Goal: Task Accomplishment & Management: Complete application form

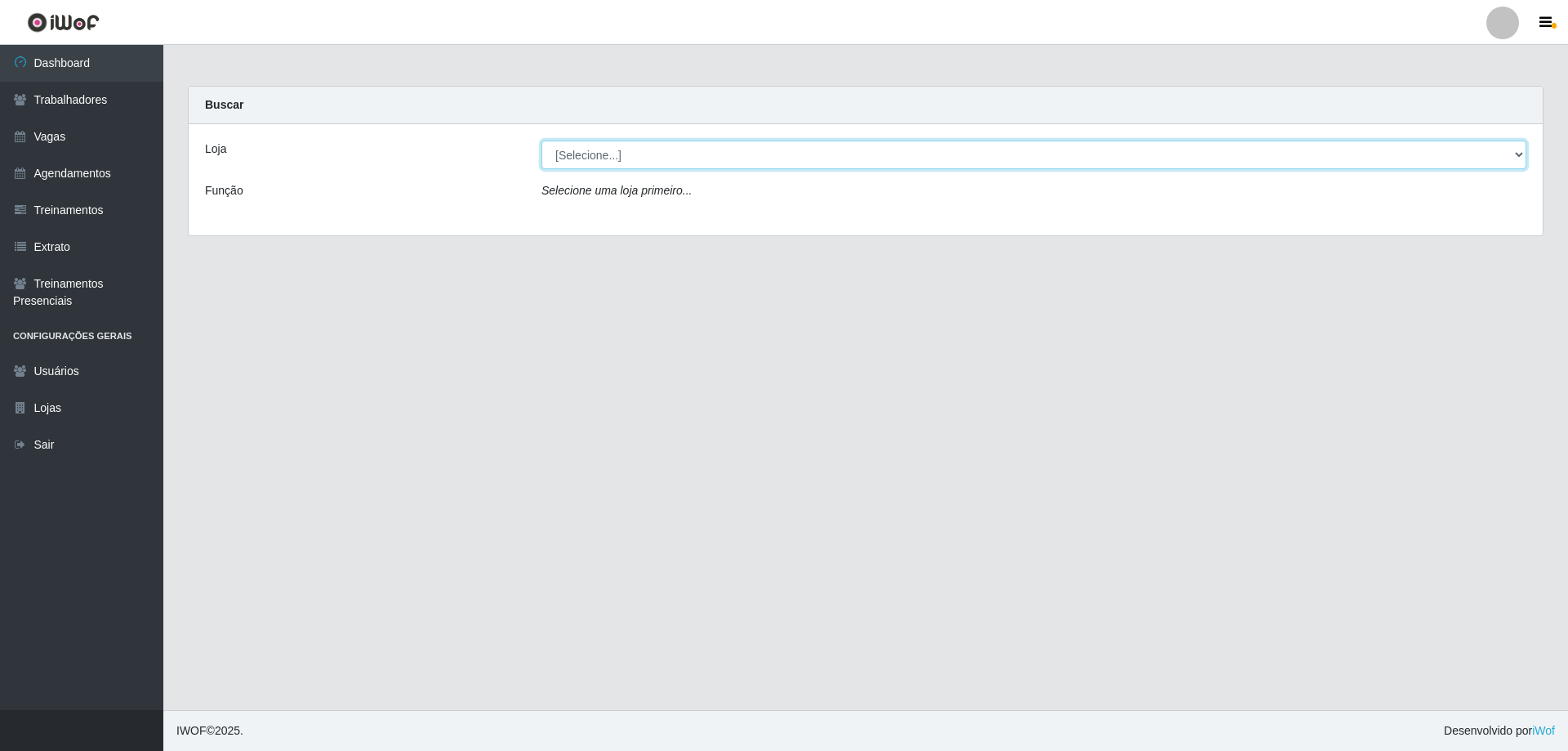
click at [580, 146] on select "[Selecione...] Minimercado Filezão O Filezão - Centenário" at bounding box center [1034, 154] width 985 height 28
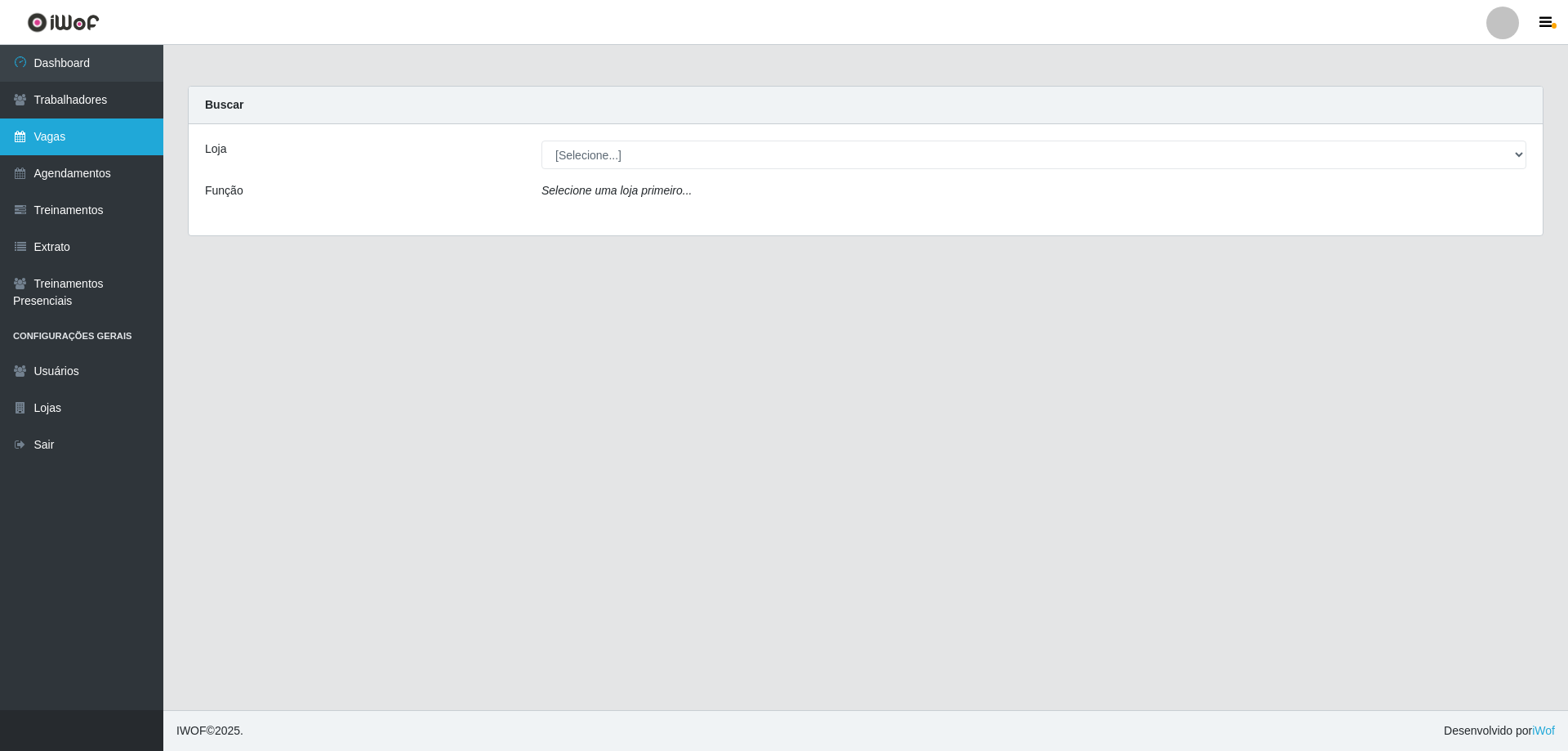
click at [70, 140] on link "Vagas" at bounding box center [81, 137] width 163 height 37
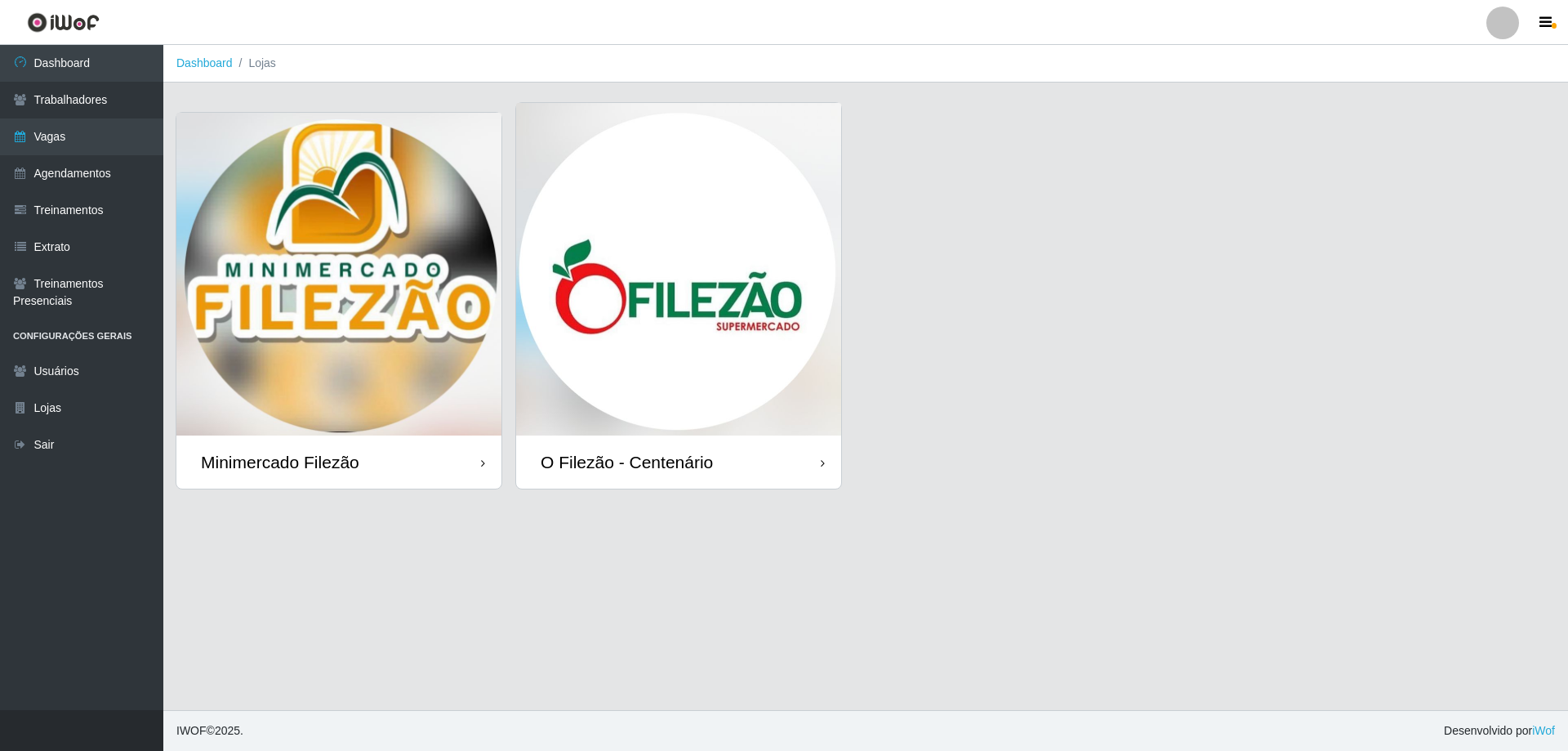
click at [455, 143] on img at bounding box center [338, 274] width 325 height 323
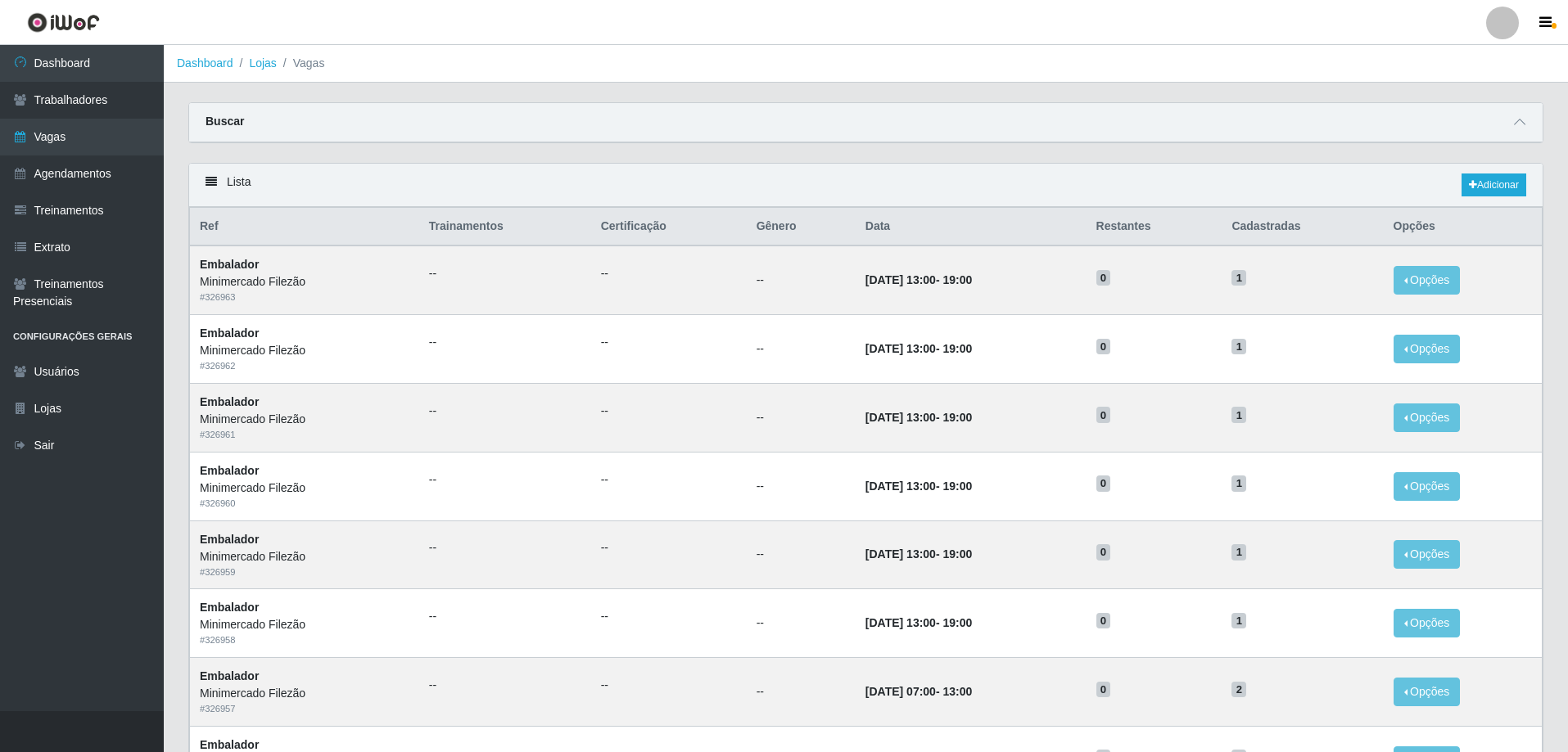
click at [1199, 137] on div "Buscar" at bounding box center [865, 123] width 1353 height 40
click at [1511, 185] on link "Adicionar" at bounding box center [1493, 185] width 64 height 23
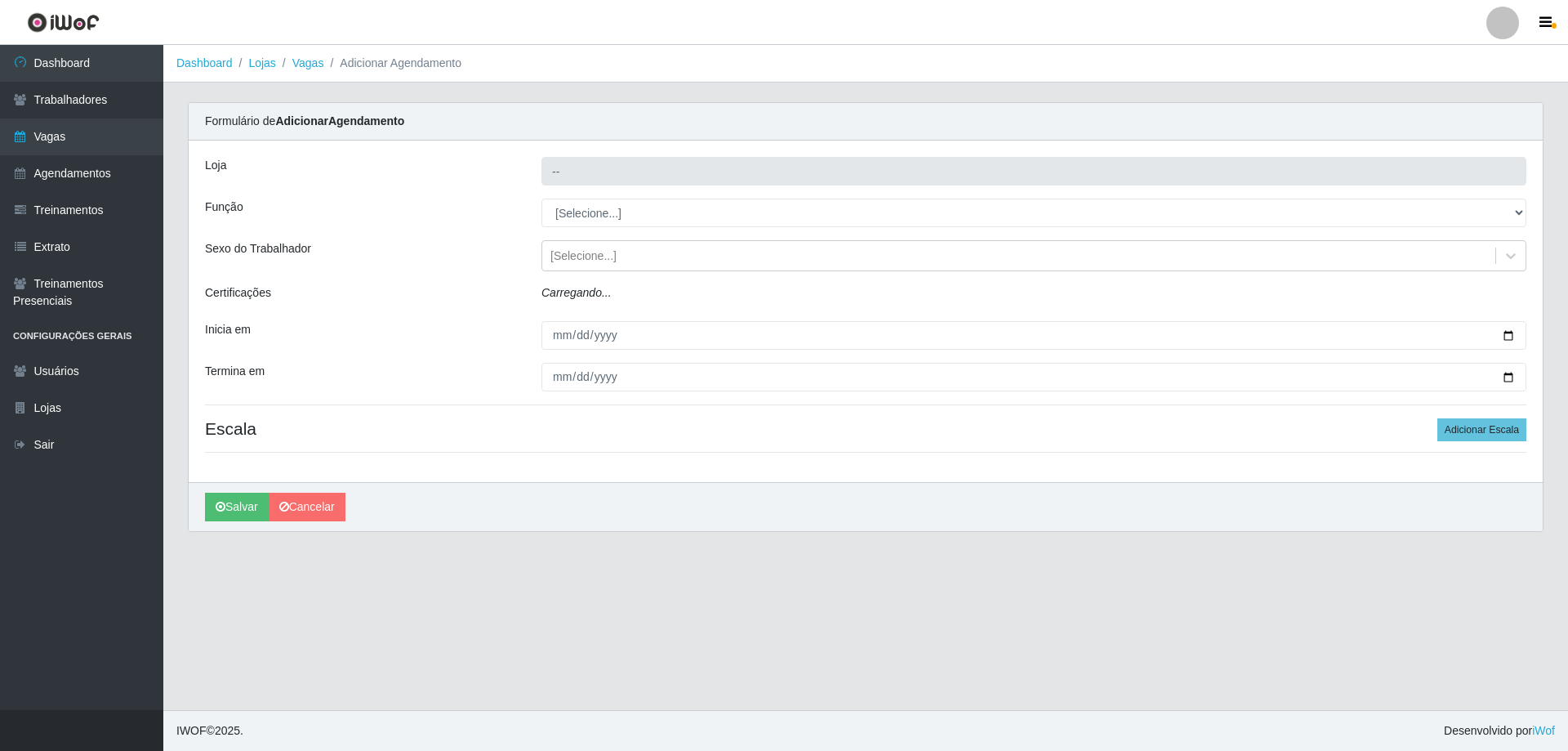
type input "Minimercado Filezão"
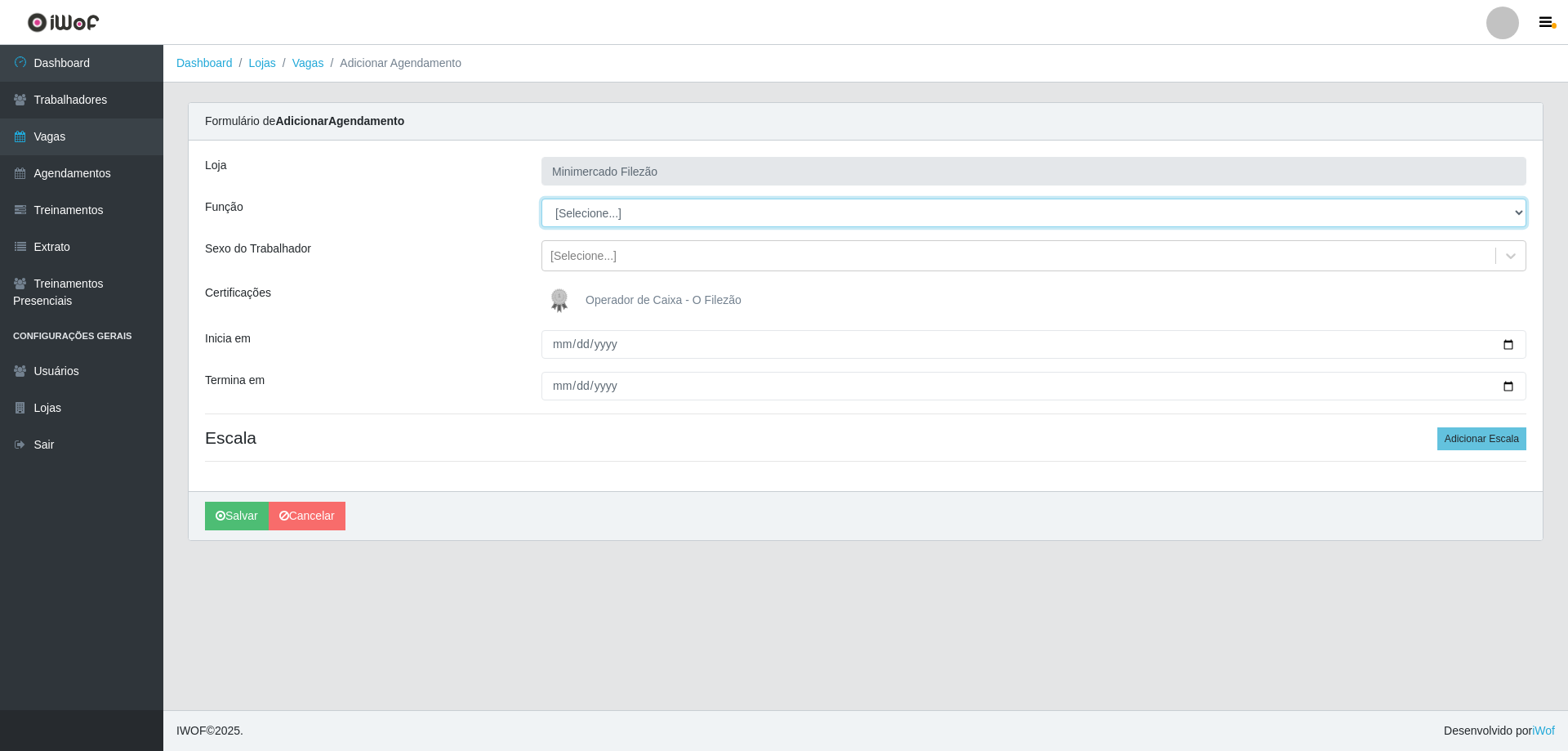
click at [638, 214] on select "[Selecione...] ASG ASG + ASG ++ Auxiliar de Estacionamento Auxiliar de Estacion…" at bounding box center [1034, 212] width 985 height 28
select select "1"
click at [542, 198] on select "[Selecione...] ASG ASG + ASG ++ Auxiliar de Estacionamento Auxiliar de Estacion…" at bounding box center [1034, 212] width 985 height 28
click at [669, 347] on input "Inicia em" at bounding box center [1034, 345] width 985 height 28
click at [1513, 343] on input "Inicia em" at bounding box center [1034, 345] width 985 height 28
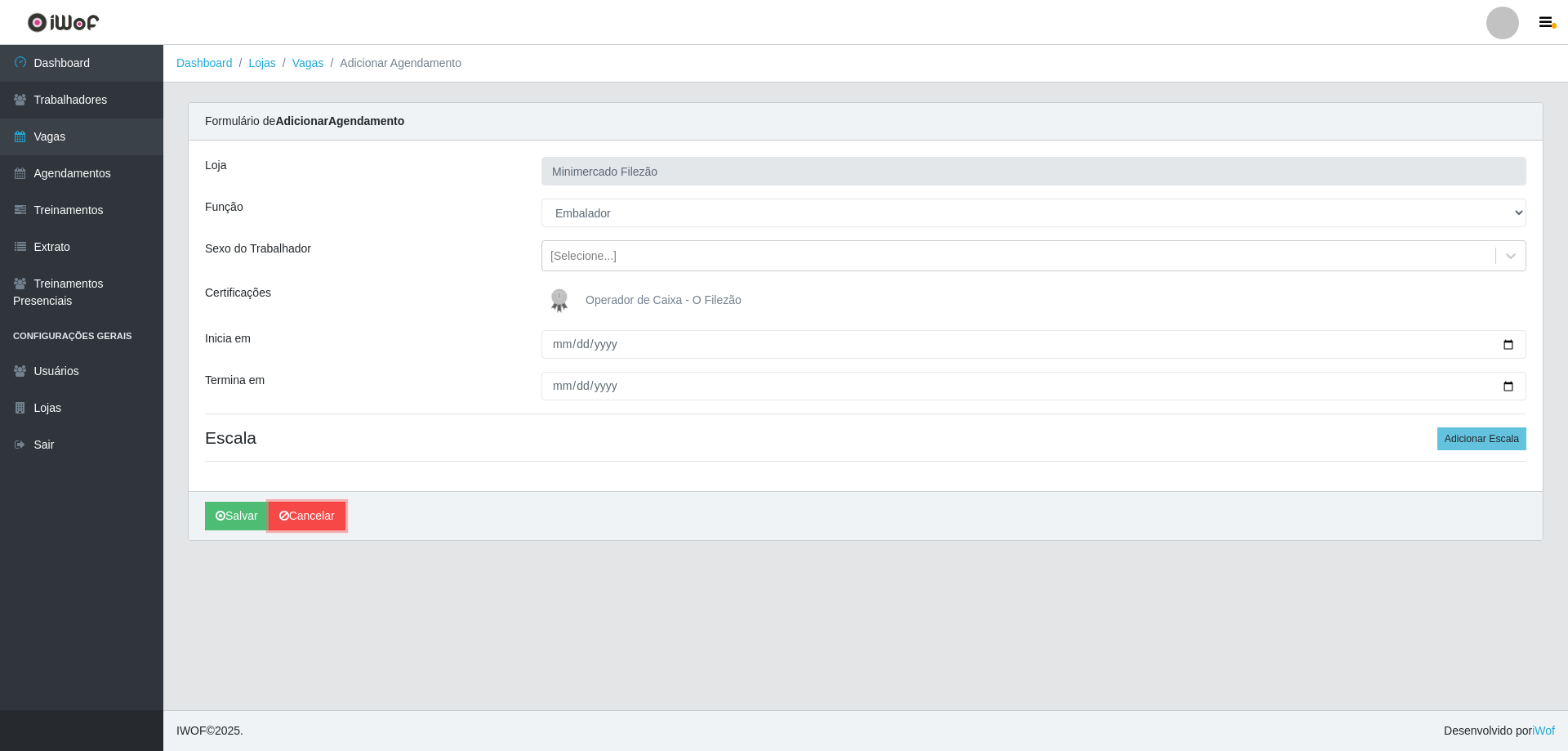
type input "[DATE]"
click at [298, 523] on link "Cancelar" at bounding box center [307, 516] width 77 height 28
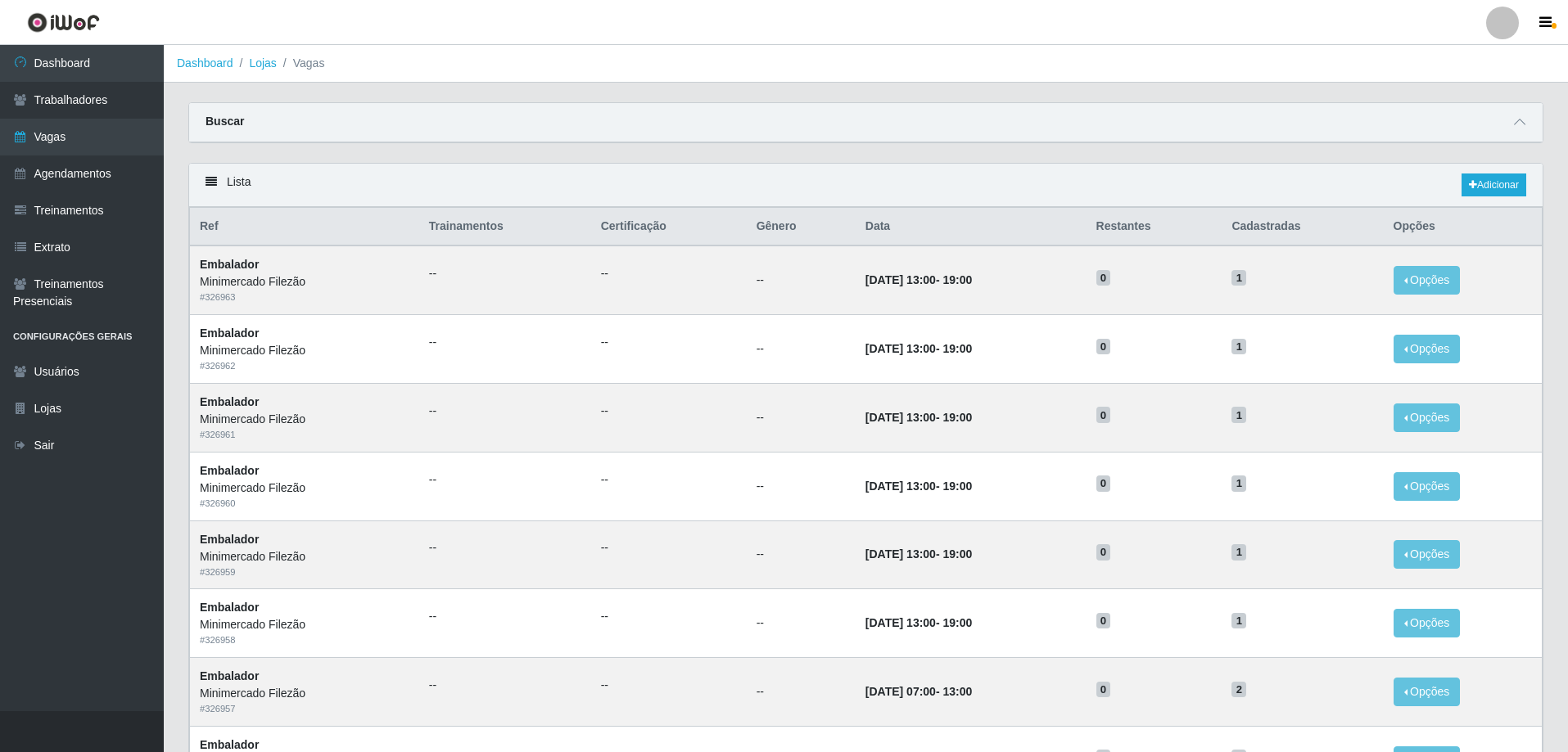
click at [1021, 167] on div "Lista Adicionar" at bounding box center [865, 184] width 1353 height 43
click at [1511, 185] on link "Adicionar" at bounding box center [1493, 185] width 64 height 23
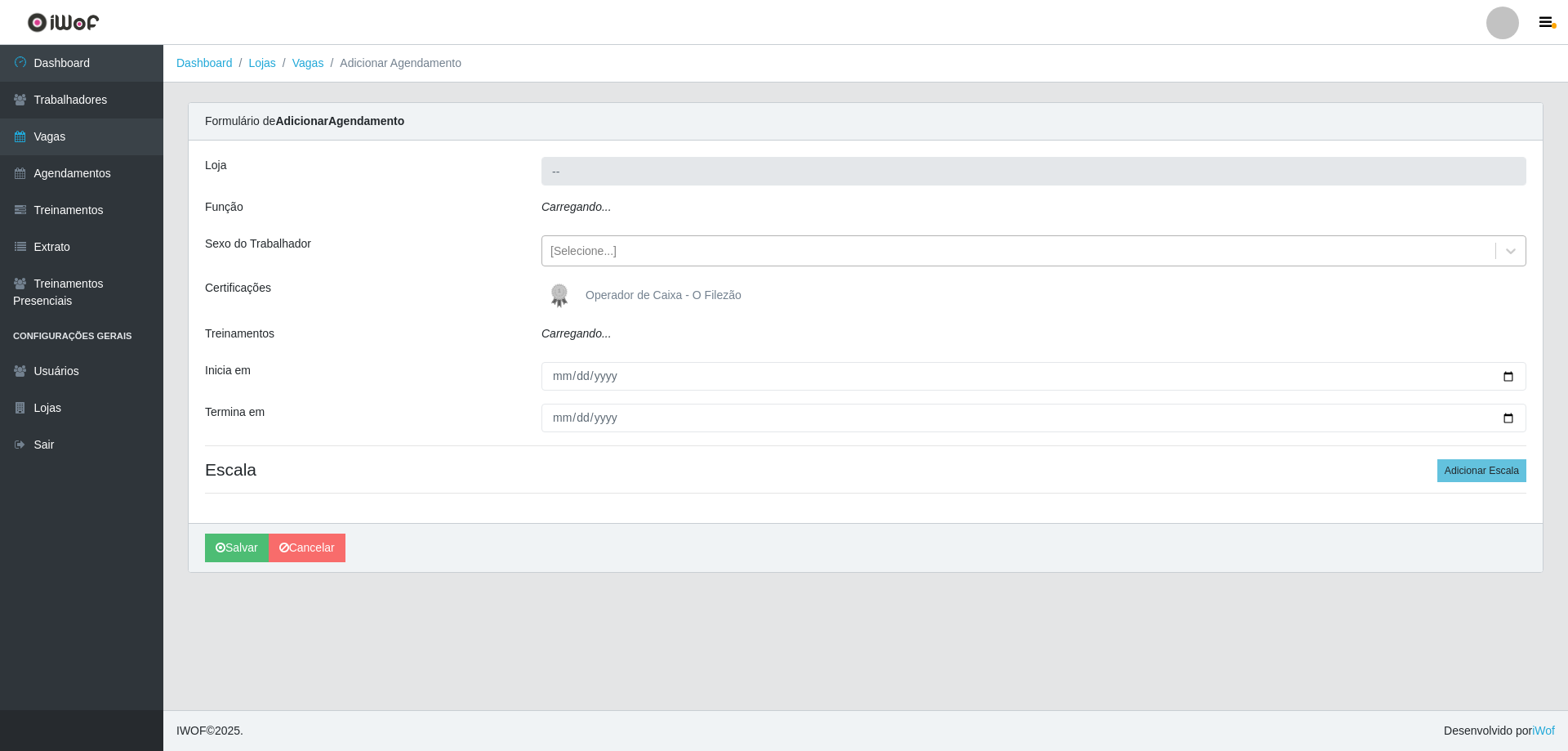
type input "Minimercado Filezão"
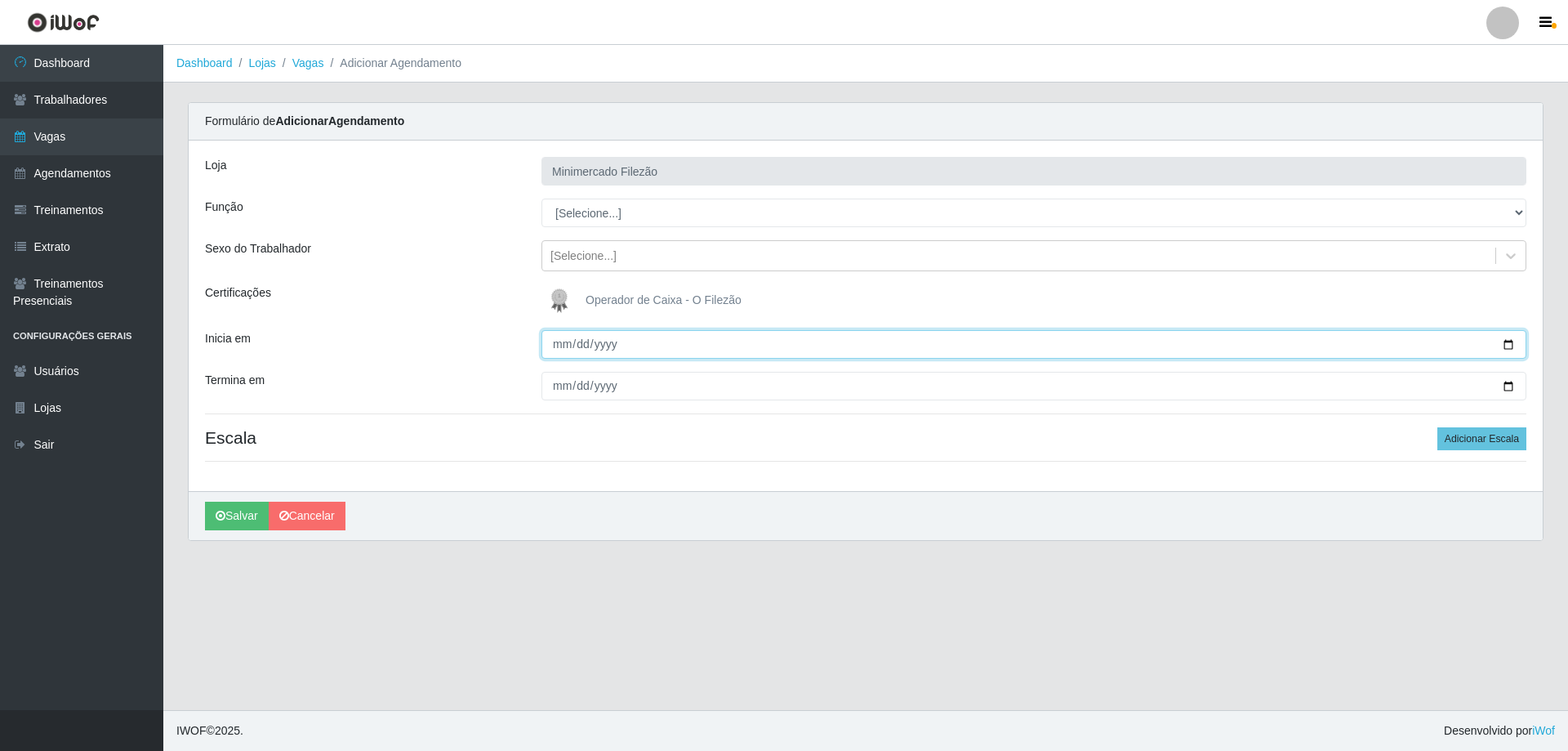
click at [1507, 348] on input "Inicia em" at bounding box center [1034, 345] width 985 height 28
type input "[DATE]"
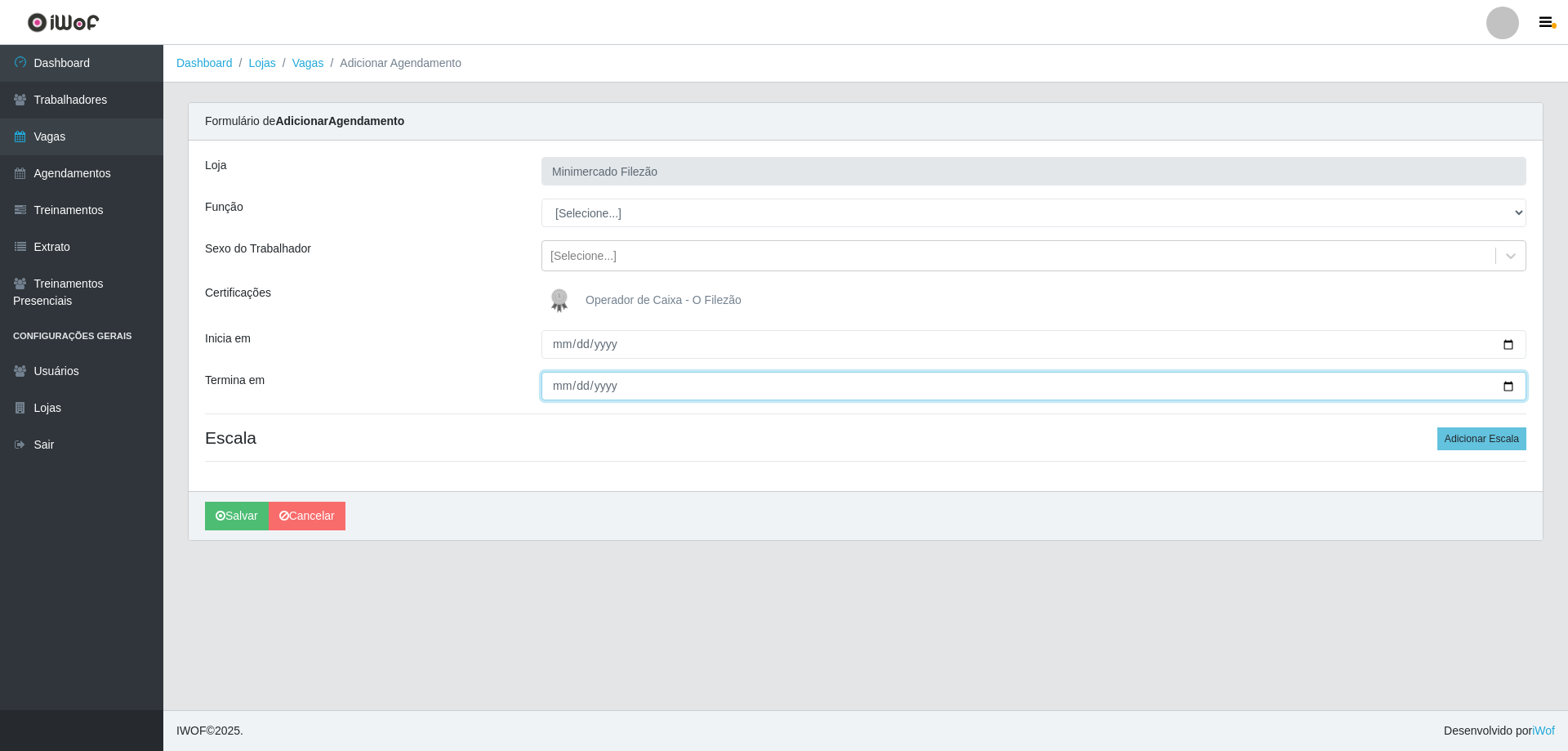
click at [1521, 390] on input "Termina em" at bounding box center [1034, 386] width 985 height 28
click at [1519, 388] on input "Termina em" at bounding box center [1034, 386] width 985 height 28
click at [1513, 388] on input "Termina em" at bounding box center [1034, 386] width 985 height 28
type input "[DATE]"
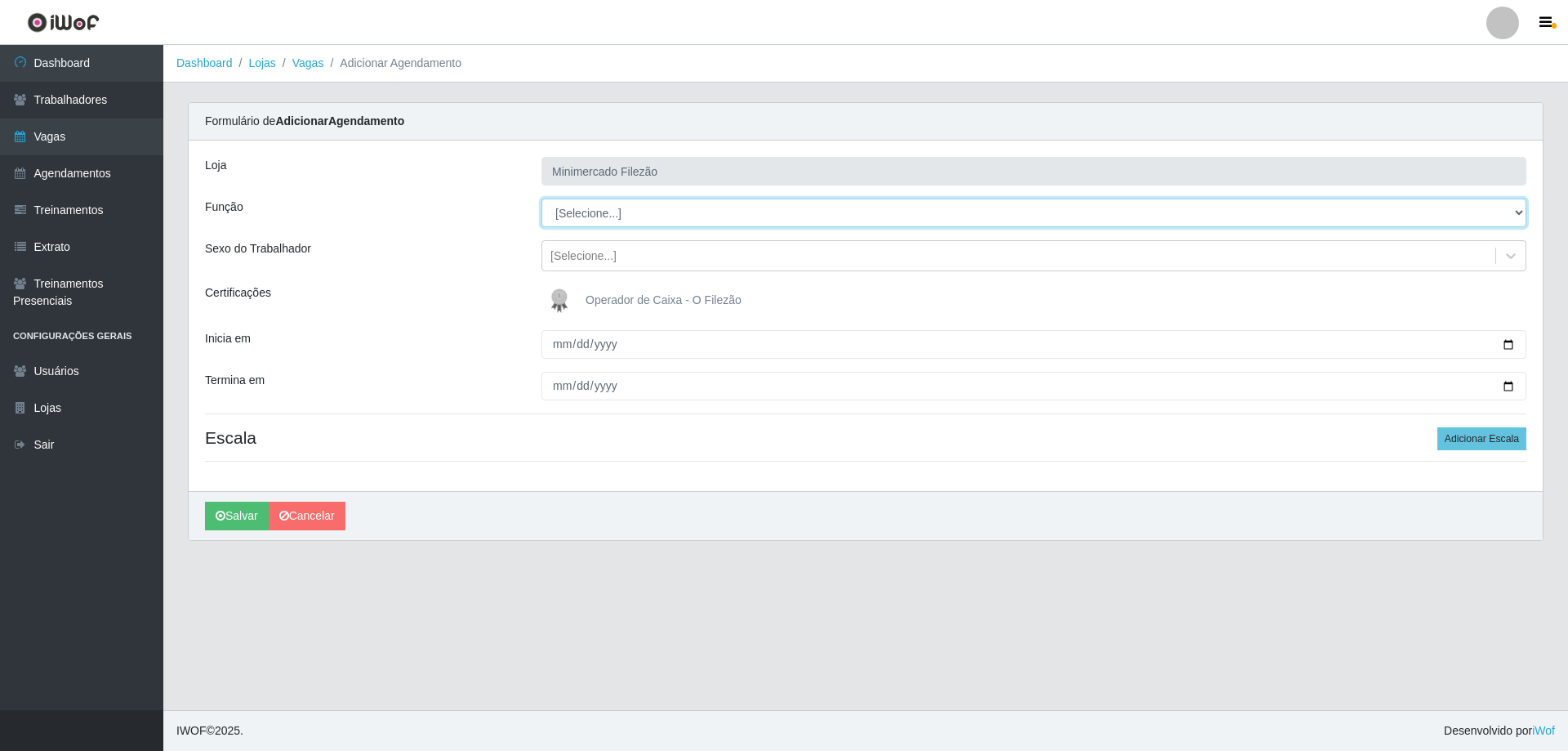
click at [610, 218] on select "[Selecione...] ASG ASG + ASG ++ Auxiliar de Estacionamento Auxiliar de Estacion…" at bounding box center [1034, 212] width 985 height 28
select select "1"
click at [542, 198] on select "[Selecione...] ASG ASG + ASG ++ Auxiliar de Estacionamento Auxiliar de Estacion…" at bounding box center [1034, 212] width 985 height 28
click at [1507, 447] on button "Adicionar Escala" at bounding box center [1482, 439] width 89 height 23
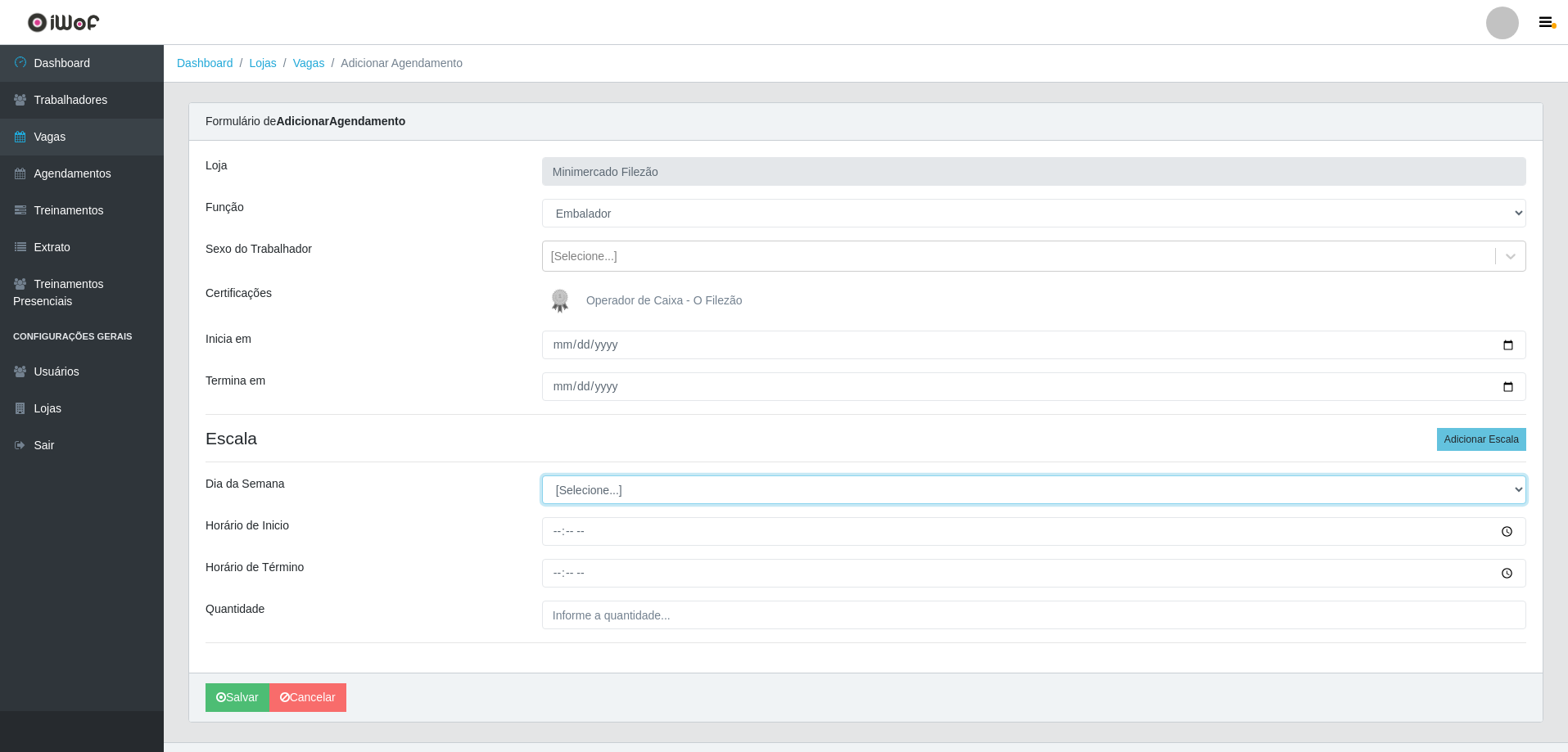
drag, startPoint x: 629, startPoint y: 490, endPoint x: 617, endPoint y: 500, distance: 15.6
click at [629, 490] on select "[Selecione...] Segunda Terça Quarta Quinta Sexta Sábado Domingo" at bounding box center [1034, 490] width 984 height 28
select select "0"
click at [542, 476] on select "[Selecione...] Segunda Terça Quarta Quinta Sexta Sábado Domingo" at bounding box center [1034, 490] width 984 height 28
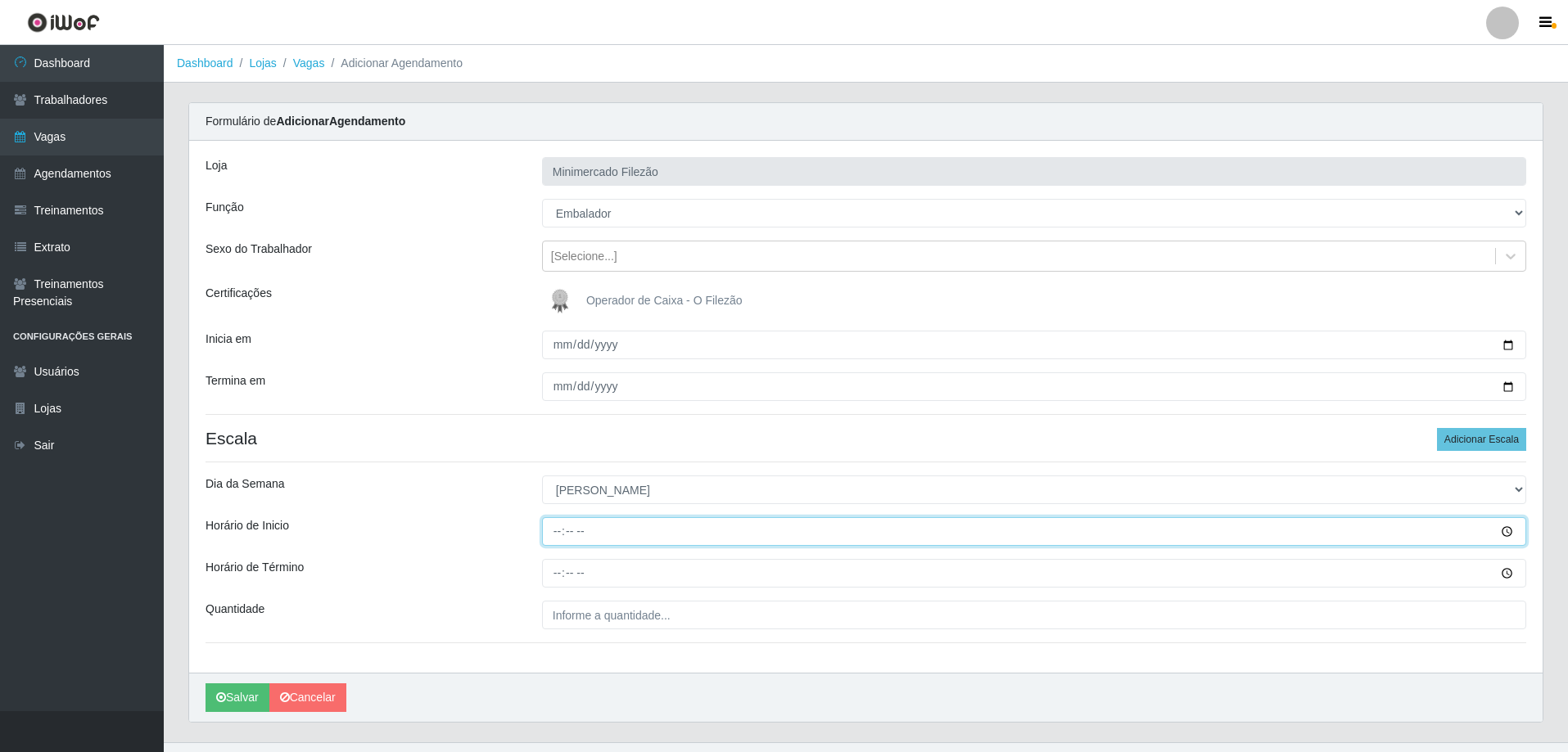
click at [556, 528] on input "Horário de Inicio" at bounding box center [1034, 531] width 984 height 28
type input "07:00"
type input "13:00"
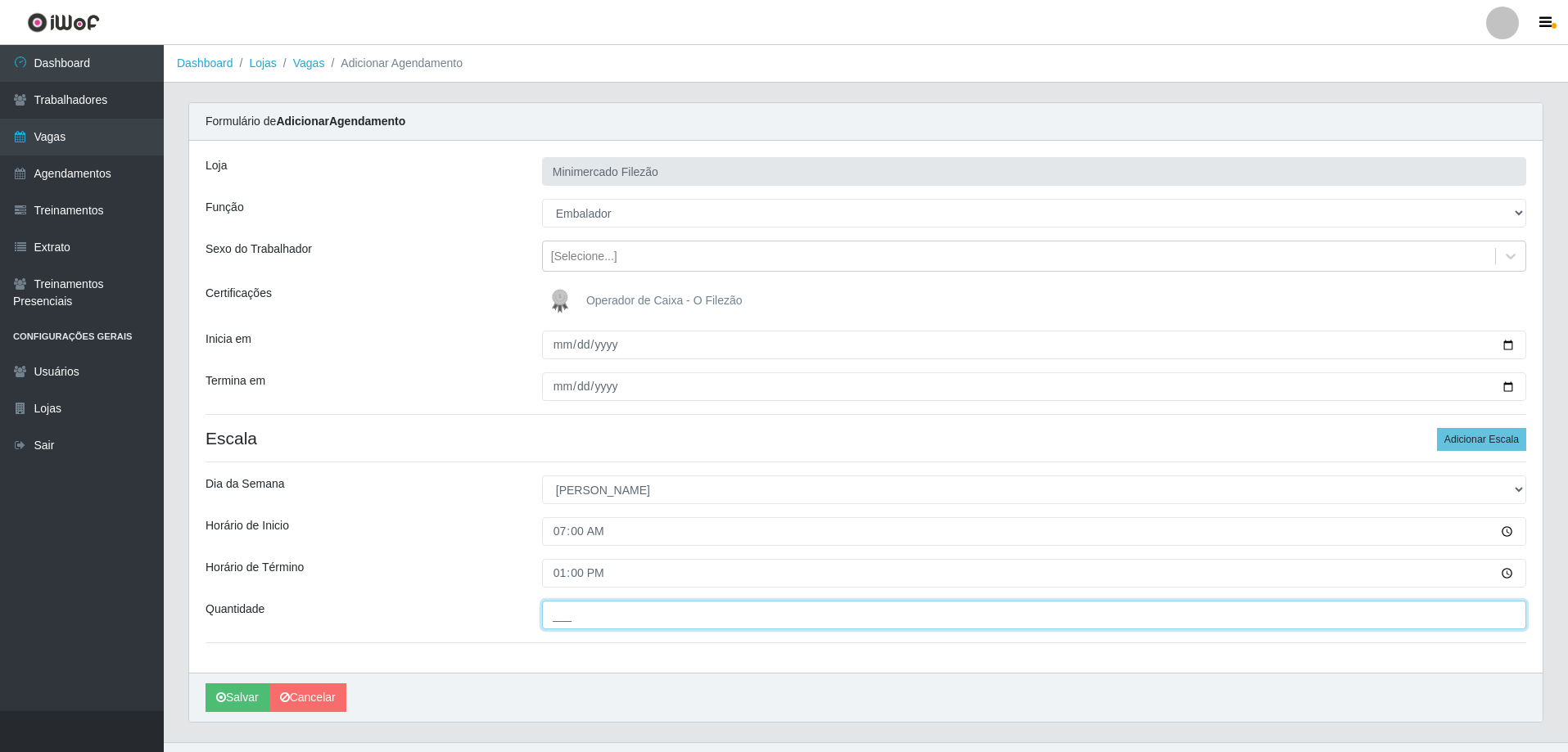
click at [614, 613] on input "___" at bounding box center [1034, 615] width 984 height 28
type input "2__"
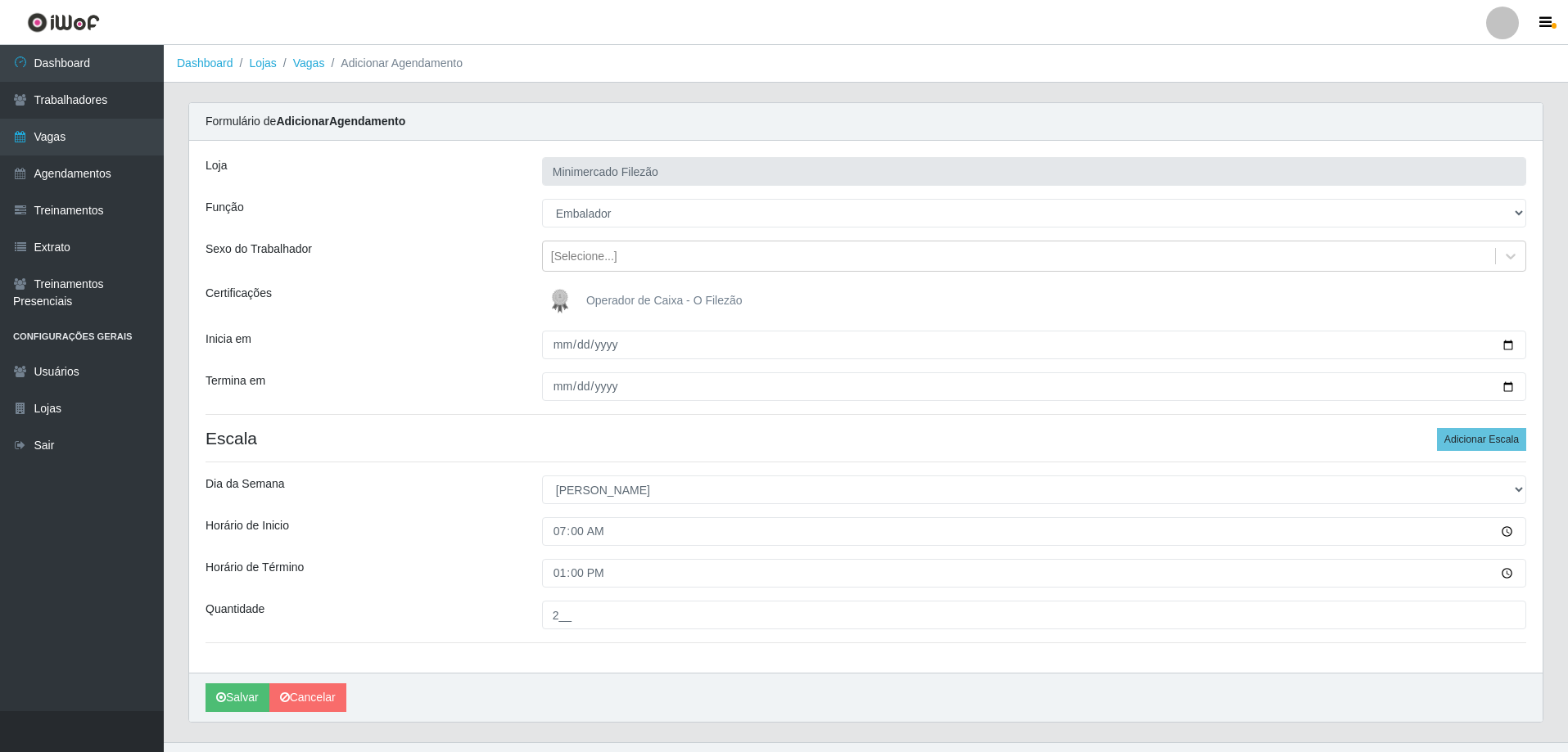
click at [579, 684] on div "[PERSON_NAME]" at bounding box center [865, 697] width 1353 height 49
click at [246, 703] on button "Salvar" at bounding box center [237, 697] width 64 height 28
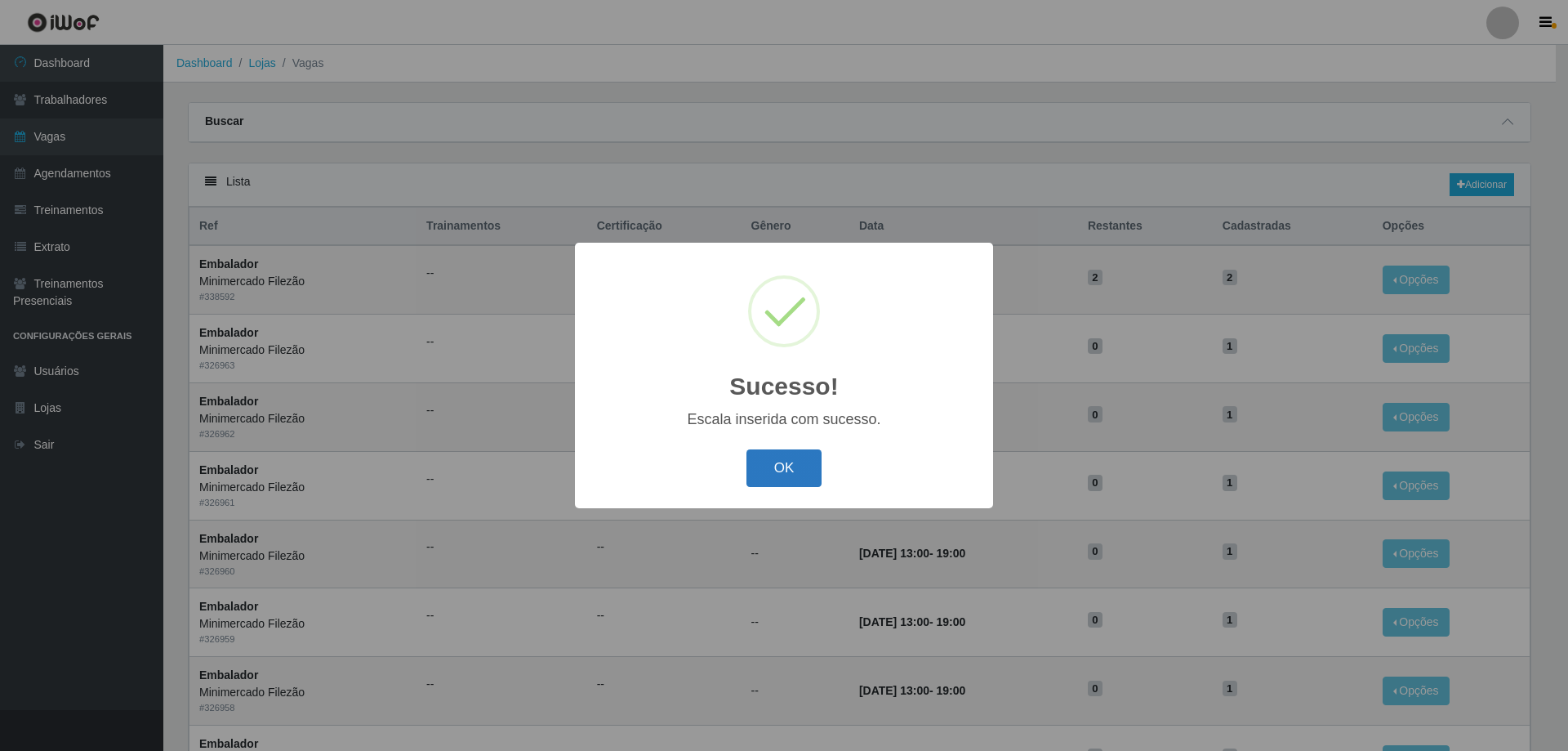
click at [777, 475] on button "OK" at bounding box center [784, 469] width 76 height 39
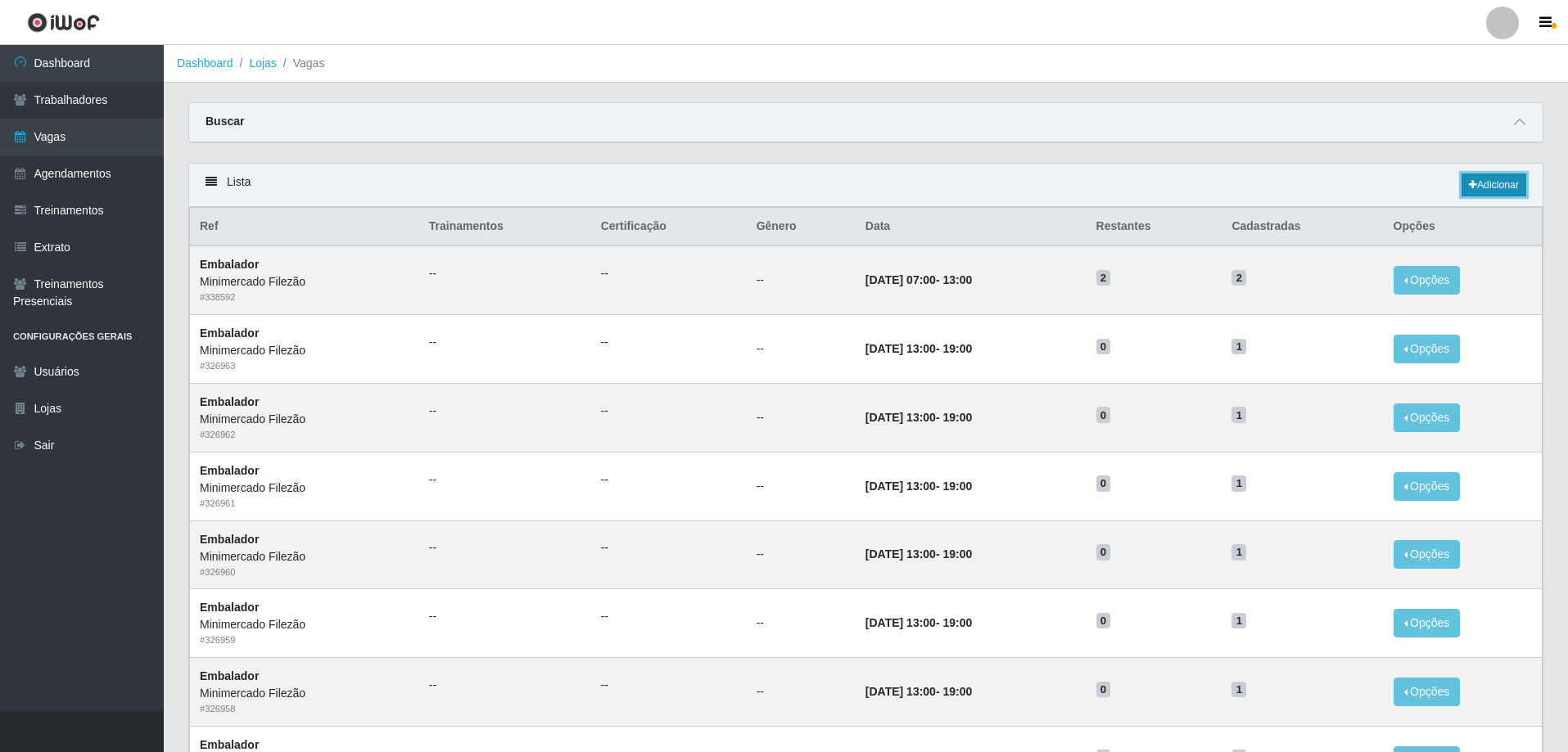
click at [1515, 183] on link "Adicionar" at bounding box center [1493, 185] width 64 height 23
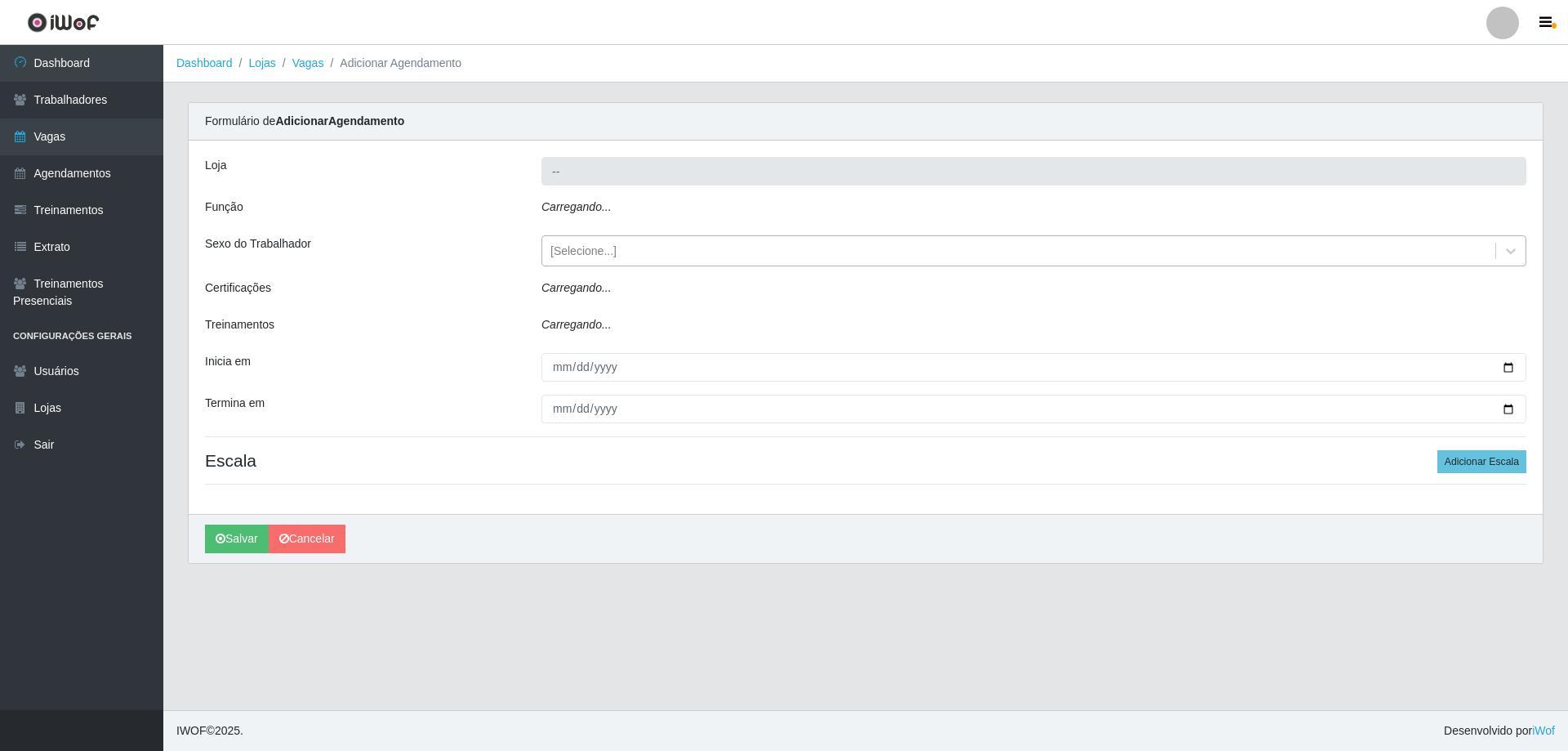
type input "Minimercado Filezão"
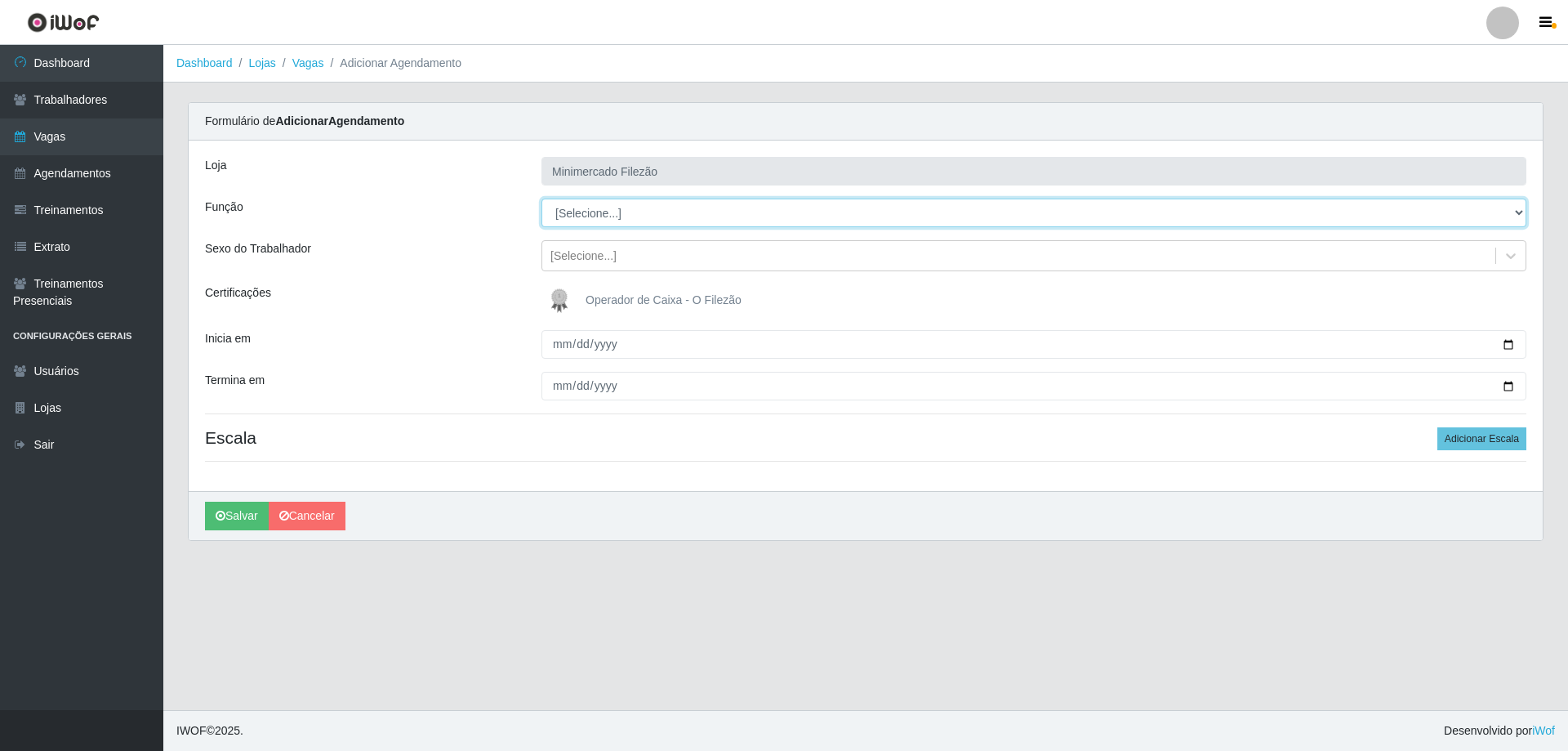
click at [649, 208] on select "[Selecione...] ASG ASG + ASG ++ Auxiliar de Estacionamento Auxiliar de Estacion…" at bounding box center [1034, 212] width 985 height 28
select select "1"
click at [542, 198] on select "[Selecione...] ASG ASG + ASG ++ Auxiliar de Estacionamento Auxiliar de Estacion…" at bounding box center [1034, 212] width 985 height 28
click at [1515, 347] on input "Inicia em" at bounding box center [1034, 345] width 985 height 28
type input "[DATE]"
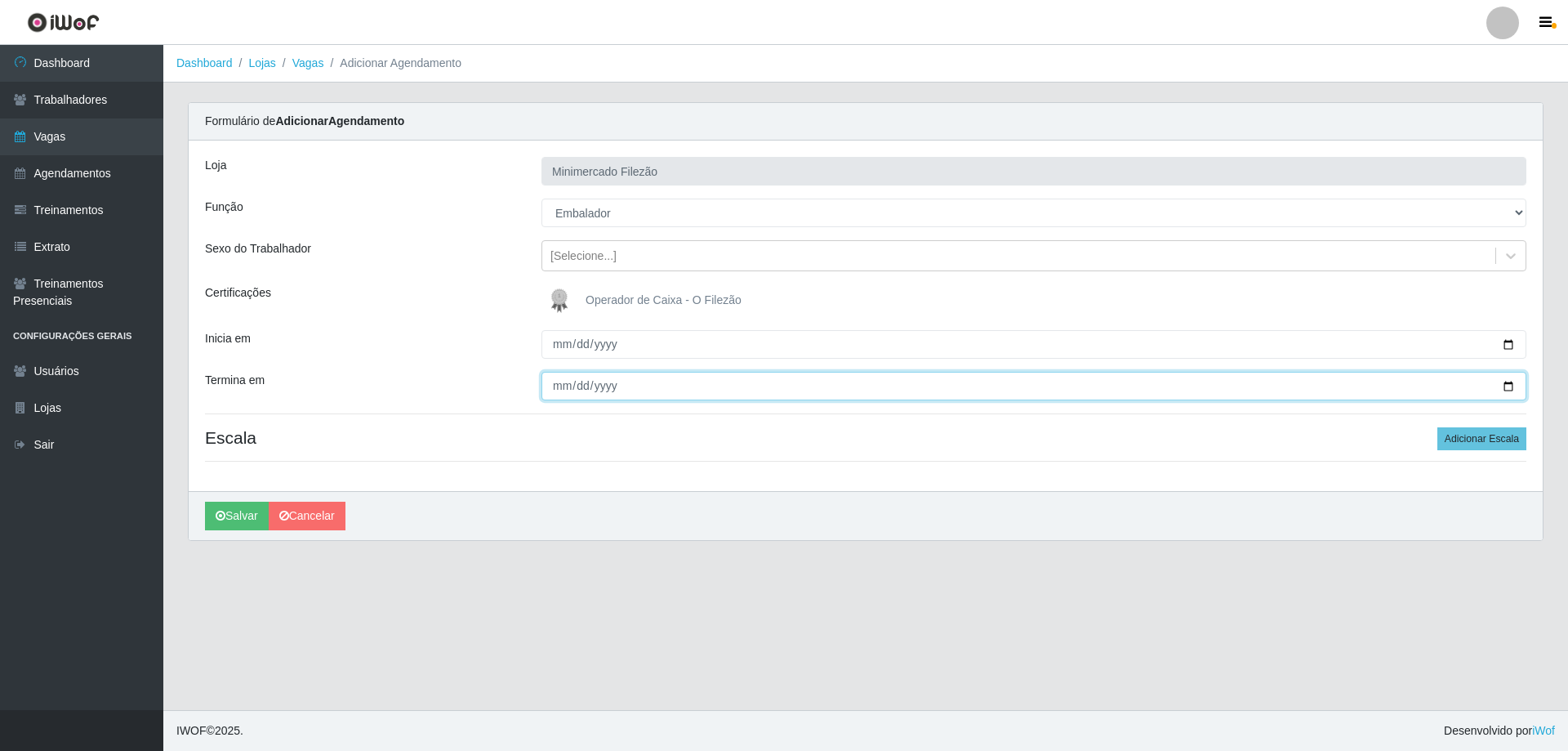
click at [1505, 388] on input "Termina em" at bounding box center [1034, 386] width 985 height 28
type input "[DATE]"
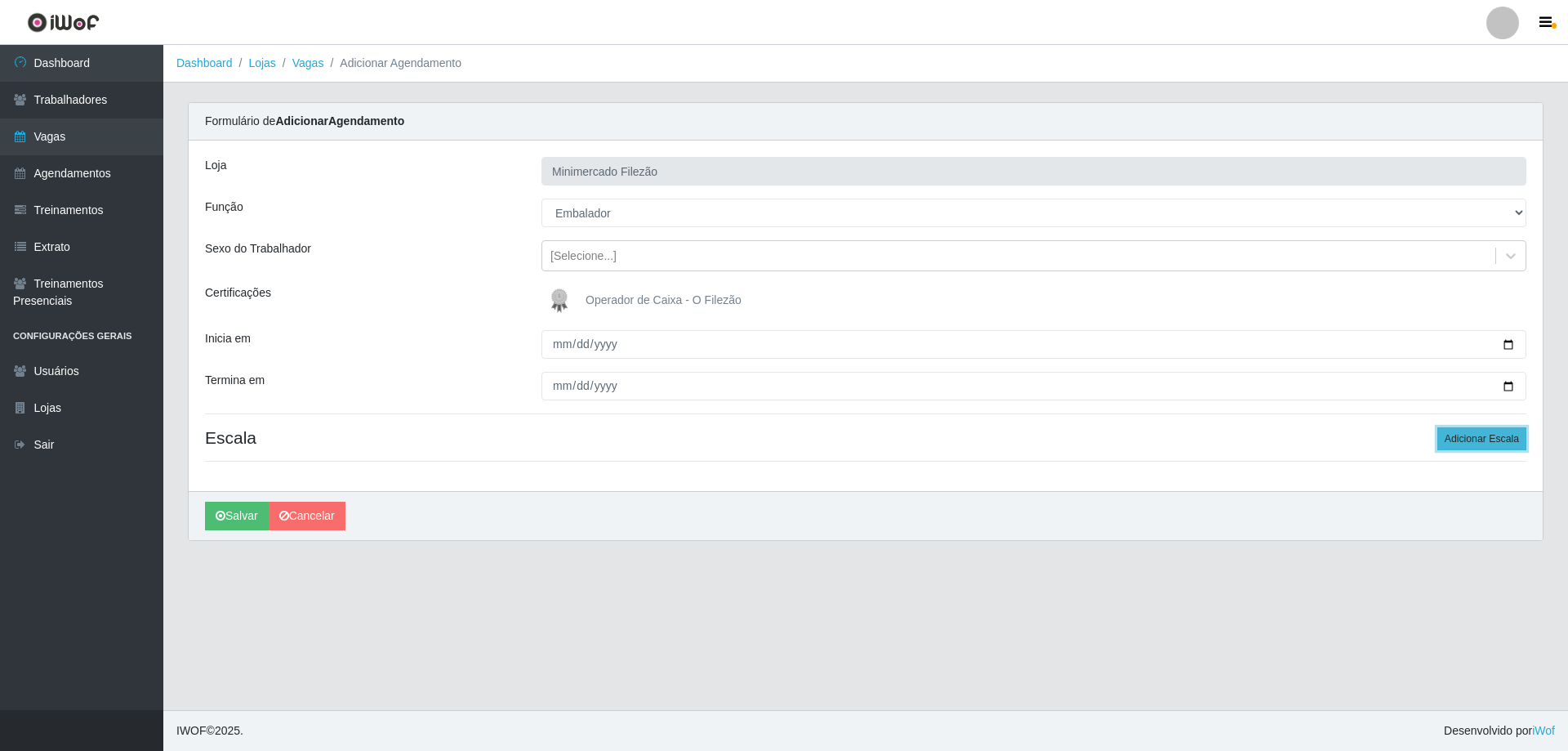
click at [1501, 443] on button "Adicionar Escala" at bounding box center [1482, 439] width 89 height 23
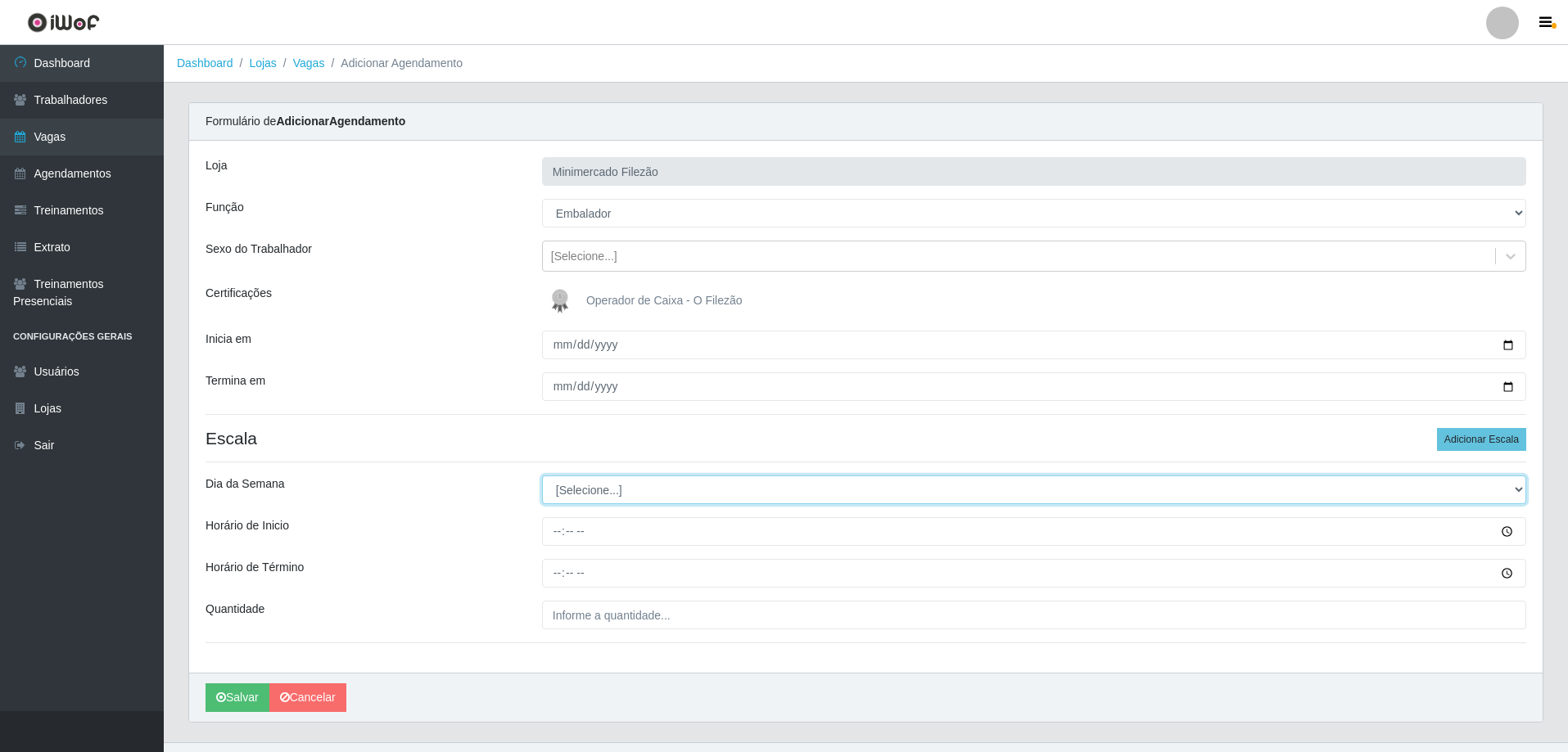
click at [647, 489] on select "[Selecione...] Segunda Terça Quarta Quinta Sexta Sábado Domingo" at bounding box center [1034, 490] width 984 height 28
select select "1"
click at [542, 476] on select "[Selecione...] Segunda Terça Quarta Quinta Sexta Sábado Domingo" at bounding box center [1034, 490] width 984 height 28
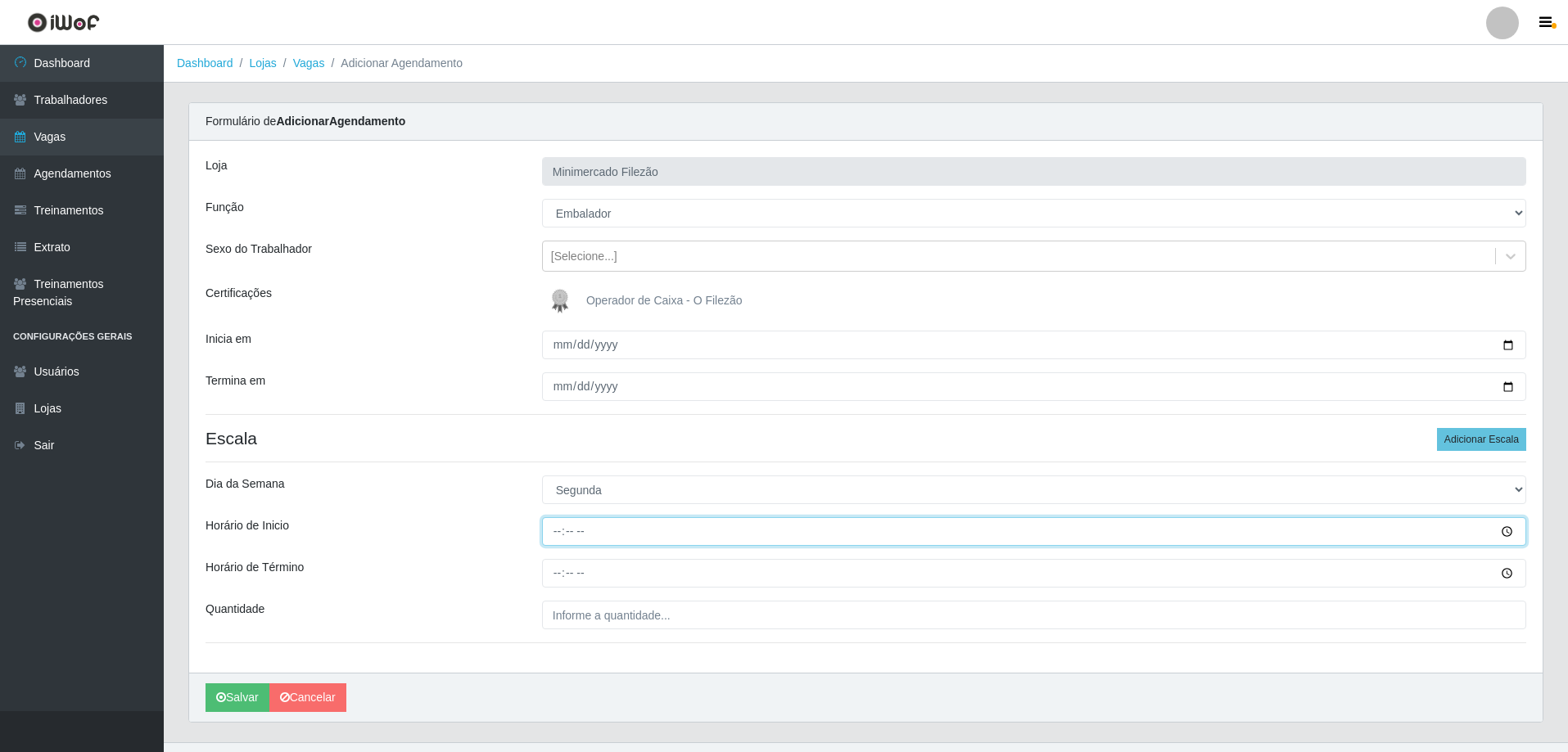
click at [716, 534] on input "Horário de Inicio" at bounding box center [1034, 531] width 984 height 28
type input "13:00"
type input "19:00"
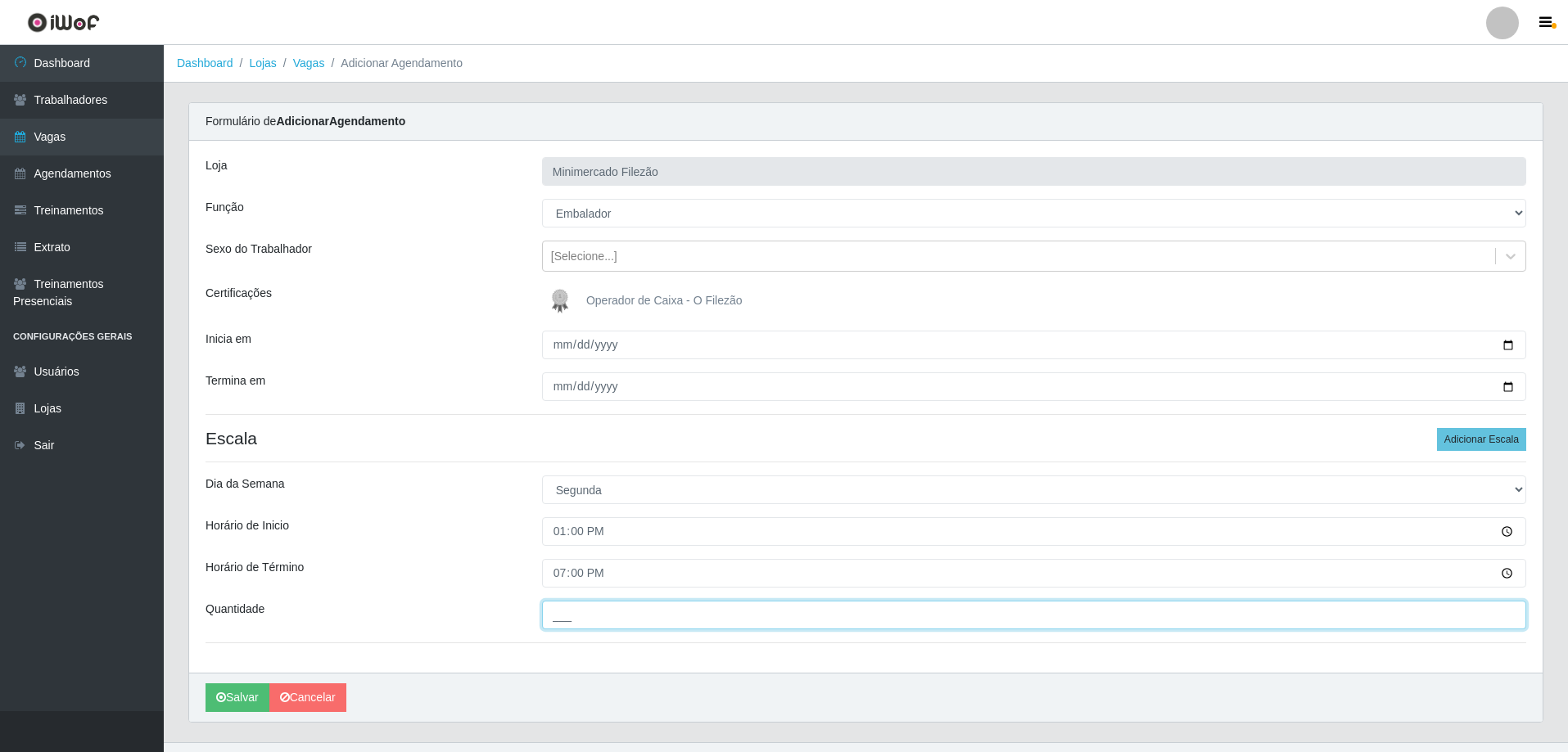
click at [702, 607] on input "___" at bounding box center [1034, 615] width 984 height 28
type input "1__"
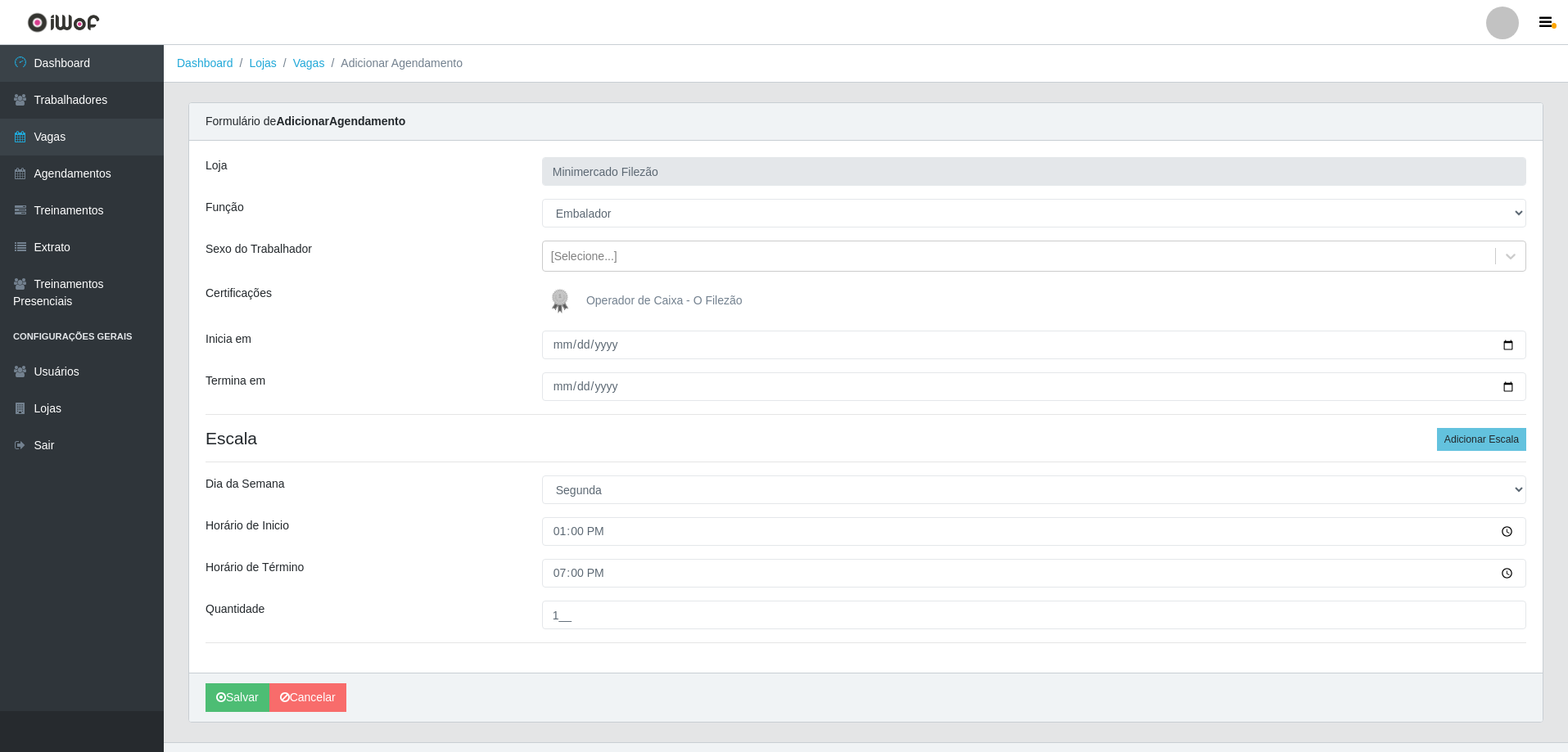
click at [524, 687] on div "[PERSON_NAME]" at bounding box center [865, 697] width 1353 height 49
click at [237, 697] on button "Salvar" at bounding box center [237, 697] width 64 height 28
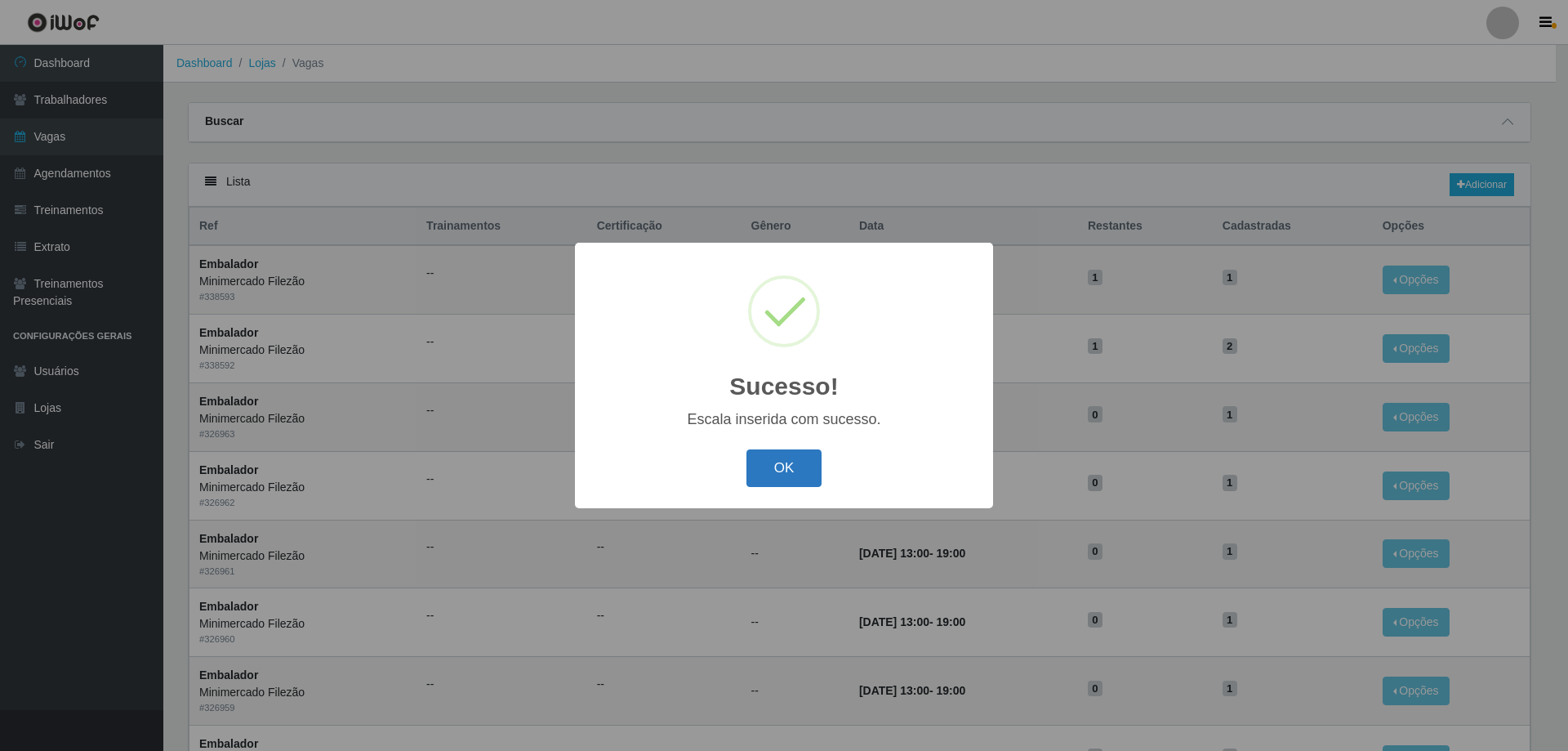
click at [802, 461] on button "OK" at bounding box center [784, 469] width 76 height 39
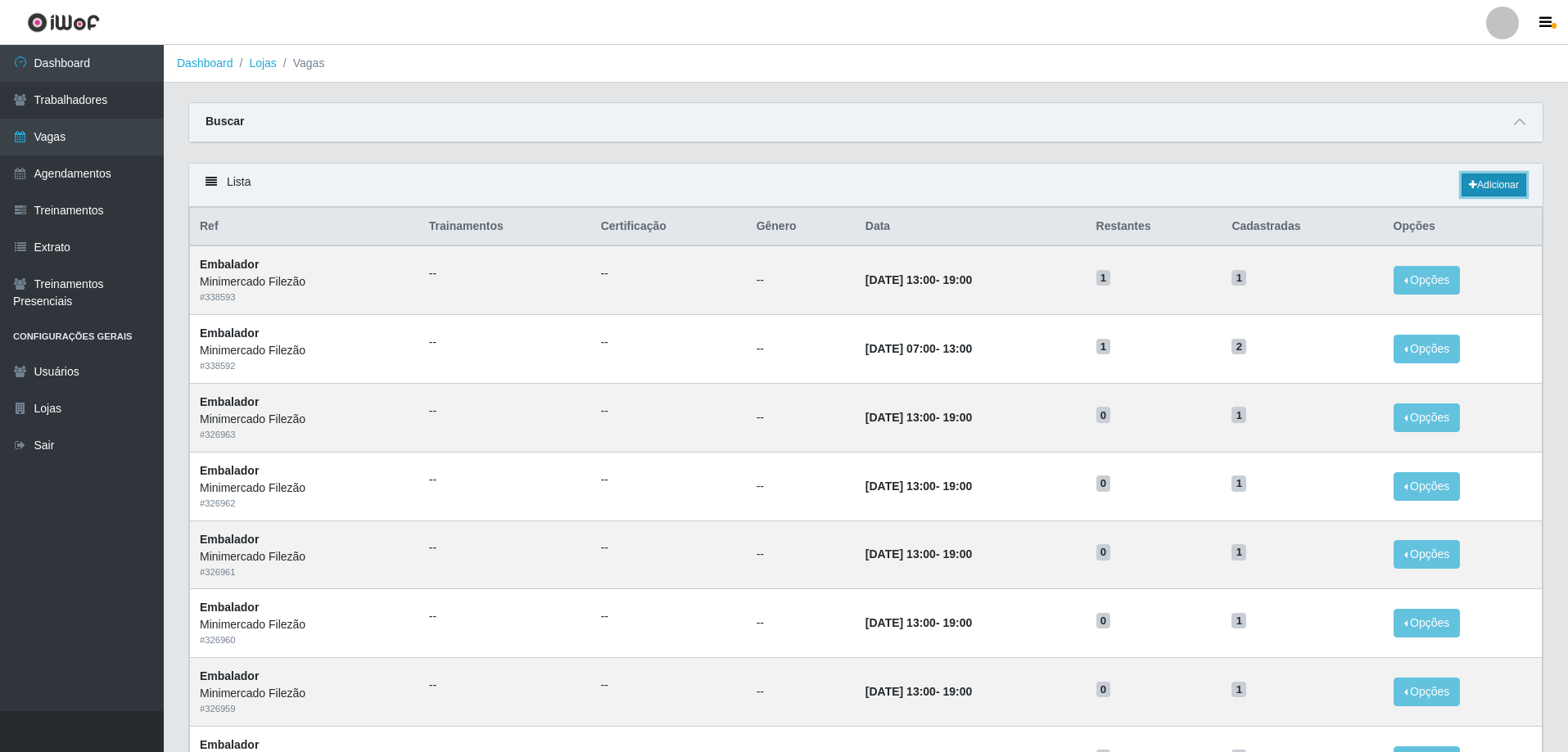
click at [1504, 178] on link "Adicionar" at bounding box center [1493, 185] width 64 height 23
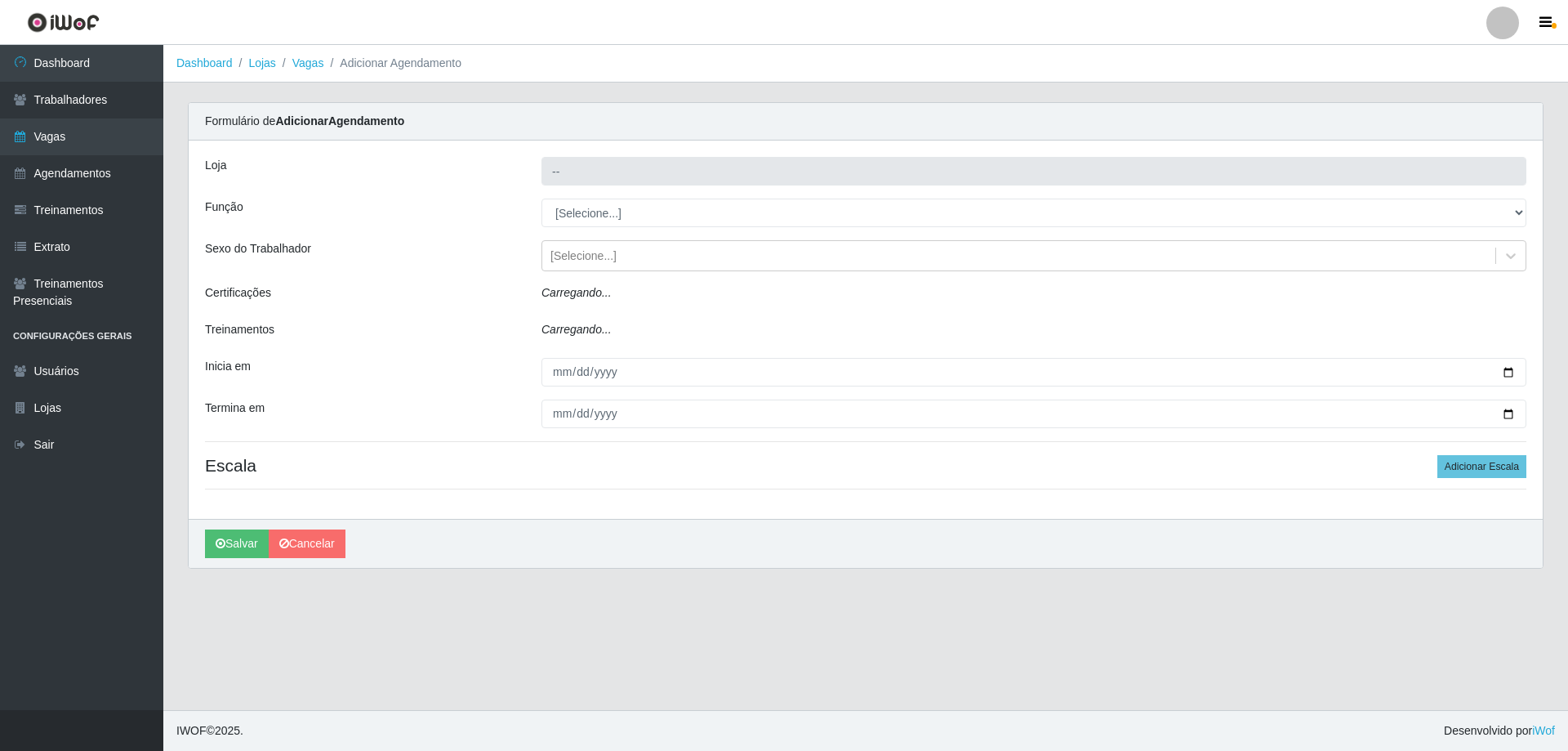
type input "Minimercado Filezão"
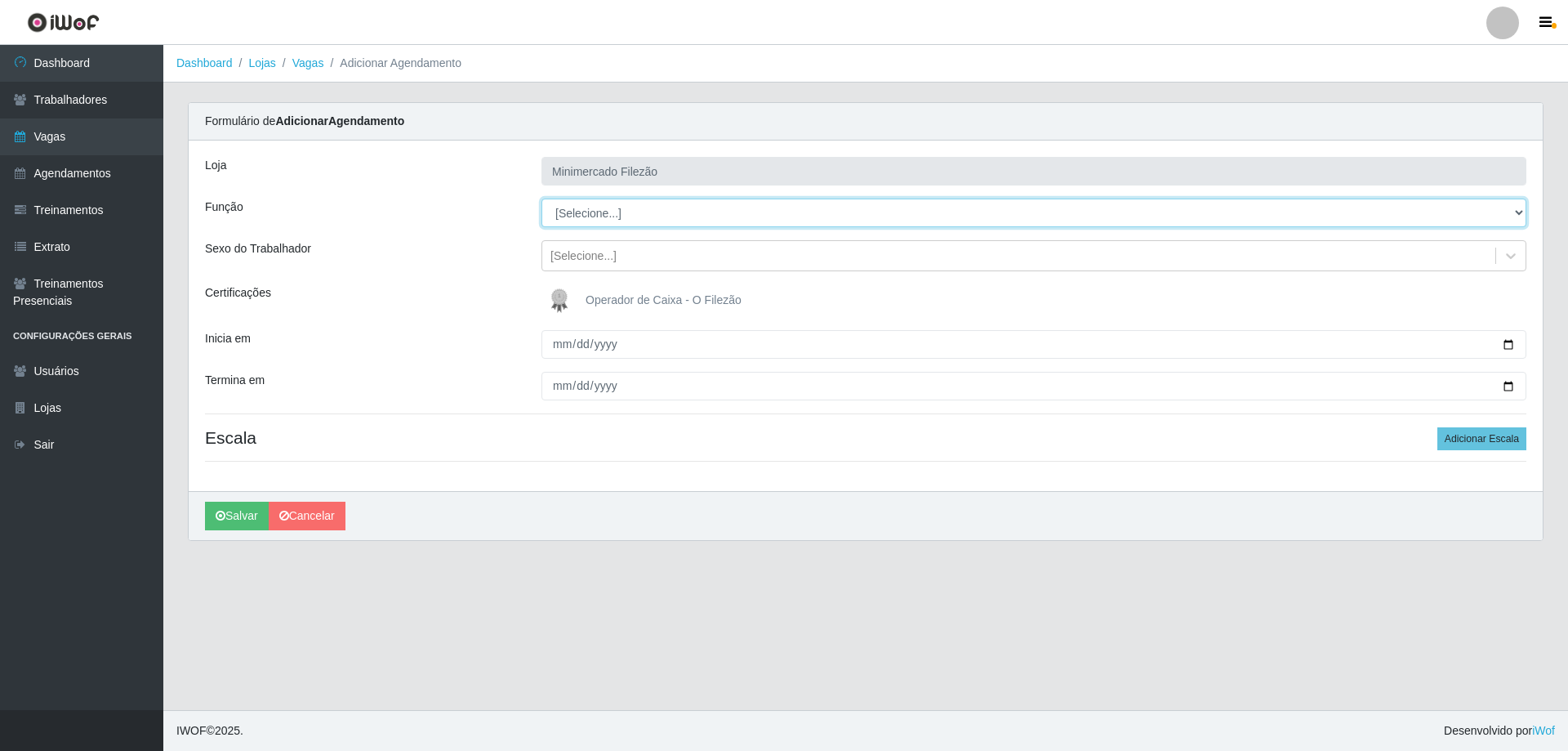
click at [658, 219] on select "[Selecione...] ASG ASG + ASG ++ Auxiliar de Estacionamento Auxiliar de Estacion…" at bounding box center [1034, 212] width 985 height 28
select select "112"
click at [542, 198] on select "[Selecione...] ASG ASG + ASG ++ Auxiliar de Estacionamento Auxiliar de Estacion…" at bounding box center [1034, 212] width 985 height 28
click at [648, 254] on div "[Selecione...]" at bounding box center [1019, 256] width 953 height 27
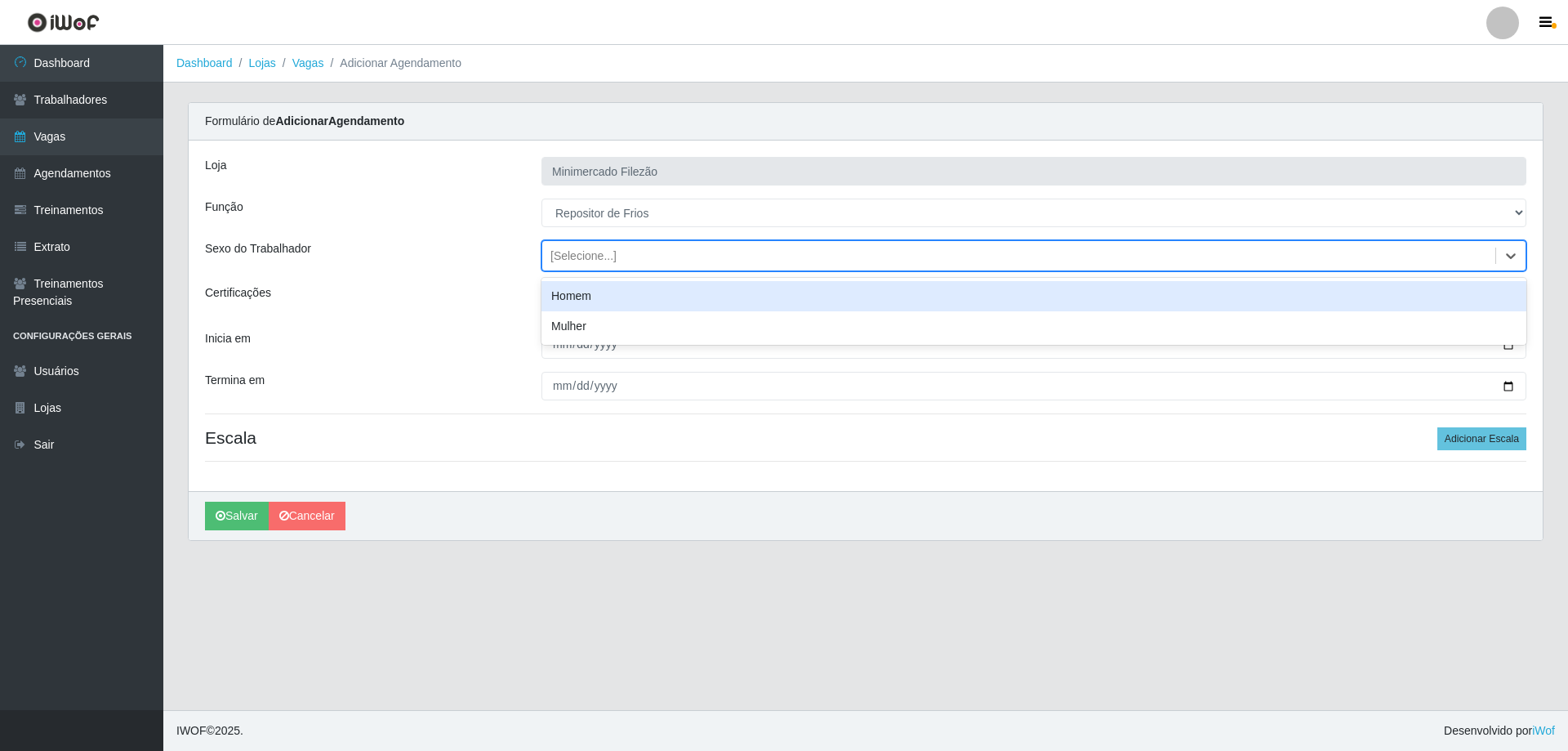
click at [644, 253] on div "[Selecione...]" at bounding box center [1019, 256] width 953 height 27
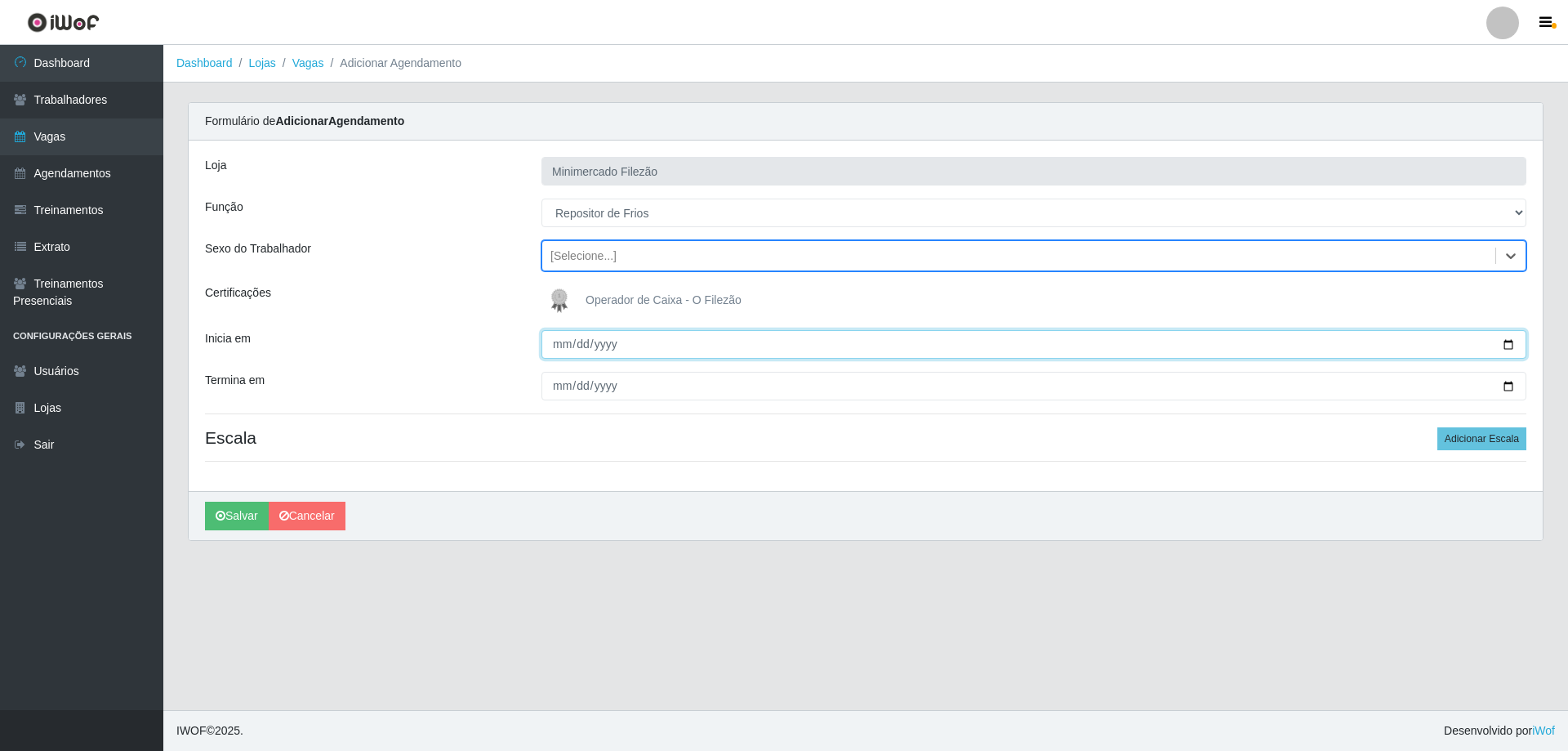
click at [1506, 344] on input "Inicia em" at bounding box center [1034, 345] width 985 height 28
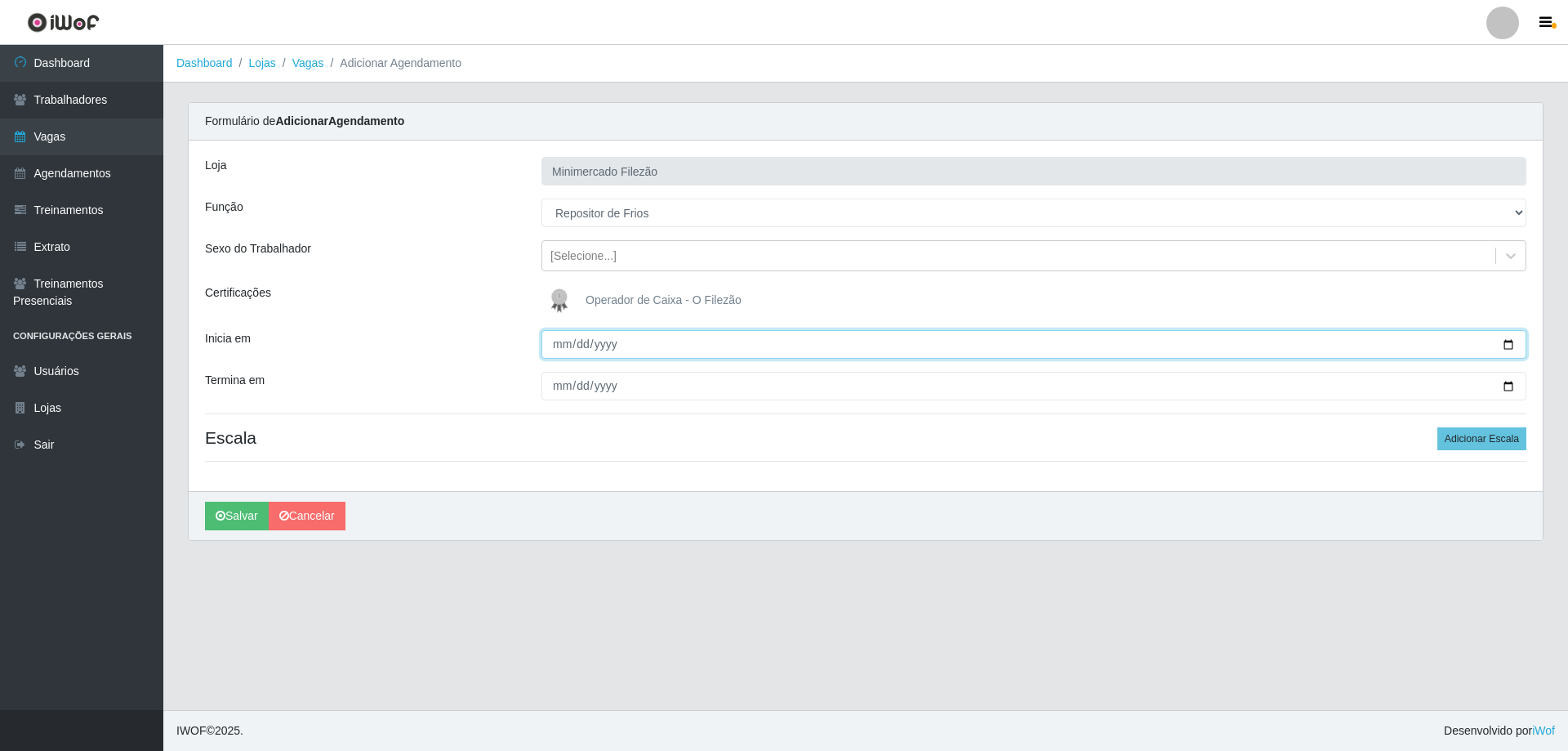
type input "[DATE]"
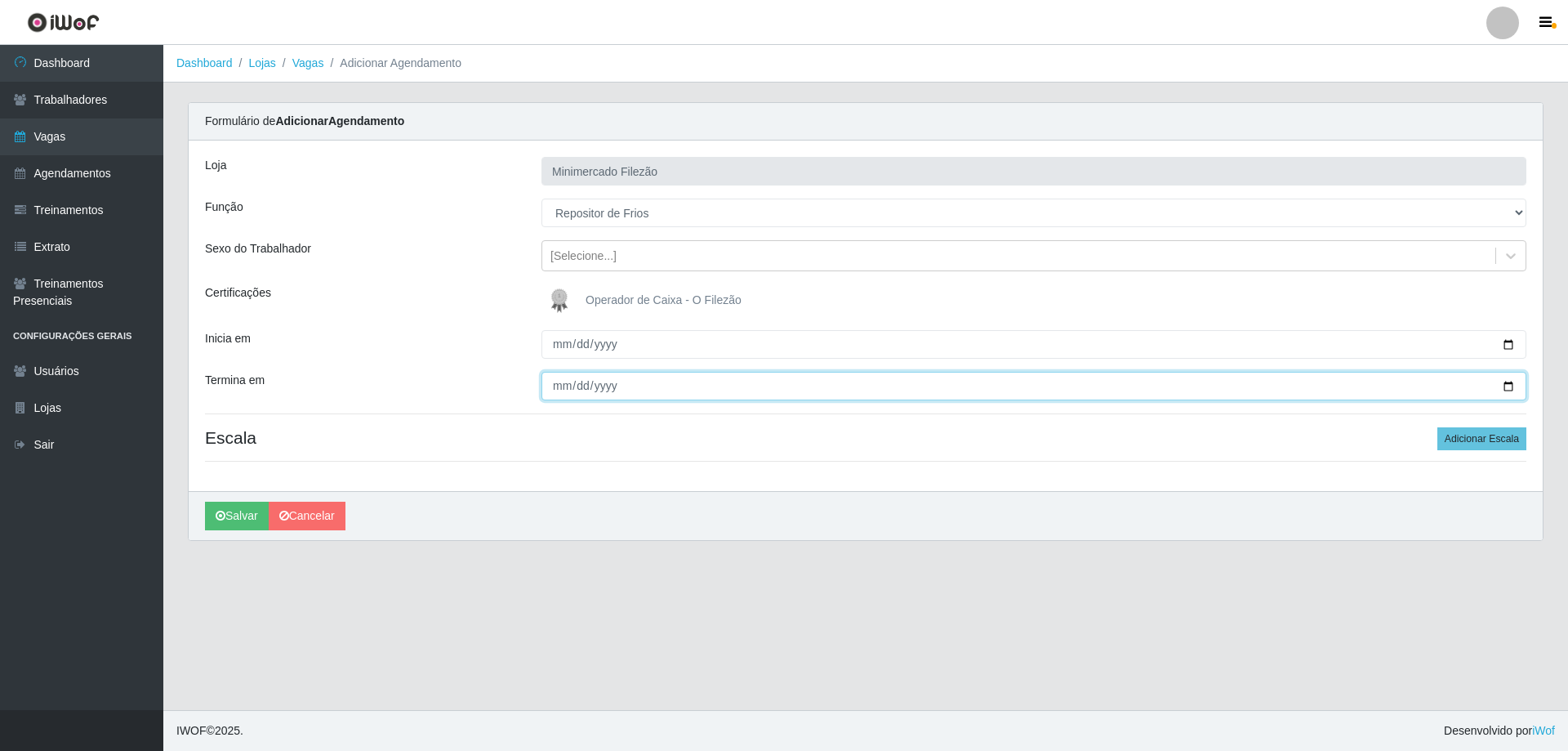
click at [1510, 386] on input "Termina em" at bounding box center [1034, 386] width 985 height 28
type input "[DATE]"
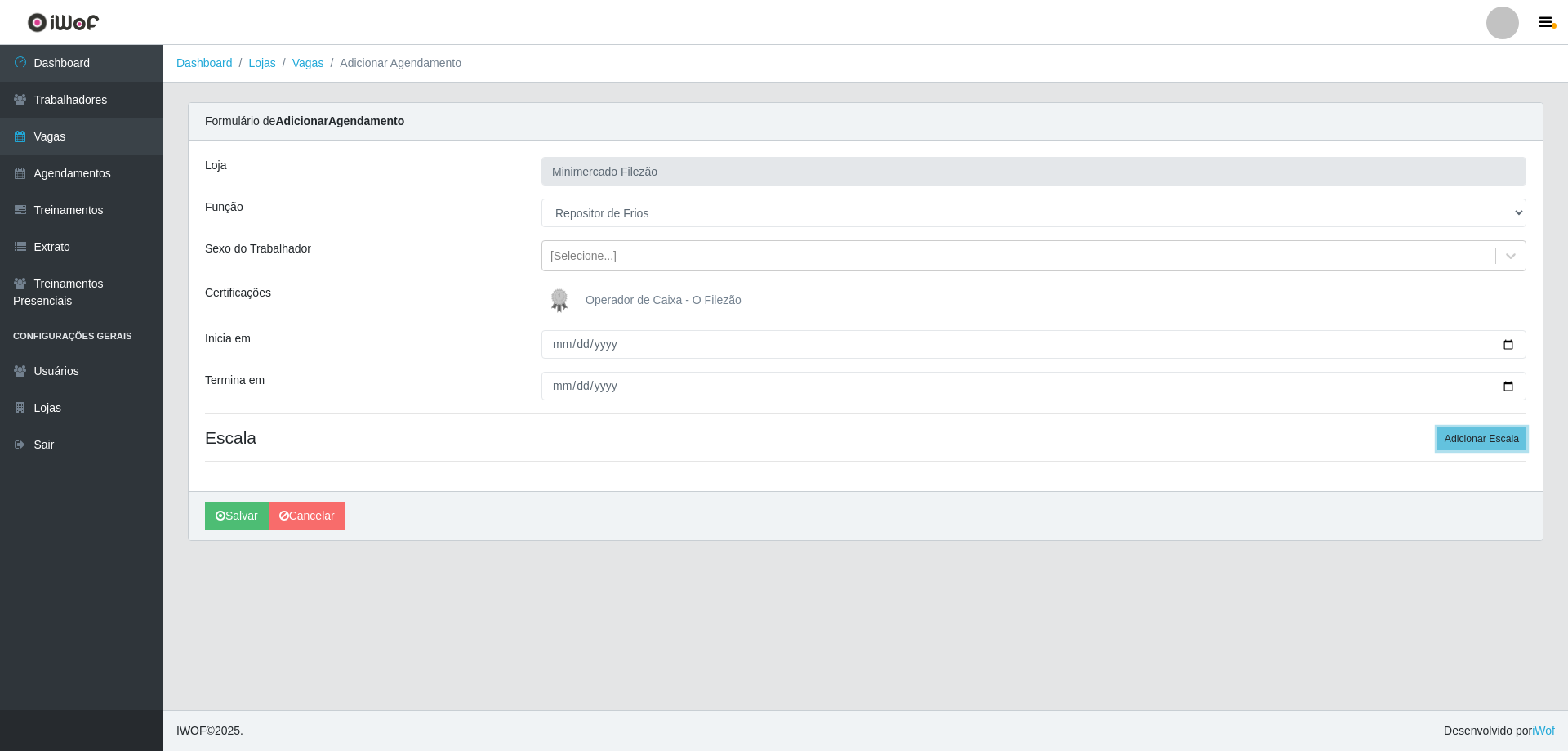
click at [1457, 438] on button "Adicionar Escala" at bounding box center [1482, 439] width 89 height 23
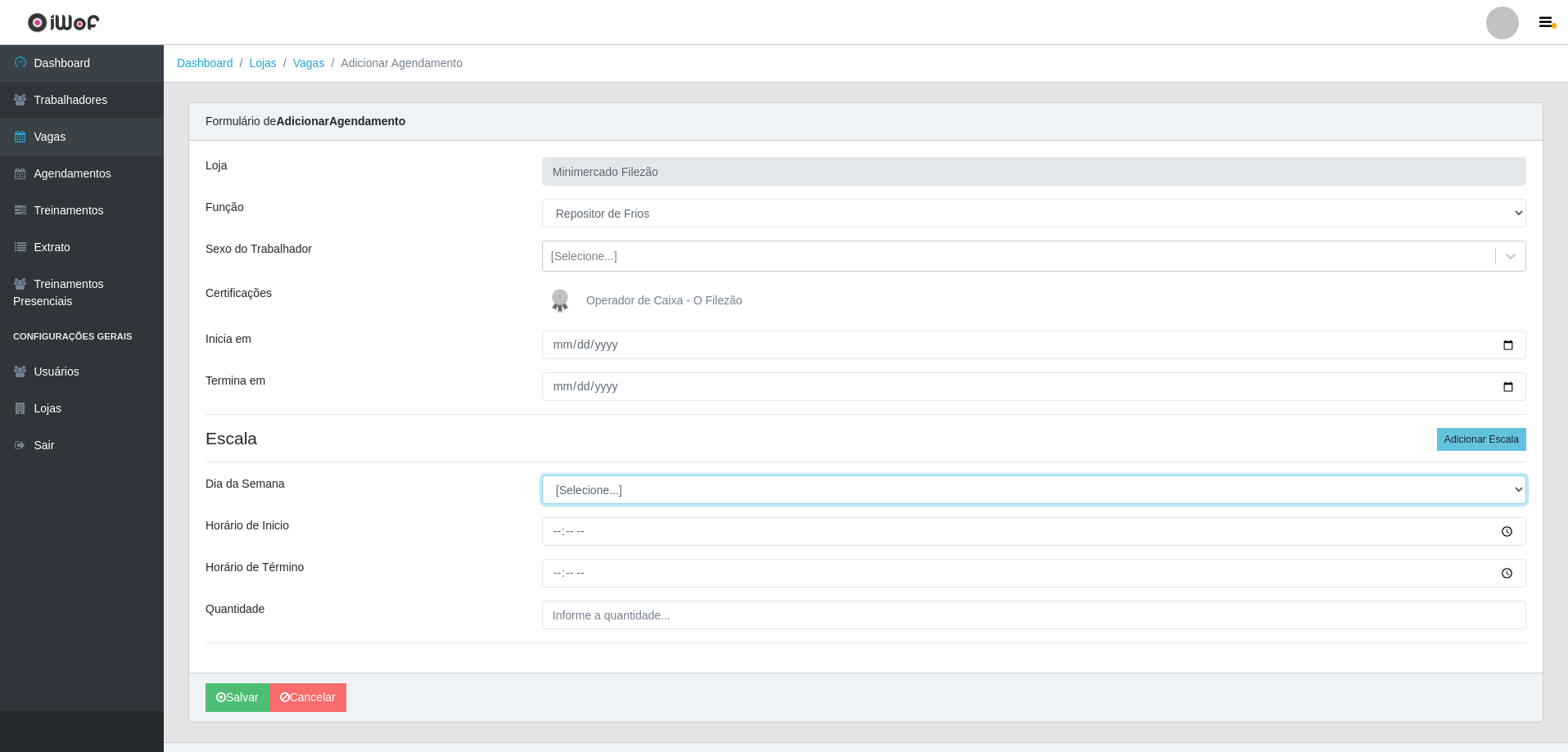
click at [593, 493] on select "[Selecione...] Segunda Terça Quarta Quinta Sexta Sábado Domingo" at bounding box center [1034, 490] width 984 height 28
select select "1"
click at [542, 476] on select "[Selecione...] Segunda Terça Quarta Quinta Sexta Sábado Domingo" at bounding box center [1034, 490] width 984 height 28
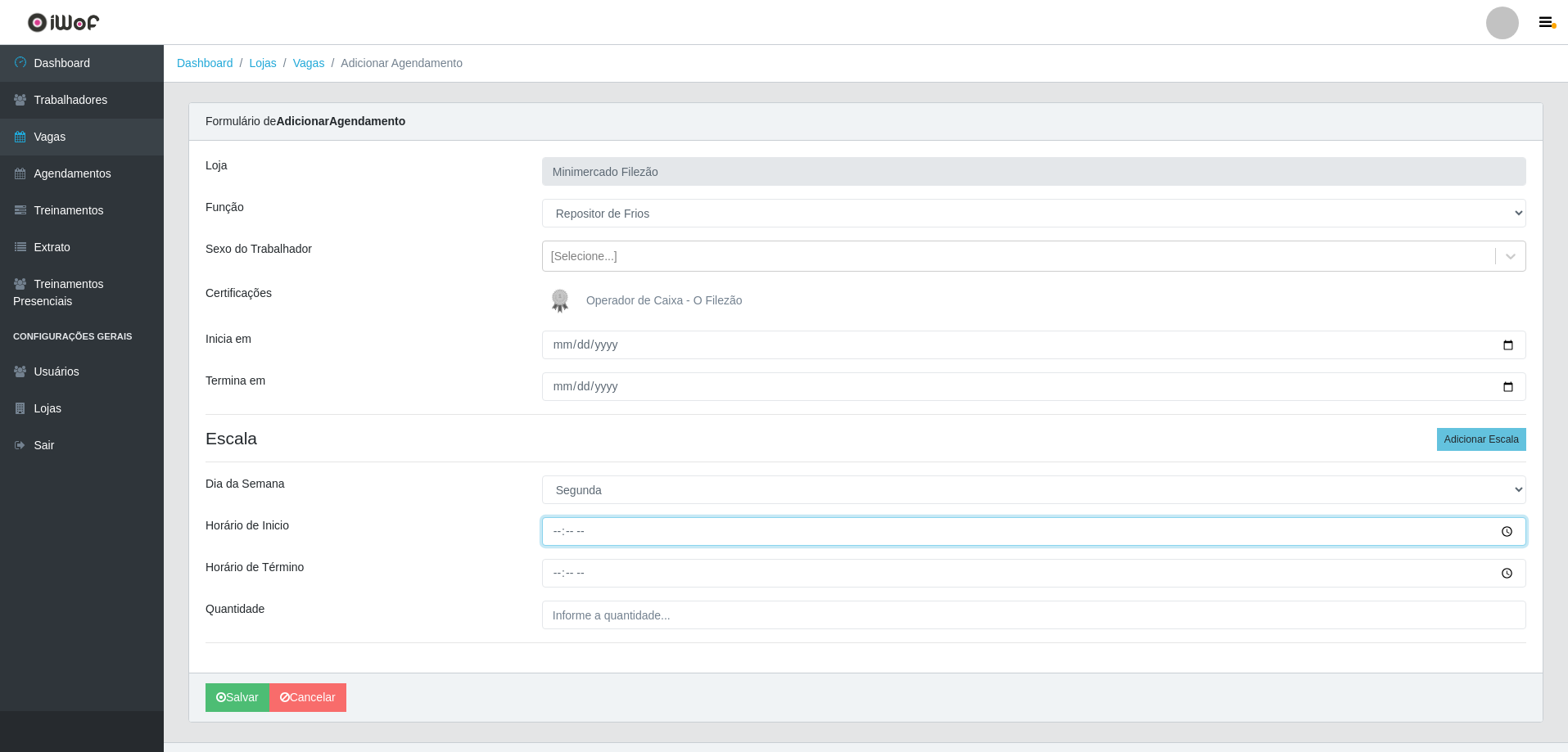
drag, startPoint x: 621, startPoint y: 531, endPoint x: 621, endPoint y: 545, distance: 14.0
click at [621, 534] on input "Horário de Inicio" at bounding box center [1034, 531] width 984 height 28
type input "07:00"
type input "13:00"
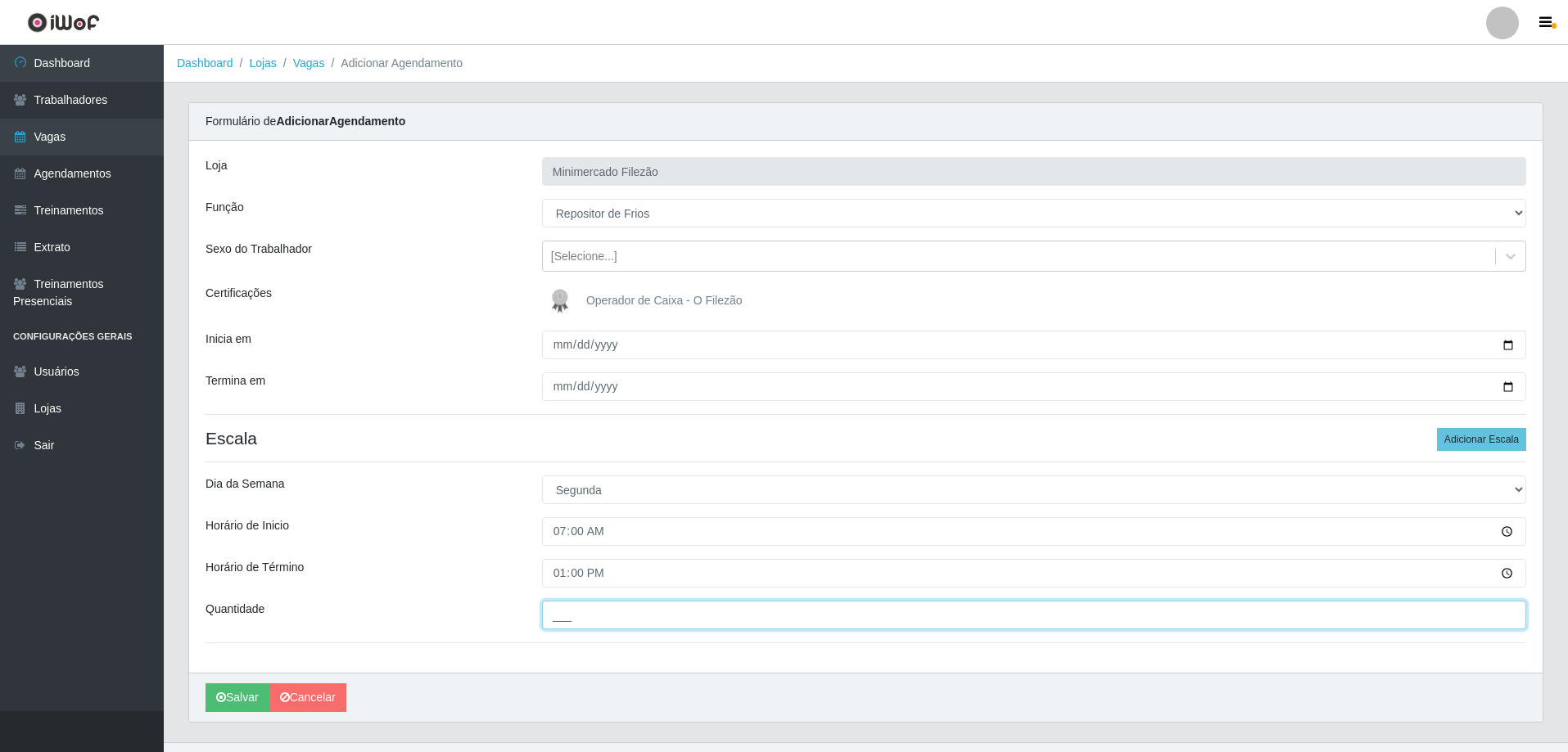
click at [621, 610] on input "___" at bounding box center [1034, 615] width 984 height 28
type input "1__"
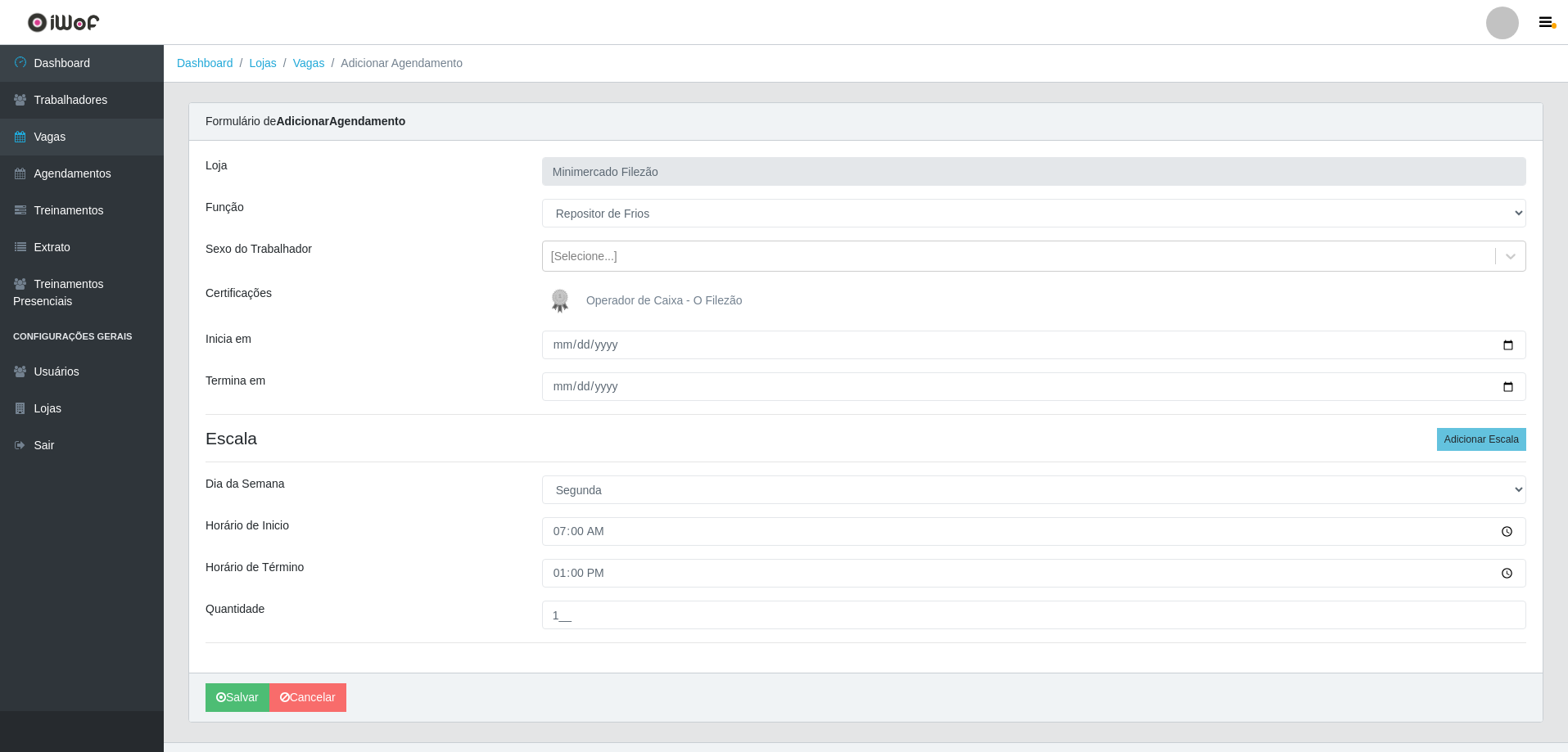
click at [480, 672] on div "Loja Minimercado Filezão Função [Selecione...] ASG ASG + ASG ++ Auxiliar de Est…" at bounding box center [865, 406] width 1353 height 532
click at [230, 697] on button "Salvar" at bounding box center [237, 697] width 64 height 28
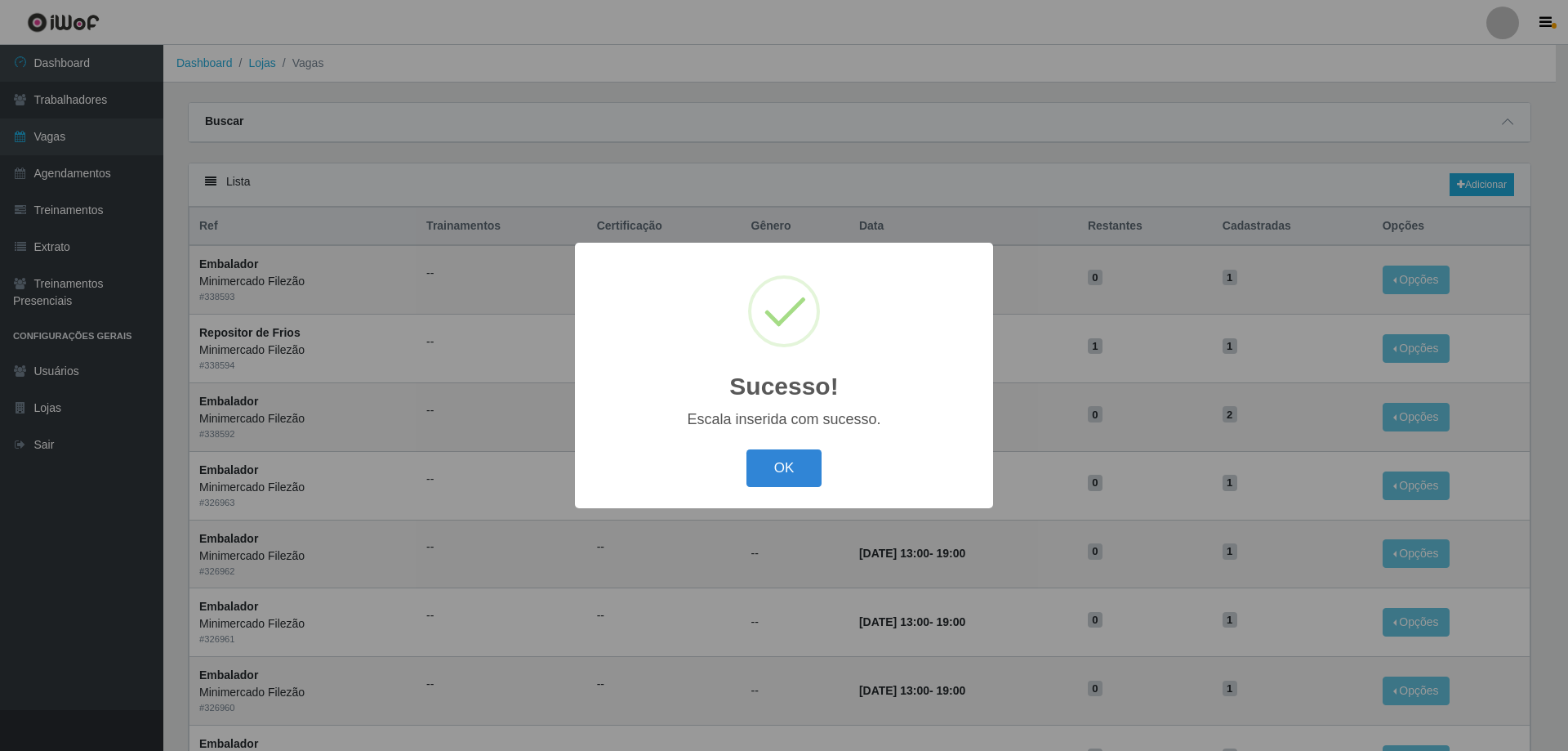
click at [775, 471] on button "OK" at bounding box center [784, 469] width 76 height 39
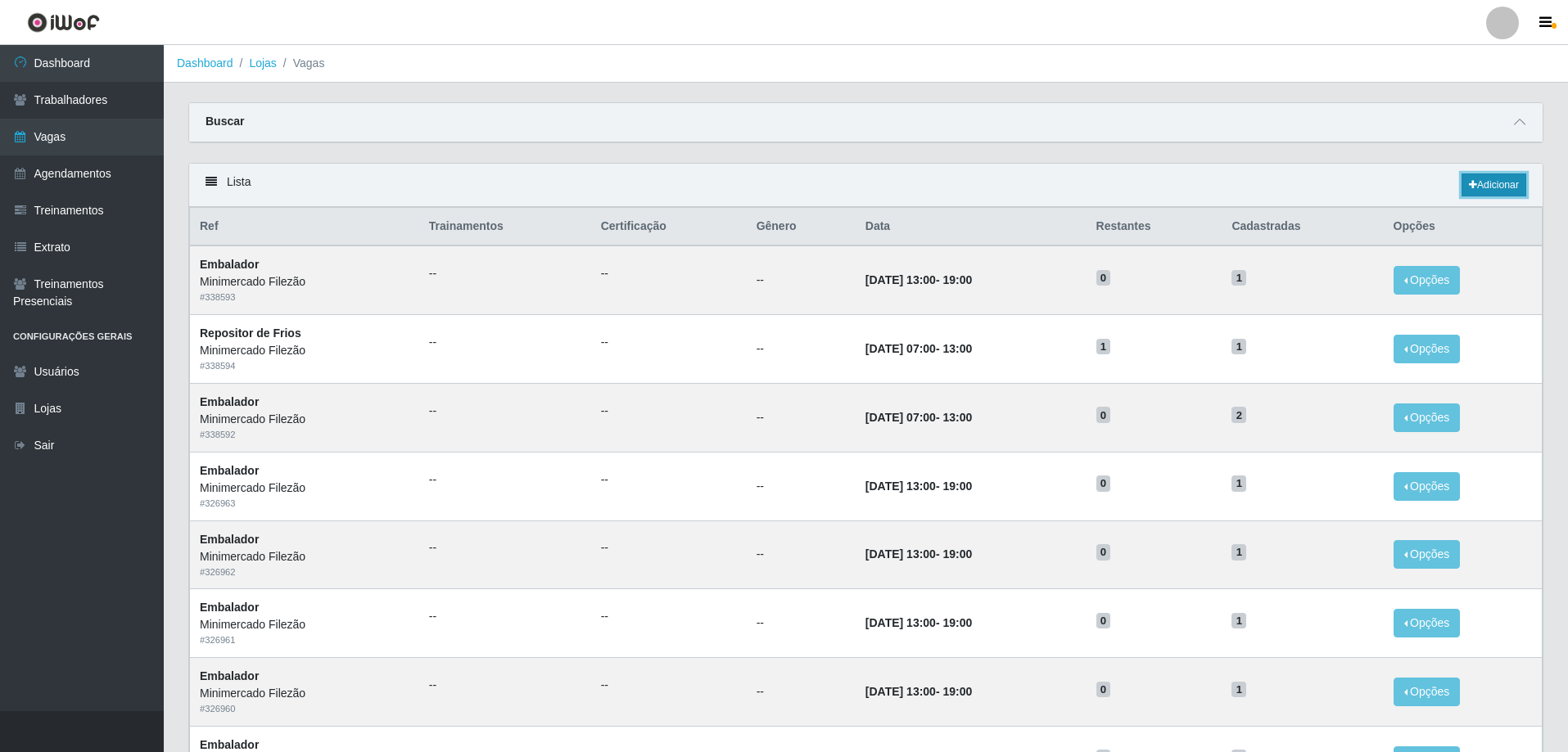
click at [1497, 184] on link "Adicionar" at bounding box center [1493, 185] width 64 height 23
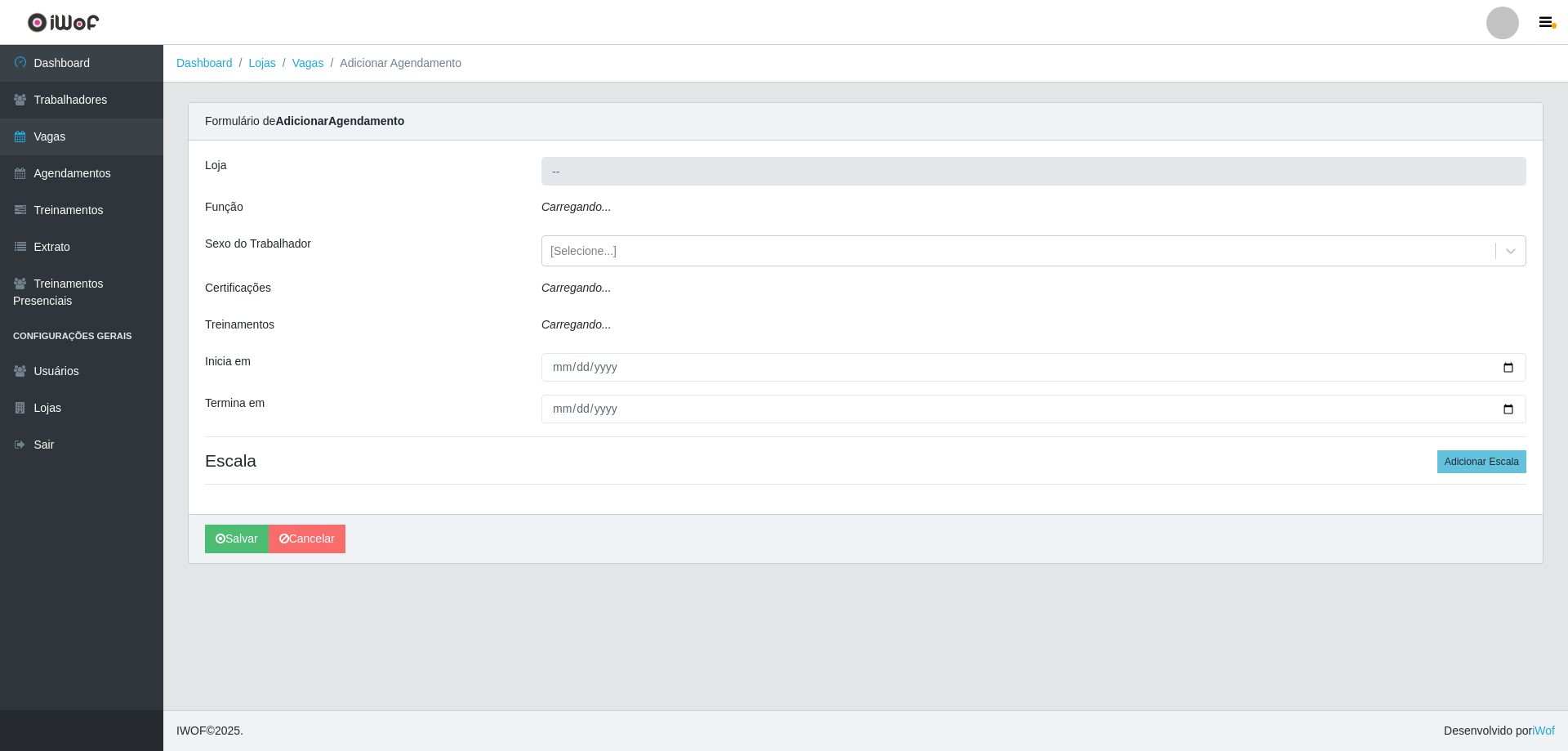
type input "Minimercado Filezão"
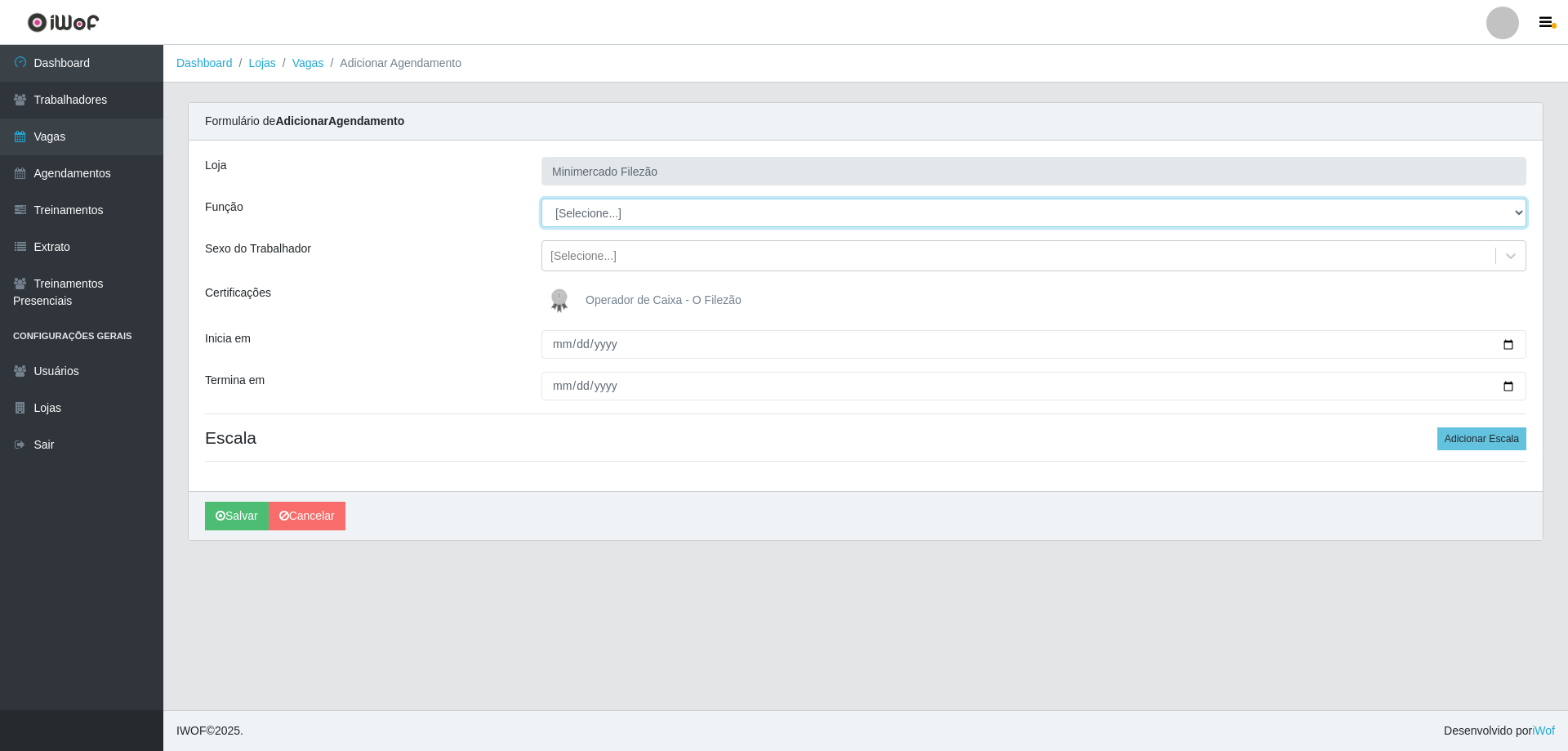
click at [661, 225] on select "[Selecione...] ASG ASG + ASG ++ Auxiliar de Estacionamento Auxiliar de Estacion…" at bounding box center [1034, 212] width 985 height 28
select select "1"
click at [542, 198] on select "[Selecione...] ASG ASG + ASG ++ Auxiliar de Estacionamento Auxiliar de Estacion…" at bounding box center [1034, 212] width 985 height 28
drag, startPoint x: 1505, startPoint y: 343, endPoint x: 1482, endPoint y: 338, distance: 23.5
click at [1506, 343] on input "Inicia em" at bounding box center [1034, 345] width 985 height 28
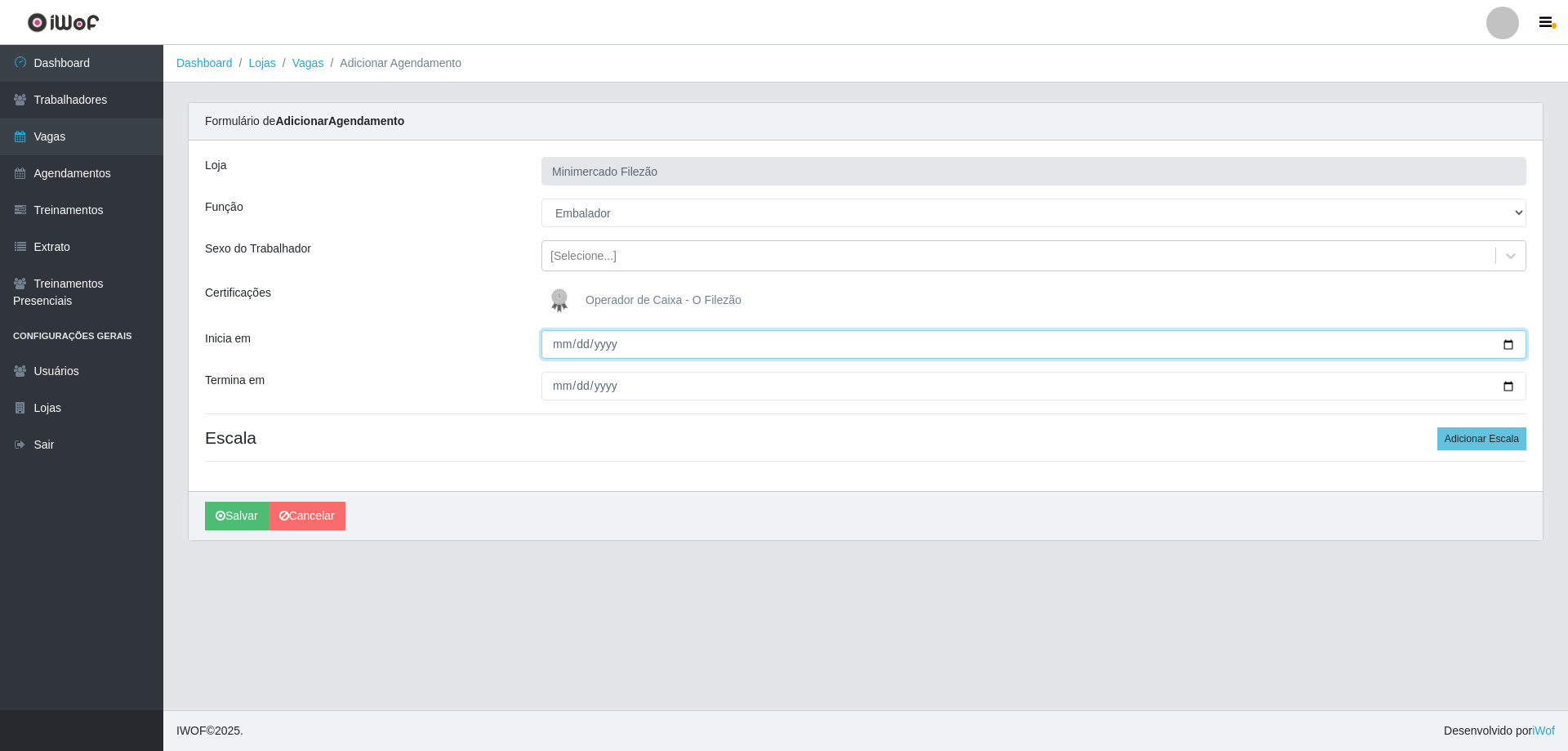
type input "[DATE]"
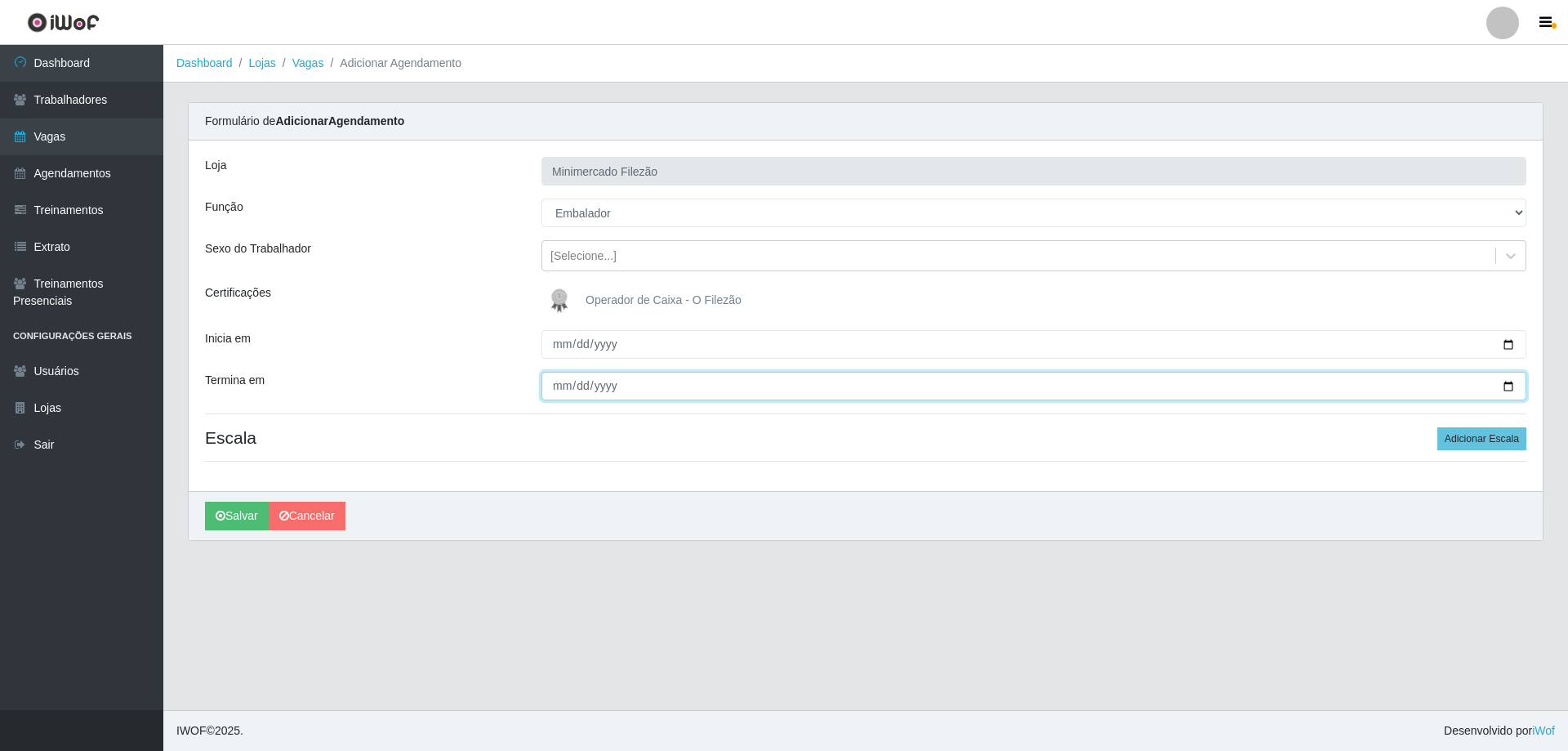
drag, startPoint x: 1517, startPoint y: 386, endPoint x: 1219, endPoint y: 391, distance: 298.0
click at [1514, 386] on input "Termina em" at bounding box center [1034, 386] width 985 height 28
click at [1511, 383] on input "Termina em" at bounding box center [1034, 386] width 985 height 28
type input "[DATE]"
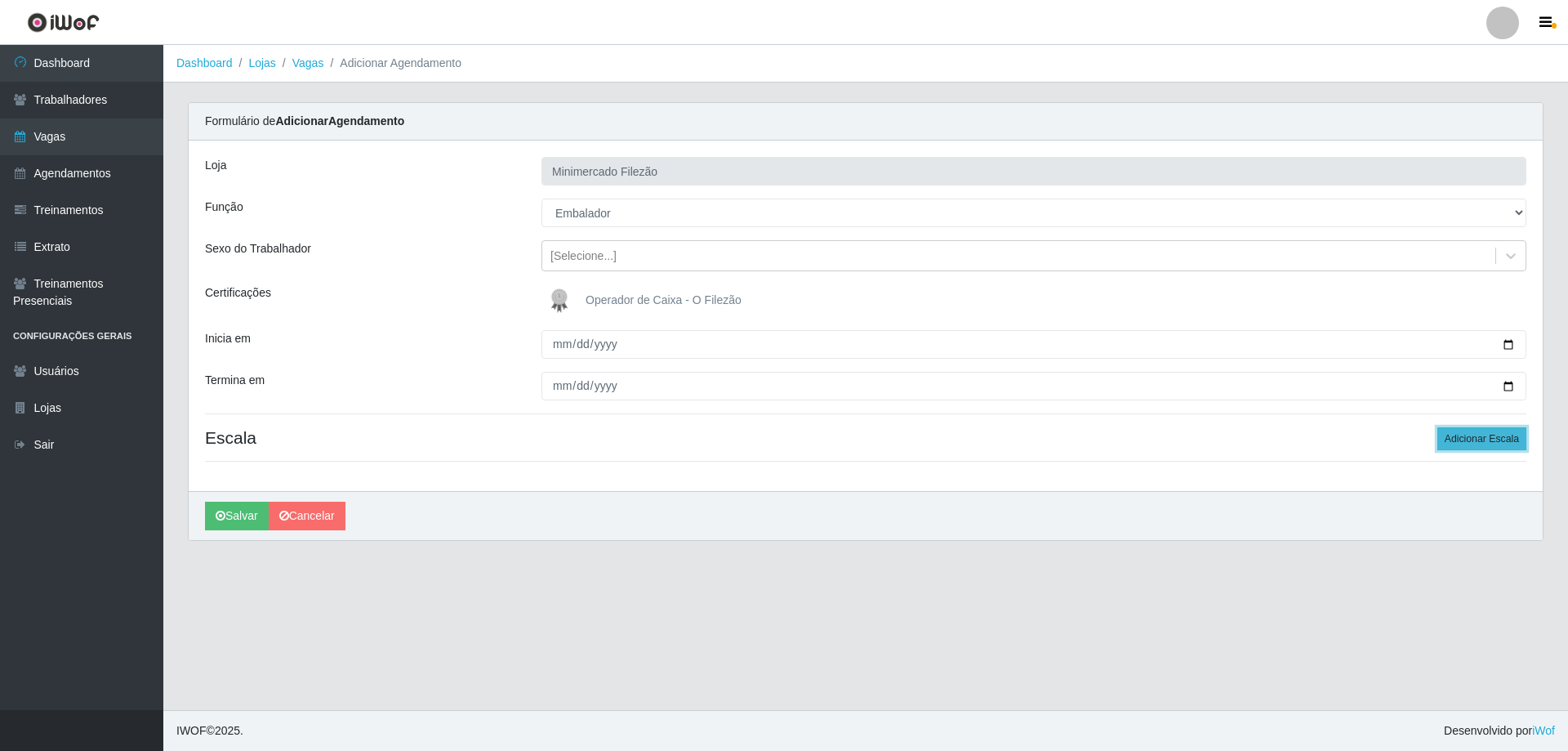
click at [1483, 438] on button "Adicionar Escala" at bounding box center [1482, 439] width 89 height 23
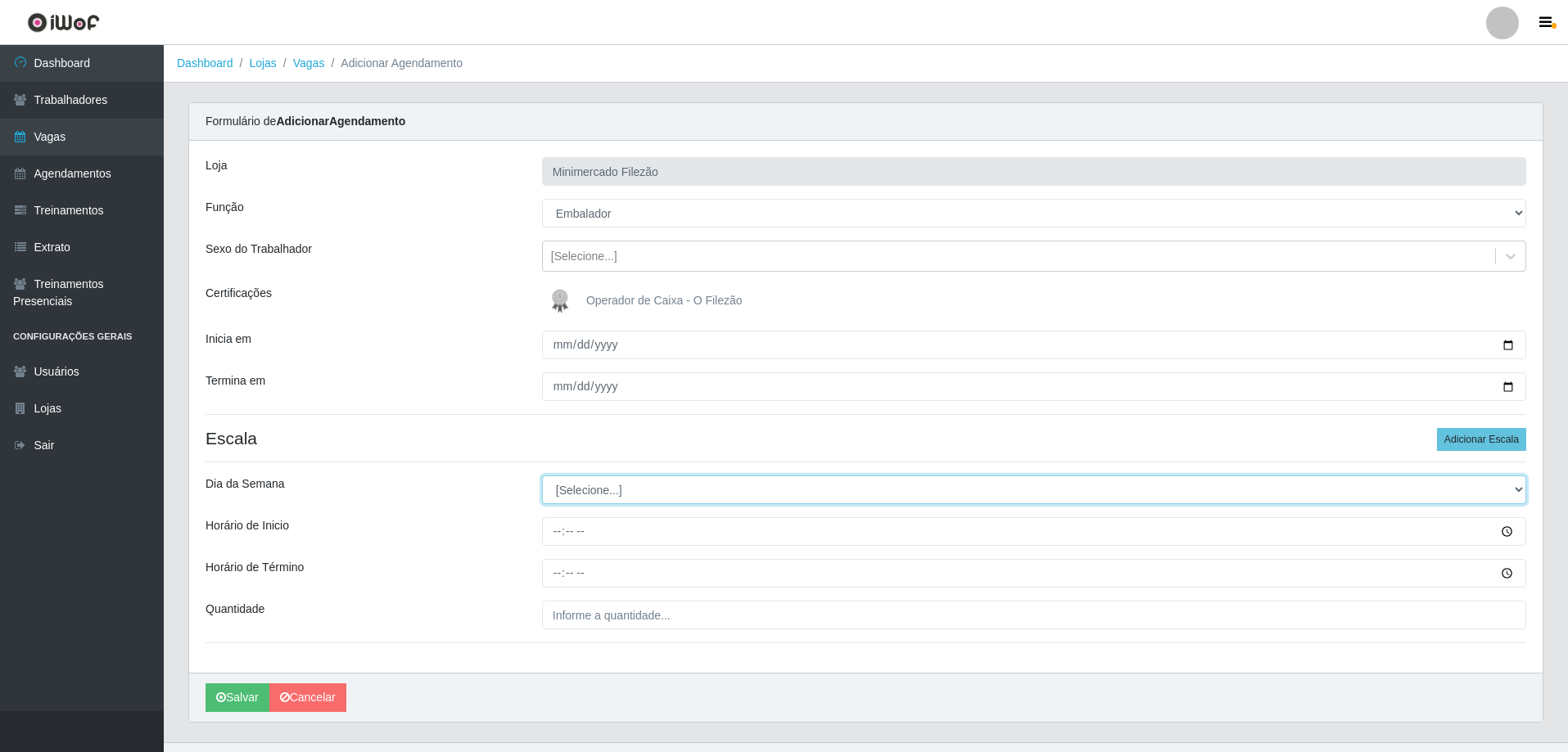
click at [585, 495] on select "[Selecione...] Segunda Terça Quarta Quinta Sexta Sábado Domingo" at bounding box center [1034, 490] width 984 height 28
select select "2"
click at [542, 476] on select "[Selecione...] Segunda Terça Quarta Quinta Sexta Sábado Domingo" at bounding box center [1034, 490] width 984 height 28
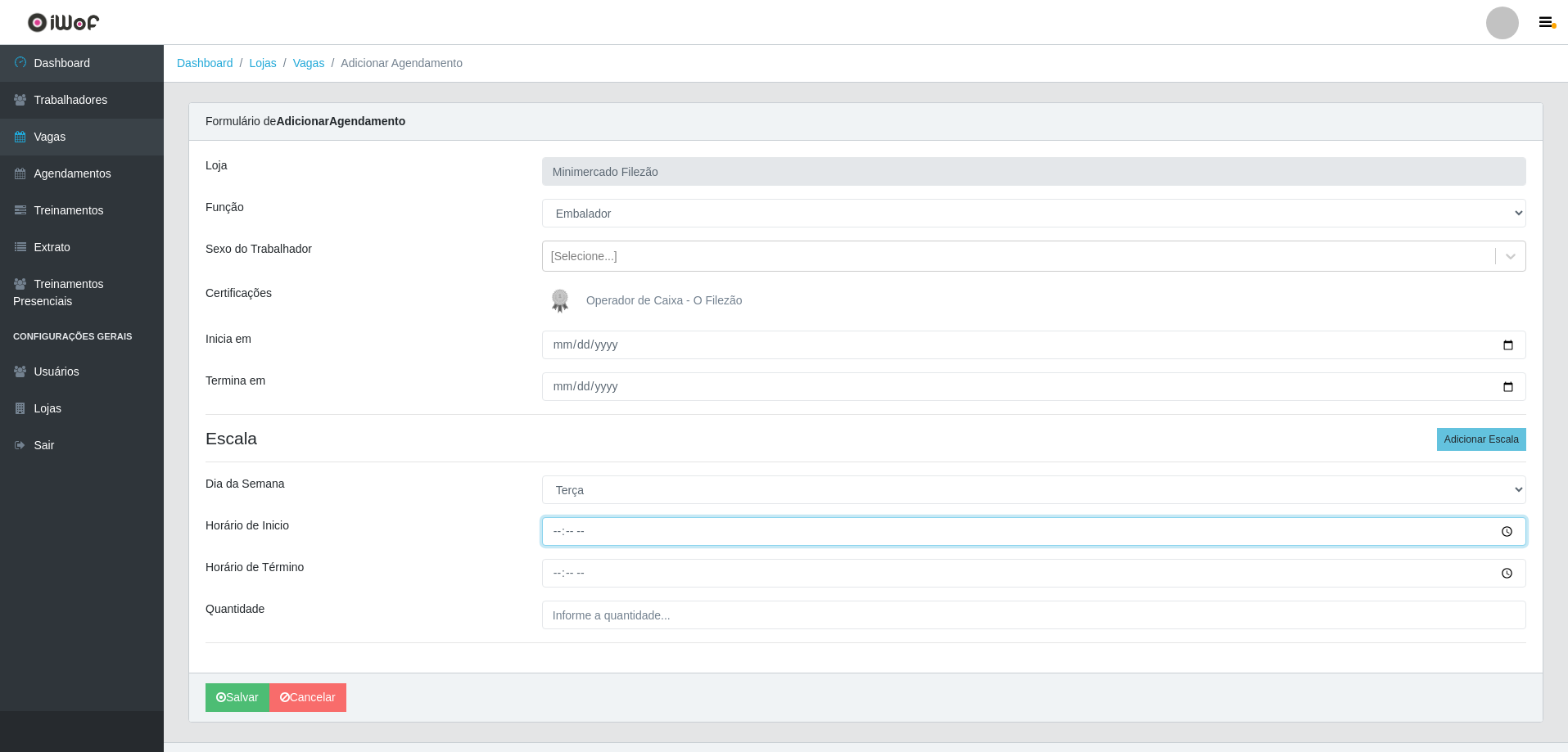
click at [620, 532] on input "Horário de Inicio" at bounding box center [1034, 531] width 984 height 28
type input "13:00"
type input "19:00"
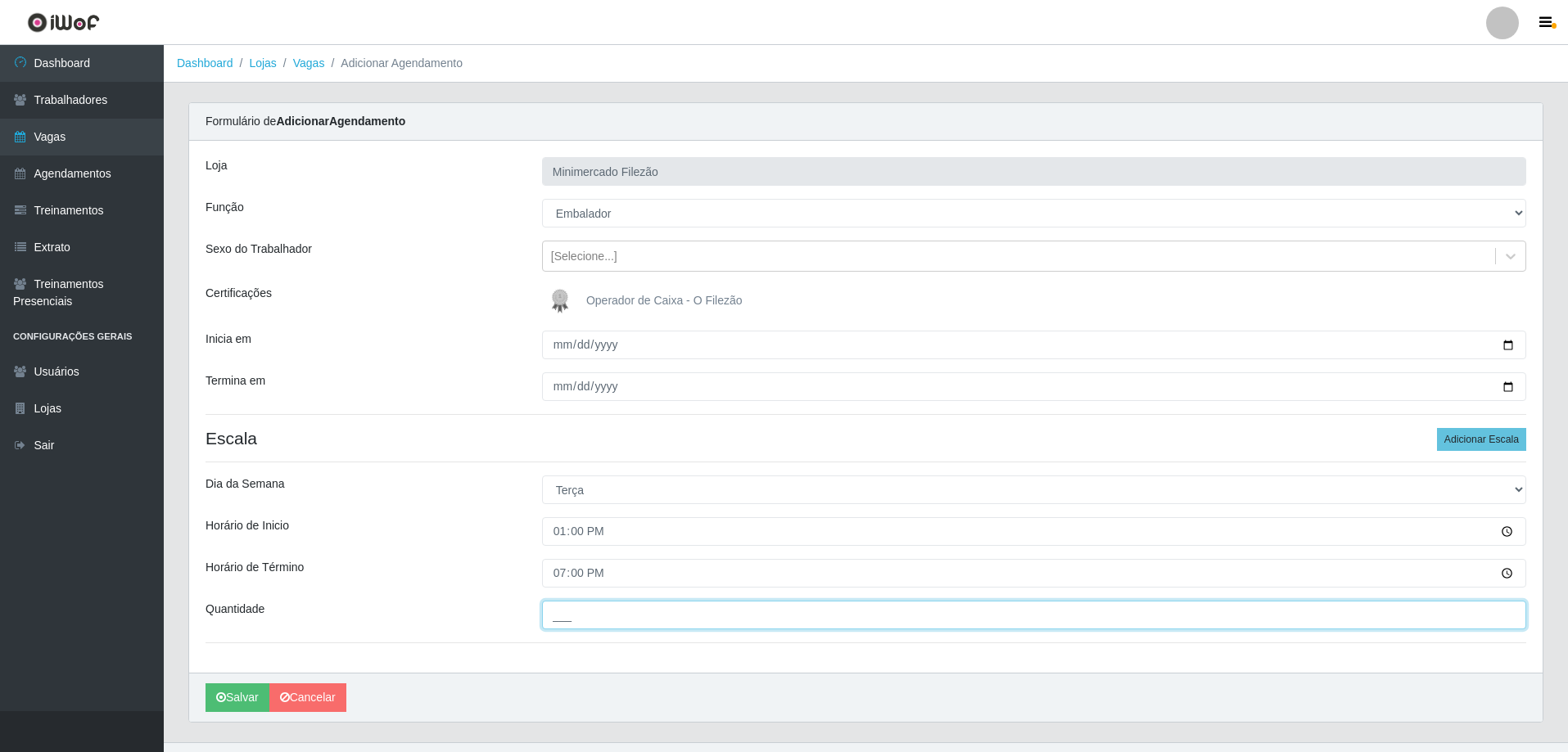
click at [669, 616] on input "___" at bounding box center [1034, 615] width 984 height 28
type input "1__"
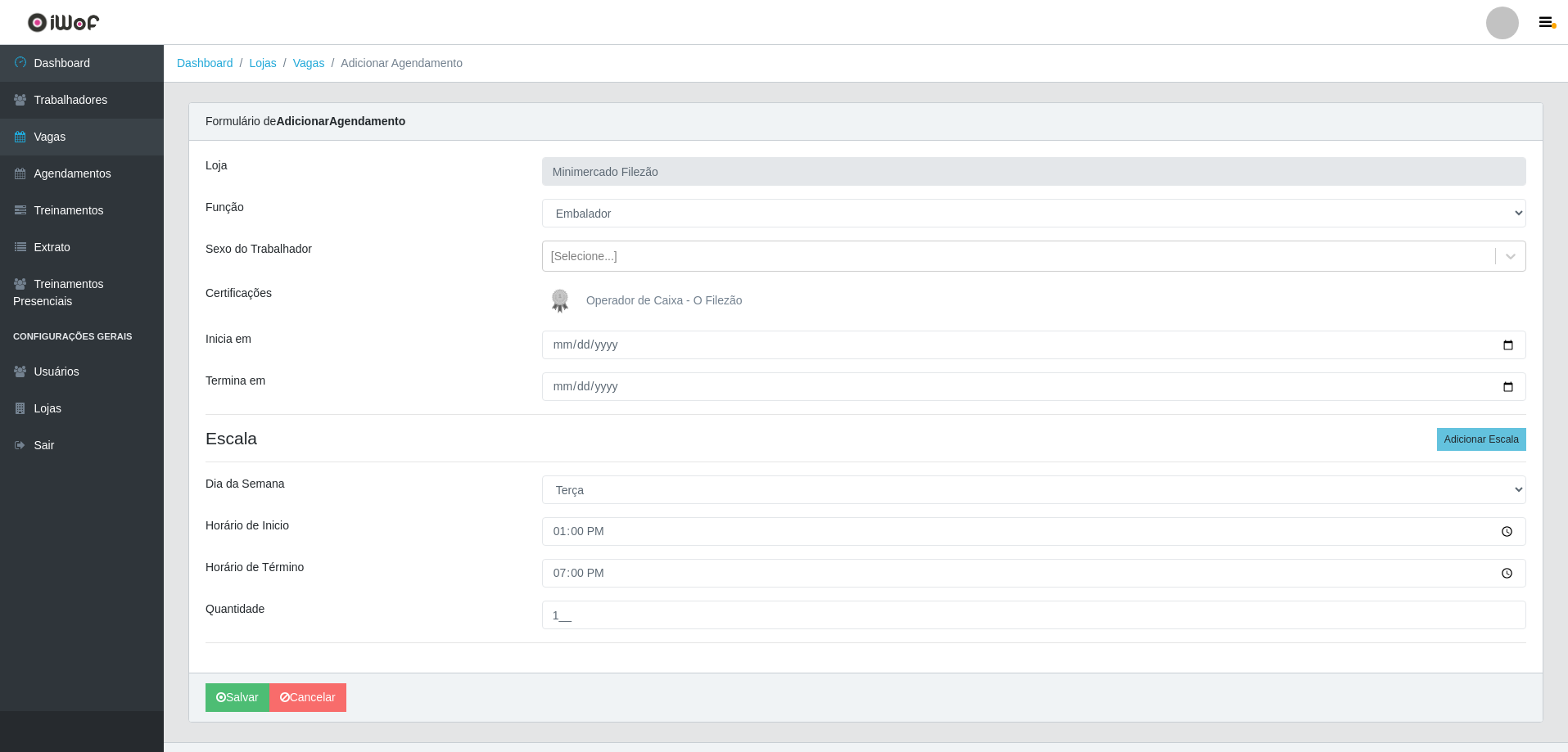
click at [507, 686] on div "[PERSON_NAME]" at bounding box center [865, 697] width 1353 height 49
click at [214, 692] on button "Salvar" at bounding box center [237, 697] width 64 height 28
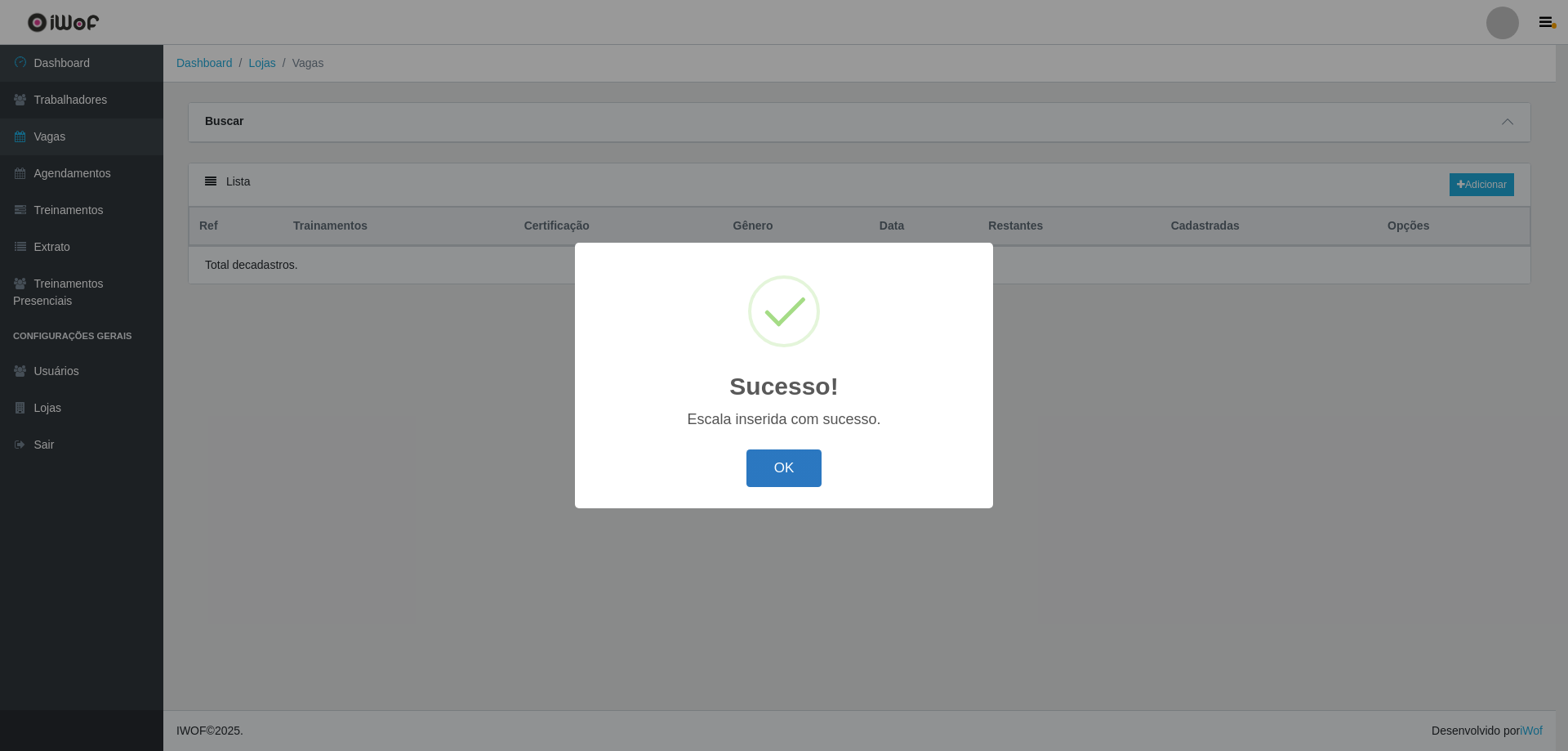
click at [795, 467] on button "OK" at bounding box center [784, 469] width 76 height 39
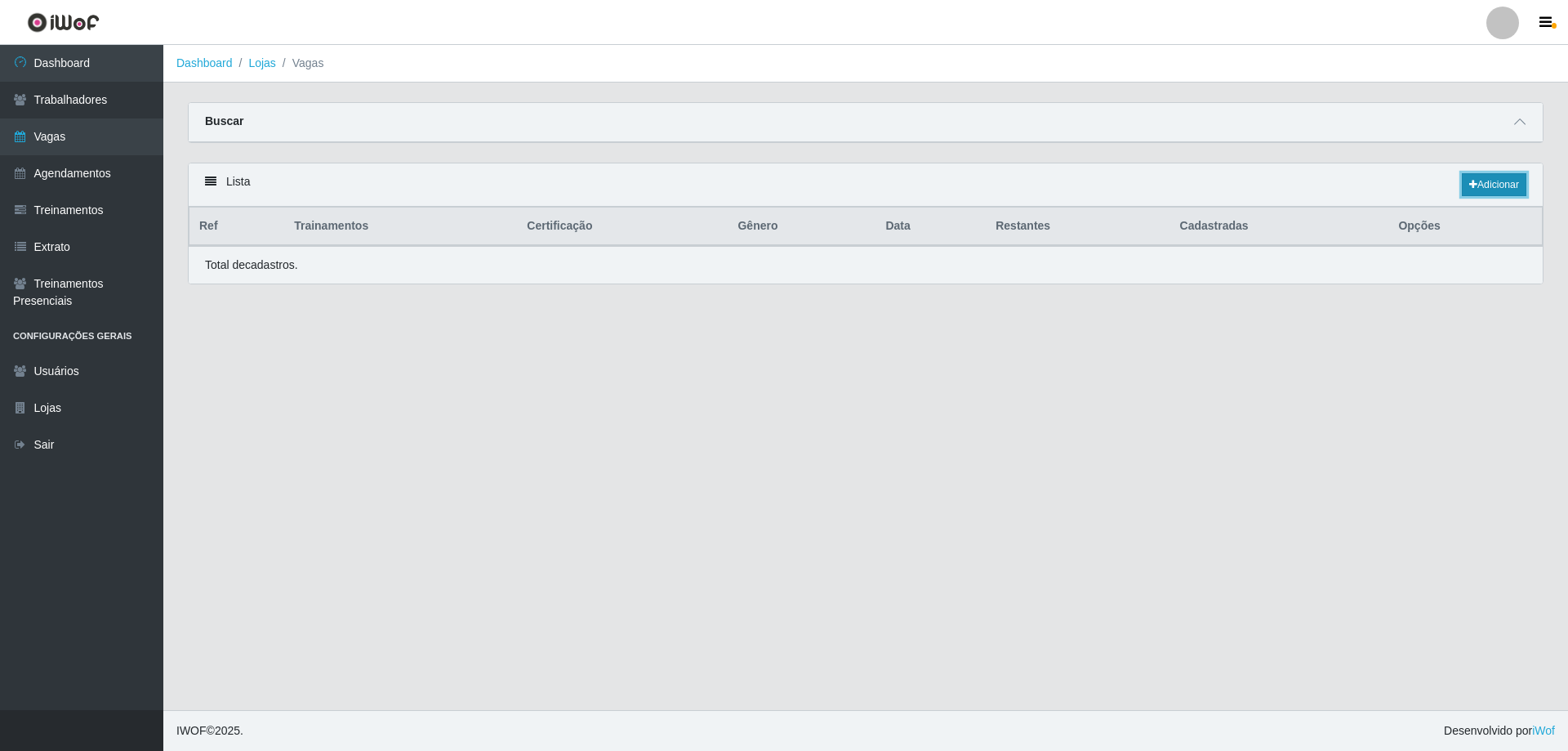
click at [1501, 182] on link "Adicionar" at bounding box center [1494, 185] width 64 height 23
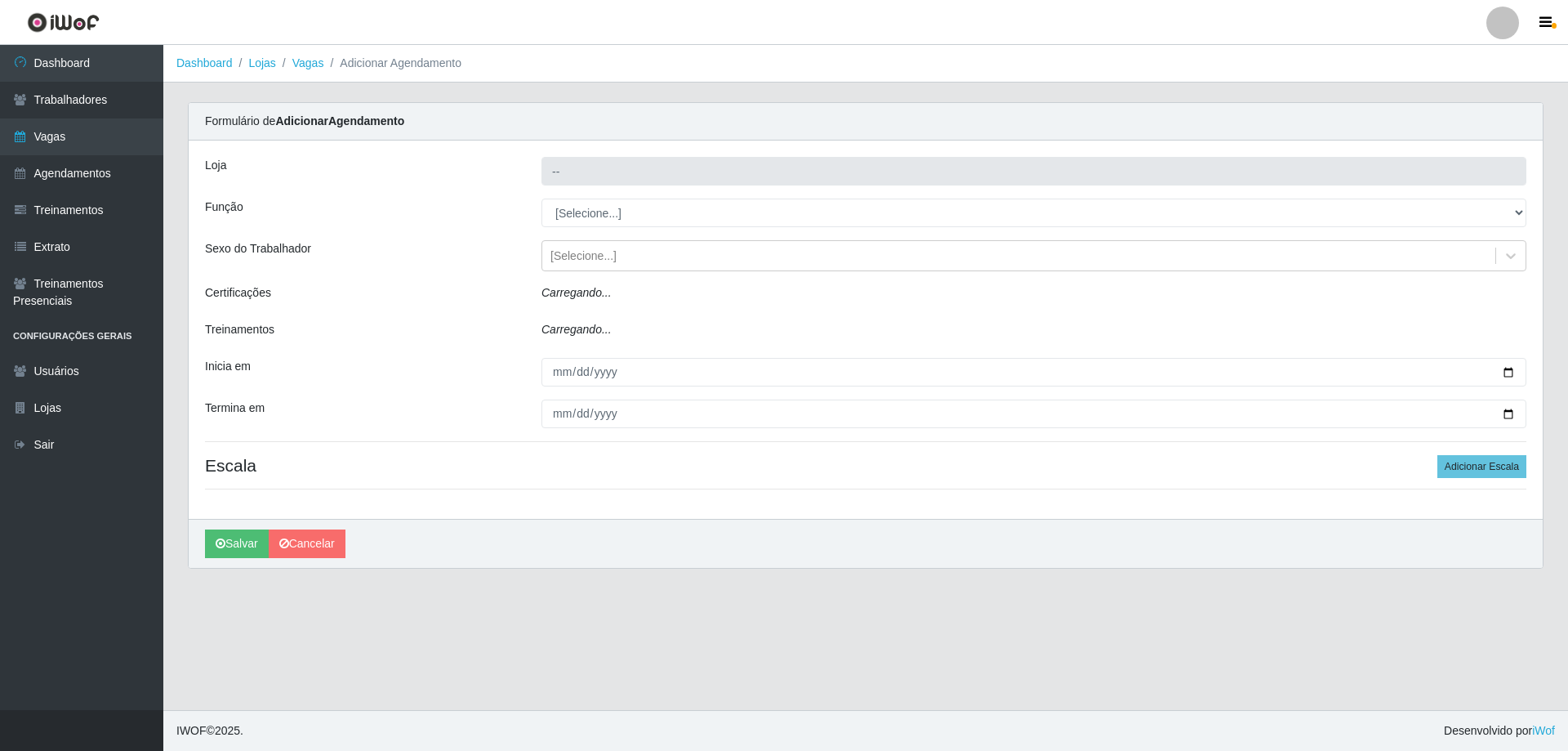
type input "Minimercado Filezão"
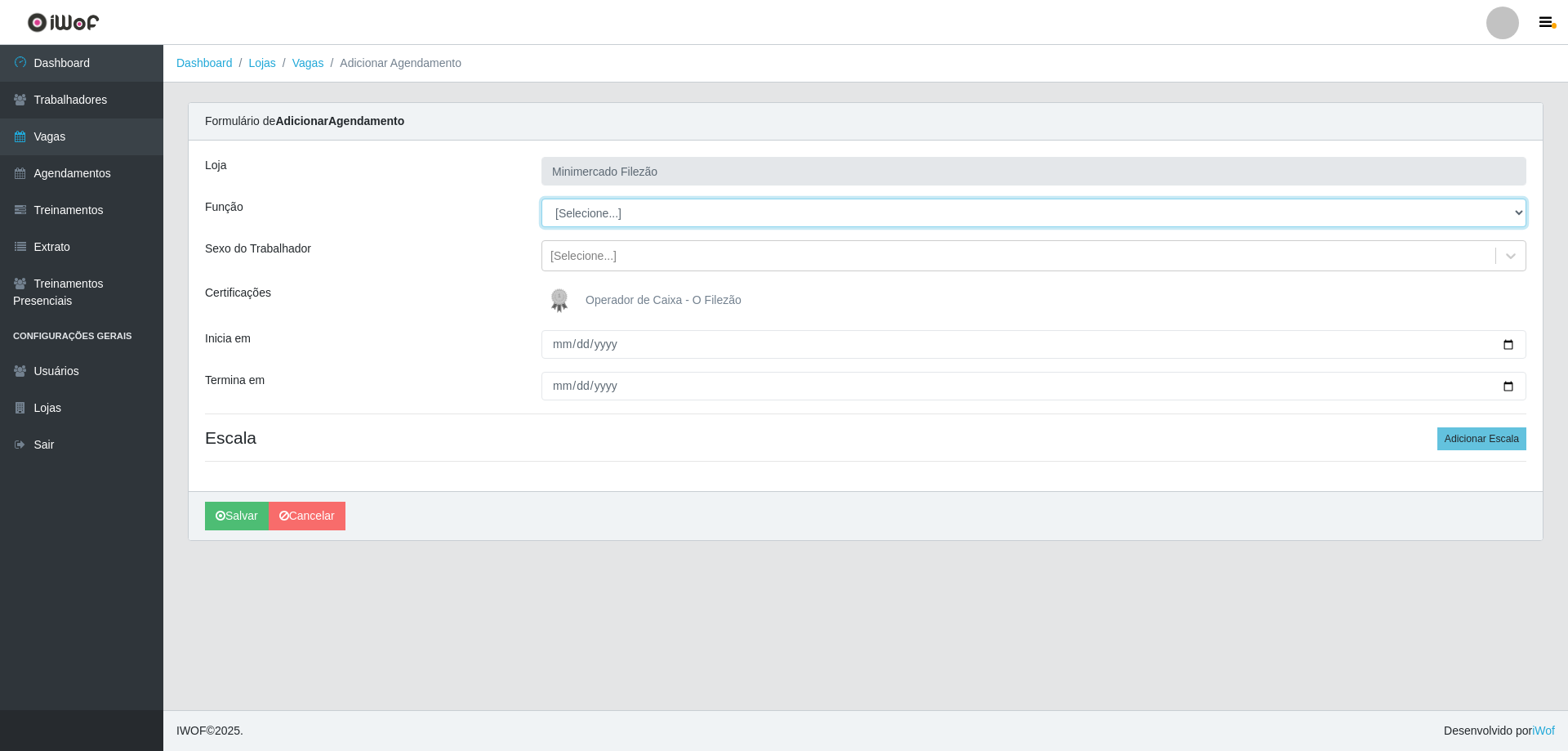
click at [640, 221] on select "[Selecione...] ASG ASG + ASG ++ Auxiliar de Estacionamento Auxiliar de Estacion…" at bounding box center [1034, 212] width 985 height 28
select select "1"
click at [542, 198] on select "[Selecione...] ASG ASG + ASG ++ Auxiliar de Estacionamento Auxiliar de Estacion…" at bounding box center [1034, 212] width 985 height 28
click at [1507, 346] on input "Inicia em" at bounding box center [1034, 345] width 985 height 28
type input "[DATE]"
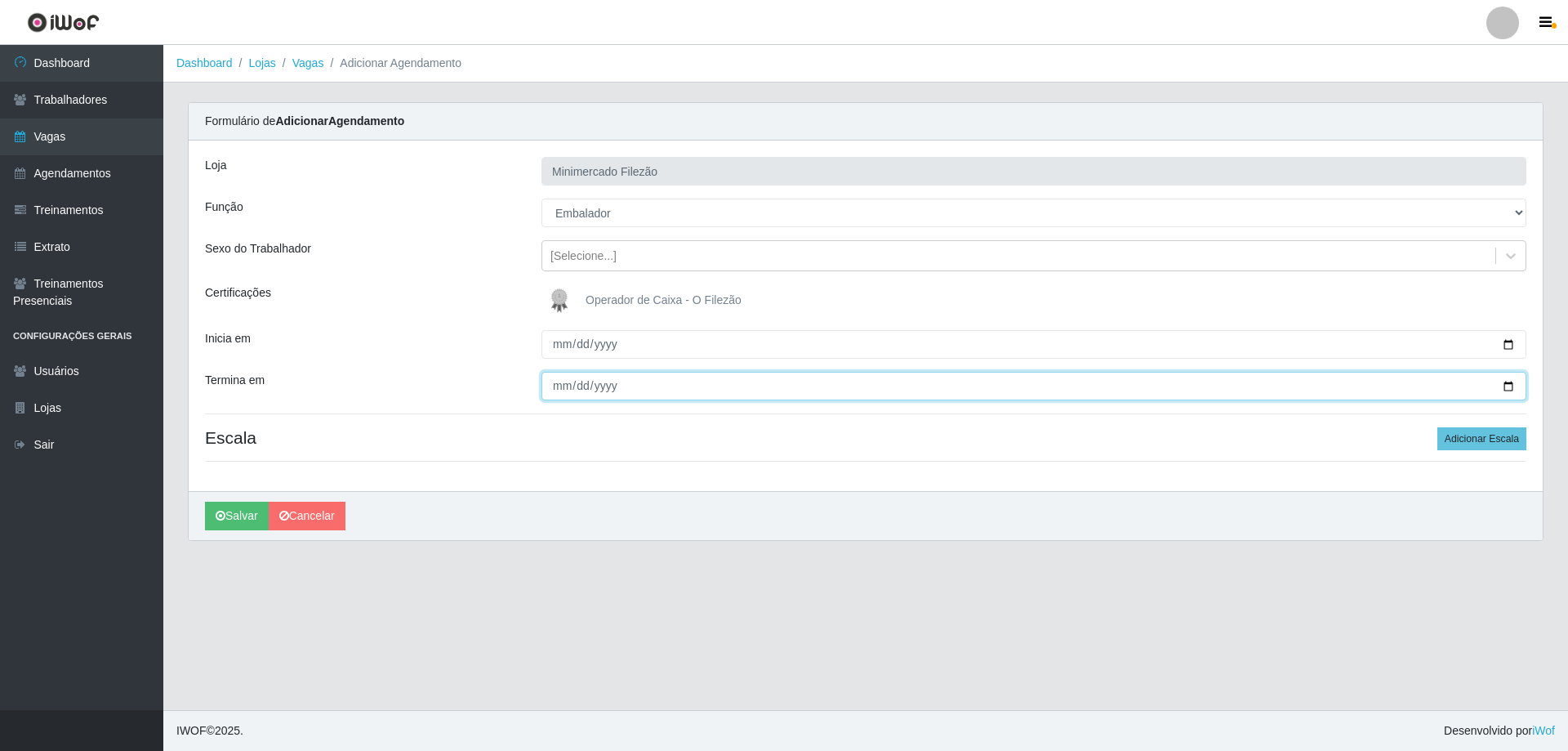
click at [1505, 379] on input "Termina em" at bounding box center [1034, 386] width 985 height 28
type input "[DATE]"
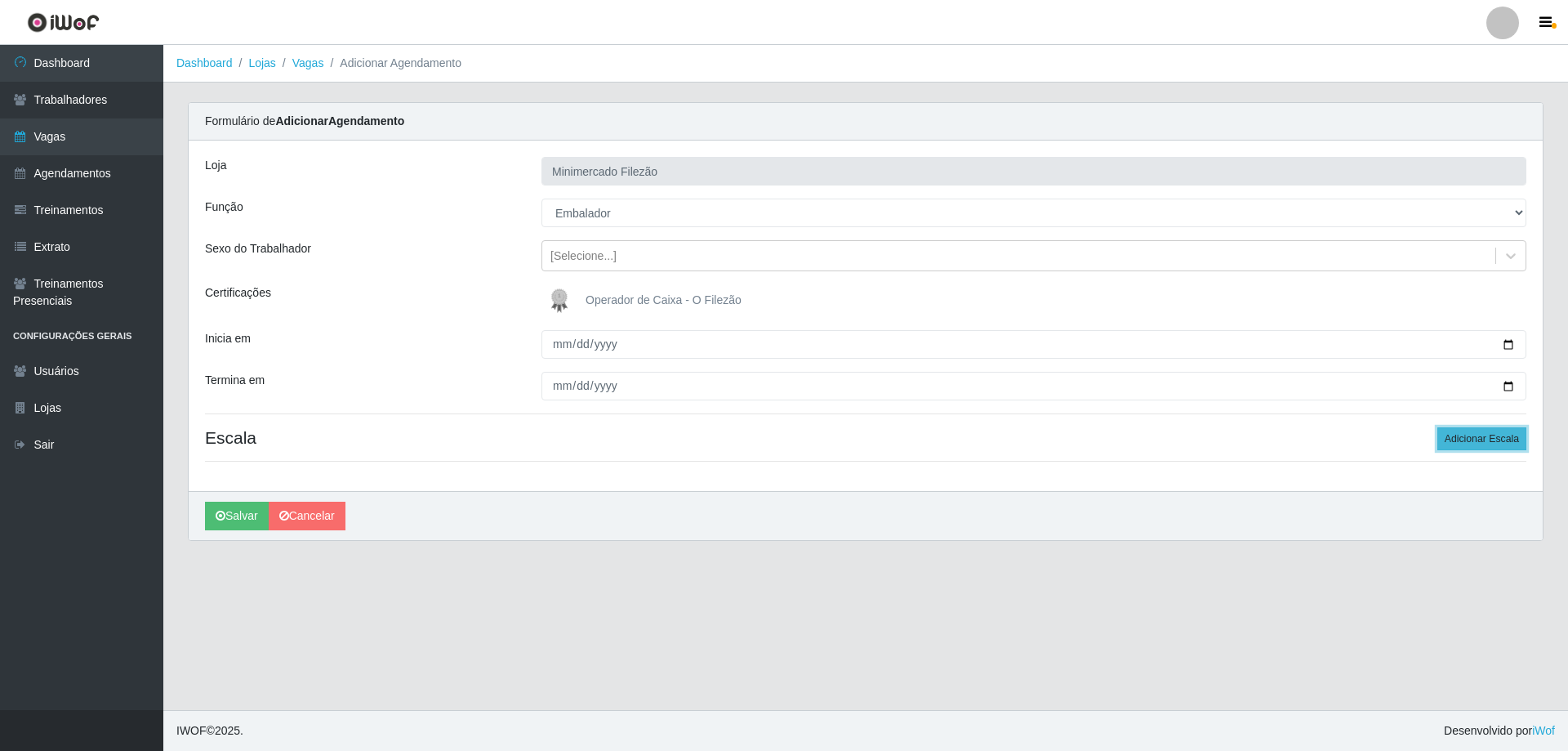
drag, startPoint x: 1493, startPoint y: 436, endPoint x: 1353, endPoint y: 454, distance: 141.2
click at [1494, 436] on button "Adicionar Escala" at bounding box center [1482, 439] width 89 height 23
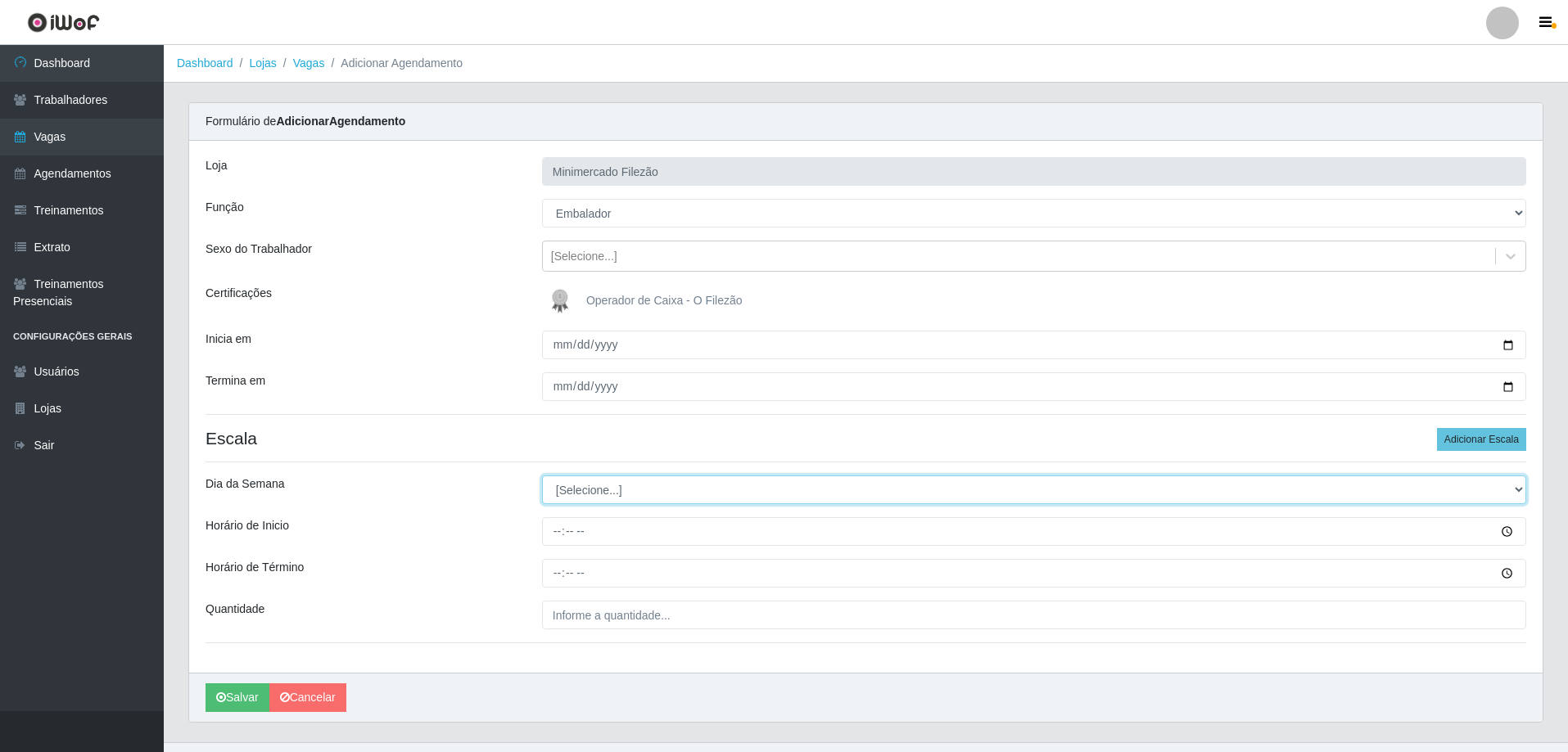
drag, startPoint x: 676, startPoint y: 488, endPoint x: 668, endPoint y: 486, distance: 8.2
click at [671, 488] on select "[Selecione...] Segunda Terça Quarta Quinta Sexta Sábado Domingo" at bounding box center [1034, 490] width 984 height 28
select select "4"
click at [542, 476] on select "[Selecione...] Segunda Terça Quarta Quinta Sexta Sábado Domingo" at bounding box center [1034, 490] width 984 height 28
click at [613, 501] on select "[Selecione...] Segunda Terça Quarta Quinta Sexta Sábado Domingo" at bounding box center [1034, 490] width 984 height 28
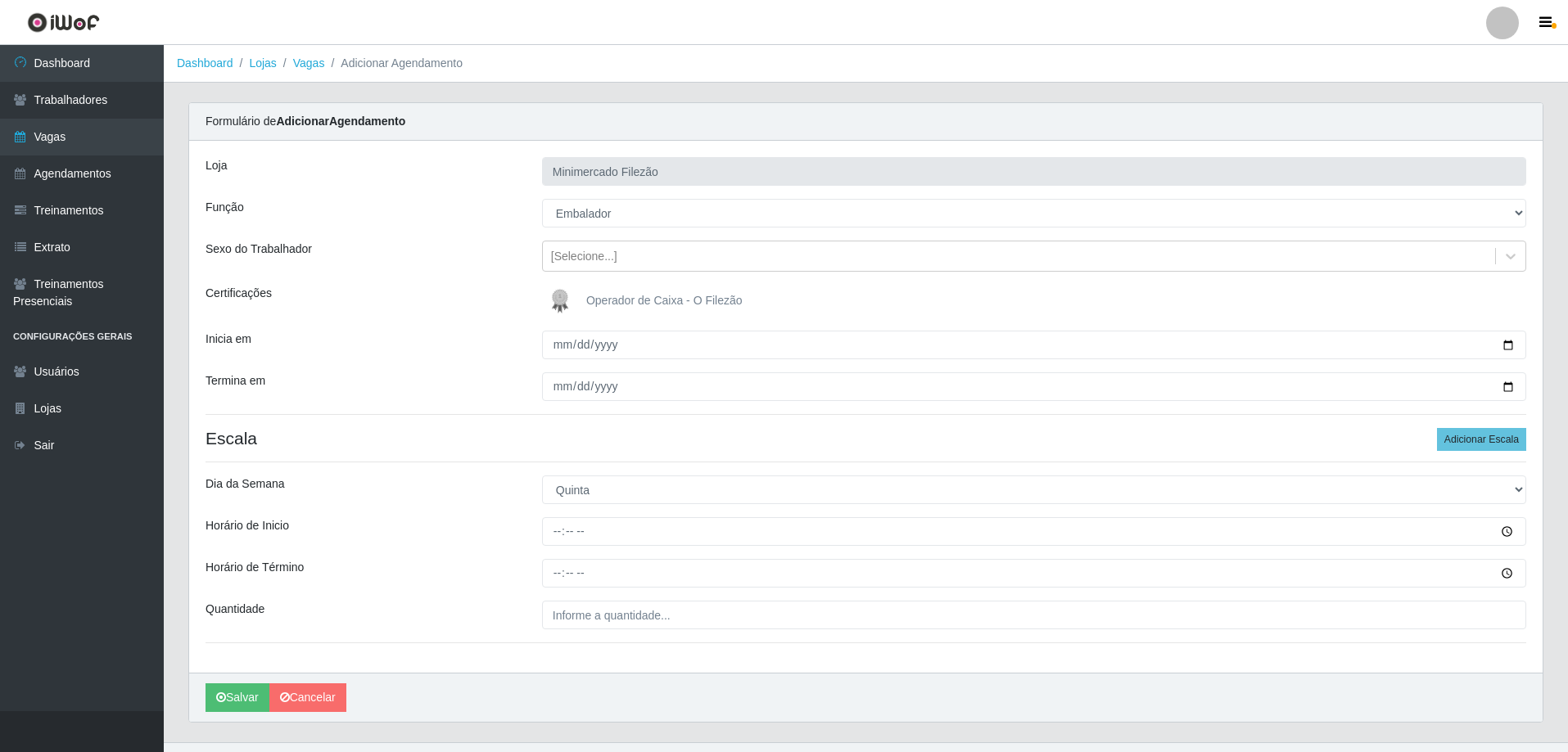
click at [448, 531] on div "Horário de Inicio" at bounding box center [361, 531] width 336 height 28
click at [631, 546] on div "Loja Minimercado Filezão Função [Selecione...] ASG ASG + ASG ++ Auxiliar de Est…" at bounding box center [865, 406] width 1353 height 532
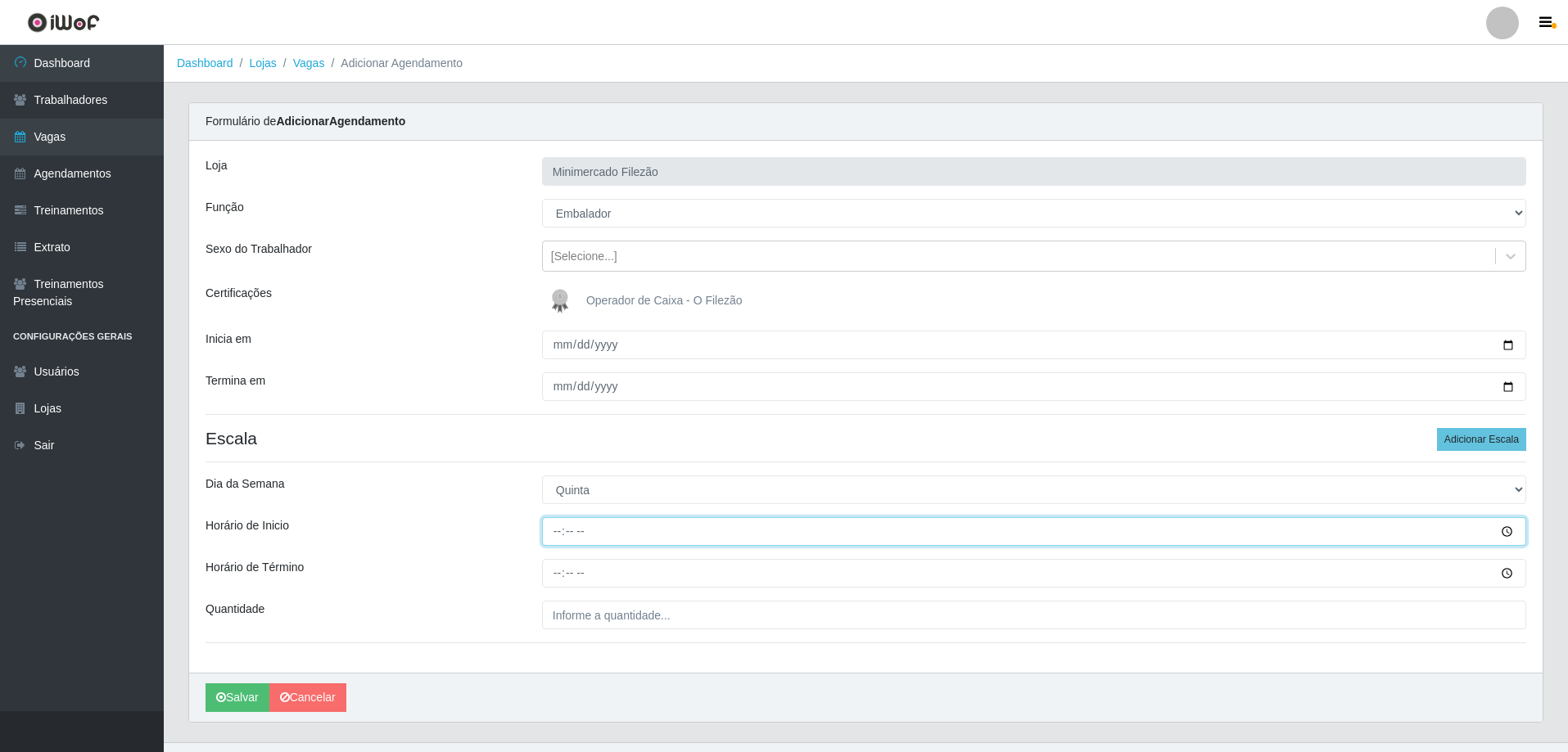
click at [636, 522] on input "Horário de Inicio" at bounding box center [1034, 531] width 984 height 28
type input "13:00"
type input "19:00"
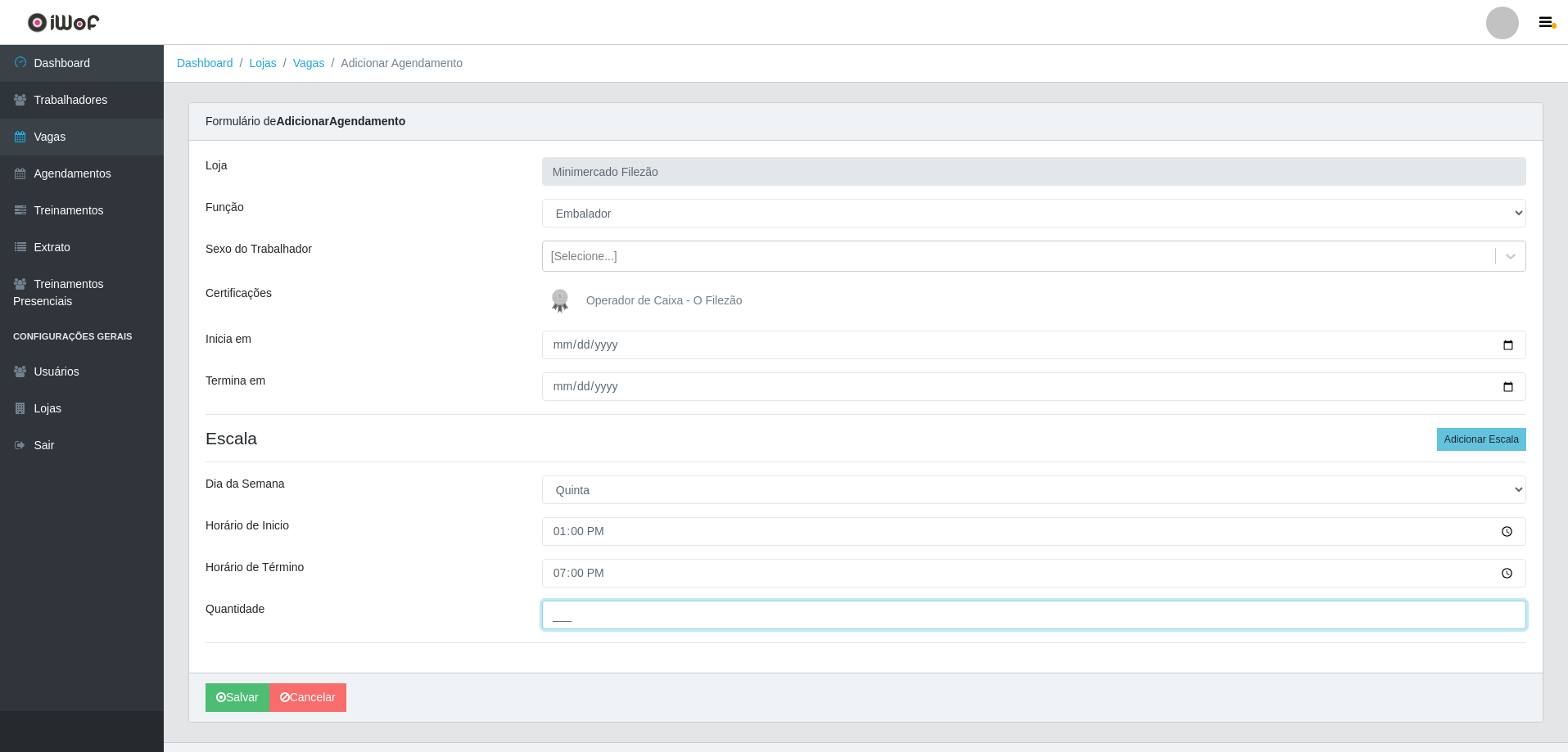
click at [656, 614] on input "___" at bounding box center [1034, 615] width 984 height 28
type input "1__"
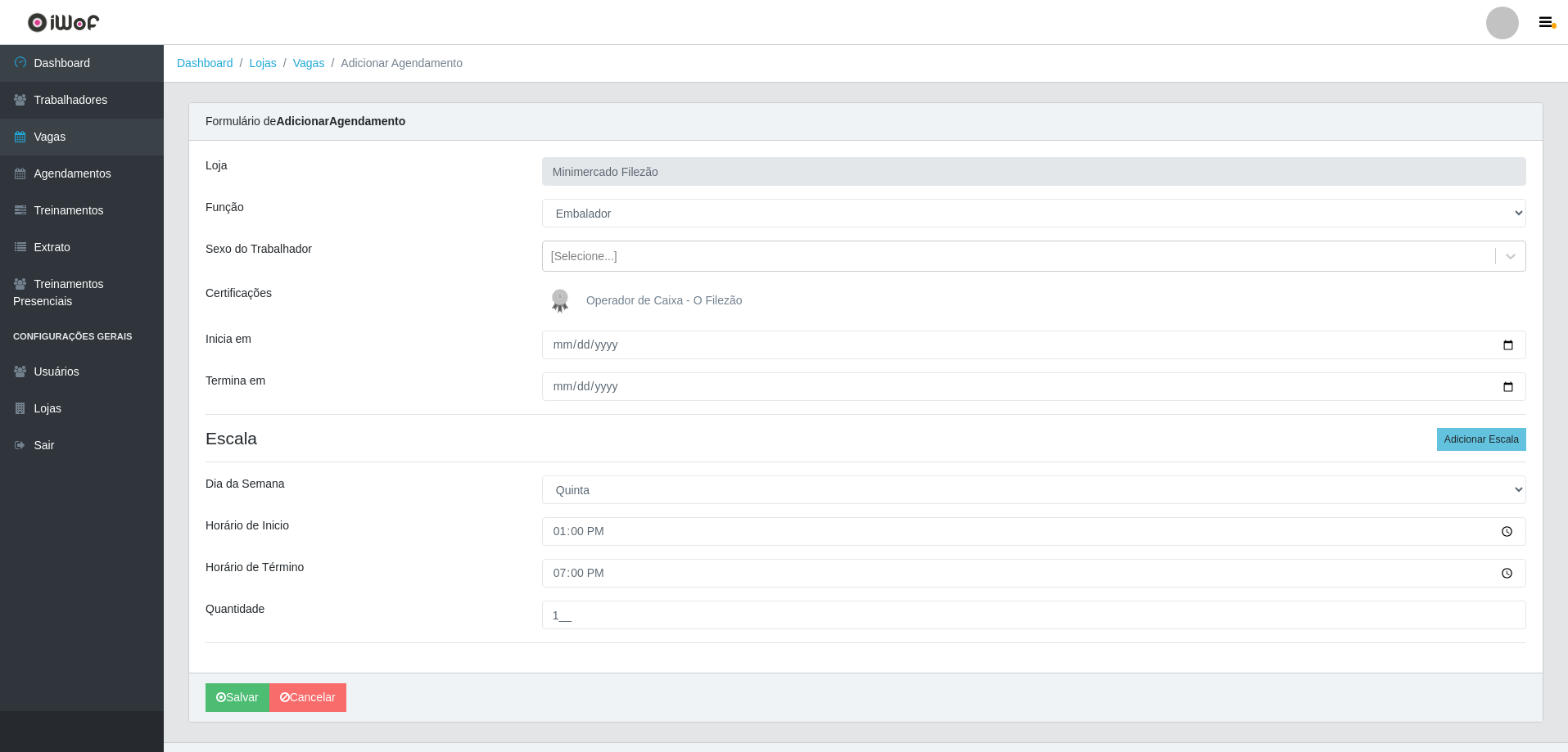
click at [480, 665] on div "Loja Minimercado Filezão Função [Selecione...] ASG ASG + ASG ++ Auxiliar de Est…" at bounding box center [865, 406] width 1353 height 532
click at [226, 700] on button "Salvar" at bounding box center [237, 697] width 64 height 28
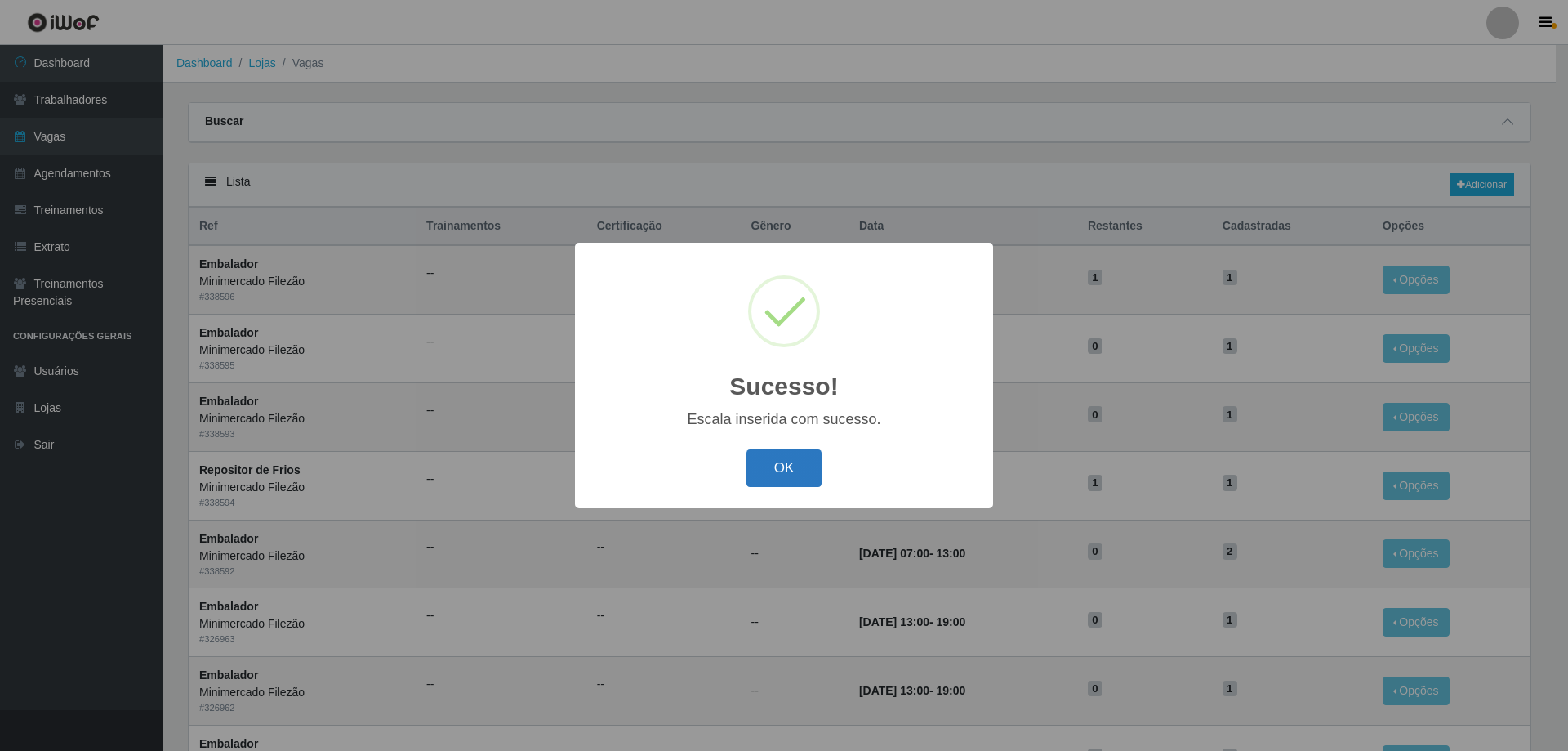
click at [785, 471] on button "OK" at bounding box center [784, 469] width 76 height 39
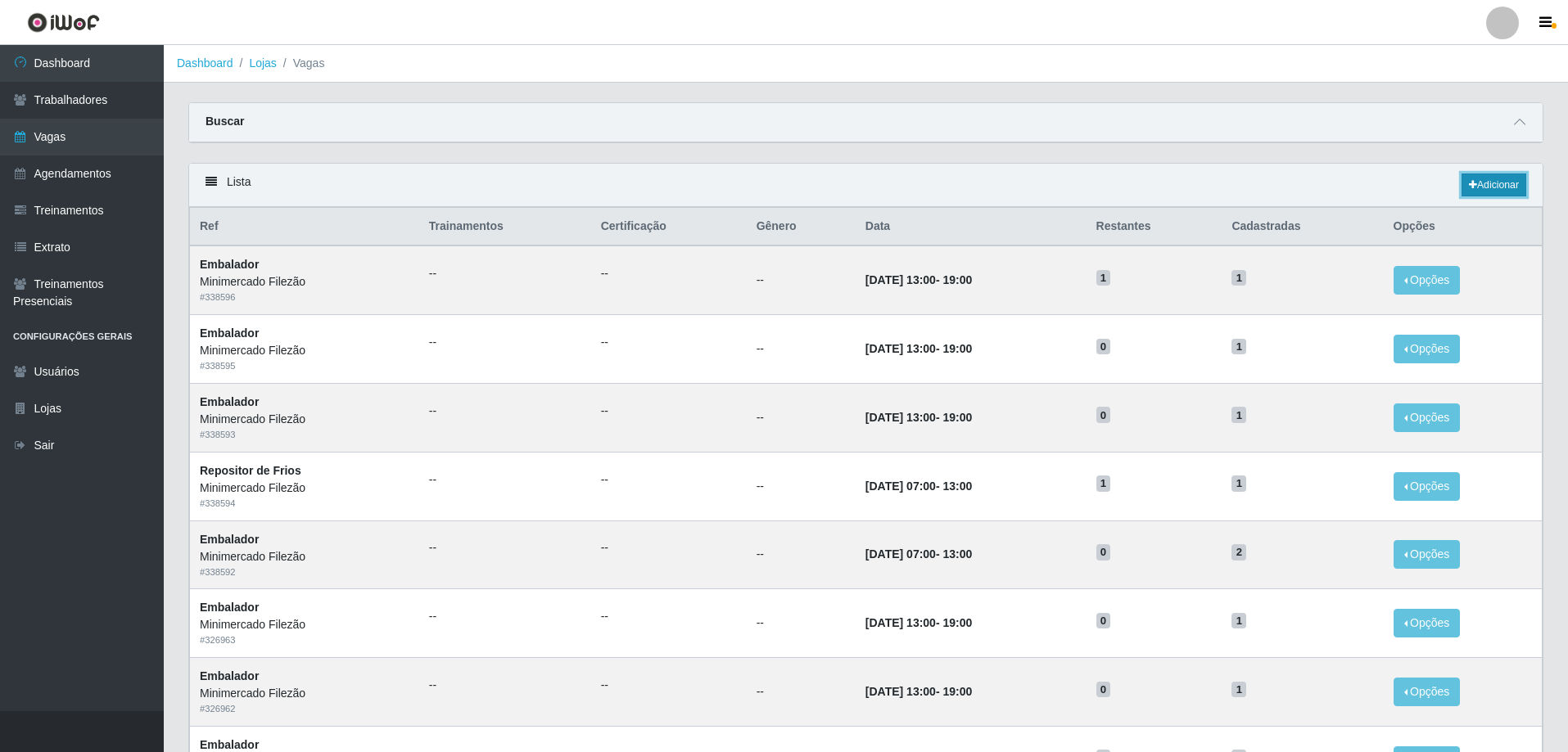
click at [1480, 192] on link "Adicionar" at bounding box center [1493, 185] width 64 height 23
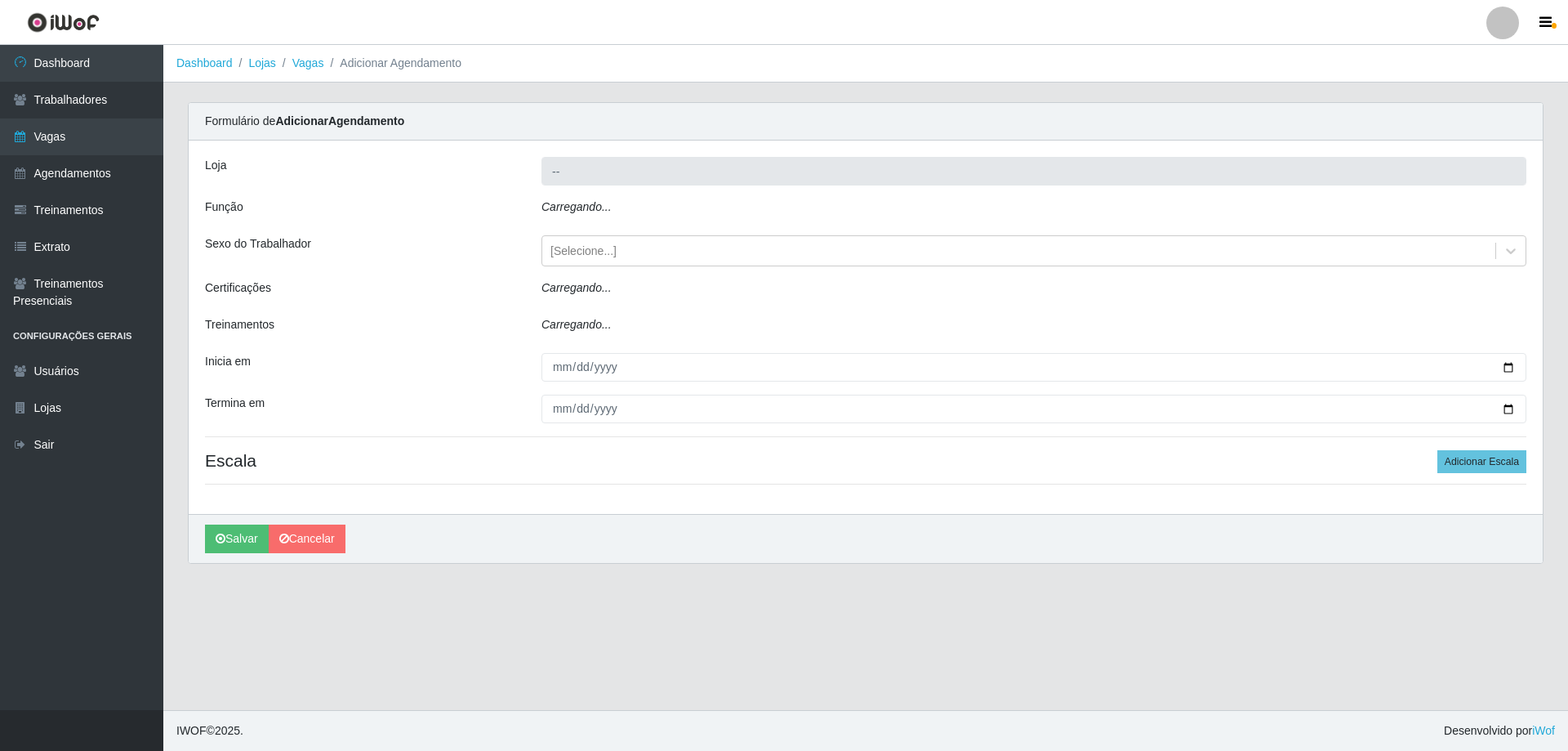
type input "Minimercado Filezão"
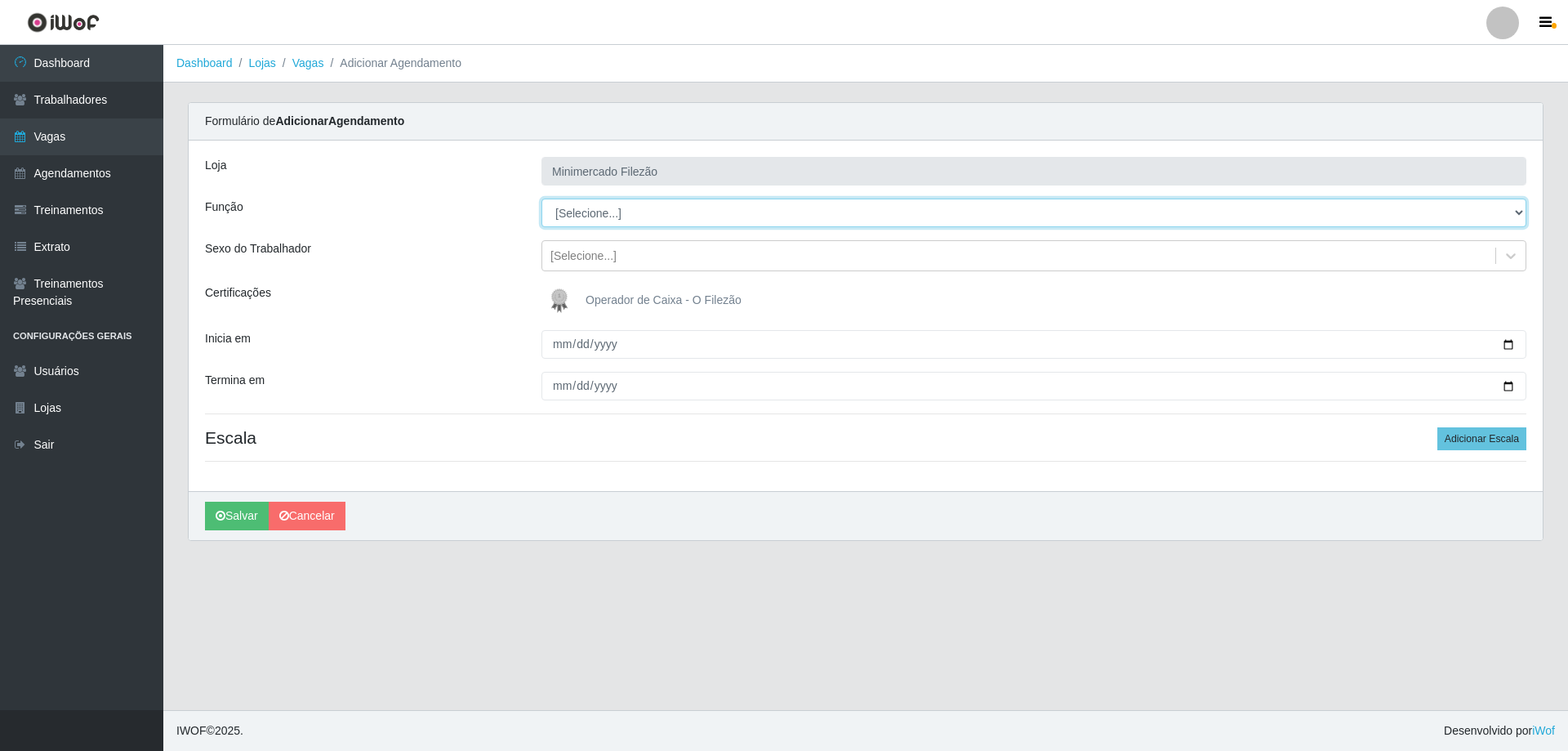
click at [646, 222] on select "[Selecione...] ASG ASG + ASG ++ Auxiliar de Estacionamento Auxiliar de Estacion…" at bounding box center [1034, 212] width 985 height 28
select select "1"
click at [542, 198] on select "[Selecione...] ASG ASG + ASG ++ Auxiliar de Estacionamento Auxiliar de Estacion…" at bounding box center [1034, 212] width 985 height 28
click at [1512, 344] on input "Inicia em" at bounding box center [1034, 345] width 985 height 28
type input "[DATE]"
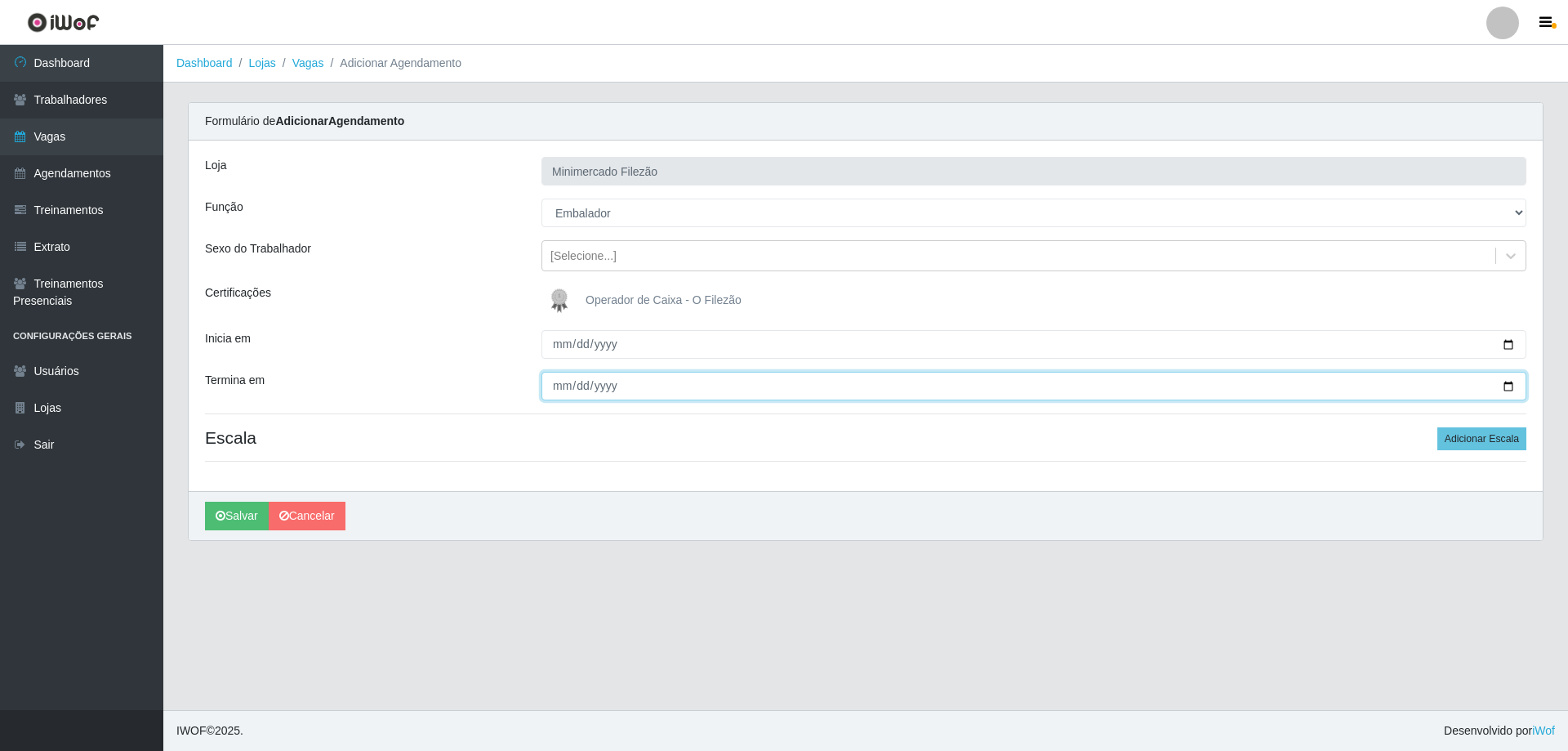
click at [1517, 384] on input "Termina em" at bounding box center [1034, 386] width 985 height 28
drag, startPoint x: 1513, startPoint y: 384, endPoint x: 873, endPoint y: 378, distance: 640.0
click at [1510, 384] on input "Termina em" at bounding box center [1034, 386] width 985 height 28
type input "[DATE]"
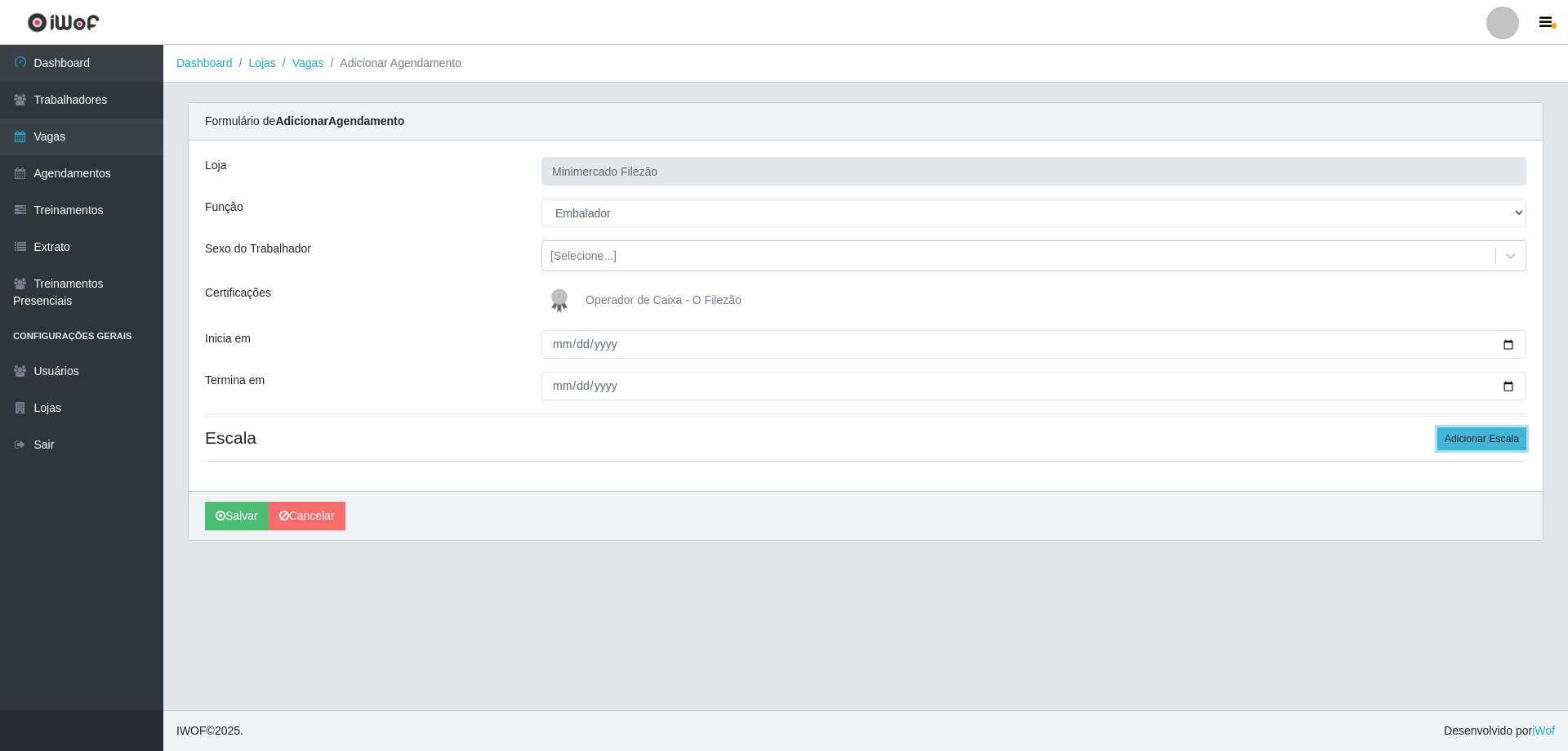
drag, startPoint x: 1518, startPoint y: 437, endPoint x: 1469, endPoint y: 435, distance: 49.0
click at [1515, 438] on button "Adicionar Escala" at bounding box center [1482, 439] width 89 height 23
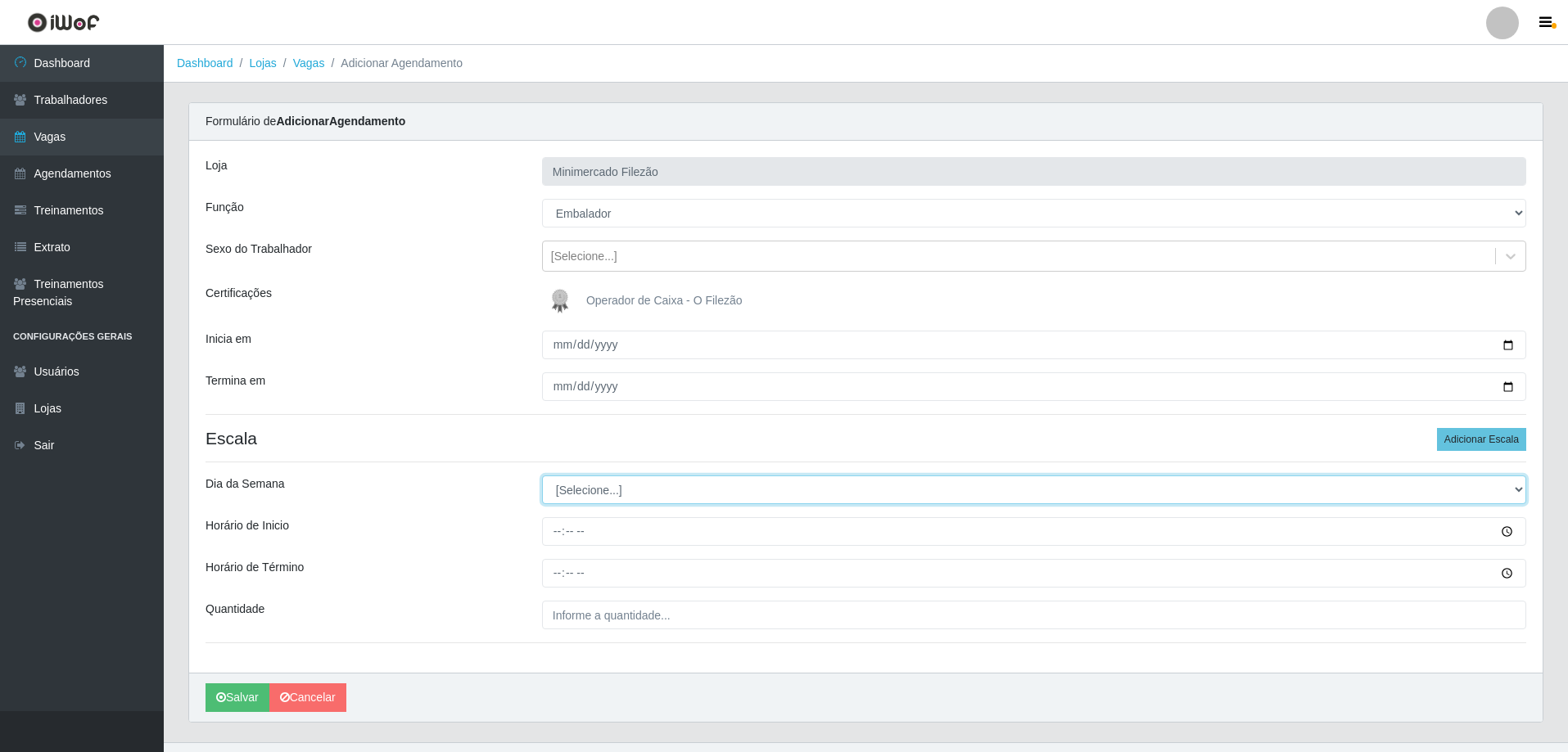
drag, startPoint x: 659, startPoint y: 483, endPoint x: 652, endPoint y: 492, distance: 11.4
click at [659, 483] on select "[Selecione...] Segunda Terça Quarta Quinta Sexta Sábado Domingo" at bounding box center [1034, 490] width 984 height 28
select select "5"
click at [542, 476] on select "[Selecione...] Segunda Terça Quarta Quinta Sexta Sábado Domingo" at bounding box center [1034, 490] width 984 height 28
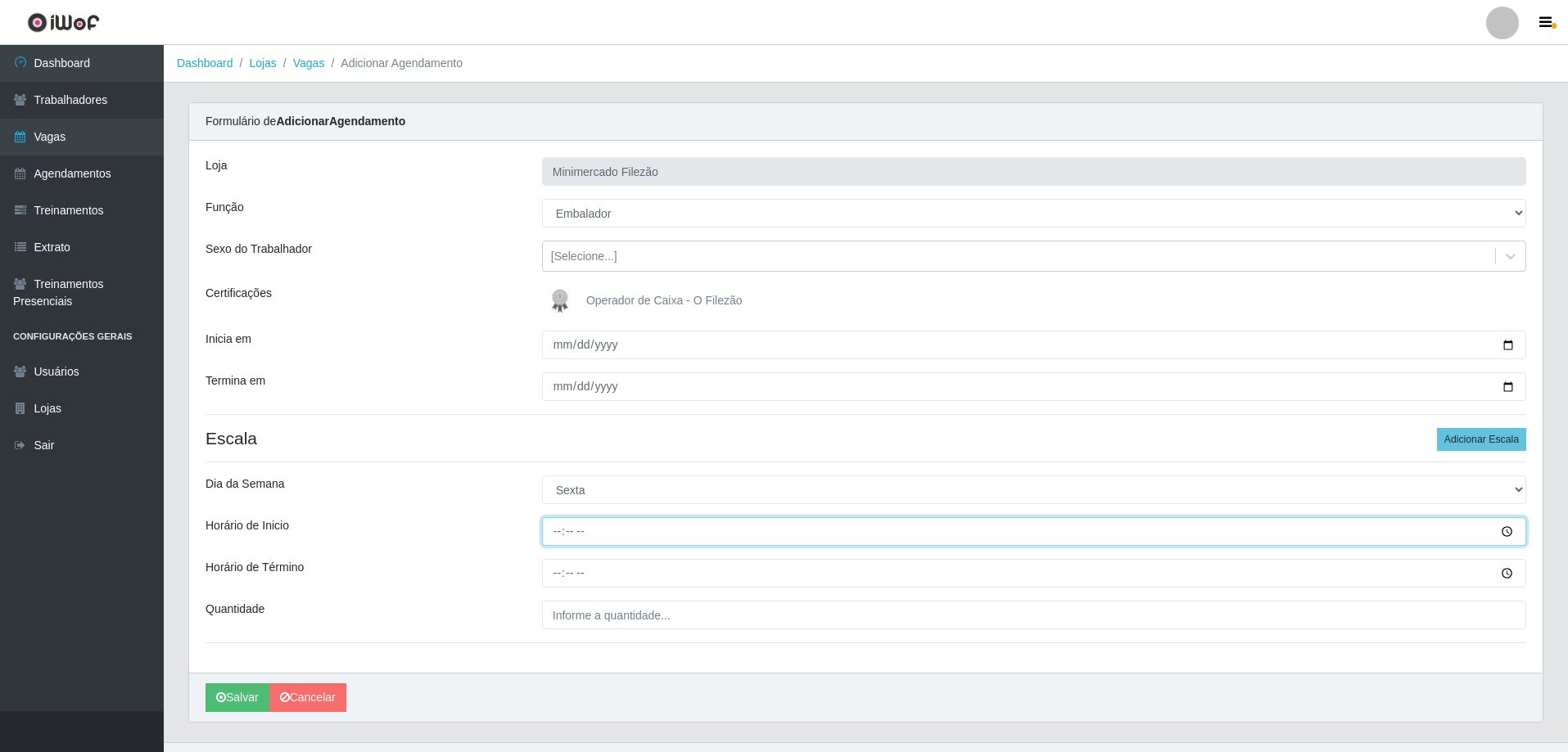
click at [660, 529] on input "Horário de Inicio" at bounding box center [1034, 531] width 984 height 28
type input "07:00"
type input "19:00"
click at [660, 529] on input "07:00" at bounding box center [1034, 531] width 984 height 28
type input "13:00"
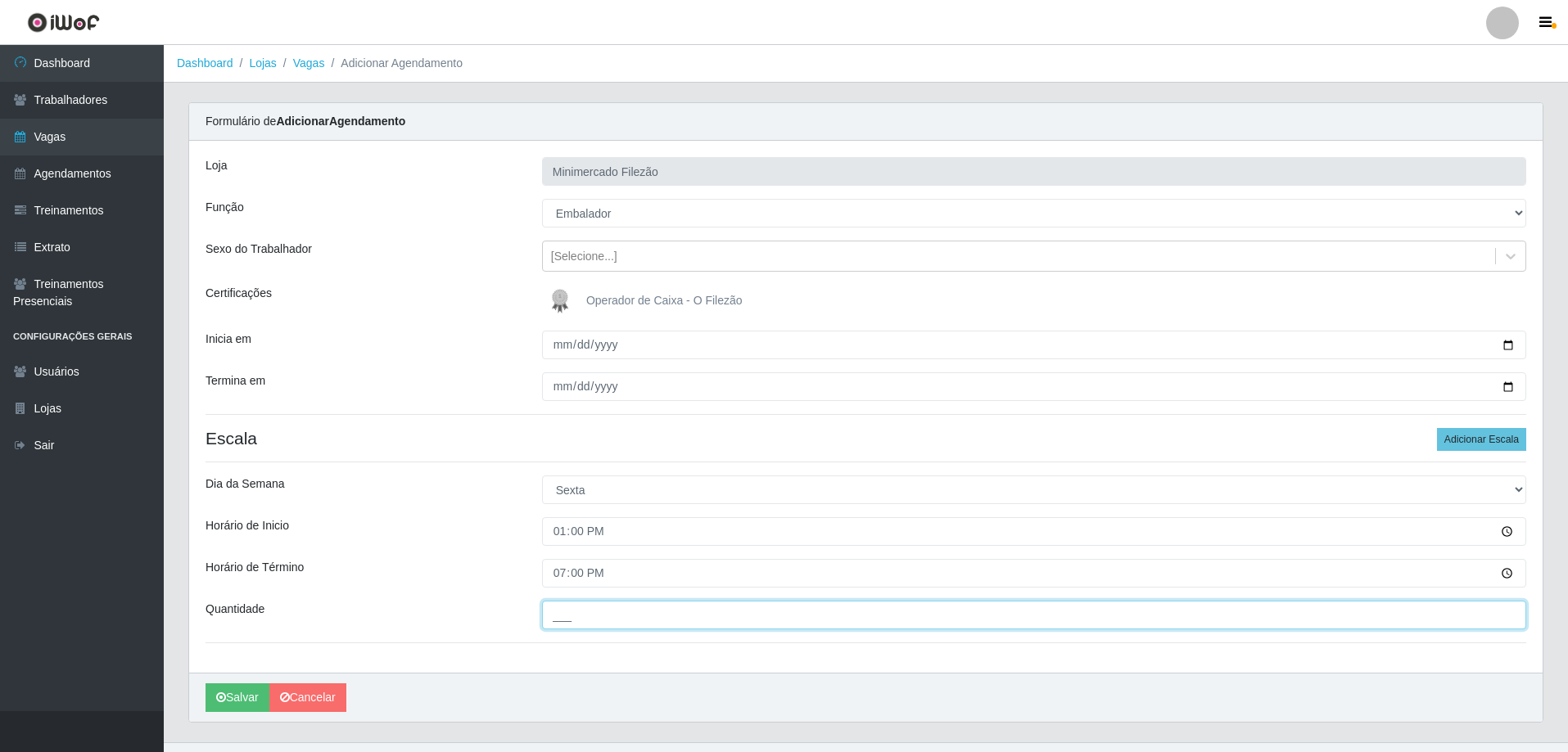
click at [665, 622] on input "___" at bounding box center [1034, 615] width 984 height 28
type input "1__"
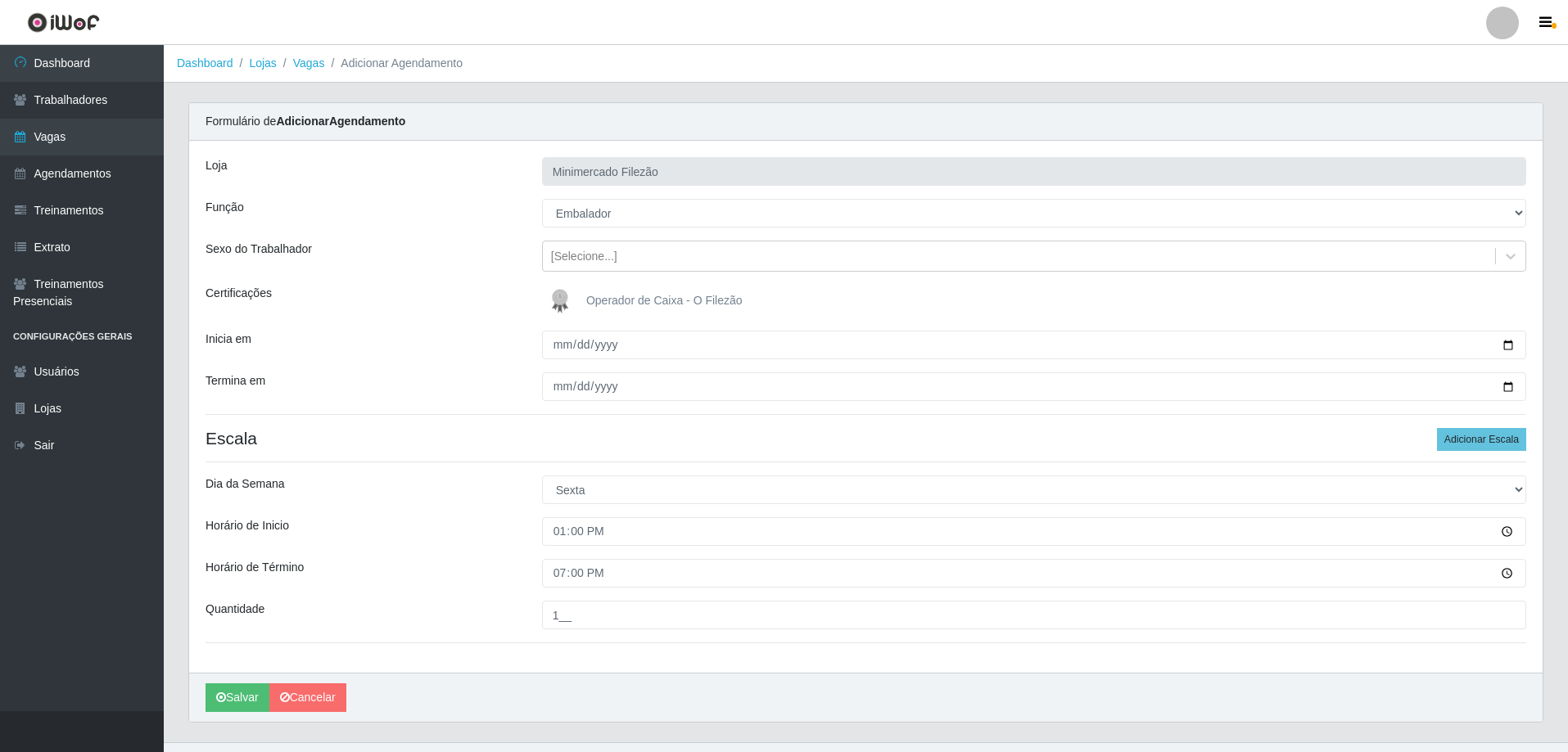
click at [535, 664] on div "Loja Minimercado Filezão Função [Selecione...] ASG ASG + ASG ++ Auxiliar de Est…" at bounding box center [865, 406] width 1353 height 532
click at [253, 701] on button "Salvar" at bounding box center [237, 697] width 64 height 28
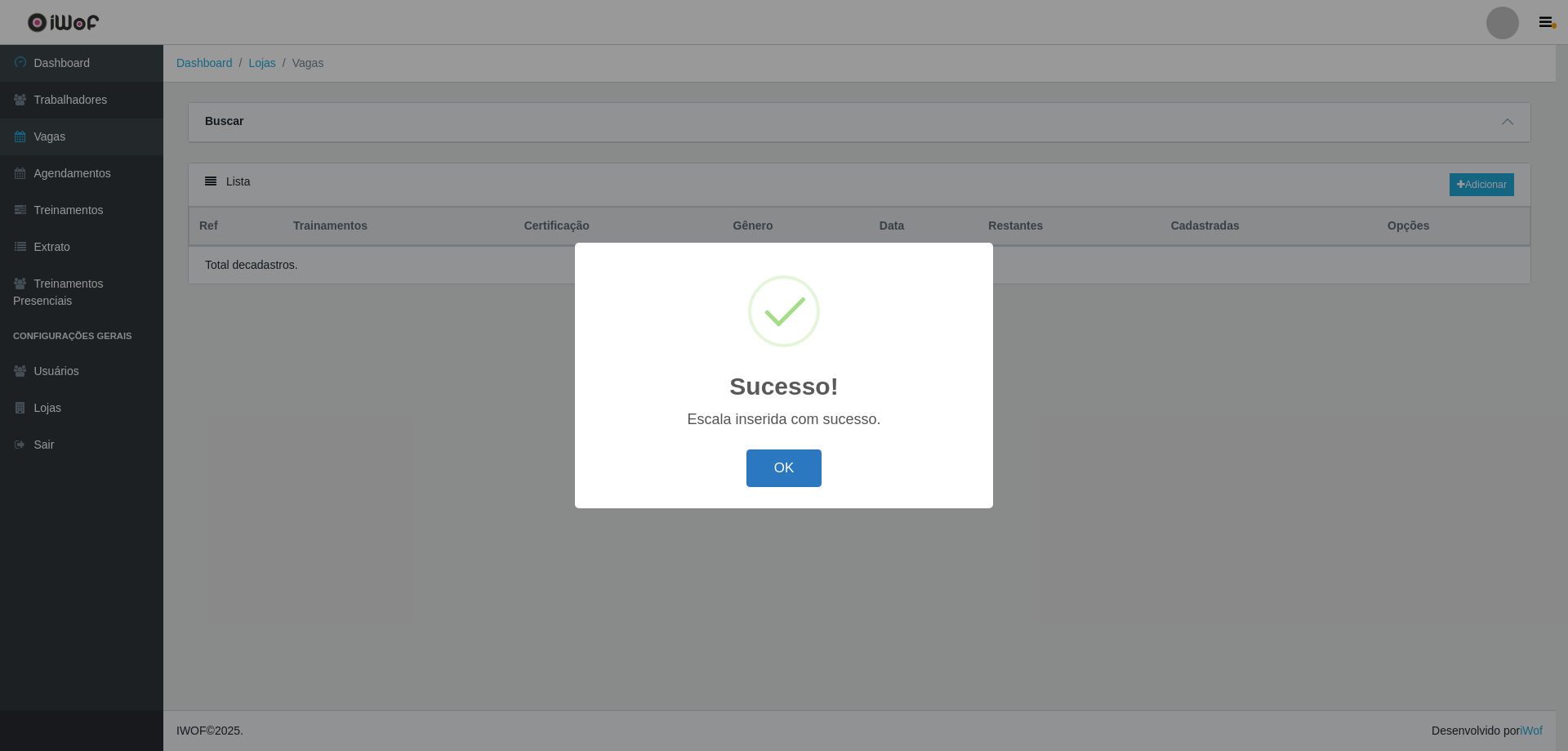
click at [792, 466] on button "OK" at bounding box center [784, 469] width 76 height 39
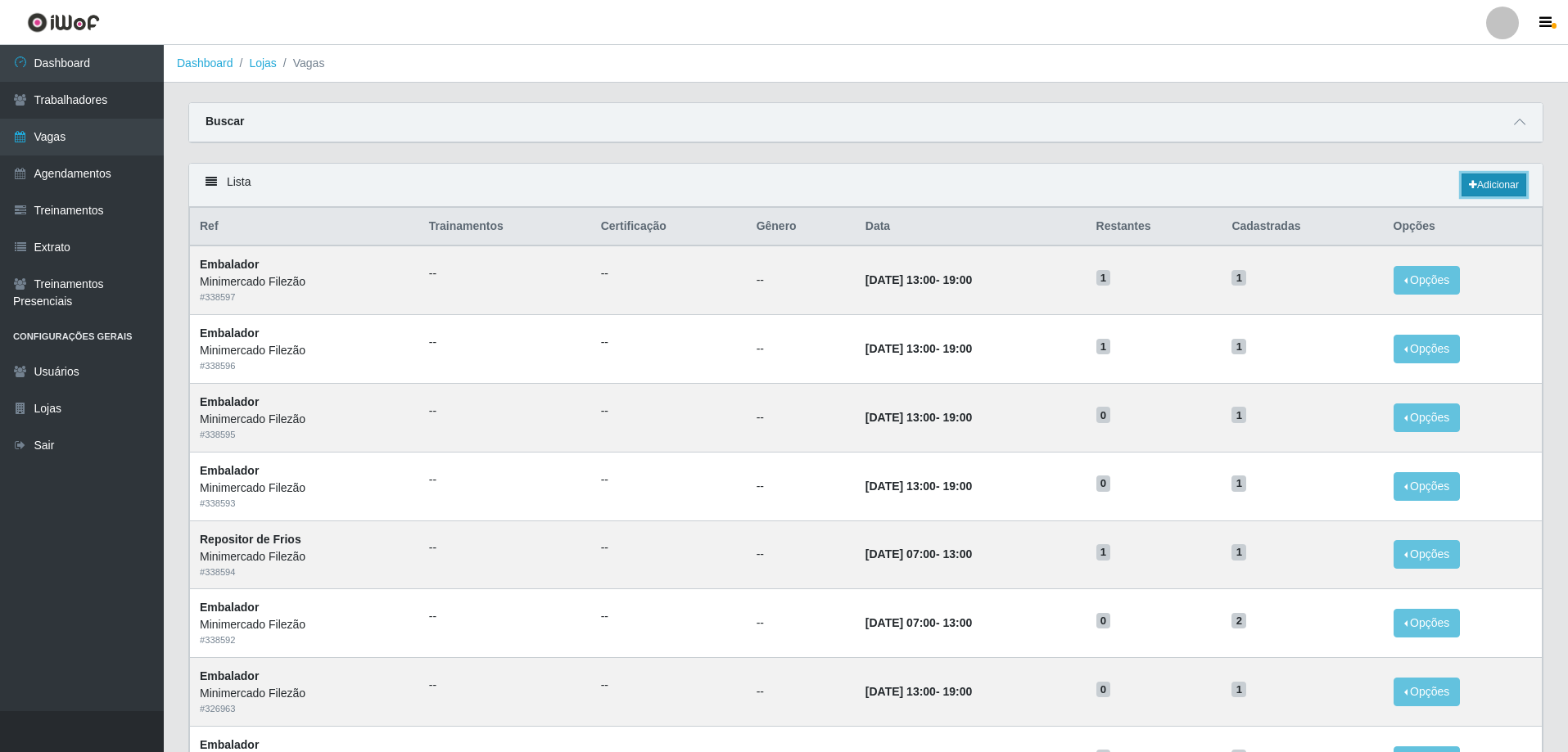
click at [1492, 182] on link "Adicionar" at bounding box center [1493, 185] width 64 height 23
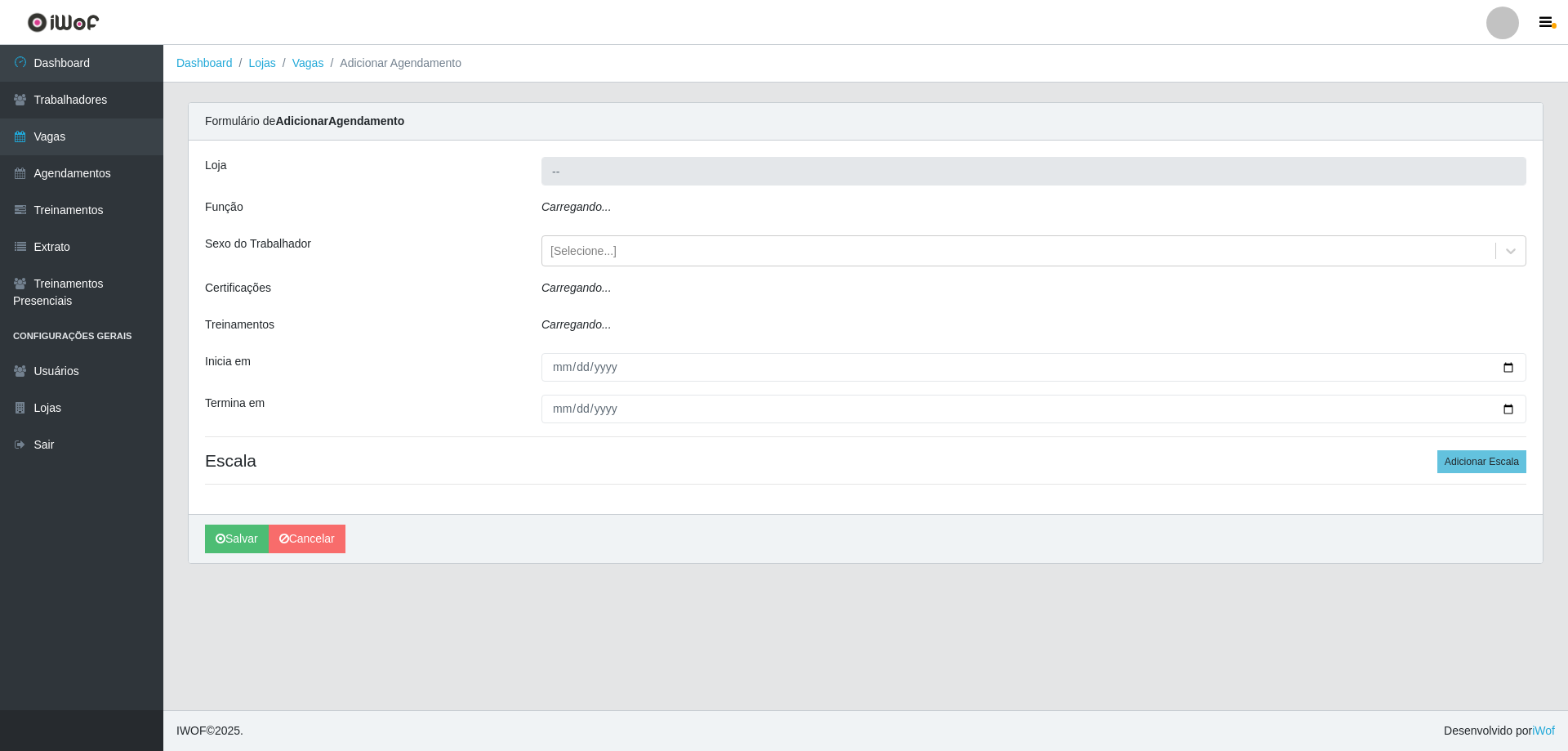
type input "Minimercado Filezão"
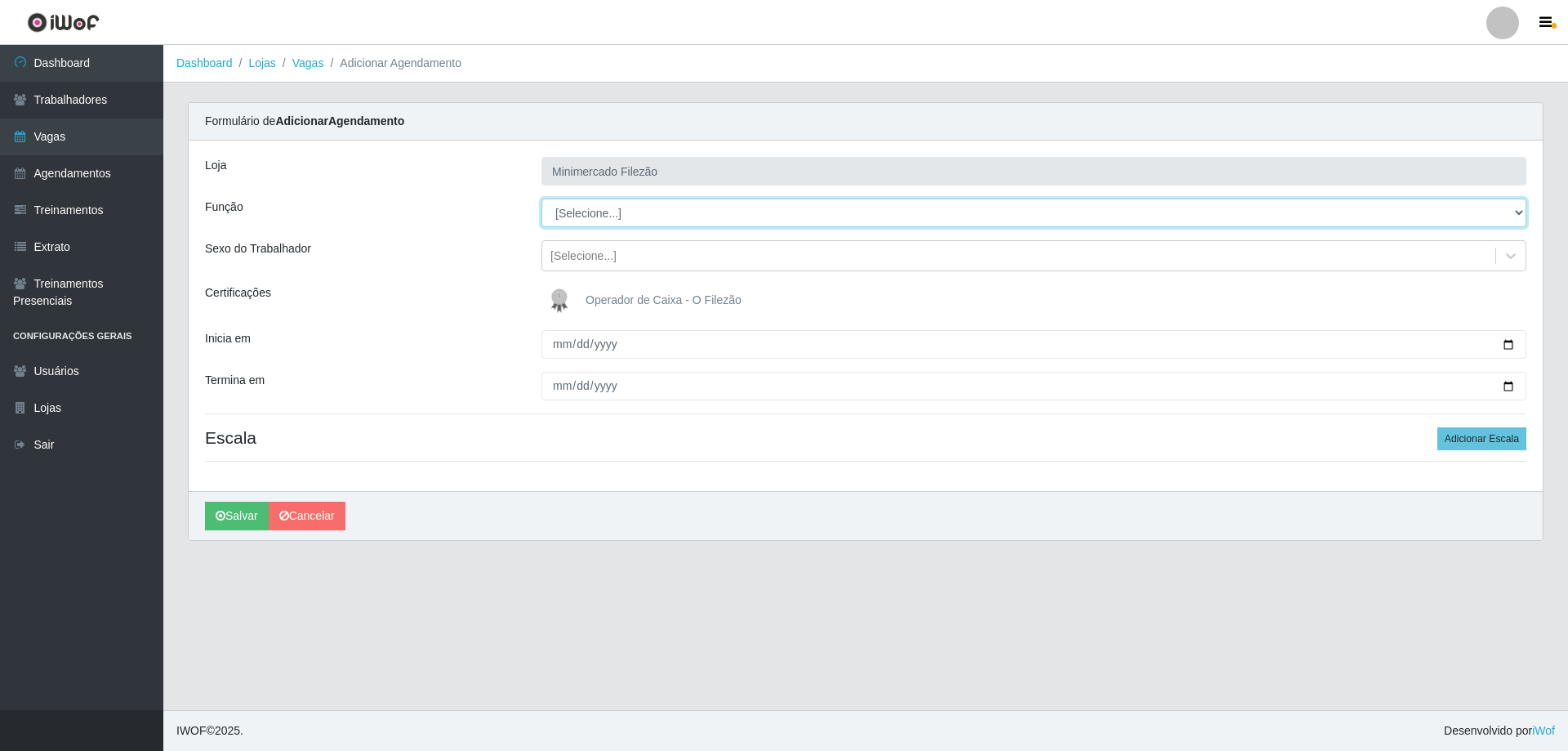
click at [646, 220] on select "[Selecione...] ASG ASG + ASG ++ Auxiliar de Estacionamento Auxiliar de Estacion…" at bounding box center [1034, 212] width 985 height 28
select select "1"
click at [542, 198] on select "[Selecione...] ASG ASG + ASG ++ Auxiliar de Estacionamento Auxiliar de Estacion…" at bounding box center [1034, 212] width 985 height 28
click at [1513, 350] on input "Inicia em" at bounding box center [1034, 345] width 985 height 28
type input "[DATE]"
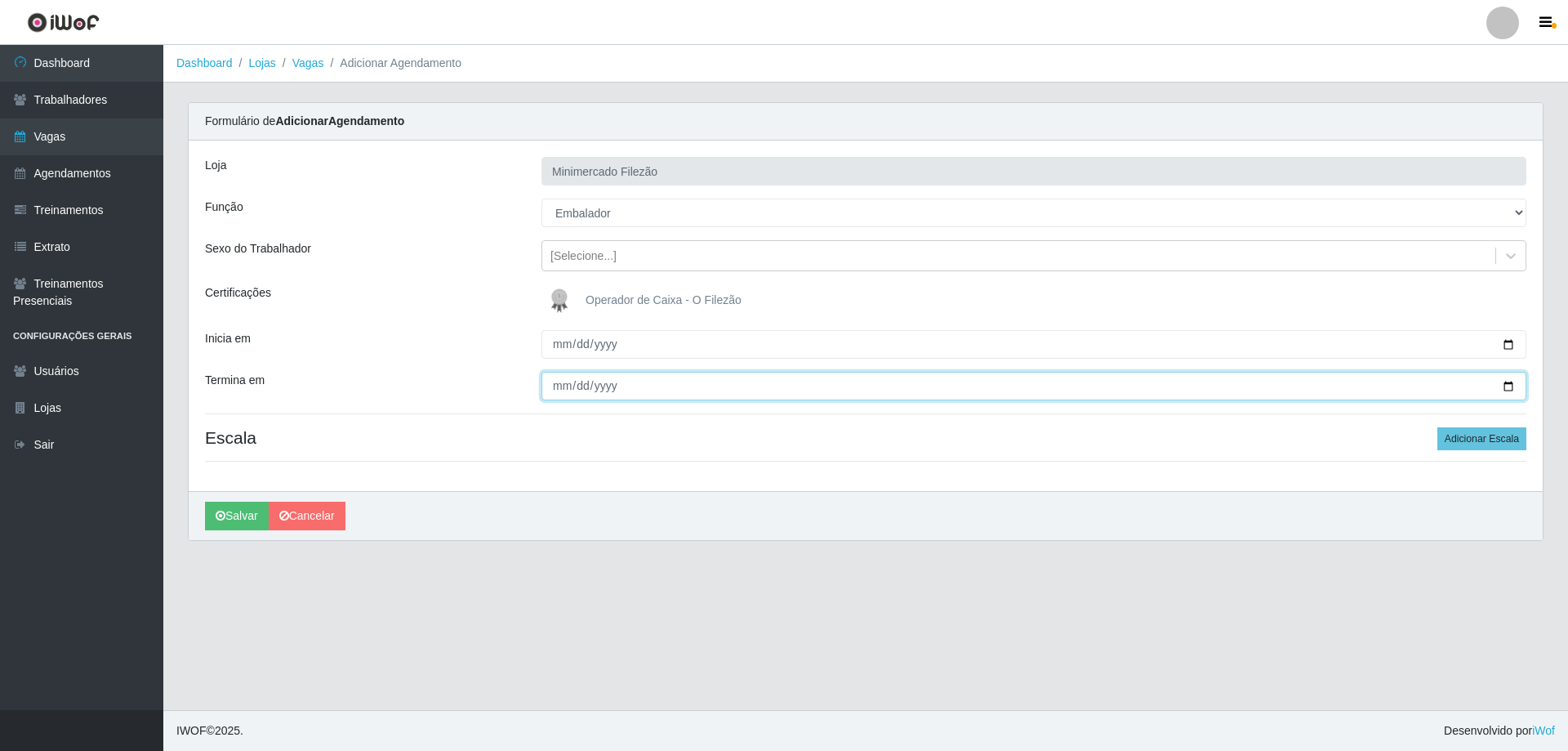
click at [1508, 384] on input "Termina em" at bounding box center [1034, 386] width 985 height 28
type input "[DATE]"
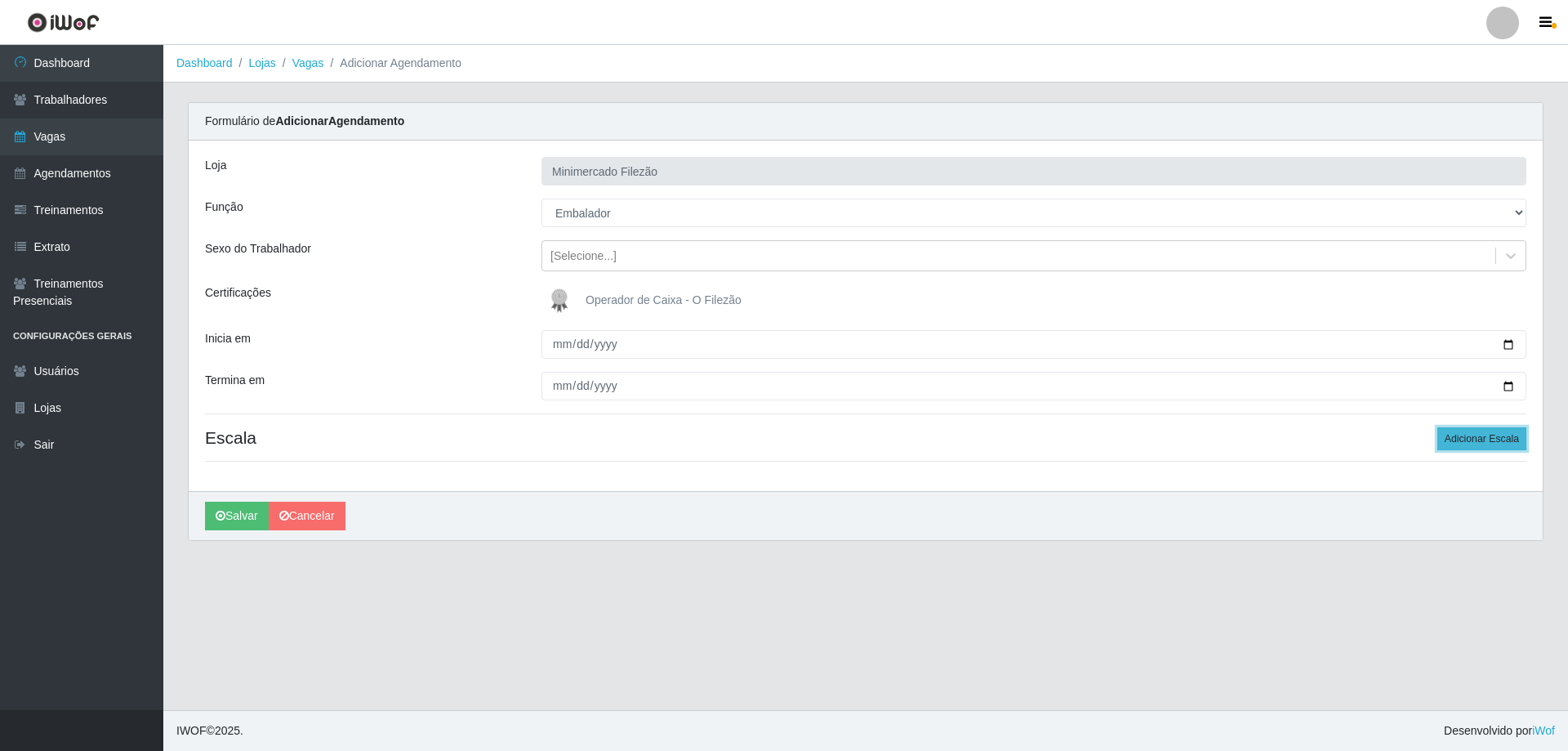
click at [1509, 443] on button "Adicionar Escala" at bounding box center [1482, 439] width 89 height 23
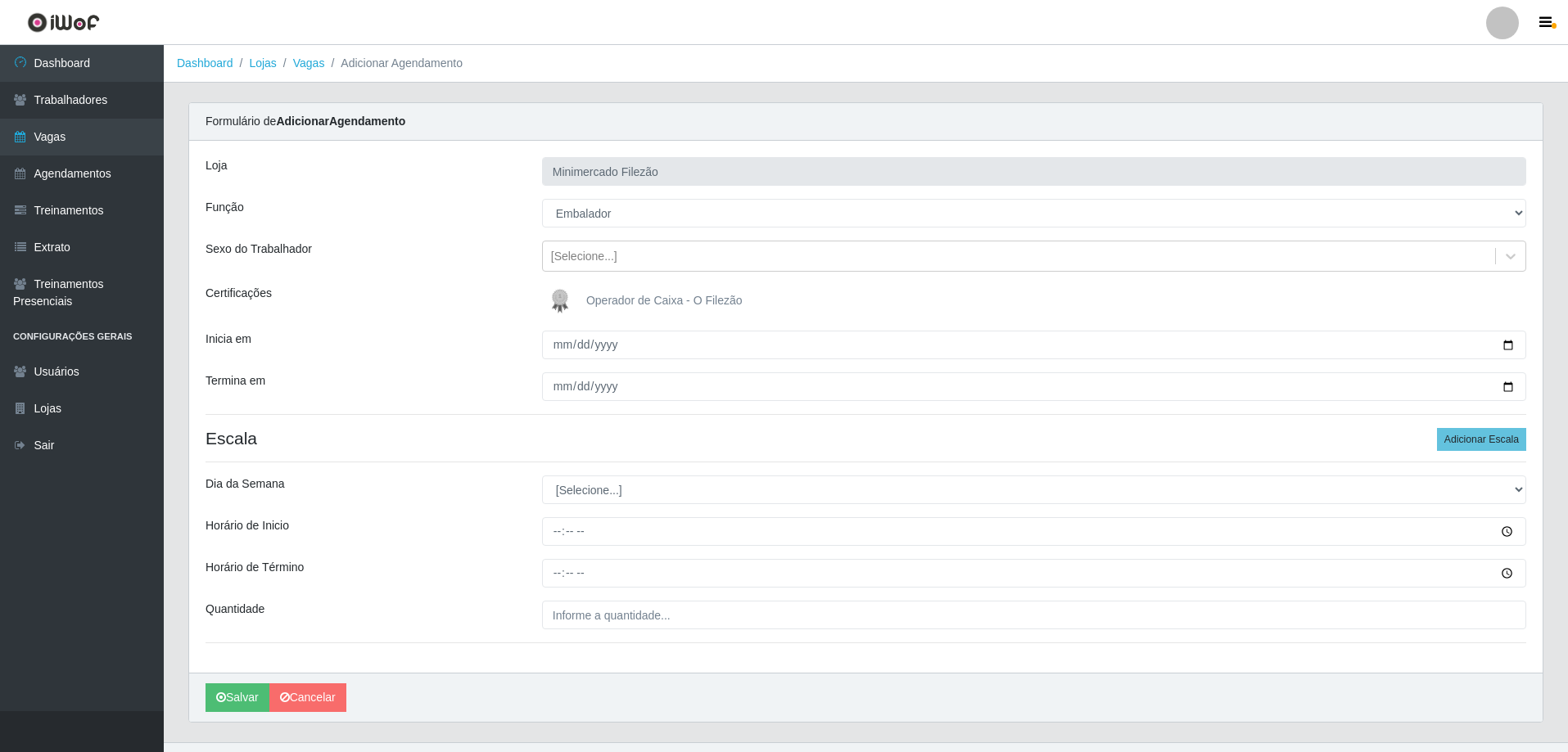
click at [682, 506] on div "Loja Minimercado Filezão Função [Selecione...] ASG ASG + ASG ++ Auxiliar de Est…" at bounding box center [865, 406] width 1353 height 532
click at [673, 492] on select "[Selecione...] Segunda Terça Quarta Quinta Sexta Sábado Domingo" at bounding box center [1034, 490] width 984 height 28
select select "6"
click at [542, 476] on select "[Selecione...] Segunda Terça Quarta Quinta Sexta Sábado Domingo" at bounding box center [1034, 490] width 984 height 28
drag, startPoint x: 867, startPoint y: 658, endPoint x: 706, endPoint y: 615, distance: 166.6
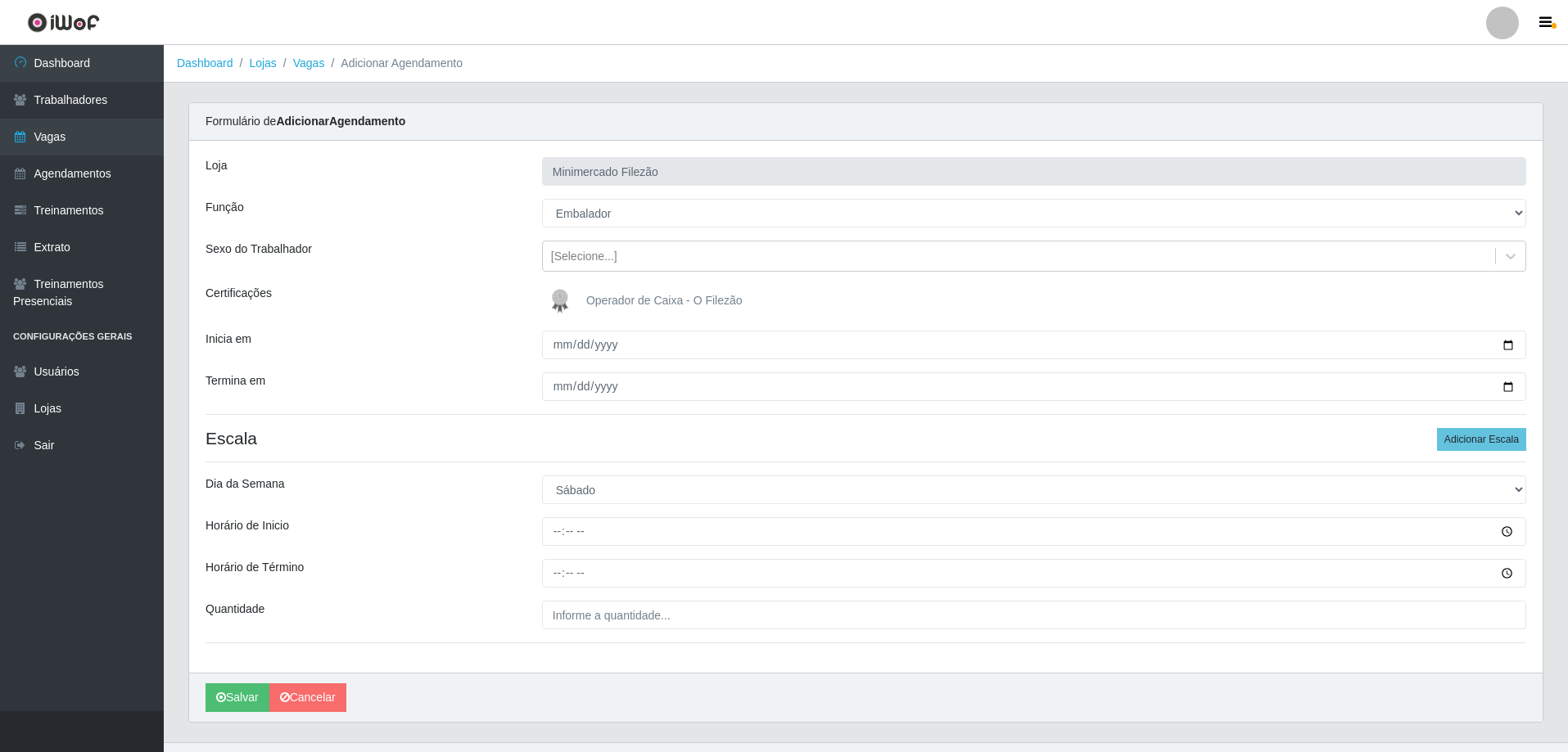
click at [847, 664] on div "Loja Minimercado Filezão Função [Selecione...] ASG ASG + ASG ++ Auxiliar de Est…" at bounding box center [865, 406] width 1353 height 532
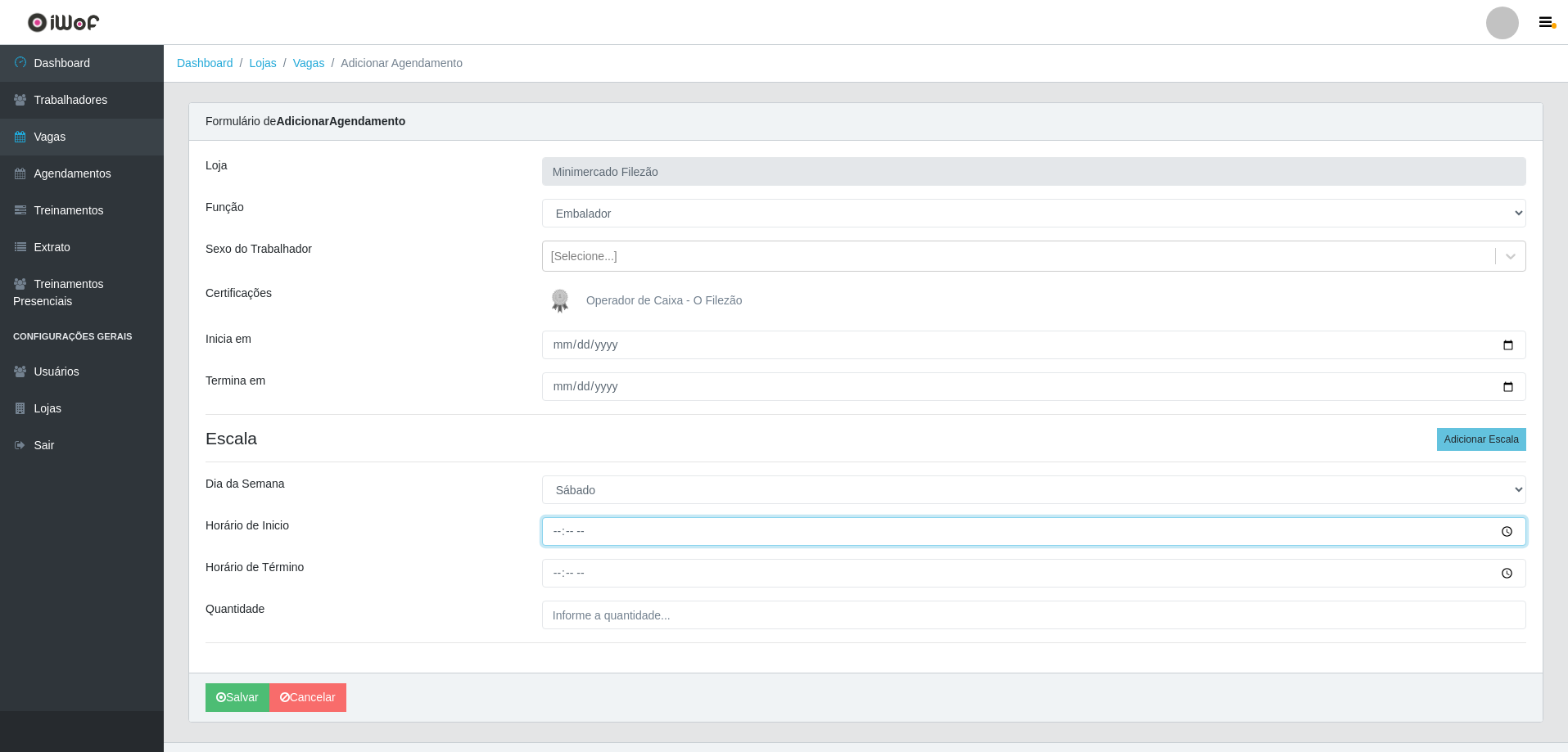
click at [596, 537] on input "Horário de Inicio" at bounding box center [1034, 531] width 984 height 28
type input "13:00"
type input "19:00"
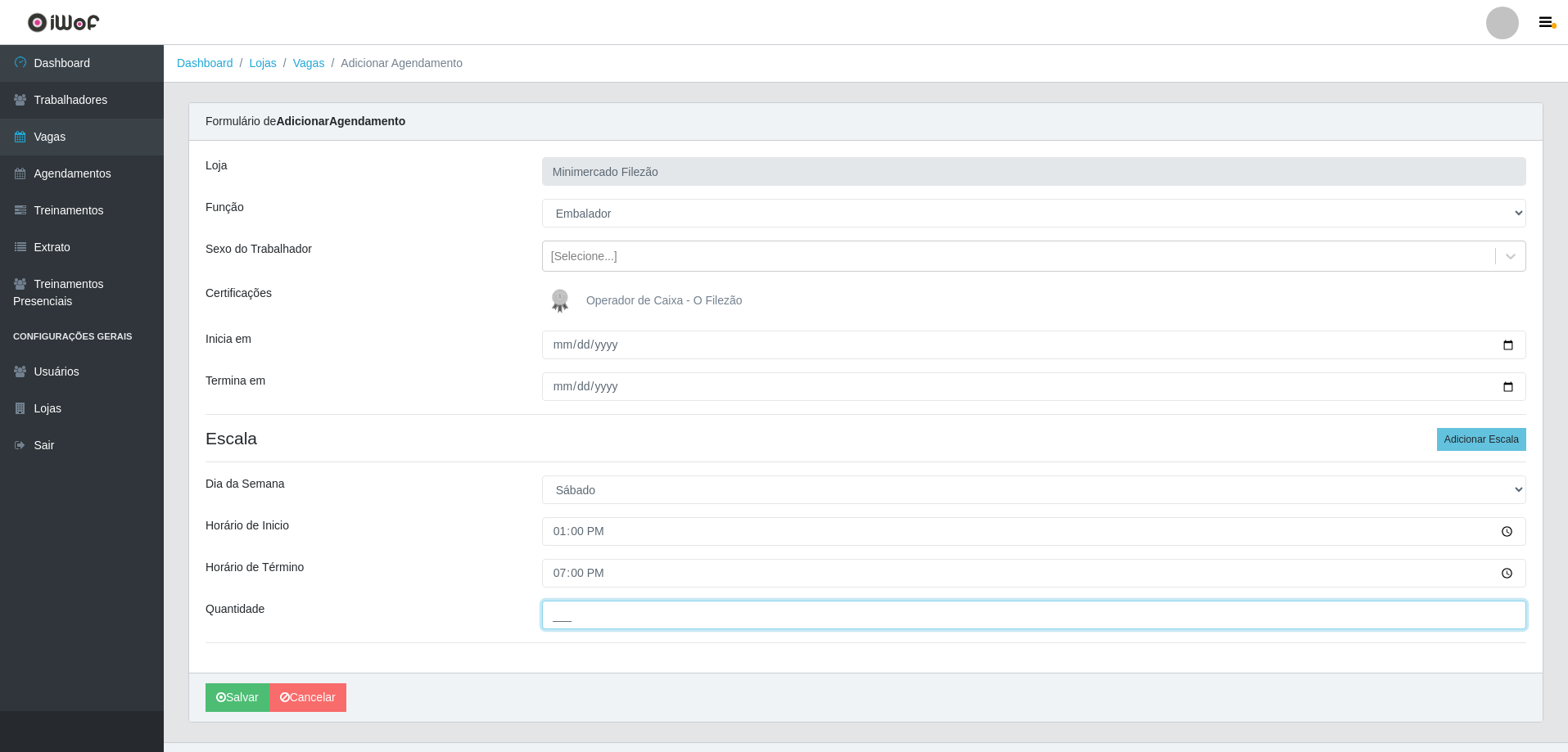
click at [618, 605] on input "___" at bounding box center [1034, 615] width 984 height 28
type input "1__"
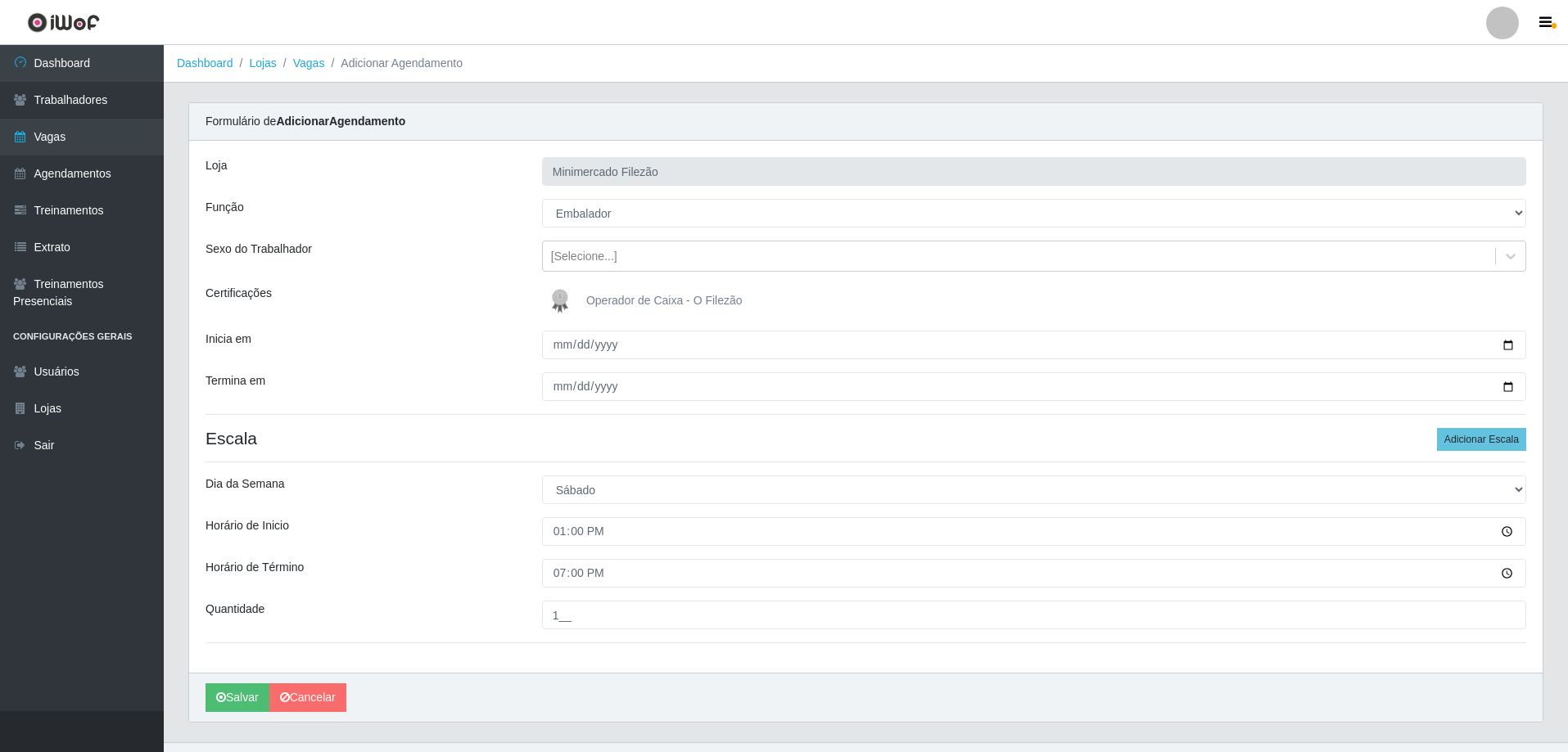
click at [530, 675] on div "[PERSON_NAME]" at bounding box center [865, 697] width 1353 height 49
click at [233, 694] on button "Salvar" at bounding box center [237, 697] width 64 height 28
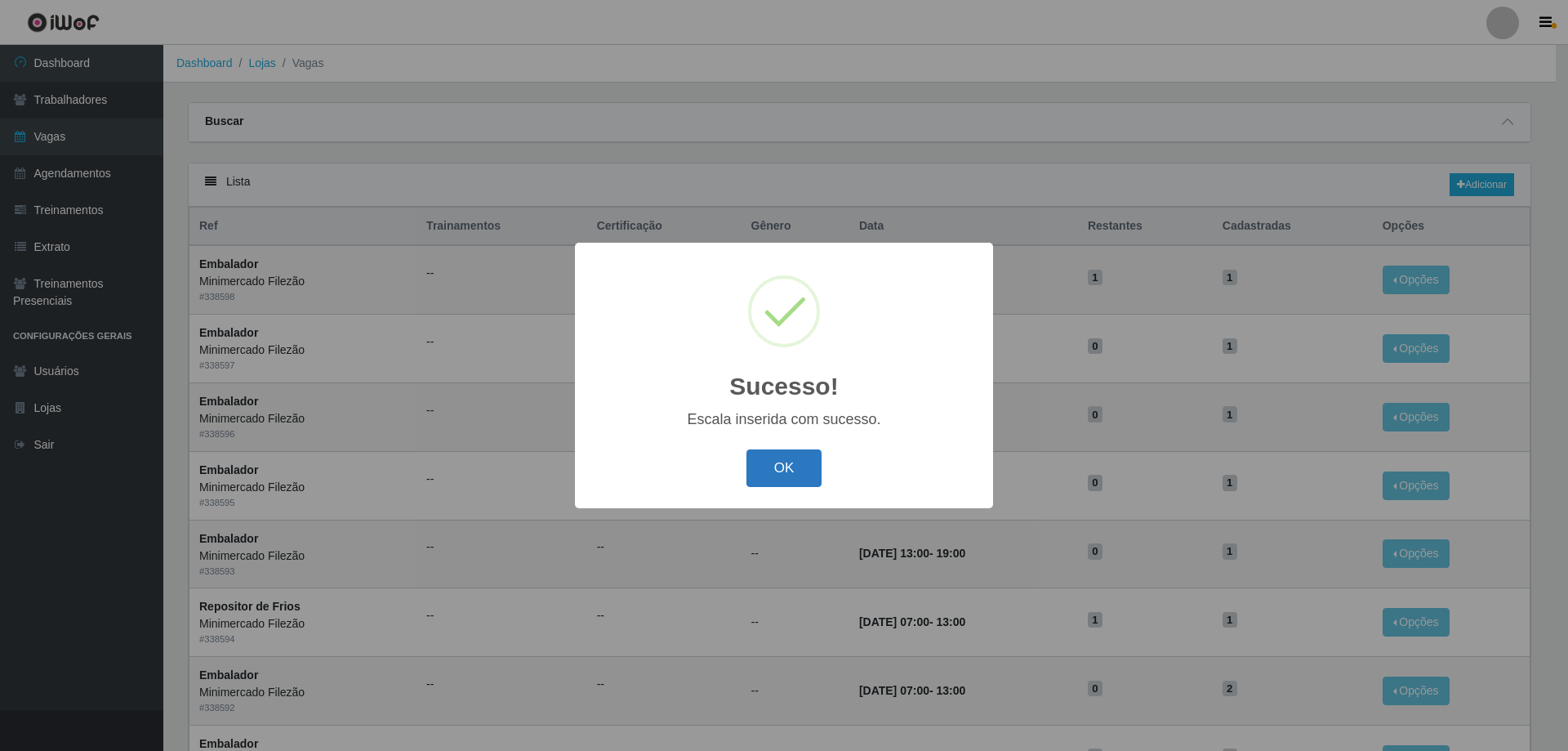
click at [815, 461] on button "OK" at bounding box center [784, 469] width 76 height 39
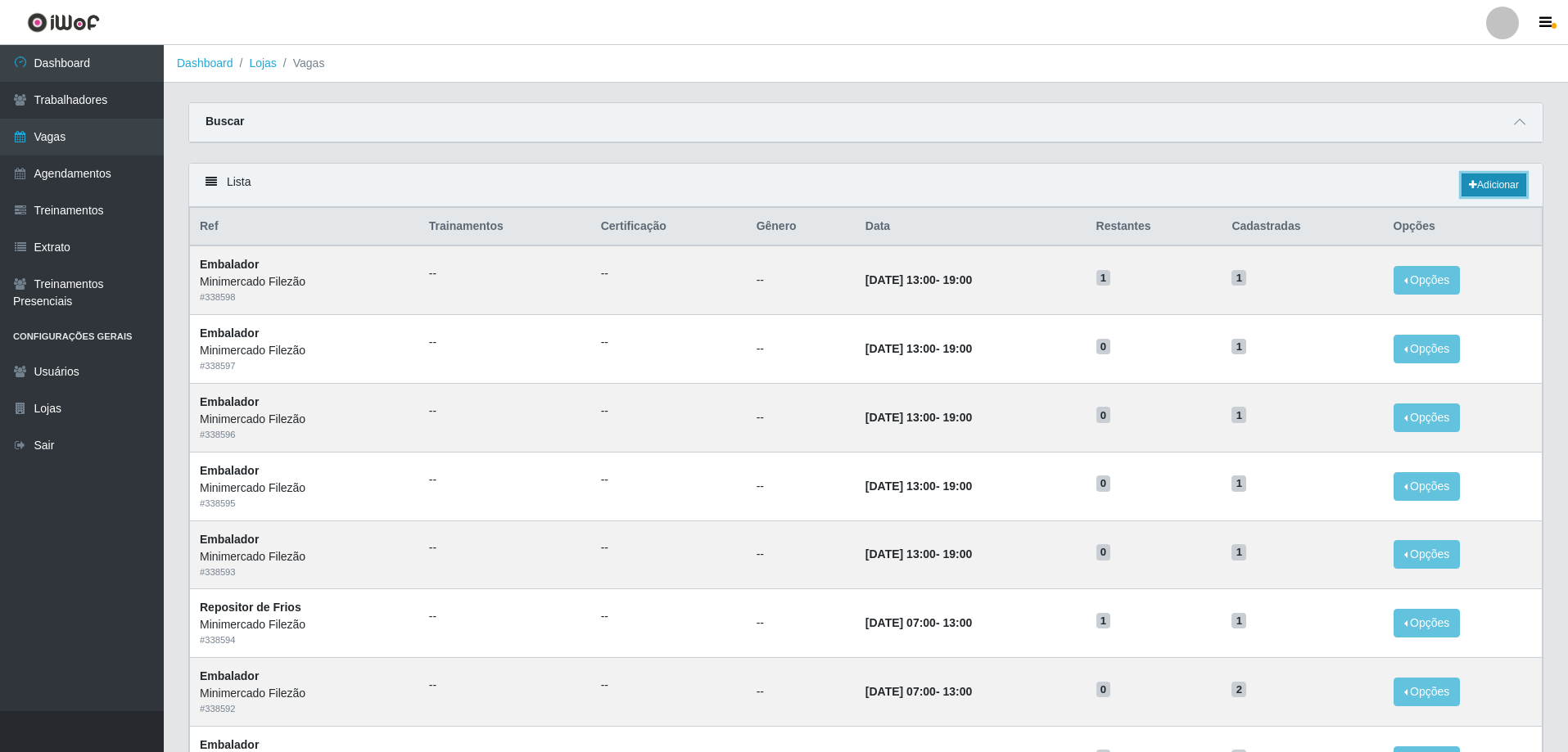
click at [1485, 182] on link "Adicionar" at bounding box center [1493, 185] width 64 height 23
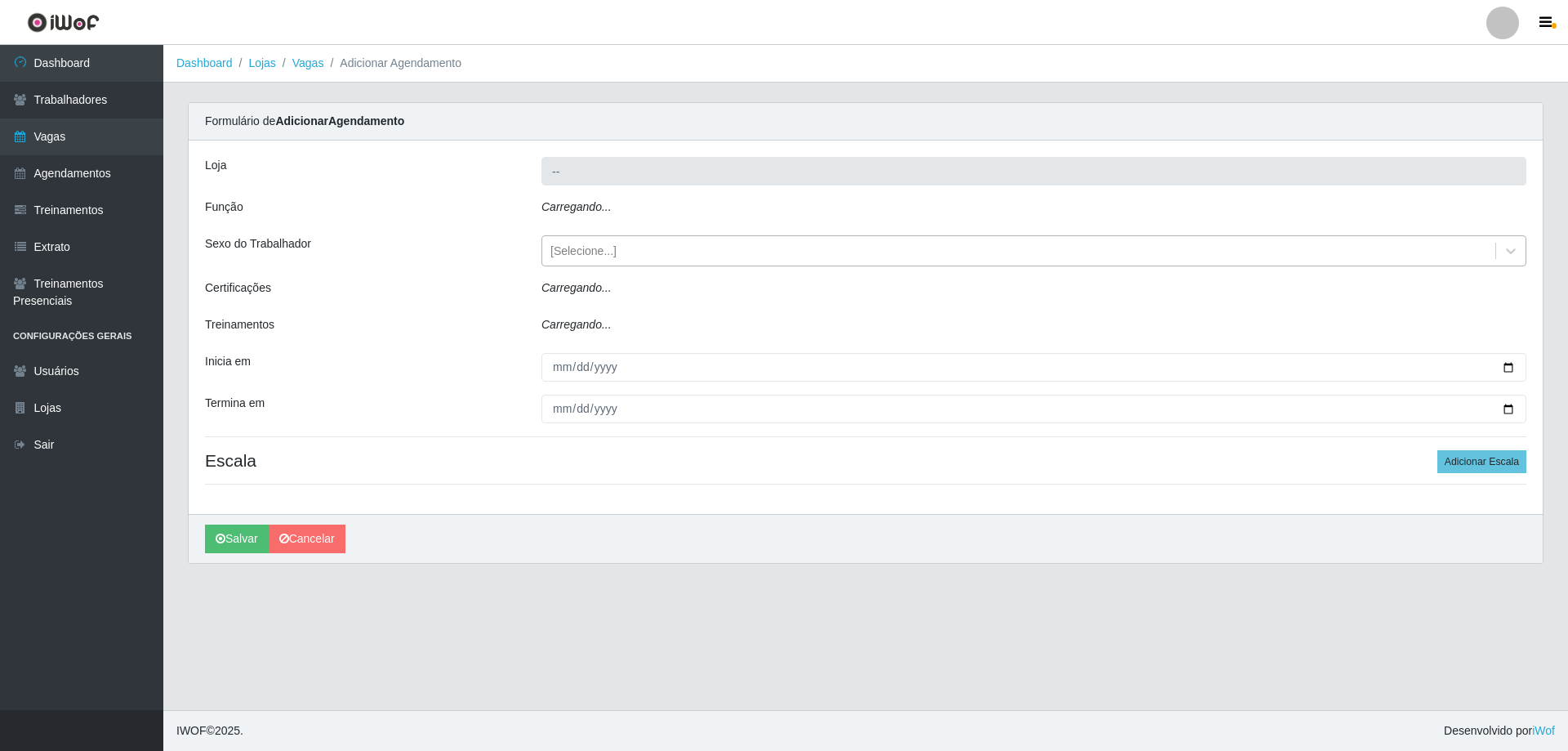
type input "Minimercado Filezão"
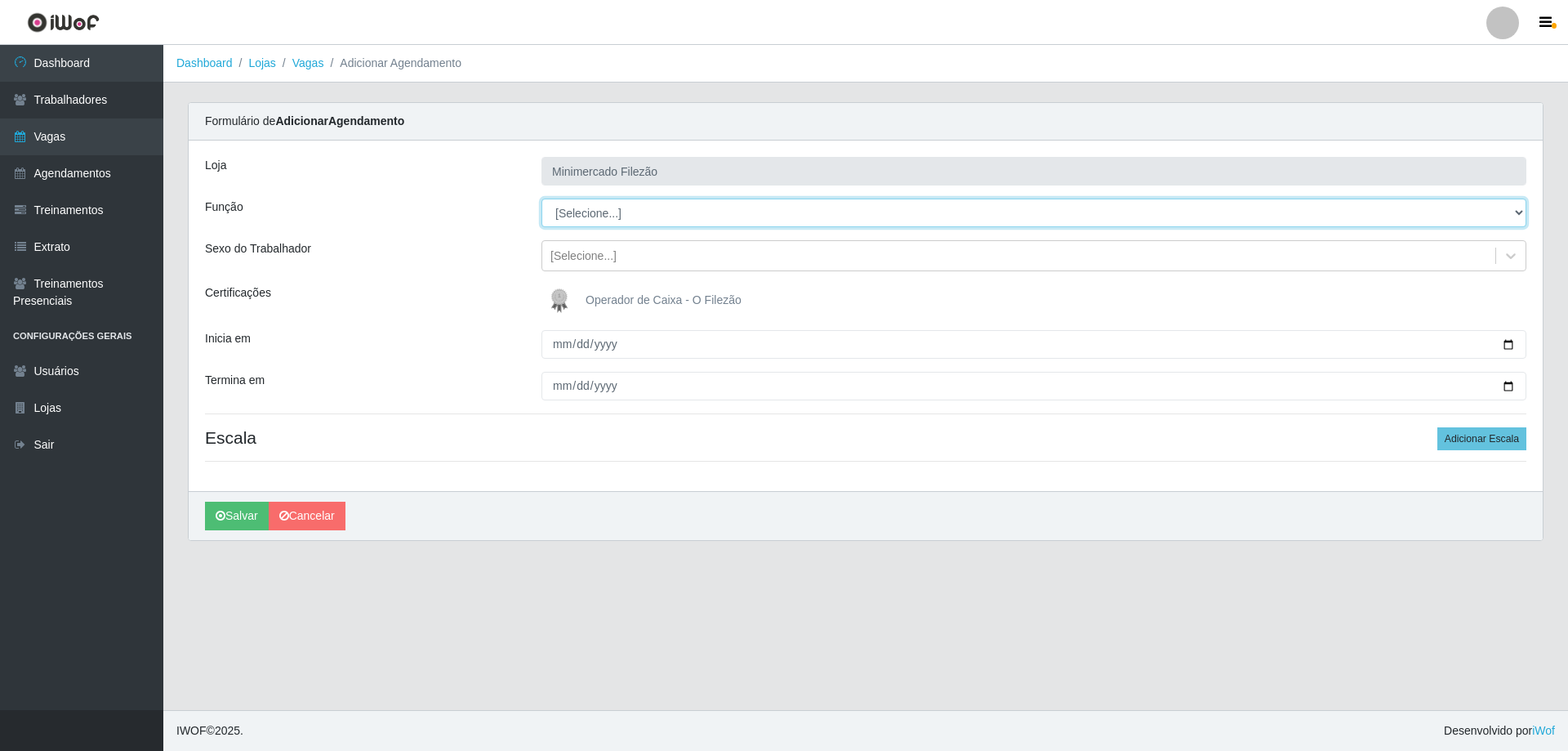
click at [709, 215] on select "[Selecione...] ASG ASG + ASG ++ Auxiliar de Estacionamento Auxiliar de Estacion…" at bounding box center [1034, 212] width 985 height 28
select select "1"
click at [542, 198] on select "[Selecione...] ASG ASG + ASG ++ Auxiliar de Estacionamento Auxiliar de Estacion…" at bounding box center [1034, 212] width 985 height 28
click at [1507, 341] on input "Inicia em" at bounding box center [1034, 345] width 985 height 28
click at [899, 508] on div "[PERSON_NAME]" at bounding box center [865, 516] width 1354 height 49
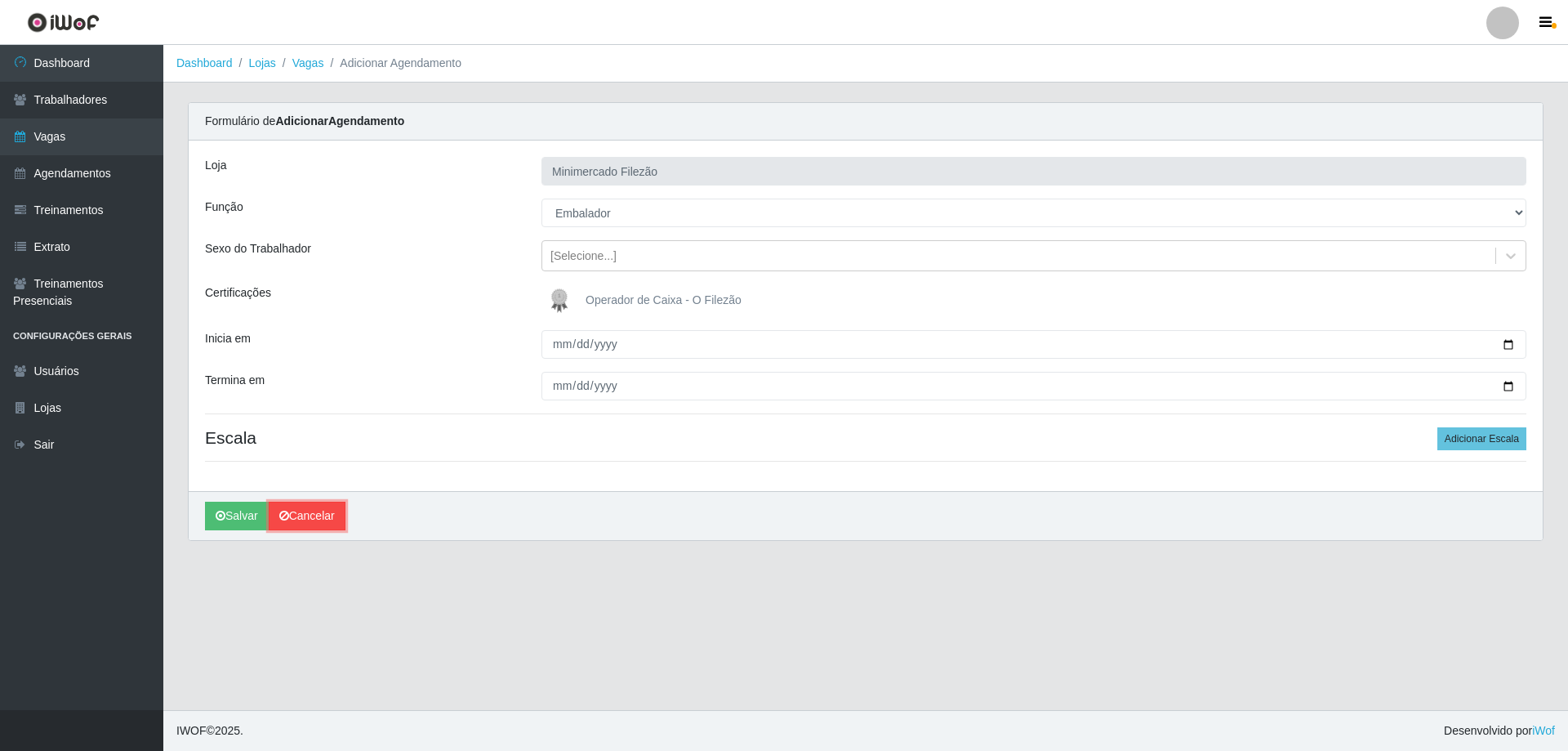
click at [314, 520] on link "Cancelar" at bounding box center [307, 516] width 77 height 28
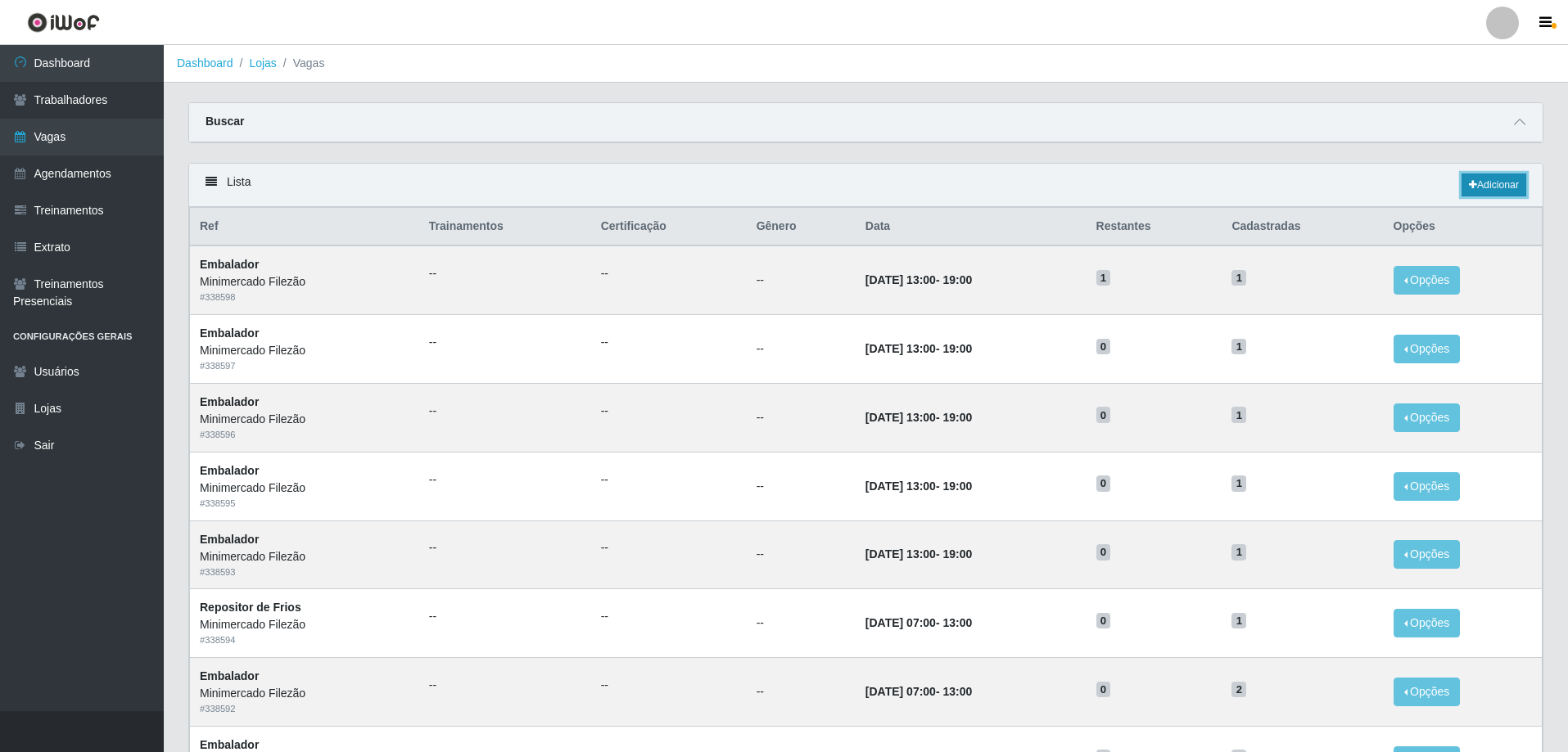
click at [1499, 184] on link "Adicionar" at bounding box center [1493, 185] width 64 height 23
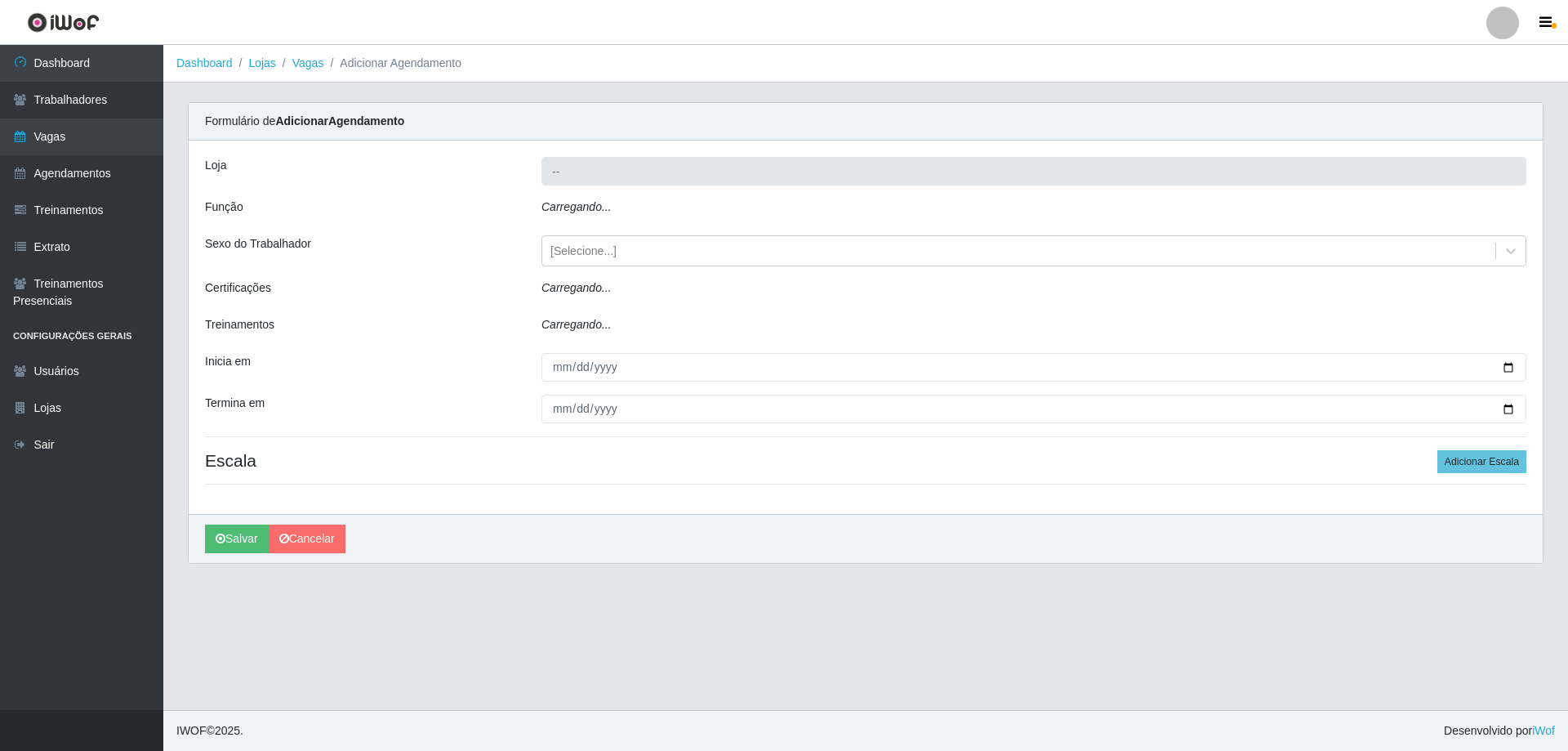
type input "Minimercado Filezão"
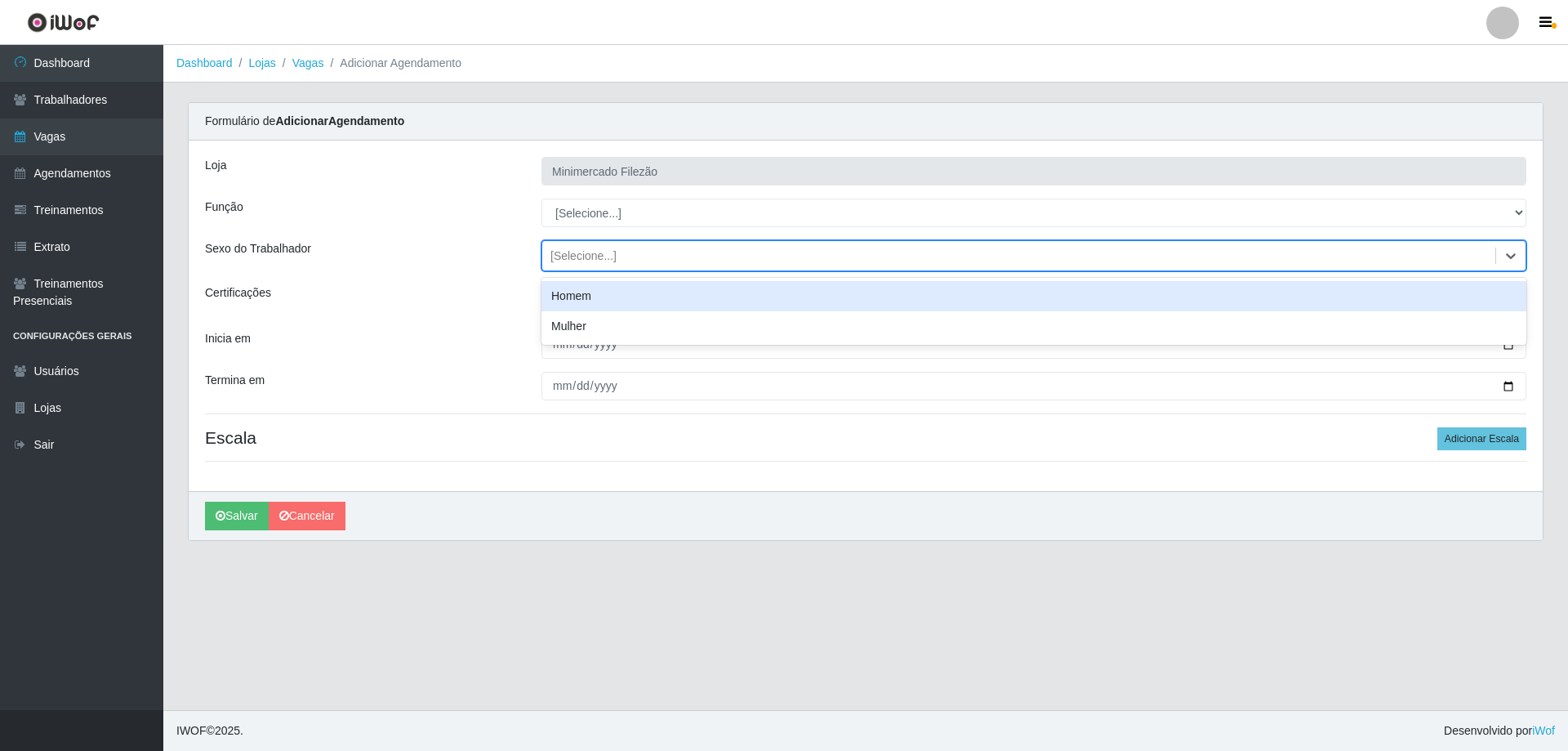
click at [645, 250] on div "[Selecione...]" at bounding box center [1019, 256] width 953 height 27
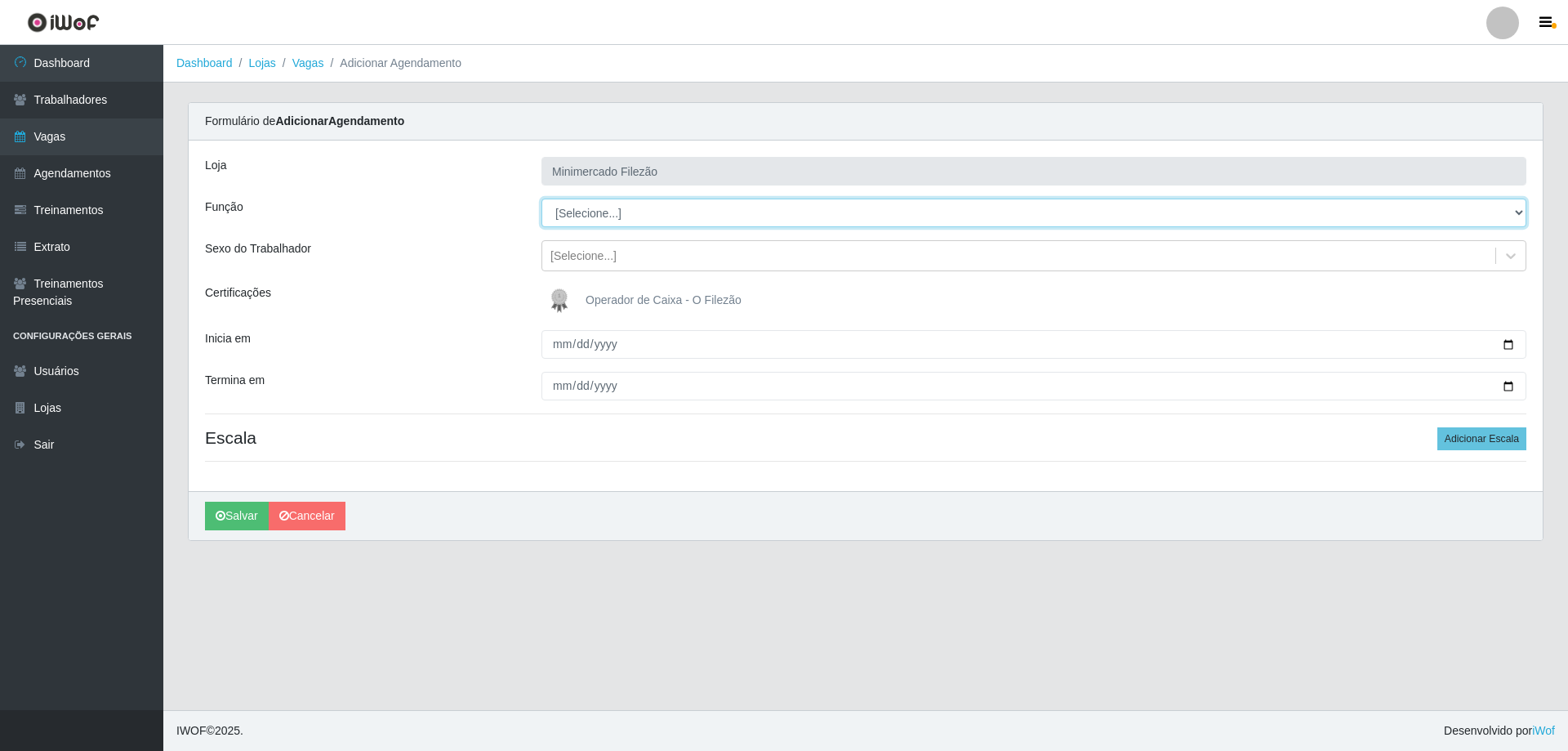
click at [640, 225] on select "[Selecione...] ASG ASG + ASG ++ Auxiliar de Estacionamento Auxiliar de Estacion…" at bounding box center [1034, 212] width 985 height 28
select select "1"
click at [542, 198] on select "[Selecione...] ASG ASG + ASG ++ Auxiliar de Estacionamento Auxiliar de Estacion…" at bounding box center [1034, 212] width 985 height 28
click at [1506, 343] on input "Inicia em" at bounding box center [1034, 345] width 985 height 28
type input "[DATE]"
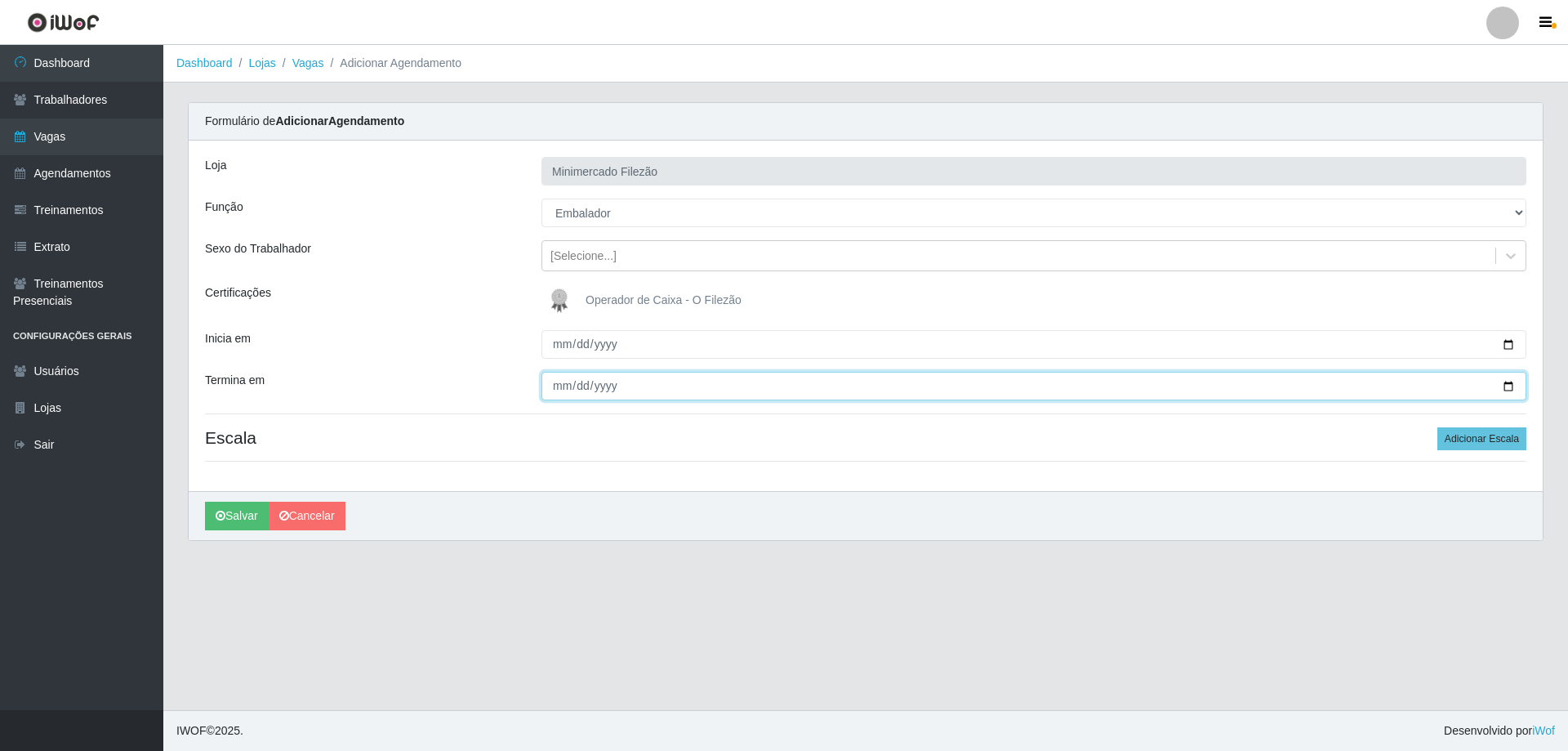
click at [1505, 388] on input "Termina em" at bounding box center [1034, 386] width 985 height 28
type input "[DATE]"
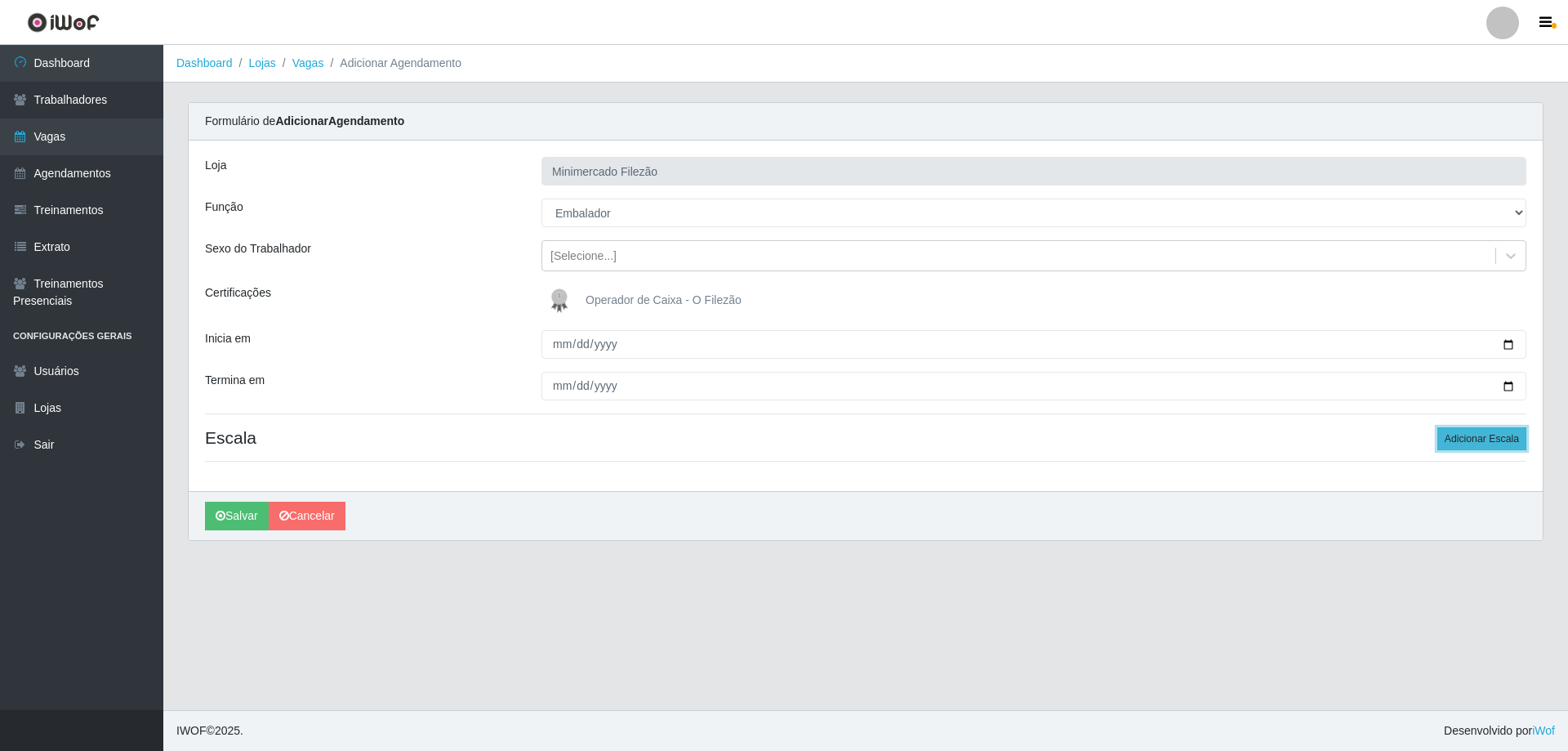
click at [1505, 436] on button "Adicionar Escala" at bounding box center [1482, 439] width 89 height 23
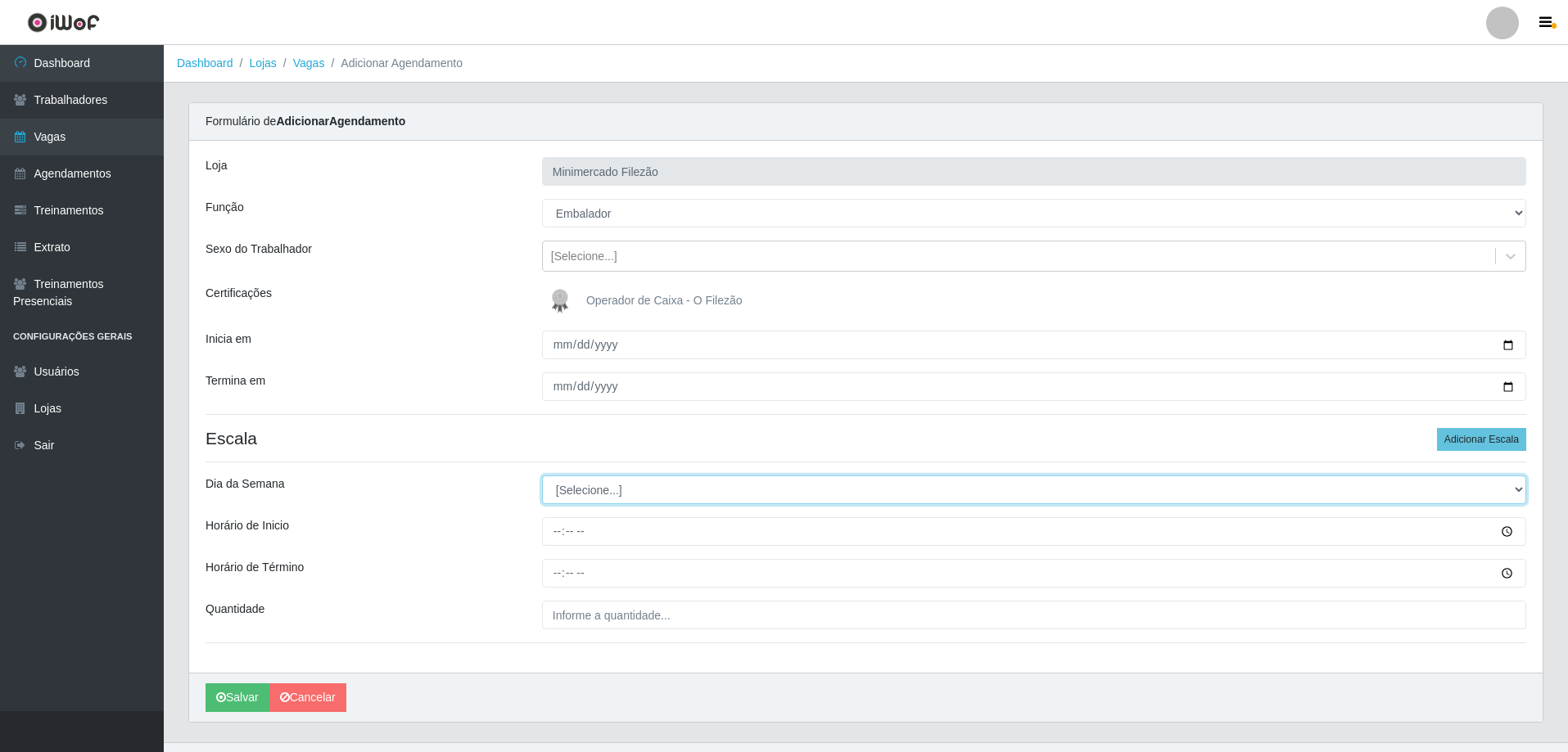
click at [594, 496] on select "[Selecione...] Segunda Terça Quarta Quinta Sexta Sábado Domingo" at bounding box center [1034, 490] width 984 height 28
select select "0"
click at [542, 476] on select "[Selecione...] Segunda Terça Quarta Quinta Sexta Sábado Domingo" at bounding box center [1034, 490] width 984 height 28
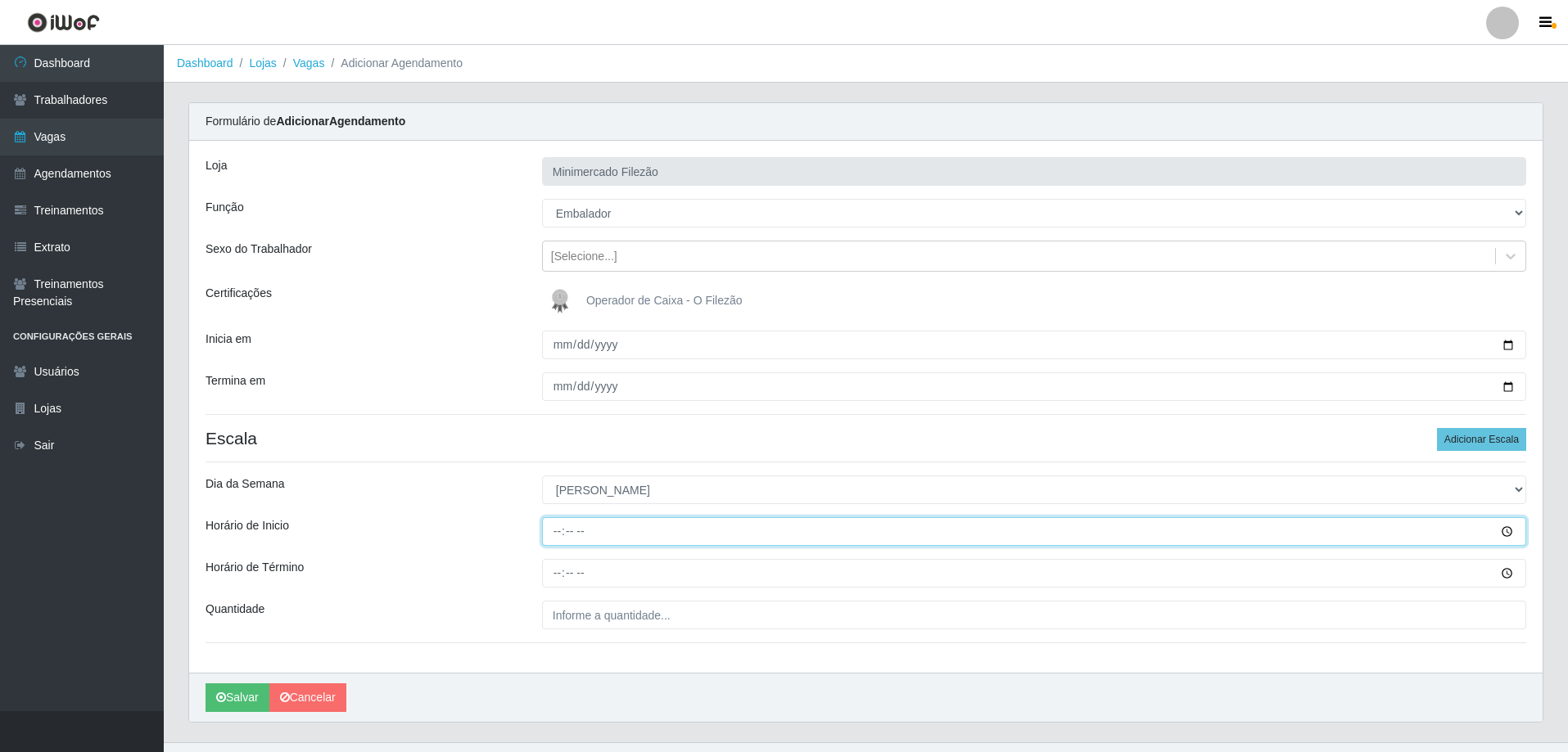
click at [586, 532] on input "Horário de Inicio" at bounding box center [1034, 531] width 984 height 28
type input "07:00"
type input "13:00"
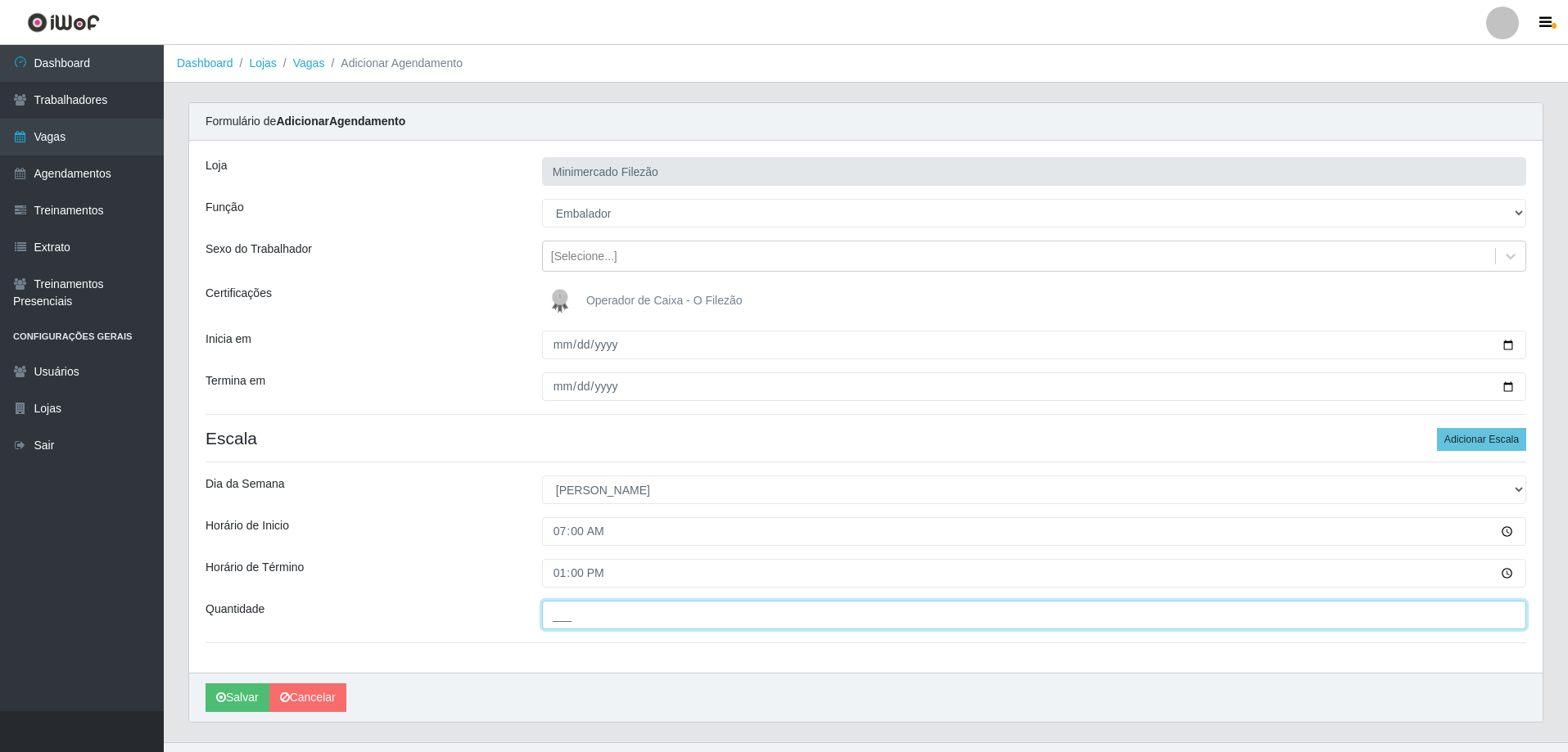
click at [575, 614] on input "___" at bounding box center [1034, 615] width 984 height 28
type input "1__"
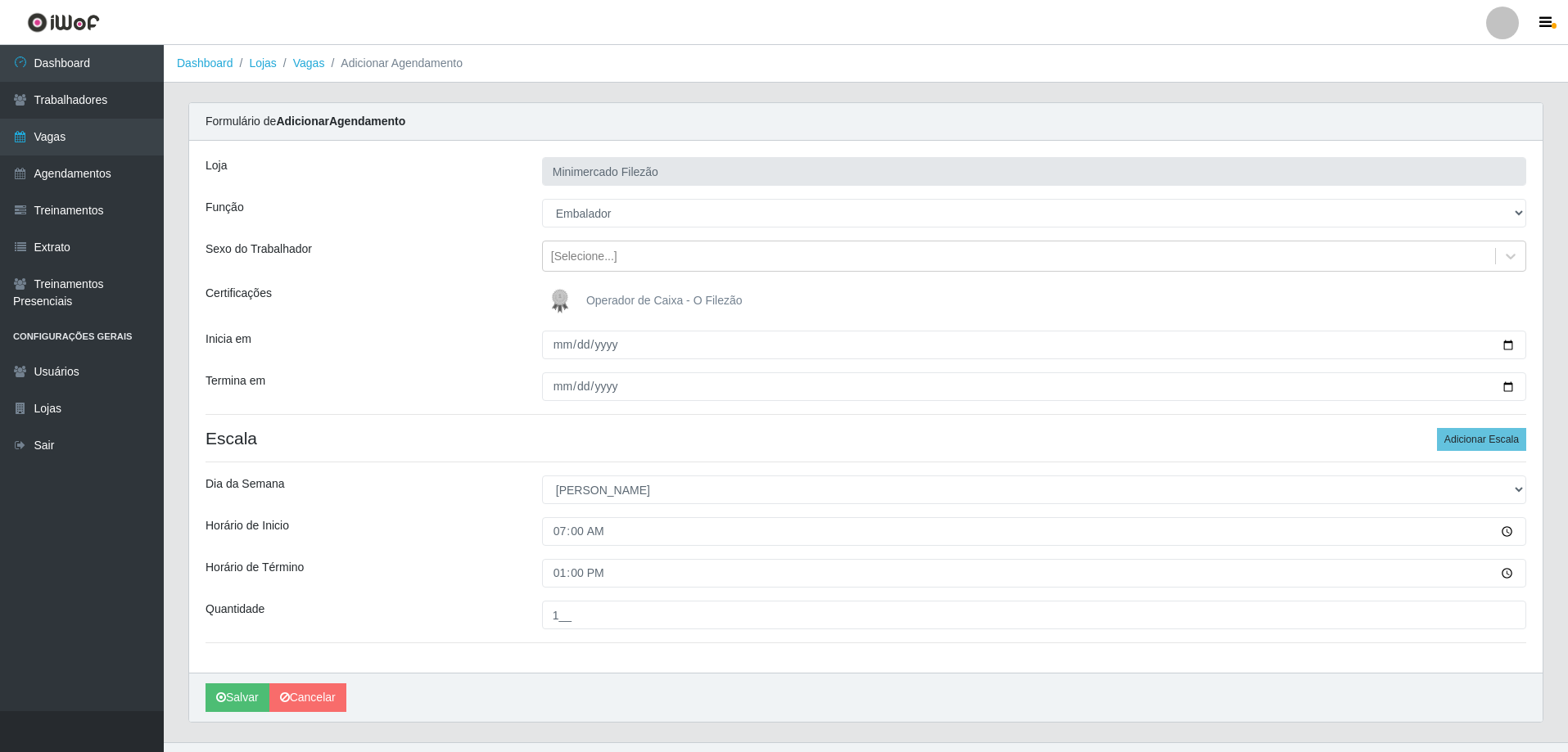
drag, startPoint x: 494, startPoint y: 668, endPoint x: 437, endPoint y: 665, distance: 57.1
click at [493, 669] on div "Loja Minimercado Filezão Função [Selecione...] ASG ASG + ASG ++ Auxiliar de Est…" at bounding box center [865, 406] width 1353 height 532
click at [238, 696] on button "Salvar" at bounding box center [237, 697] width 64 height 28
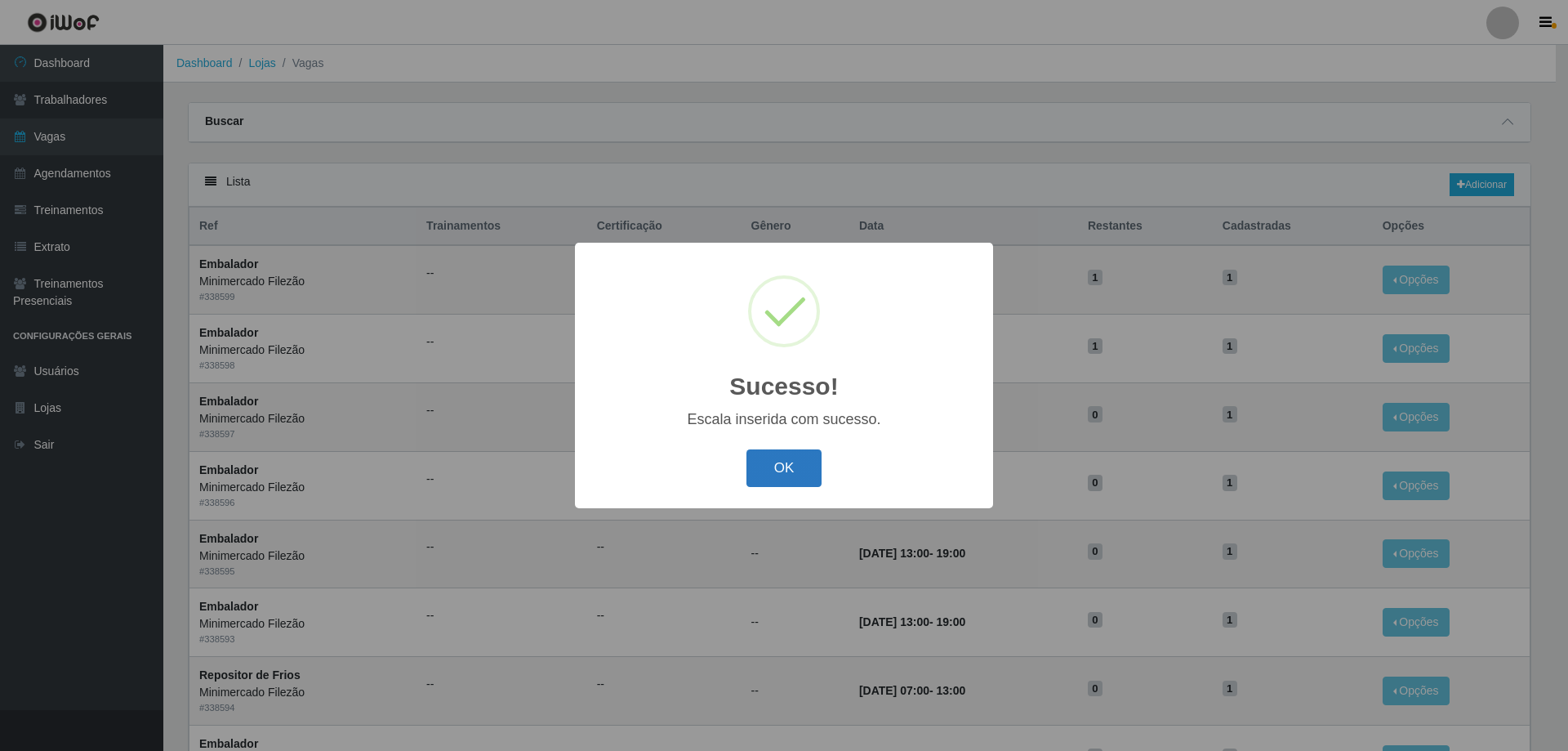
click at [795, 458] on button "OK" at bounding box center [784, 469] width 76 height 39
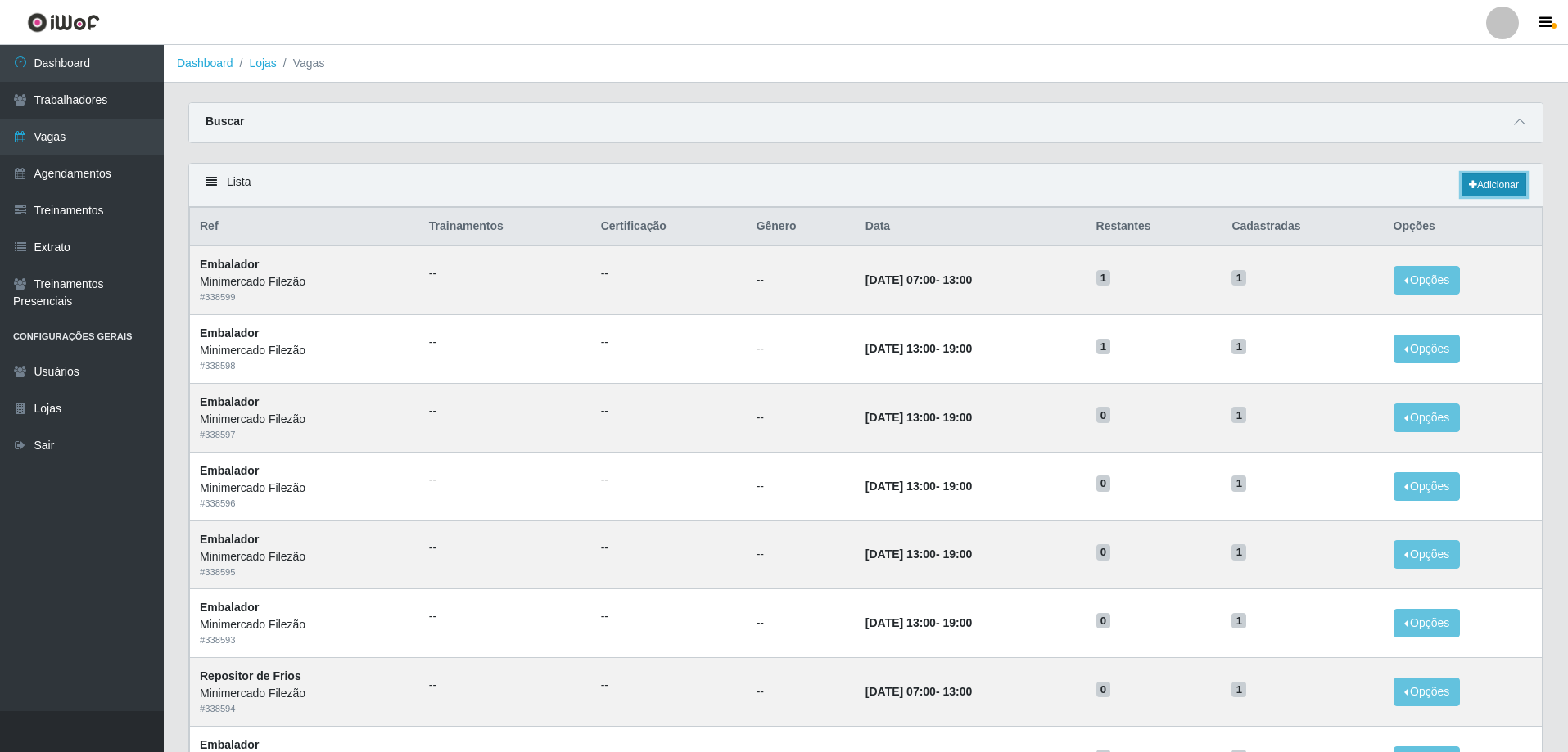
click at [1497, 190] on link "Adicionar" at bounding box center [1493, 185] width 64 height 23
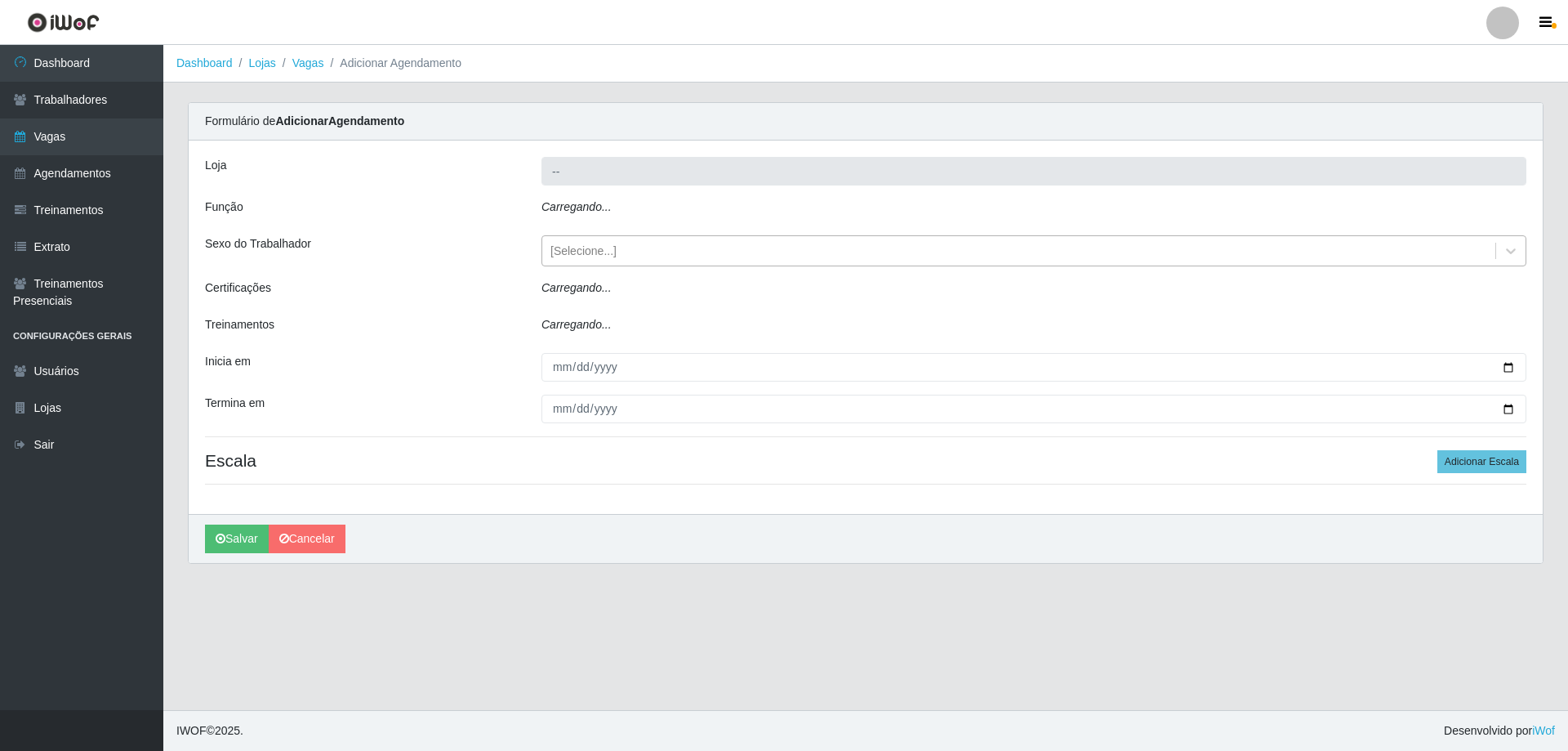
type input "Minimercado Filezão"
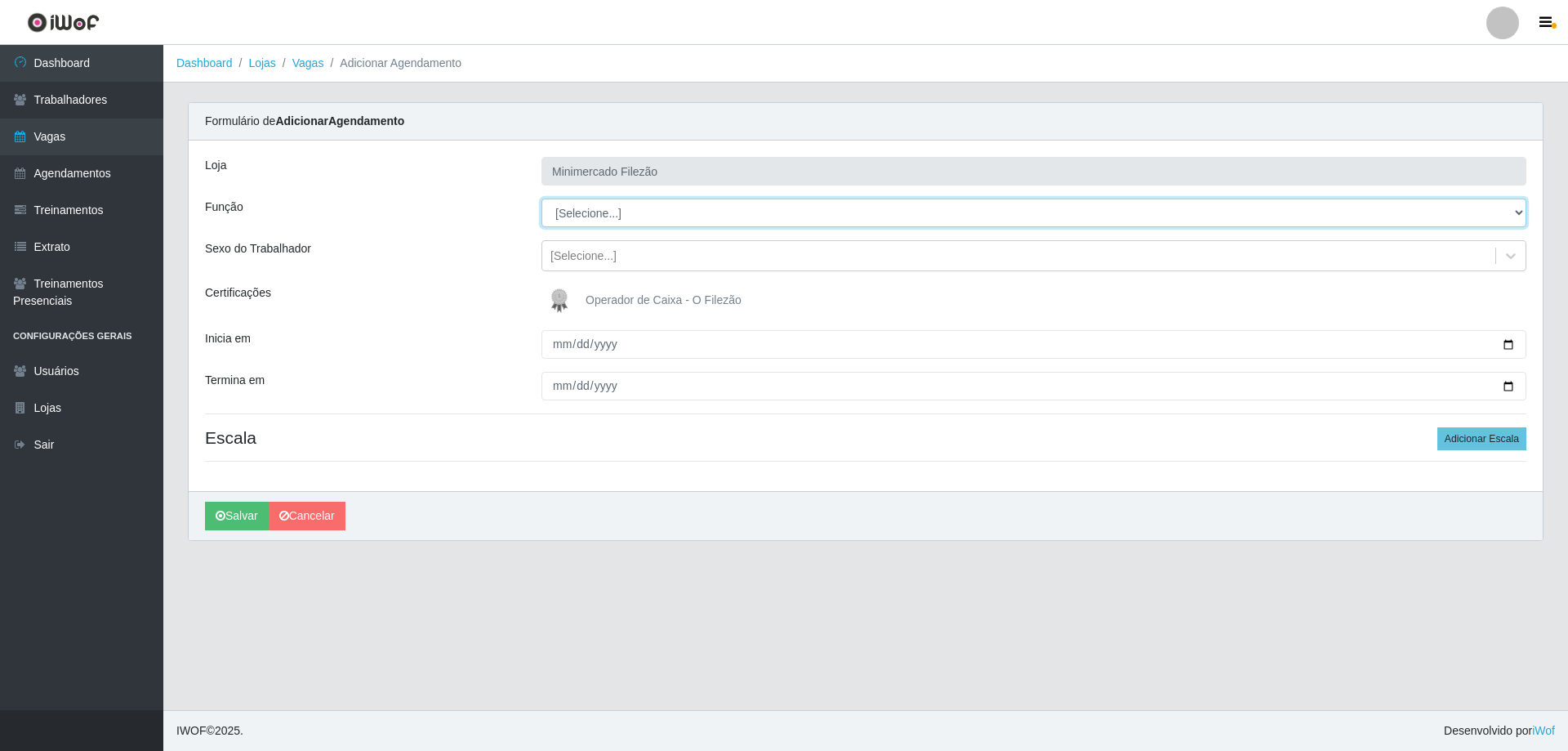
click at [606, 217] on select "[Selecione...] ASG ASG + ASG ++ Auxiliar de Estacionamento Auxiliar de Estacion…" at bounding box center [1034, 212] width 985 height 28
select select "1"
click at [542, 198] on select "[Selecione...] ASG ASG + ASG ++ Auxiliar de Estacionamento Auxiliar de Estacion…" at bounding box center [1034, 212] width 985 height 28
click at [1513, 342] on input "Inicia em" at bounding box center [1034, 345] width 985 height 28
type input "[DATE]"
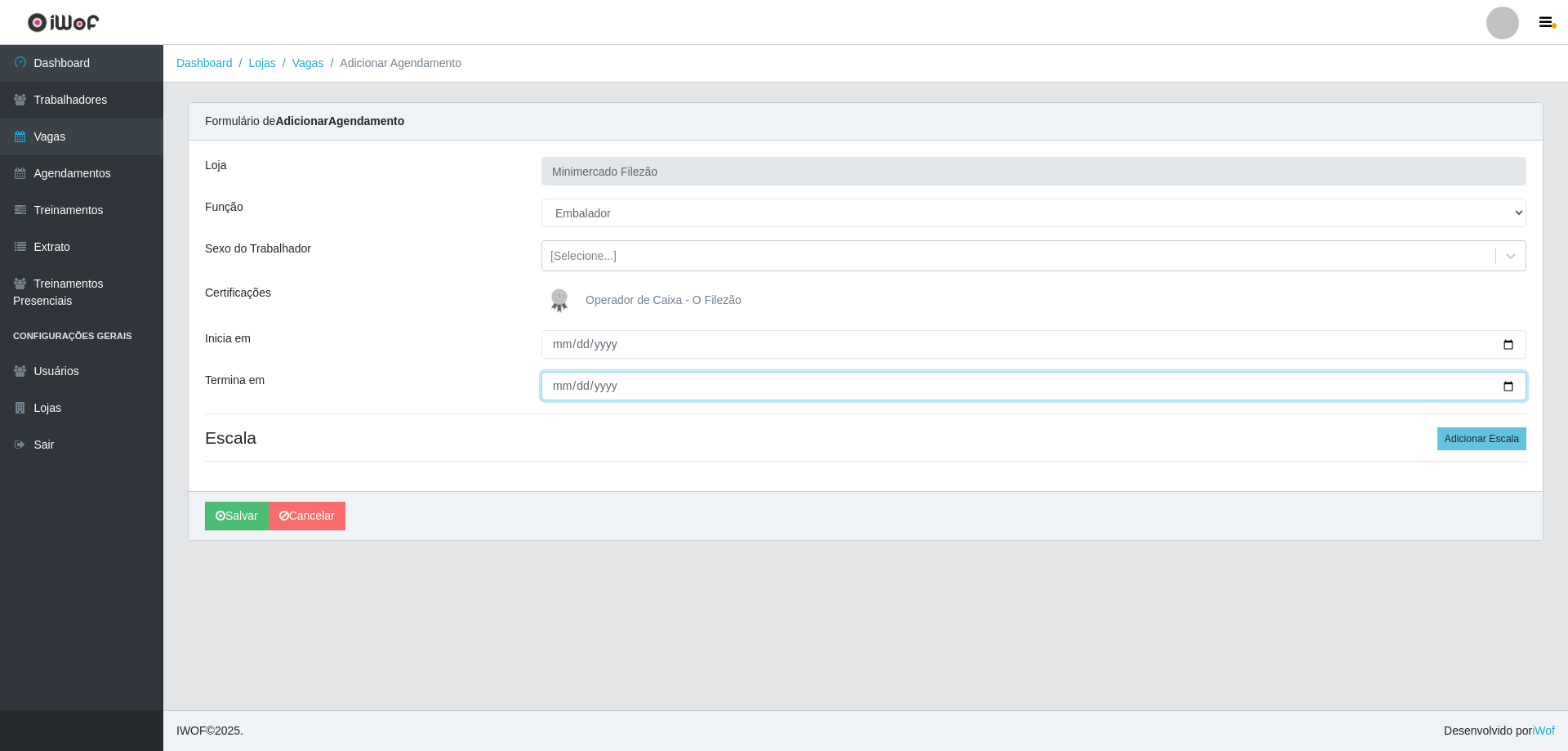
click at [1506, 383] on input "Termina em" at bounding box center [1034, 386] width 985 height 28
type input "[DATE]"
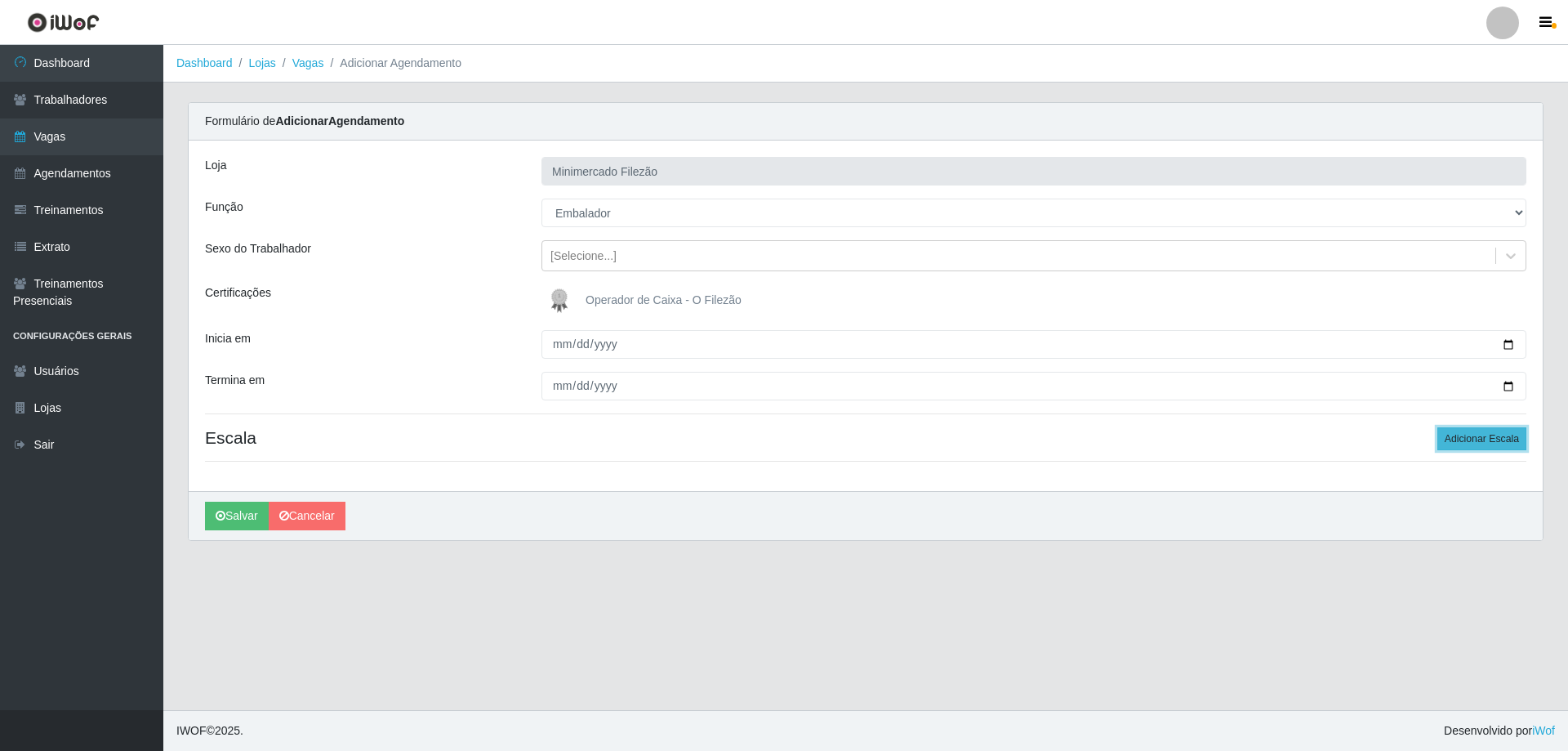
click at [1480, 443] on button "Adicionar Escala" at bounding box center [1482, 439] width 89 height 23
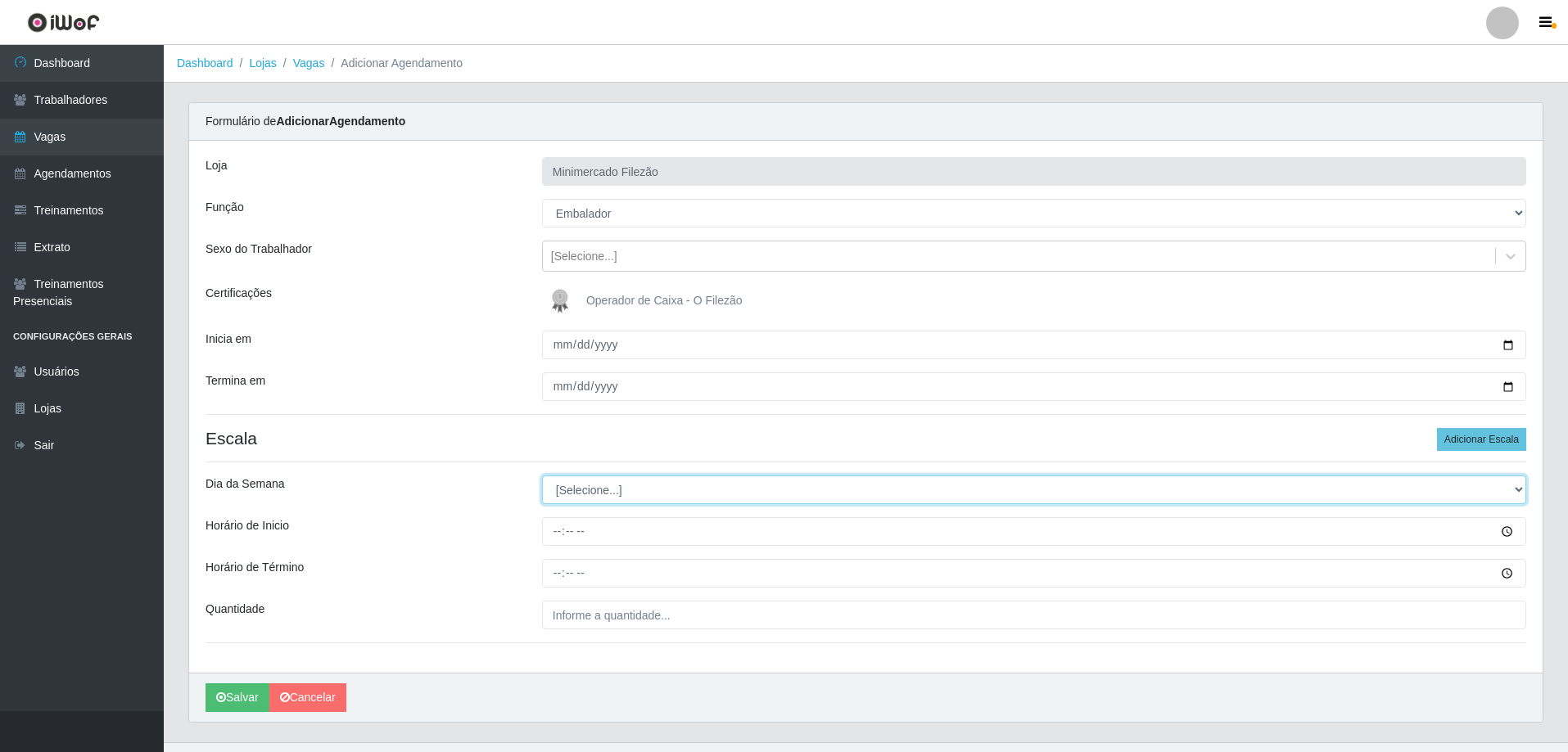
click at [635, 500] on select "[Selecione...] Segunda Terça Quarta Quinta Sexta Sábado Domingo" at bounding box center [1034, 490] width 984 height 28
select select "1"
click at [542, 476] on select "[Selecione...] Segunda Terça Quarta Quinta Sexta Sábado Domingo" at bounding box center [1034, 490] width 984 height 28
drag, startPoint x: 1007, startPoint y: 681, endPoint x: 712, endPoint y: 623, distance: 300.6
click at [957, 673] on div "[PERSON_NAME]" at bounding box center [865, 697] width 1353 height 49
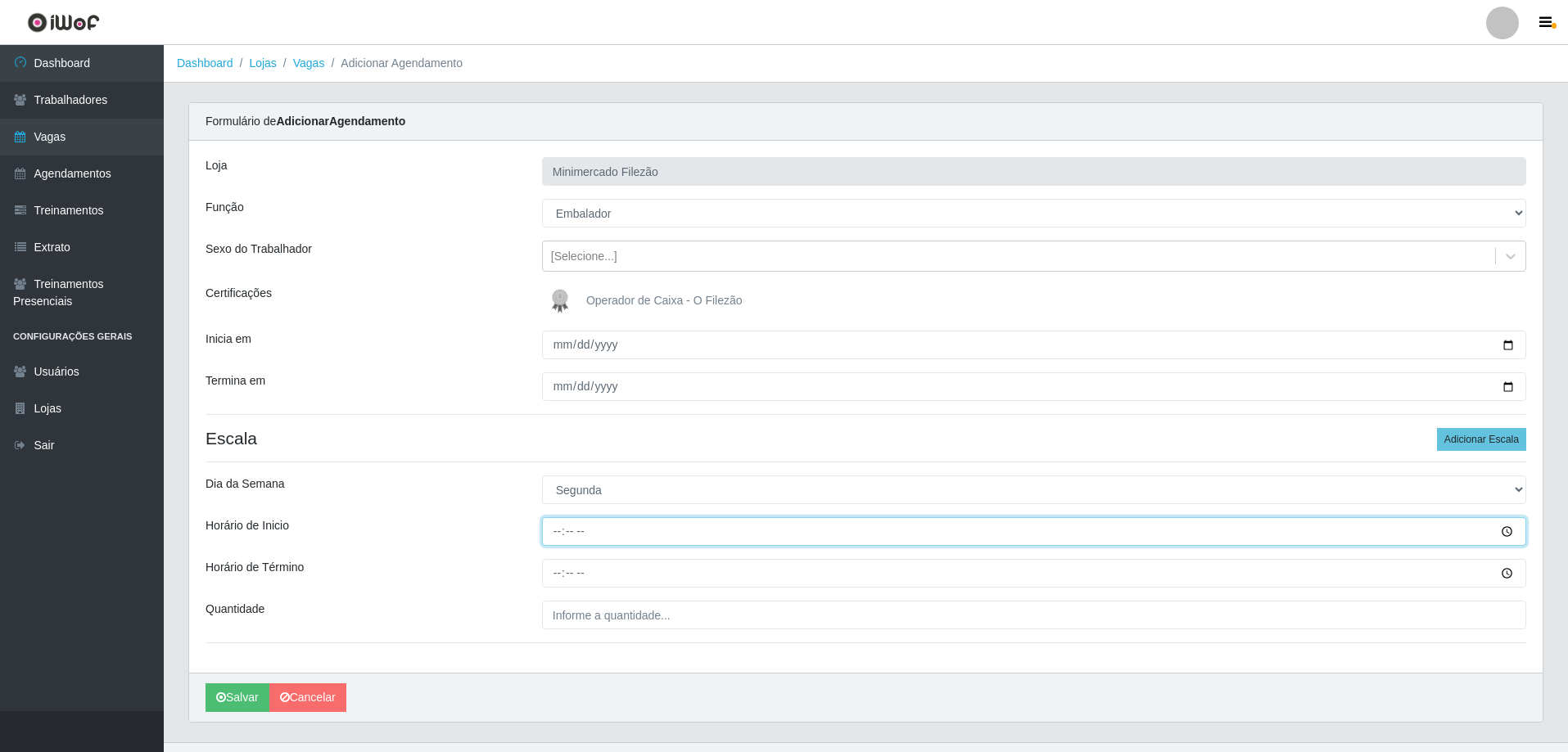
click at [626, 533] on input "Horário de Inicio" at bounding box center [1034, 531] width 984 height 28
type input "13:00"
type input "19:00"
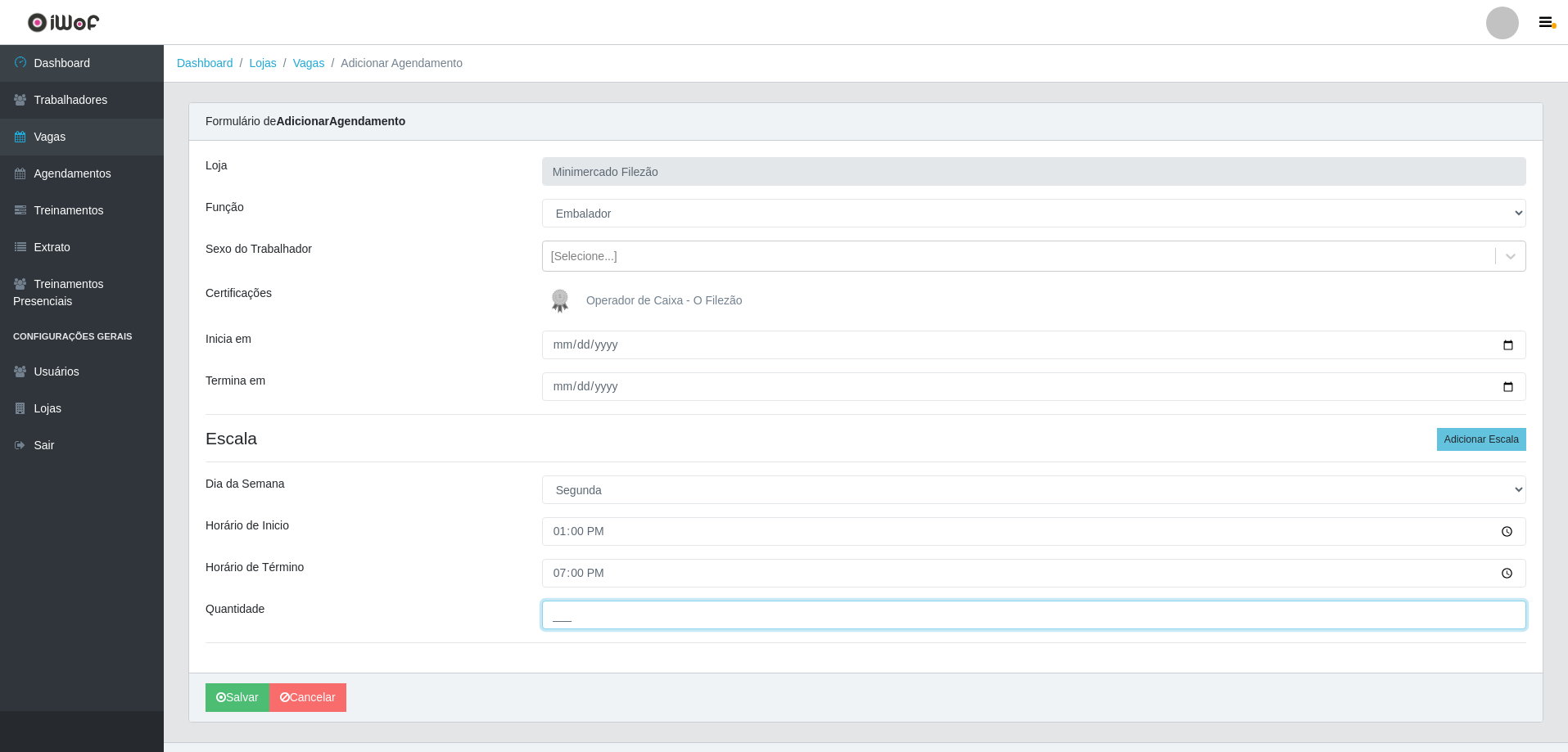
click at [656, 613] on input "___" at bounding box center [1034, 615] width 984 height 28
type input "1__"
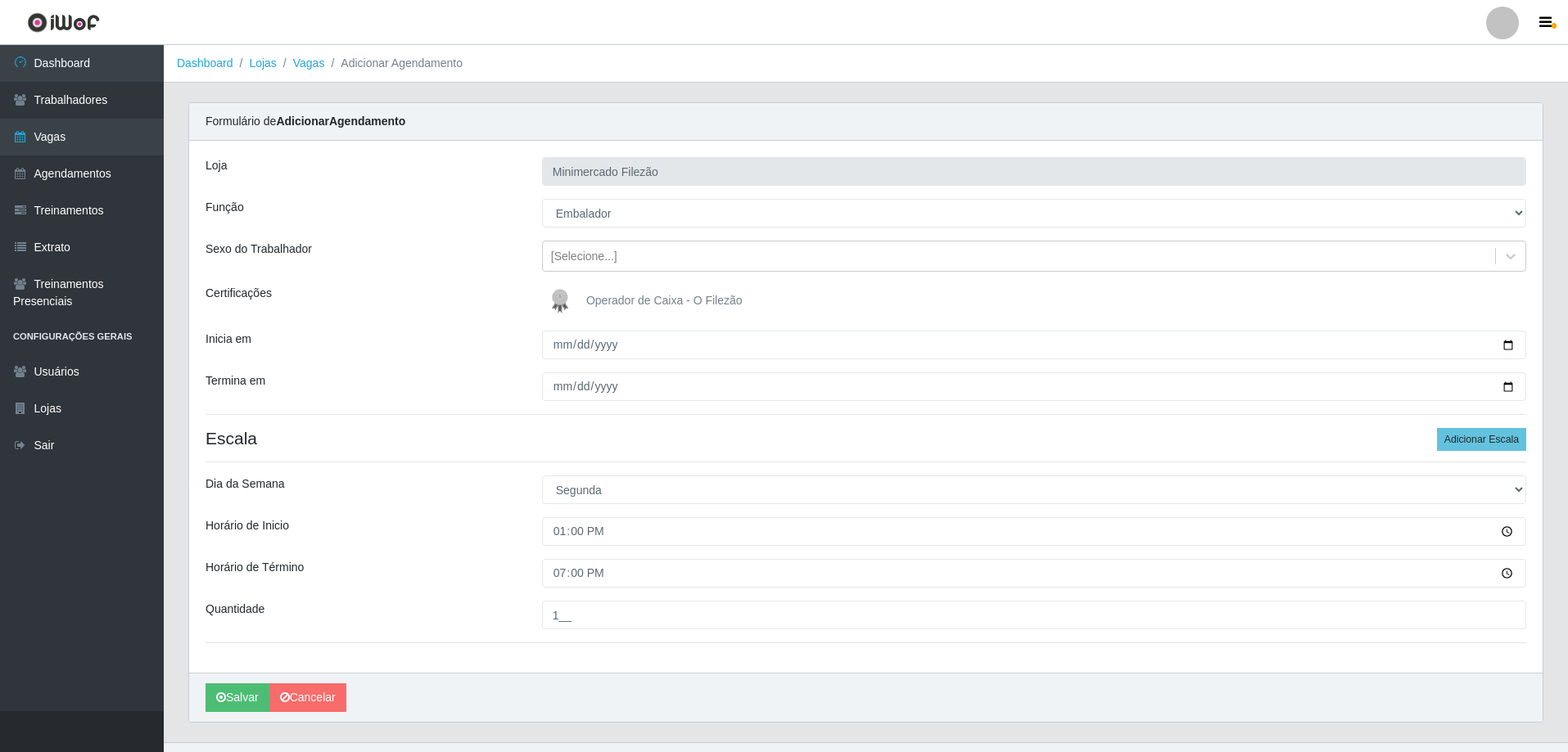
click at [565, 665] on div "Loja Minimercado Filezão Função [Selecione...] ASG ASG + ASG ++ Auxiliar de Est…" at bounding box center [865, 406] width 1353 height 532
click at [215, 705] on button "Salvar" at bounding box center [237, 697] width 64 height 28
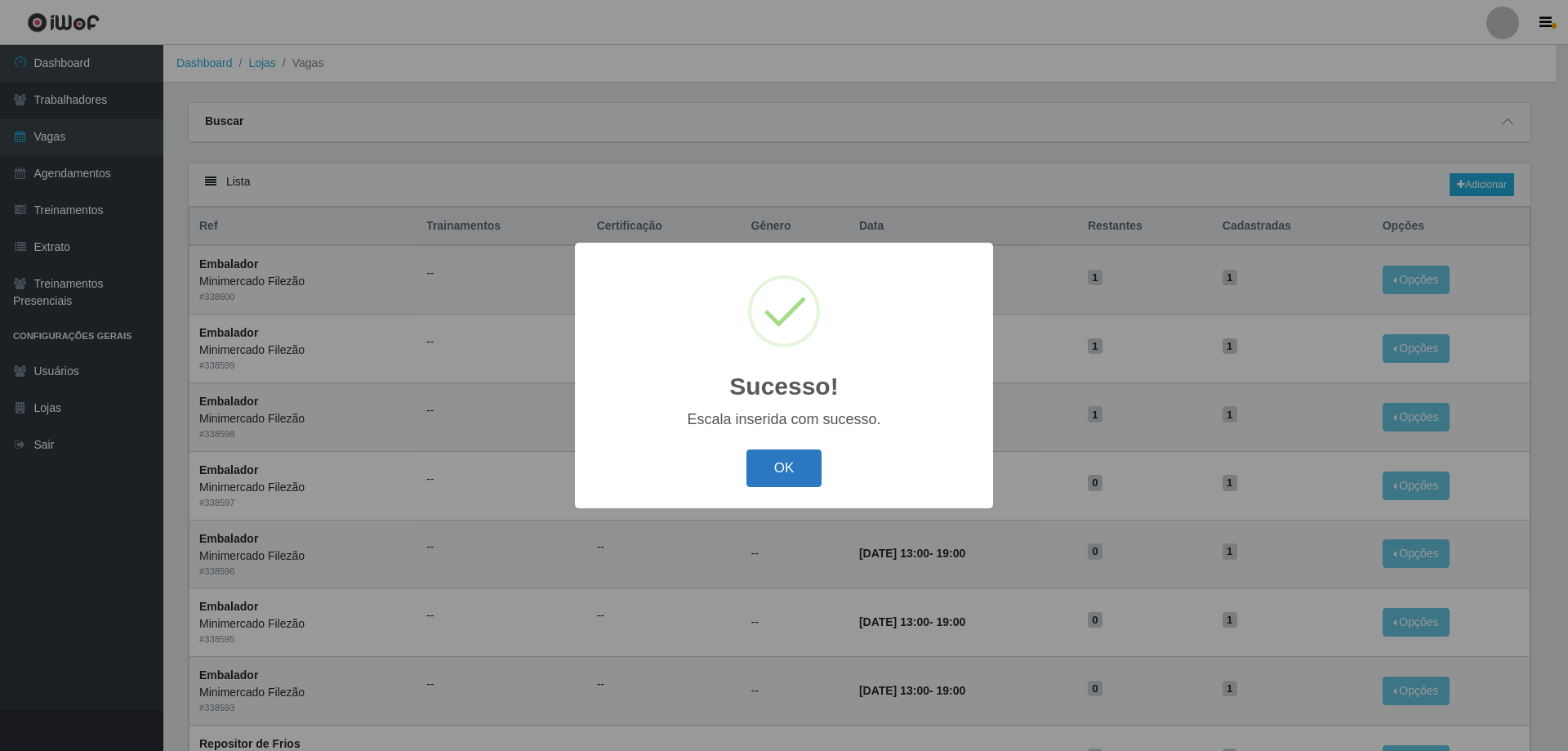
click at [773, 462] on button "OK" at bounding box center [784, 469] width 76 height 39
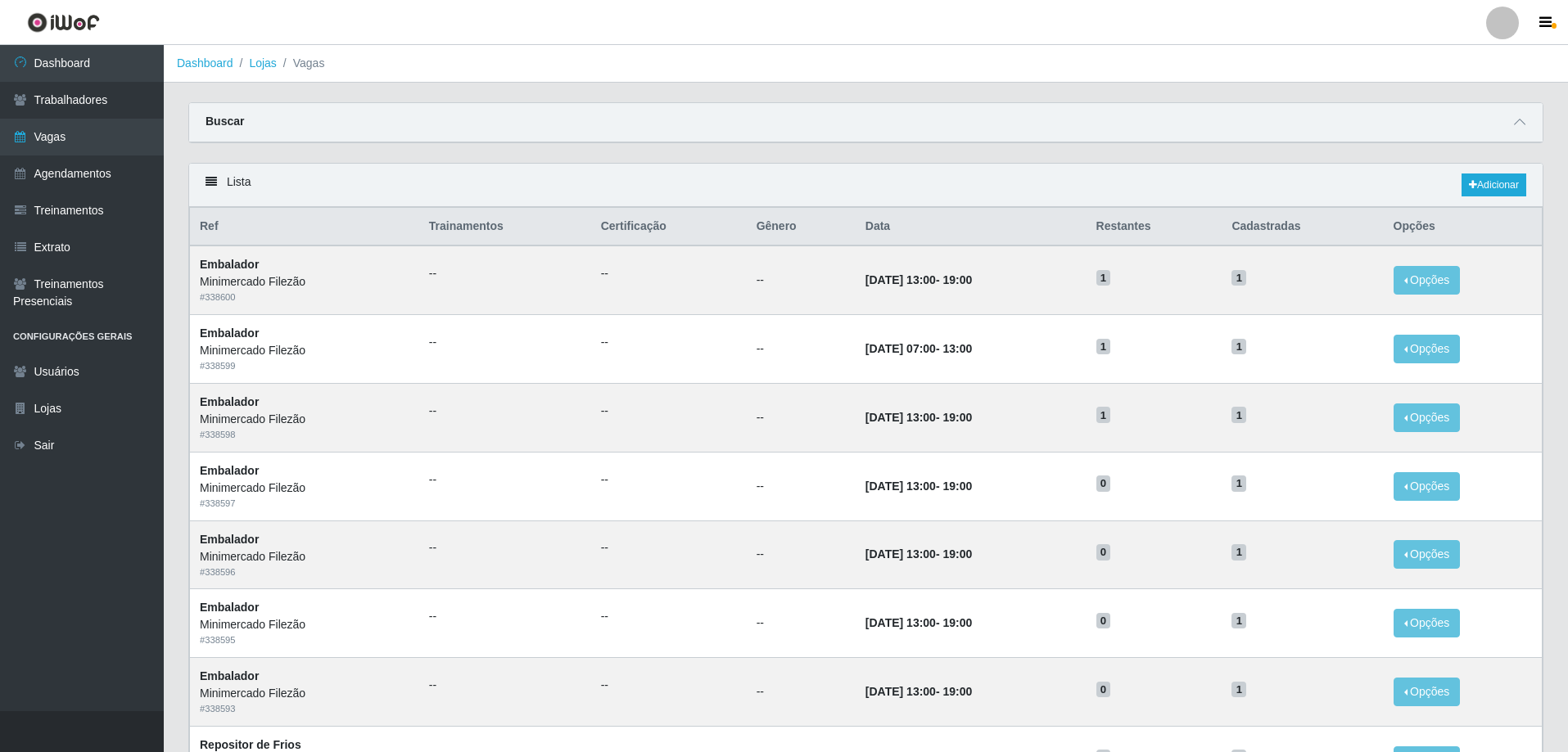
click at [1485, 173] on div "Lista Adicionar" at bounding box center [865, 184] width 1353 height 43
click at [1468, 184] on icon at bounding box center [1472, 184] width 8 height 10
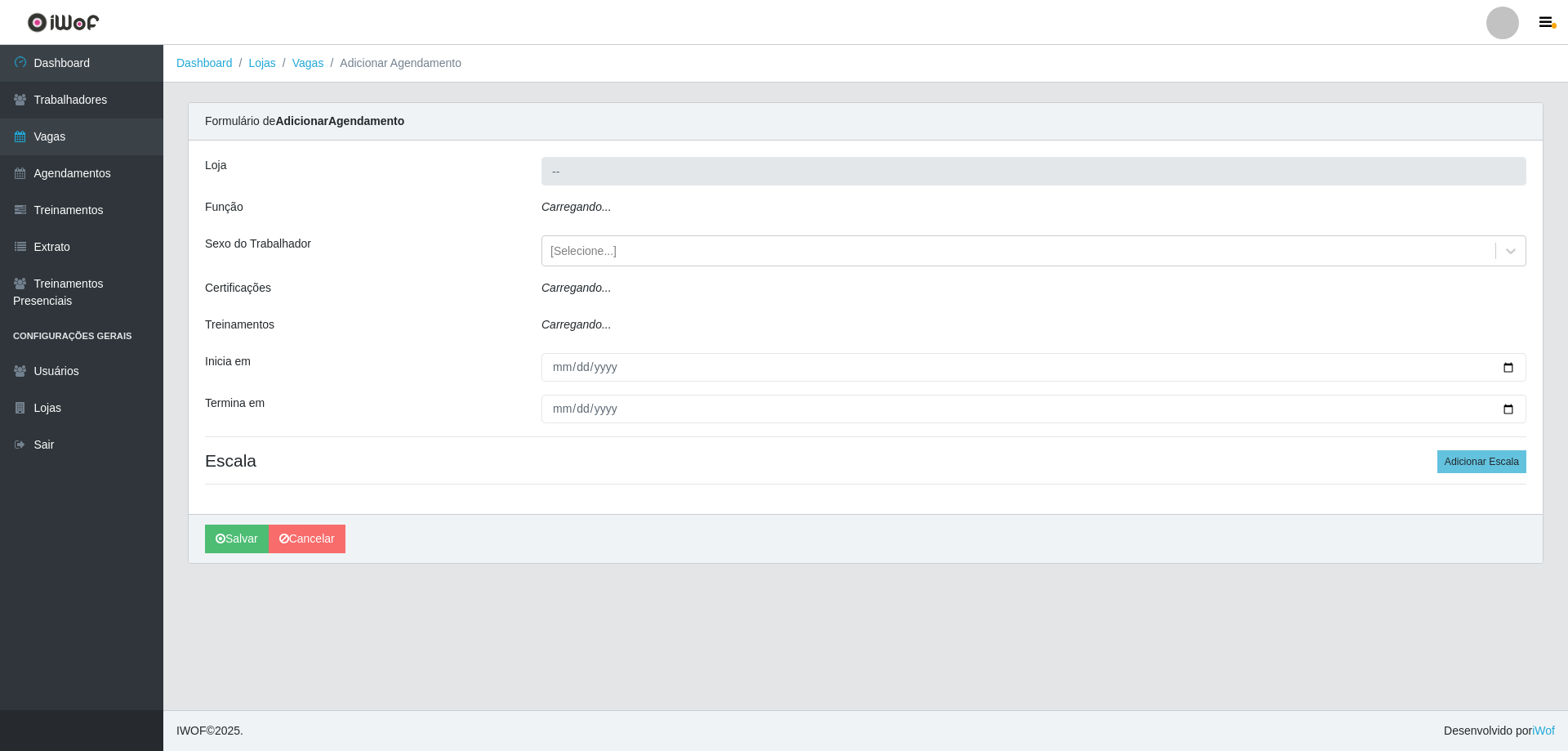
type input "Minimercado Filezão"
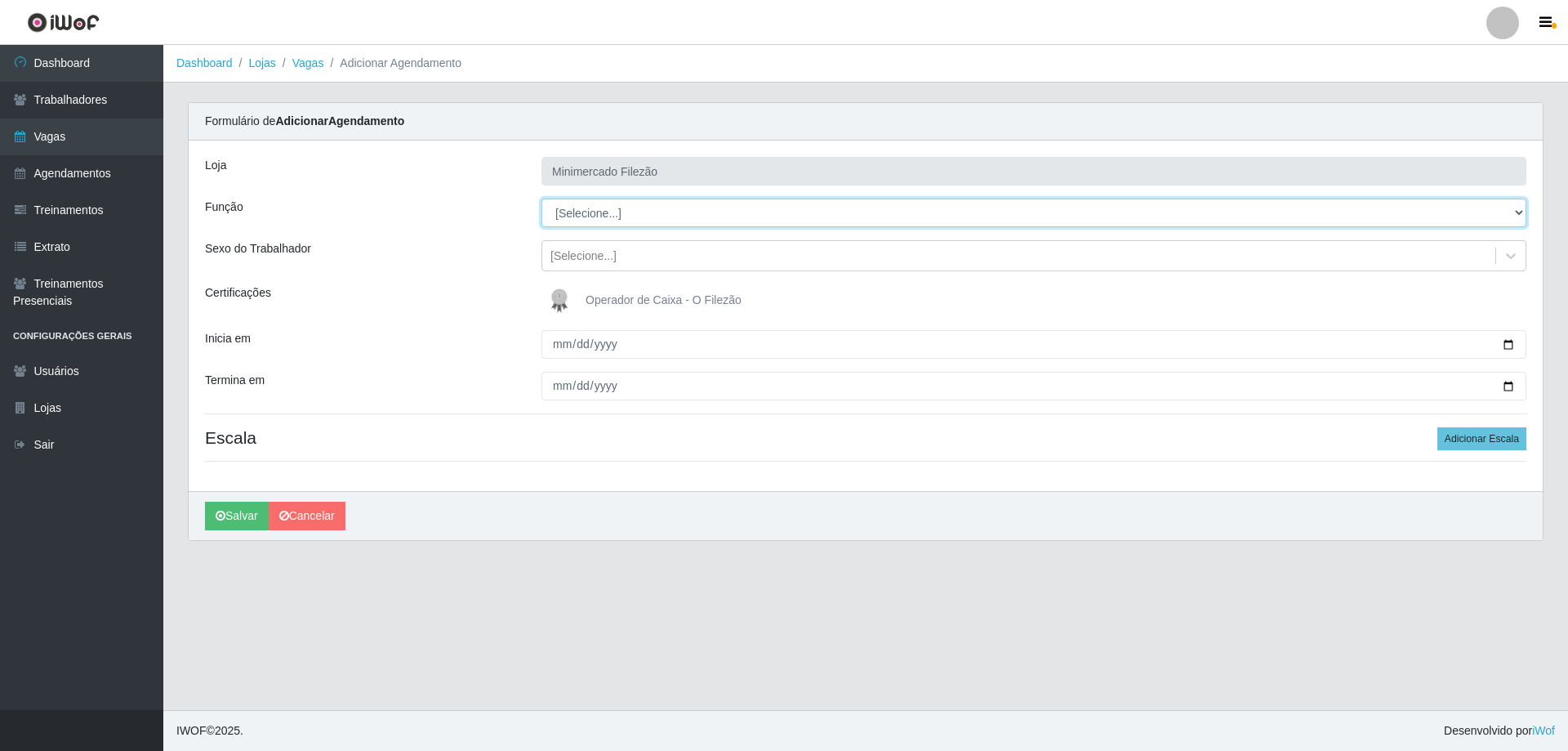
click at [613, 202] on select "[Selecione...] ASG ASG + ASG ++ Auxiliar de Estacionamento Auxiliar de Estacion…" at bounding box center [1034, 212] width 985 height 28
select select "112"
click at [542, 198] on select "[Selecione...] ASG ASG + ASG ++ Auxiliar de Estacionamento Auxiliar de Estacion…" at bounding box center [1034, 212] width 985 height 28
click at [1507, 346] on input "Inicia em" at bounding box center [1034, 345] width 985 height 28
type input "[DATE]"
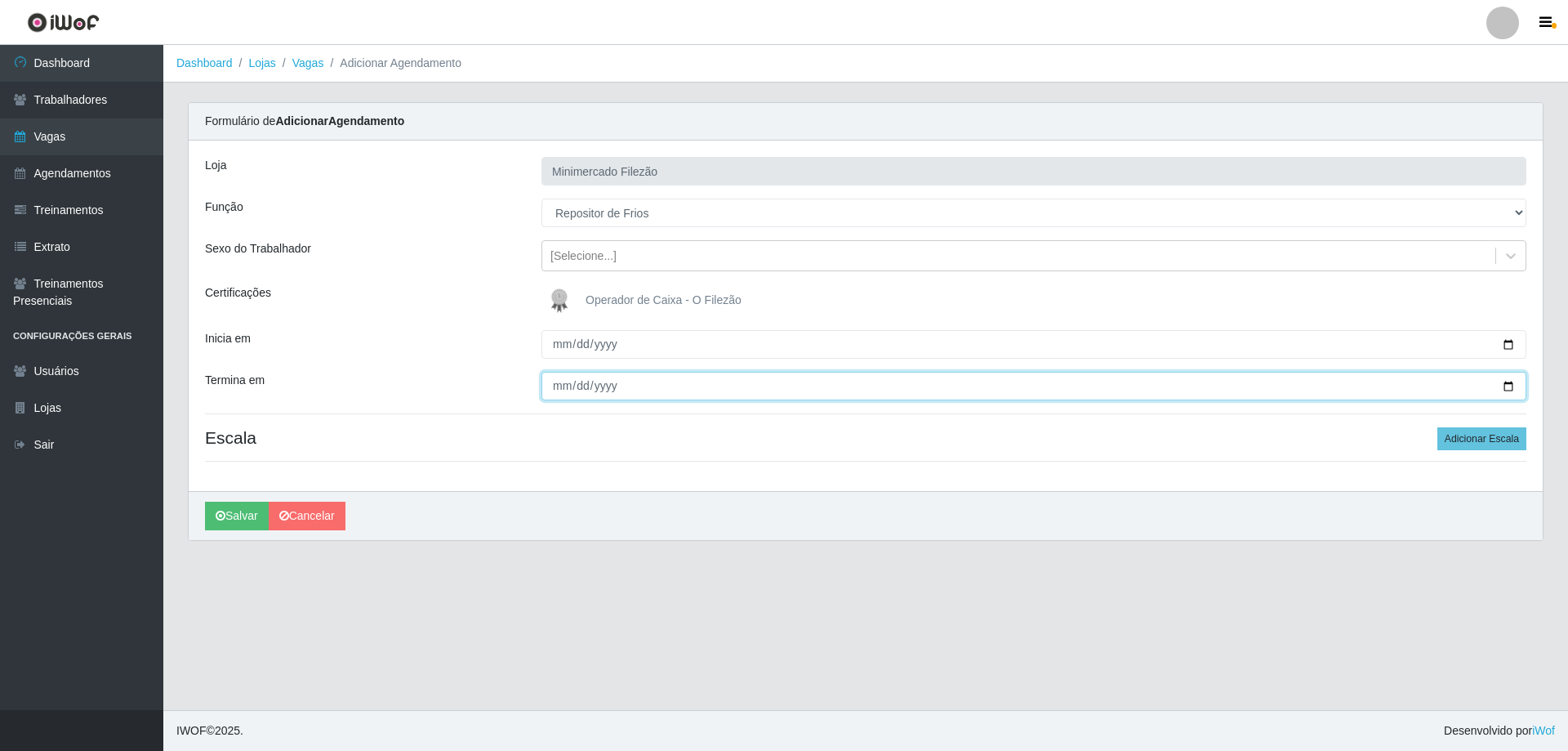
click at [1514, 388] on input "Termina em" at bounding box center [1034, 386] width 985 height 28
type input "[DATE]"
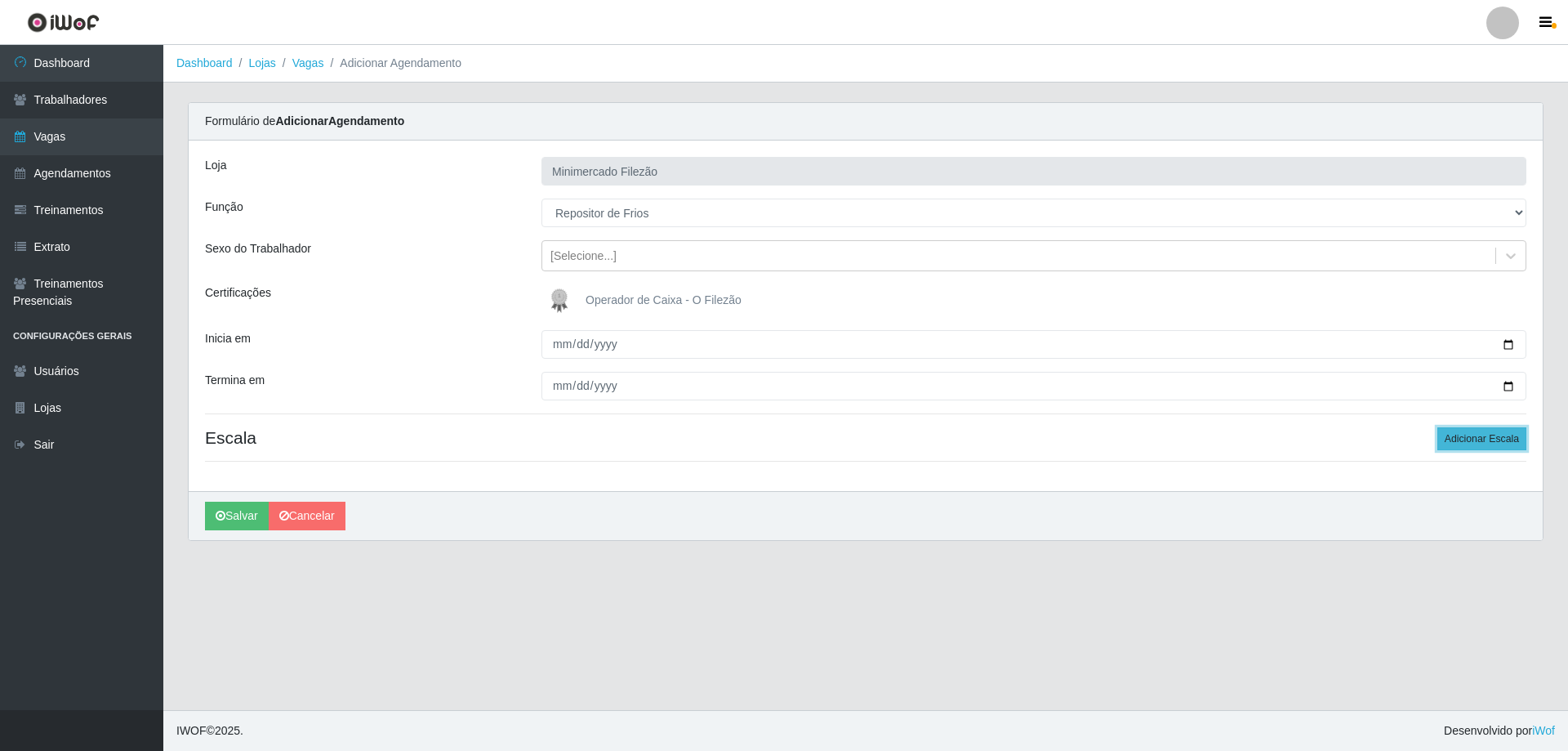
click at [1524, 439] on button "Adicionar Escala" at bounding box center [1482, 439] width 89 height 23
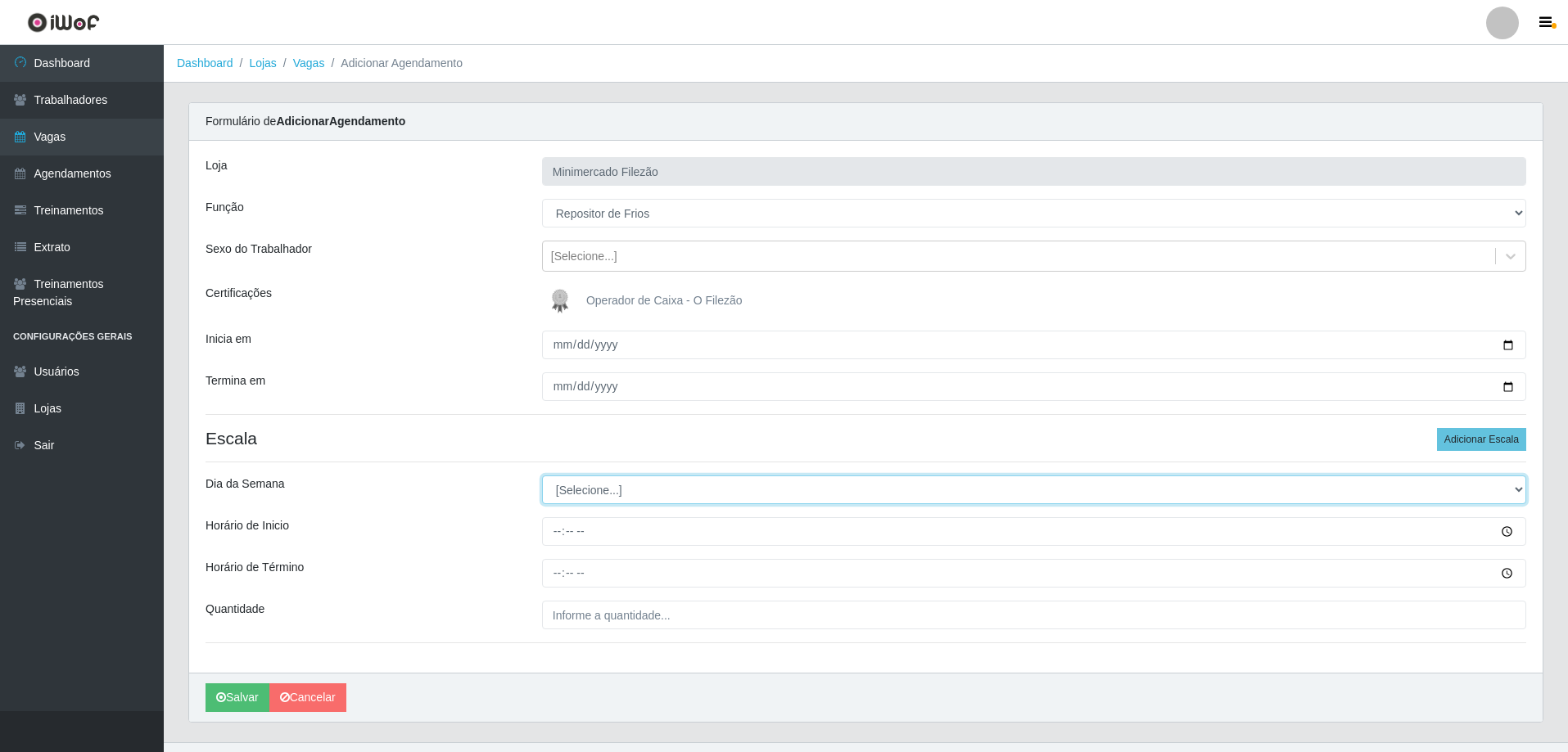
click at [656, 493] on select "[Selecione...] Segunda Terça Quarta Quinta Sexta Sábado Domingo" at bounding box center [1034, 490] width 984 height 28
select select "1"
click at [542, 476] on select "[Selecione...] Segunda Terça Quarta Quinta Sexta Sábado Domingo" at bounding box center [1034, 490] width 984 height 28
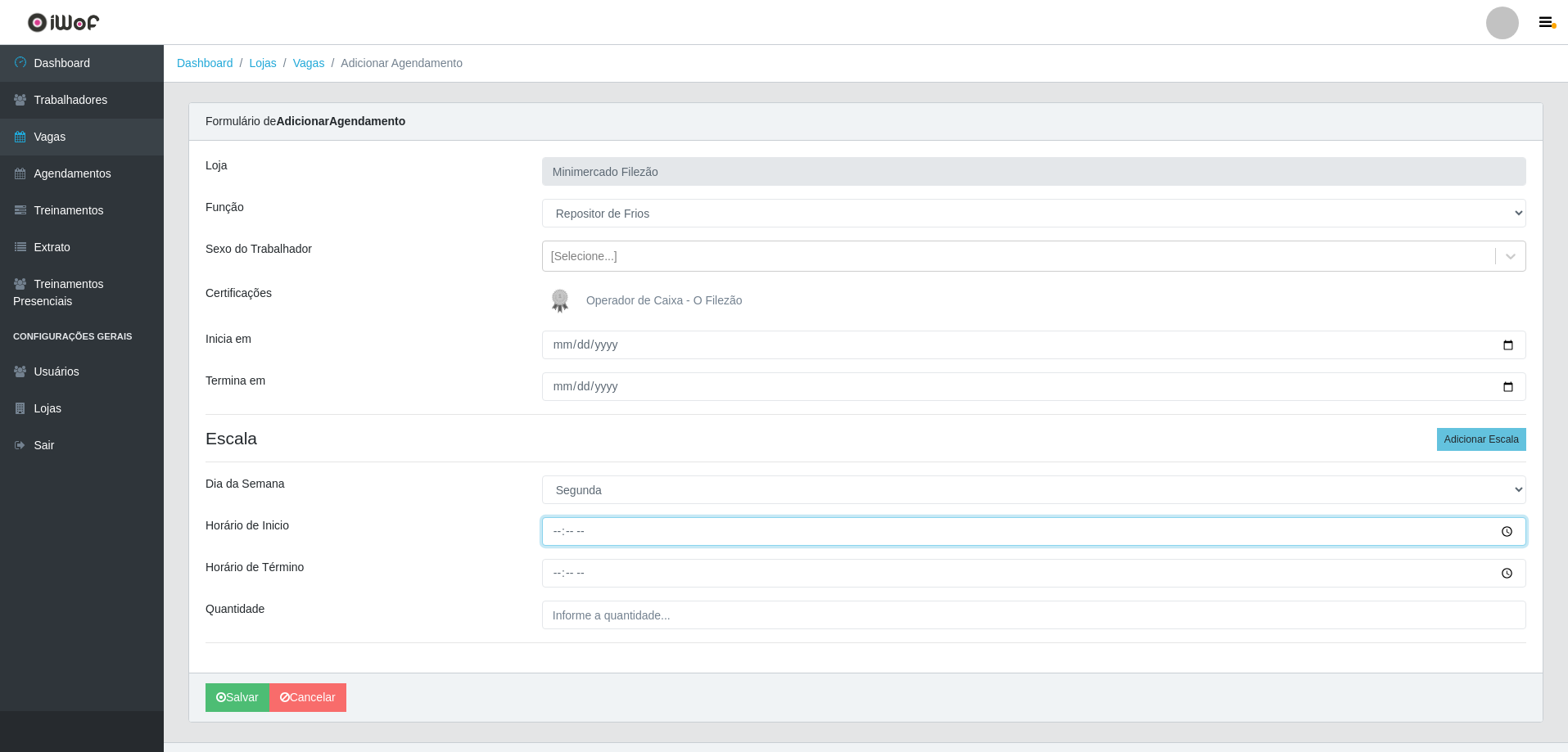
click at [620, 531] on input "Horário de Inicio" at bounding box center [1034, 531] width 984 height 28
type input "07:00"
type input "13:00"
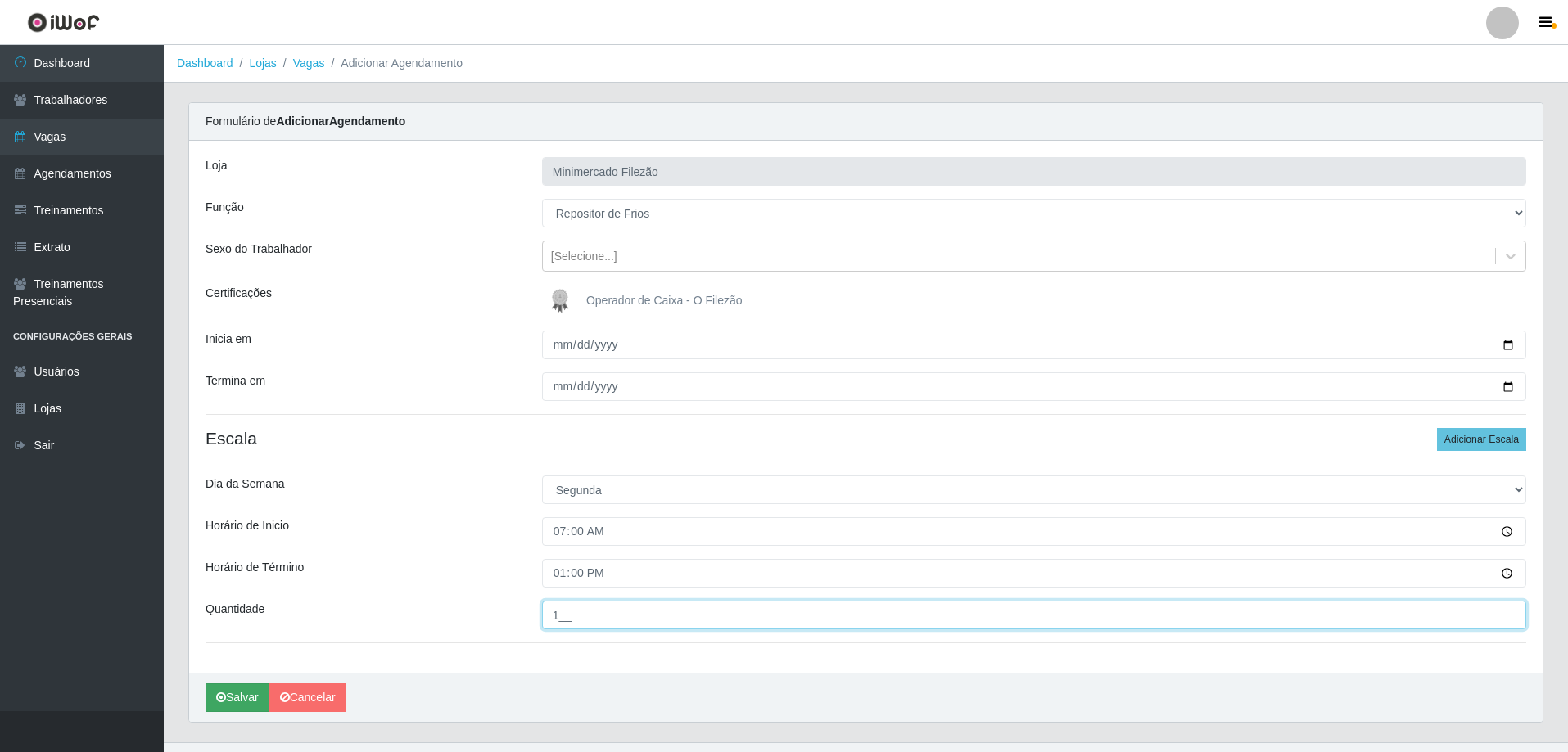
type input "1__"
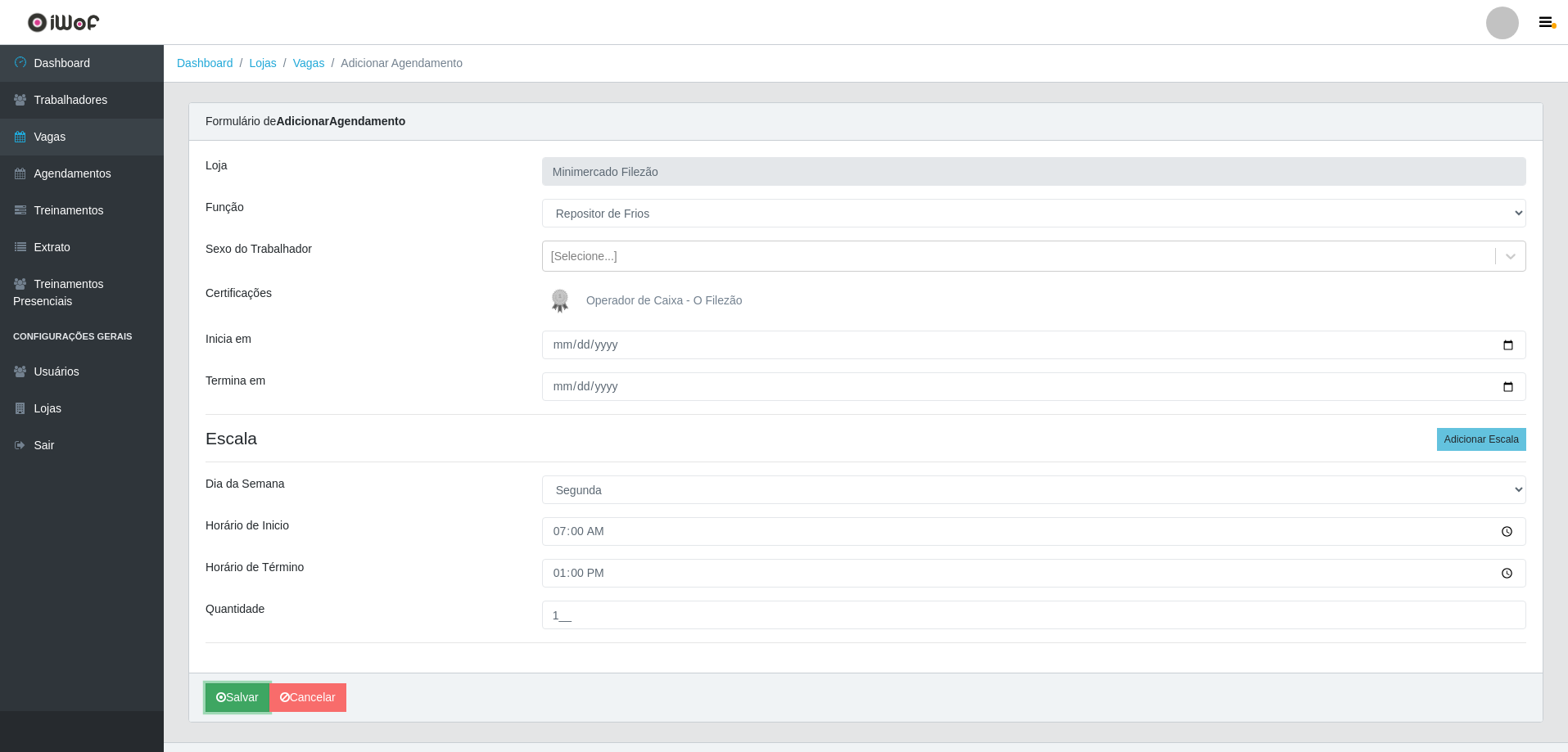
click at [249, 703] on button "Salvar" at bounding box center [237, 697] width 64 height 28
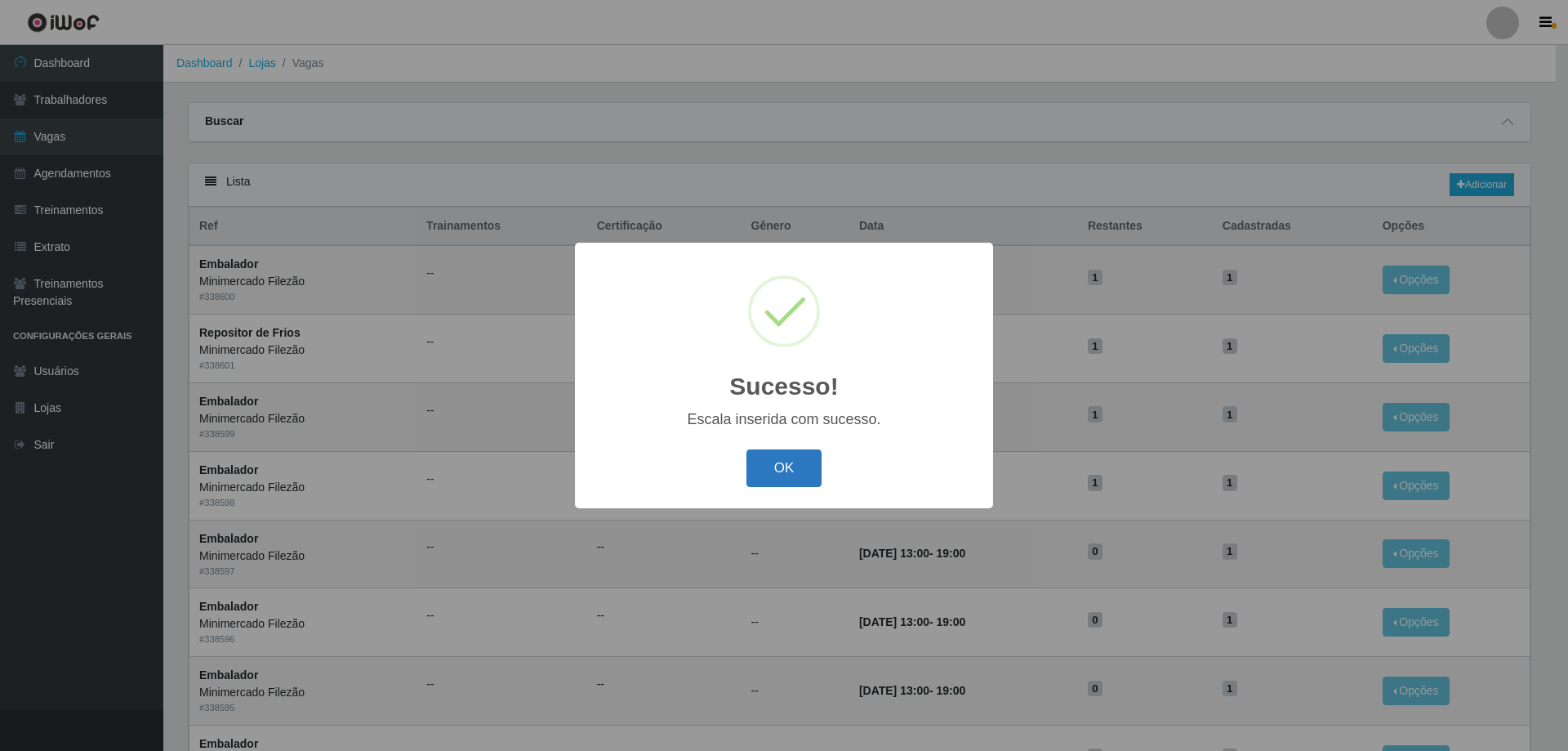
click at [780, 457] on button "OK" at bounding box center [784, 469] width 76 height 39
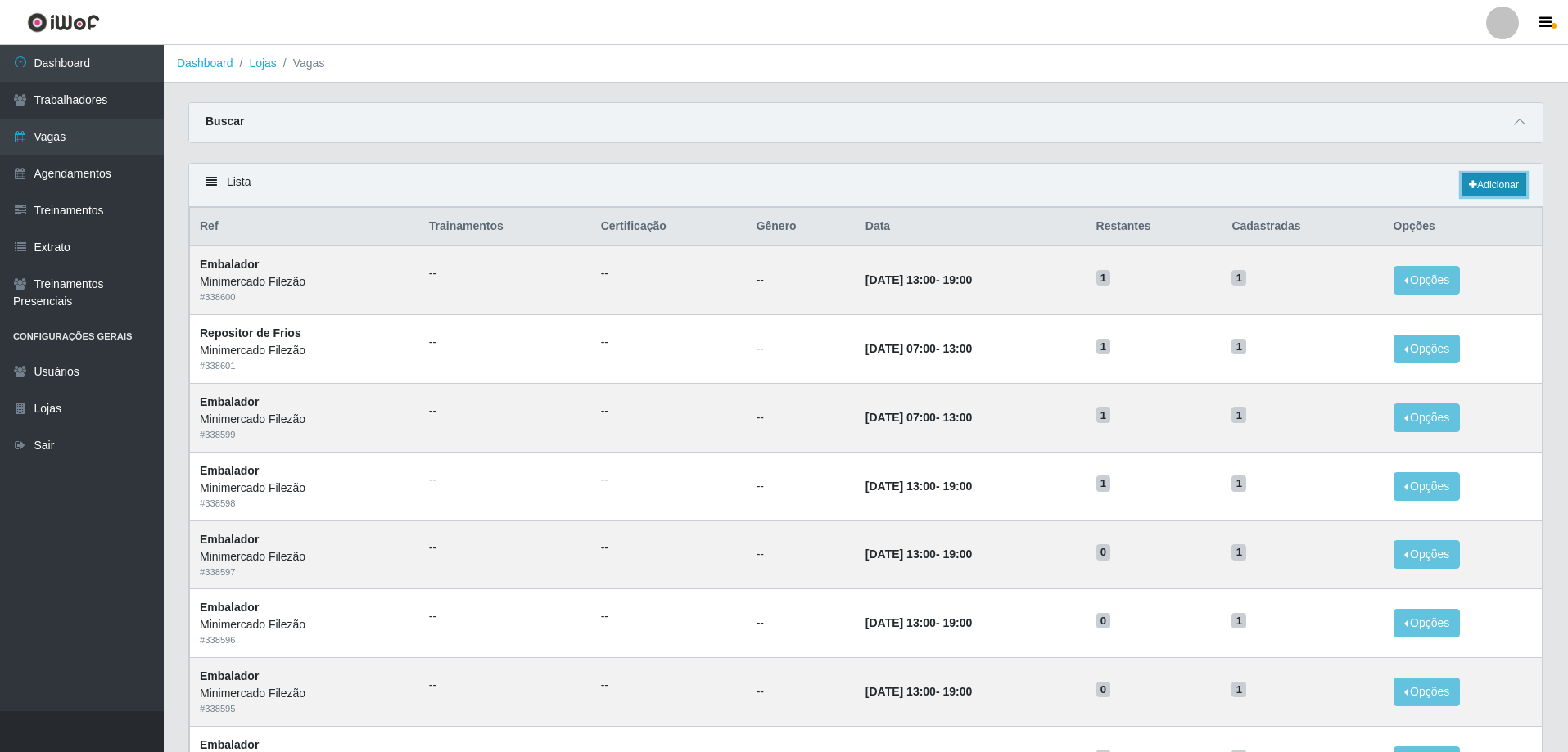
click at [1504, 184] on link "Adicionar" at bounding box center [1493, 185] width 64 height 23
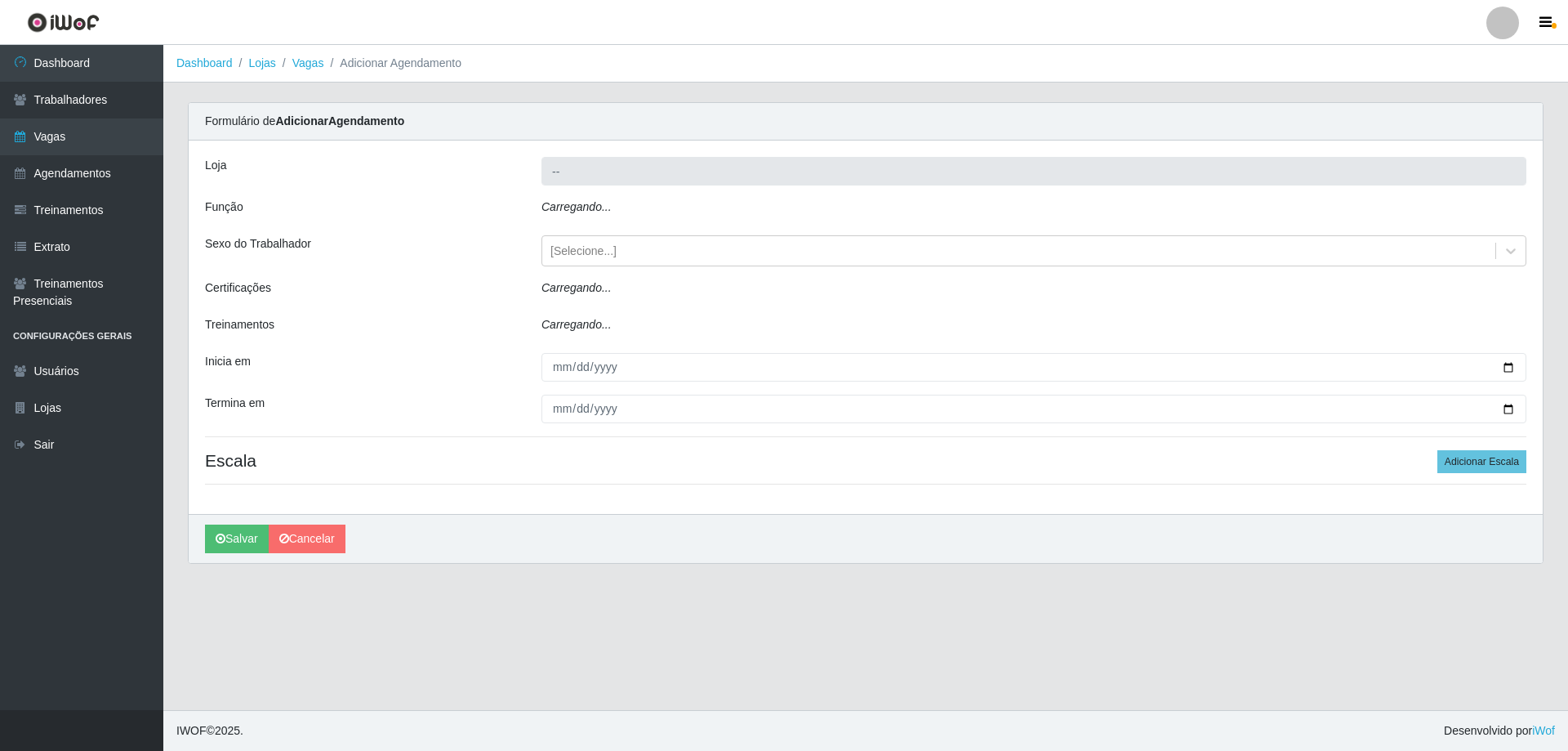
type input "Minimercado Filezão"
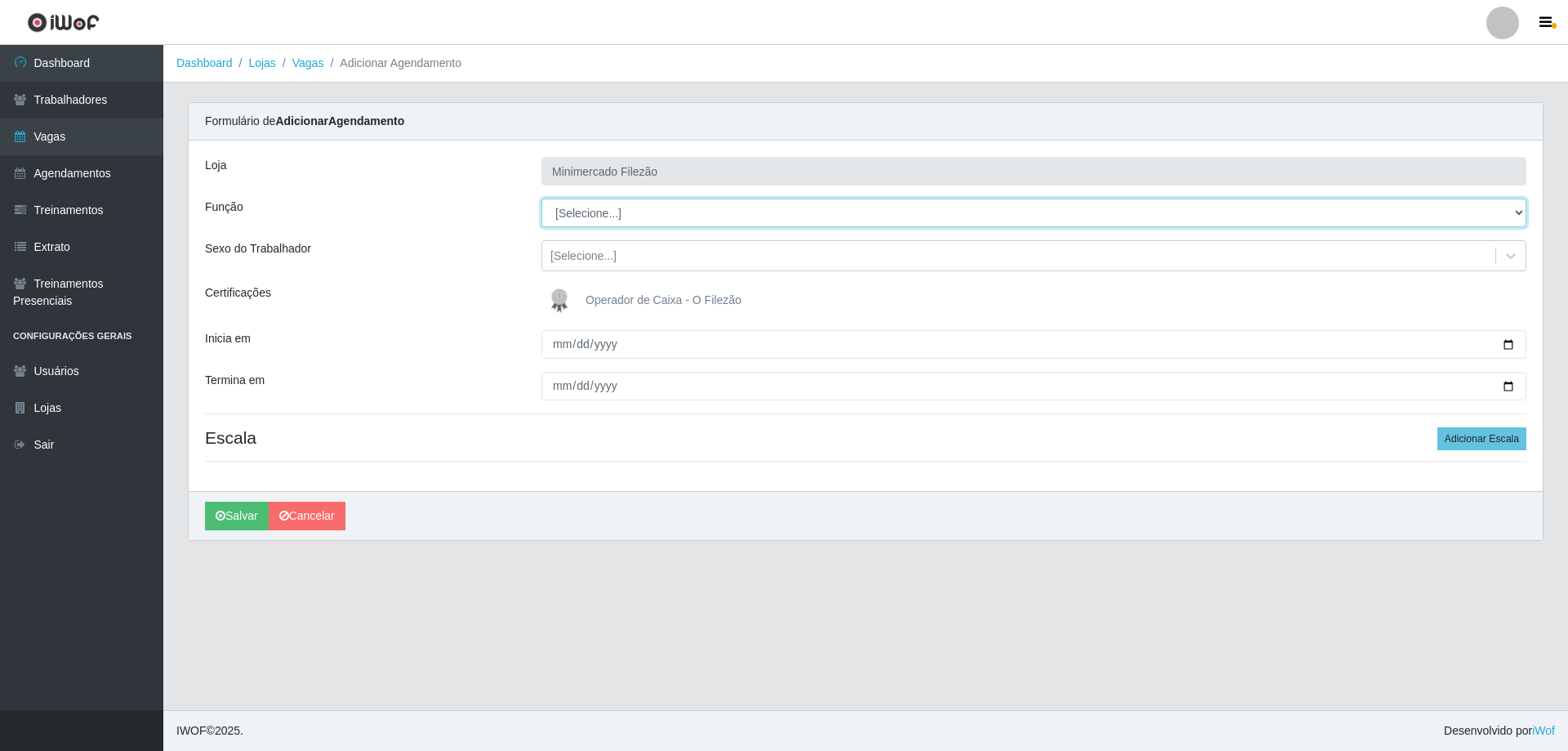
click at [710, 216] on select "[Selecione...] ASG ASG + ASG ++ Auxiliar de Estacionamento Auxiliar de Estacion…" at bounding box center [1034, 212] width 985 height 28
select select "1"
click at [542, 198] on select "[Selecione...] ASG ASG + ASG ++ Auxiliar de Estacionamento Auxiliar de Estacion…" at bounding box center [1034, 212] width 985 height 28
click at [1506, 343] on input "Inicia em" at bounding box center [1034, 345] width 985 height 28
type input "[DATE]"
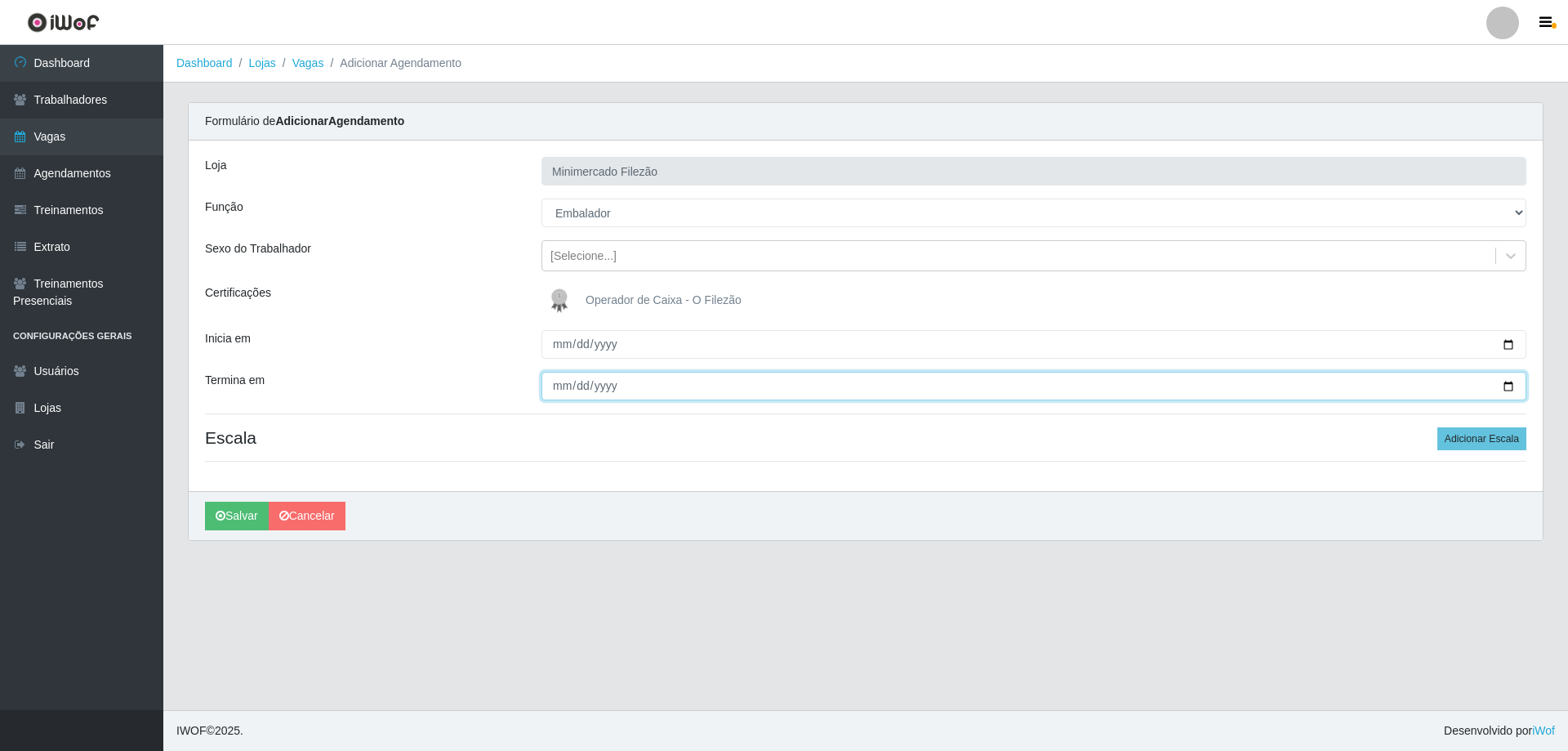
click at [1511, 388] on input "Termina em" at bounding box center [1034, 386] width 985 height 28
type input "[DATE]"
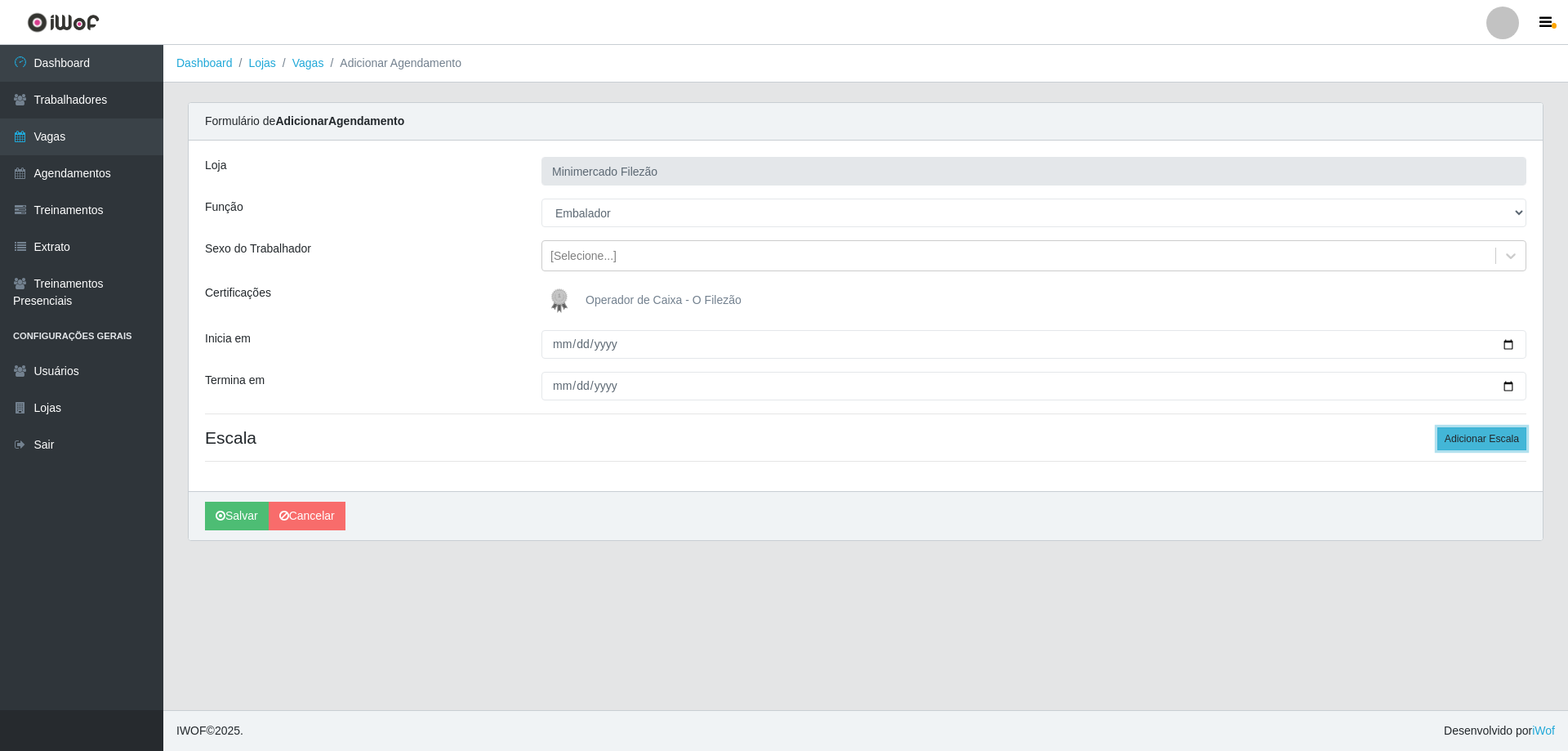
click at [1469, 433] on button "Adicionar Escala" at bounding box center [1482, 439] width 89 height 23
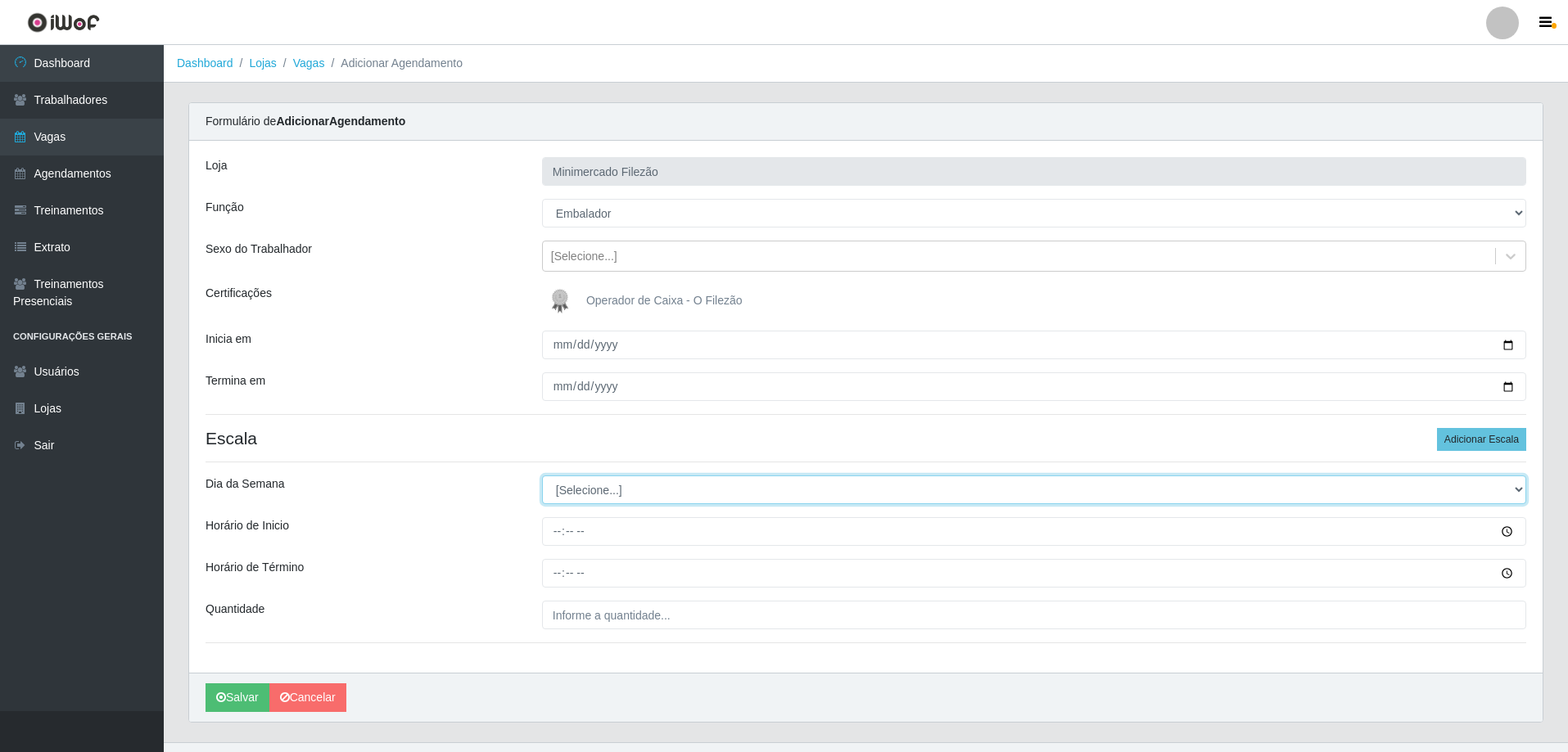
drag, startPoint x: 643, startPoint y: 482, endPoint x: 631, endPoint y: 493, distance: 16.3
click at [636, 489] on select "[Selecione...] Segunda Terça Quarta Quinta Sexta Sábado Domingo" at bounding box center [1034, 490] width 984 height 28
select select "2"
click at [542, 476] on select "[Selecione...] Segunda Terça Quarta Quinta Sexta Sábado Domingo" at bounding box center [1034, 490] width 984 height 28
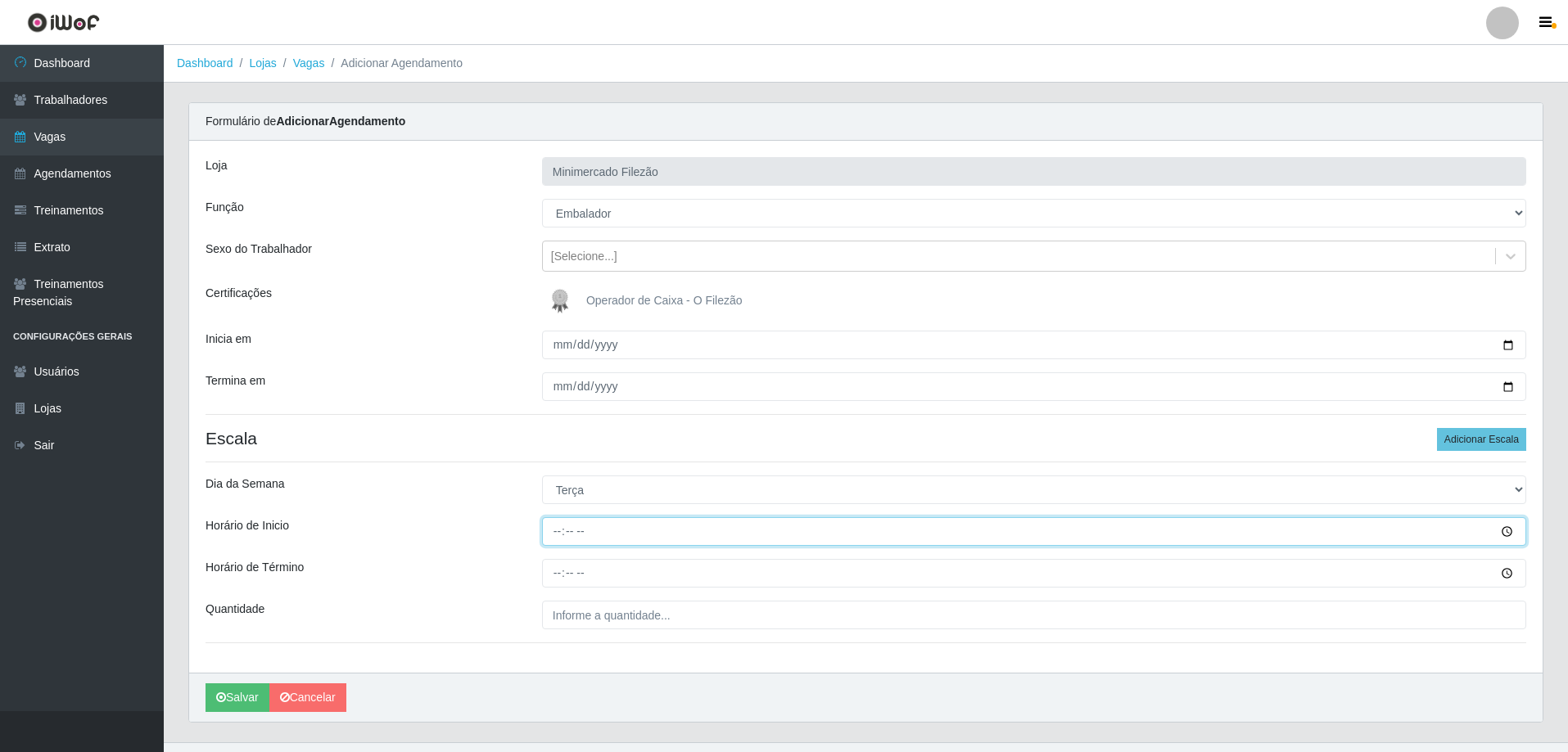
click at [609, 532] on input "Horário de Inicio" at bounding box center [1034, 531] width 984 height 28
type input "13:00"
type input "19:00"
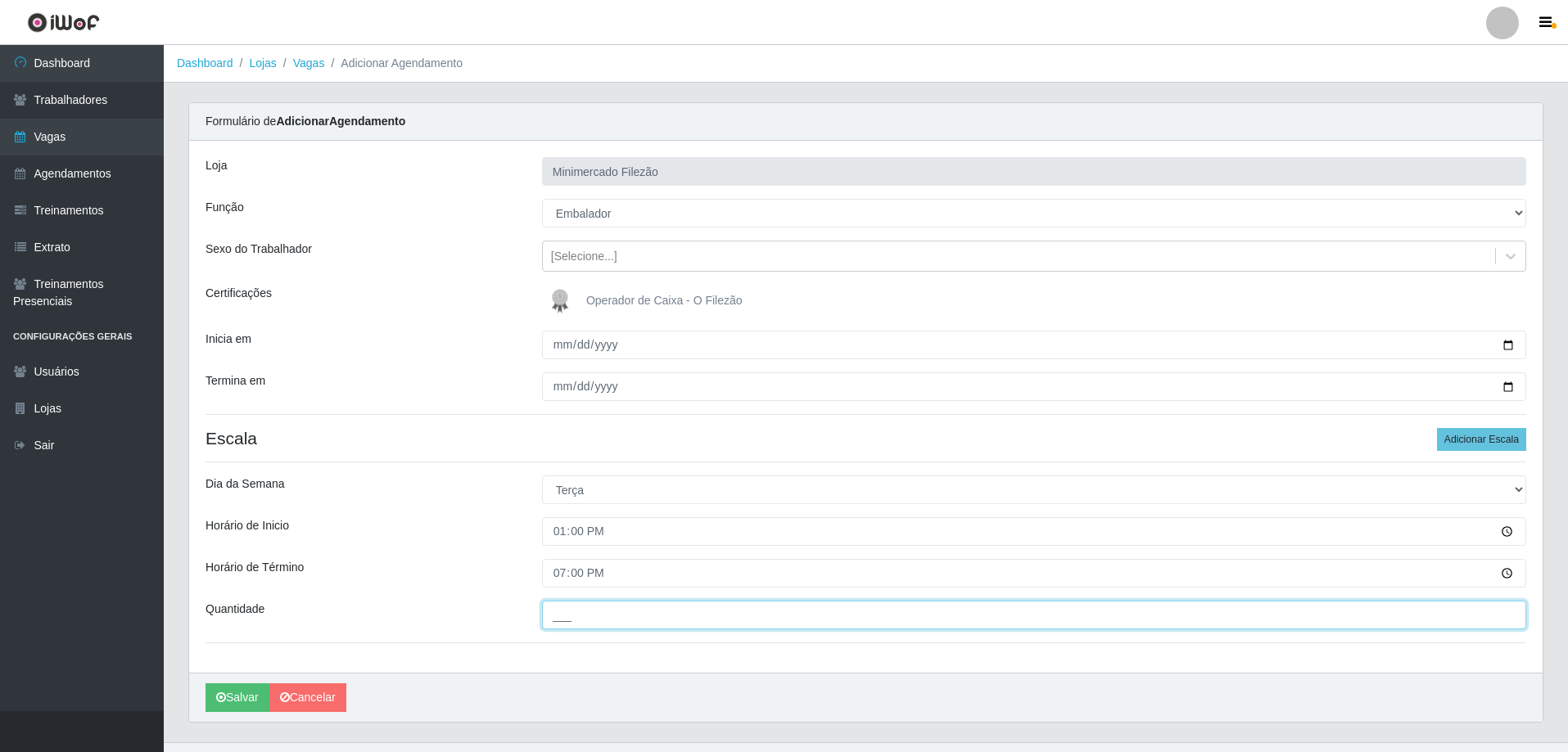
drag, startPoint x: 599, startPoint y: 607, endPoint x: 601, endPoint y: 618, distance: 11.2
click at [599, 608] on input "___" at bounding box center [1034, 615] width 984 height 28
type input "1__"
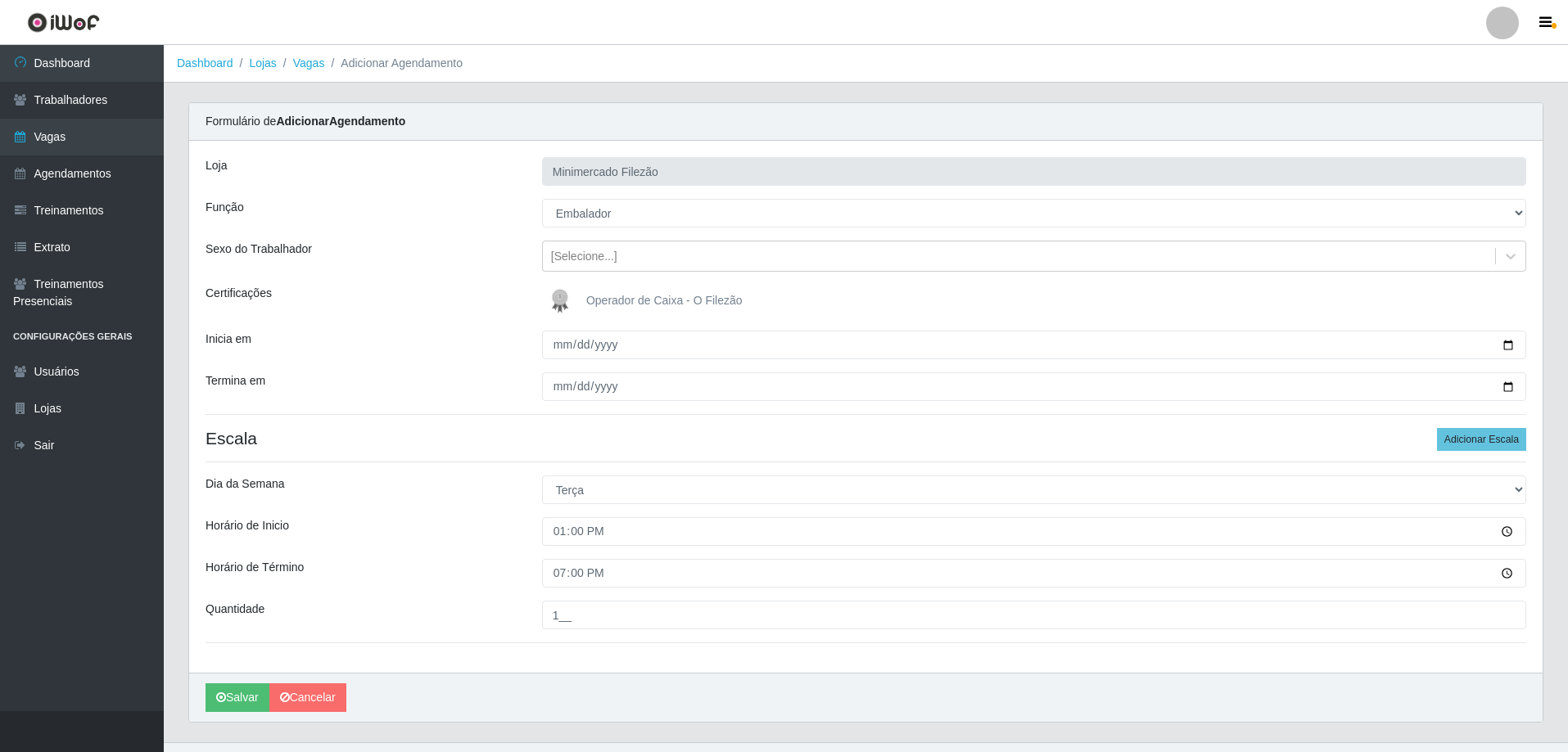
click at [726, 708] on div "[PERSON_NAME]" at bounding box center [865, 697] width 1353 height 49
click at [224, 692] on button "Salvar" at bounding box center [237, 697] width 64 height 28
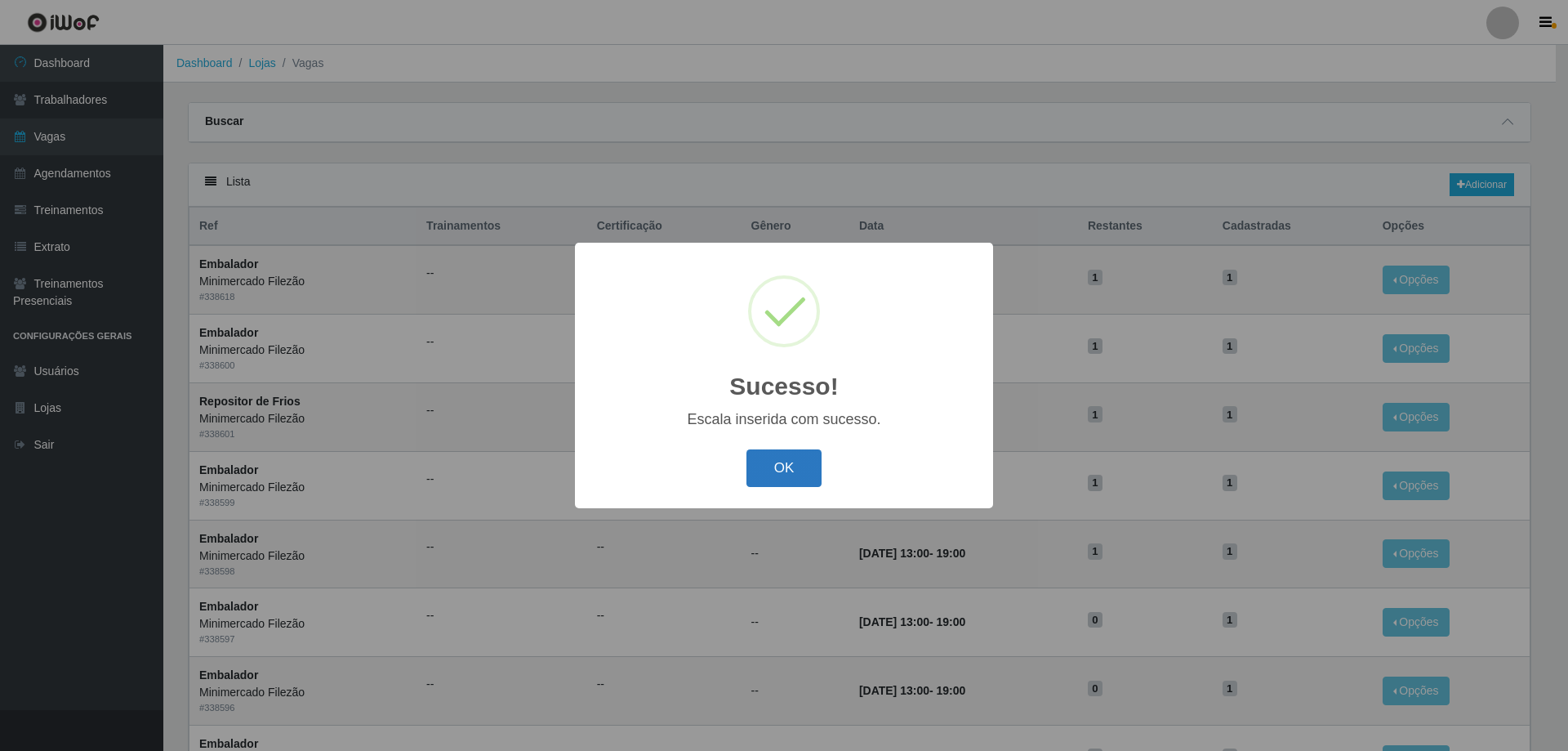
click at [786, 471] on button "OK" at bounding box center [784, 469] width 76 height 39
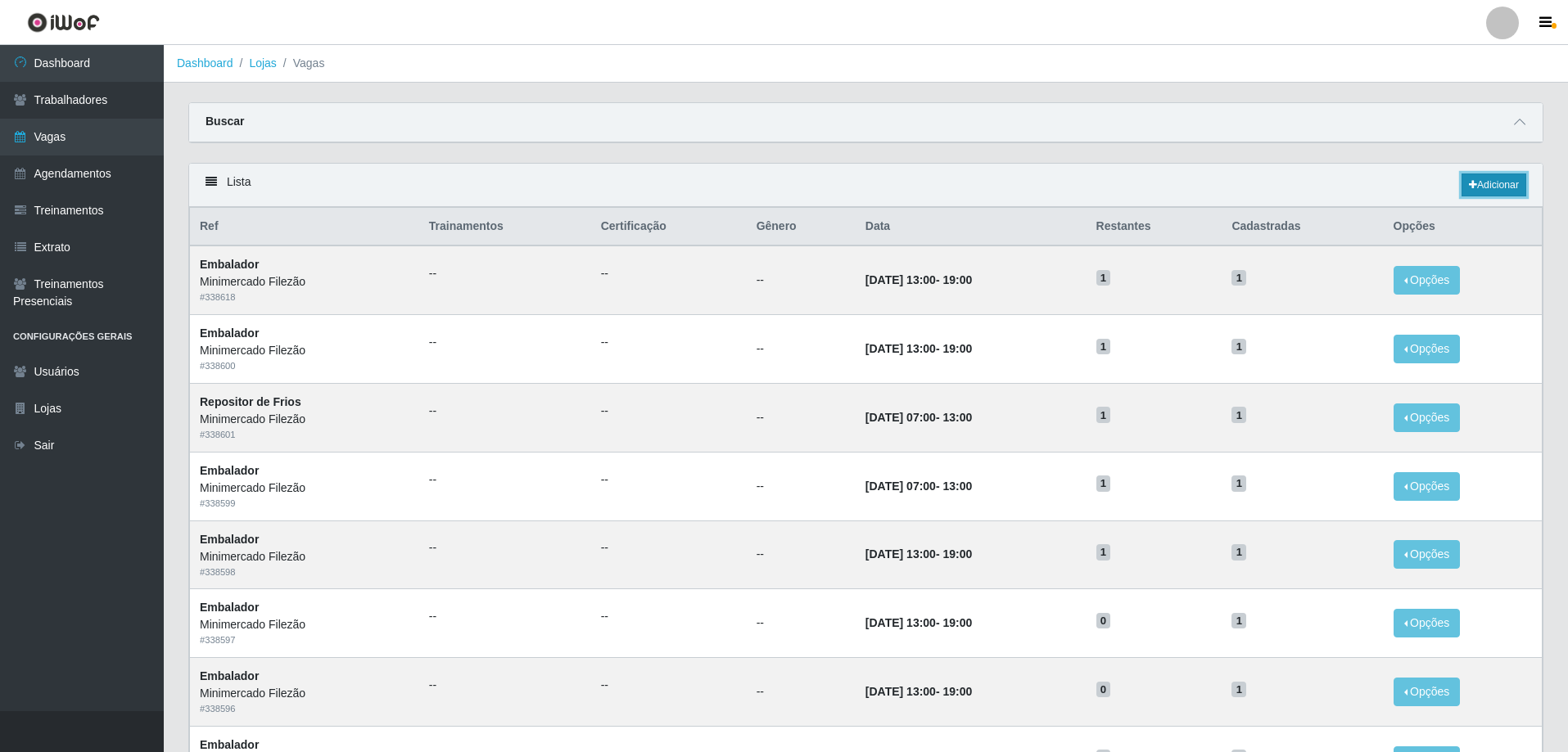
click at [1477, 185] on link "Adicionar" at bounding box center [1493, 185] width 64 height 23
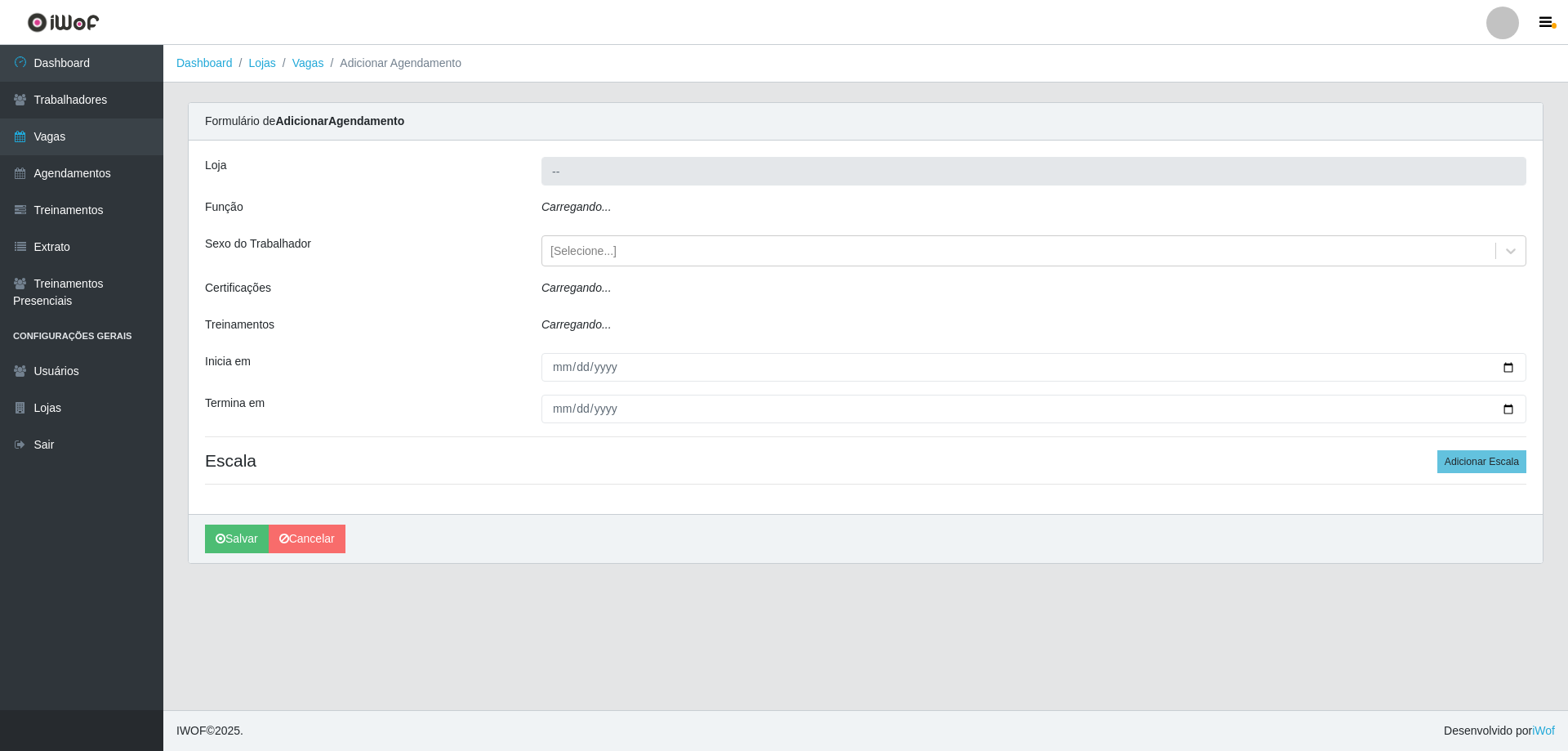
type input "Minimercado Filezão"
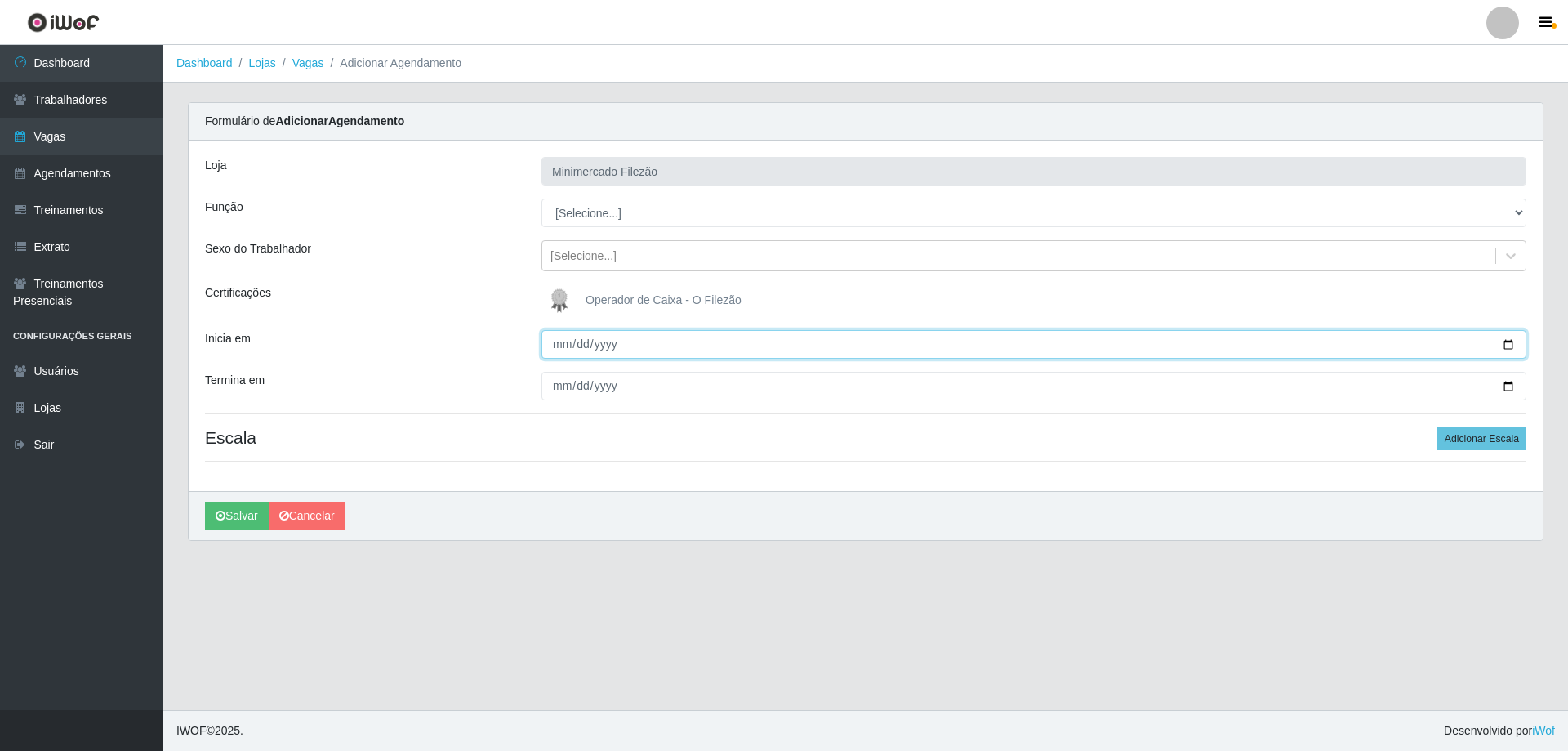
click at [1515, 339] on input "Inicia em" at bounding box center [1034, 345] width 985 height 28
click at [1505, 344] on input "Inicia em" at bounding box center [1034, 345] width 985 height 28
type input "[DATE]"
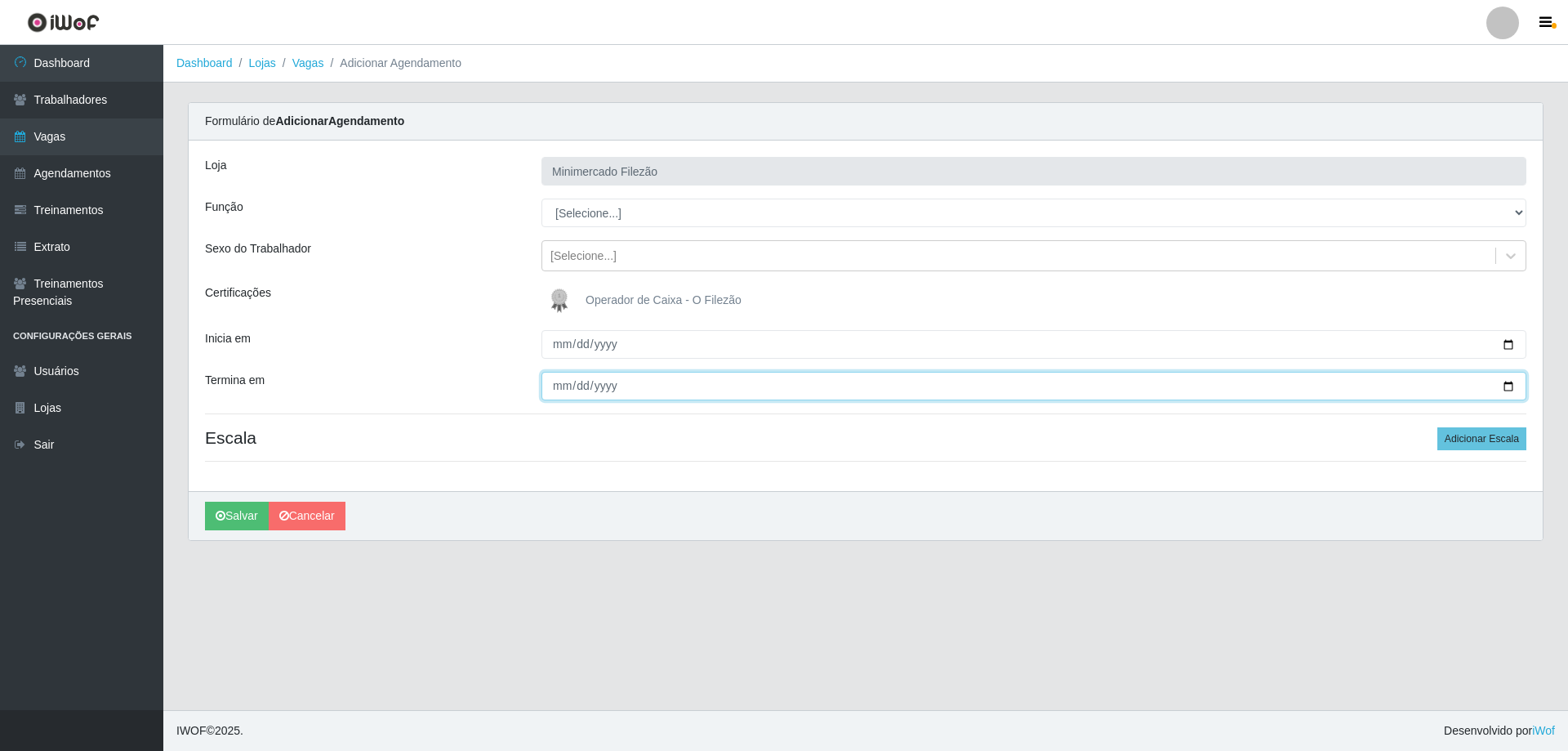
click at [1509, 388] on input "Termina em" at bounding box center [1034, 386] width 985 height 28
type input "[DATE]"
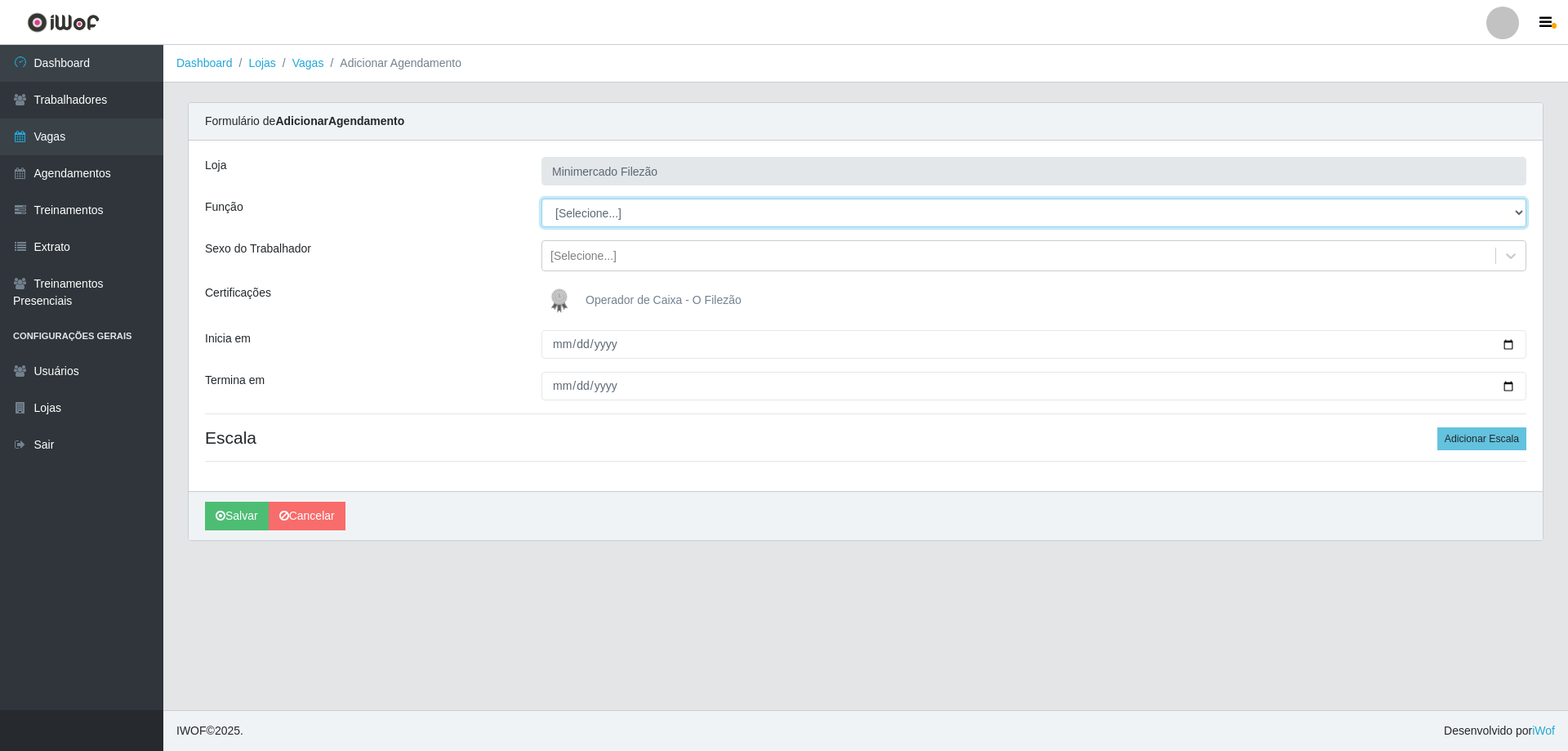
click at [636, 219] on select "[Selecione...] ASG ASG + ASG ++ Auxiliar de Estacionamento Auxiliar de Estacion…" at bounding box center [1034, 212] width 985 height 28
select select "1"
click at [542, 198] on select "[Selecione...] ASG ASG + ASG ++ Auxiliar de Estacionamento Auxiliar de Estacion…" at bounding box center [1034, 212] width 985 height 28
click at [1474, 444] on button "Adicionar Escala" at bounding box center [1482, 439] width 89 height 23
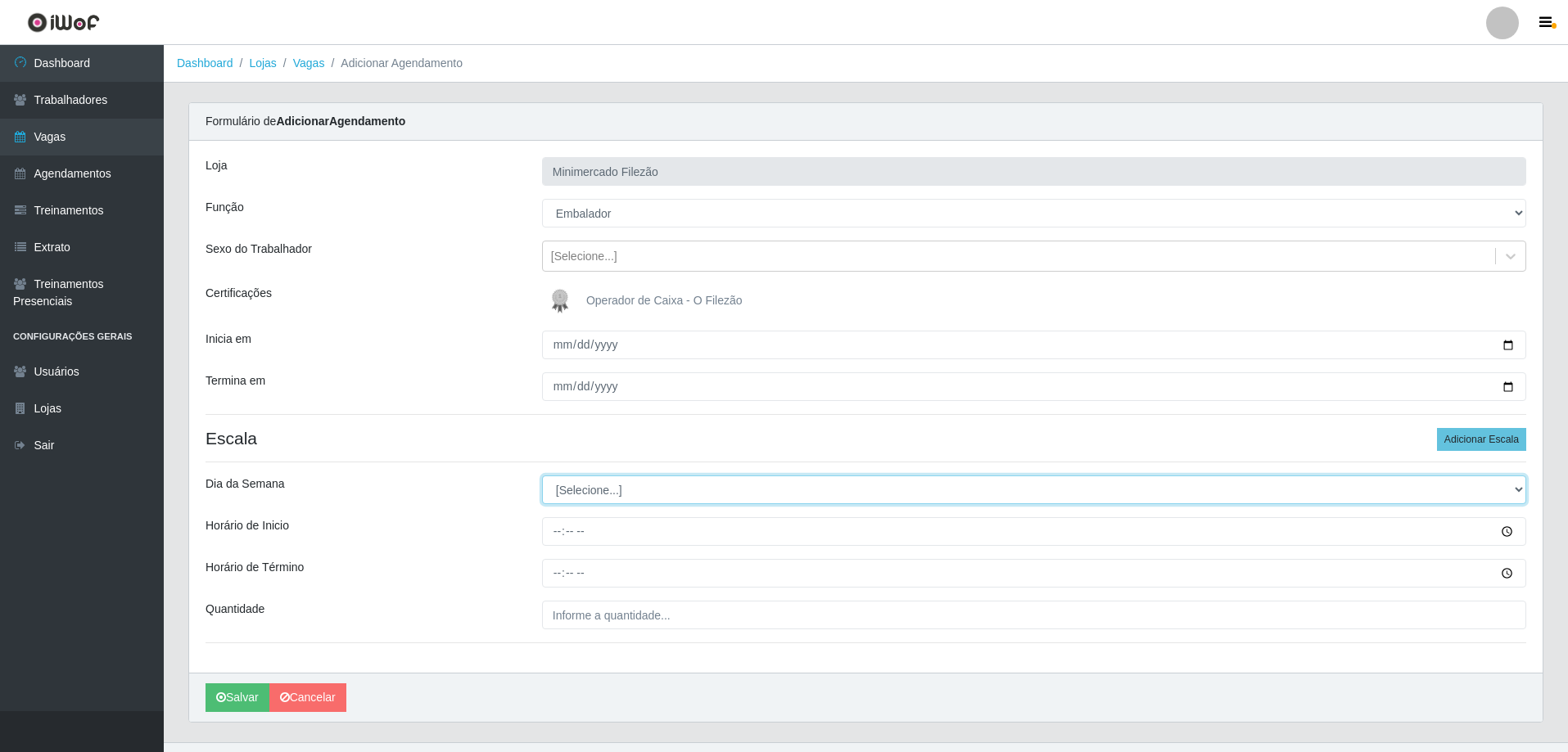
drag, startPoint x: 669, startPoint y: 483, endPoint x: 658, endPoint y: 490, distance: 13.0
click at [669, 483] on select "[Selecione...] Segunda Terça Quarta Quinta Sexta Sábado Domingo" at bounding box center [1034, 490] width 984 height 28
select select "3"
click at [542, 476] on select "[Selecione...] Segunda Terça Quarta Quinta Sexta Sábado Domingo" at bounding box center [1034, 490] width 984 height 28
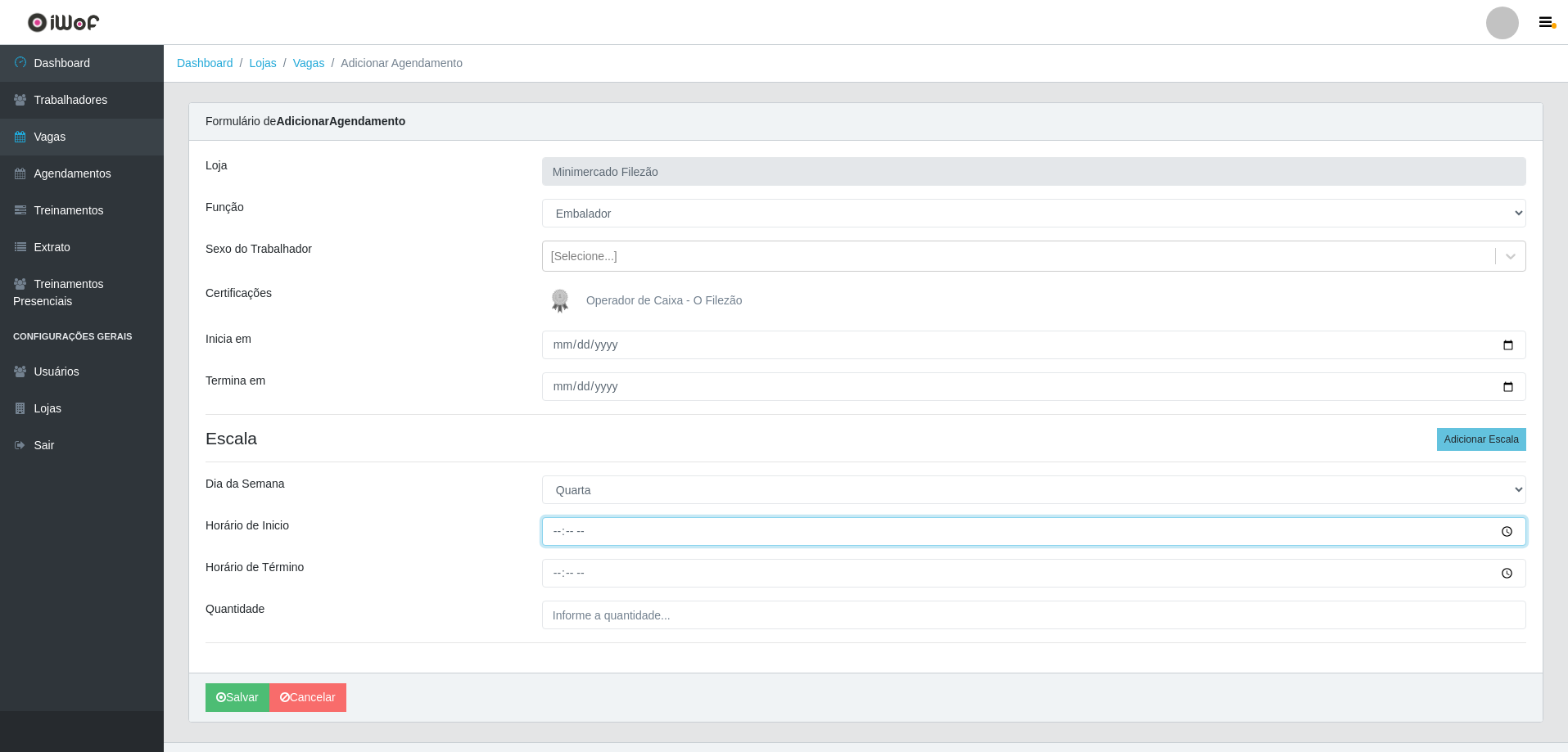
click at [618, 544] on input "Horário de Inicio" at bounding box center [1034, 531] width 984 height 28
type input "13:00"
type input "19:00"
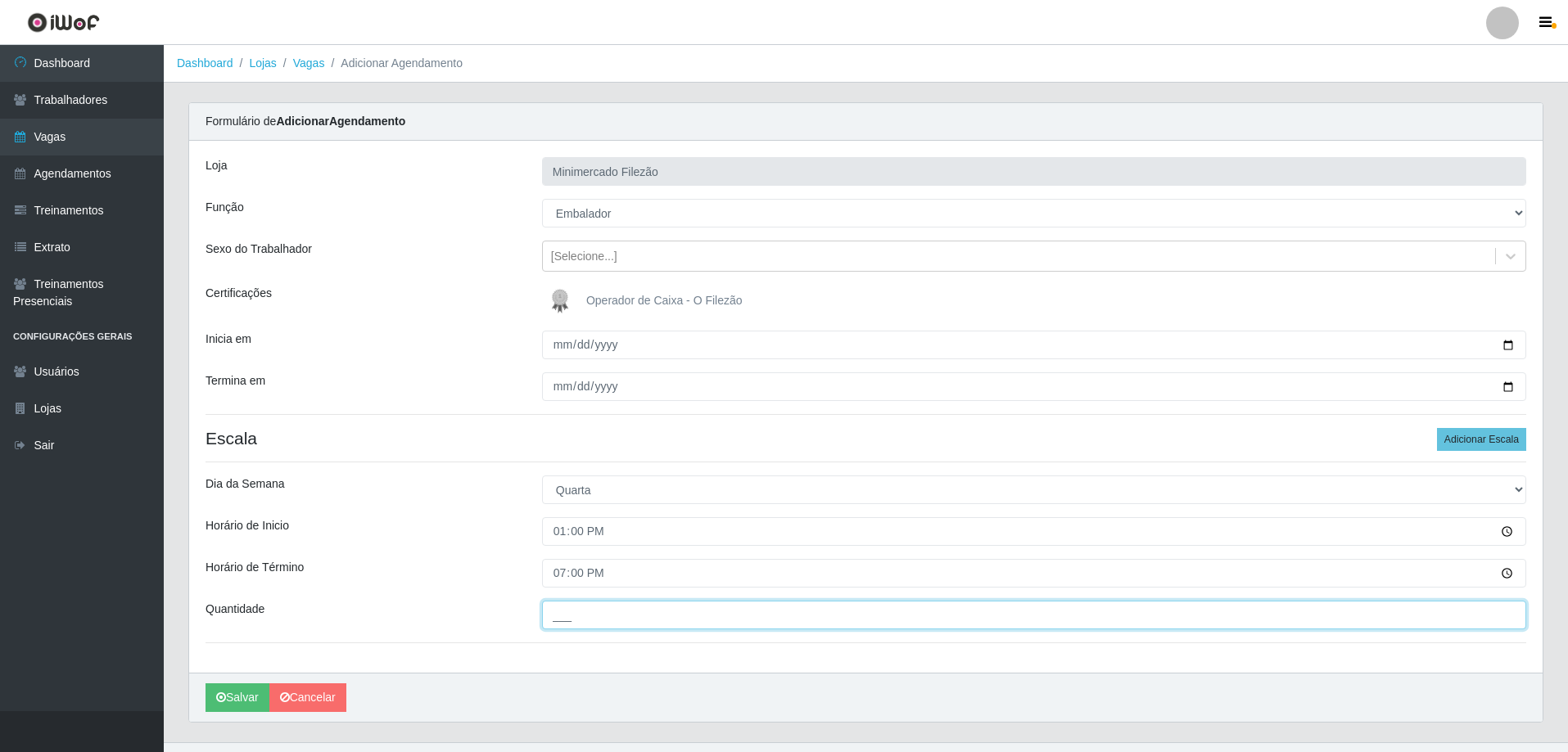
click at [579, 617] on input "___" at bounding box center [1034, 615] width 984 height 28
type input "1__"
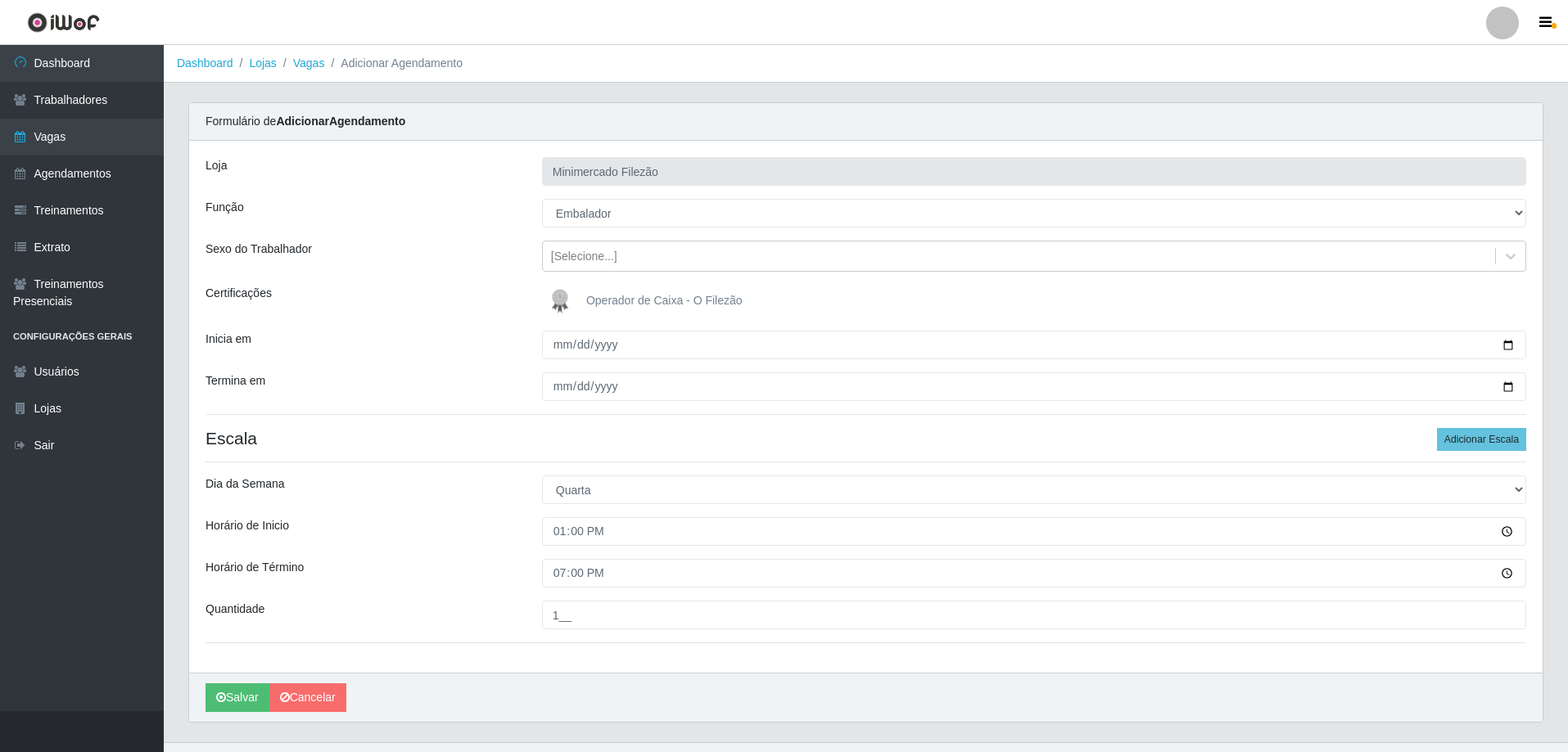
click at [558, 684] on div "[PERSON_NAME]" at bounding box center [865, 697] width 1353 height 49
click at [227, 700] on button "Salvar" at bounding box center [237, 697] width 64 height 28
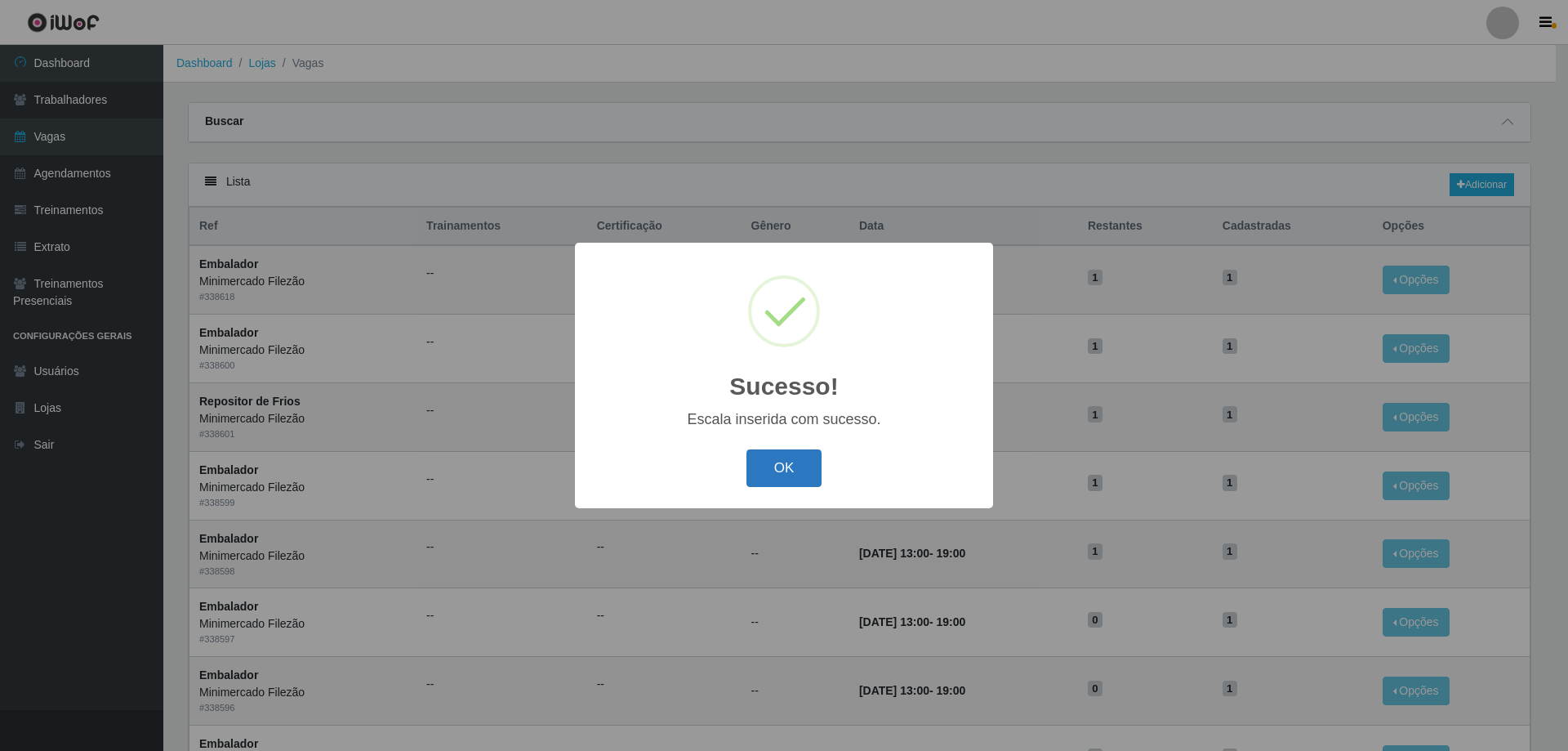
click at [770, 468] on button "OK" at bounding box center [784, 469] width 76 height 39
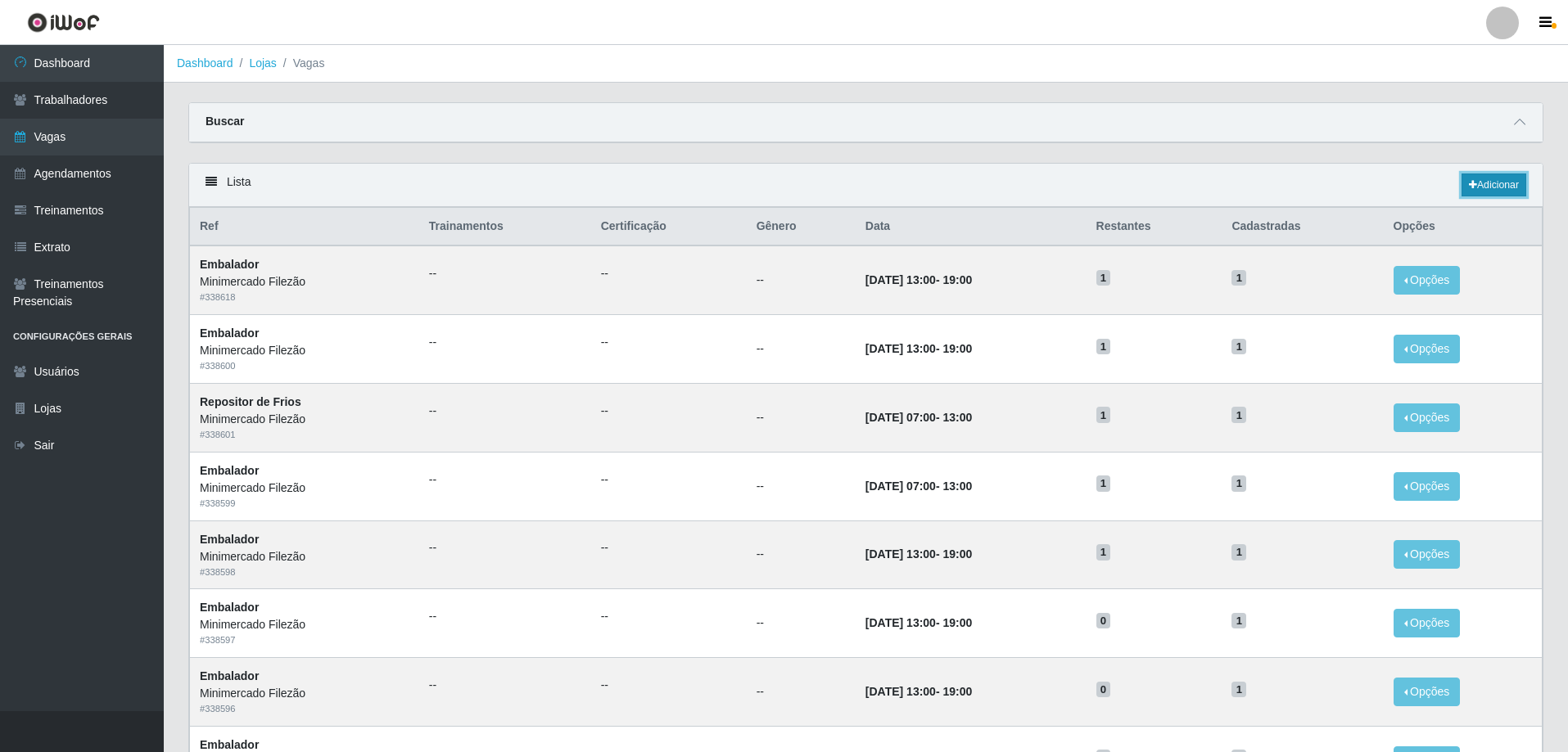
click at [1489, 182] on link "Adicionar" at bounding box center [1493, 185] width 64 height 23
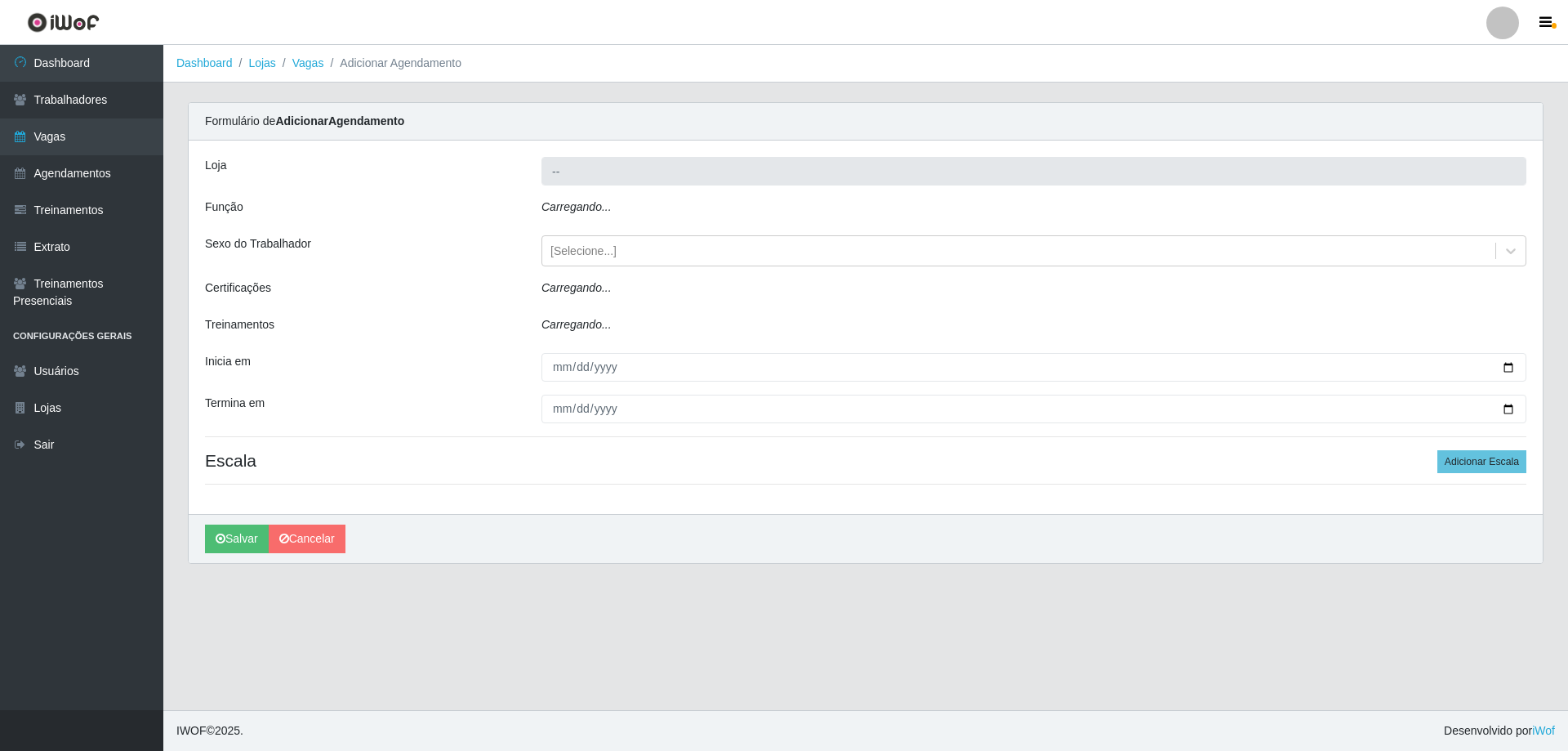
type input "Minimercado Filezão"
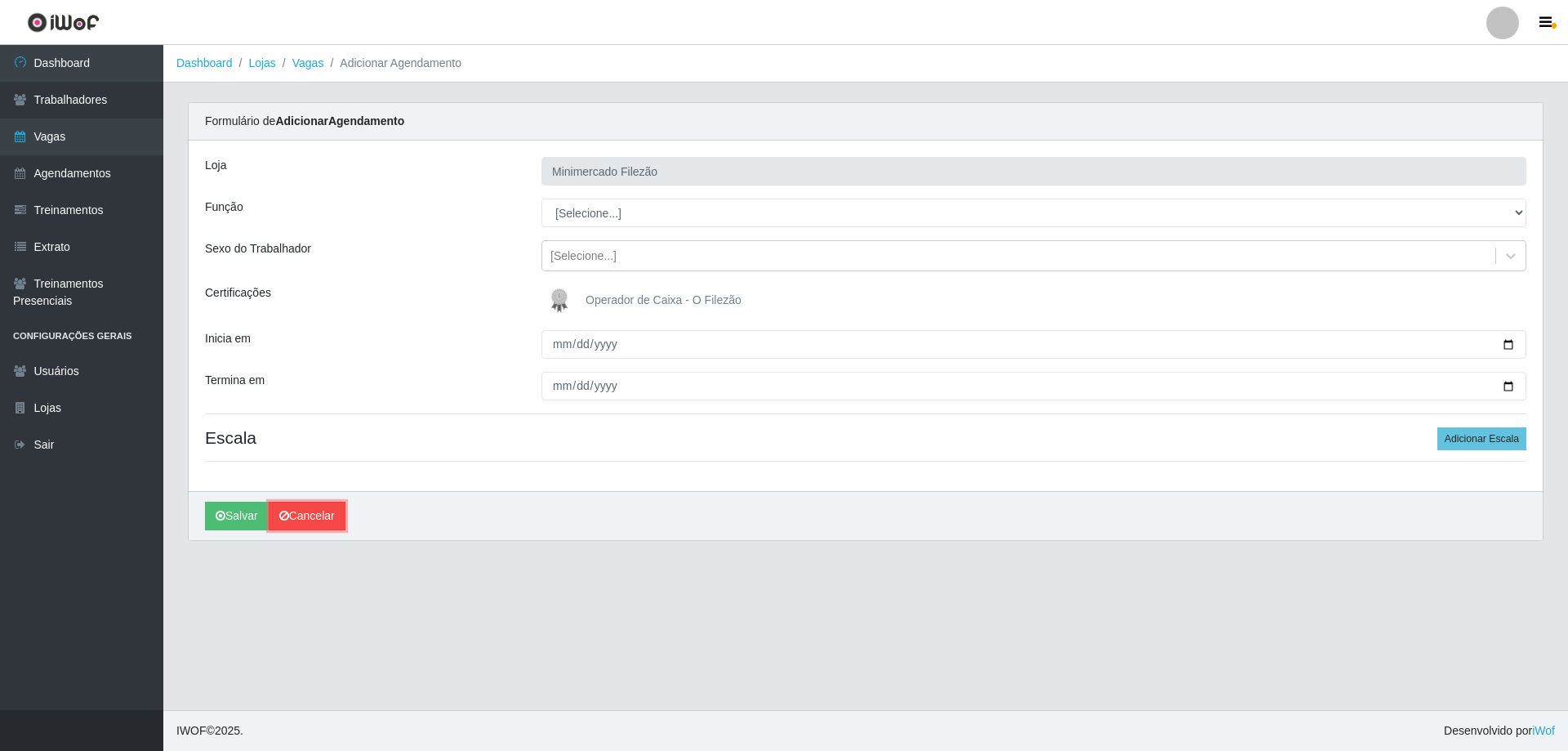
click at [308, 509] on link "Cancelar" at bounding box center [307, 516] width 77 height 28
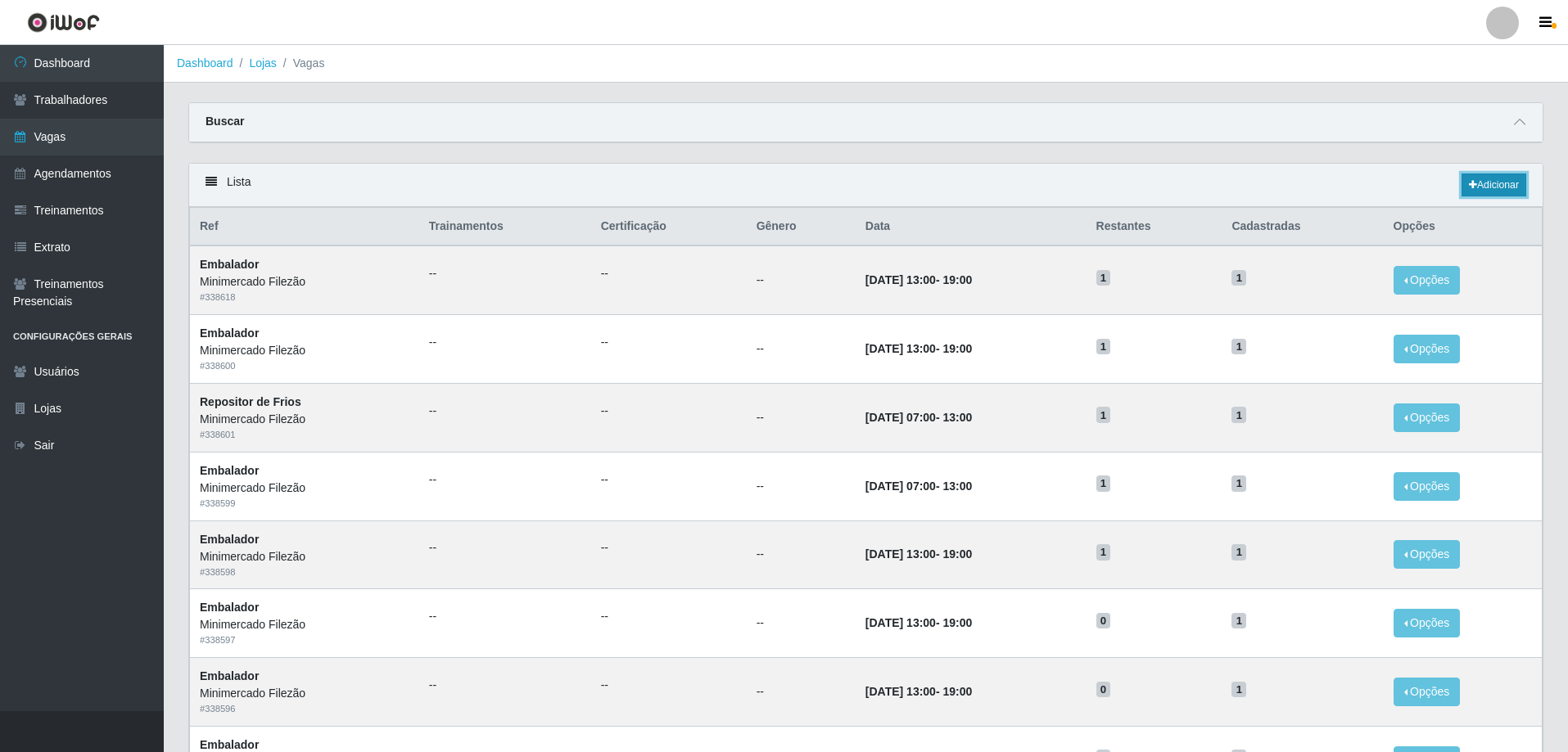
click at [1471, 179] on link "Adicionar" at bounding box center [1493, 185] width 64 height 23
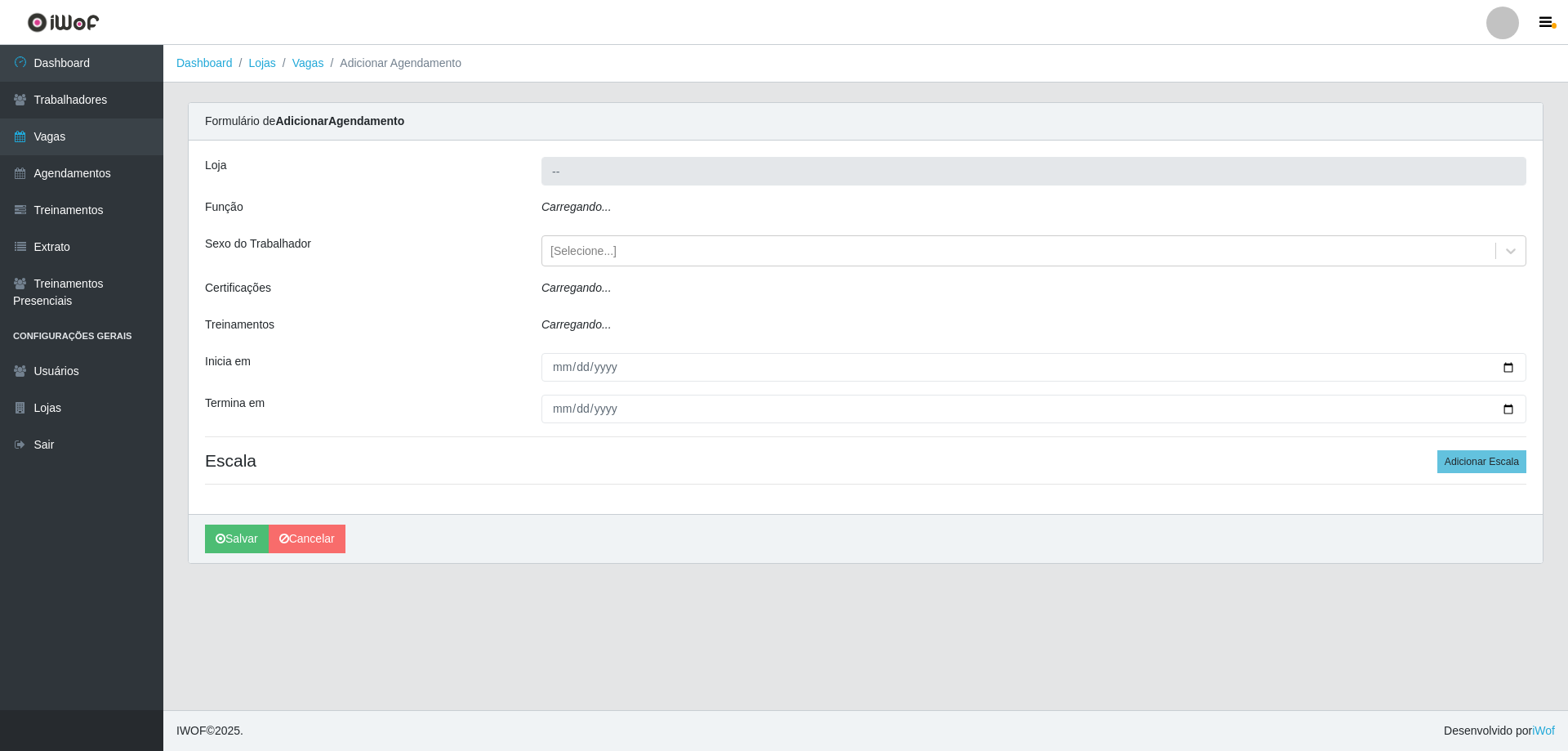
type input "Minimercado Filezão"
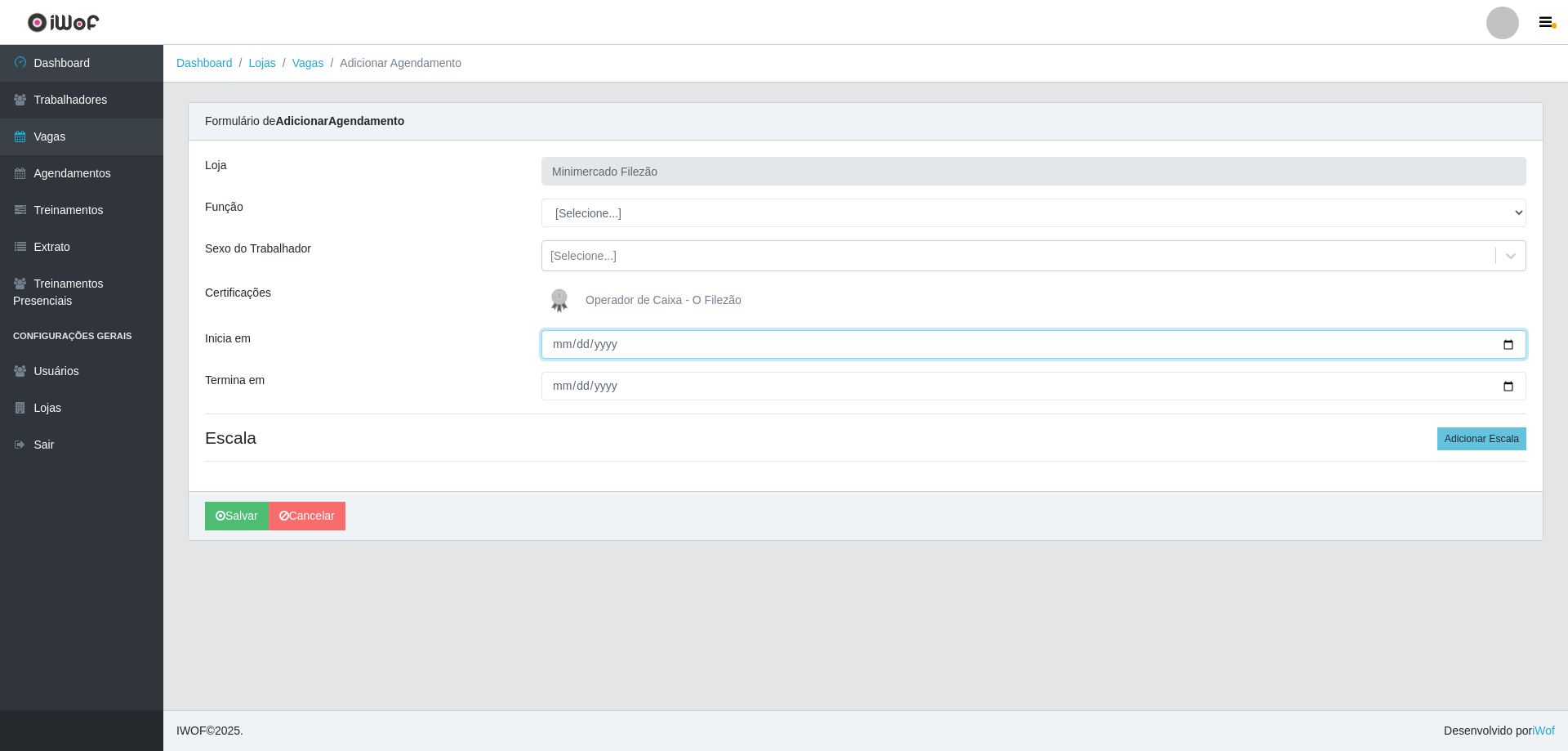
drag, startPoint x: 1512, startPoint y: 348, endPoint x: 1471, endPoint y: 348, distance: 41.0
click at [1511, 348] on input "Inicia em" at bounding box center [1034, 345] width 985 height 28
type input "[DATE]"
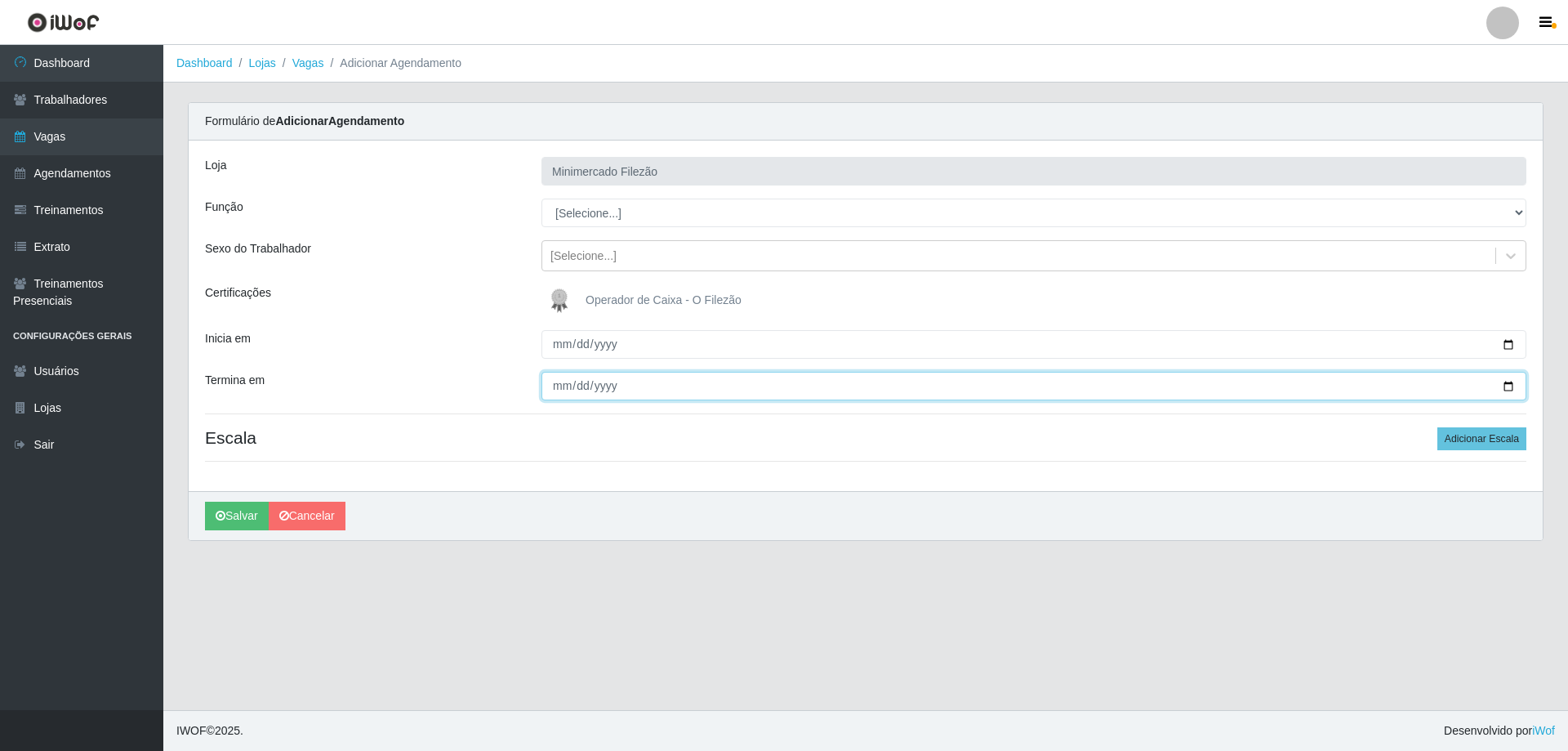
click at [1512, 382] on input "Termina em" at bounding box center [1034, 386] width 985 height 28
type input "[DATE]"
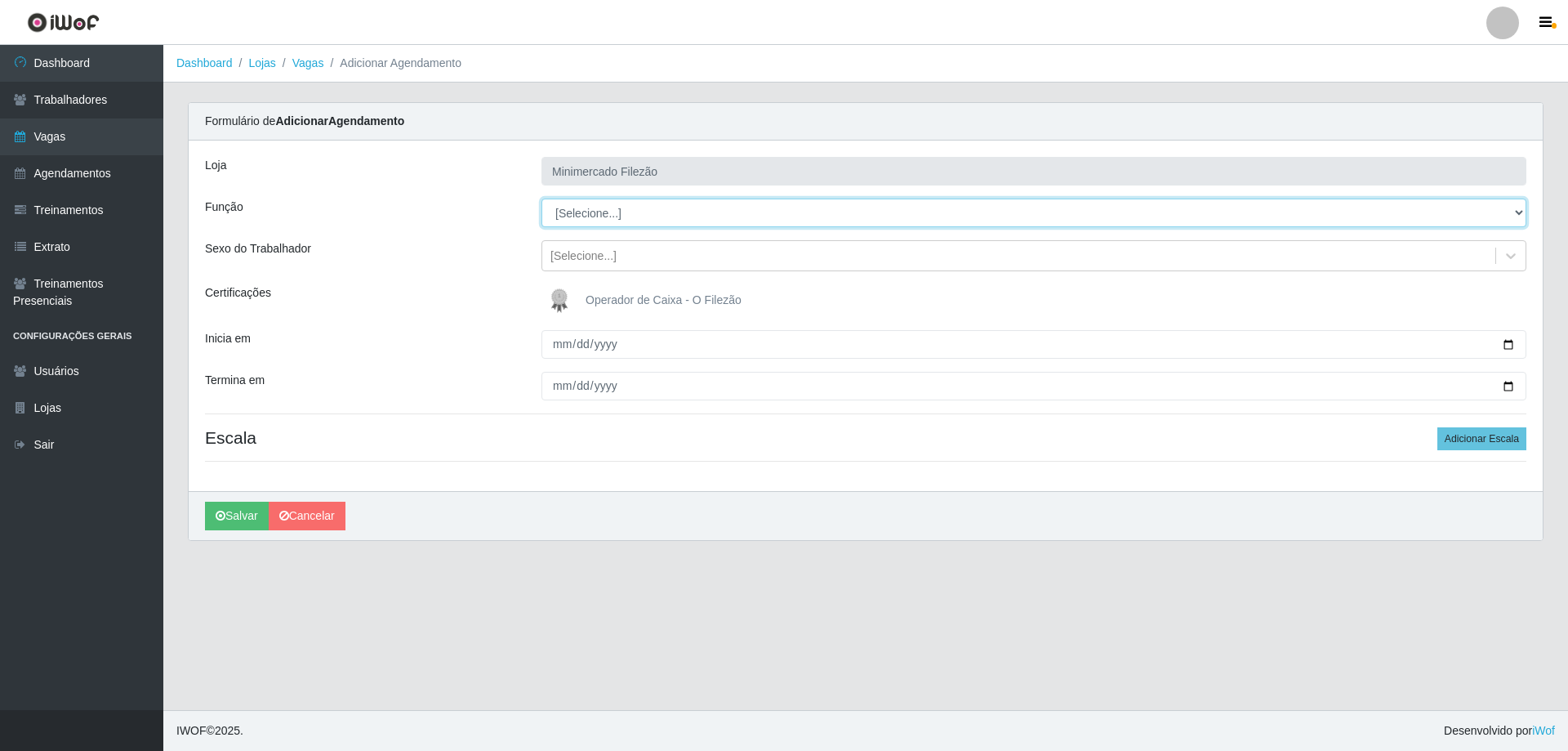
click at [689, 221] on select "[Selecione...] ASG ASG + ASG ++ Auxiliar de Estacionamento Auxiliar de Estacion…" at bounding box center [1034, 212] width 985 height 28
select select "1"
click at [542, 198] on select "[Selecione...] ASG ASG + ASG ++ Auxiliar de Estacionamento Auxiliar de Estacion…" at bounding box center [1034, 212] width 985 height 28
click at [1457, 444] on button "Adicionar Escala" at bounding box center [1482, 439] width 89 height 23
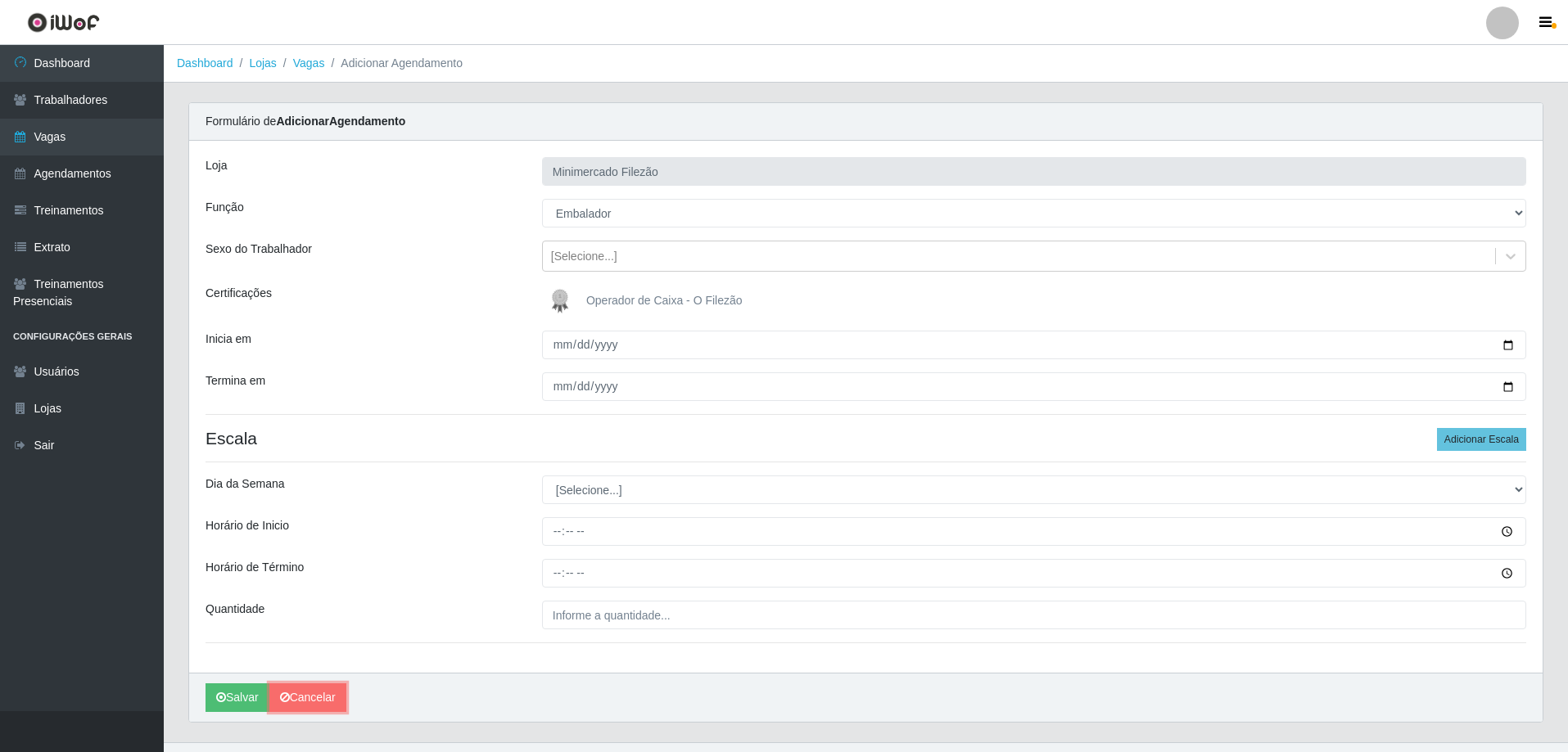
click at [332, 686] on link "Cancelar" at bounding box center [307, 697] width 77 height 28
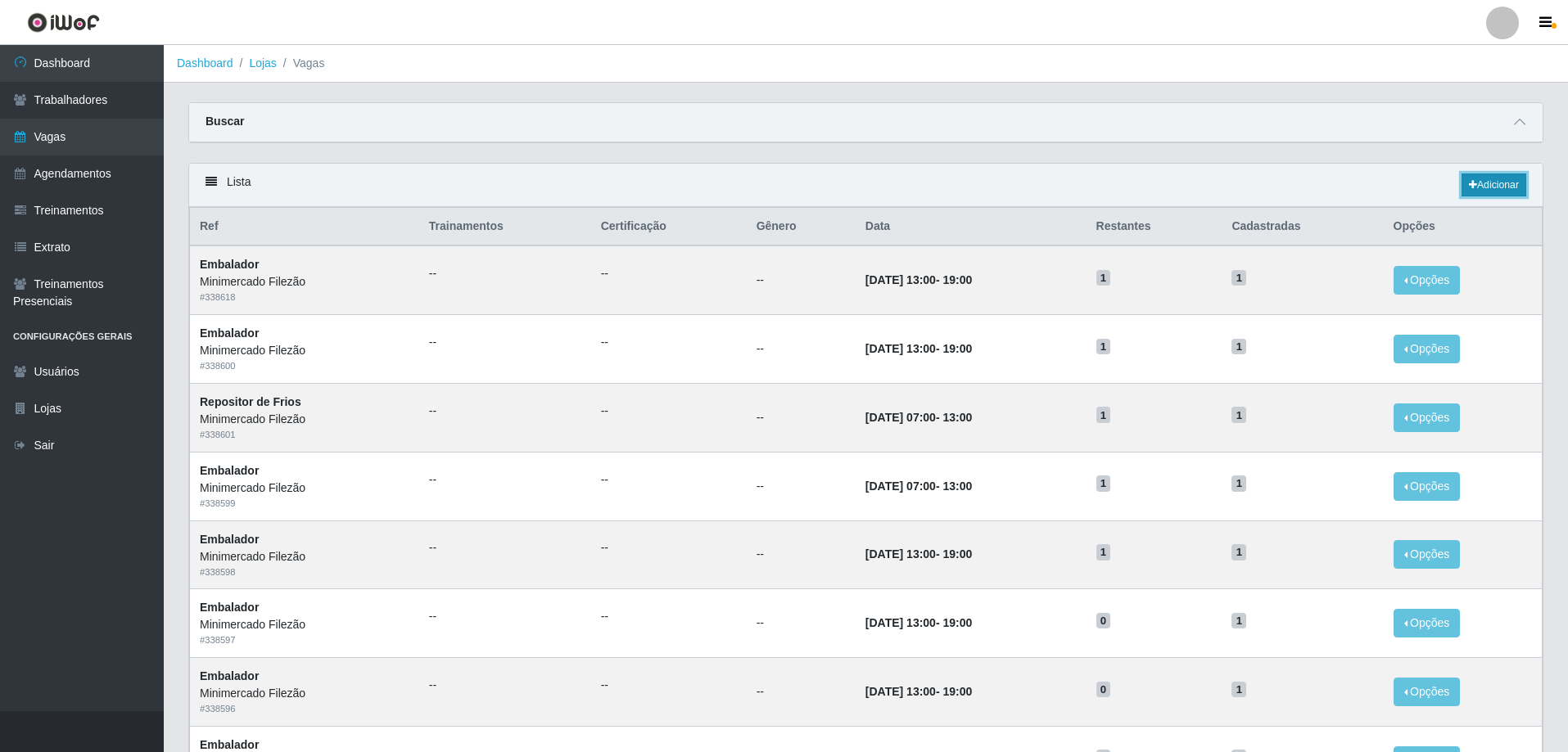
click at [1474, 177] on link "Adicionar" at bounding box center [1493, 185] width 64 height 23
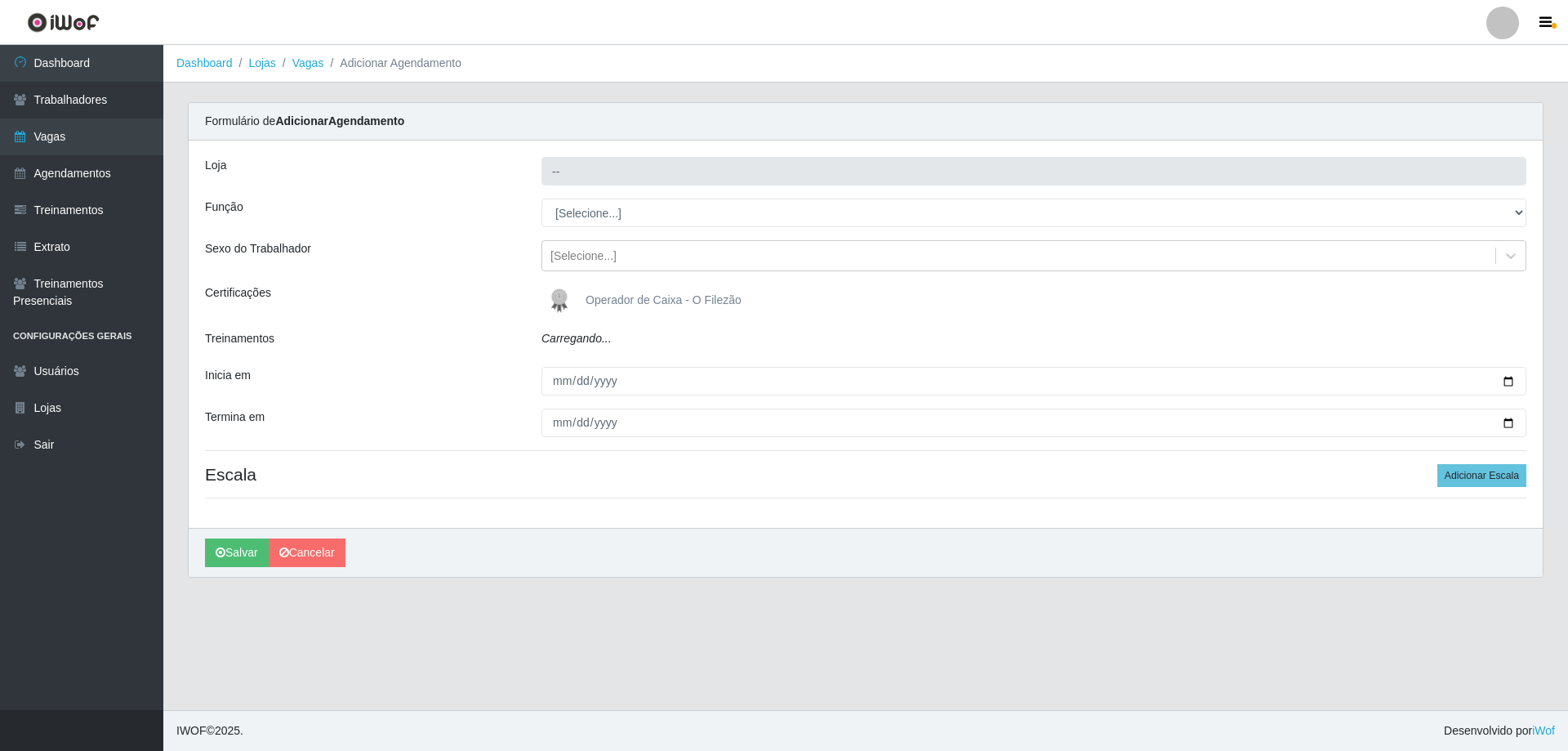
type input "Minimercado Filezão"
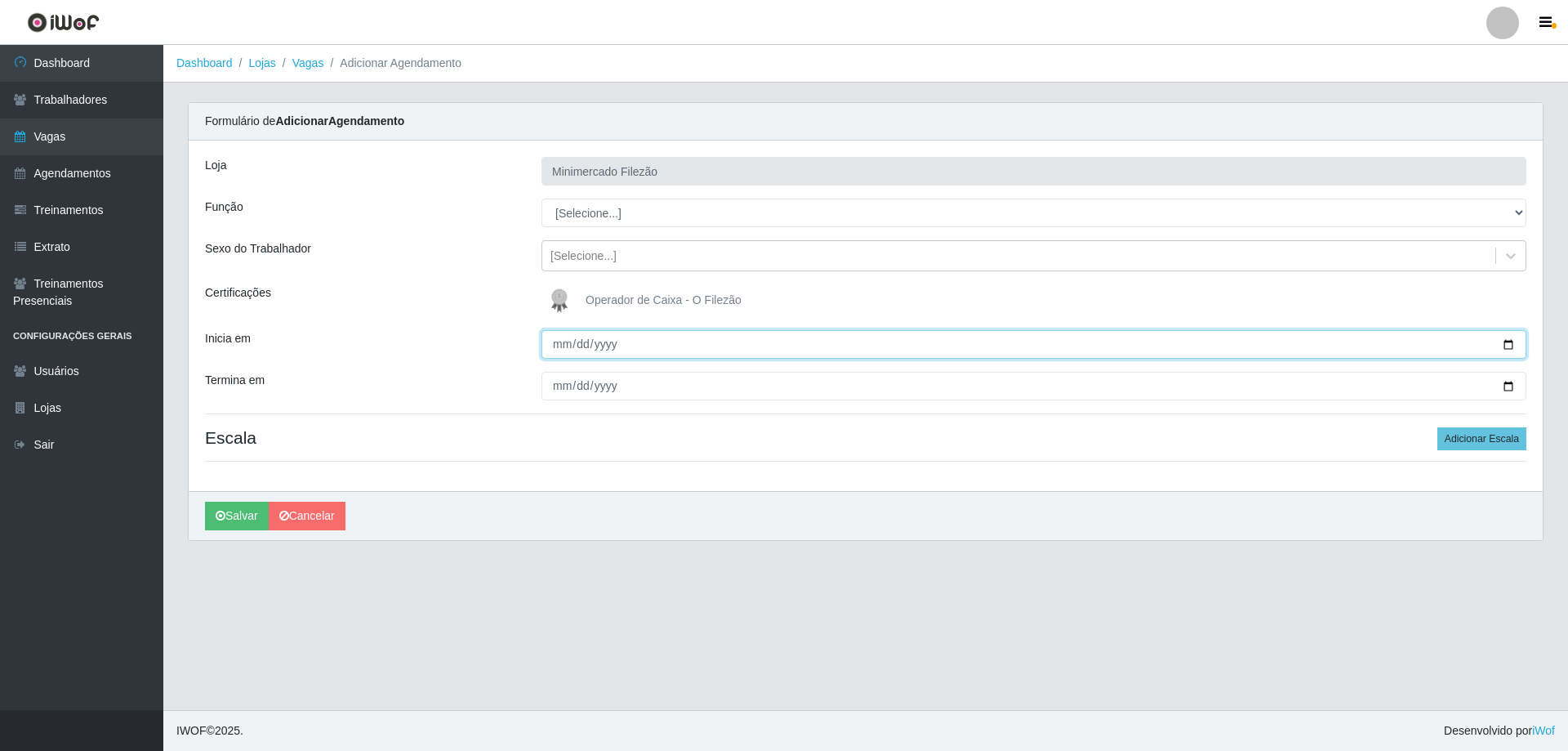
click at [1509, 343] on input "Inicia em" at bounding box center [1034, 345] width 985 height 28
type input "[DATE]"
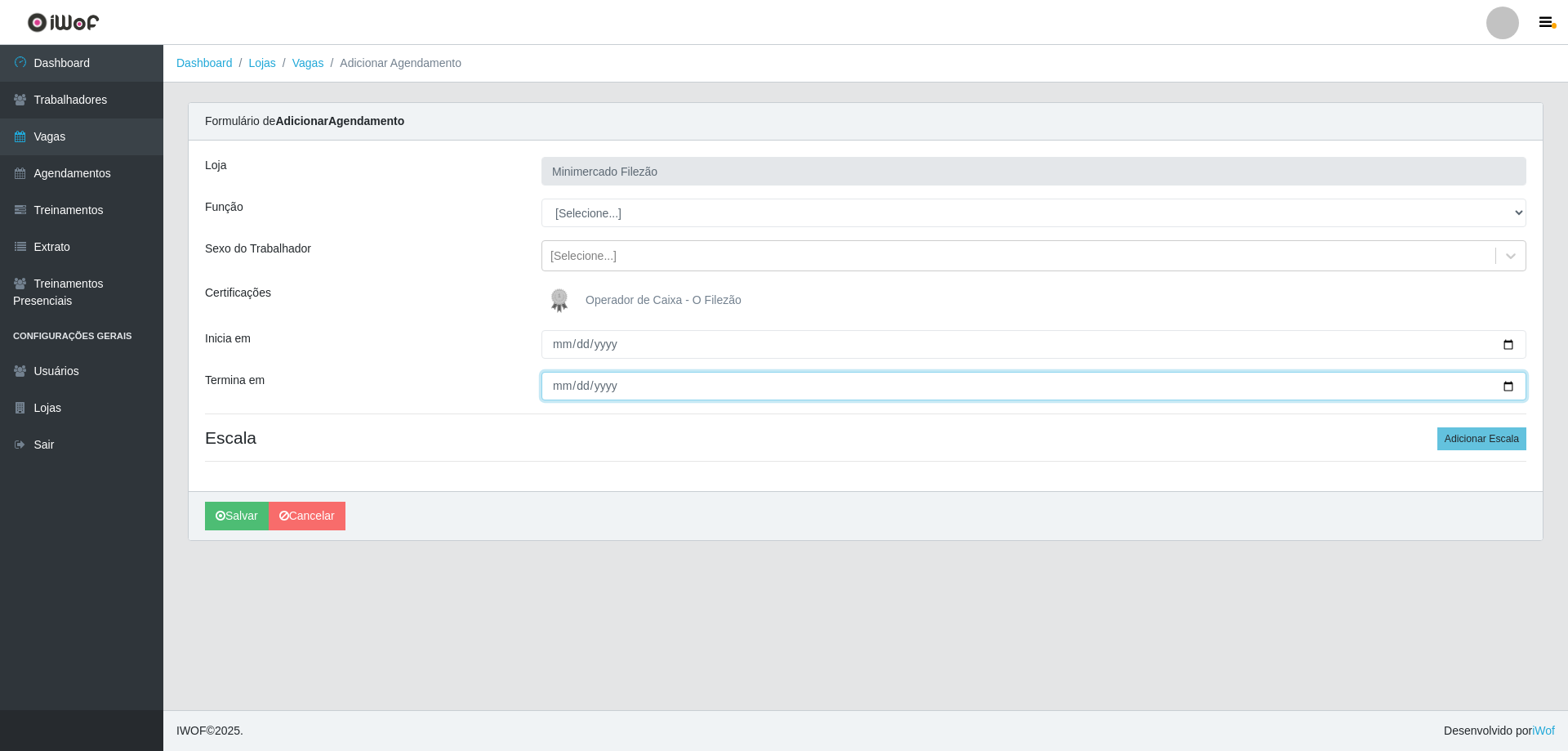
click at [1512, 381] on input "Termina em" at bounding box center [1034, 386] width 985 height 28
type input "[DATE]"
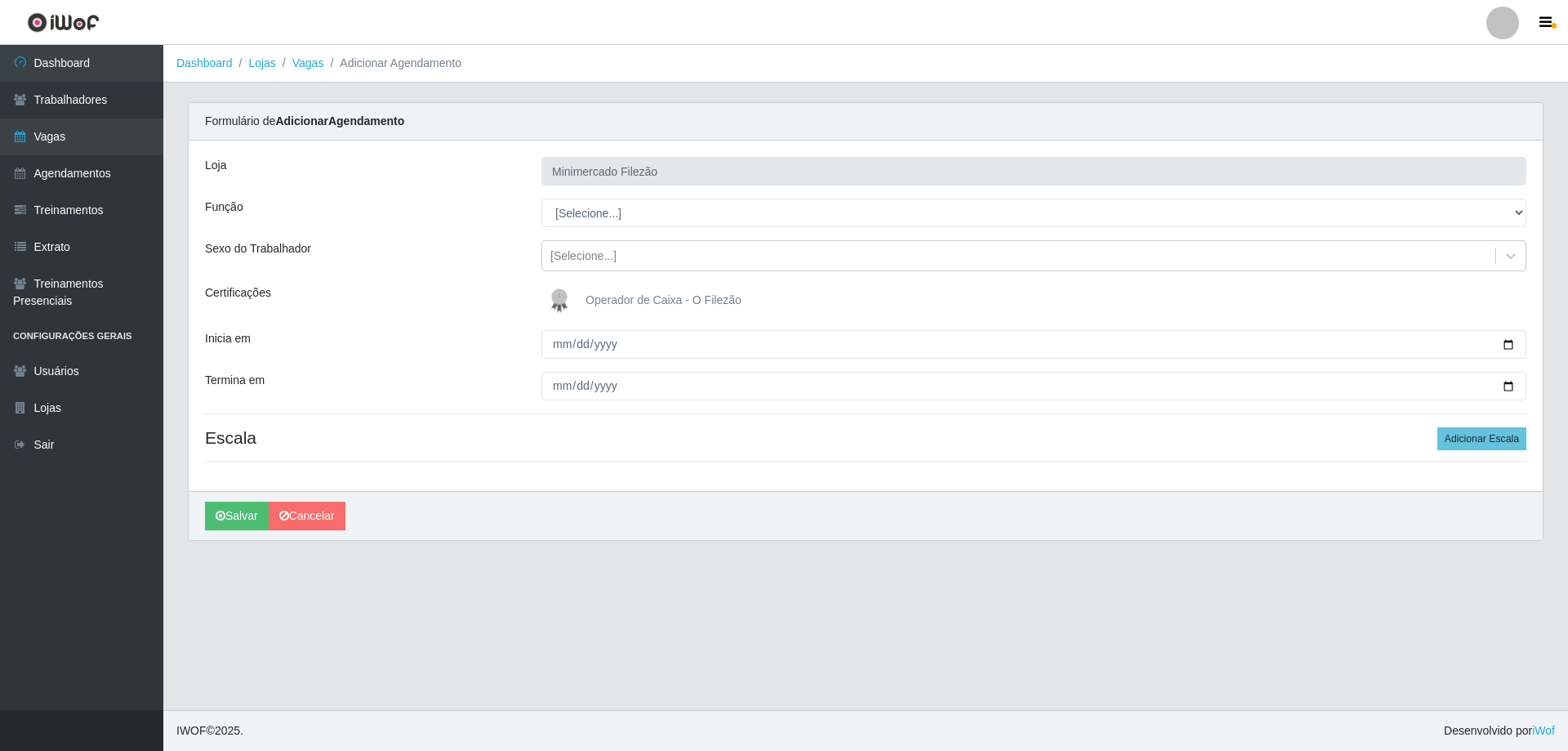
click at [611, 227] on div "Loja Minimercado Filezão Função [Selecione...] ASG ASG + ASG ++ Auxiliar de Est…" at bounding box center [865, 316] width 1354 height 351
click at [595, 220] on select "[Selecione...] ASG ASG + ASG ++ Auxiliar de Estacionamento Auxiliar de Estacion…" at bounding box center [1034, 212] width 985 height 28
select select "1"
click at [542, 198] on select "[Selecione...] ASG ASG + ASG ++ Auxiliar de Estacionamento Auxiliar de Estacion…" at bounding box center [1034, 212] width 985 height 28
click at [1509, 449] on button "Adicionar Escala" at bounding box center [1482, 439] width 89 height 23
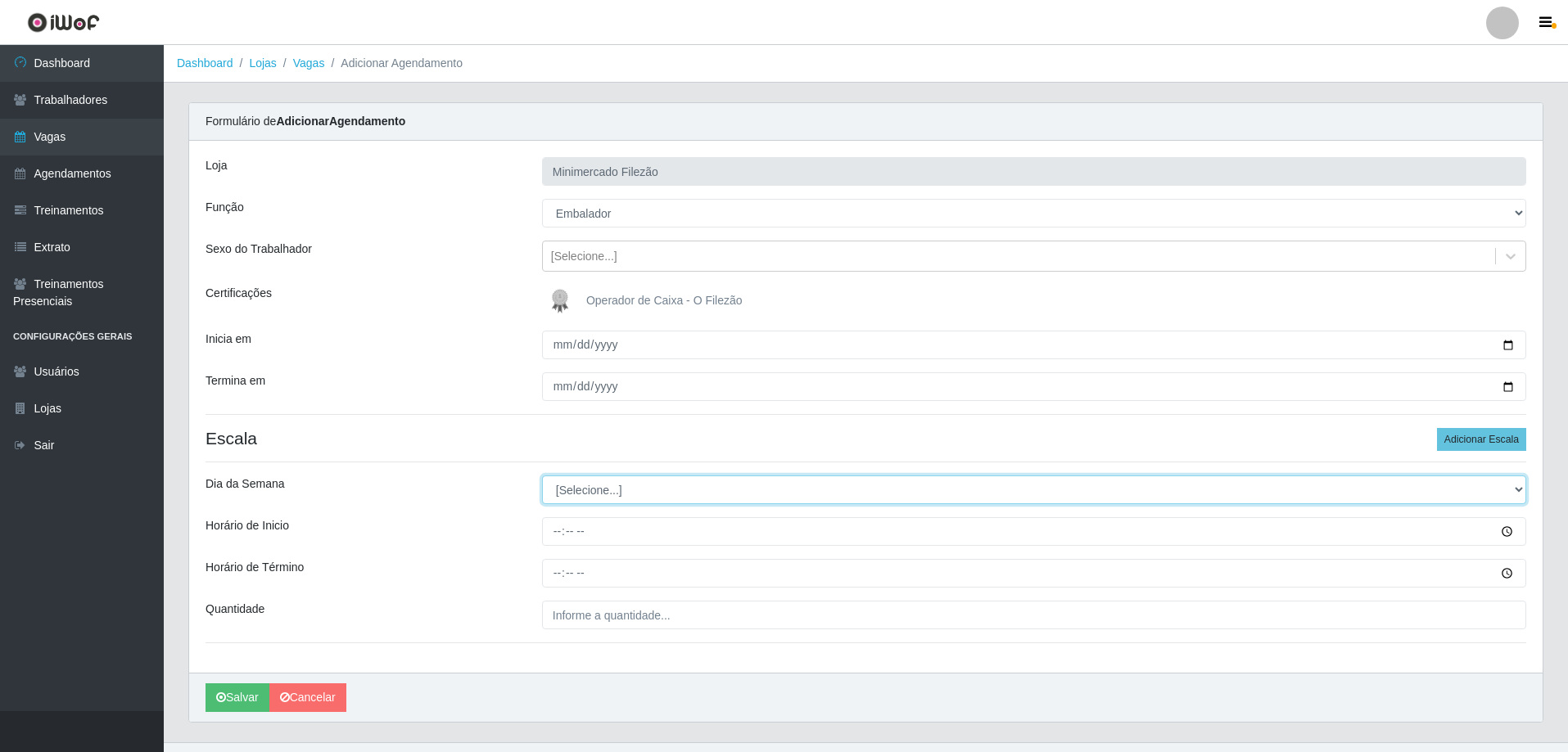
click at [668, 482] on select "[Selecione...] Segunda Terça Quarta Quinta Sexta Sábado Domingo" at bounding box center [1034, 490] width 984 height 28
select select "4"
click at [542, 476] on select "[Selecione...] Segunda Terça Quarta Quinta Sexta Sábado Domingo" at bounding box center [1034, 490] width 984 height 28
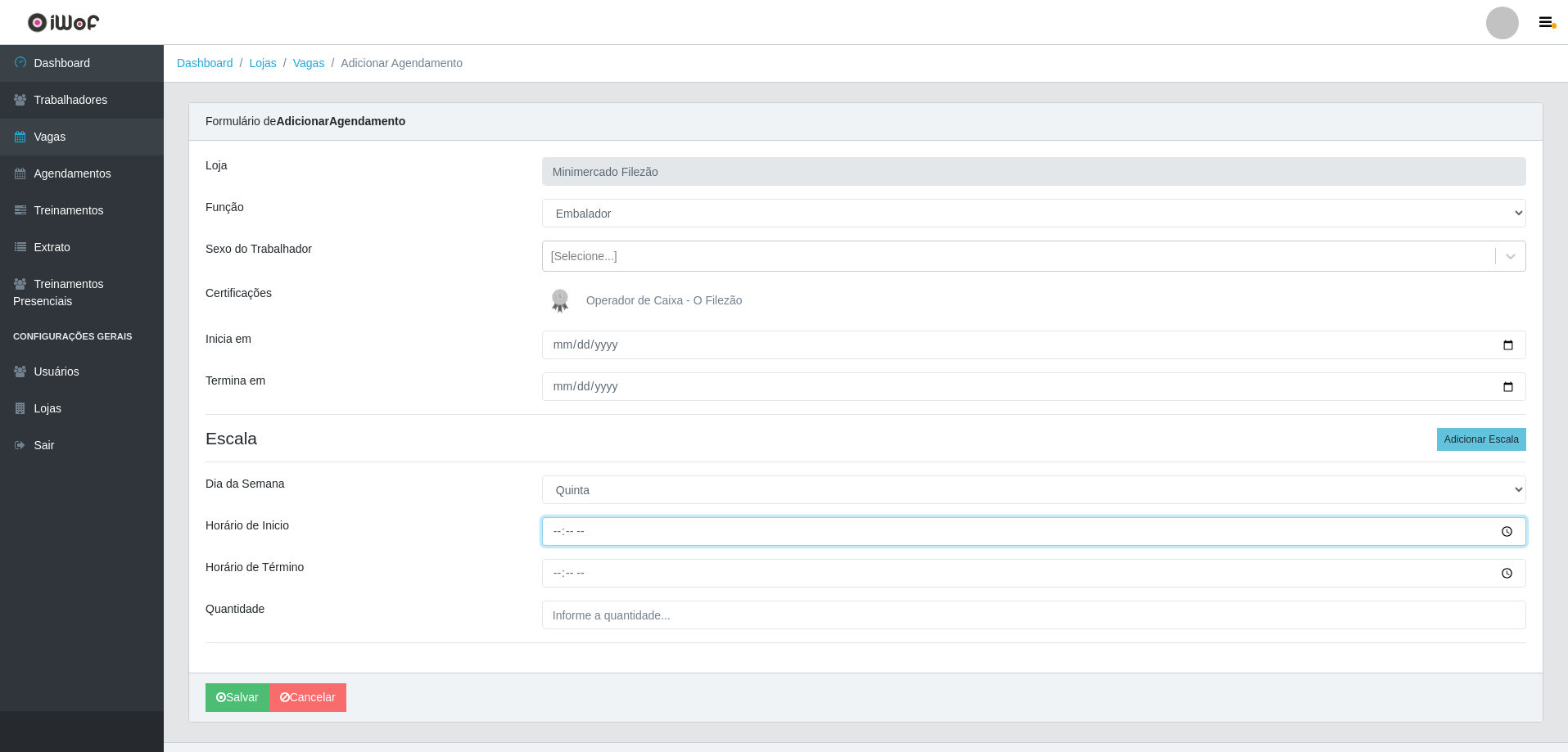
click at [625, 534] on input "Horário de Inicio" at bounding box center [1034, 531] width 984 height 28
type input "13:00"
type input "19:00"
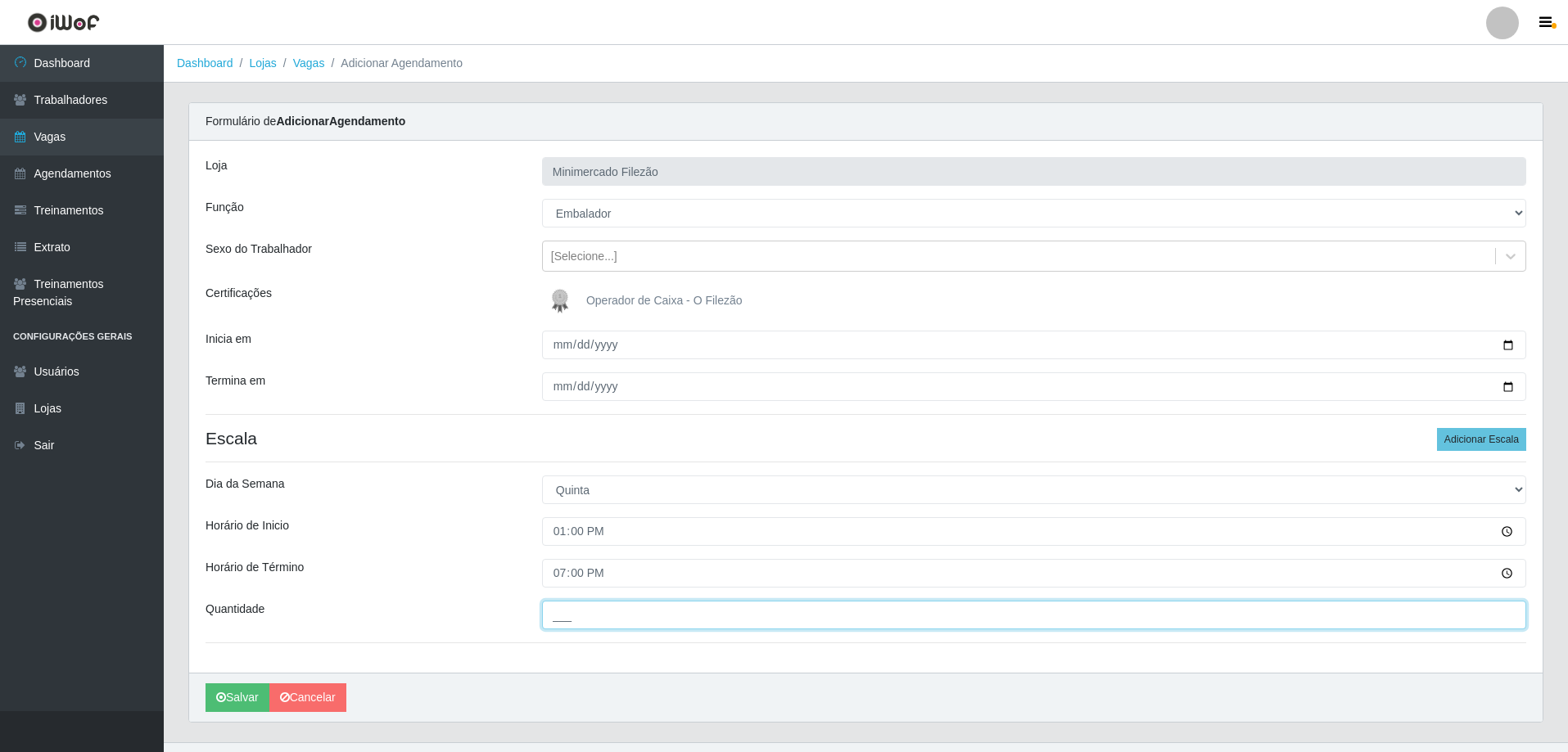
click at [659, 611] on input "___" at bounding box center [1034, 615] width 984 height 28
type input "1__"
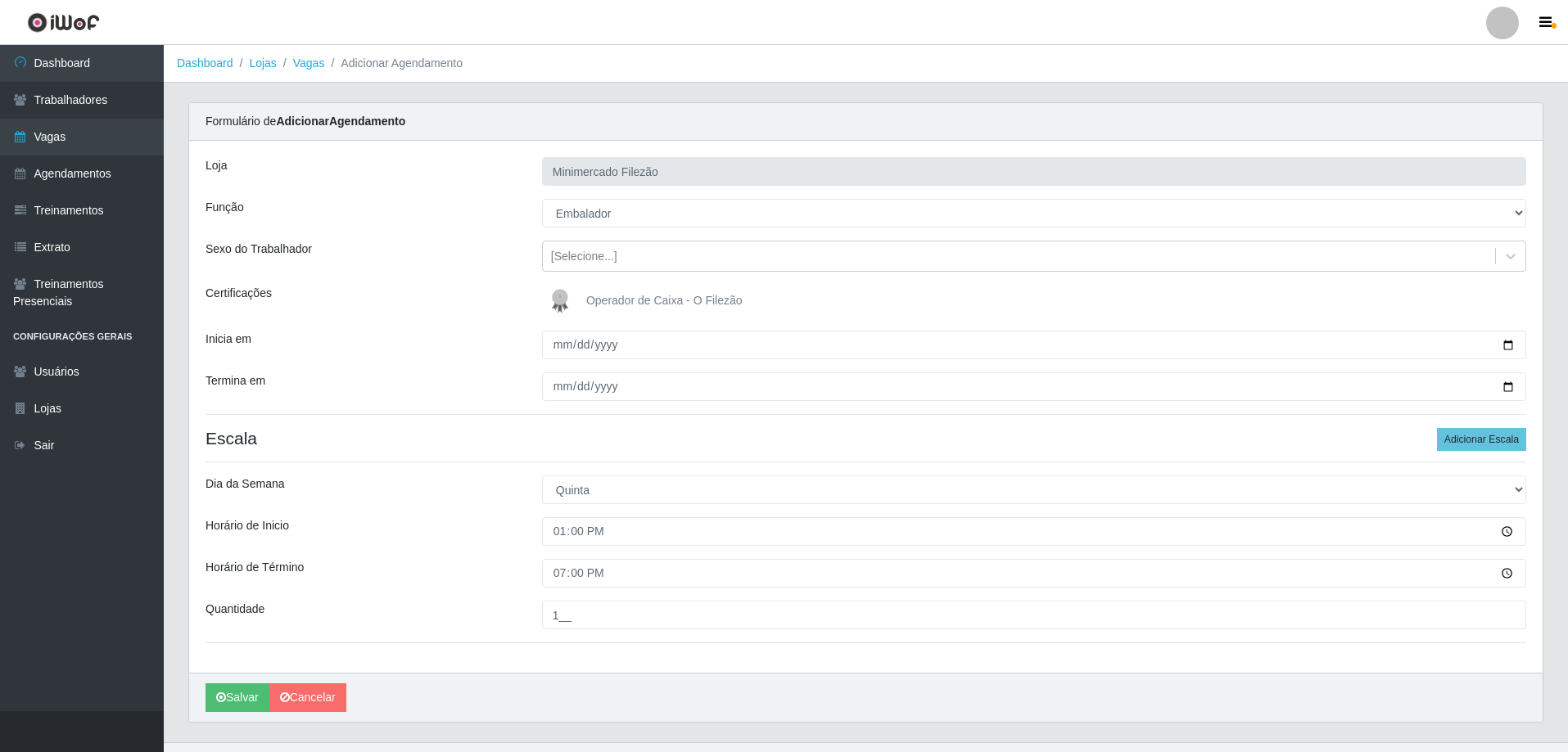
click at [528, 671] on div "Loja Minimercado Filezão Função [Selecione...] ASG ASG + ASG ++ Auxiliar de Est…" at bounding box center [865, 406] width 1353 height 532
click at [246, 688] on button "Salvar" at bounding box center [237, 697] width 64 height 28
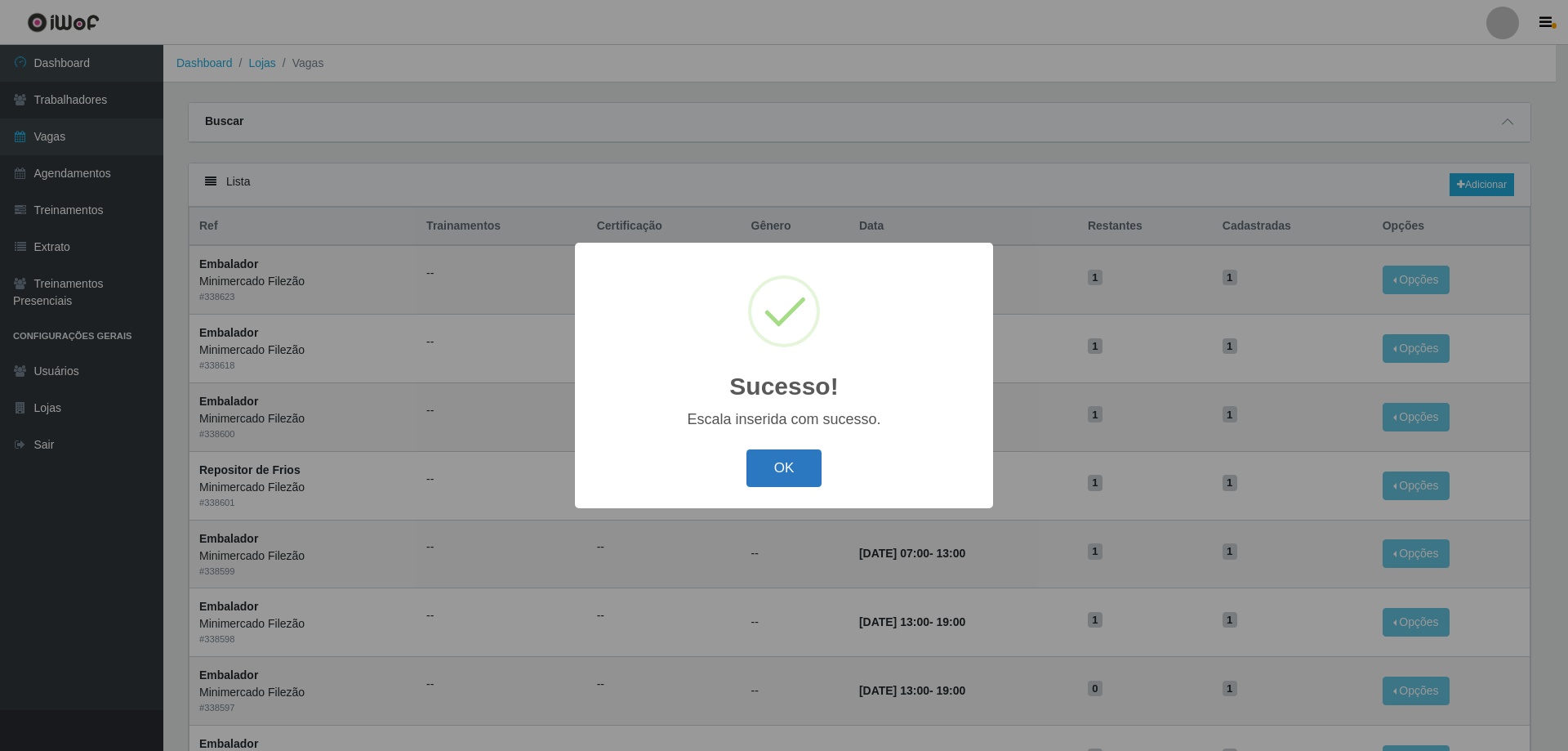
click at [769, 463] on button "OK" at bounding box center [784, 469] width 76 height 39
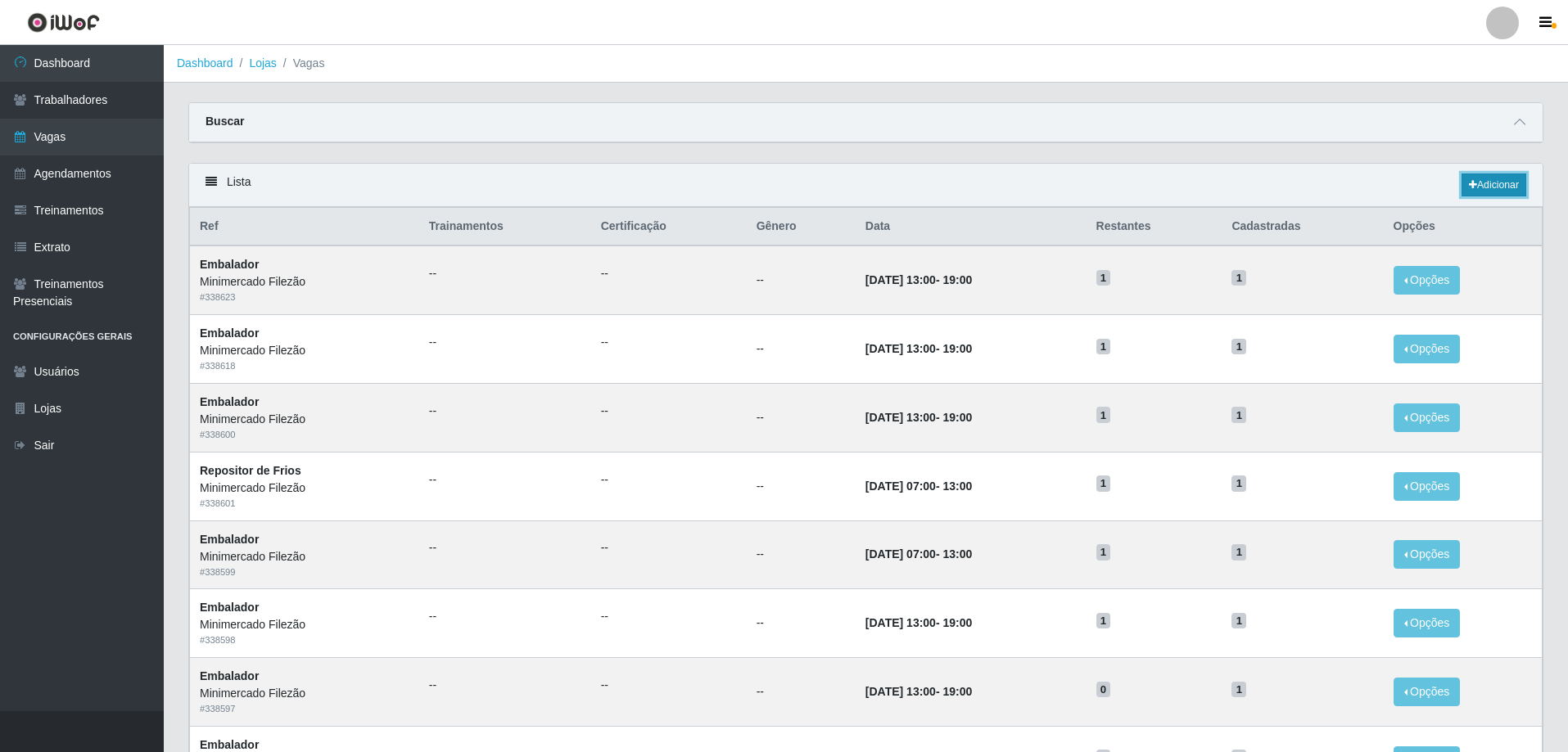
click at [1483, 178] on link "Adicionar" at bounding box center [1493, 185] width 64 height 23
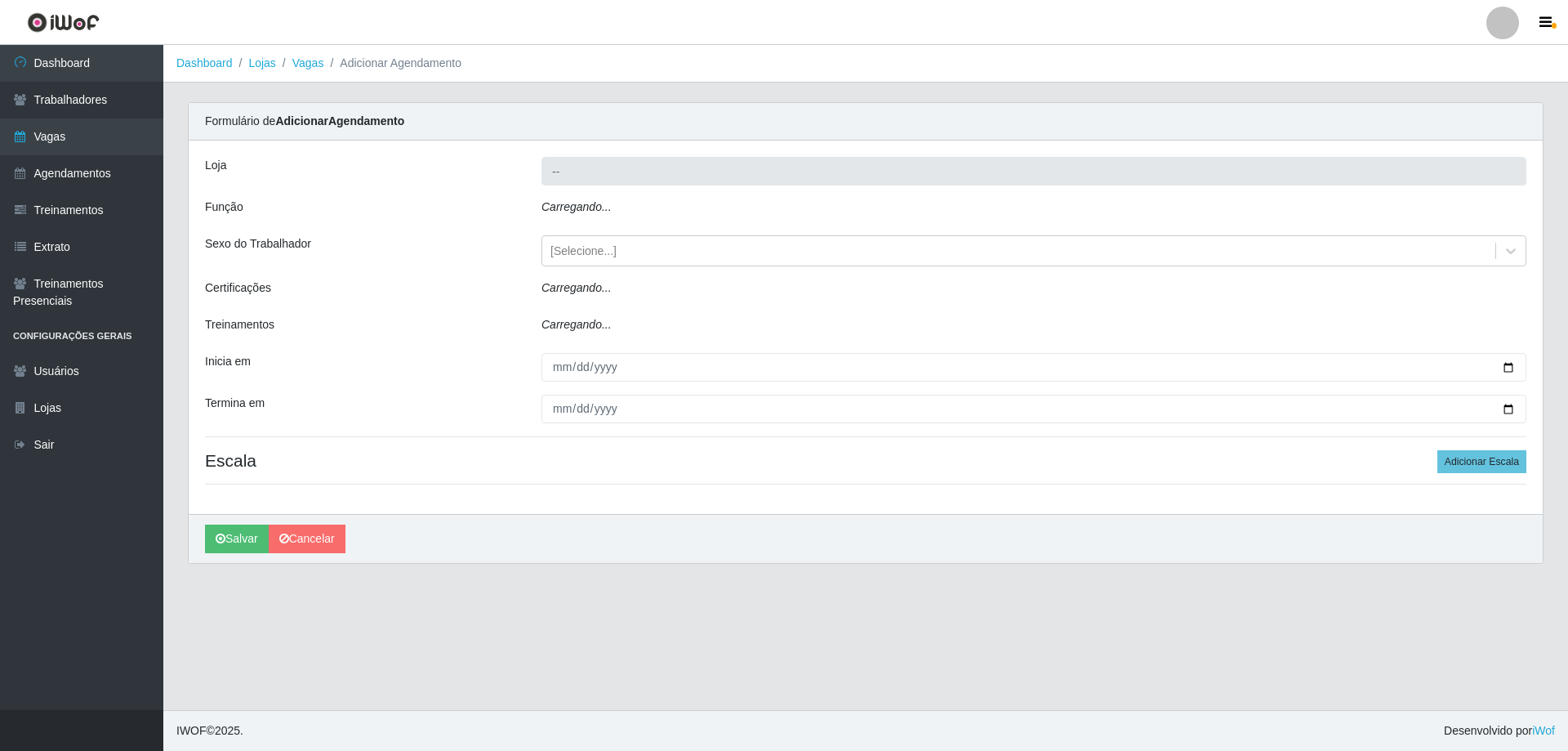
type input "Minimercado Filezão"
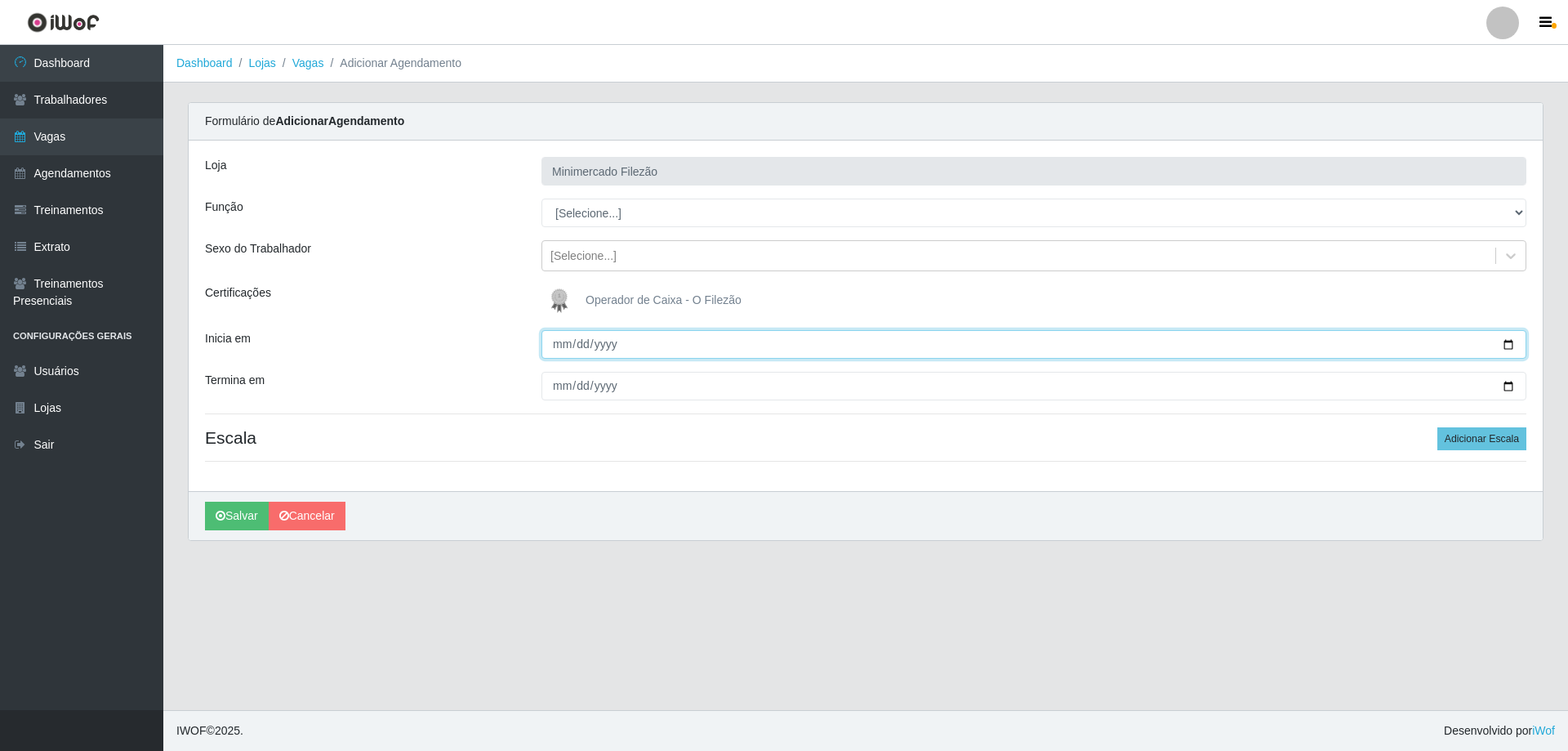
click at [1505, 346] on input "Inicia em" at bounding box center [1034, 345] width 985 height 28
type input "[DATE]"
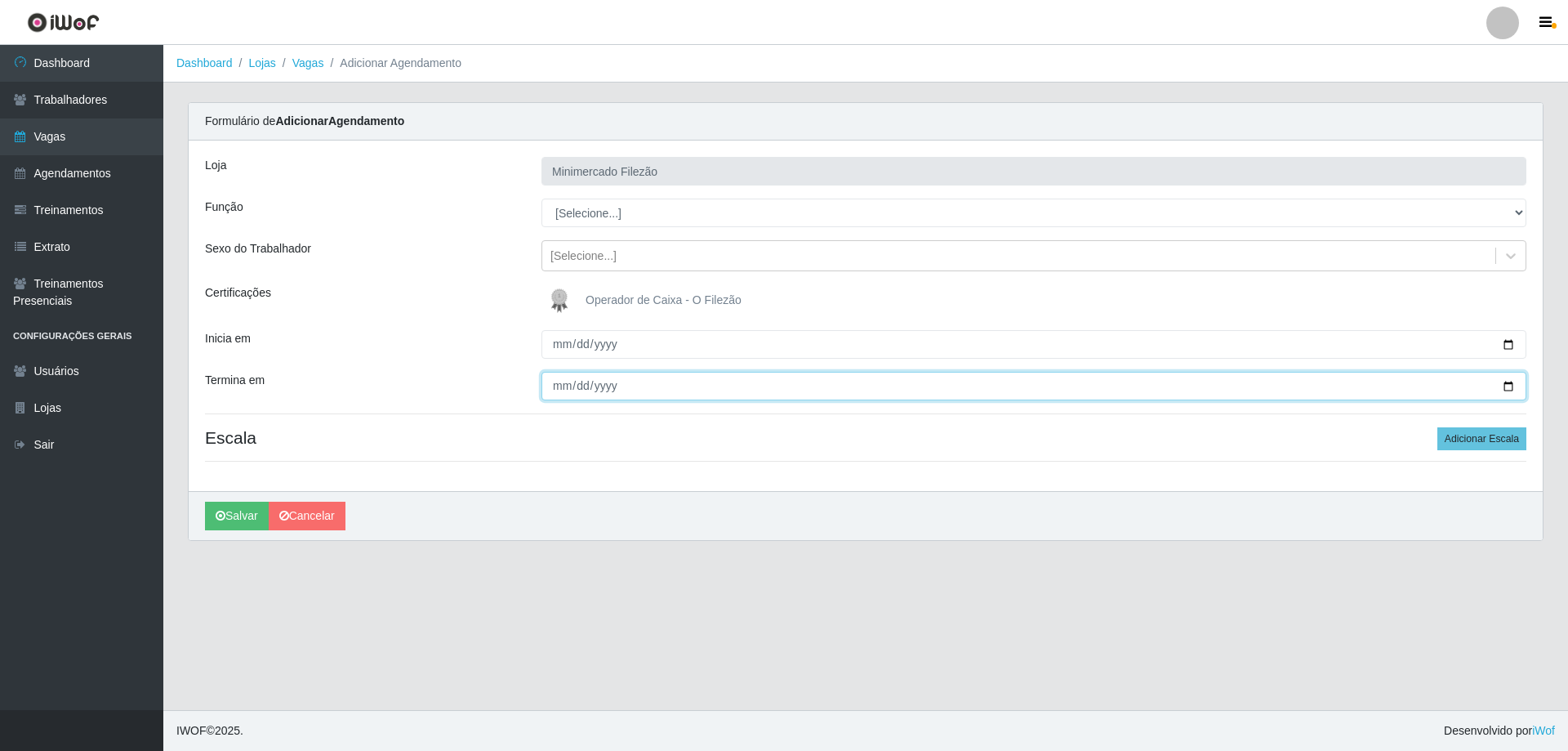
click at [1509, 386] on input "Termina em" at bounding box center [1034, 386] width 985 height 28
type input "[DATE]"
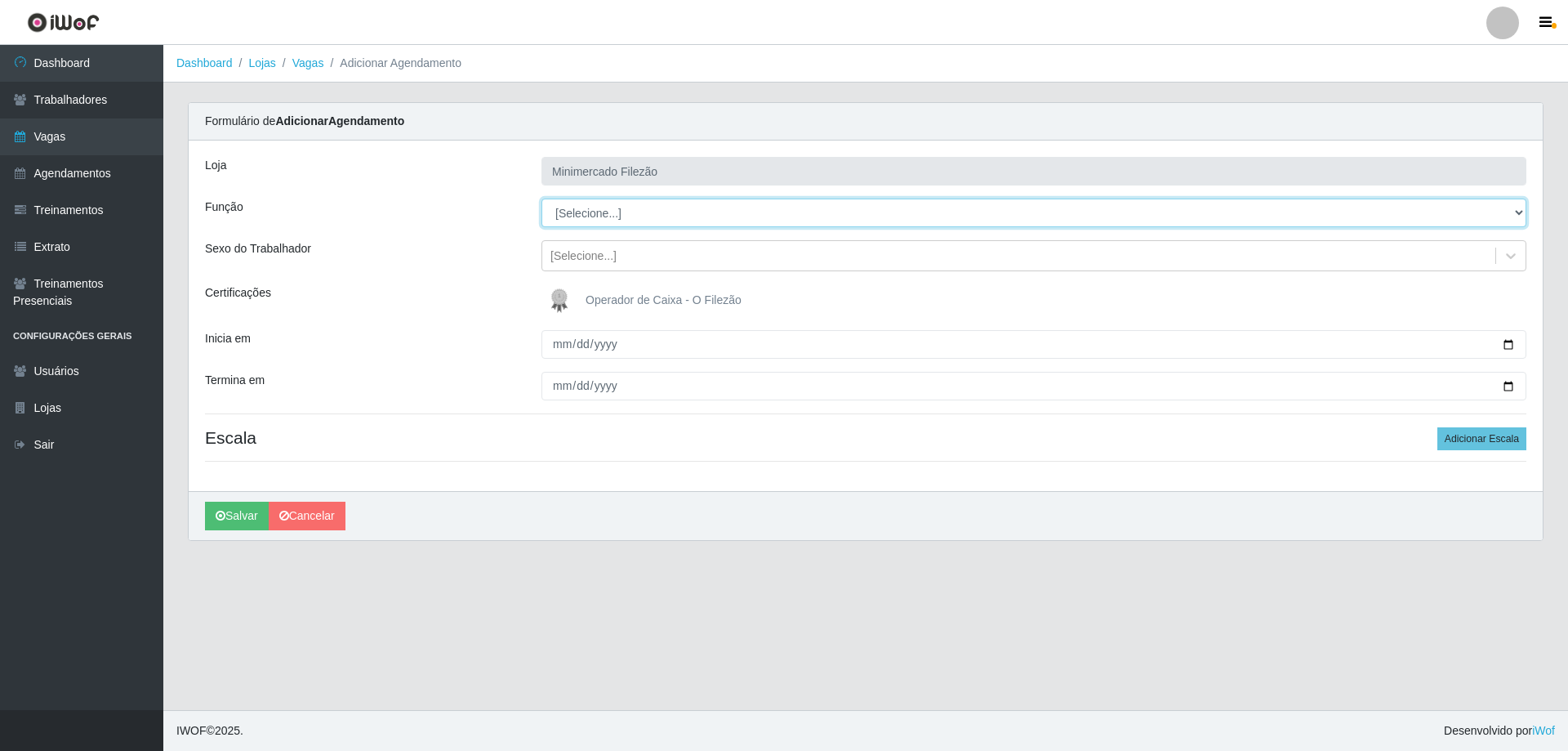
click at [687, 215] on select "[Selecione...] ASG ASG + ASG ++ Auxiliar de Estacionamento Auxiliar de Estacion…" at bounding box center [1034, 212] width 985 height 28
select select "1"
click at [542, 198] on select "[Selecione...] ASG ASG + ASG ++ Auxiliar de Estacionamento Auxiliar de Estacion…" at bounding box center [1034, 212] width 985 height 28
click at [1503, 441] on button "Adicionar Escala" at bounding box center [1482, 439] width 89 height 23
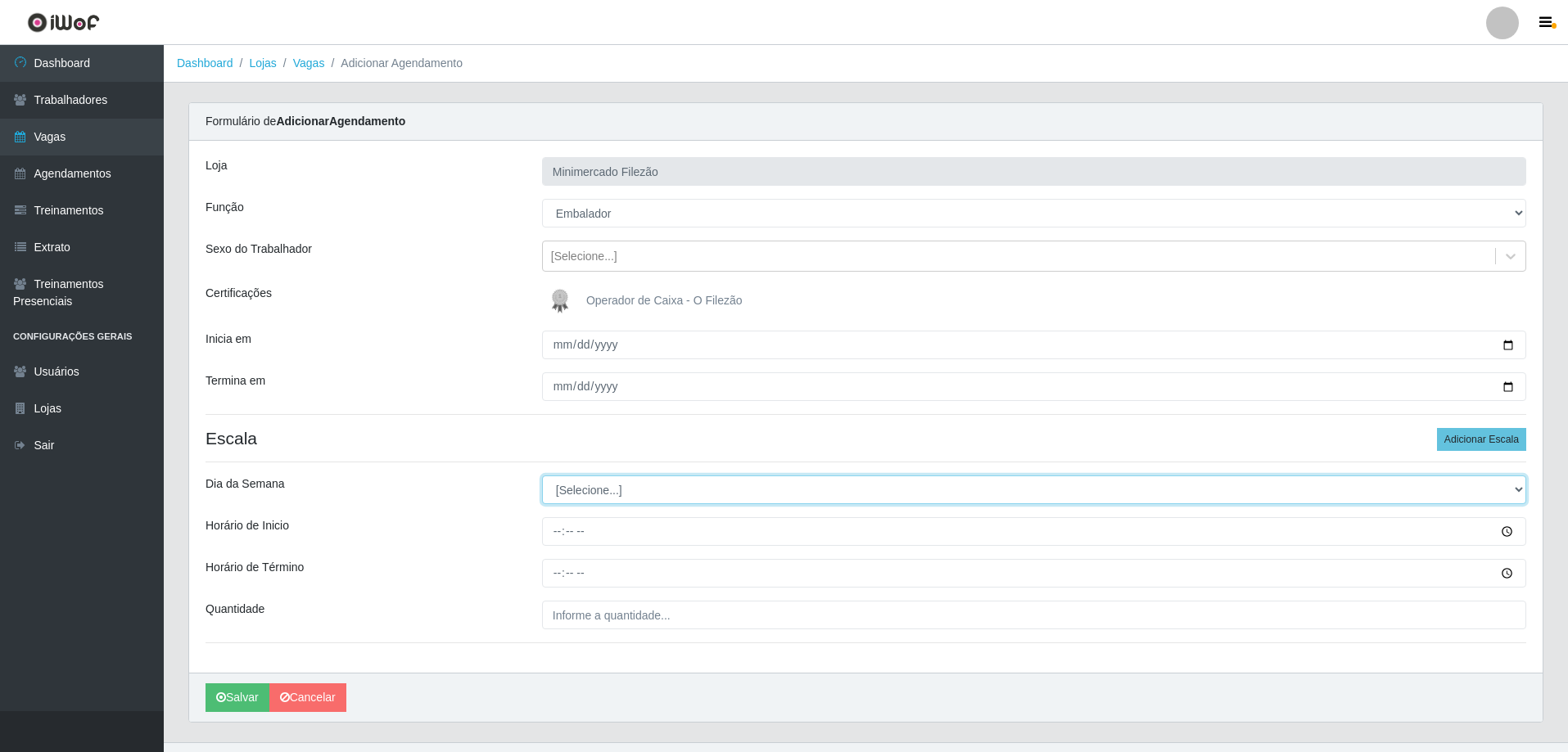
click at [599, 495] on select "[Selecione...] Segunda Terça Quarta Quinta Sexta Sábado Domingo" at bounding box center [1034, 490] width 984 height 28
select select "5"
click at [542, 476] on select "[Selecione...] Segunda Terça Quarta Quinta Sexta Sábado Domingo" at bounding box center [1034, 490] width 984 height 28
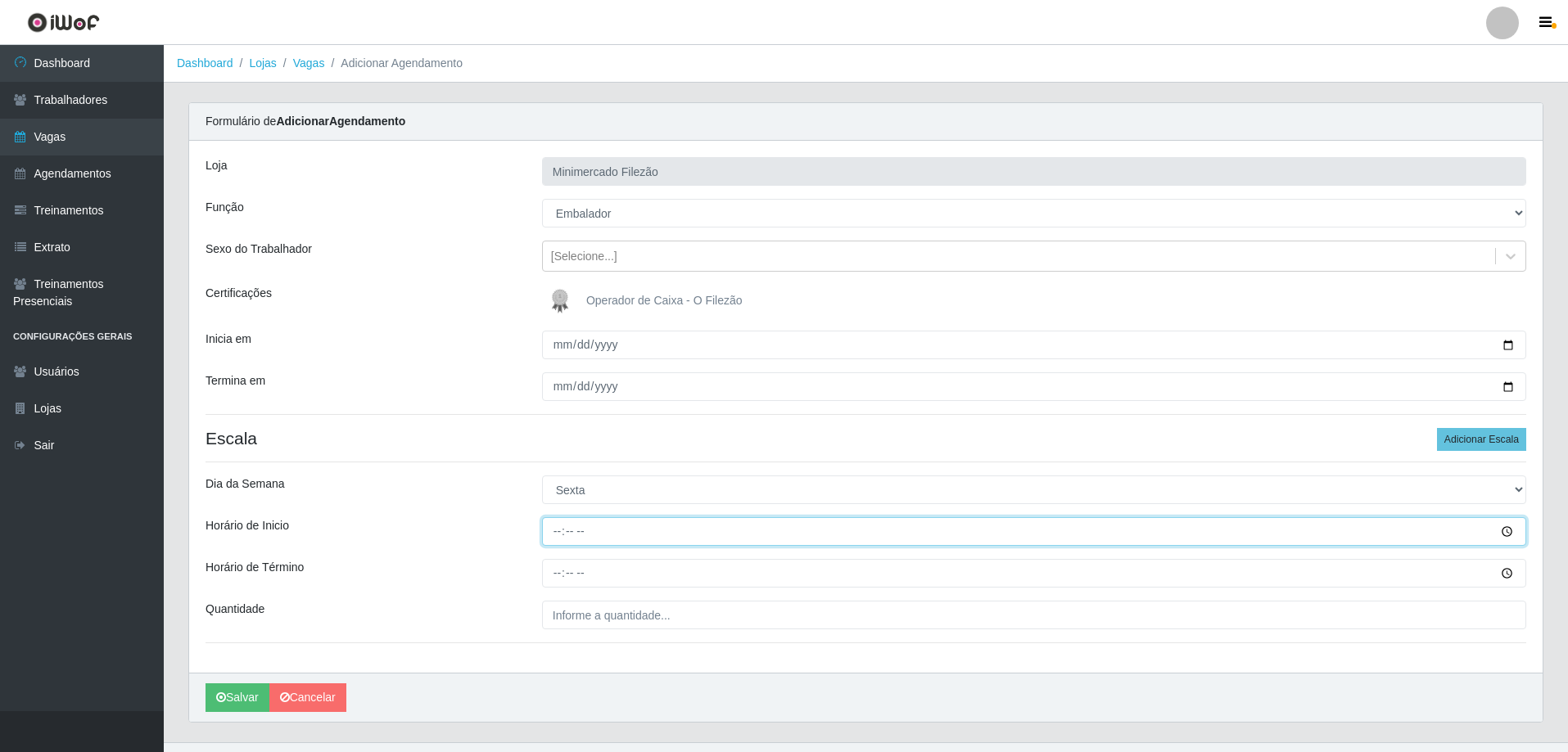
click at [647, 534] on input "Horário de Inicio" at bounding box center [1034, 531] width 984 height 28
type input "13:00"
type input "19:00"
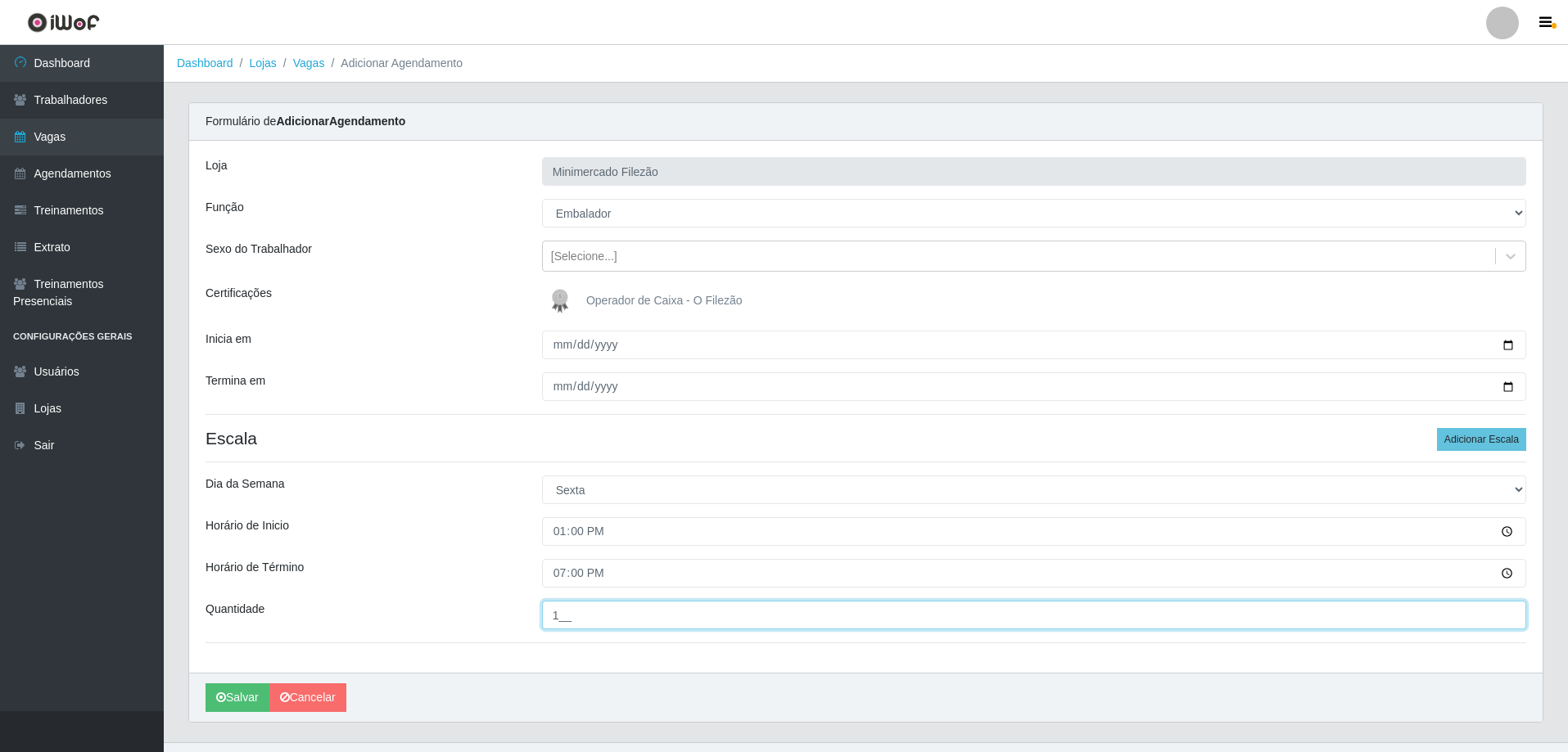
type input "1__"
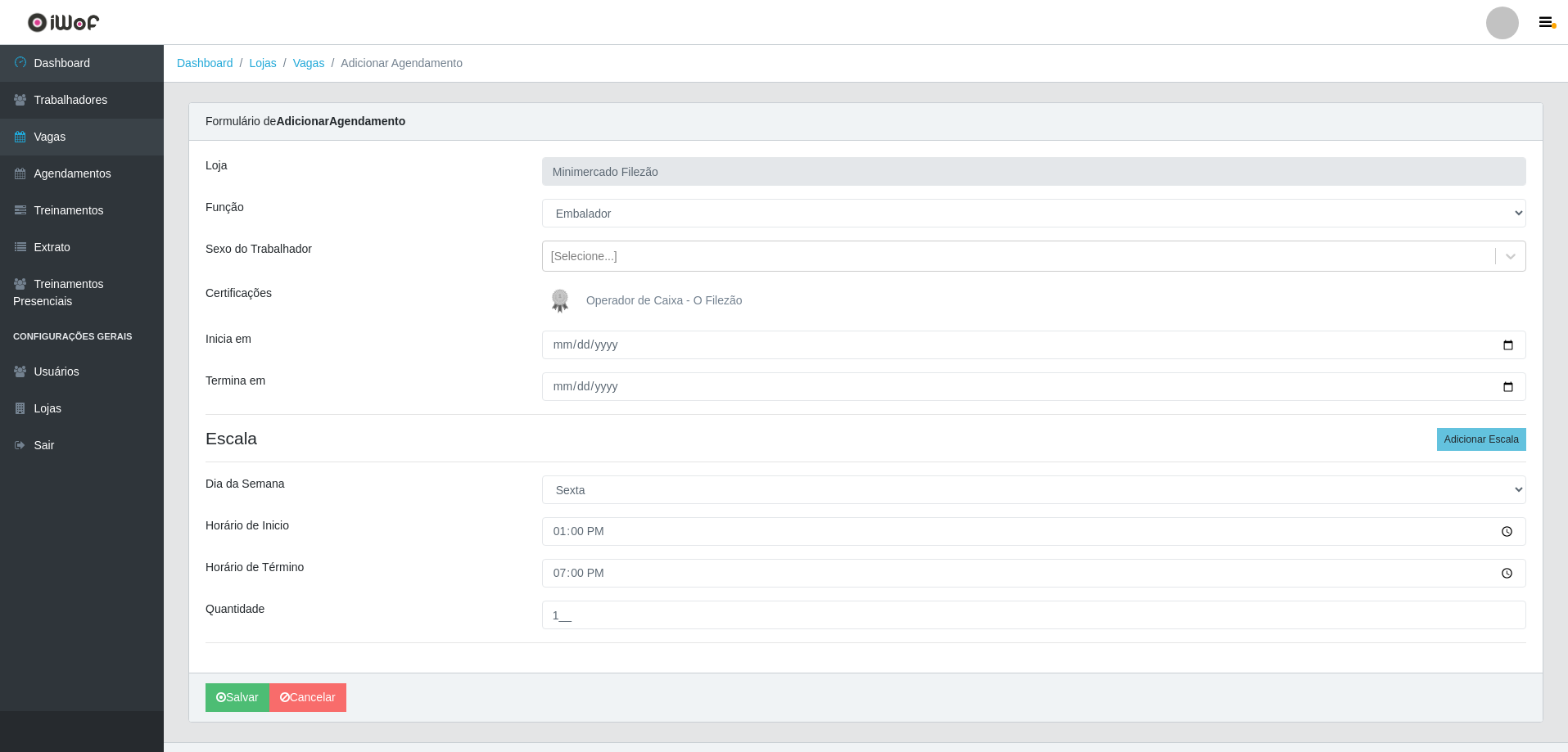
click at [614, 679] on div "[PERSON_NAME]" at bounding box center [865, 697] width 1353 height 49
click at [225, 696] on icon "submit" at bounding box center [221, 697] width 10 height 11
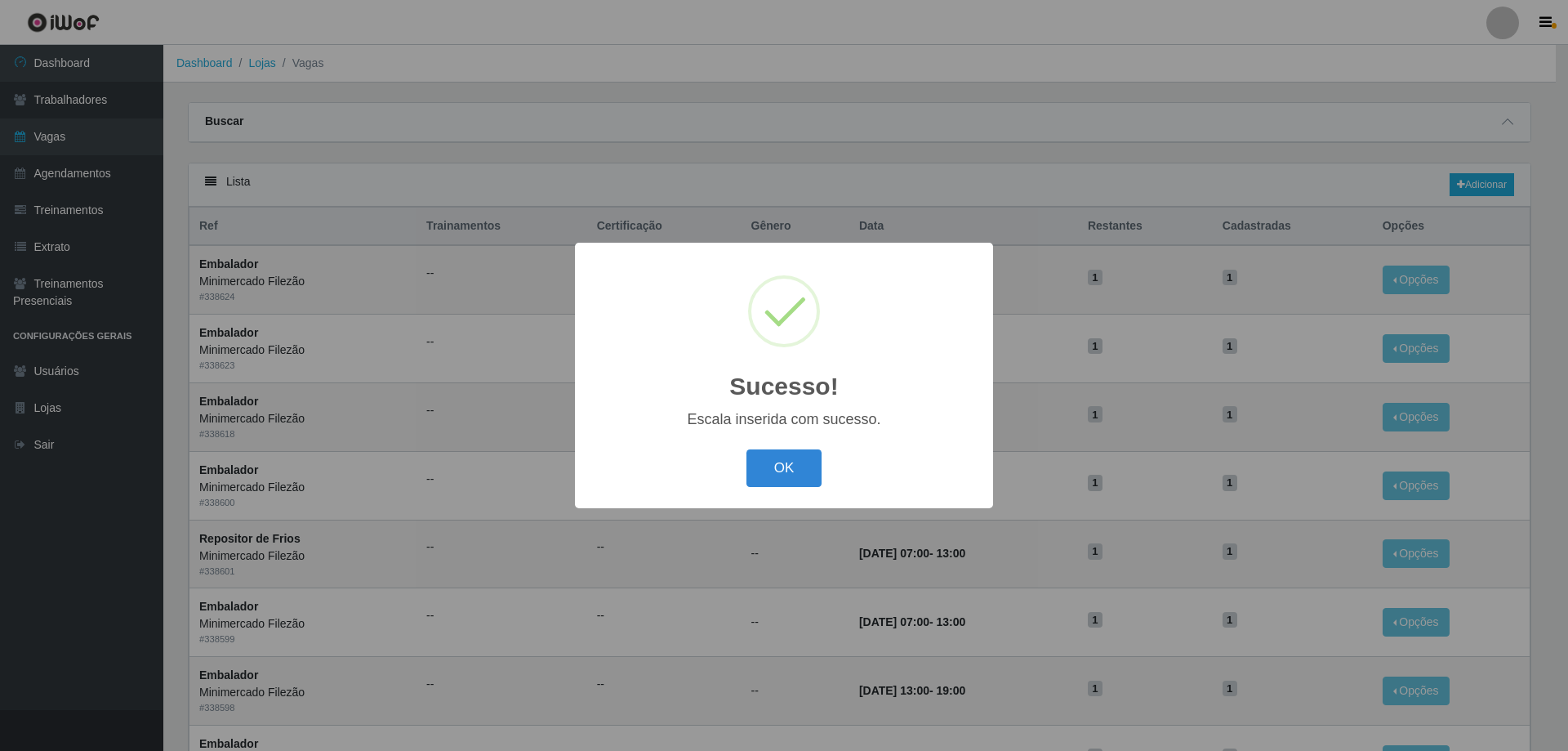
click at [784, 472] on button "OK" at bounding box center [784, 469] width 76 height 39
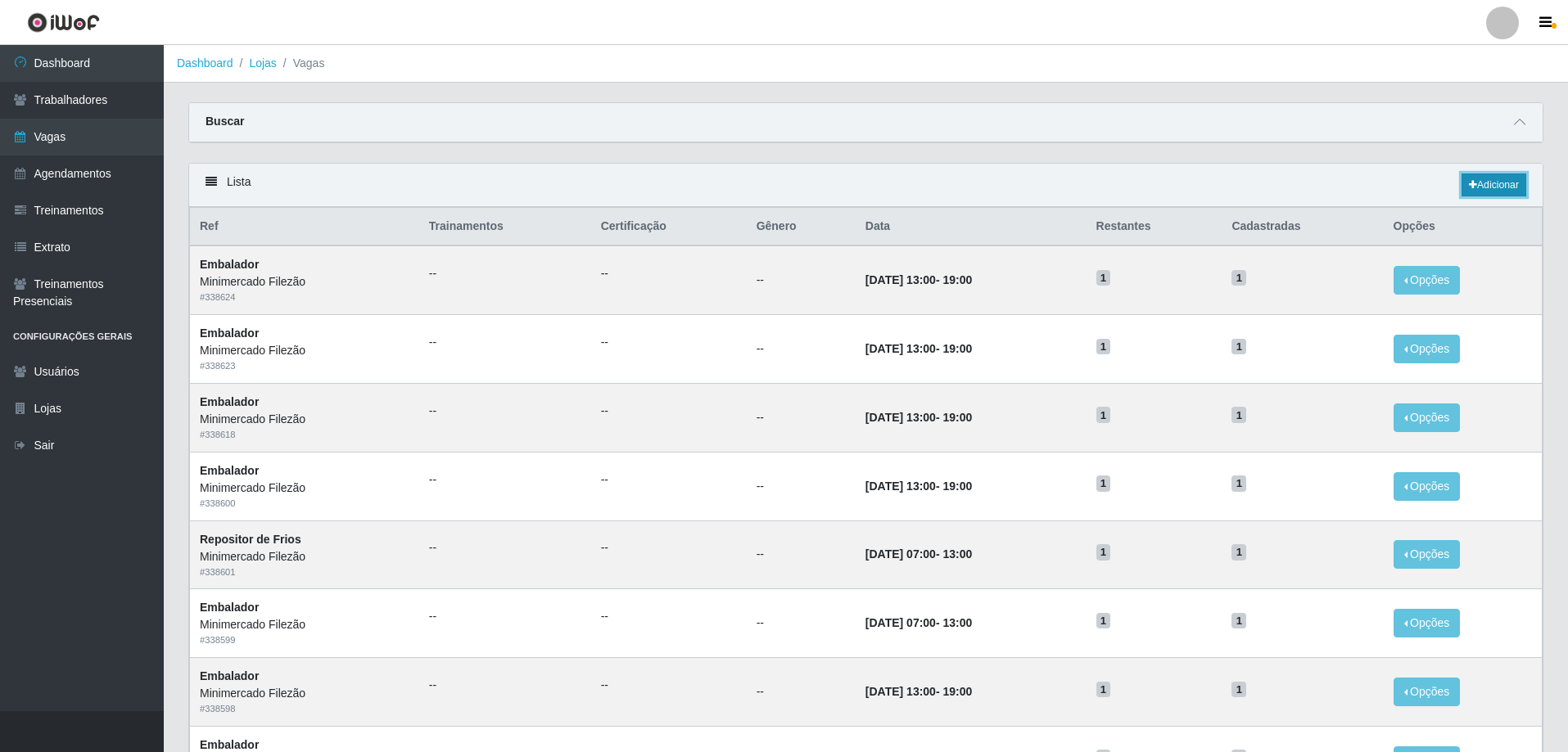
click at [1478, 185] on link "Adicionar" at bounding box center [1493, 185] width 64 height 23
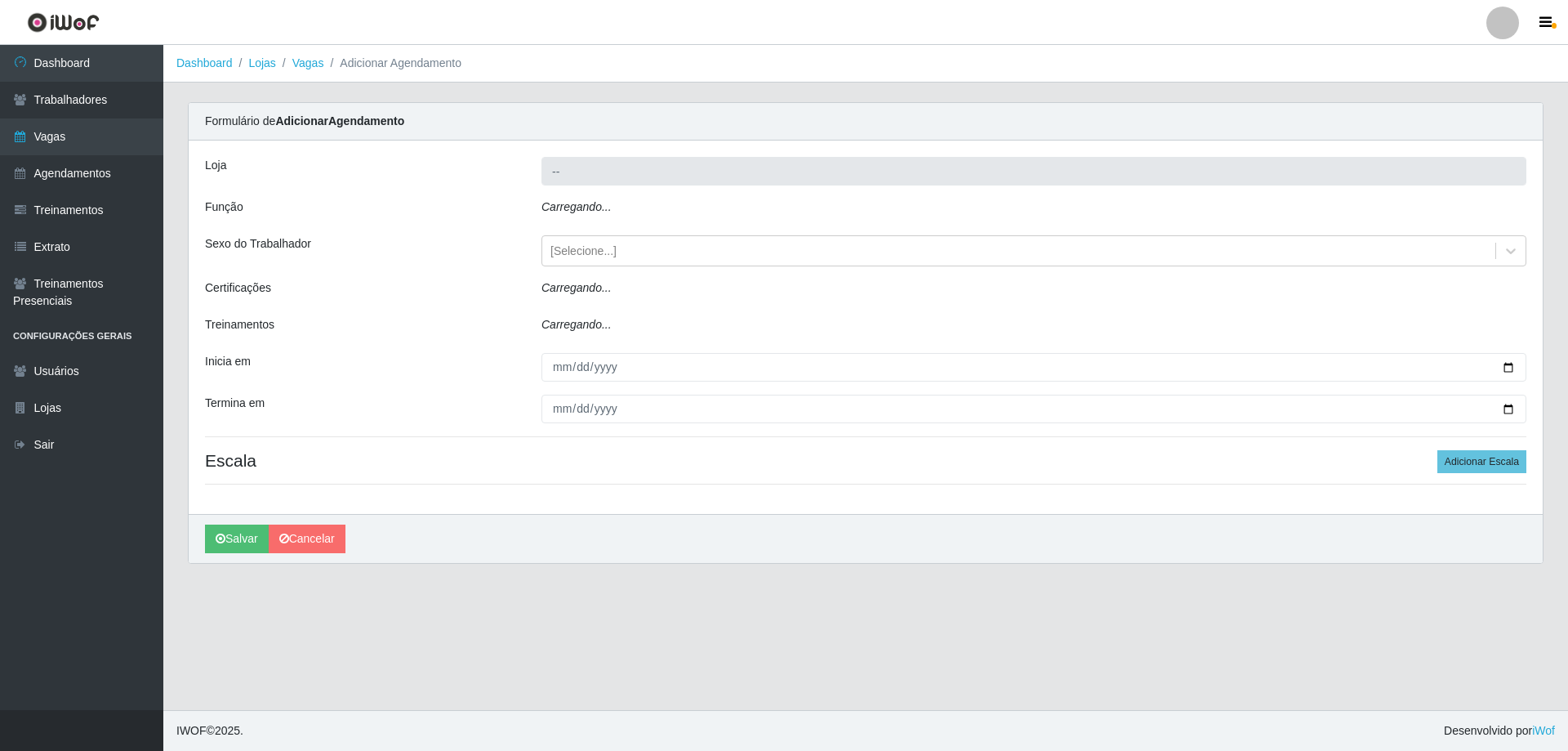
type input "Minimercado Filezão"
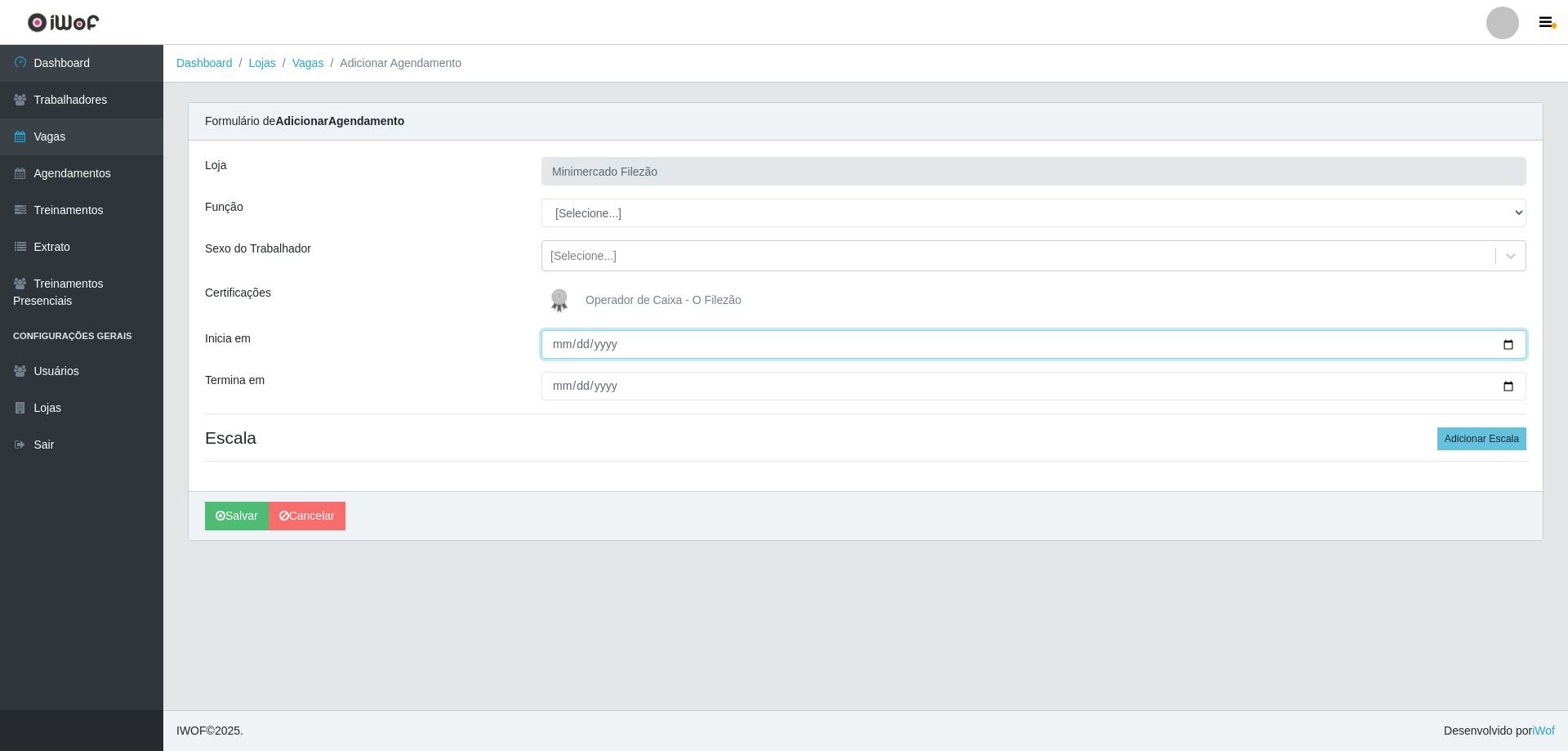
click at [1505, 343] on input "Inicia em" at bounding box center [1034, 345] width 985 height 28
type input "[DATE]"
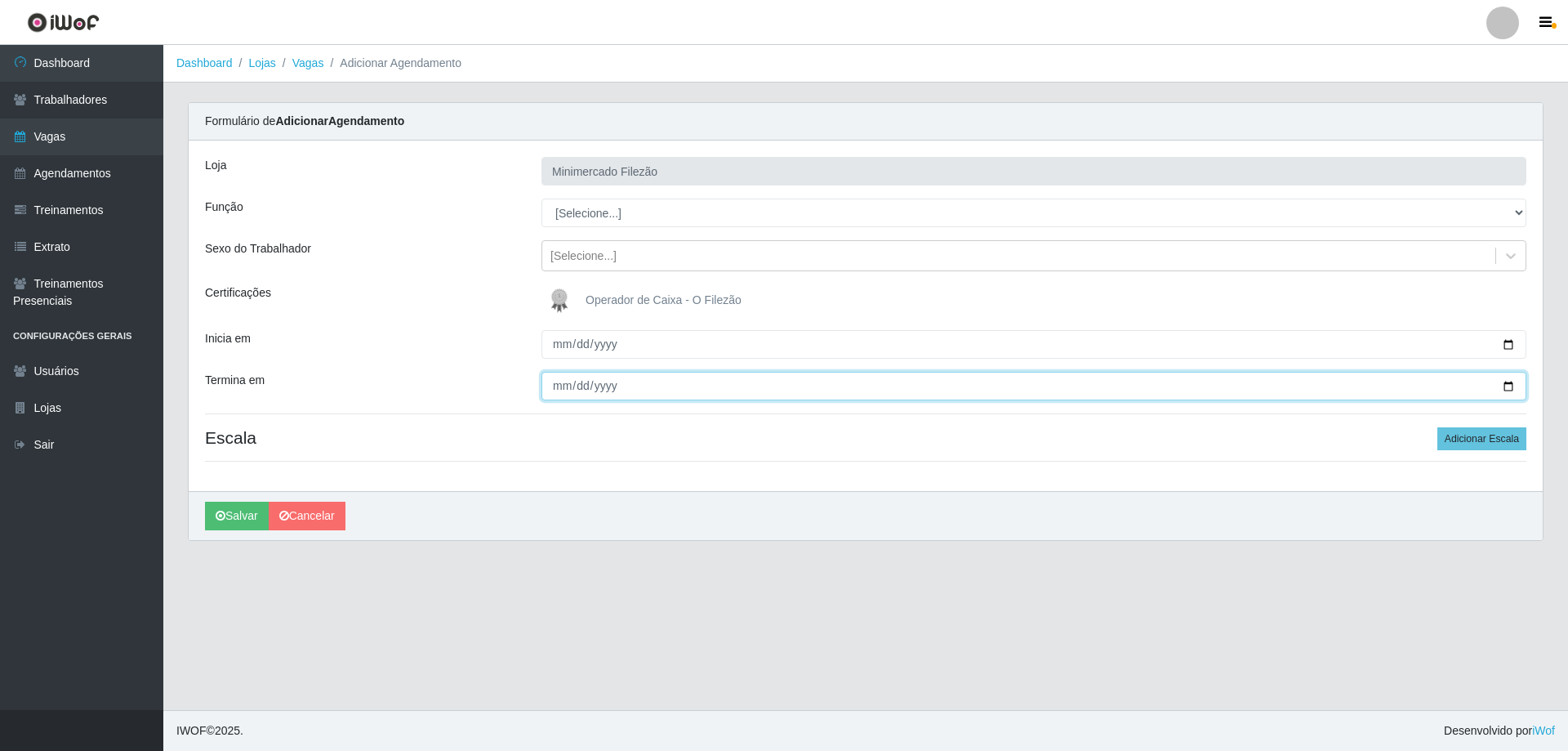
click at [1508, 386] on input "Termina em" at bounding box center [1034, 386] width 985 height 28
type input "[DATE]"
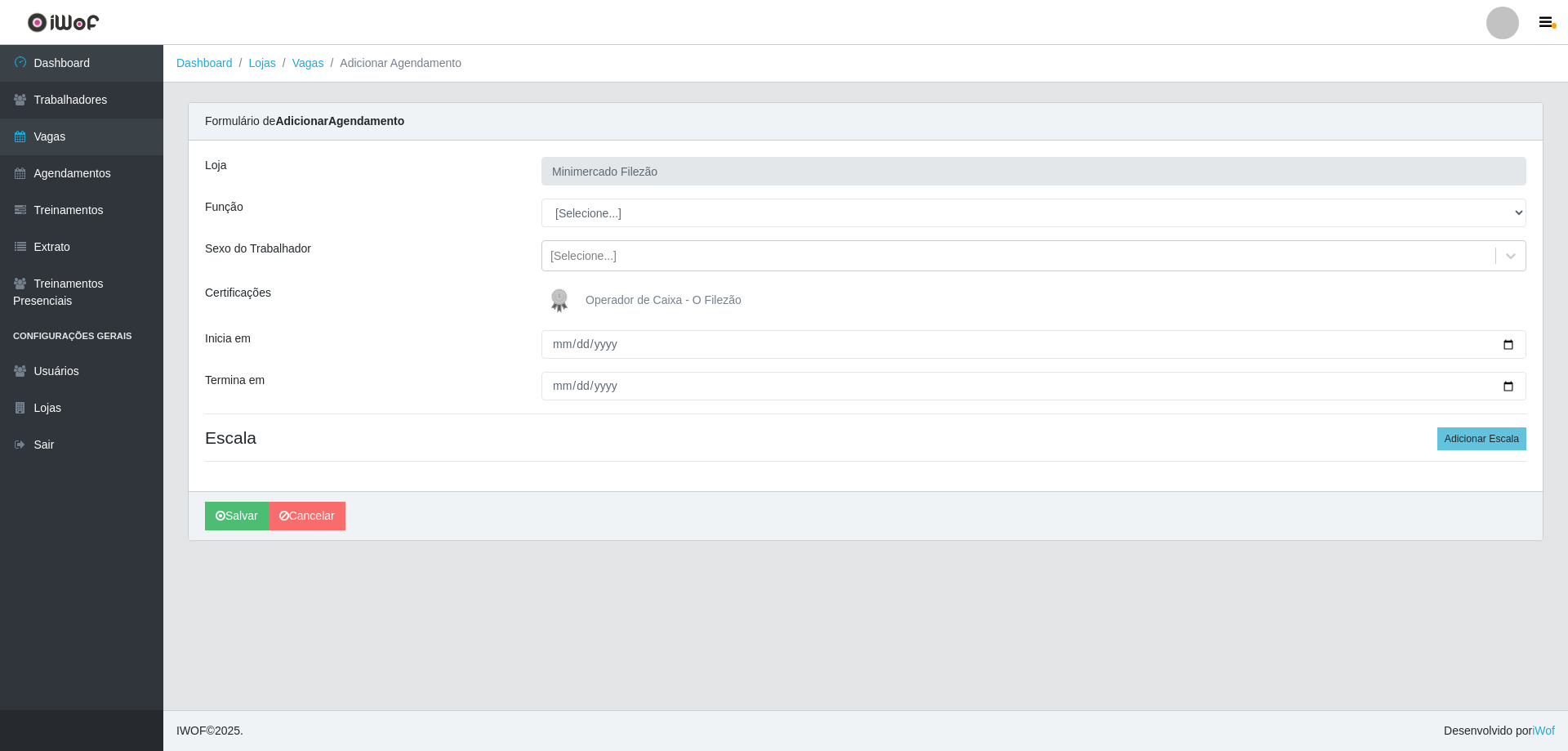
click at [676, 231] on div "Loja Minimercado Filezão Função [Selecione...] ASG ASG + ASG ++ Auxiliar de Est…" at bounding box center [865, 316] width 1354 height 351
click at [669, 218] on select "[Selecione...] ASG ASG + ASG ++ Auxiliar de Estacionamento Auxiliar de Estacion…" at bounding box center [1034, 212] width 985 height 28
select select "1"
click at [542, 198] on select "[Selecione...] ASG ASG + ASG ++ Auxiliar de Estacionamento Auxiliar de Estacion…" at bounding box center [1034, 212] width 985 height 28
click at [1477, 441] on button "Adicionar Escala" at bounding box center [1482, 439] width 89 height 23
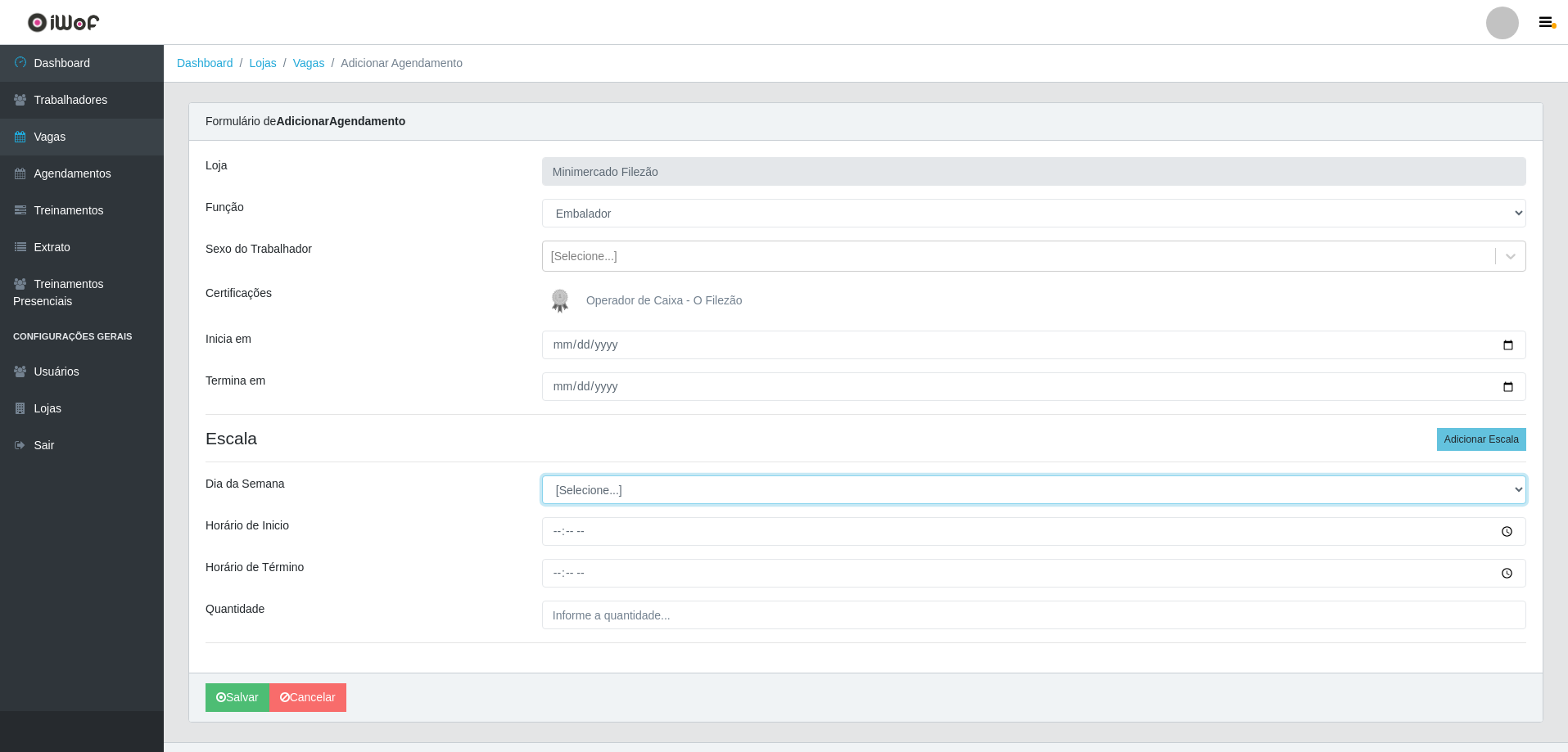
click at [624, 488] on select "[Selecione...] Segunda Terça Quarta Quinta Sexta Sábado Domingo" at bounding box center [1034, 490] width 984 height 28
select select "6"
click at [542, 476] on select "[Selecione...] Segunda Terça Quarta Quinta Sexta Sábado Domingo" at bounding box center [1034, 490] width 984 height 28
drag, startPoint x: 649, startPoint y: 730, endPoint x: 647, endPoint y: 704, distance: 26.1
click at [649, 728] on div "Carregando... Formulário de Adicionar Agendamento Loja Minimercado Filezão Funç…" at bounding box center [865, 422] width 1379 height 640
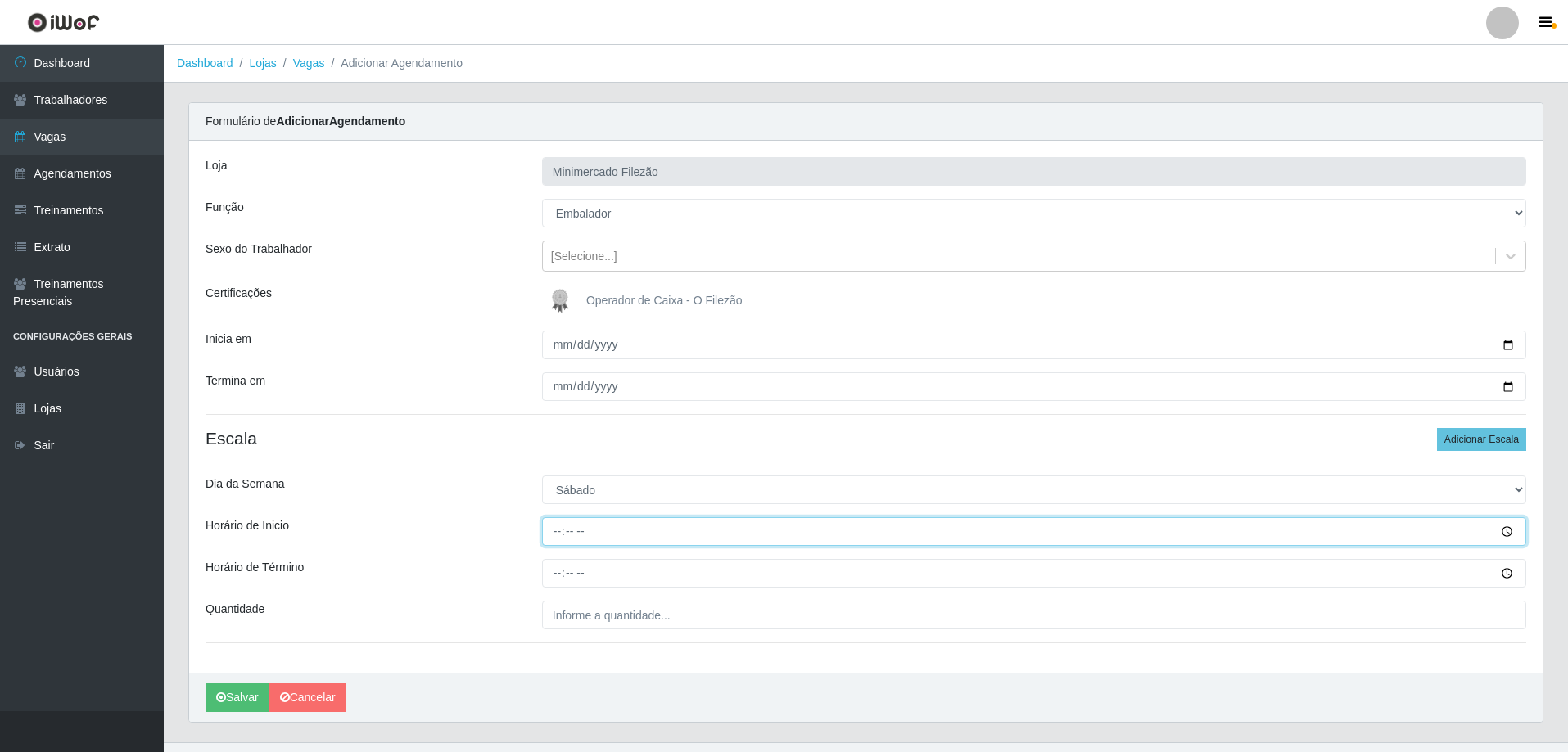
click at [606, 538] on input "Horário de Inicio" at bounding box center [1034, 531] width 984 height 28
type input "13:00"
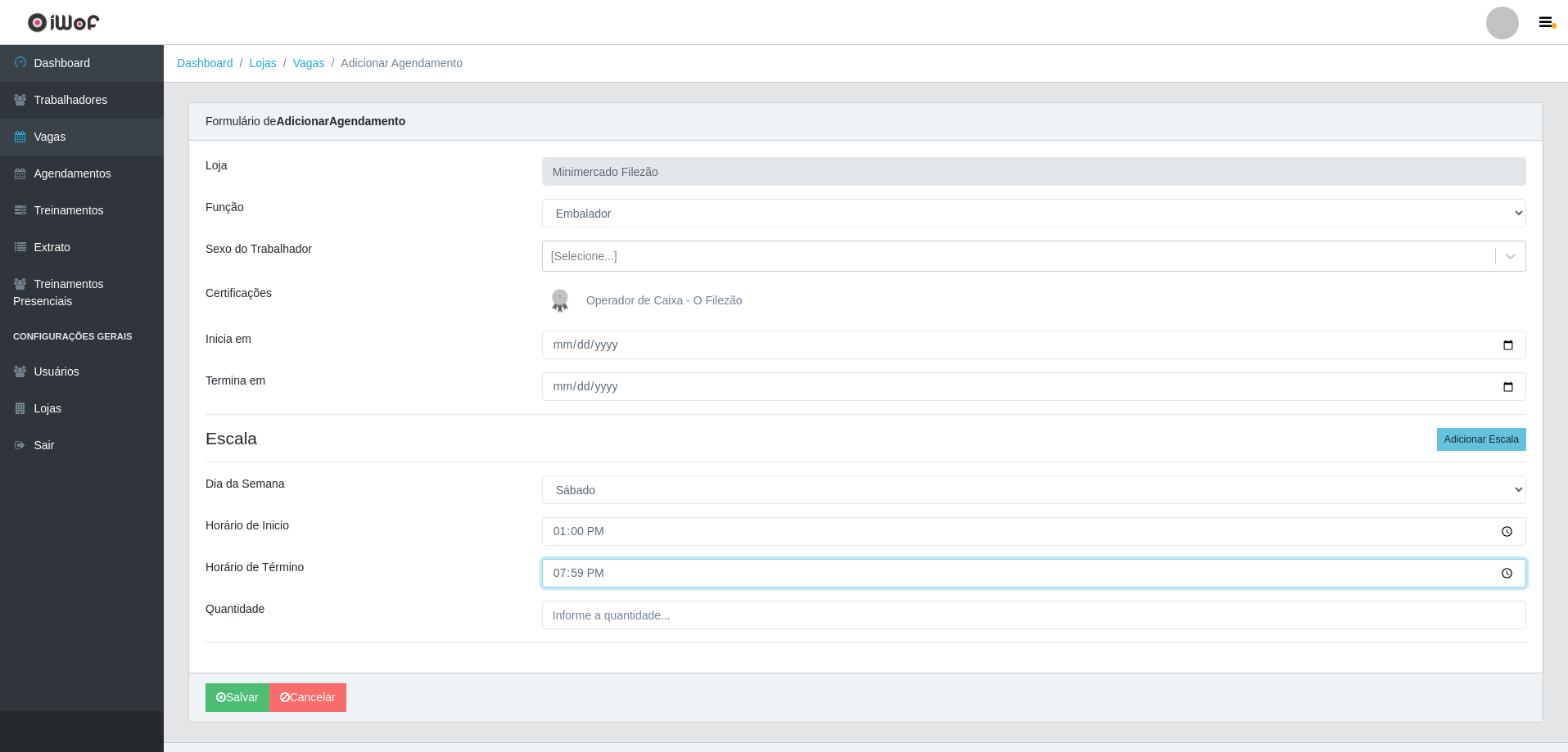
type input "19:00"
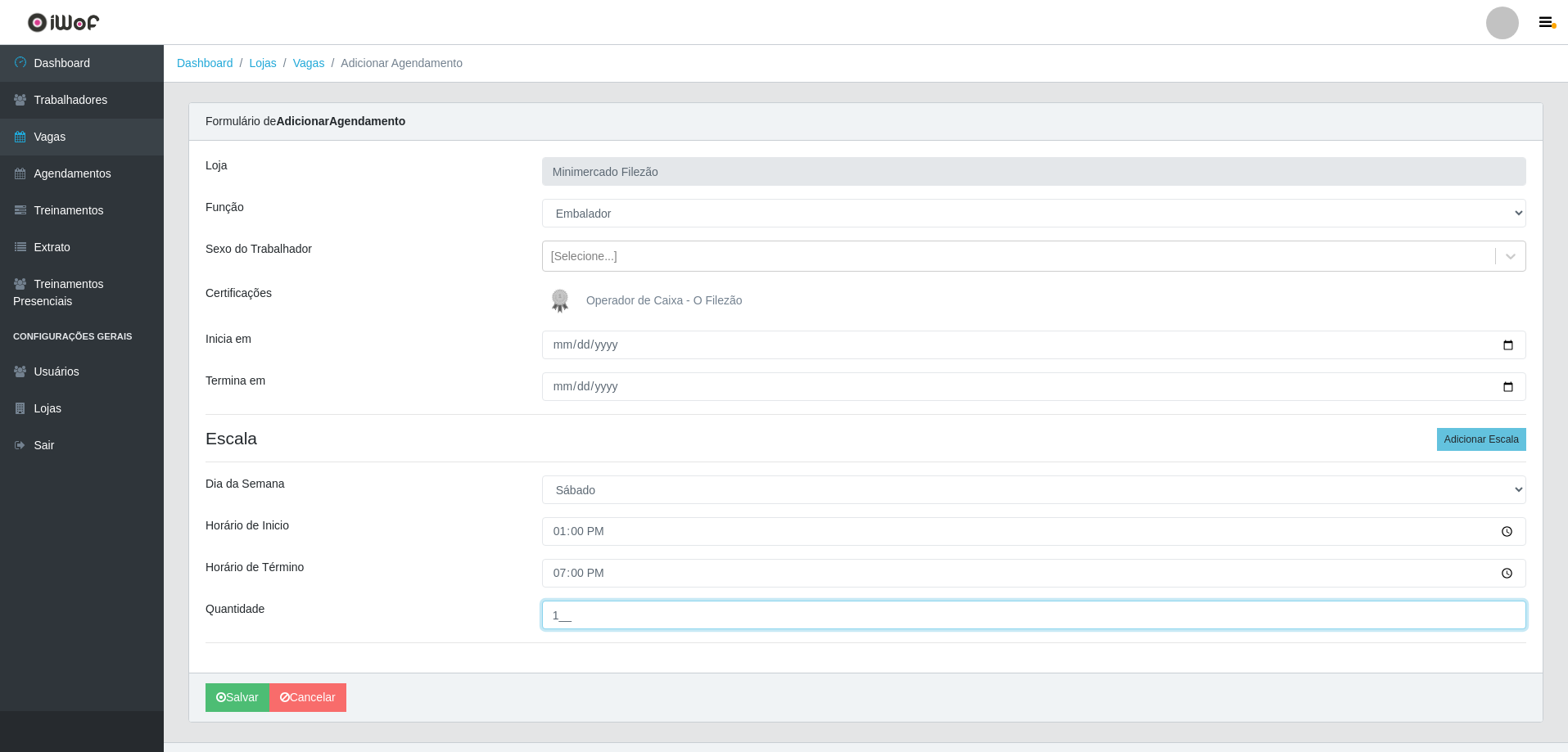
type input "1__"
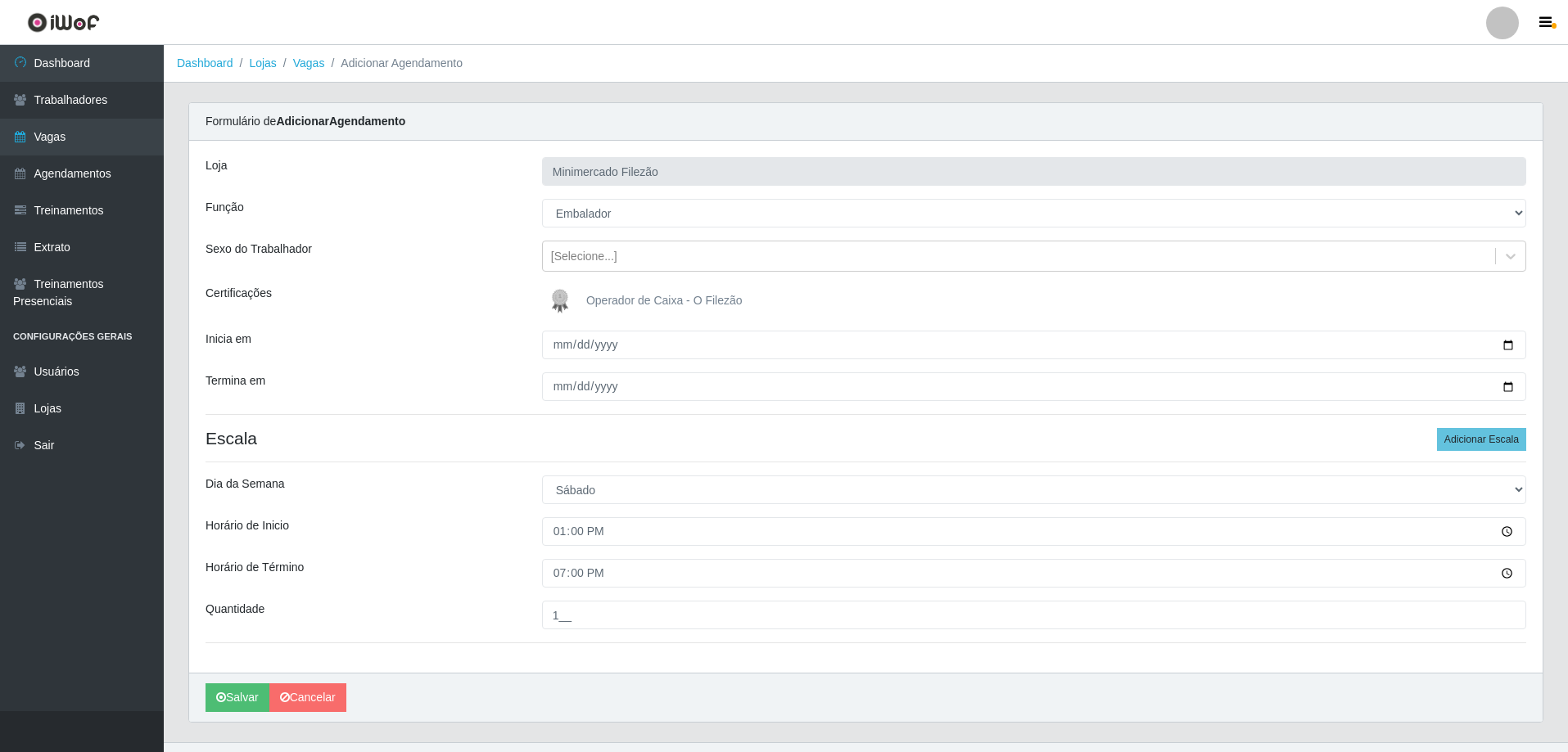
click at [536, 725] on div "Carregando... Formulário de Adicionar Agendamento Loja Minimercado Filezão Funç…" at bounding box center [865, 422] width 1379 height 640
click at [242, 696] on button "Salvar" at bounding box center [237, 697] width 64 height 28
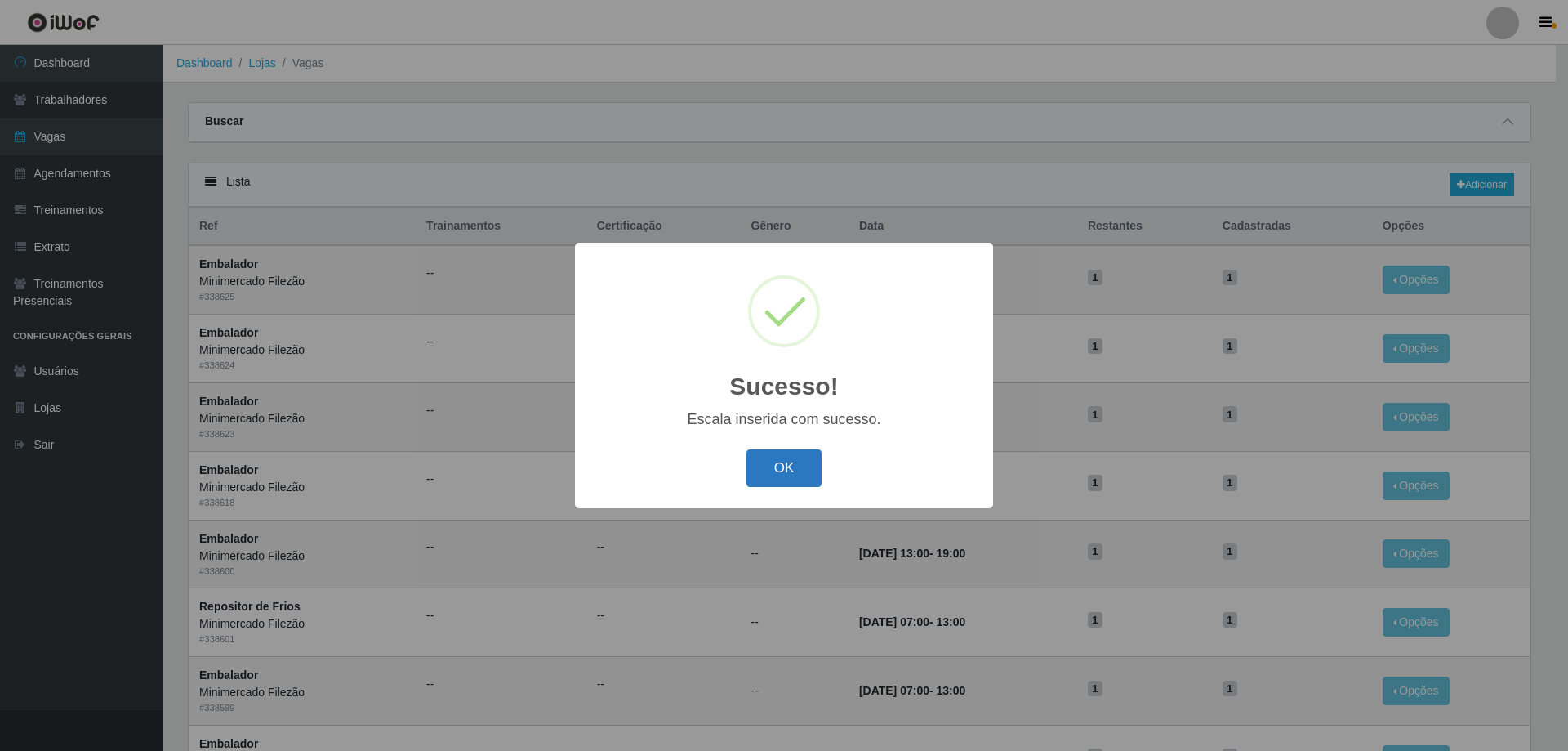
click at [792, 462] on button "OK" at bounding box center [784, 469] width 76 height 39
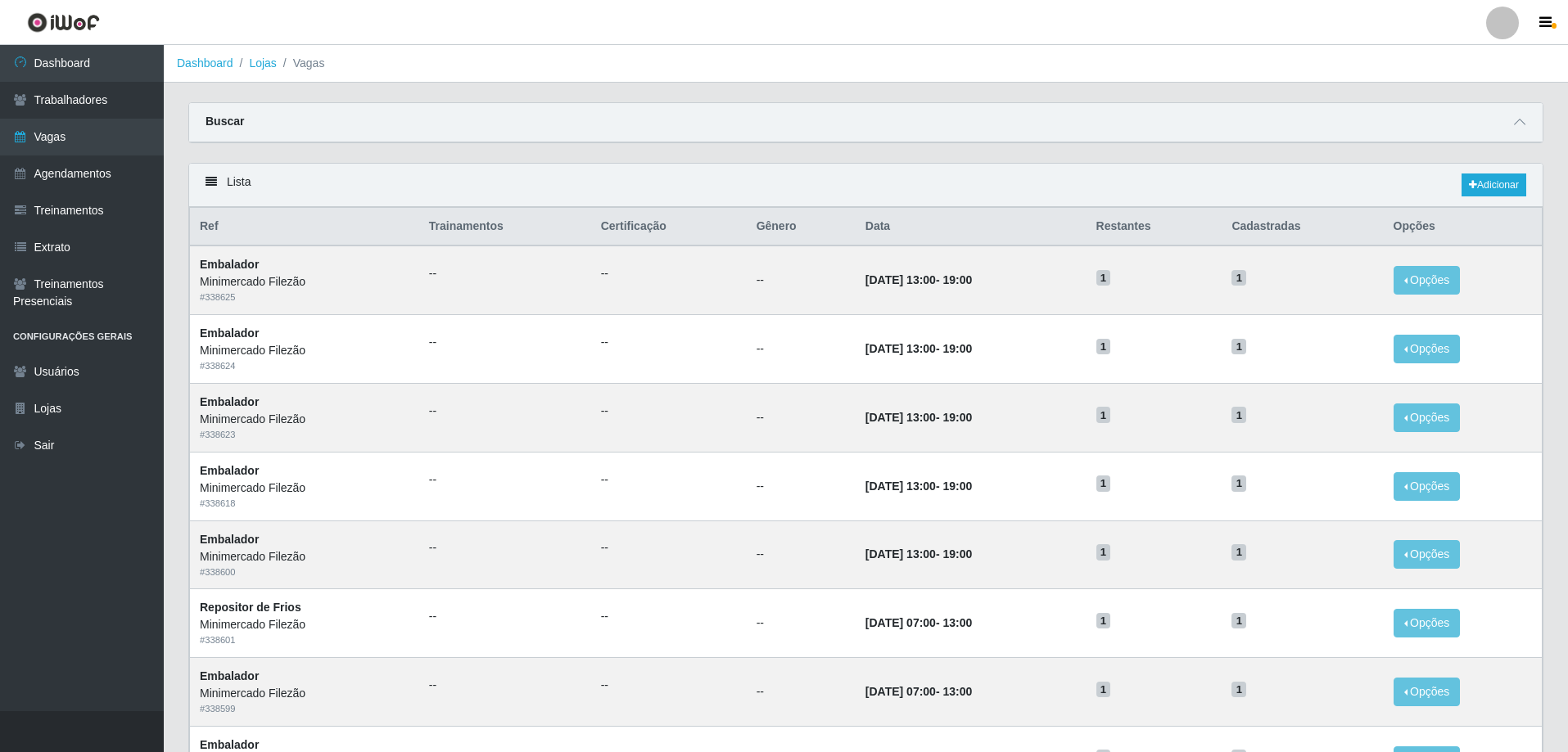
click at [1116, 161] on div "Carregando... Buscar Início em Término em Função [Selecione...] ASG ASG + ASG +…" at bounding box center [865, 132] width 1379 height 61
click at [1500, 181] on link "Adicionar" at bounding box center [1493, 185] width 64 height 23
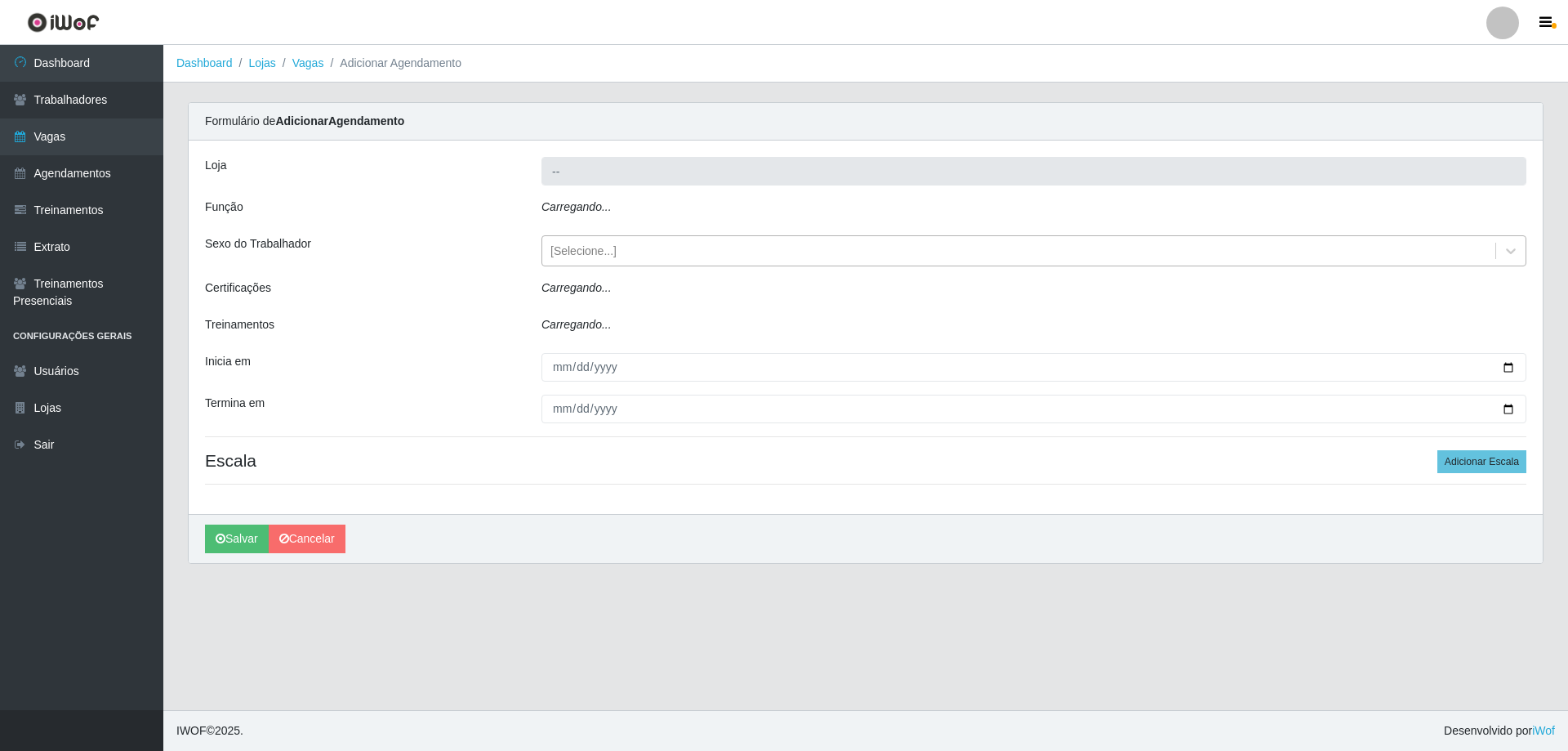
type input "Minimercado Filezão"
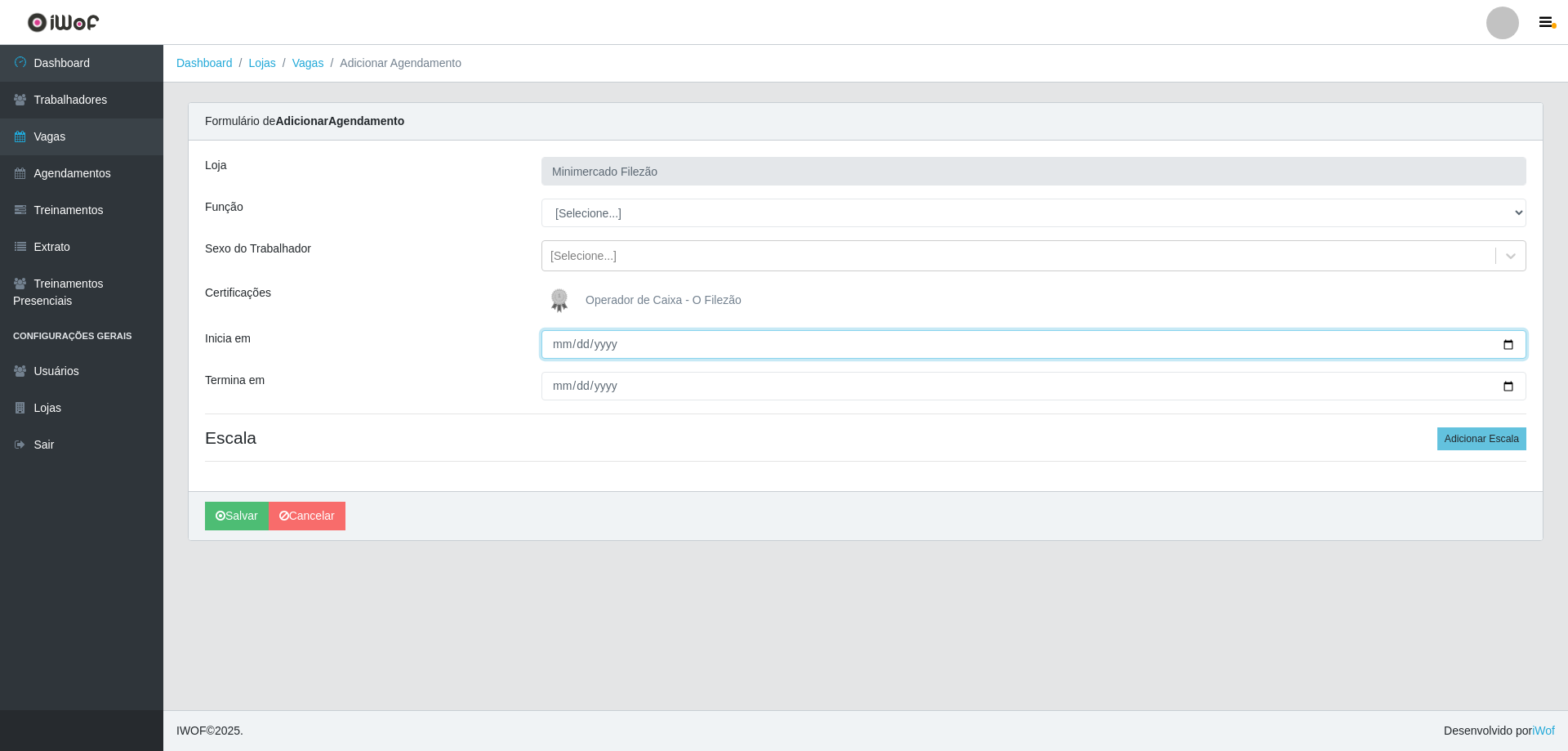
click at [1510, 346] on input "Inicia em" at bounding box center [1034, 345] width 985 height 28
type input "[DATE]"
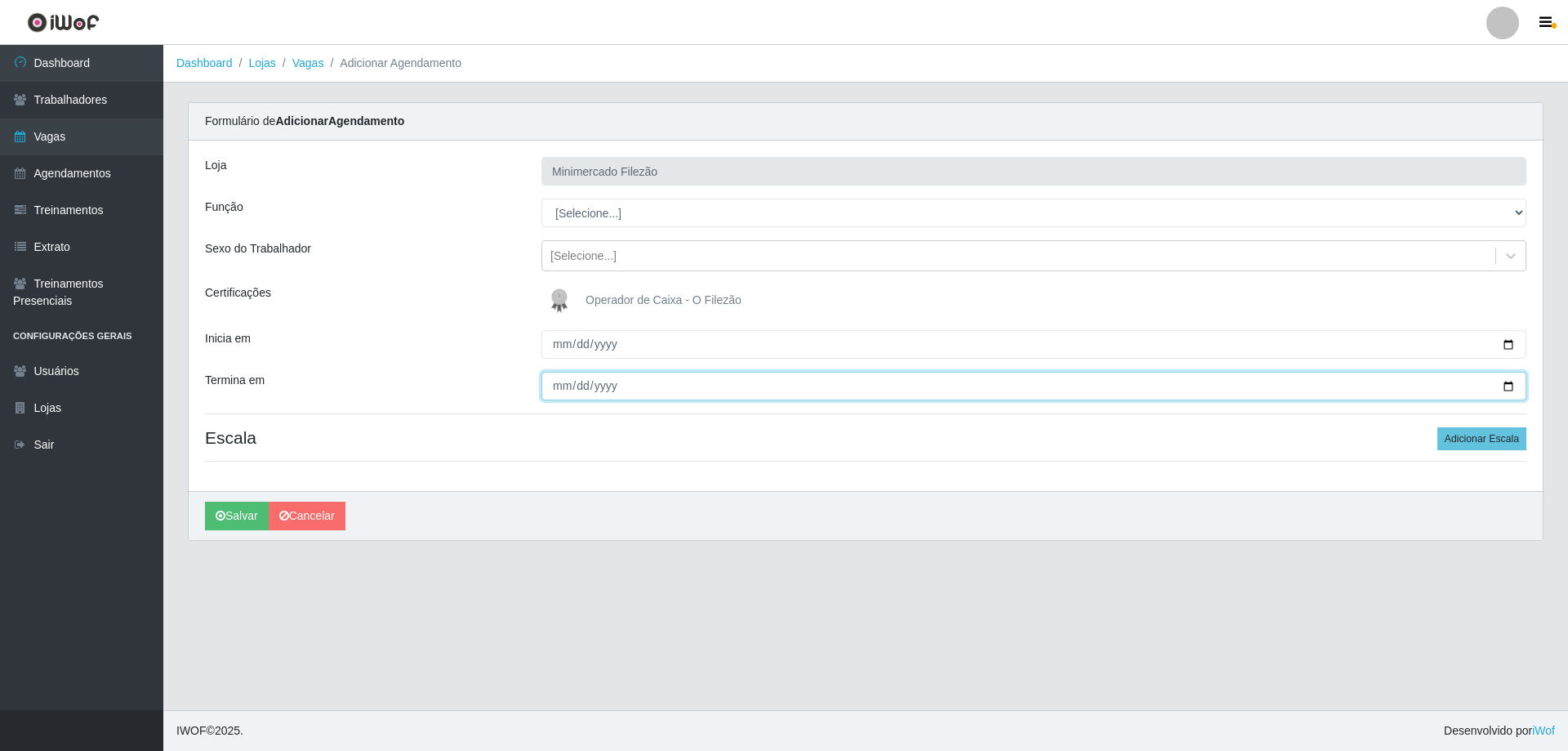
click at [1509, 386] on input "Termina em" at bounding box center [1034, 386] width 985 height 28
type input "[DATE]"
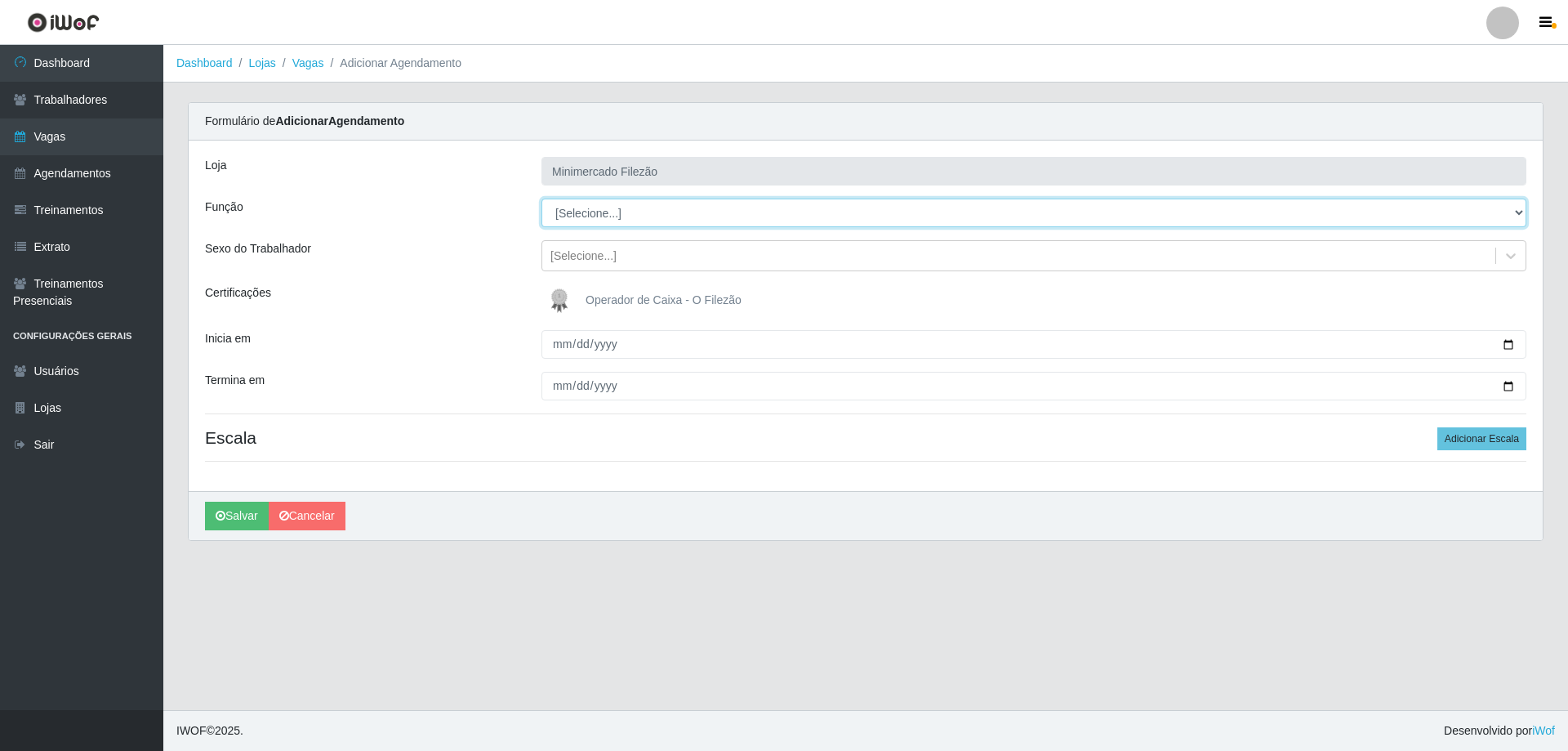
click at [701, 227] on select "[Selecione...] ASG ASG + ASG ++ Auxiliar de Estacionamento Auxiliar de Estacion…" at bounding box center [1034, 212] width 985 height 28
select select "1"
click at [542, 198] on select "[Selecione...] ASG ASG + ASG ++ Auxiliar de Estacionamento Auxiliar de Estacion…" at bounding box center [1034, 212] width 985 height 28
click at [1505, 449] on button "Adicionar Escala" at bounding box center [1482, 439] width 89 height 23
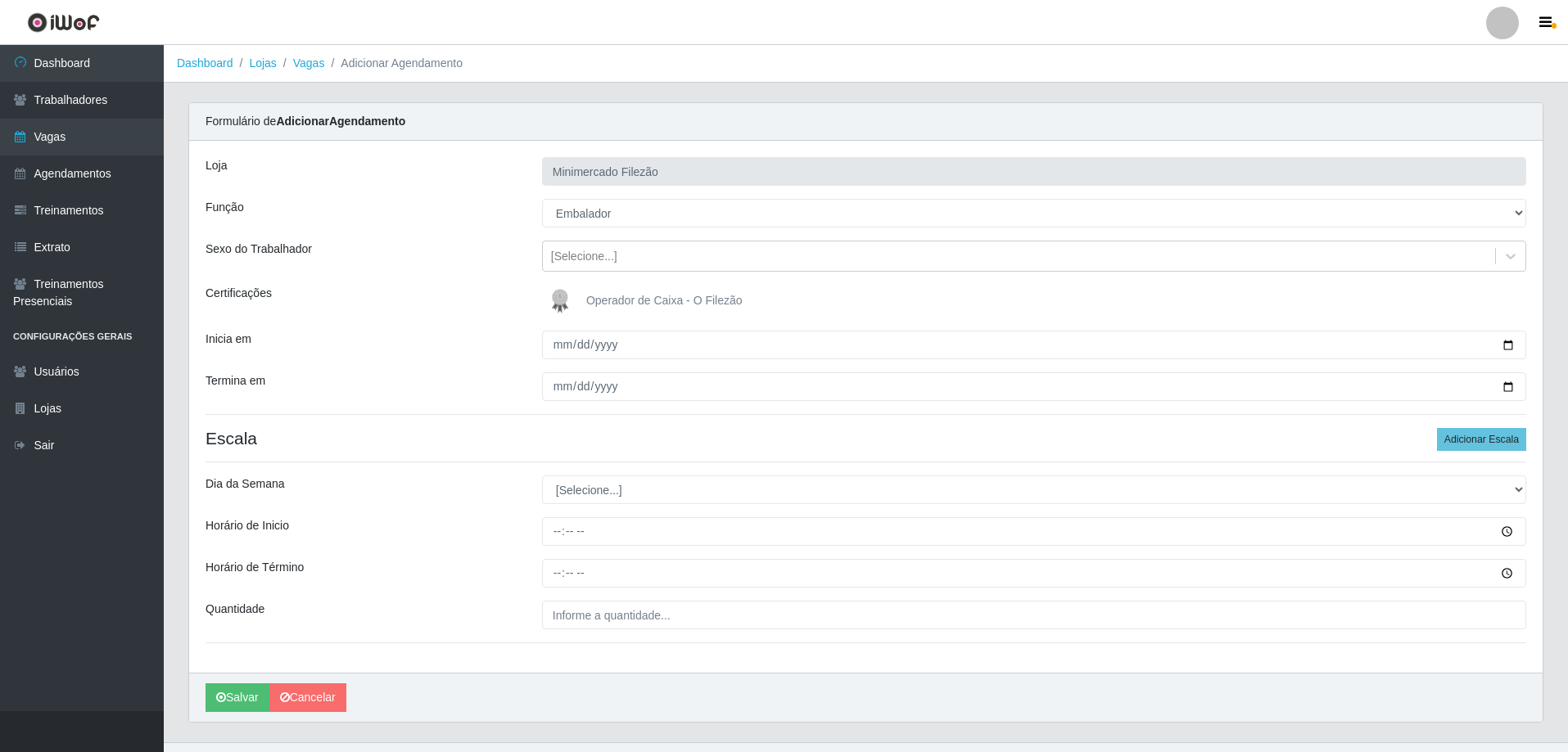
click at [1052, 679] on div "[PERSON_NAME]" at bounding box center [865, 697] width 1353 height 49
click at [622, 490] on select "[Selecione...] Segunda Terça Quarta Quinta Sexta Sábado Domingo" at bounding box center [1034, 490] width 984 height 28
select select "0"
click at [542, 476] on select "[Selecione...] Segunda Terça Quarta Quinta Sexta Sábado Domingo" at bounding box center [1034, 490] width 984 height 28
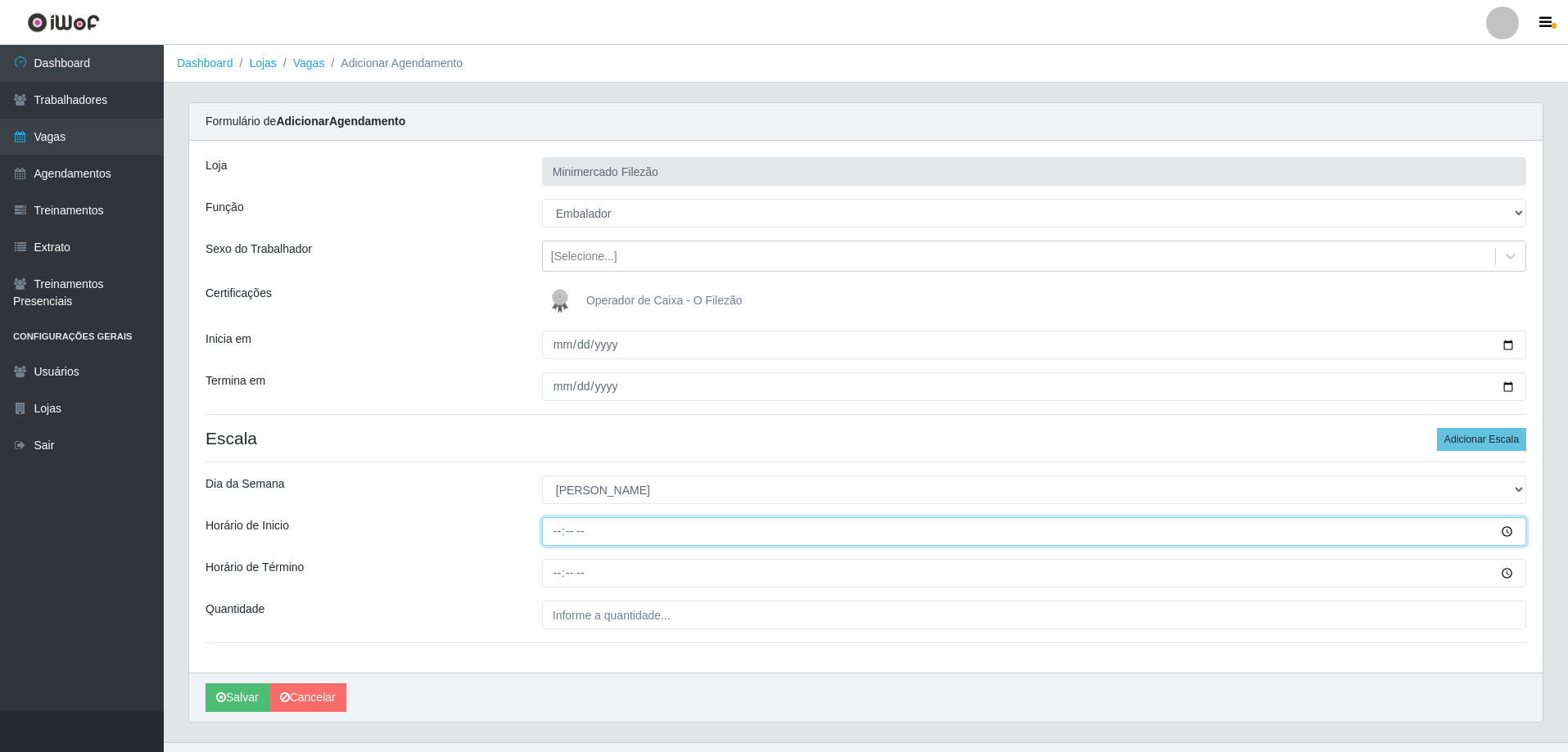
click at [643, 528] on input "Horário de Inicio" at bounding box center [1034, 531] width 984 height 28
type input "07:00"
type input "13:00"
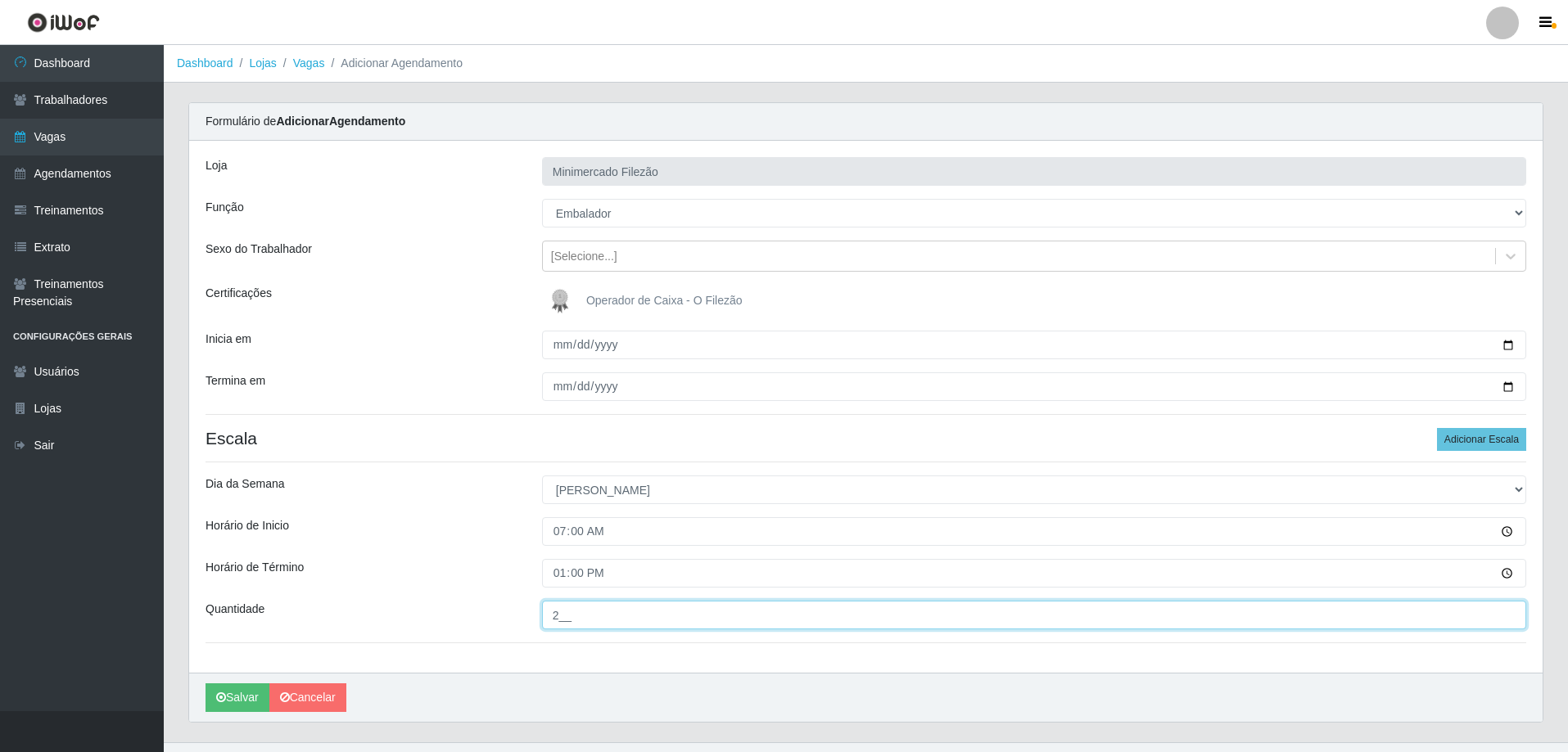
type input "2__"
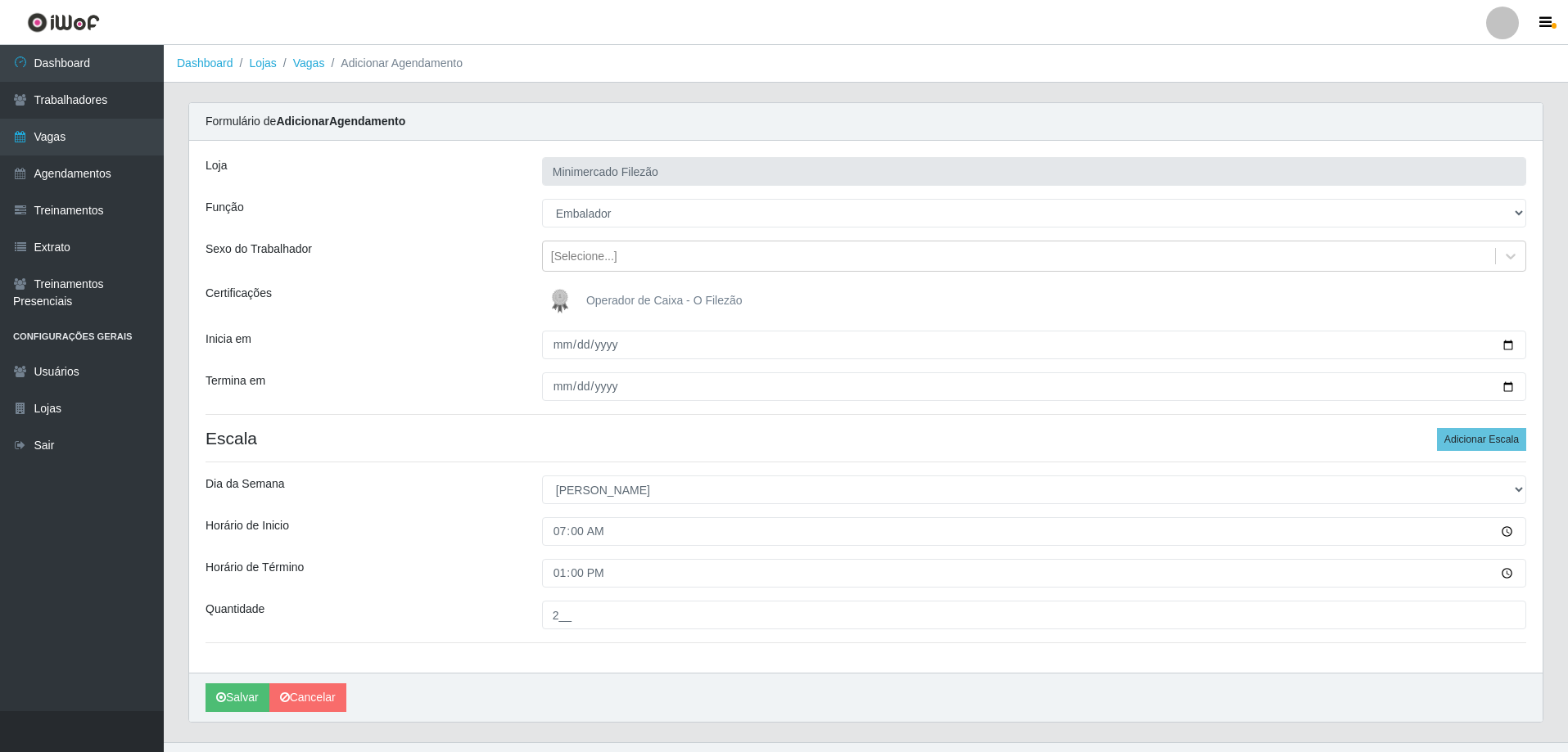
drag, startPoint x: 532, startPoint y: 669, endPoint x: 373, endPoint y: 658, distance: 159.4
click at [530, 669] on div "Loja Minimercado Filezão Função [Selecione...] ASG ASG + ASG ++ Auxiliar de Est…" at bounding box center [865, 406] width 1353 height 532
click at [219, 704] on button "Salvar" at bounding box center [237, 697] width 64 height 28
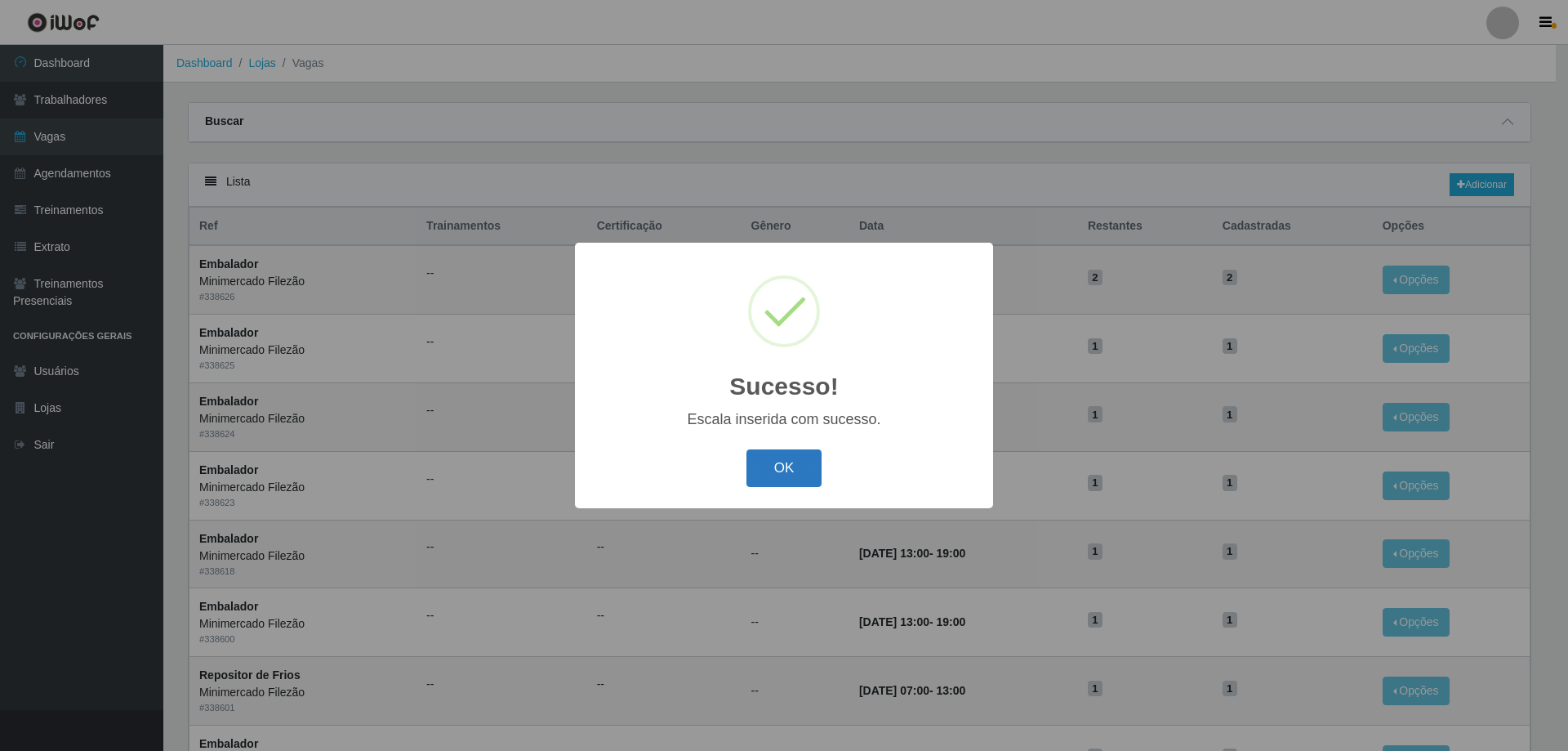
click at [772, 463] on button "OK" at bounding box center [784, 469] width 76 height 39
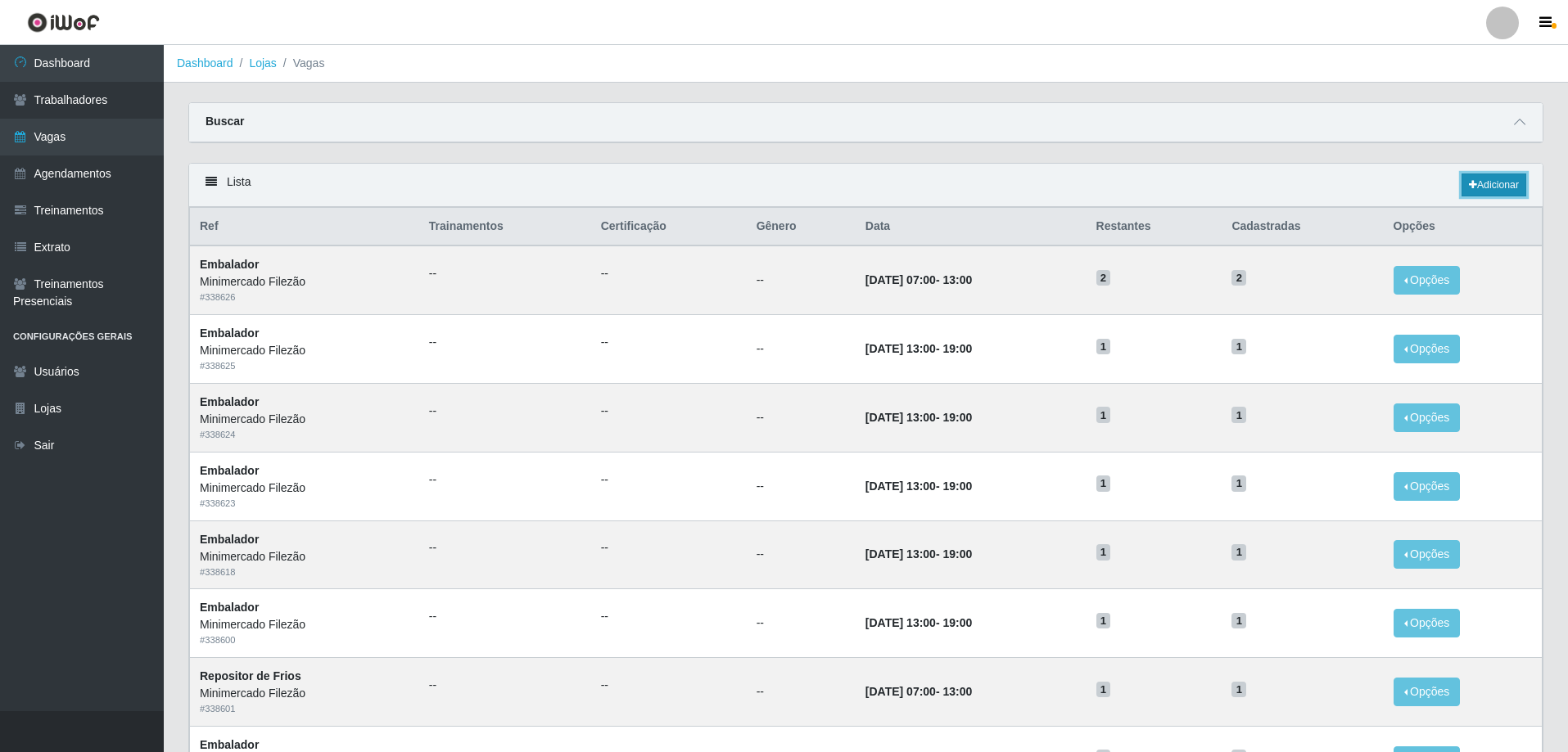
click at [1486, 179] on link "Adicionar" at bounding box center [1493, 185] width 64 height 23
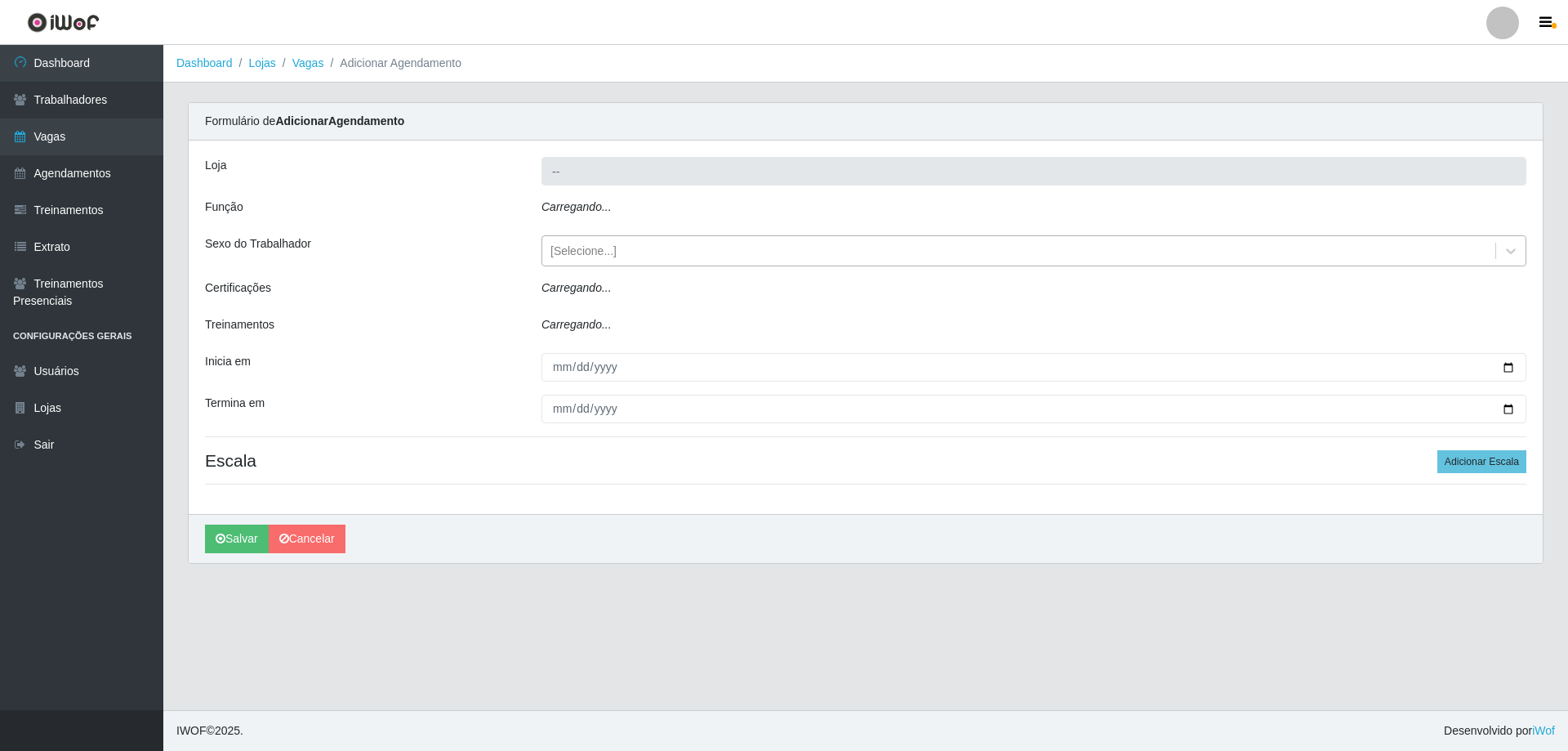
type input "Minimercado Filezão"
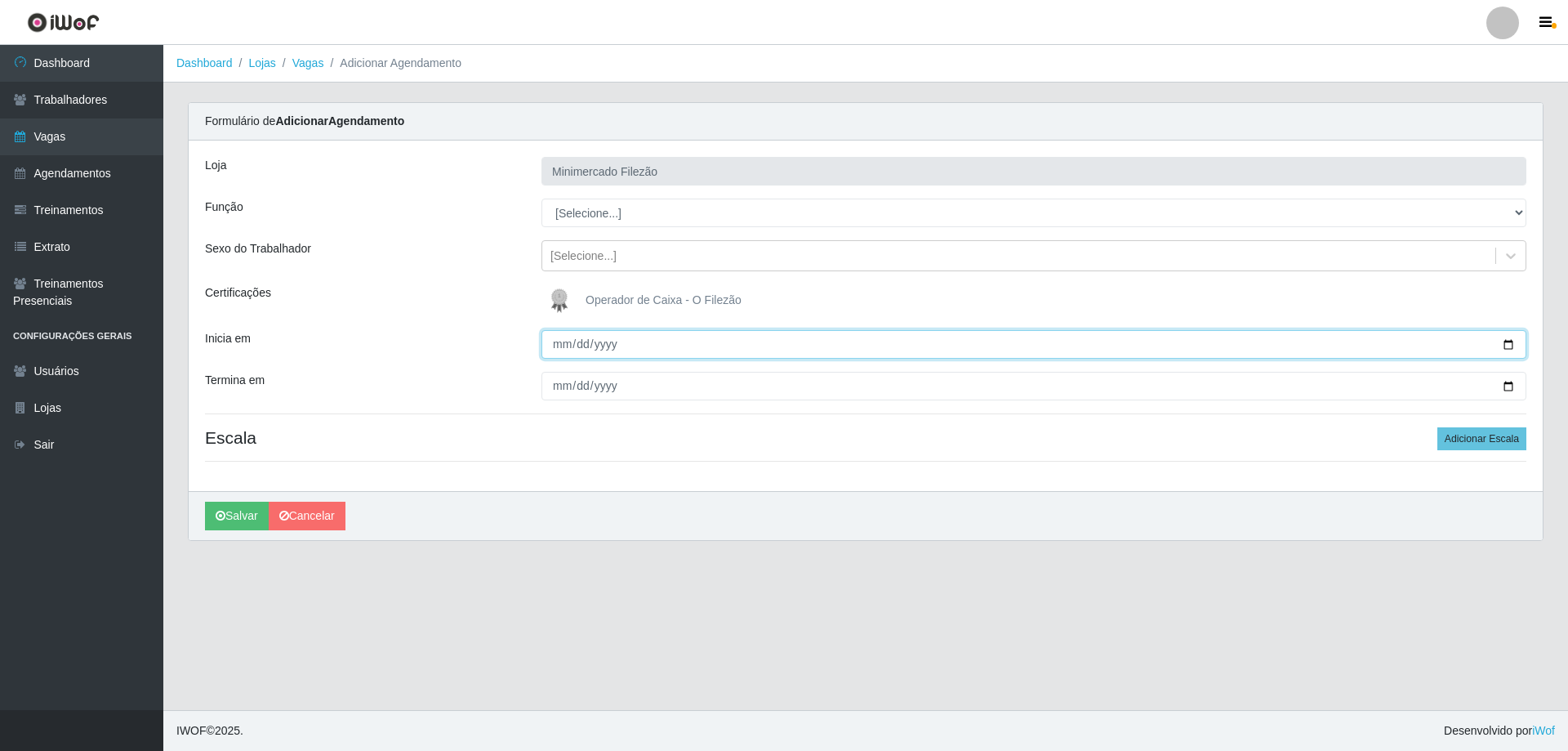
click at [1507, 343] on input "Inicia em" at bounding box center [1034, 345] width 985 height 28
type input "[DATE]"
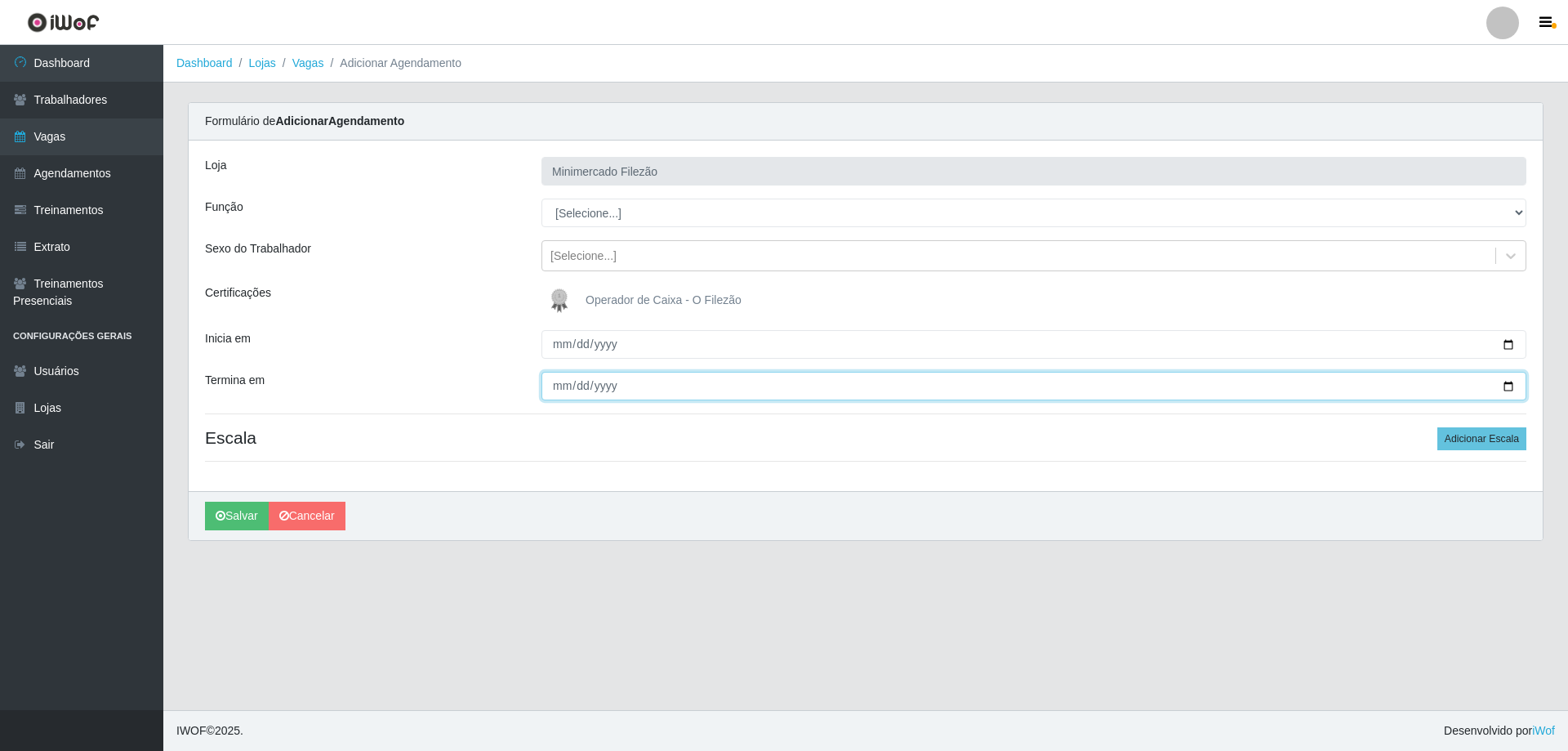
click at [1511, 383] on input "Termina em" at bounding box center [1034, 386] width 985 height 28
type input "[DATE]"
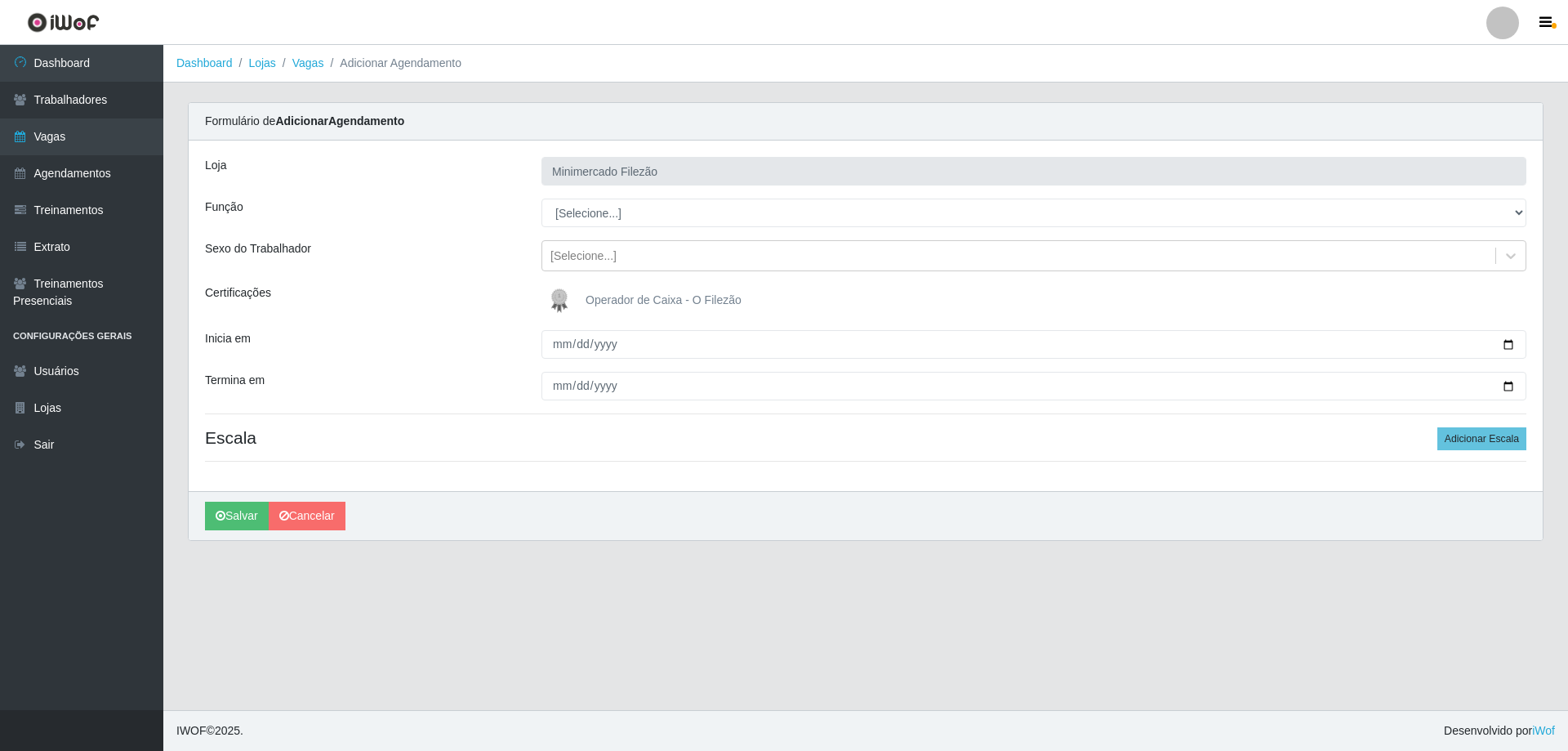
click at [689, 229] on div "Loja Minimercado Filezão Função [Selecione...] ASG ASG + ASG ++ Auxiliar de Est…" at bounding box center [865, 316] width 1354 height 351
click at [679, 223] on select "[Selecione...] ASG ASG + ASG ++ Auxiliar de Estacionamento Auxiliar de Estacion…" at bounding box center [1034, 212] width 985 height 28
select select "1"
click at [542, 198] on select "[Selecione...] ASG ASG + ASG ++ Auxiliar de Estacionamento Auxiliar de Estacion…" at bounding box center [1034, 212] width 985 height 28
click at [1483, 435] on button "Adicionar Escala" at bounding box center [1482, 439] width 89 height 23
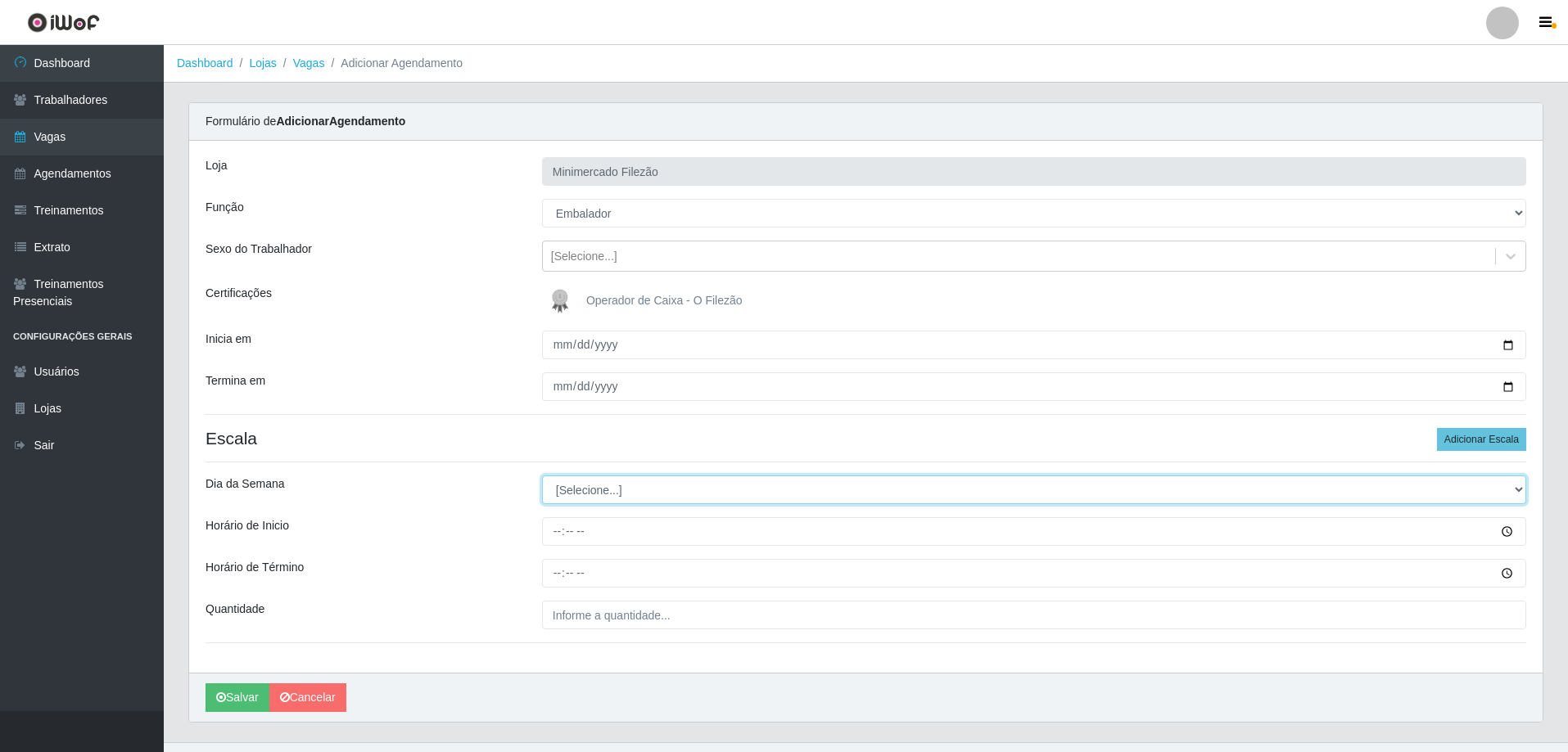
click at [583, 493] on select "[Selecione...] Segunda Terça Quarta Quinta Sexta Sábado Domingo" at bounding box center [1034, 490] width 984 height 28
select select "1"
click at [542, 476] on select "[Selecione...] Segunda Terça Quarta Quinta Sexta Sábado Domingo" at bounding box center [1034, 490] width 984 height 28
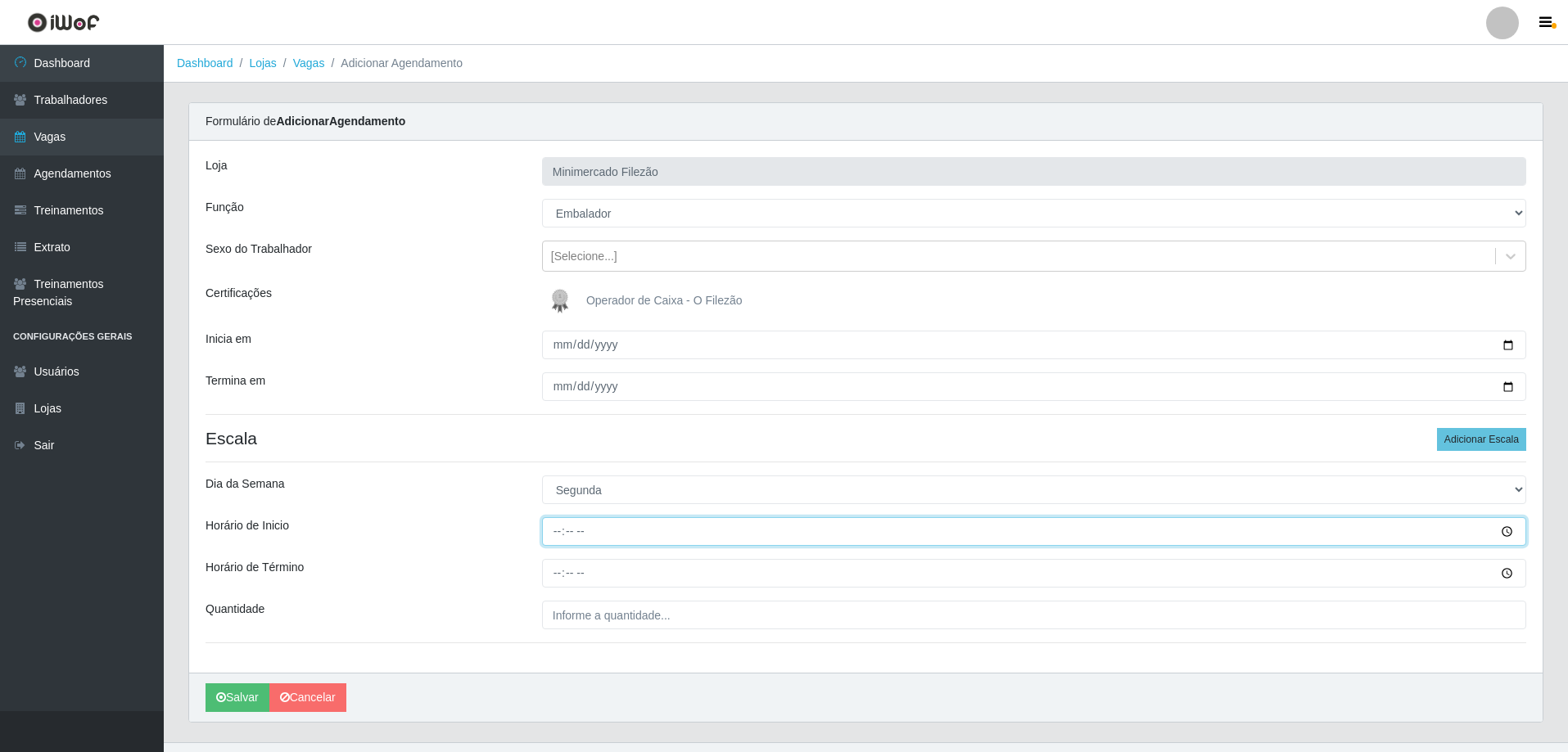
click at [622, 541] on input "Horário de Inicio" at bounding box center [1034, 531] width 984 height 28
type input "13:00"
type input "19:00"
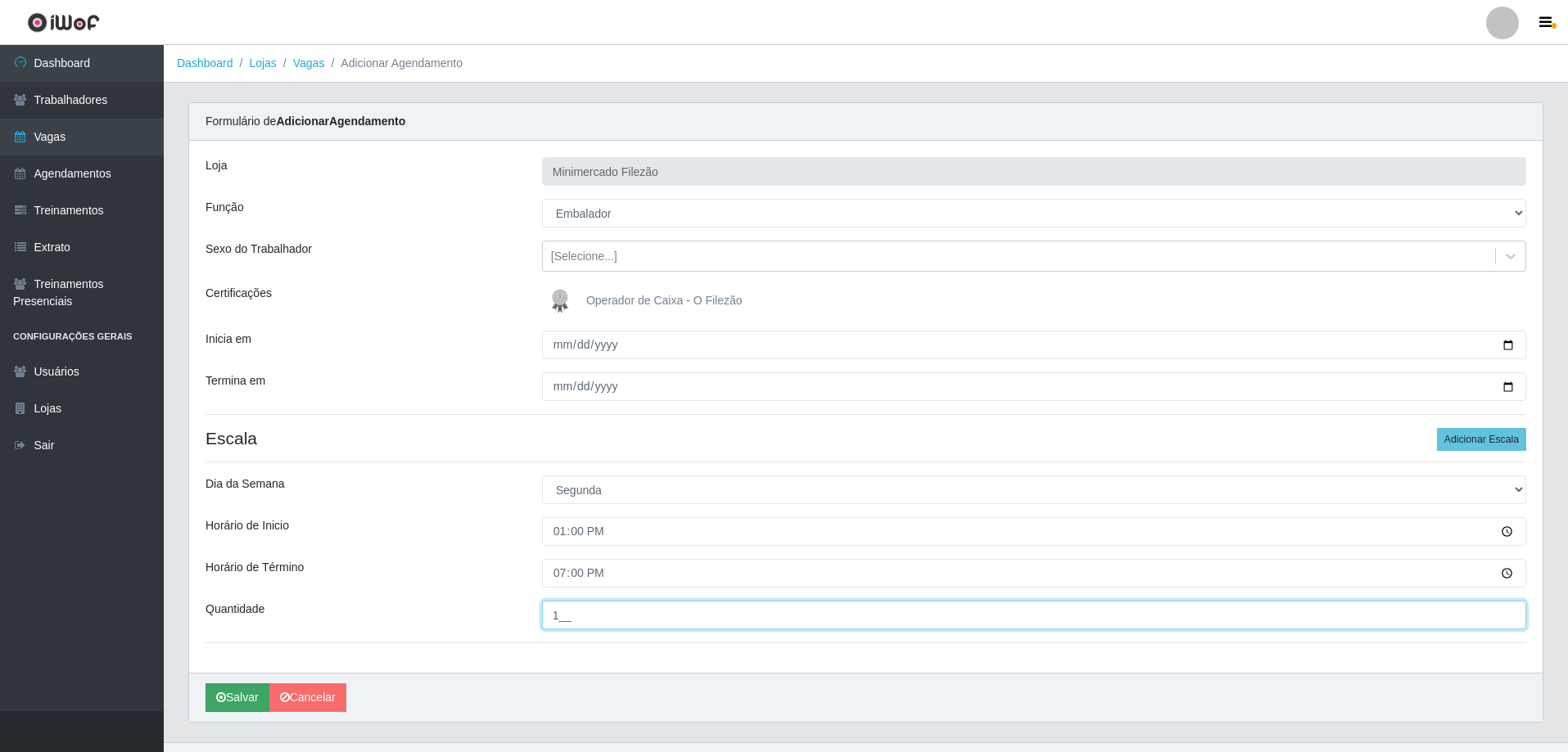
type input "1__"
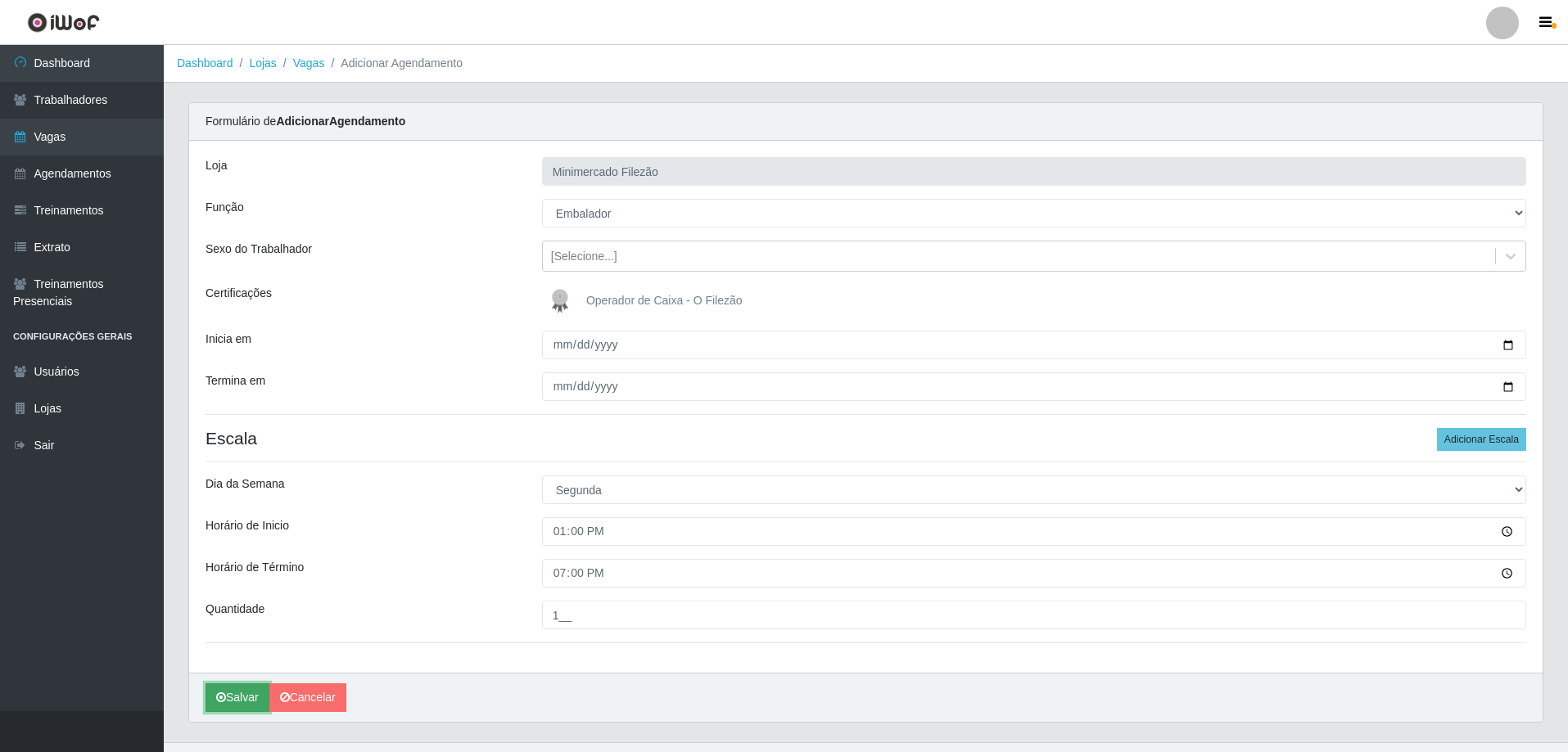
click at [230, 696] on button "Salvar" at bounding box center [237, 697] width 64 height 28
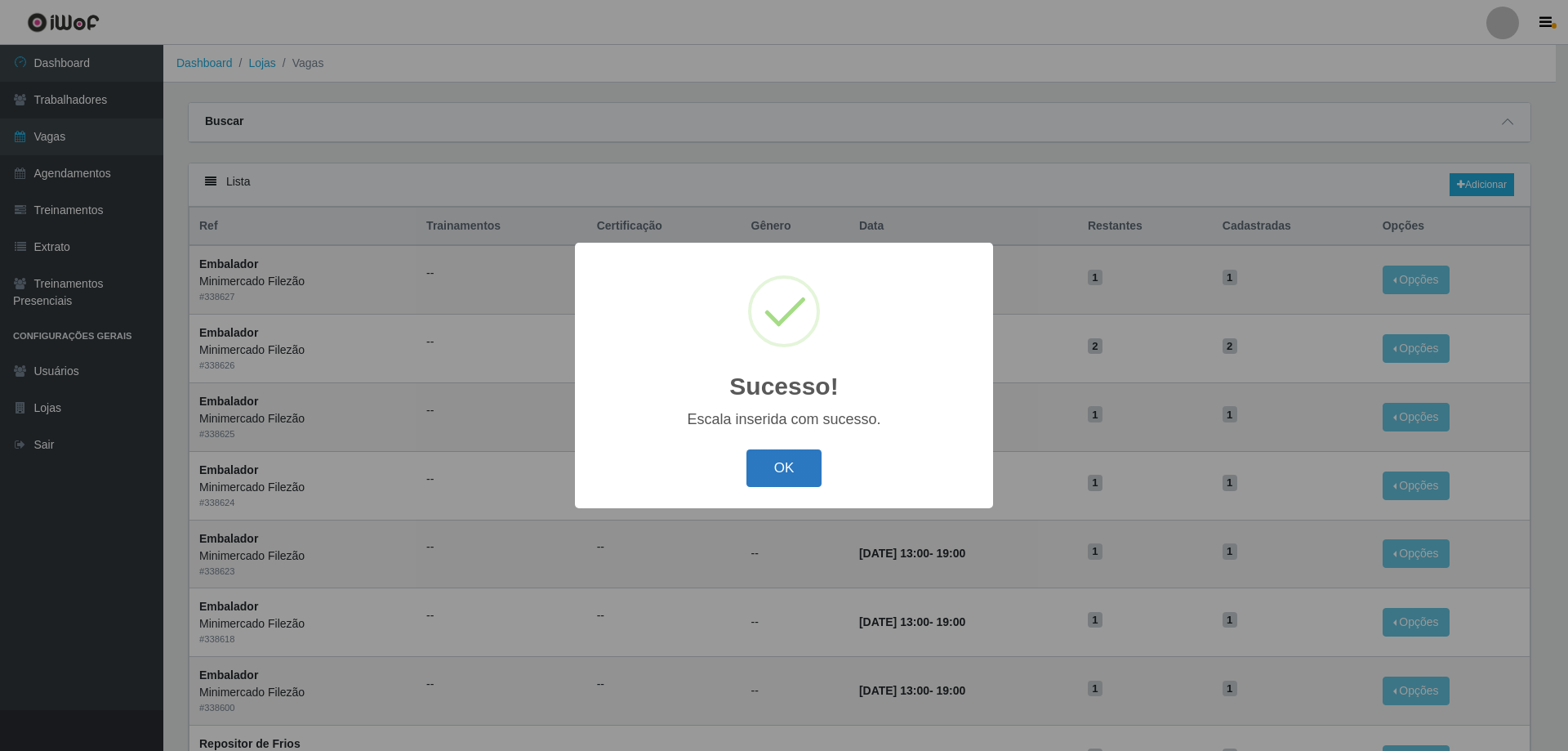
click at [792, 472] on button "OK" at bounding box center [784, 469] width 76 height 39
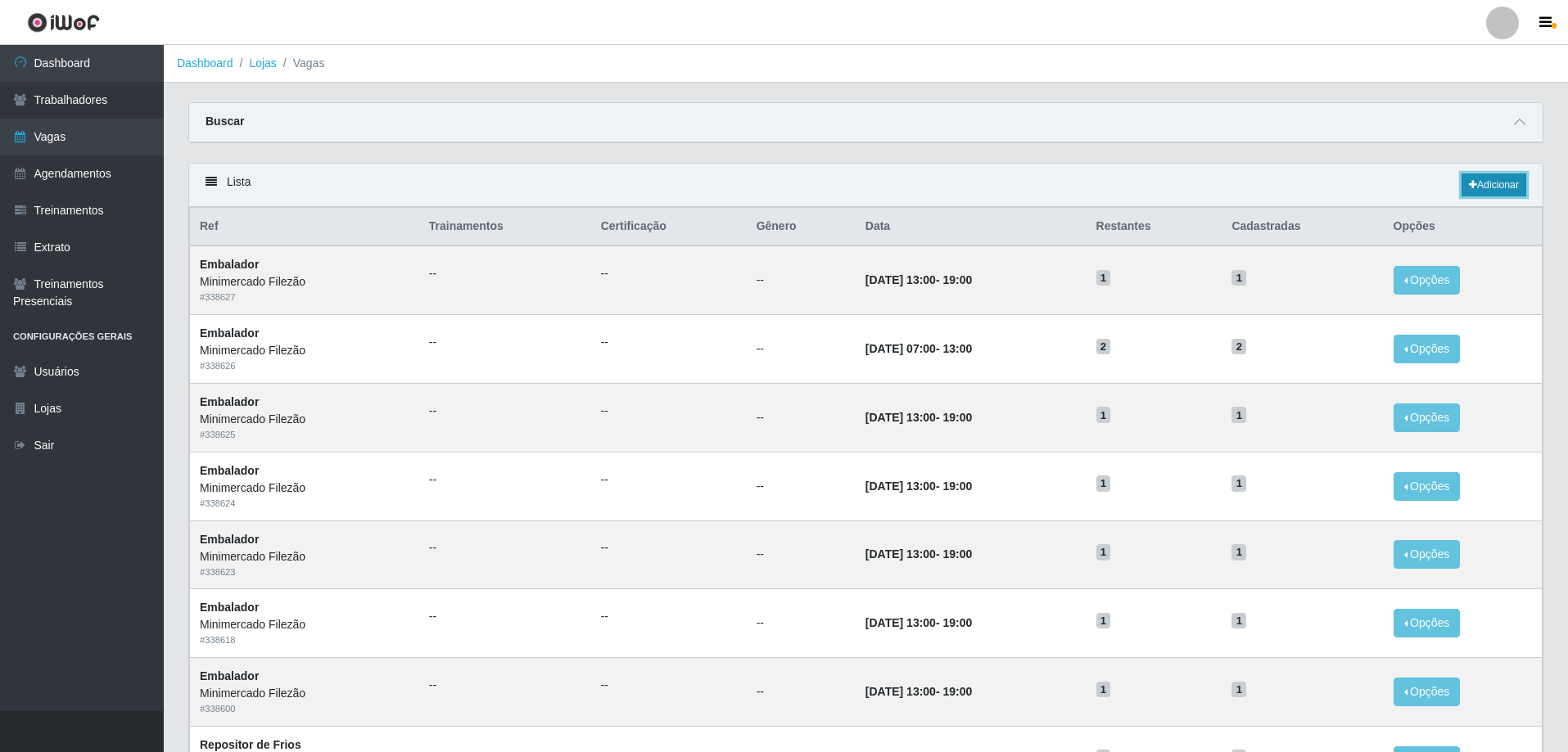
click at [1461, 197] on link "Adicionar" at bounding box center [1493, 185] width 64 height 23
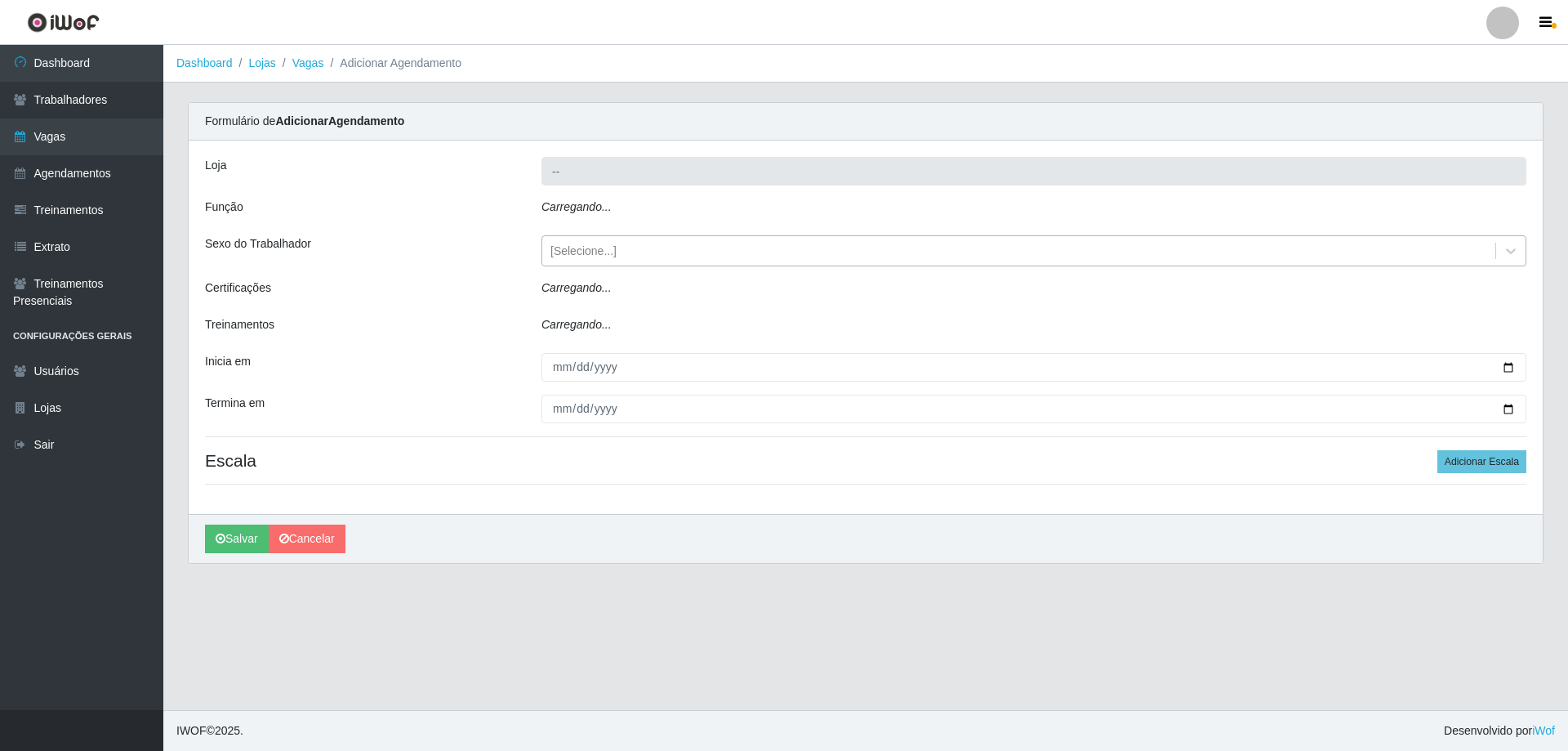
type input "Minimercado Filezão"
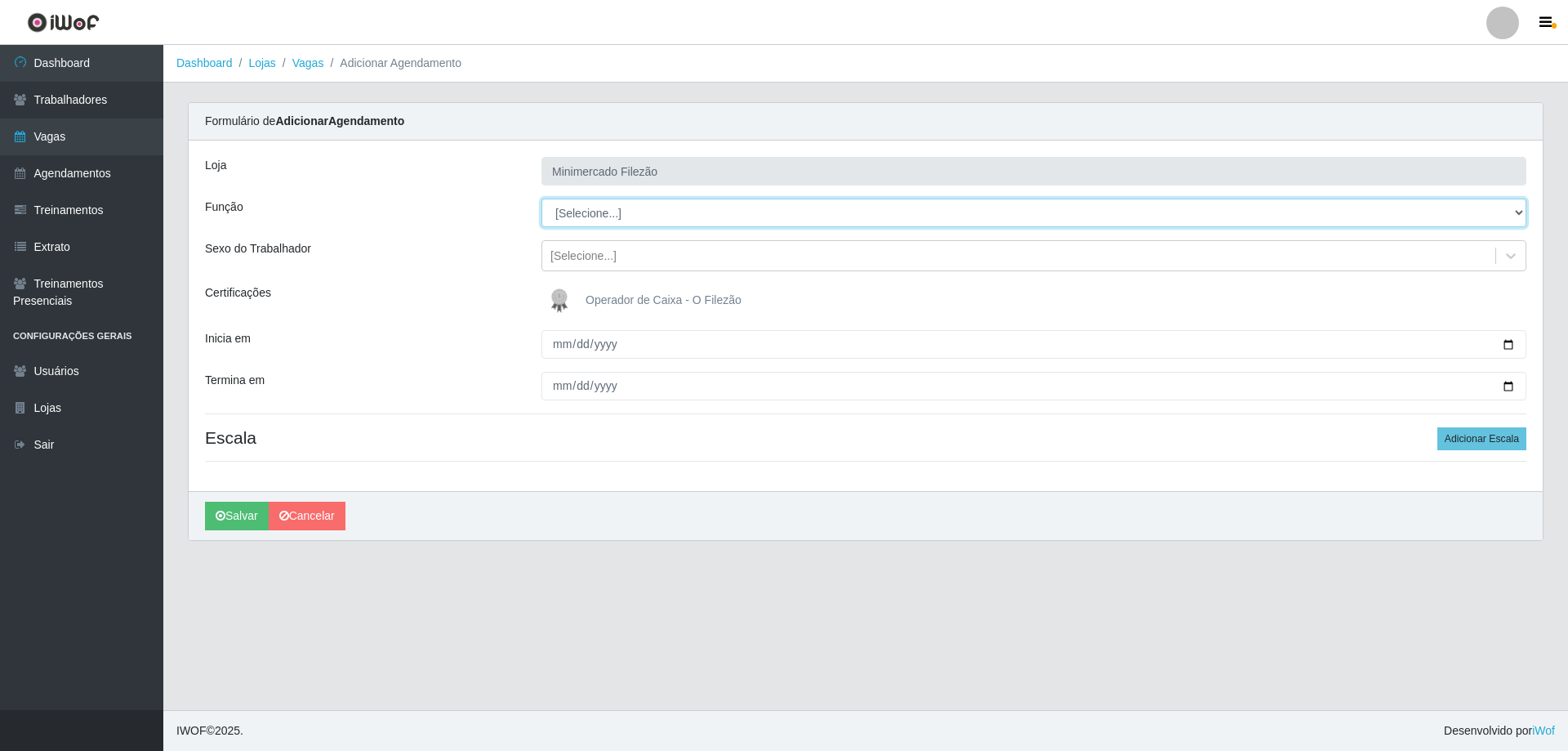
click at [662, 214] on select "[Selecione...] ASG ASG + ASG ++ Auxiliar de Estacionamento Auxiliar de Estacion…" at bounding box center [1034, 212] width 985 height 28
select select "112"
click at [542, 198] on select "[Selecione...] ASG ASG + ASG ++ Auxiliar de Estacionamento Auxiliar de Estacion…" at bounding box center [1034, 212] width 985 height 28
click at [1507, 340] on input "Inicia em" at bounding box center [1034, 345] width 985 height 28
type input "[DATE]"
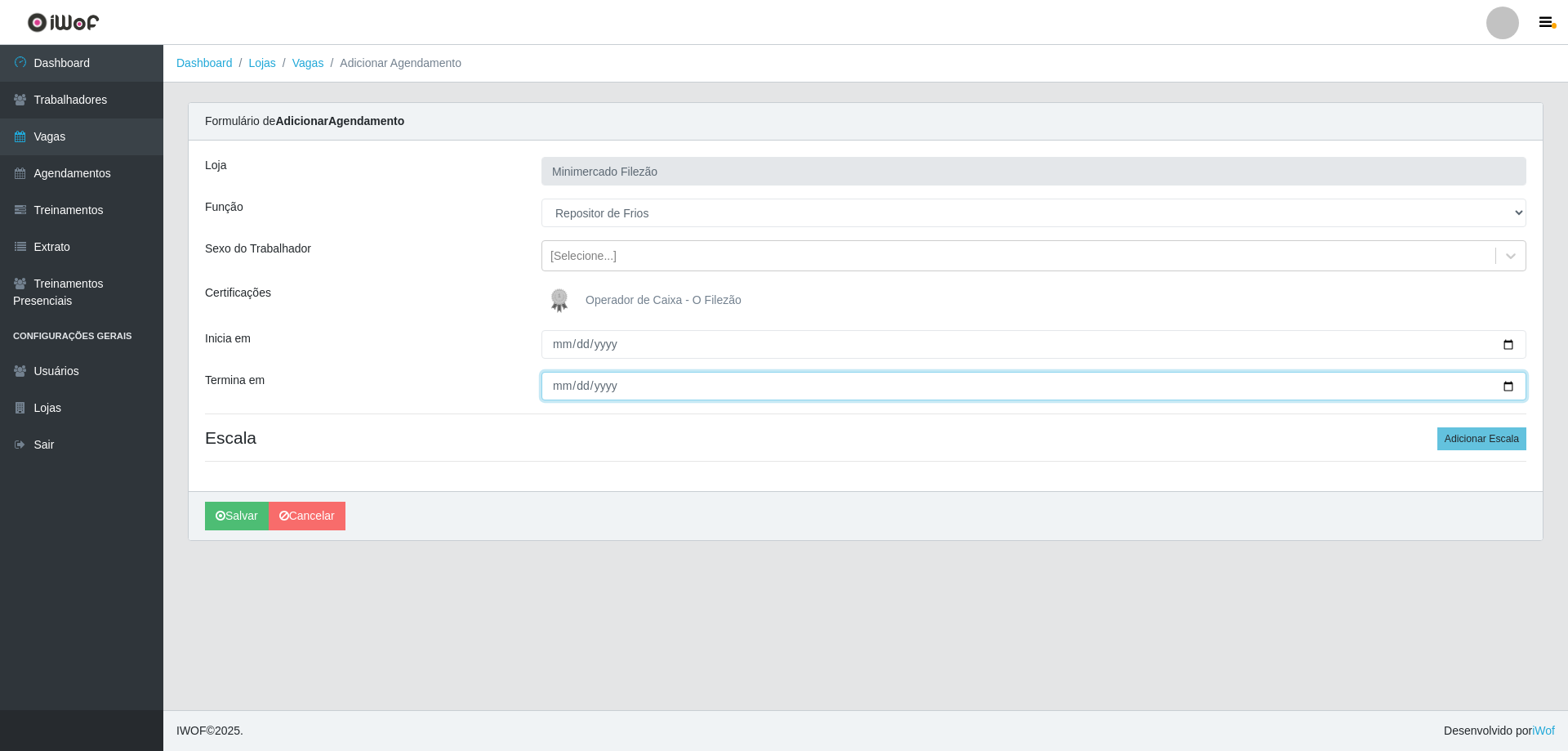
drag, startPoint x: 1512, startPoint y: 386, endPoint x: 1430, endPoint y: 407, distance: 84.6
click at [1510, 387] on input "Termina em" at bounding box center [1034, 386] width 985 height 28
type input "[DATE]"
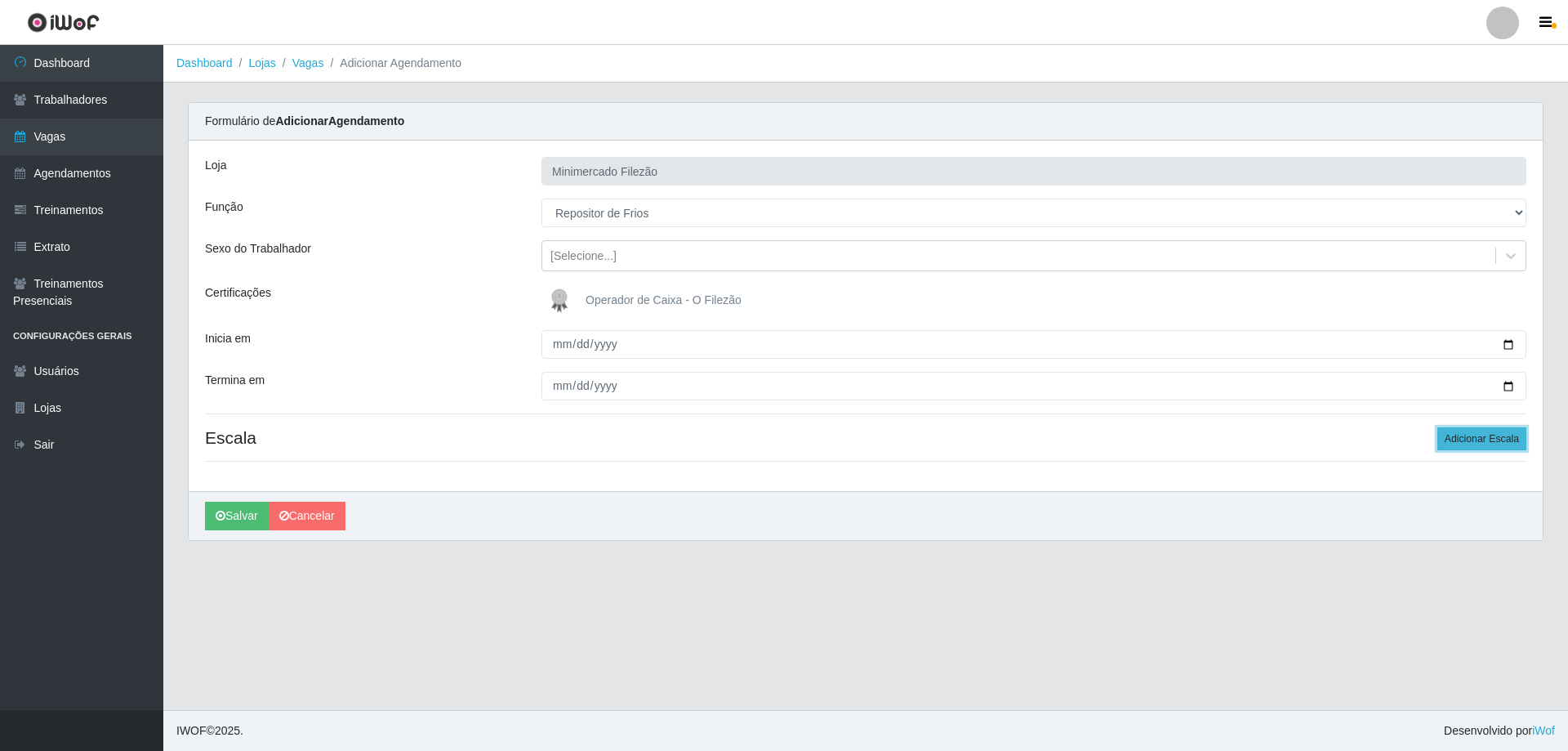
click at [1492, 442] on button "Adicionar Escala" at bounding box center [1482, 439] width 89 height 23
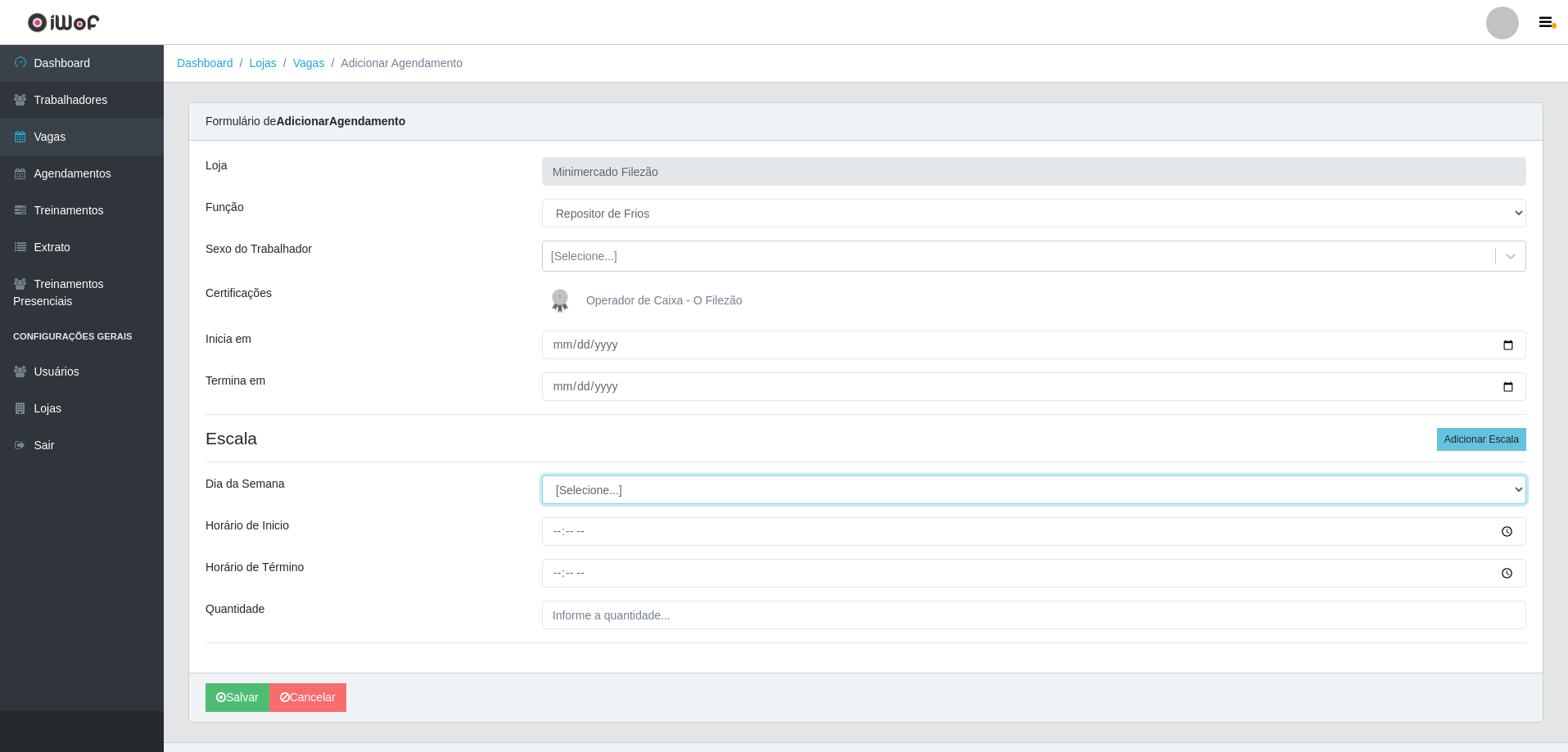
click at [625, 488] on select "[Selecione...] Segunda Terça Quarta Quinta Sexta Sábado Domingo" at bounding box center [1034, 490] width 984 height 28
select select "1"
click at [542, 476] on select "[Selecione...] Segunda Terça Quarta Quinta Sexta Sábado Domingo" at bounding box center [1034, 490] width 984 height 28
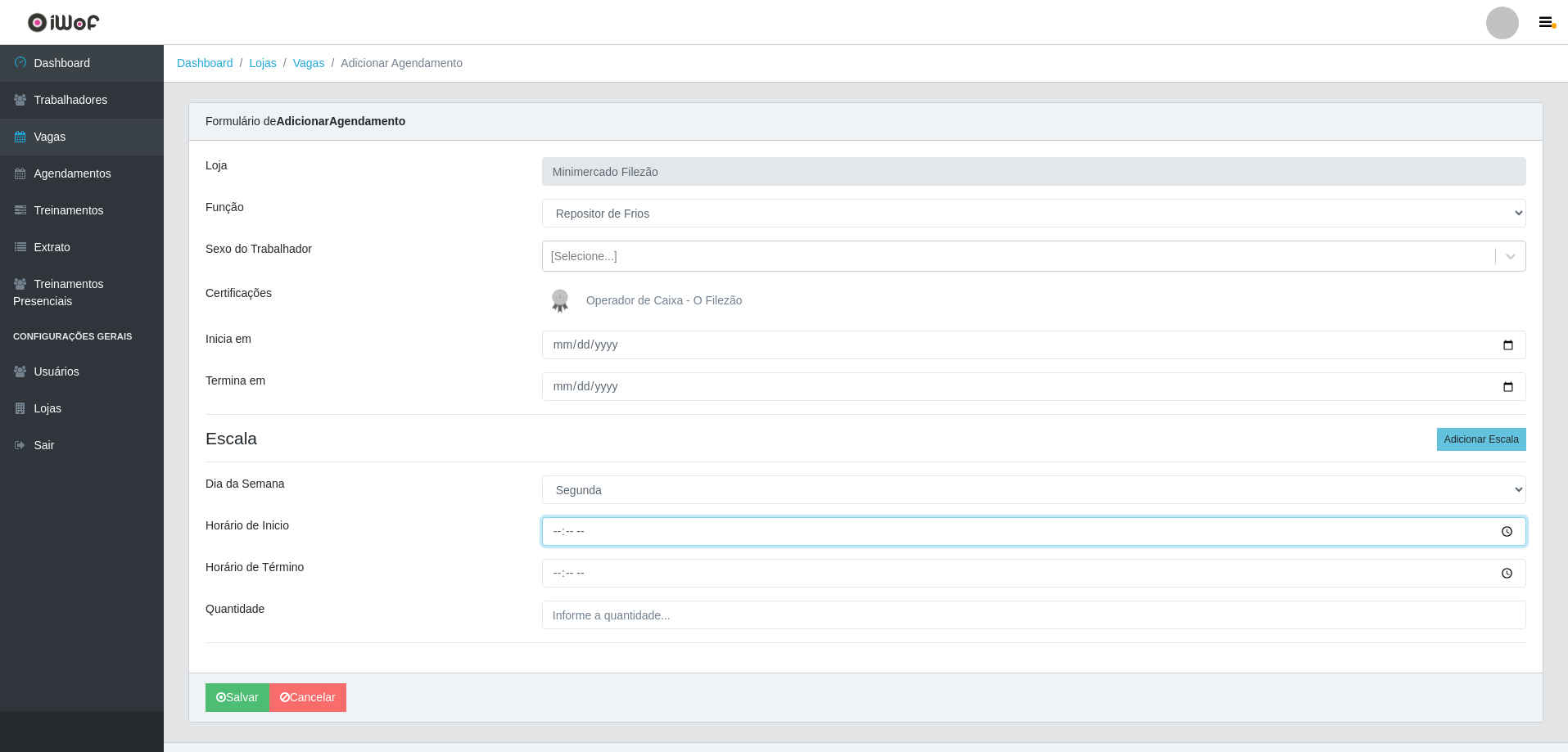
click at [607, 531] on input "Horário de Inicio" at bounding box center [1034, 531] width 984 height 28
type input "07:00"
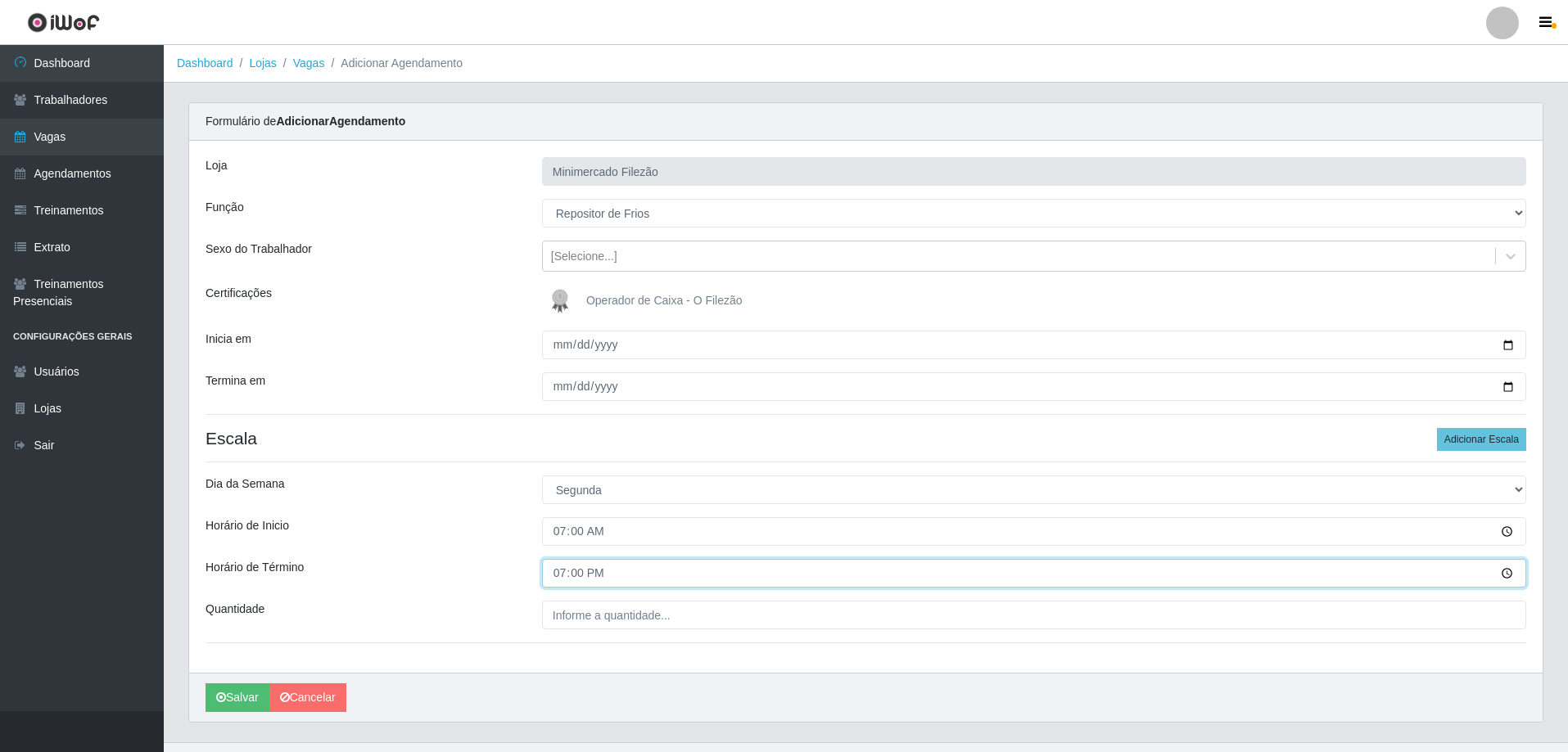
click at [607, 563] on input "19:00" at bounding box center [1034, 573] width 984 height 28
type input "13:00"
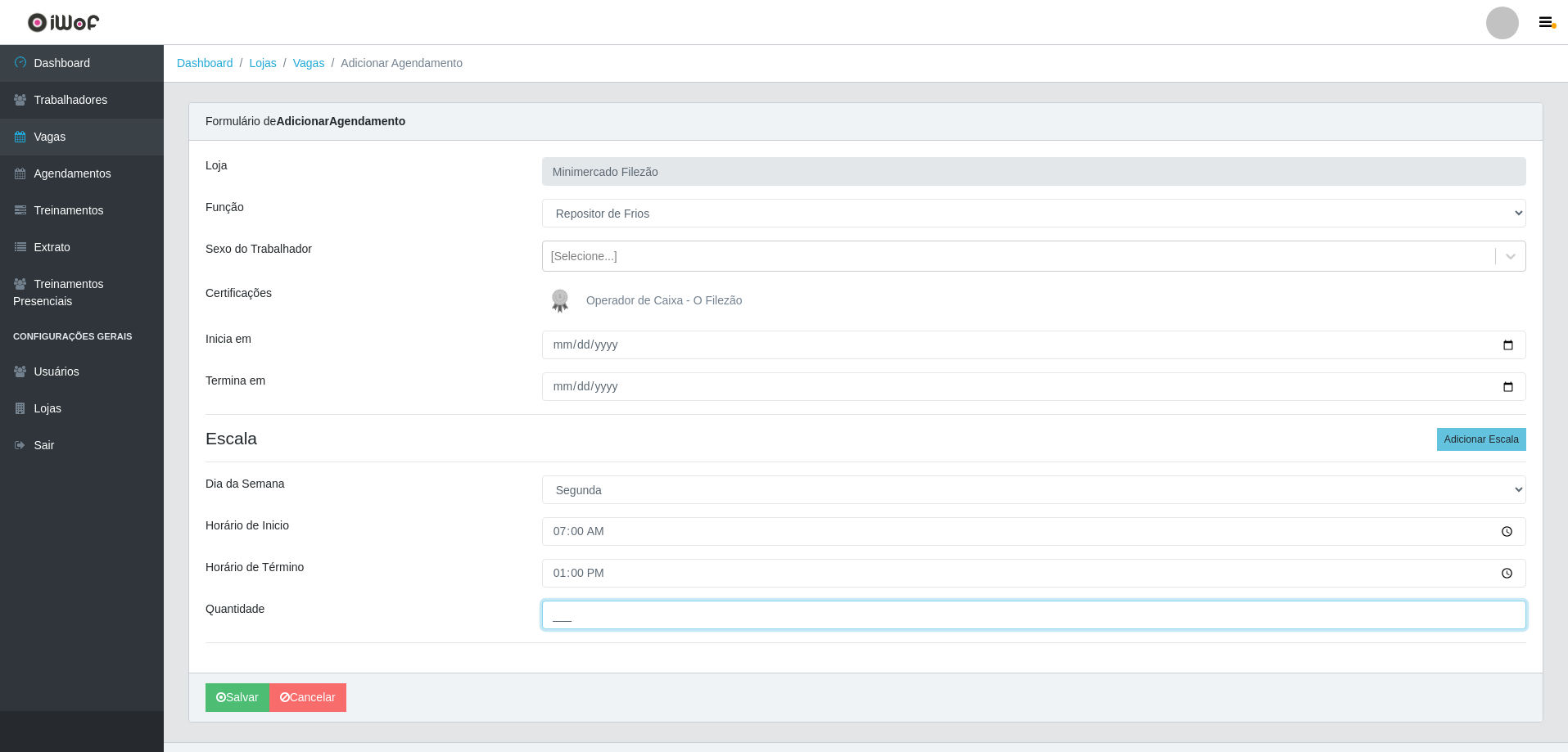
click at [618, 602] on input "___" at bounding box center [1034, 615] width 984 height 28
type input "1__"
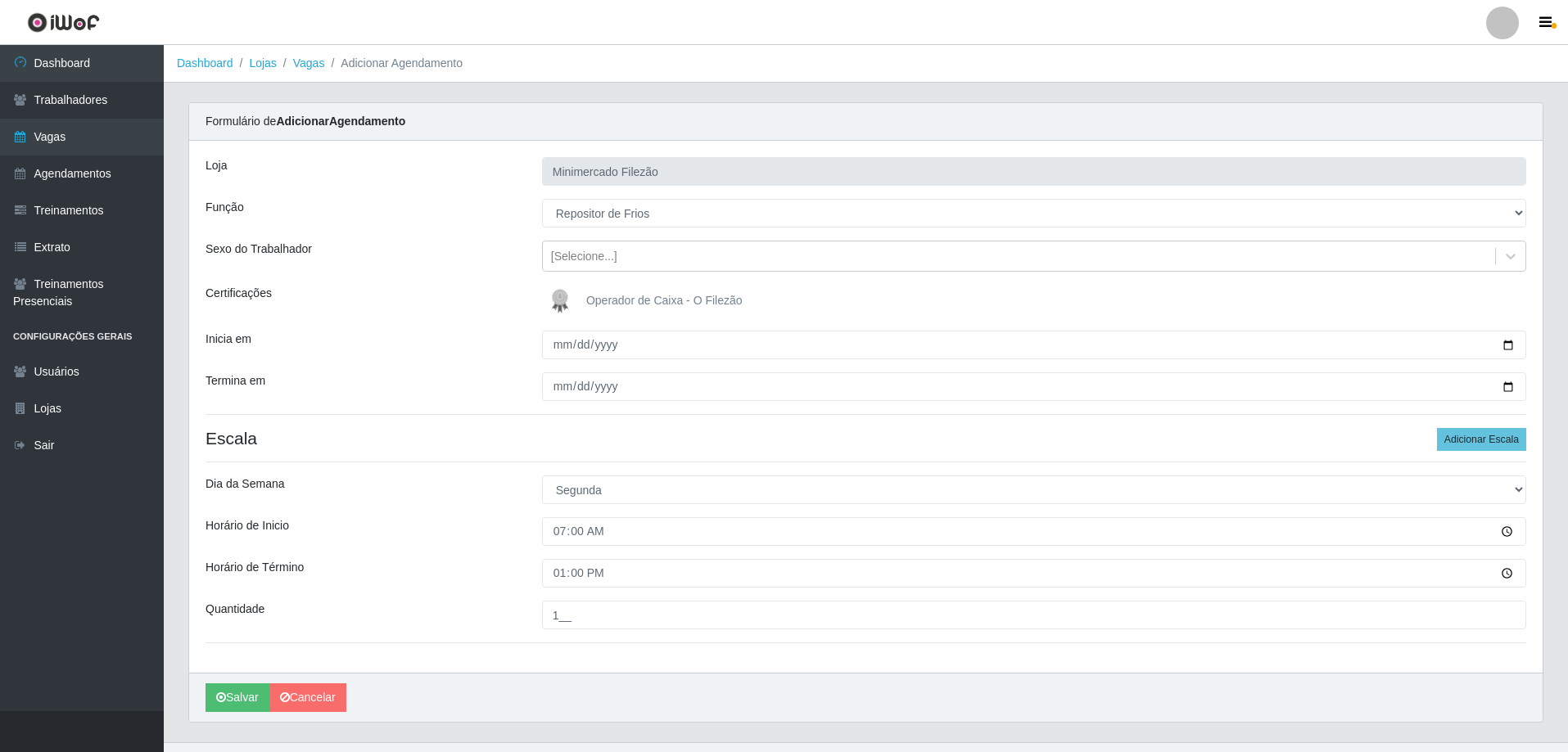
click at [493, 664] on div "Loja Minimercado Filezão Função [Selecione...] ASG ASG + ASG ++ Auxiliar de Est…" at bounding box center [865, 406] width 1353 height 532
click at [237, 701] on button "Salvar" at bounding box center [237, 697] width 64 height 28
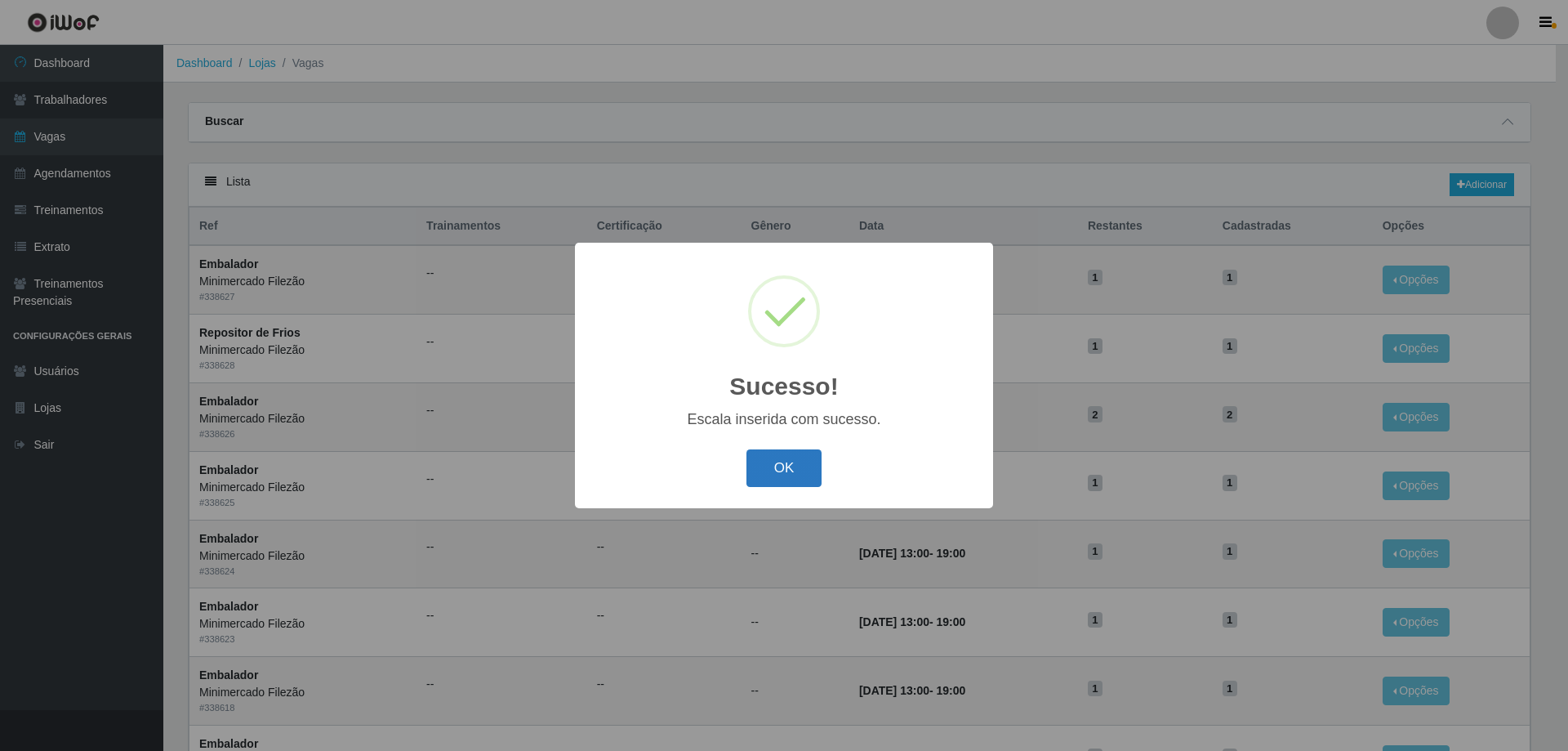
click at [788, 457] on button "OK" at bounding box center [784, 469] width 76 height 39
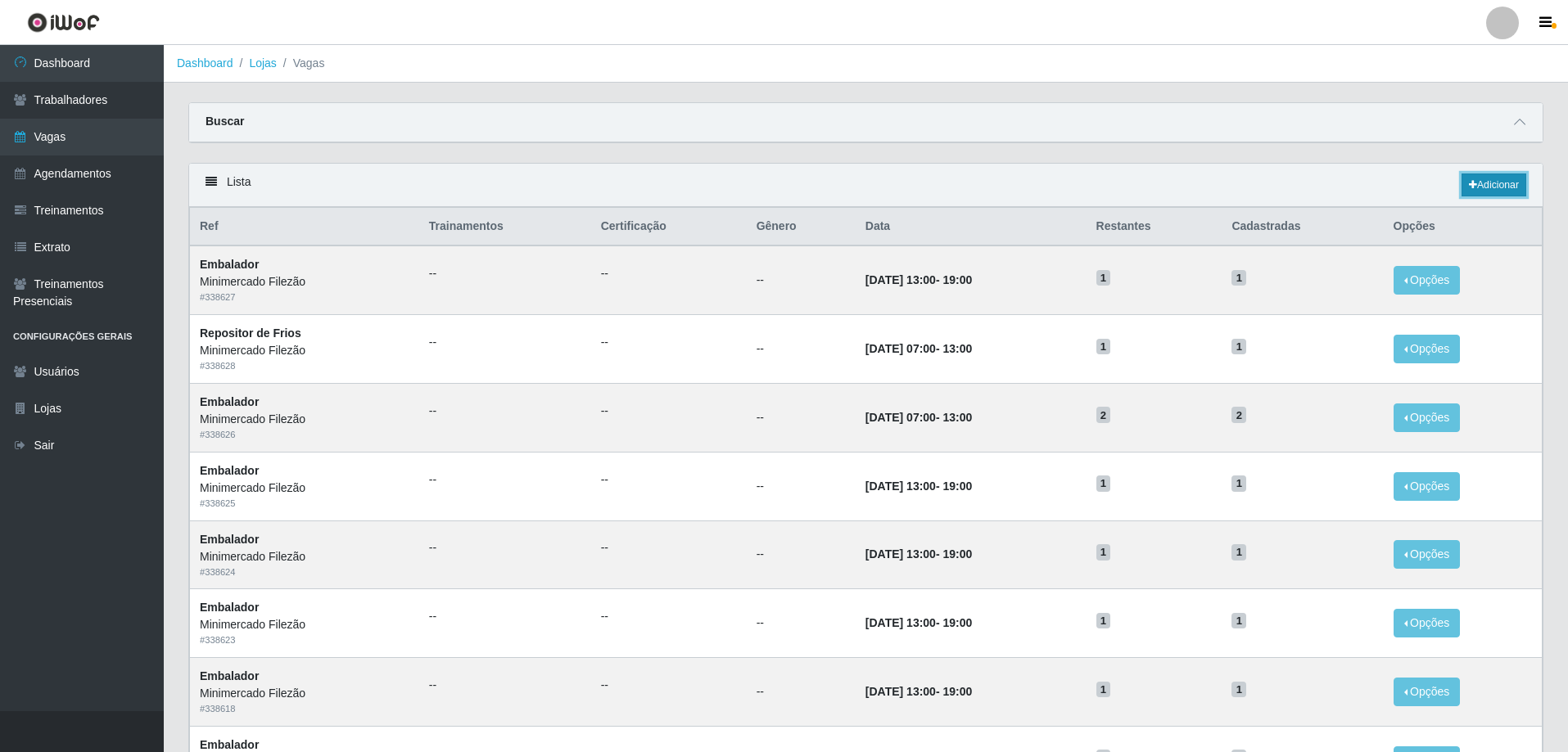
click at [1474, 175] on link "Adicionar" at bounding box center [1493, 185] width 64 height 23
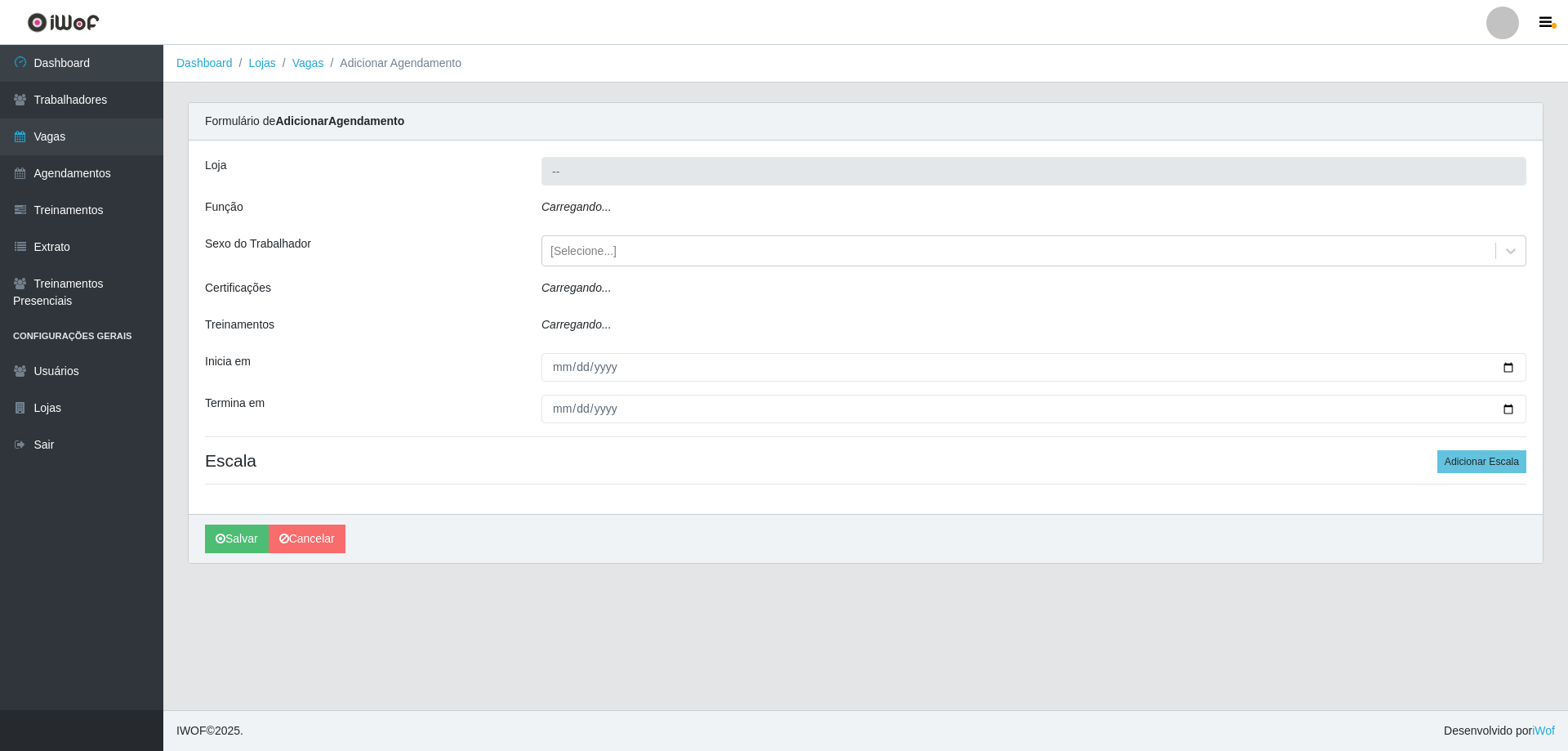
type input "Minimercado Filezão"
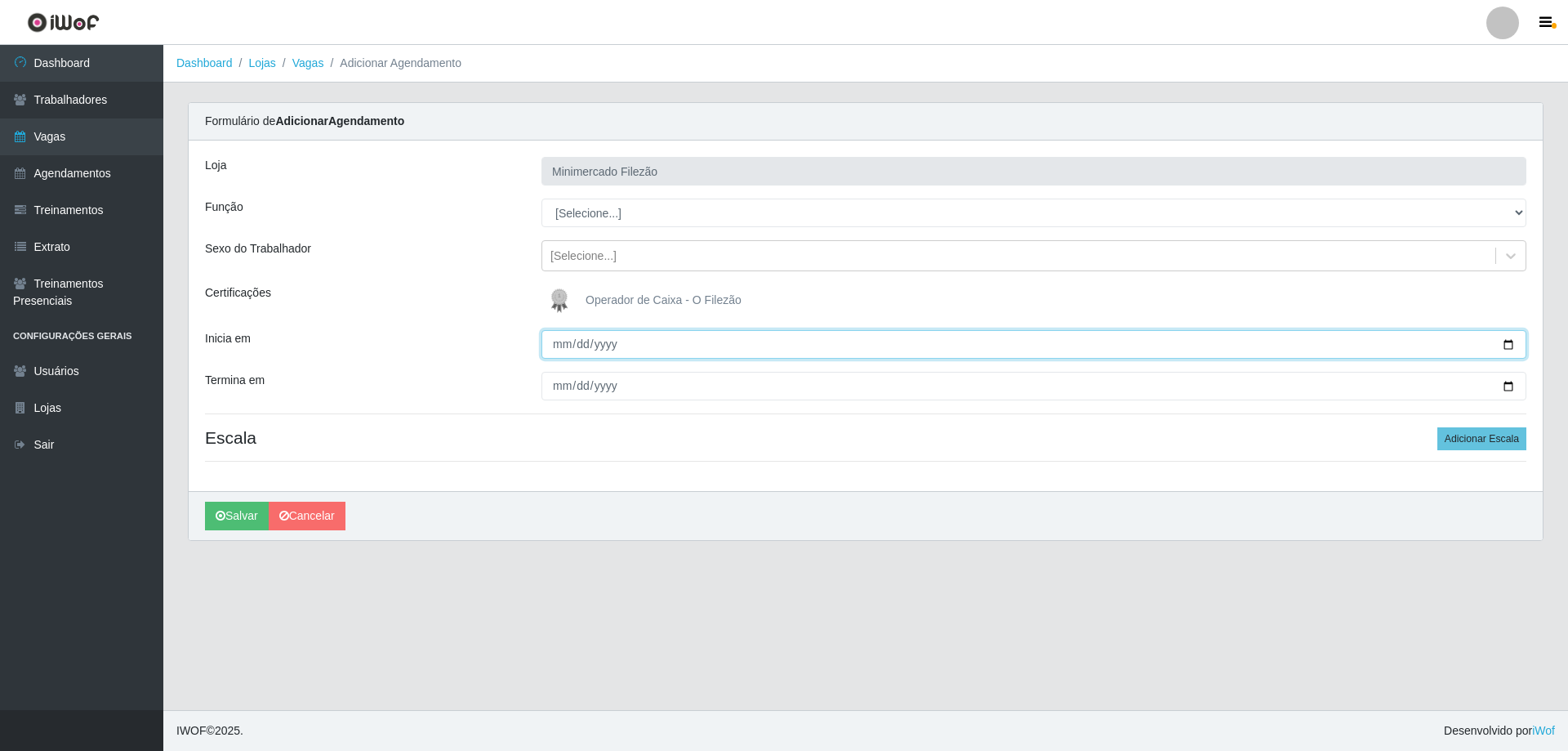
click at [1505, 343] on input "Inicia em" at bounding box center [1034, 345] width 985 height 28
type input "[DATE]"
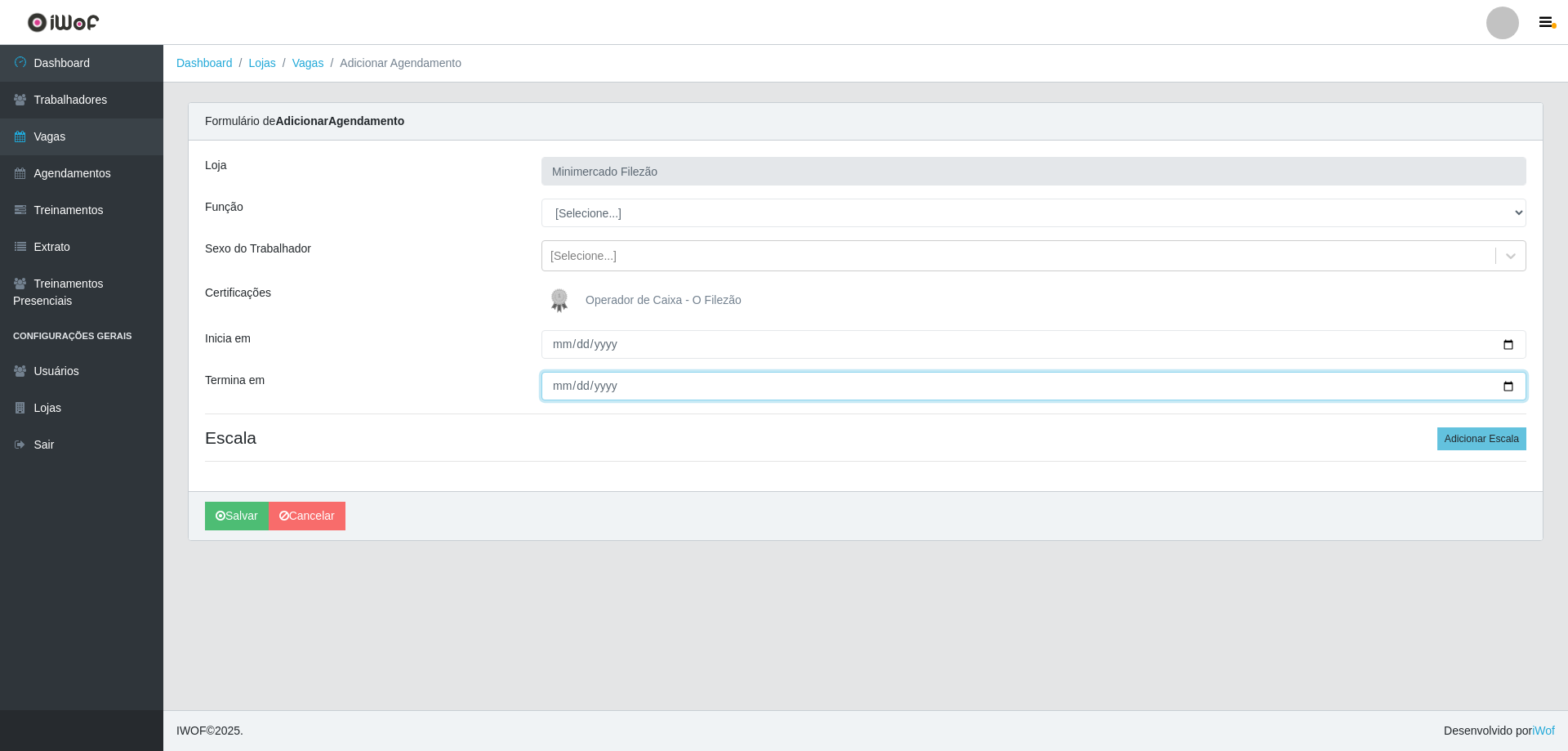
click at [1509, 388] on input "Termina em" at bounding box center [1034, 386] width 985 height 28
type input "[DATE]"
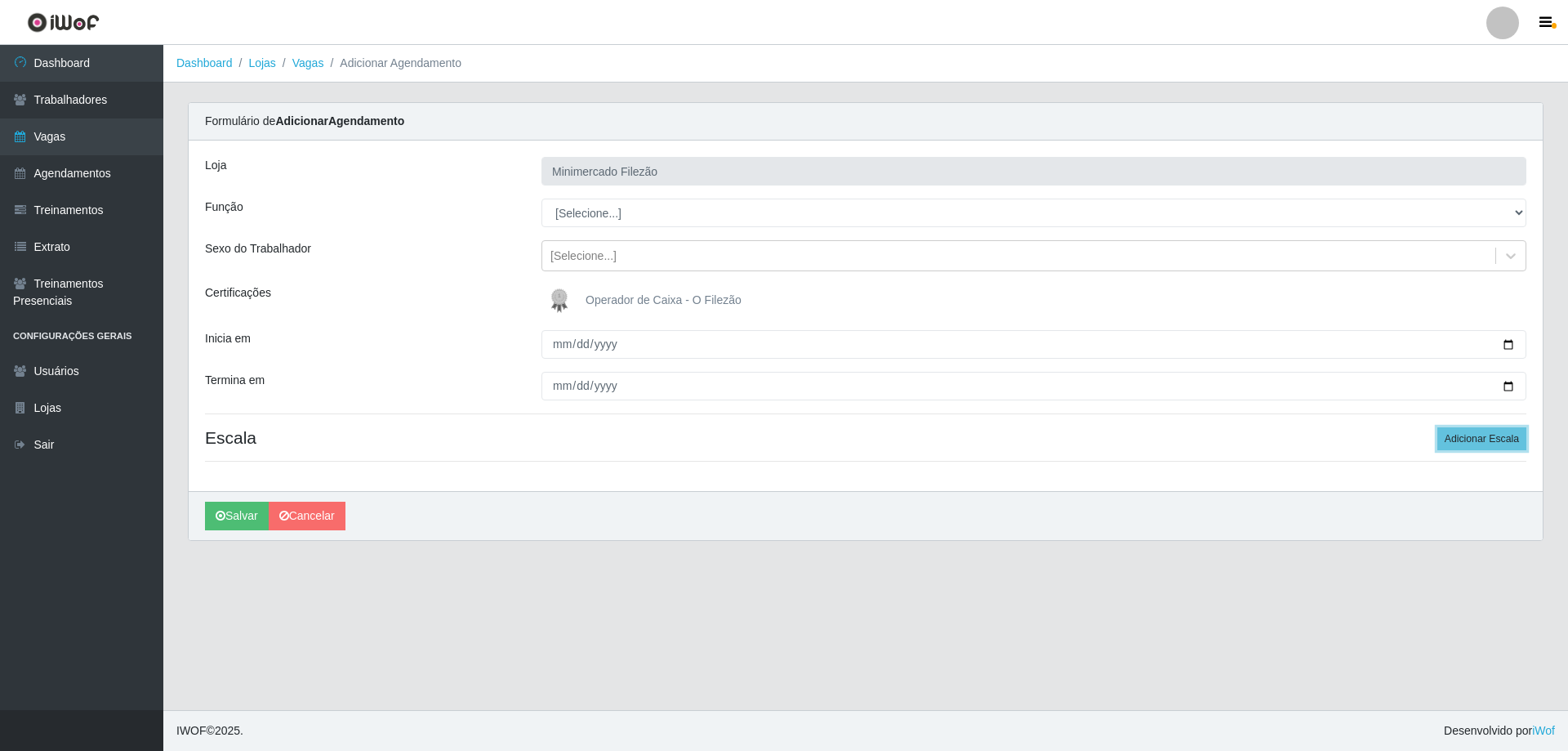
click at [1492, 445] on button "Adicionar Escala" at bounding box center [1482, 439] width 89 height 23
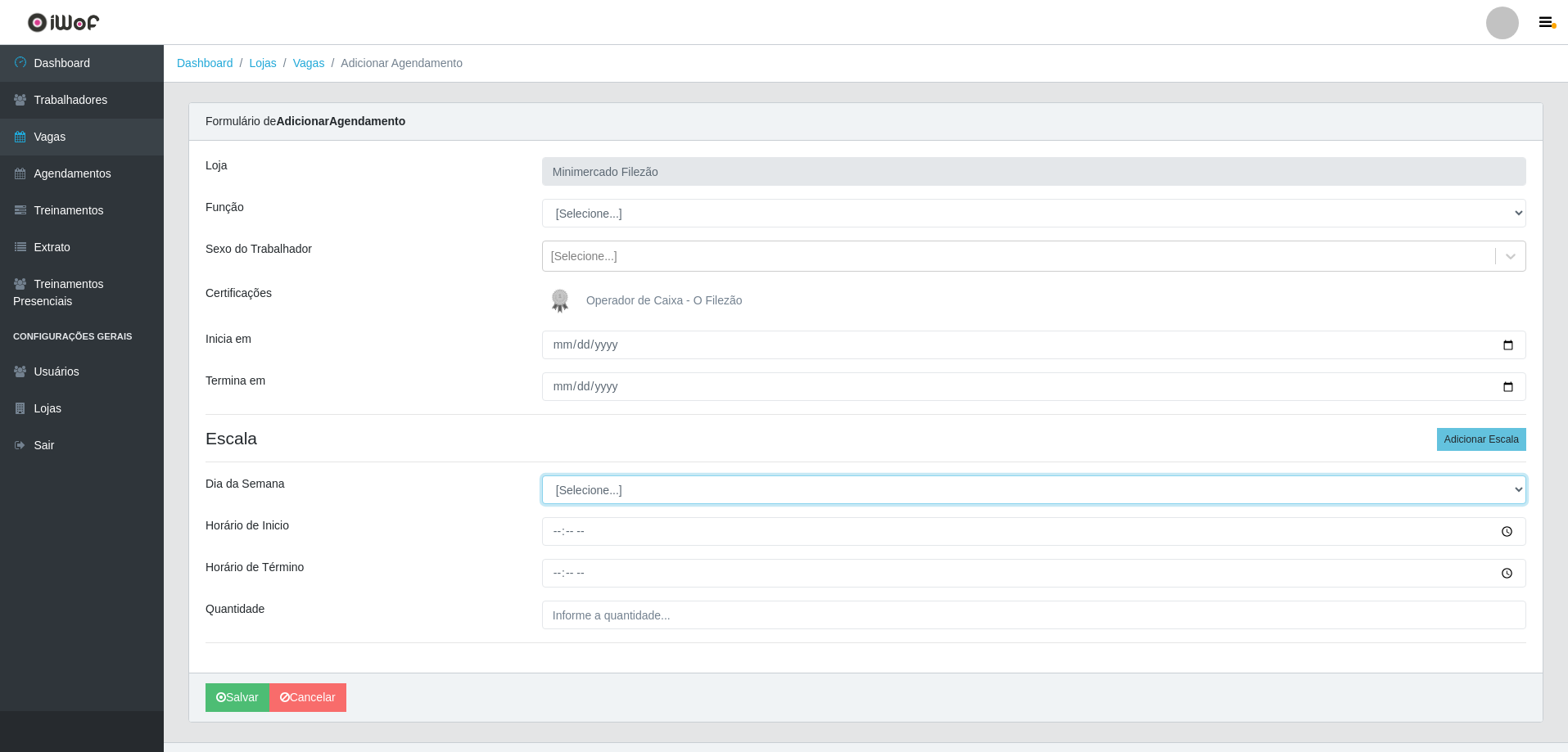
click at [607, 482] on select "[Selecione...] Segunda Terça Quarta Quinta Sexta Sábado Domingo" at bounding box center [1034, 490] width 984 height 28
select select "2"
click at [542, 476] on select "[Selecione...] Segunda Terça Quarta Quinta Sexta Sábado Domingo" at bounding box center [1034, 490] width 984 height 28
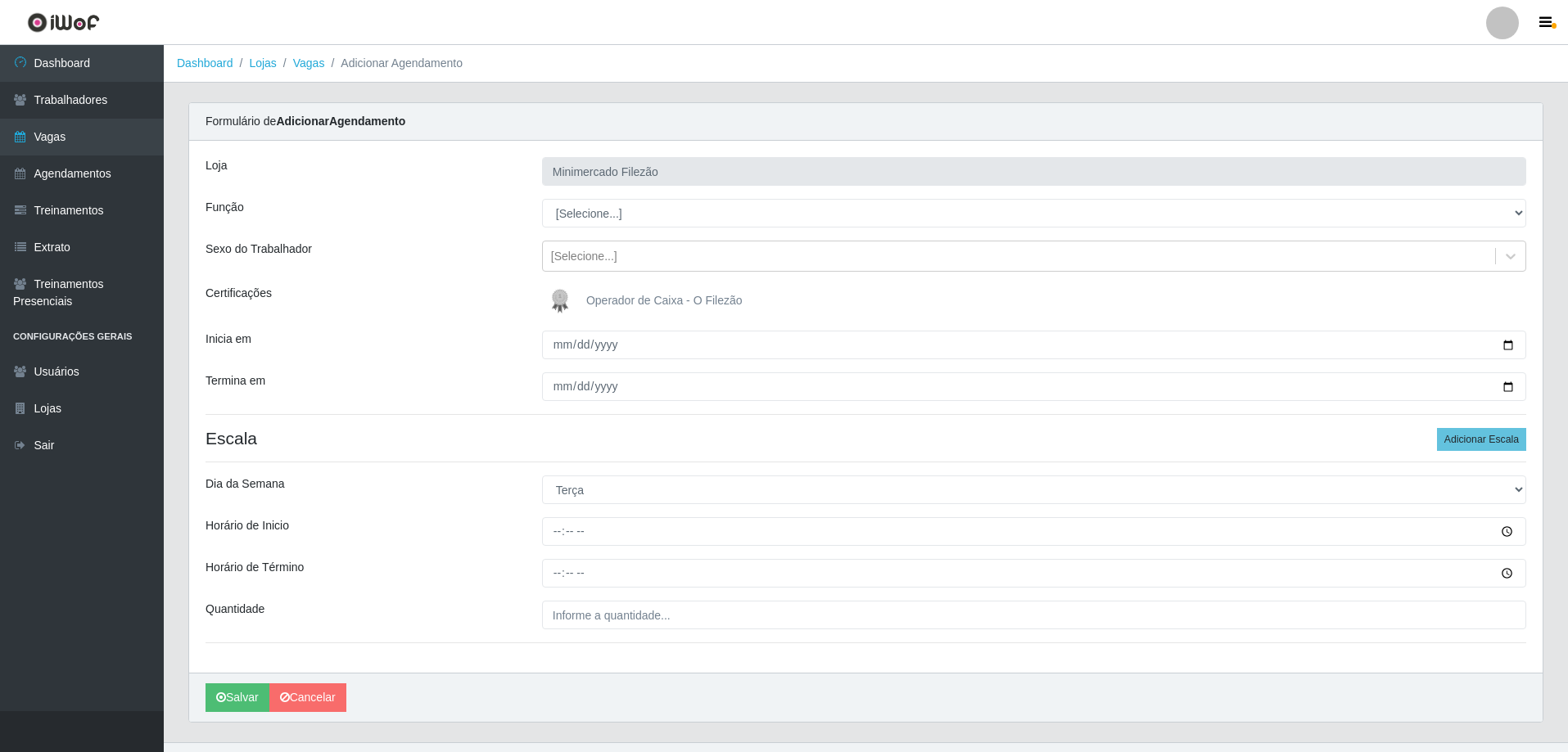
click at [780, 673] on div "[PERSON_NAME]" at bounding box center [865, 697] width 1353 height 49
click at [625, 512] on div "Loja Minimercado Filezão Função [Selecione...] ASG ASG + ASG ++ Auxiliar de Est…" at bounding box center [865, 406] width 1353 height 532
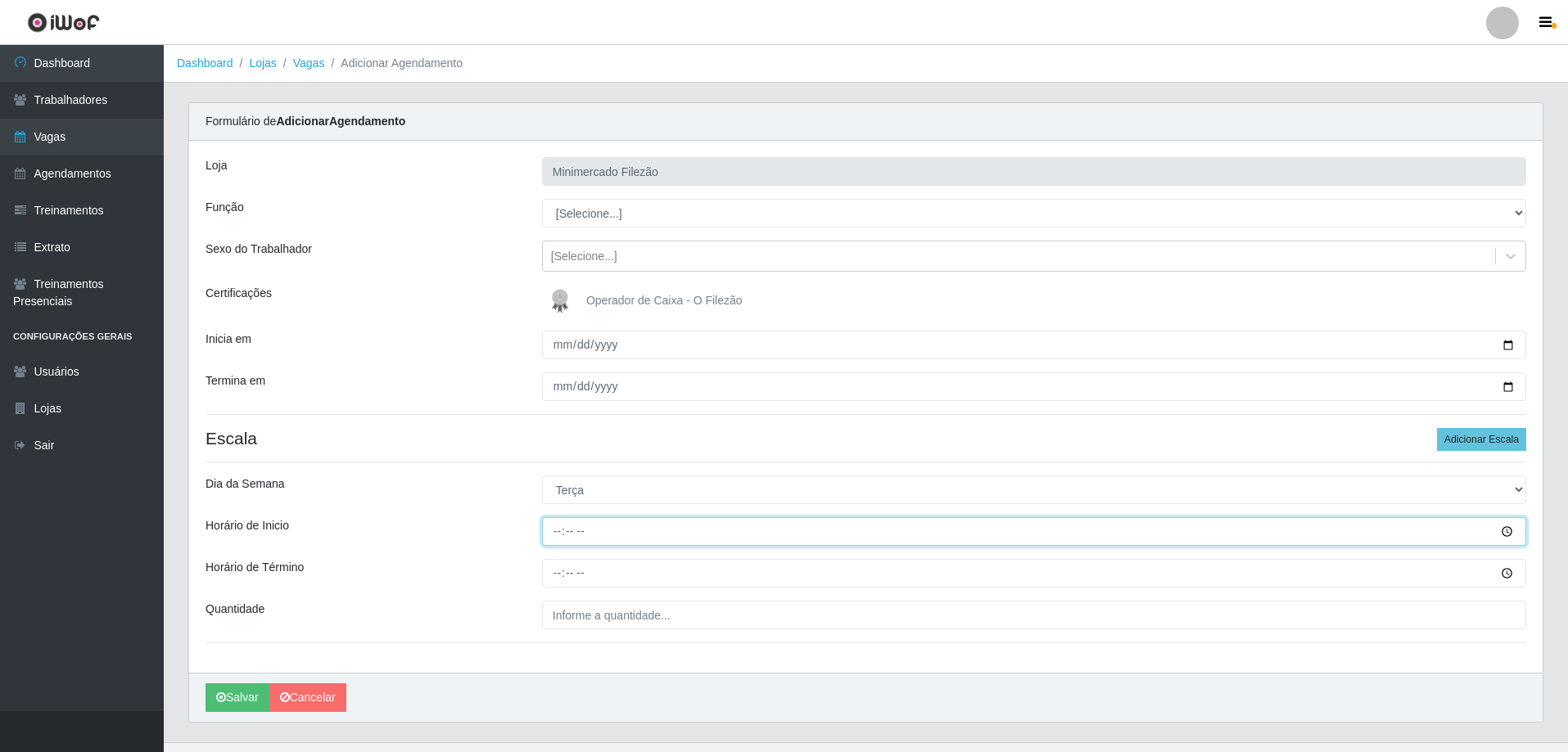
click at [629, 521] on input "Horário de Inicio" at bounding box center [1034, 531] width 984 height 28
type input "13:00"
click at [620, 573] on input "Horário de Término" at bounding box center [1034, 573] width 984 height 28
type input "19:00"
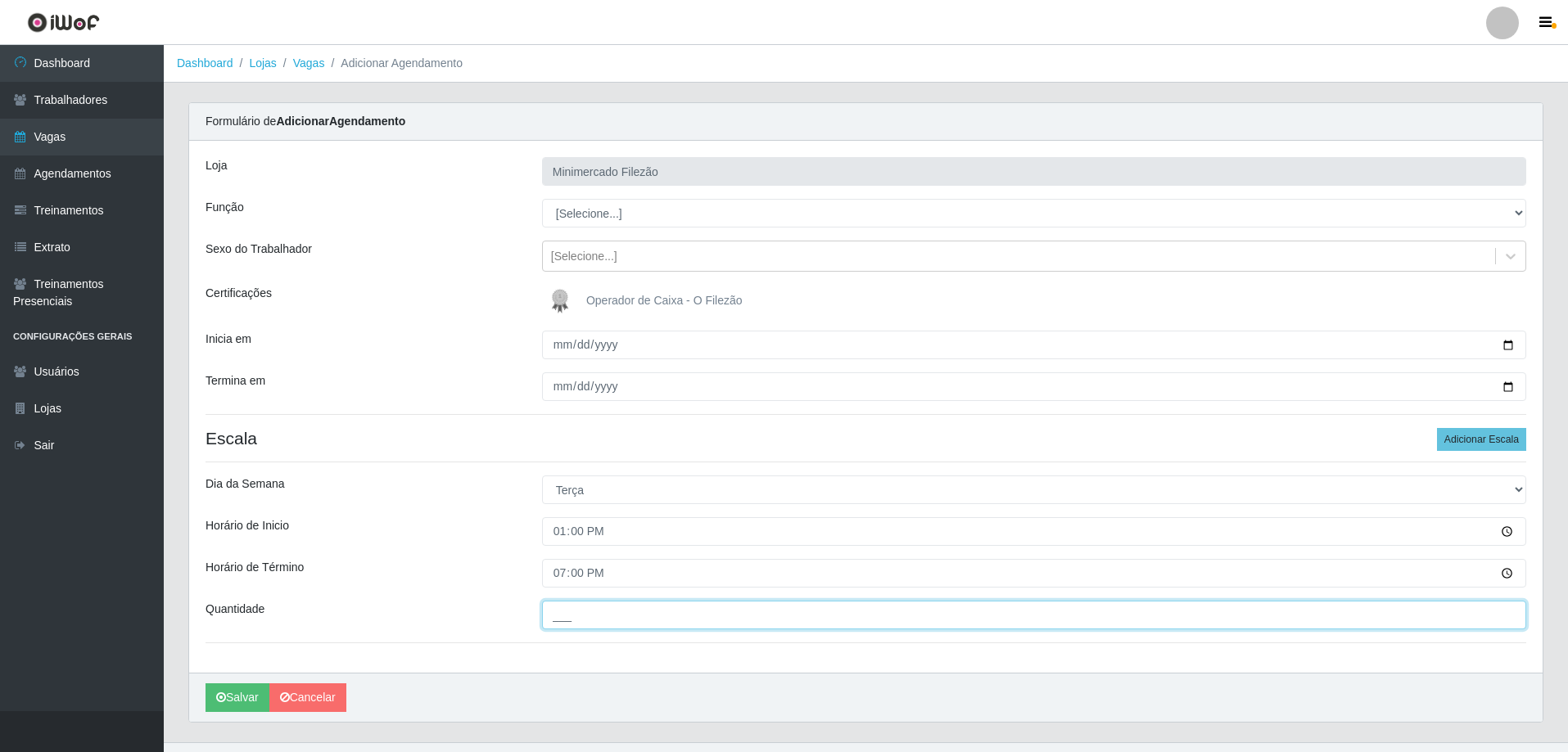
click at [629, 615] on input "___" at bounding box center [1034, 615] width 984 height 28
type input "1__"
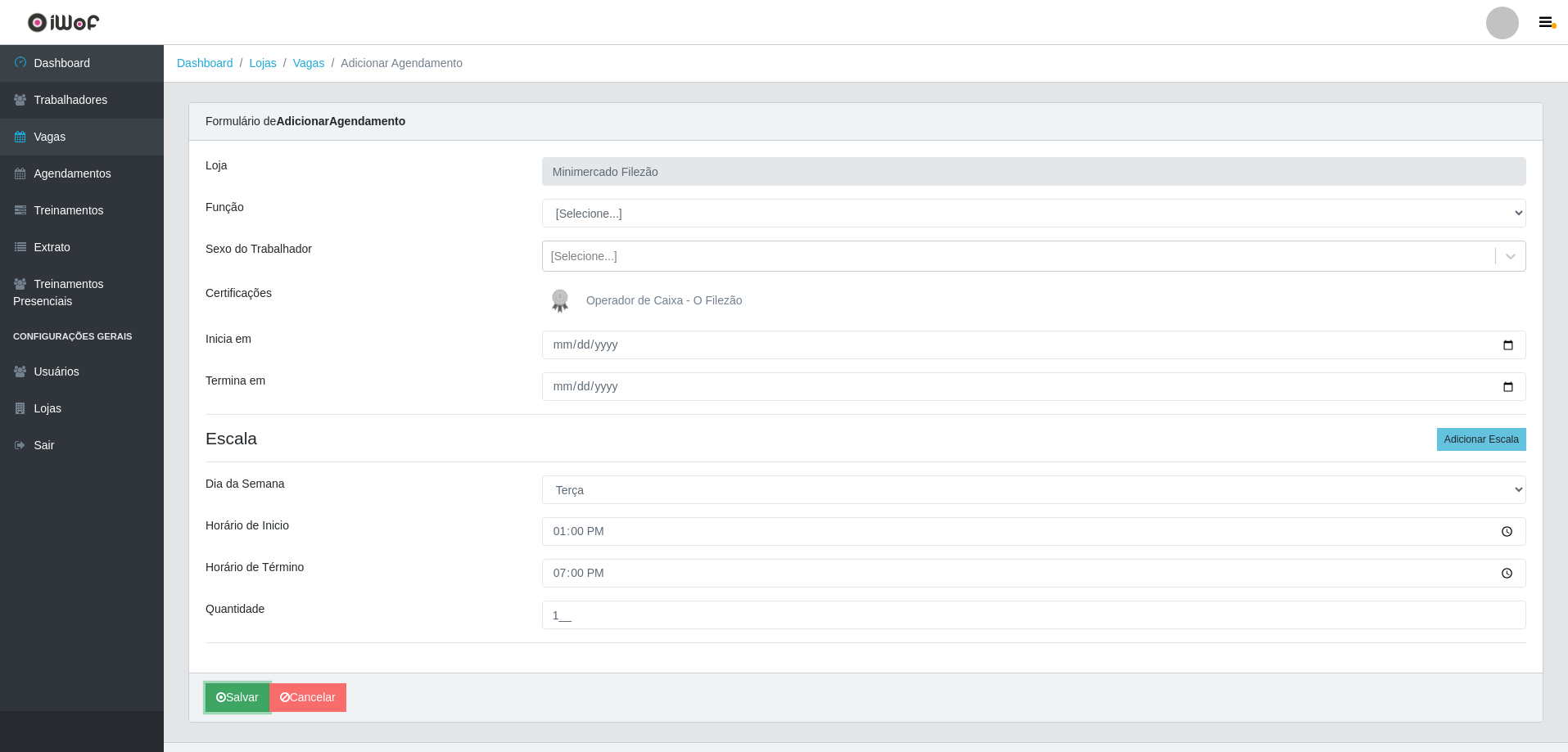
click at [246, 701] on button "Salvar" at bounding box center [237, 697] width 64 height 28
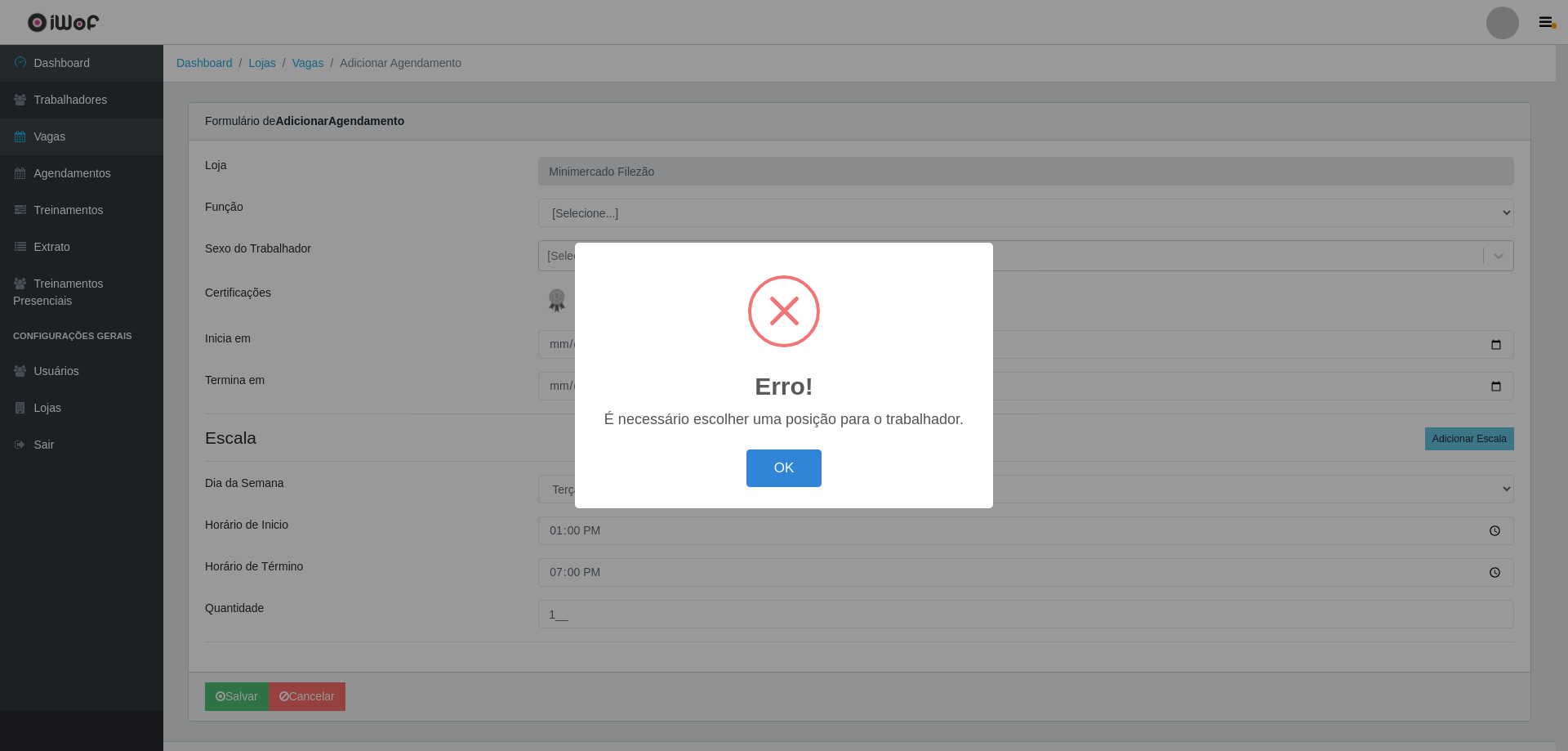
drag, startPoint x: 775, startPoint y: 477, endPoint x: 706, endPoint y: 259, distance: 228.7
click at [773, 470] on button "OK" at bounding box center [784, 469] width 76 height 39
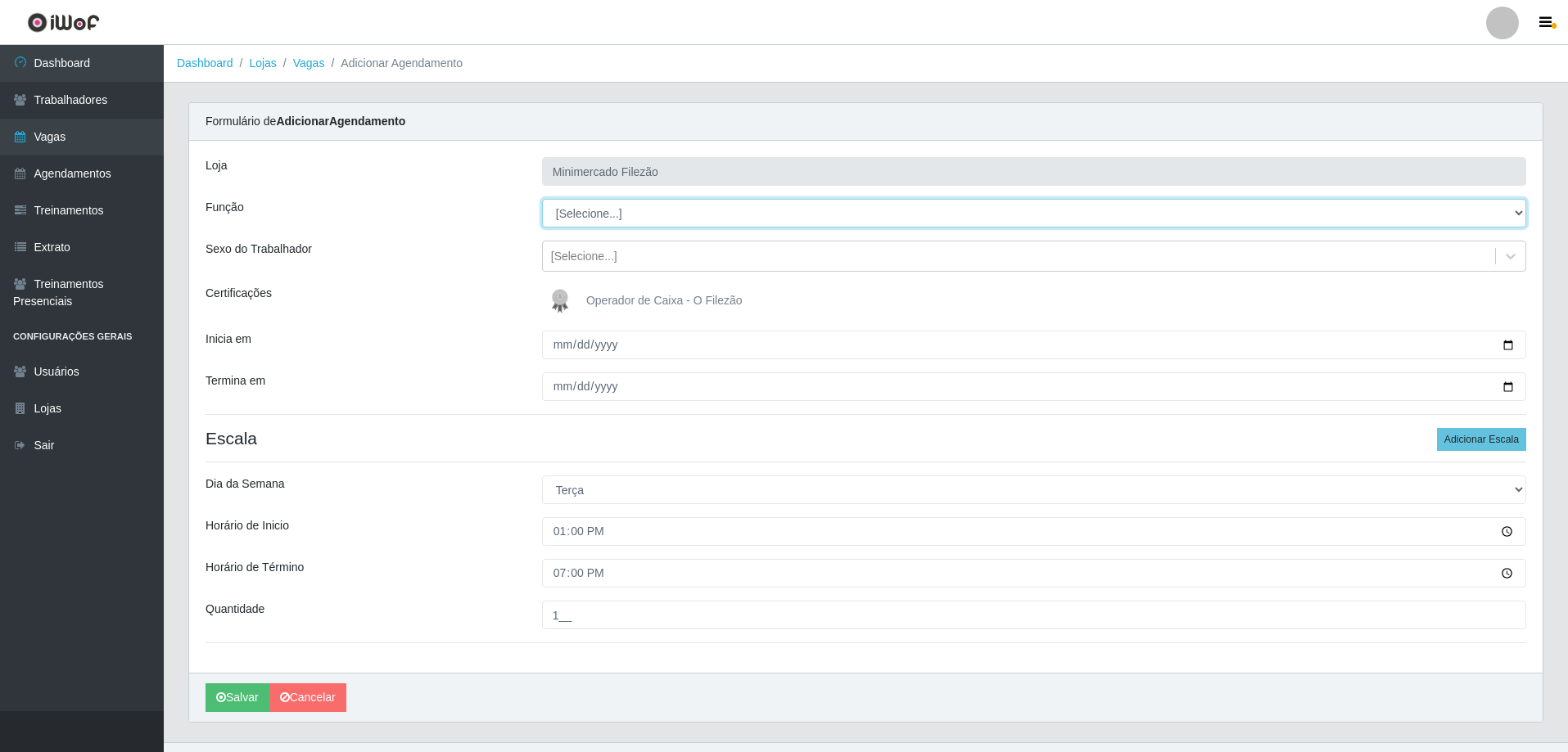
click at [681, 210] on select "[Selecione...] ASG ASG + ASG ++ Auxiliar de Estacionamento Auxiliar de Estacion…" at bounding box center [1034, 213] width 984 height 28
select select "1"
click at [542, 199] on select "[Selecione...] ASG ASG + ASG ++ Auxiliar de Estacionamento Auxiliar de Estacion…" at bounding box center [1034, 213] width 984 height 28
click at [237, 692] on button "Salvar" at bounding box center [237, 697] width 64 height 28
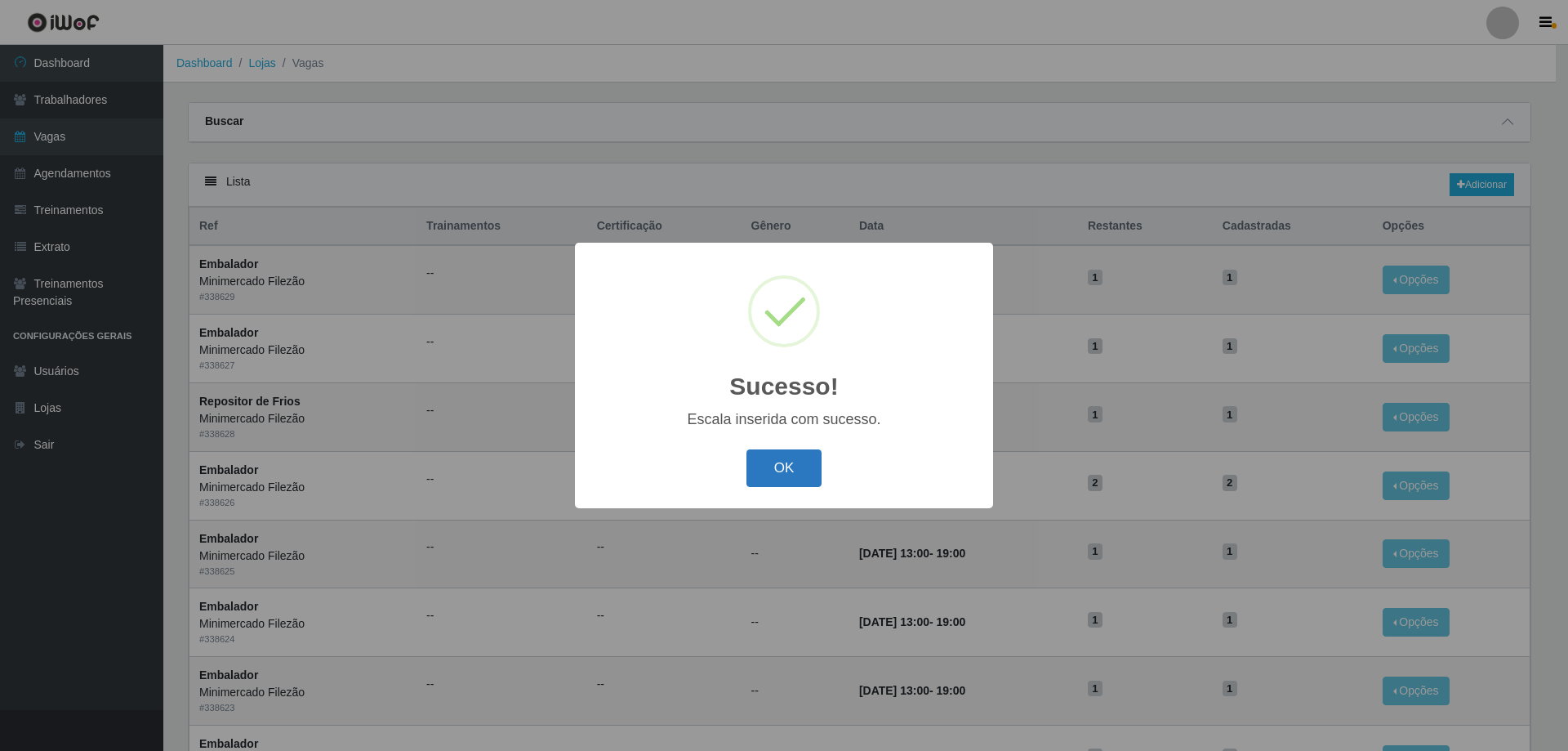
click at [803, 463] on button "OK" at bounding box center [784, 469] width 76 height 39
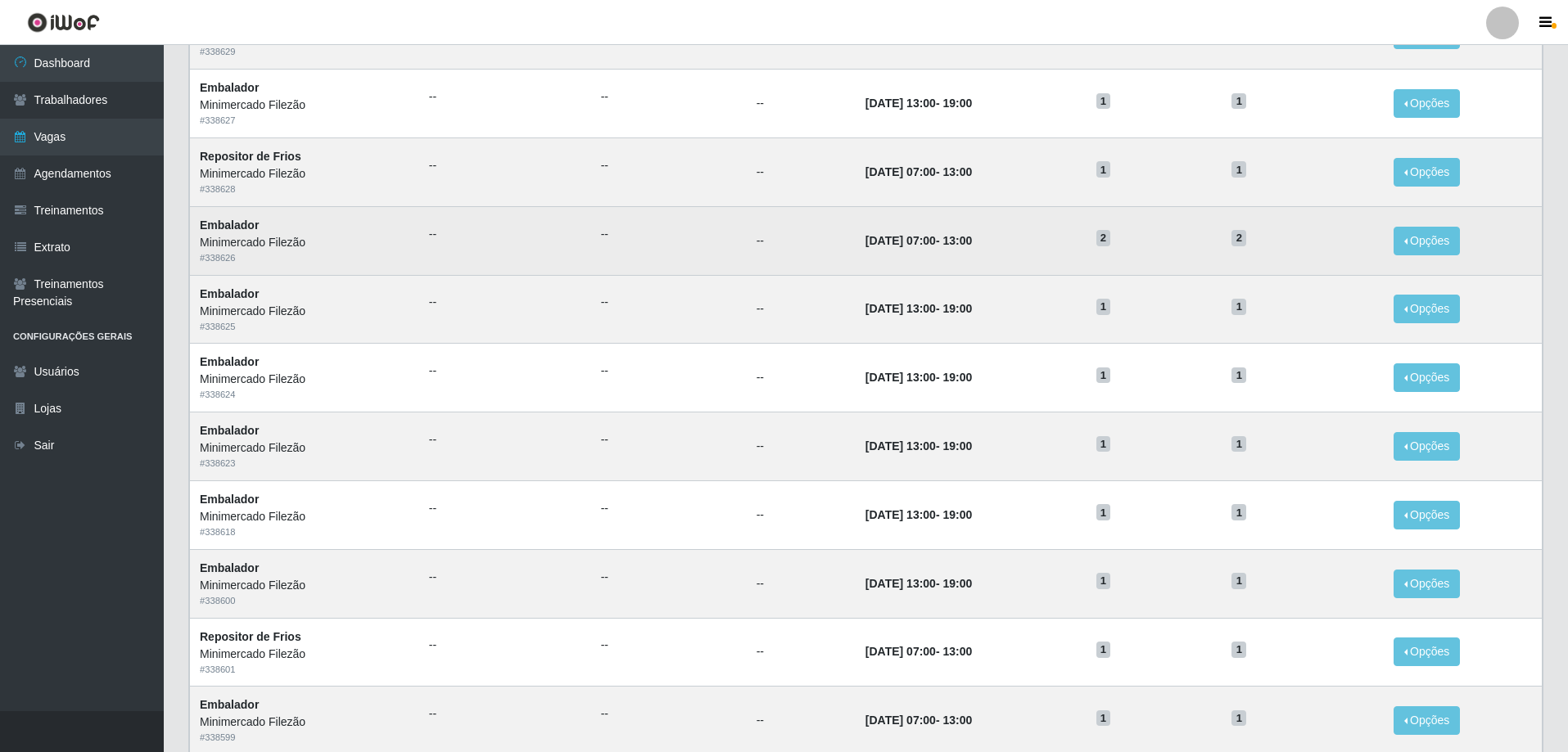
scroll to position [491, 0]
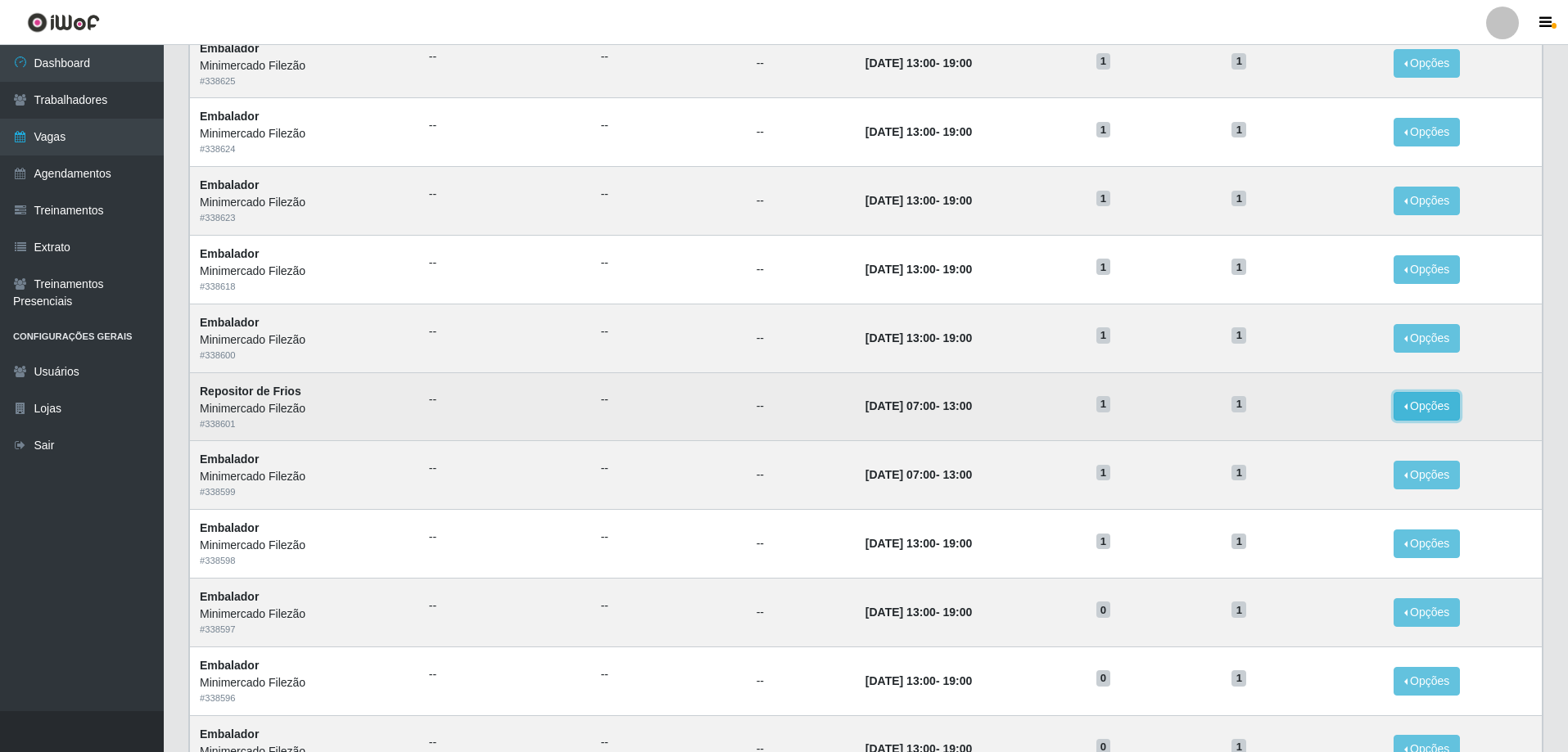
click at [1414, 406] on button "Opções" at bounding box center [1427, 406] width 67 height 28
click at [1285, 444] on icon "button" at bounding box center [1278, 443] width 17 height 11
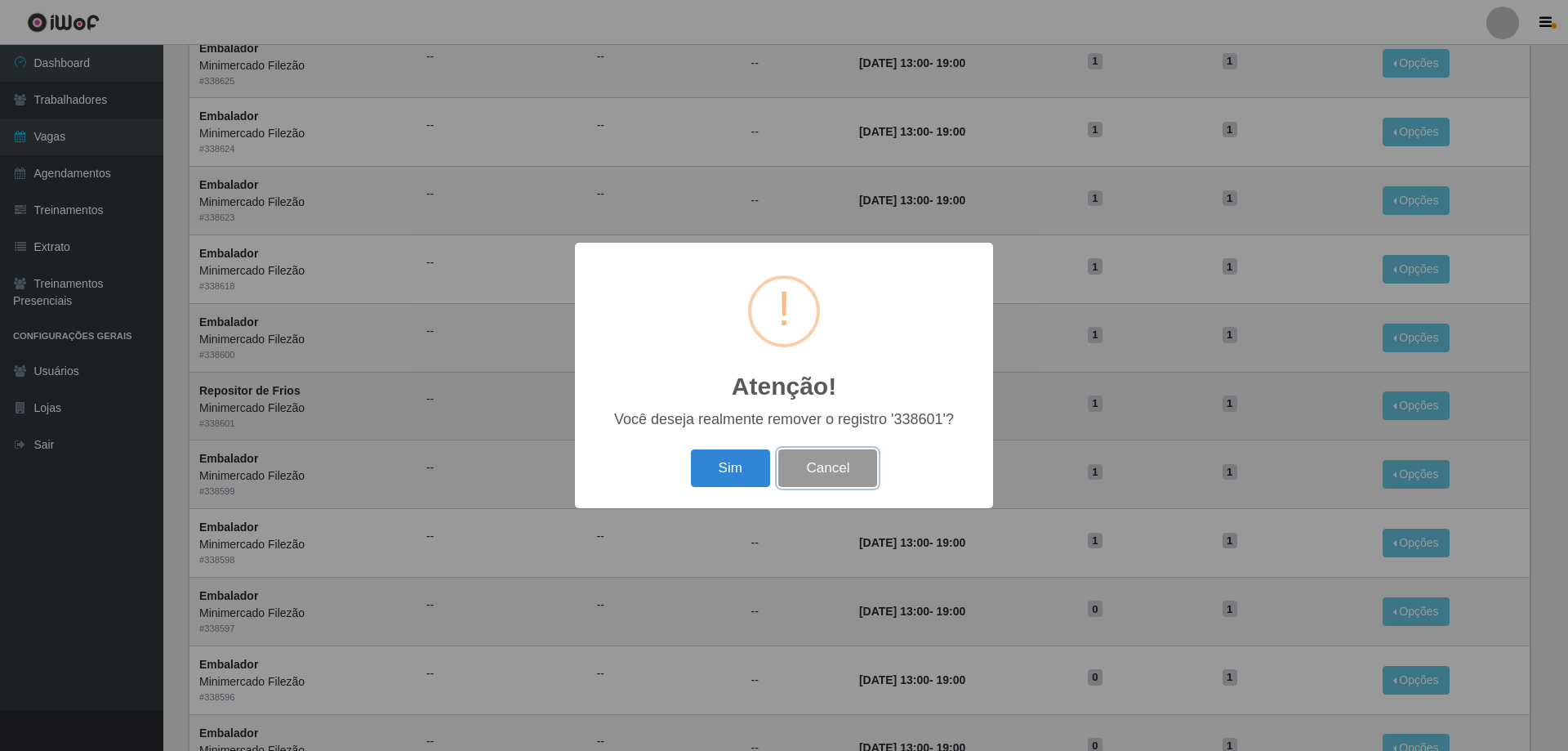
click at [824, 464] on button "Cancel" at bounding box center [828, 469] width 99 height 39
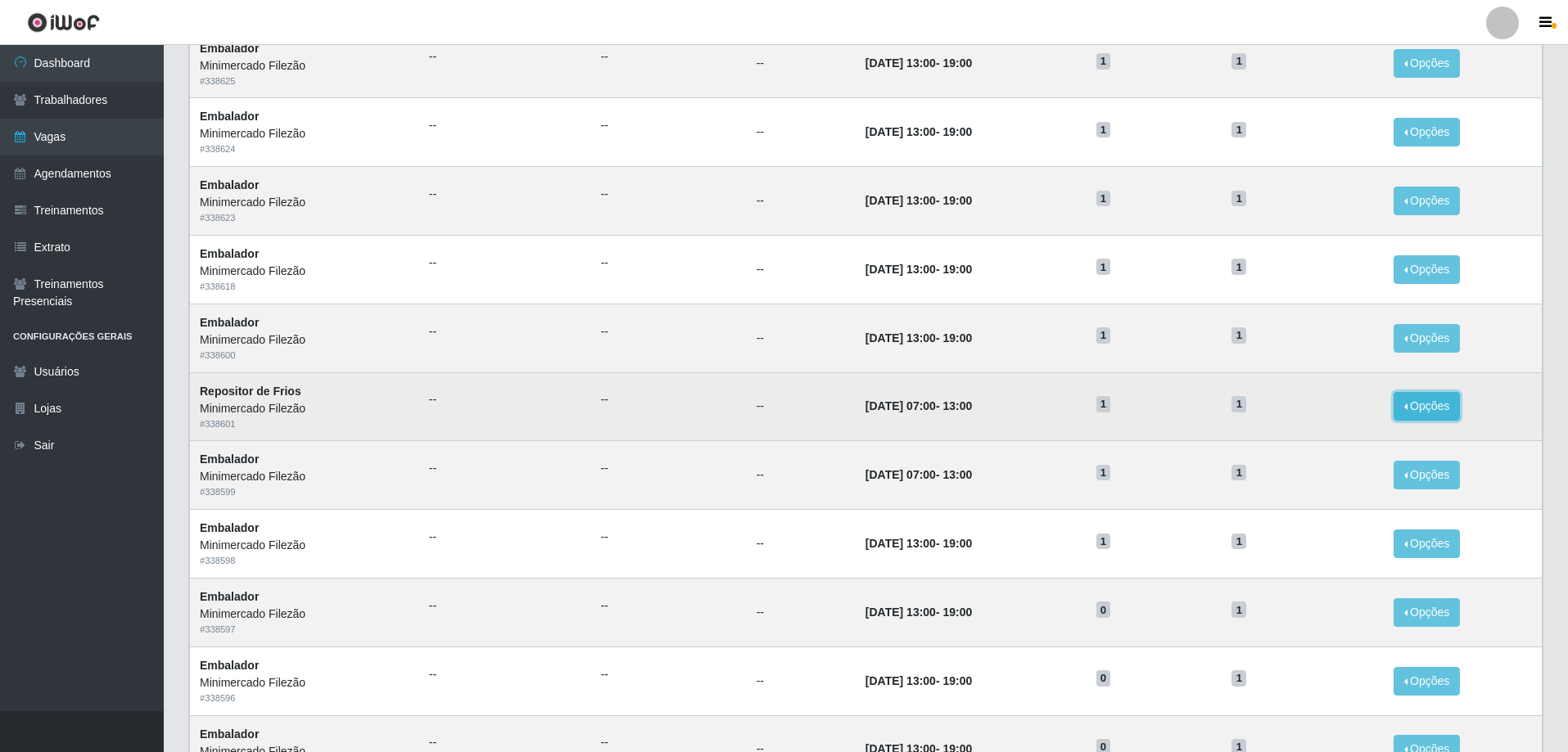
click at [1440, 399] on button "Opções" at bounding box center [1427, 406] width 67 height 28
click at [1340, 441] on div "Deletar" at bounding box center [1325, 443] width 96 height 17
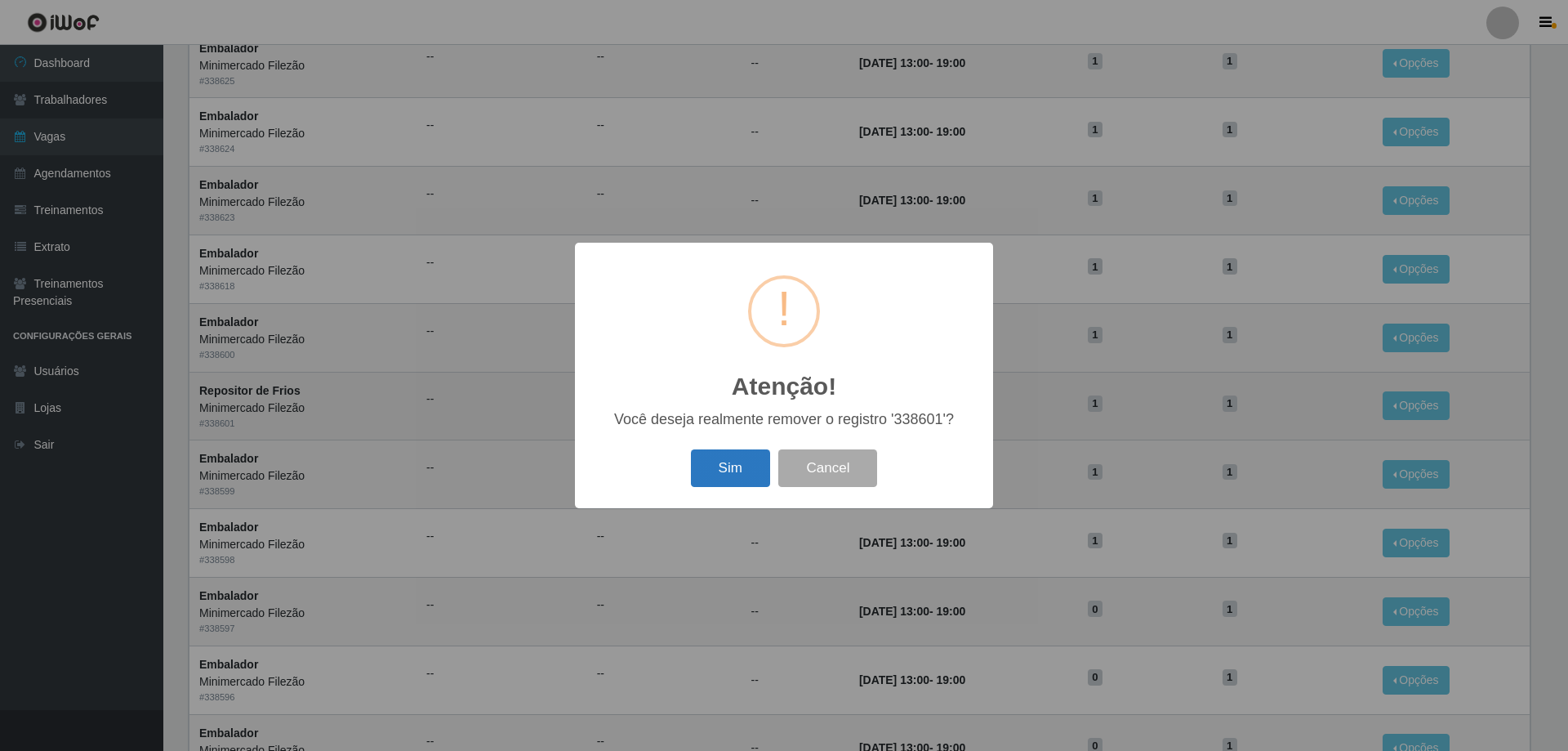
click at [728, 467] on button "Sim" at bounding box center [730, 469] width 79 height 39
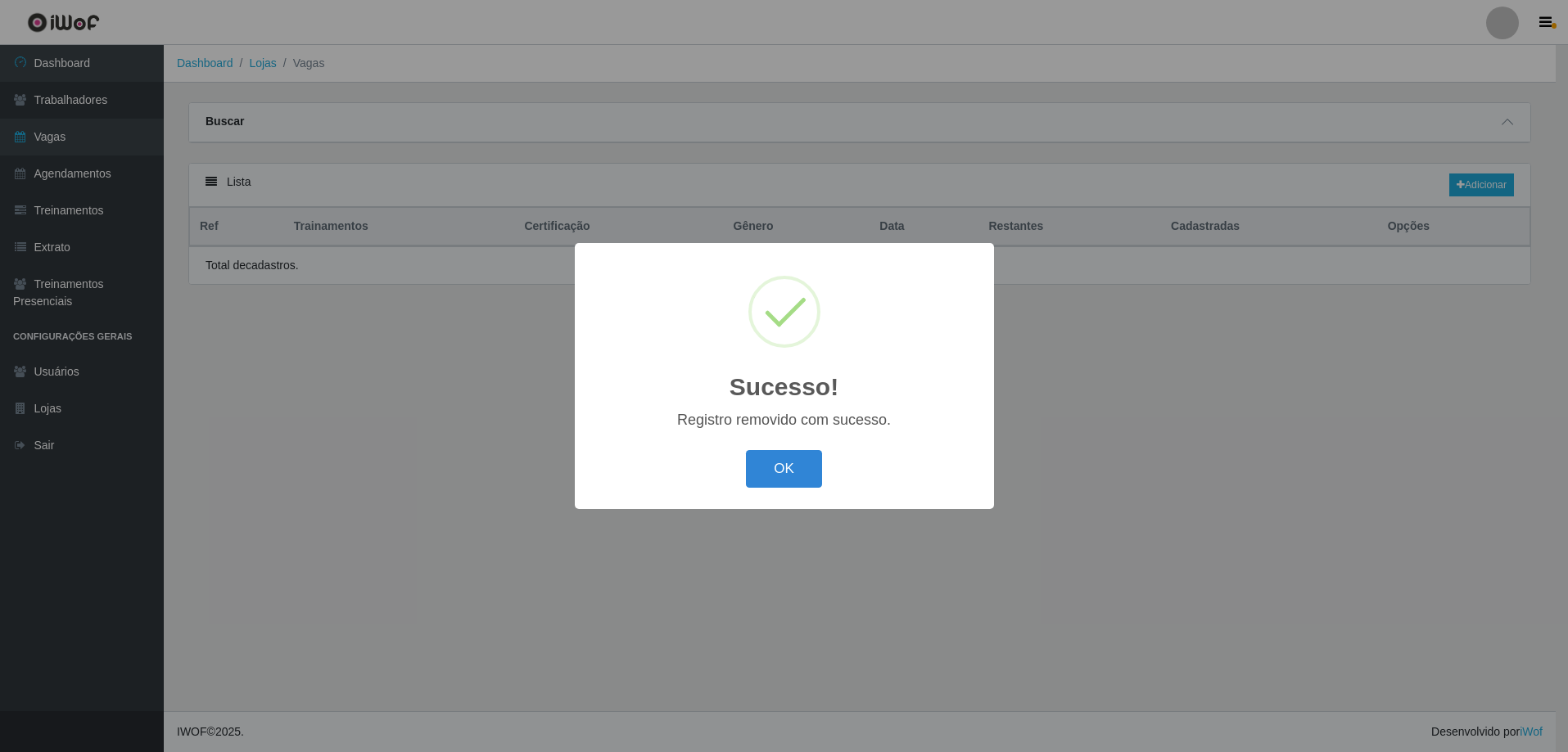
scroll to position [0, 0]
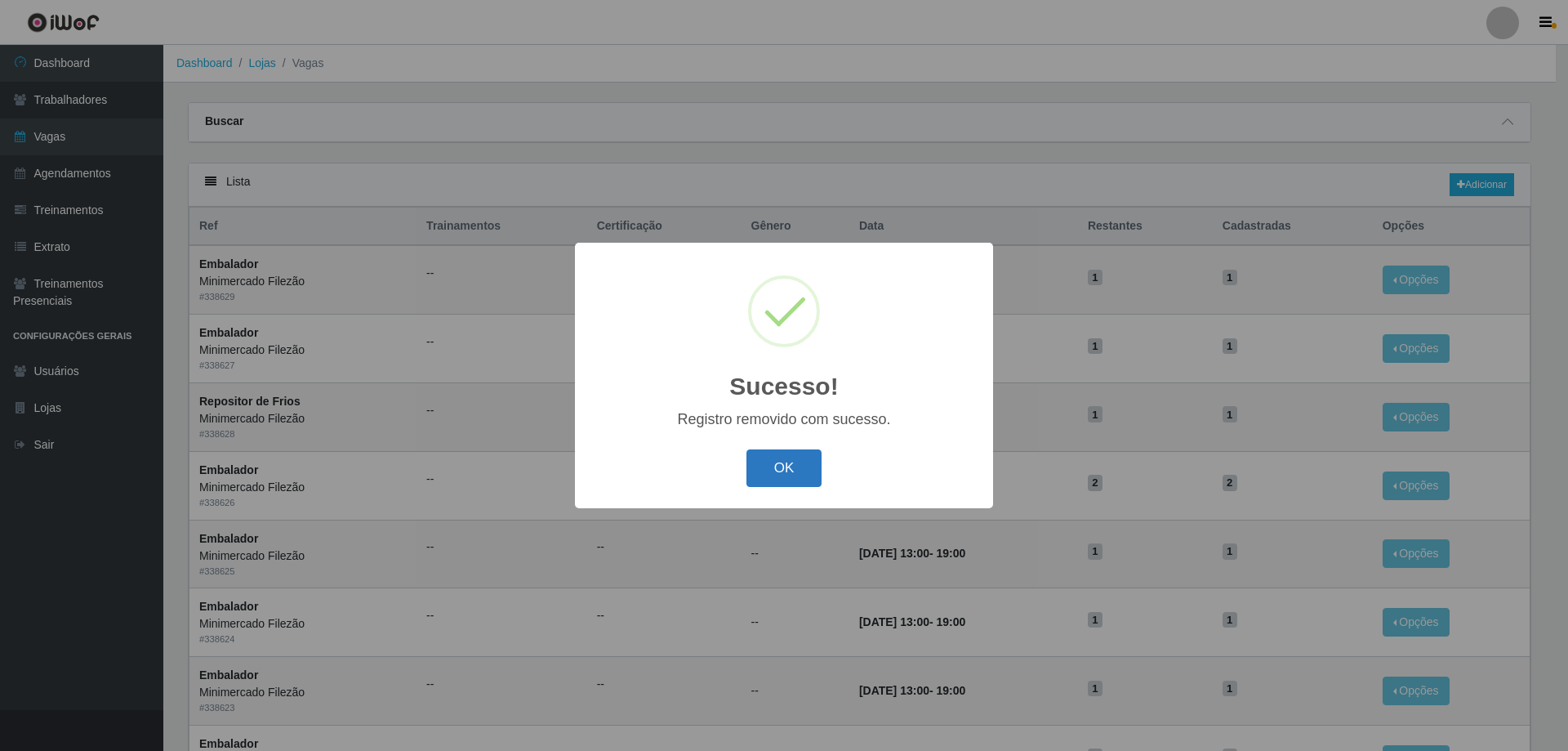
click at [780, 466] on button "OK" at bounding box center [784, 469] width 76 height 39
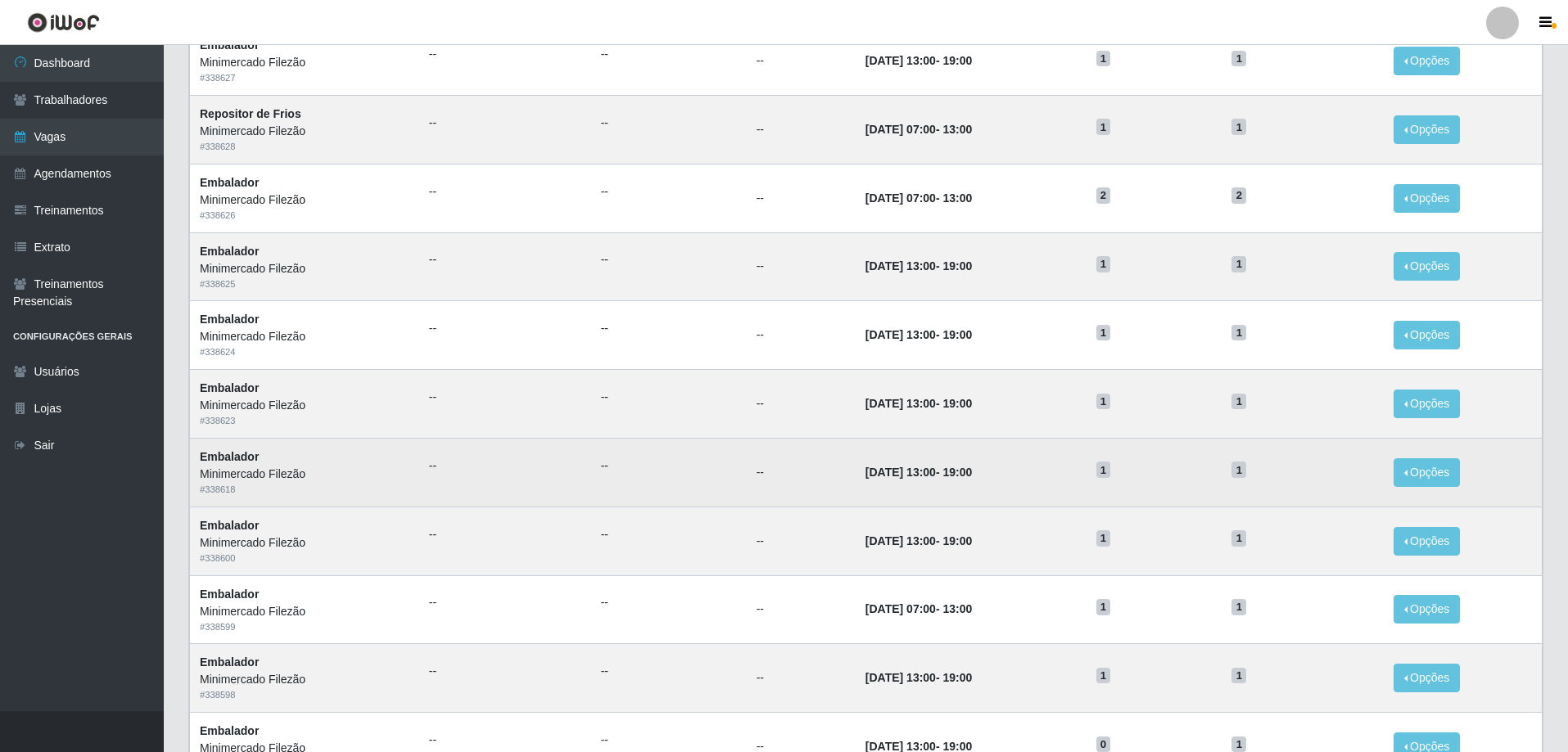
scroll to position [327, 0]
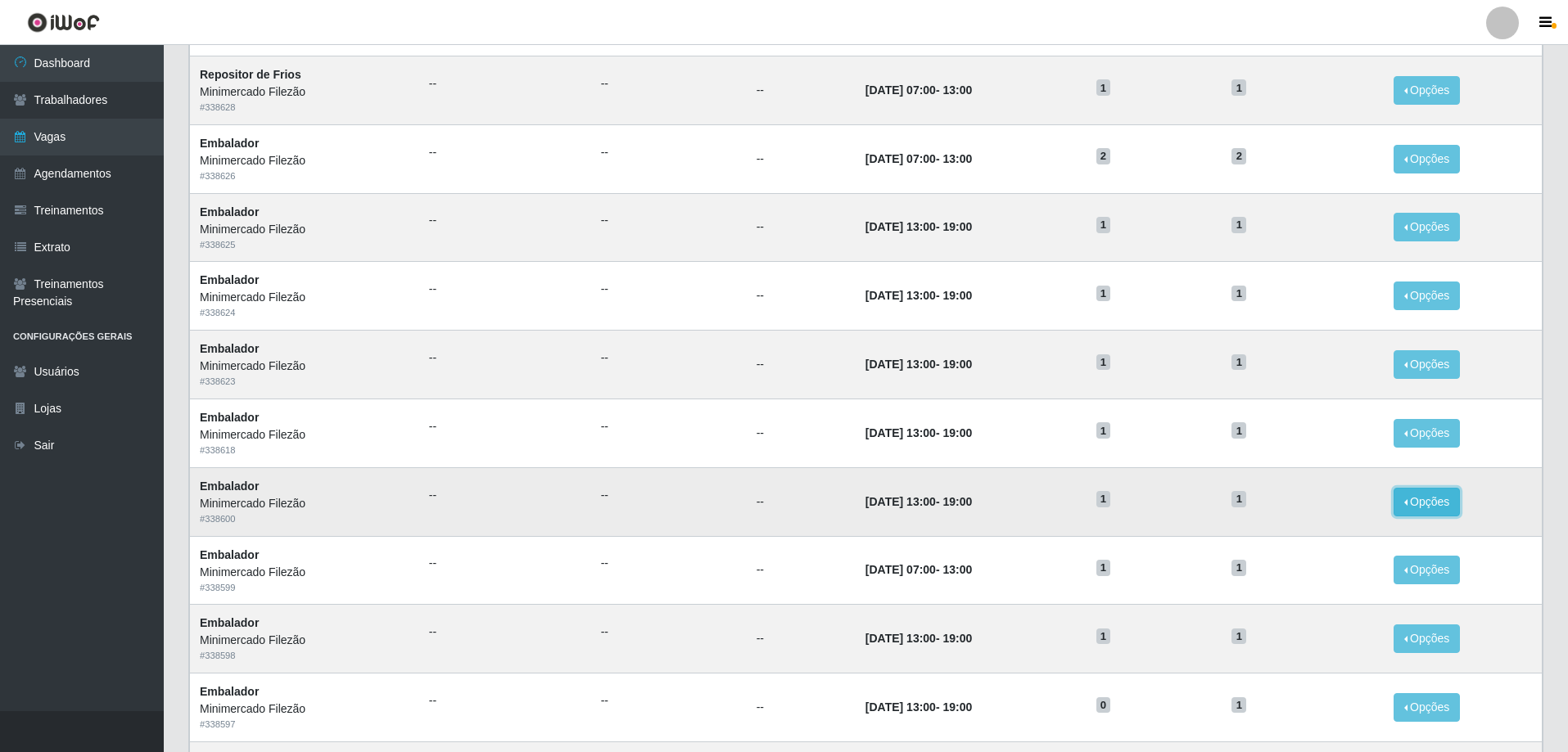
click at [1417, 496] on button "Opções" at bounding box center [1427, 502] width 67 height 28
click at [1311, 539] on div "Deletar" at bounding box center [1325, 539] width 96 height 17
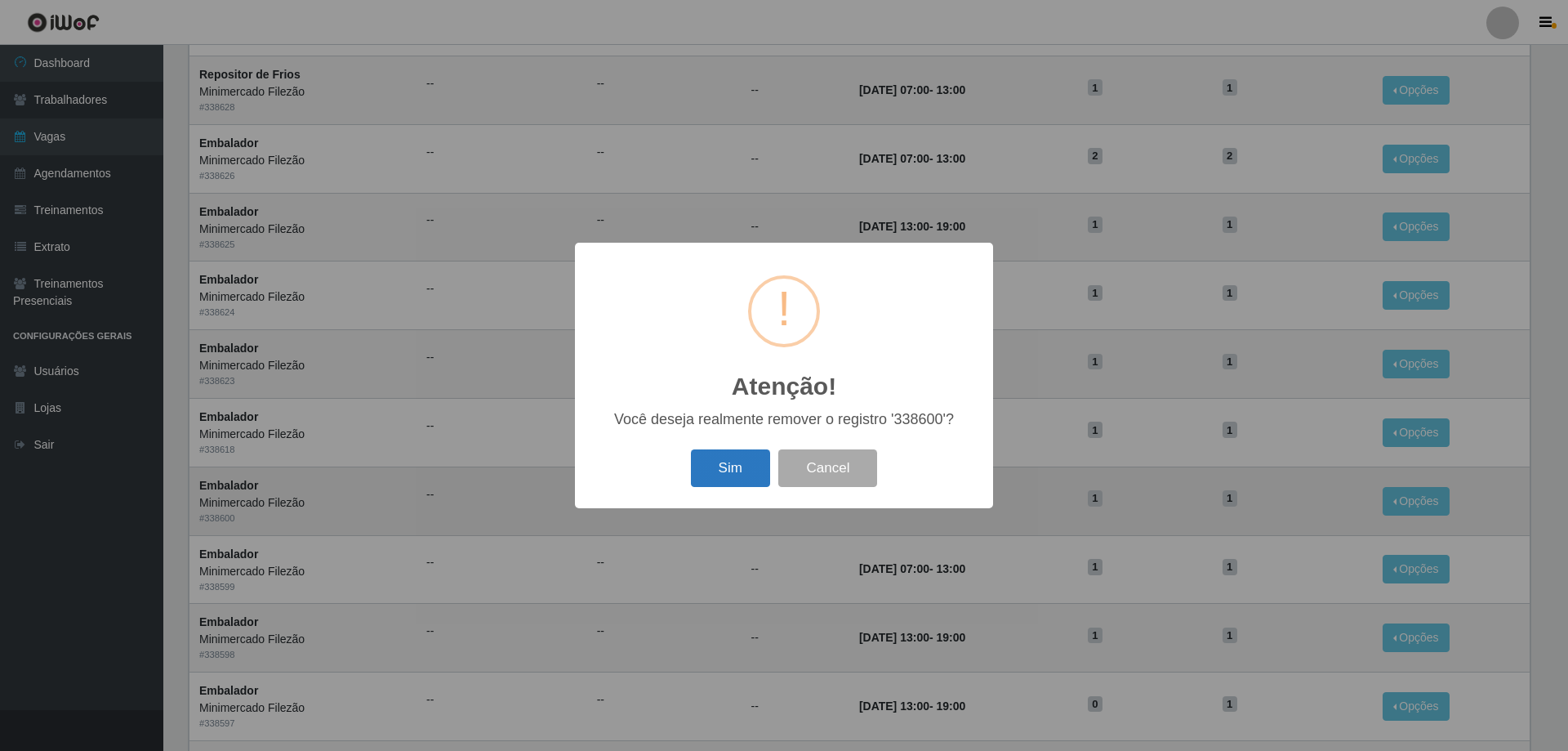
click at [732, 474] on button "Sim" at bounding box center [730, 469] width 79 height 39
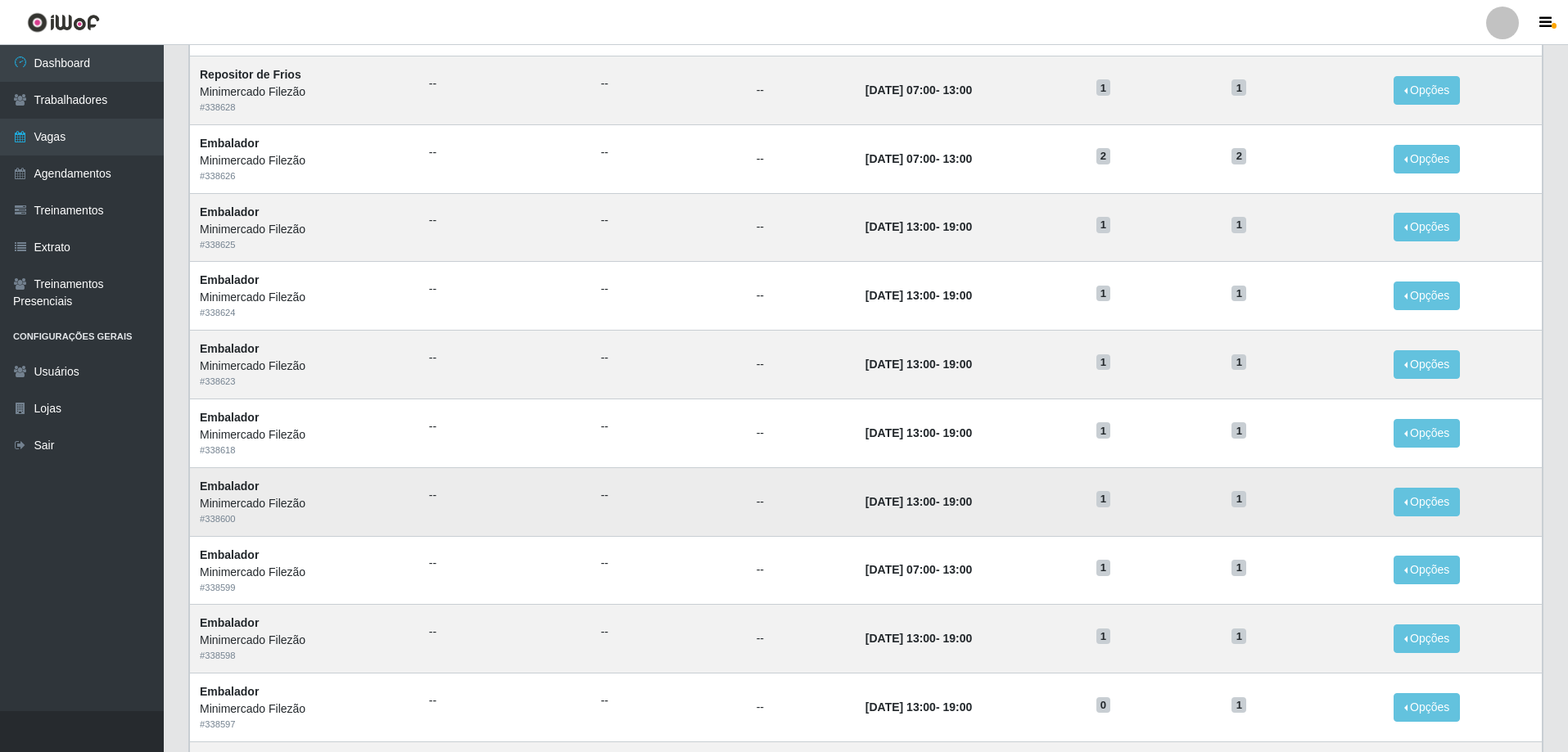
scroll to position [0, 0]
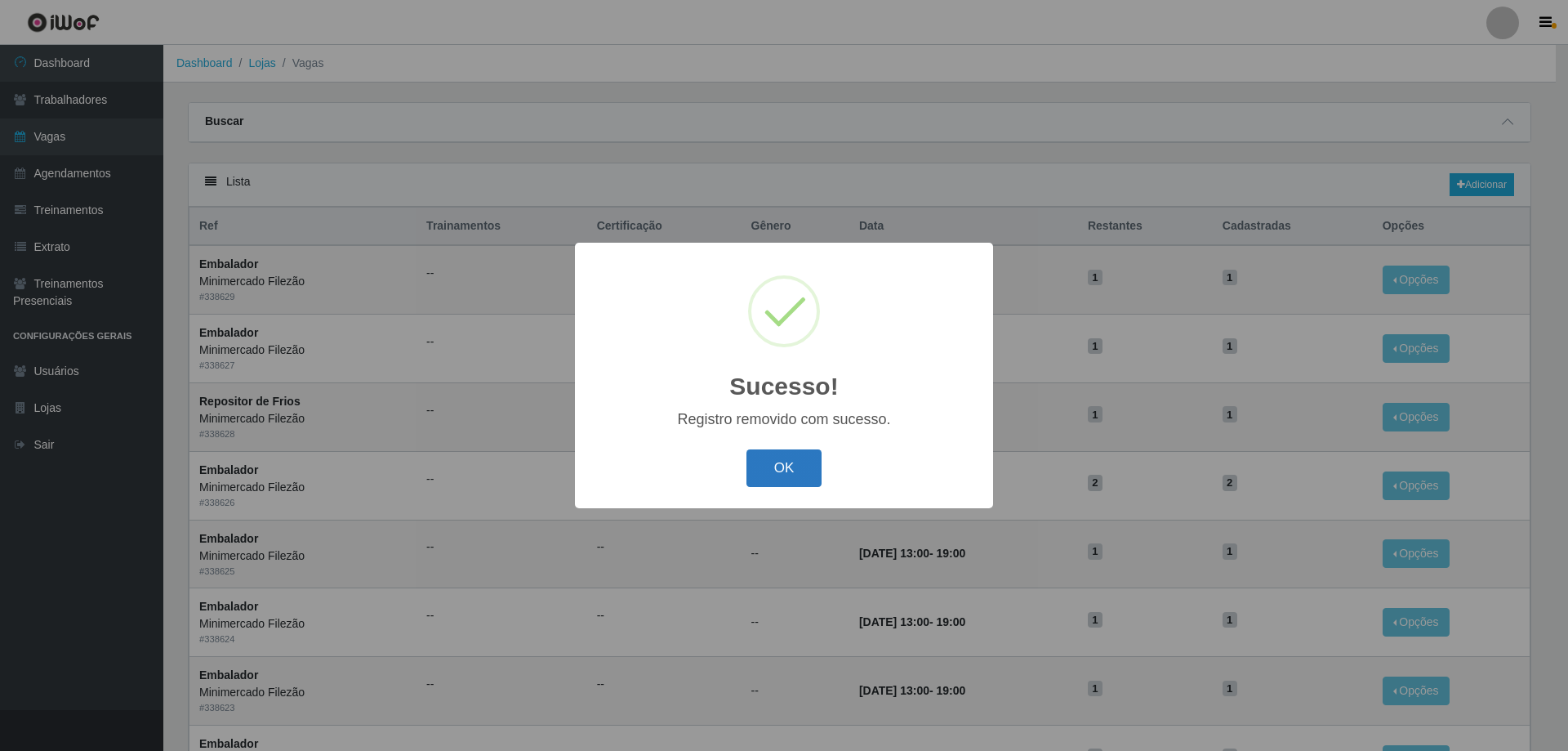
click at [797, 458] on button "OK" at bounding box center [784, 469] width 76 height 39
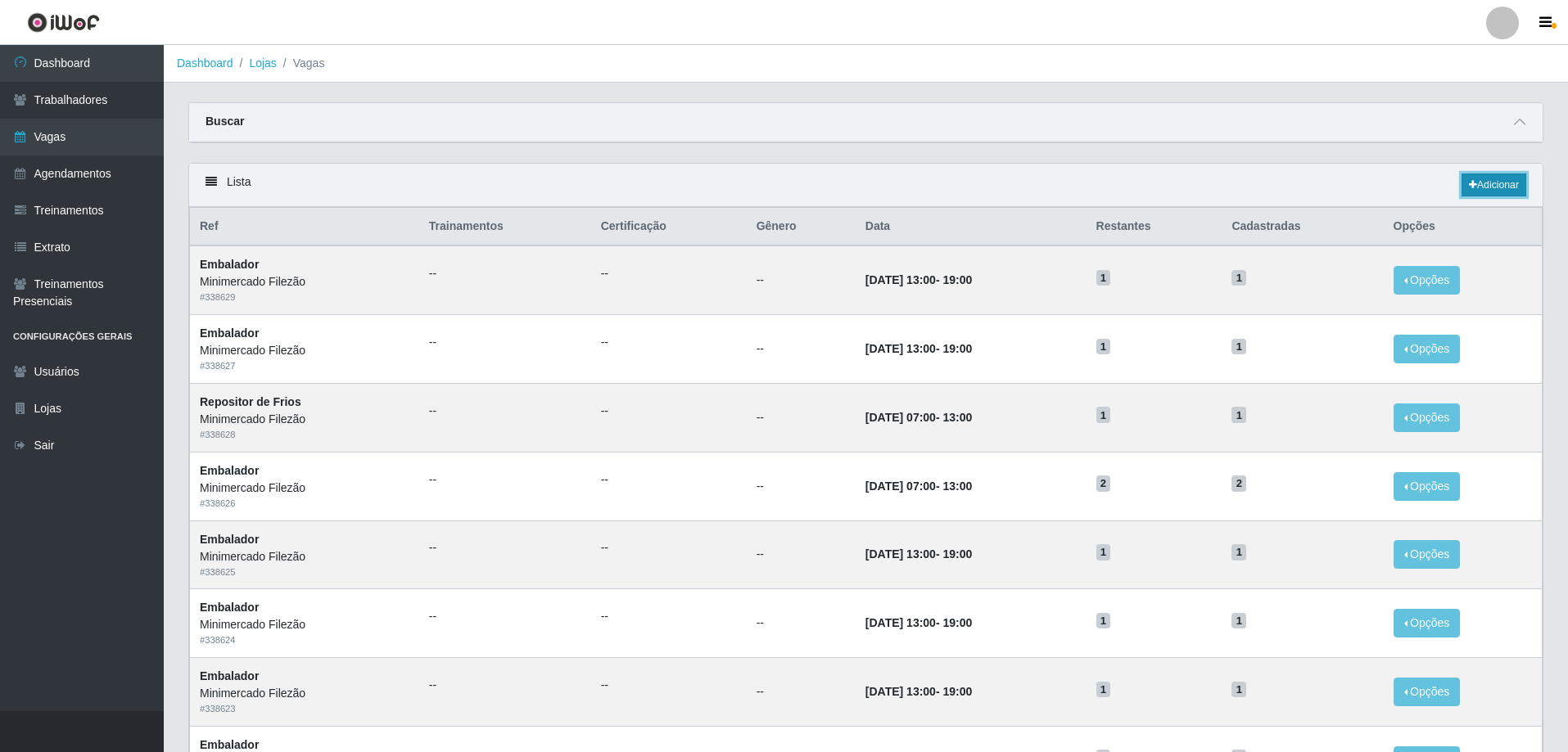
click at [1512, 184] on link "Adicionar" at bounding box center [1493, 185] width 64 height 23
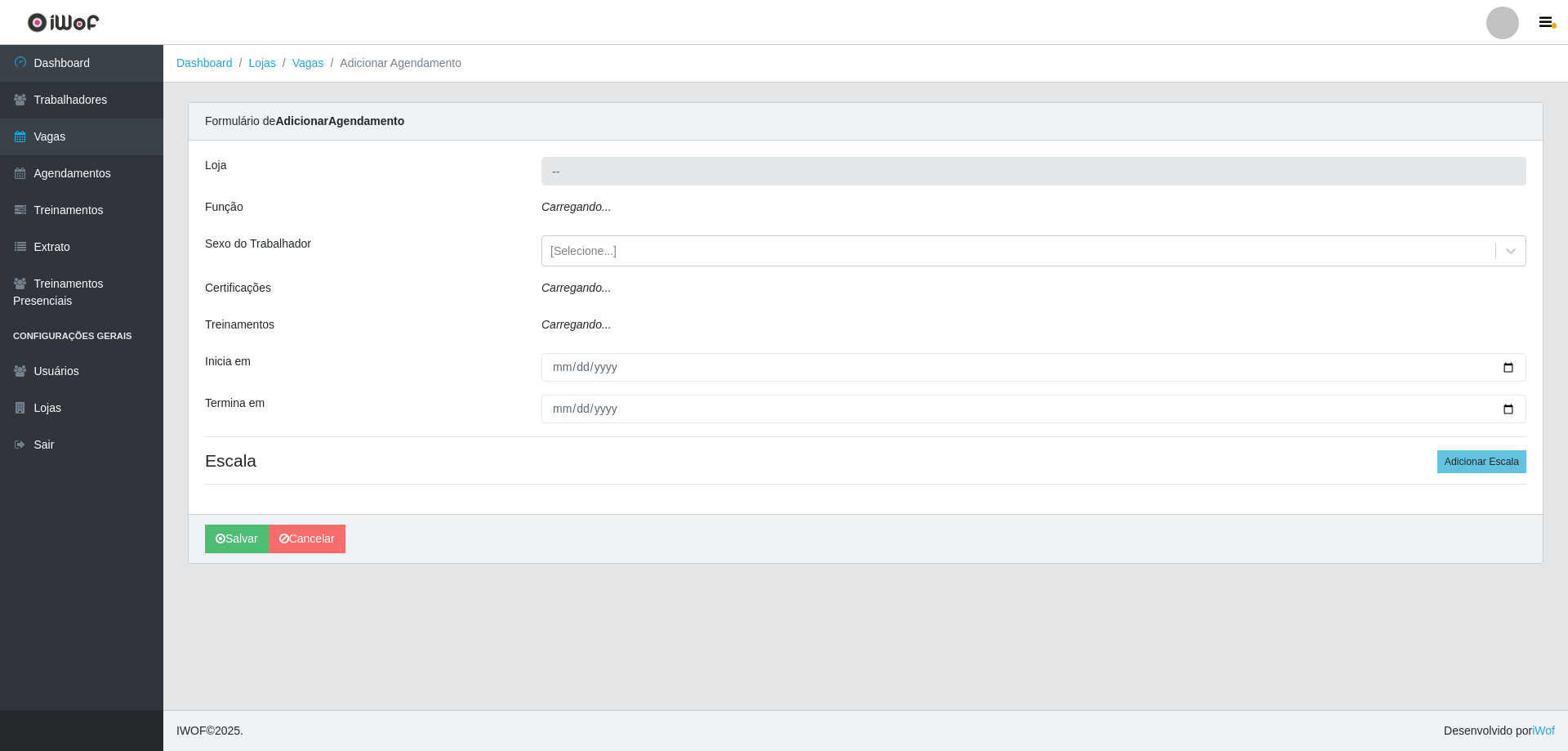
type input "Minimercado Filezão"
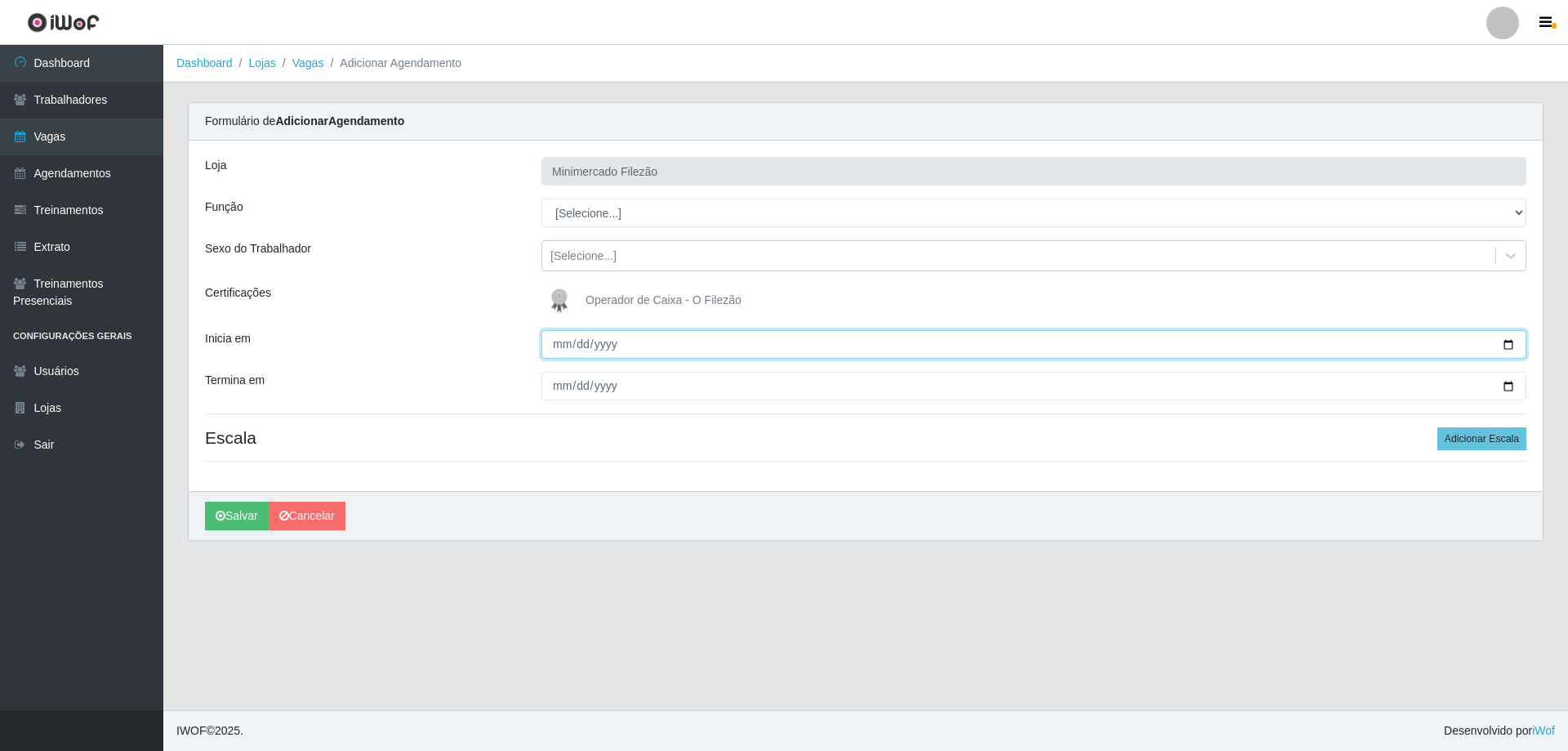
click at [1505, 349] on input "Inicia em" at bounding box center [1034, 345] width 985 height 28
type input "[DATE]"
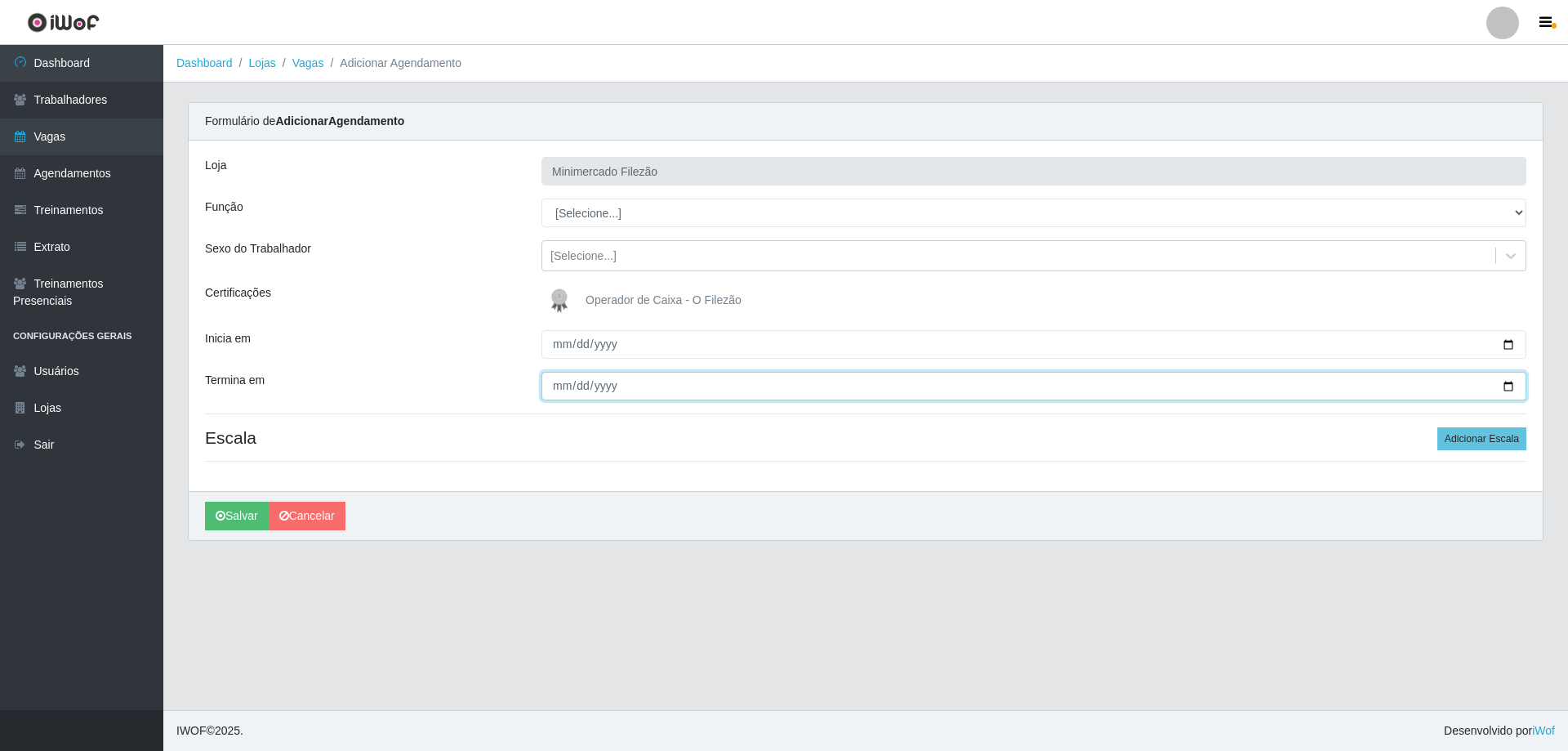
click at [1508, 387] on input "Termina em" at bounding box center [1034, 386] width 985 height 28
type input "[DATE]"
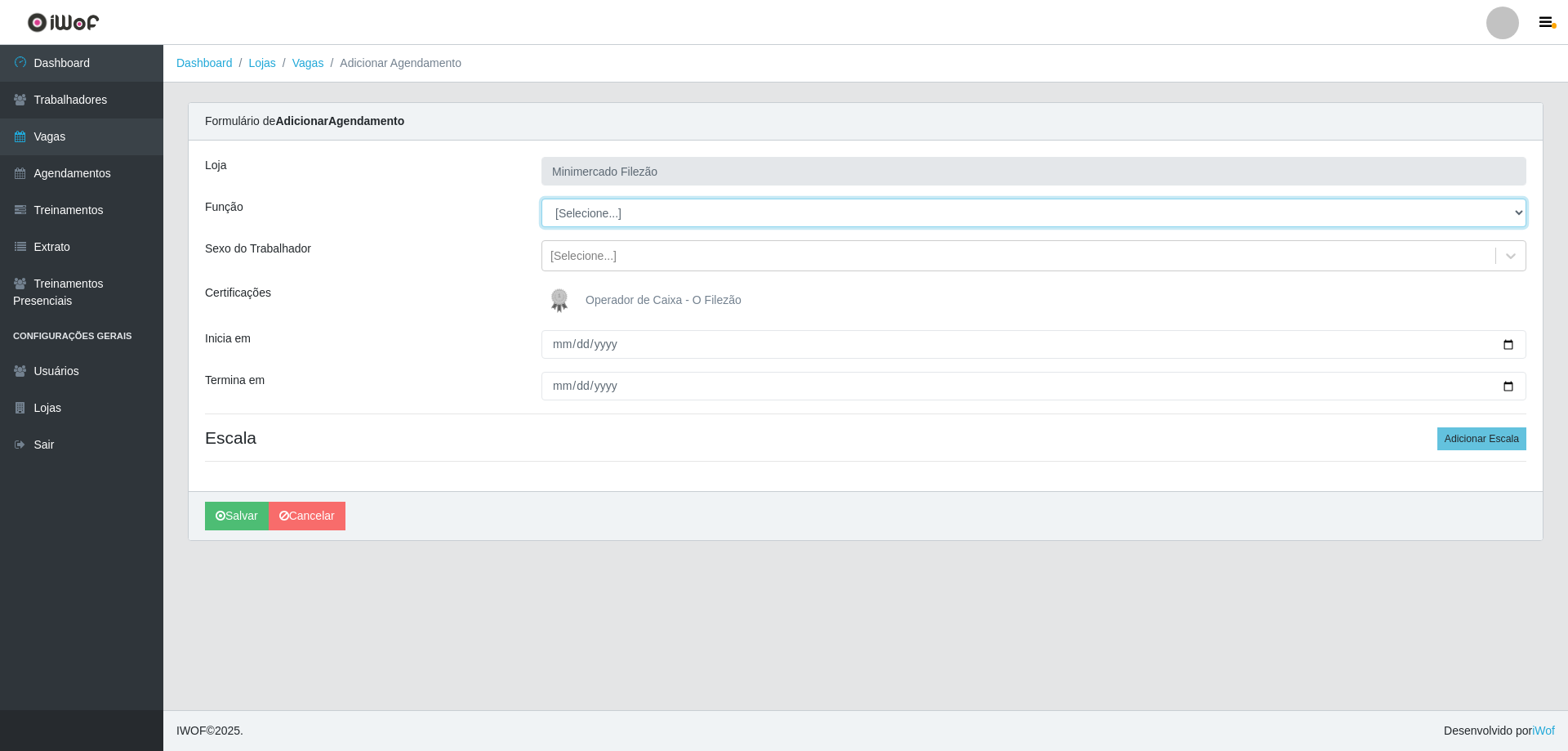
click at [690, 213] on select "[Selecione...] ASG ASG + ASG ++ Auxiliar de Estacionamento Auxiliar de Estacion…" at bounding box center [1034, 212] width 985 height 28
select select "1"
click at [542, 198] on select "[Selecione...] ASG ASG + ASG ++ Auxiliar de Estacionamento Auxiliar de Estacion…" at bounding box center [1034, 212] width 985 height 28
click at [1488, 433] on button "Adicionar Escala" at bounding box center [1482, 439] width 89 height 23
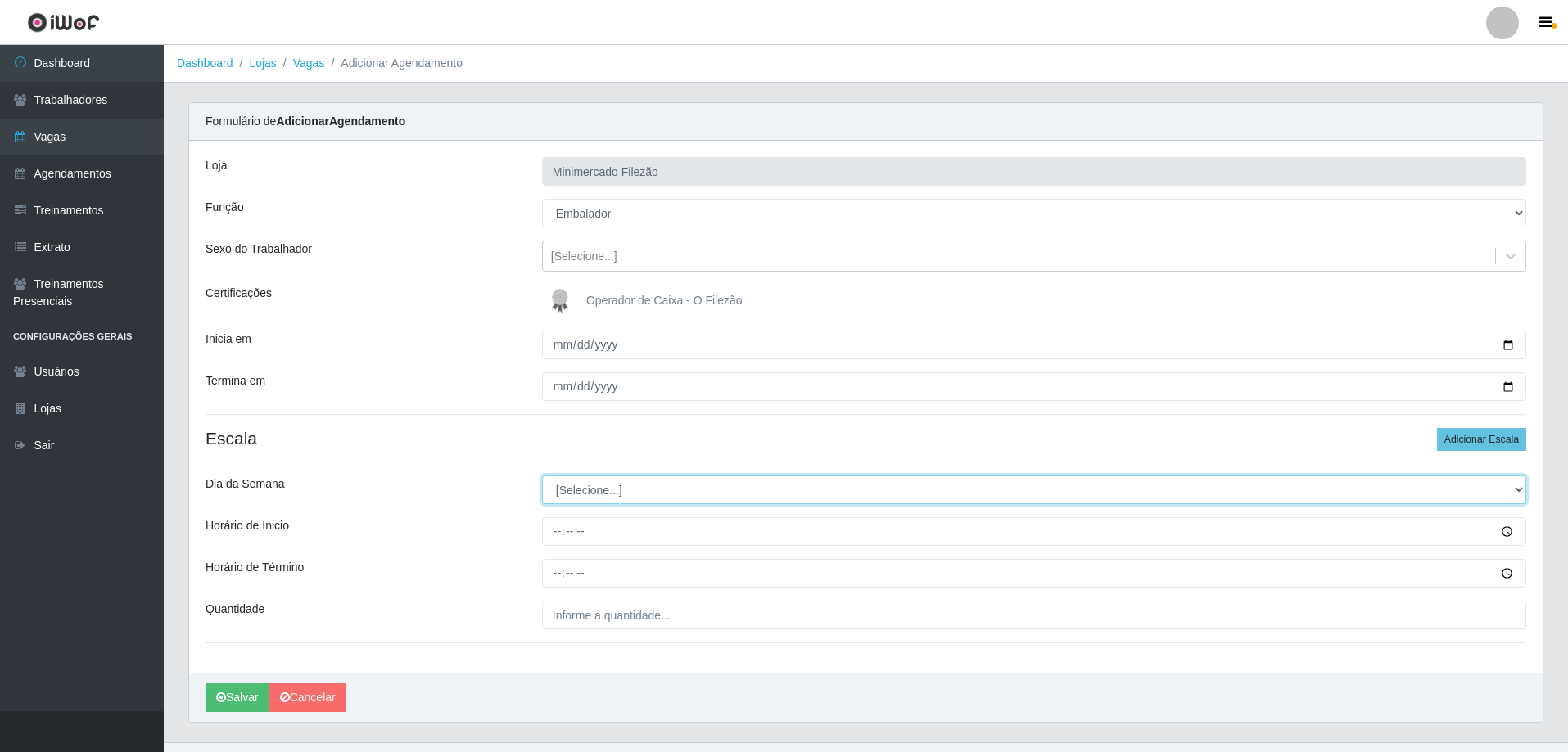
click at [614, 488] on select "[Selecione...] Segunda Terça Quarta Quinta Sexta Sábado Domingo" at bounding box center [1034, 490] width 984 height 28
select select "4"
click at [542, 476] on select "[Selecione...] Segunda Terça Quarta Quinta Sexta Sábado Domingo" at bounding box center [1034, 490] width 984 height 28
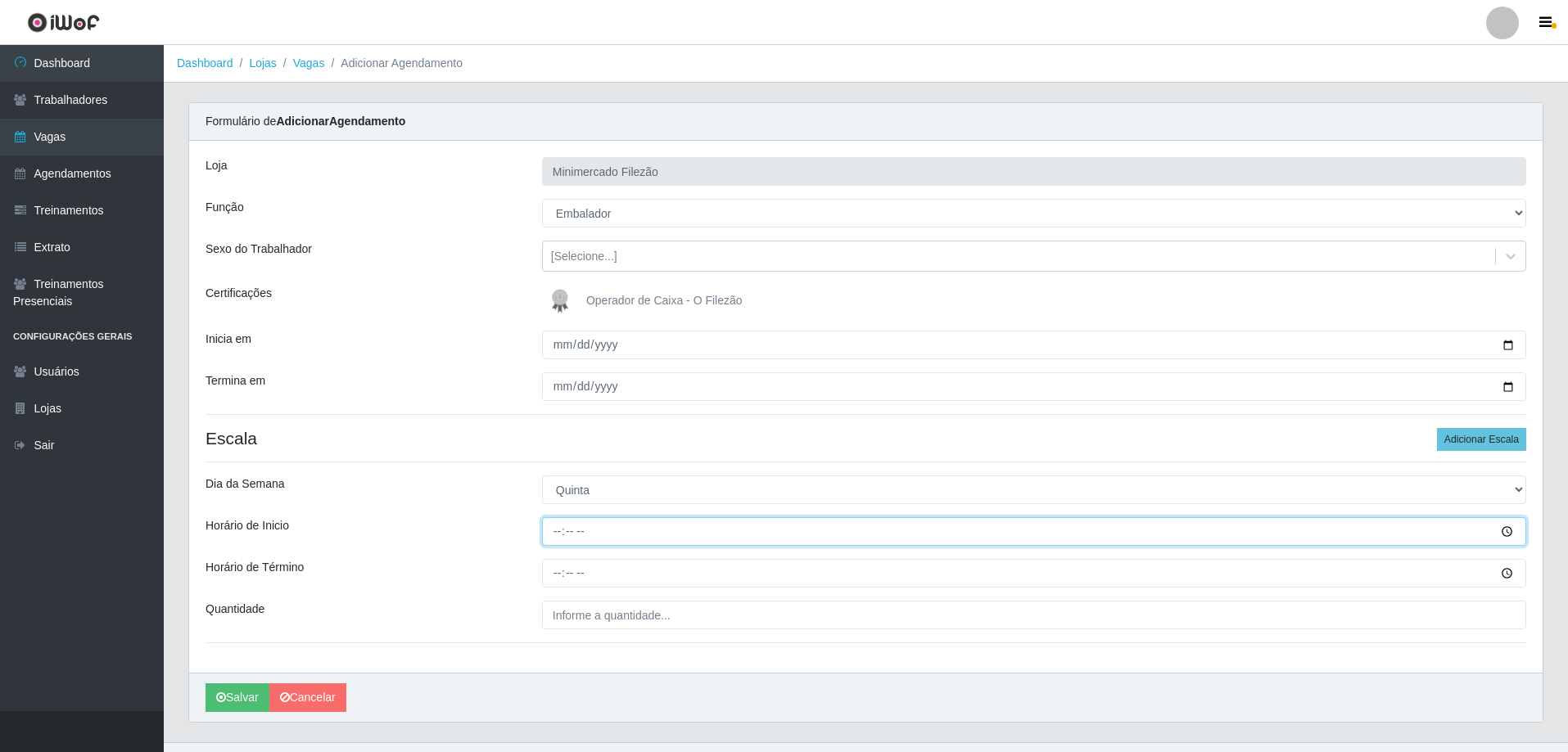
click at [647, 532] on input "Horário de Inicio" at bounding box center [1034, 531] width 984 height 28
type input "13:00"
type input "19:00"
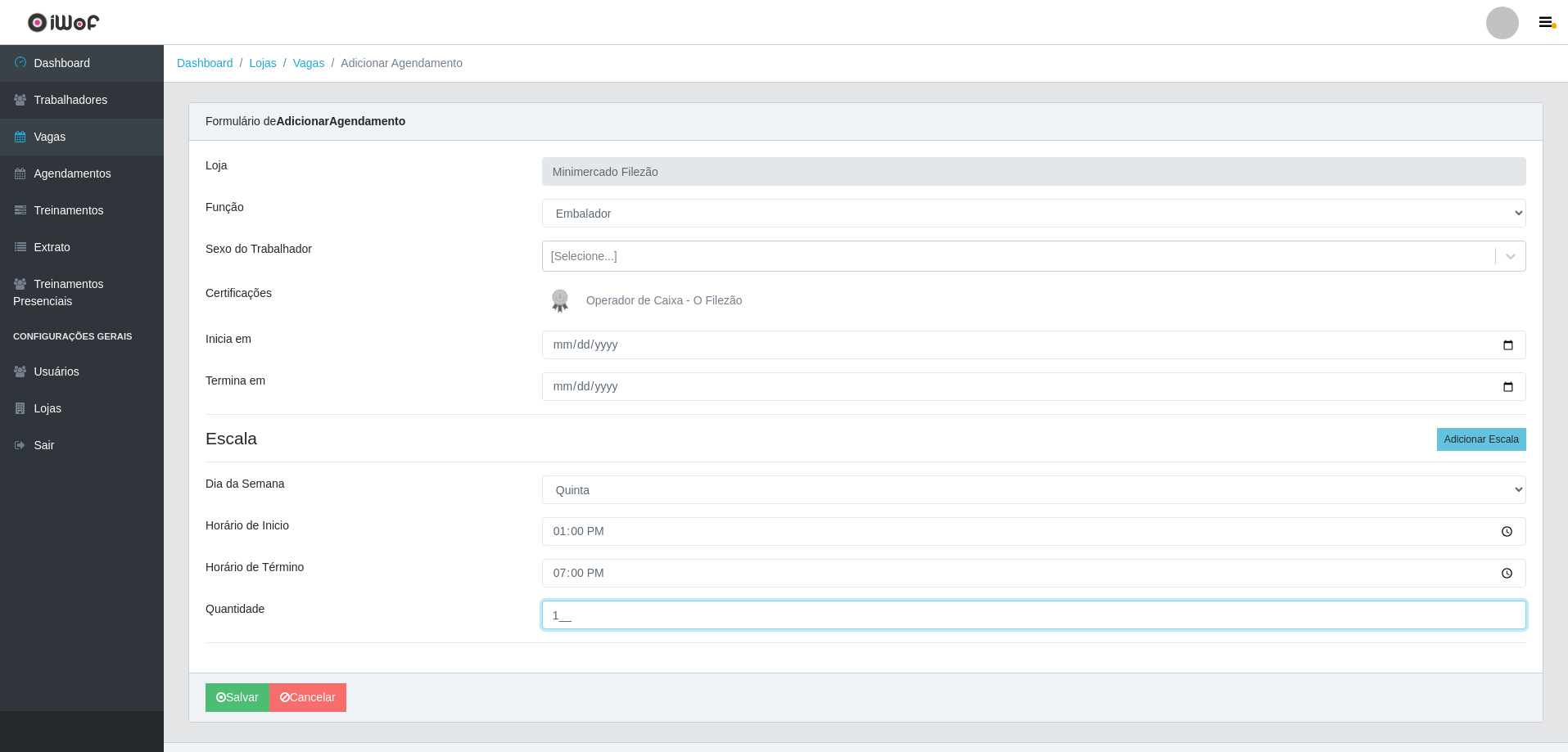
type input "1__"
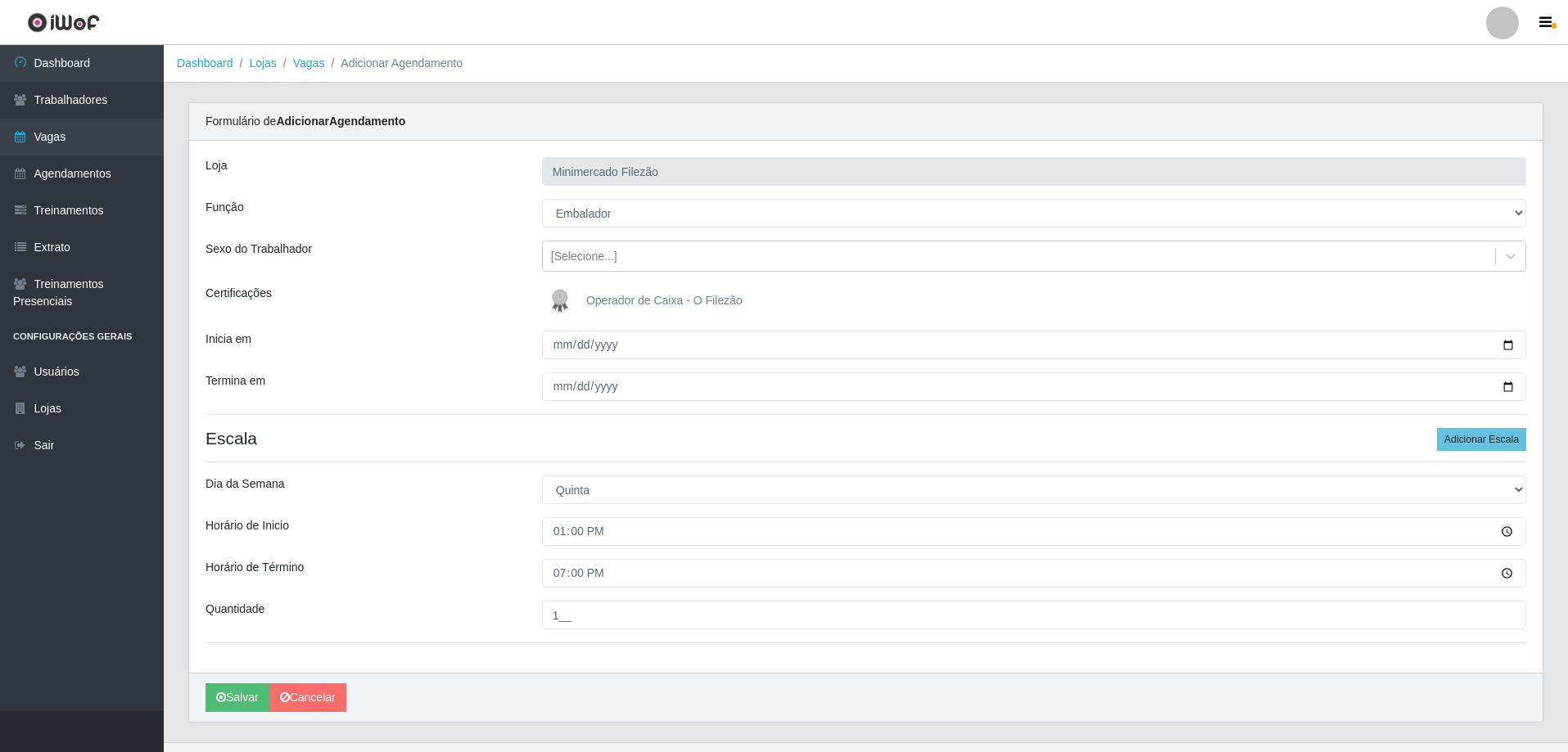
click at [539, 716] on div "[PERSON_NAME]" at bounding box center [865, 697] width 1353 height 49
click at [238, 692] on button "Salvar" at bounding box center [237, 697] width 64 height 28
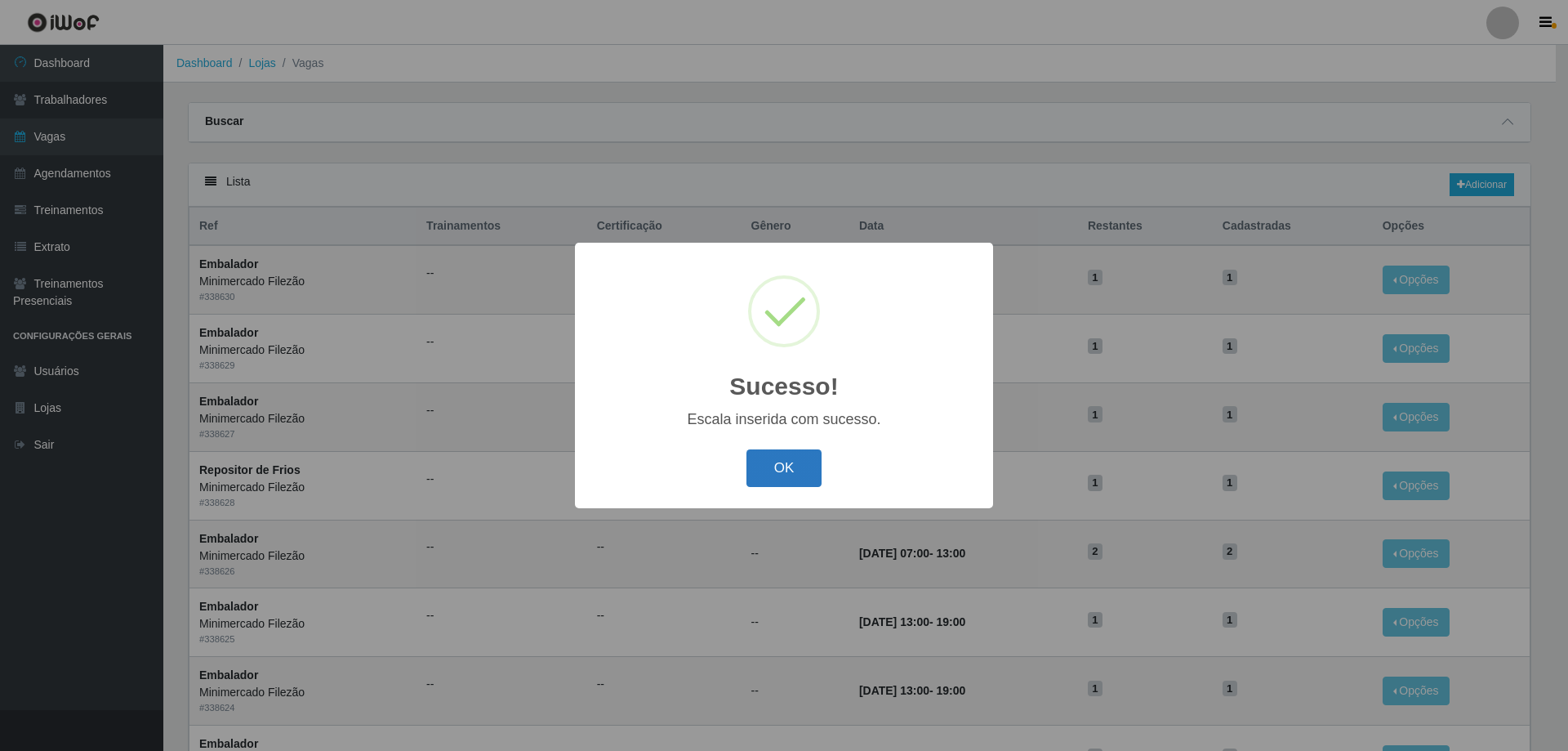
click at [776, 450] on button "OK" at bounding box center [784, 469] width 76 height 39
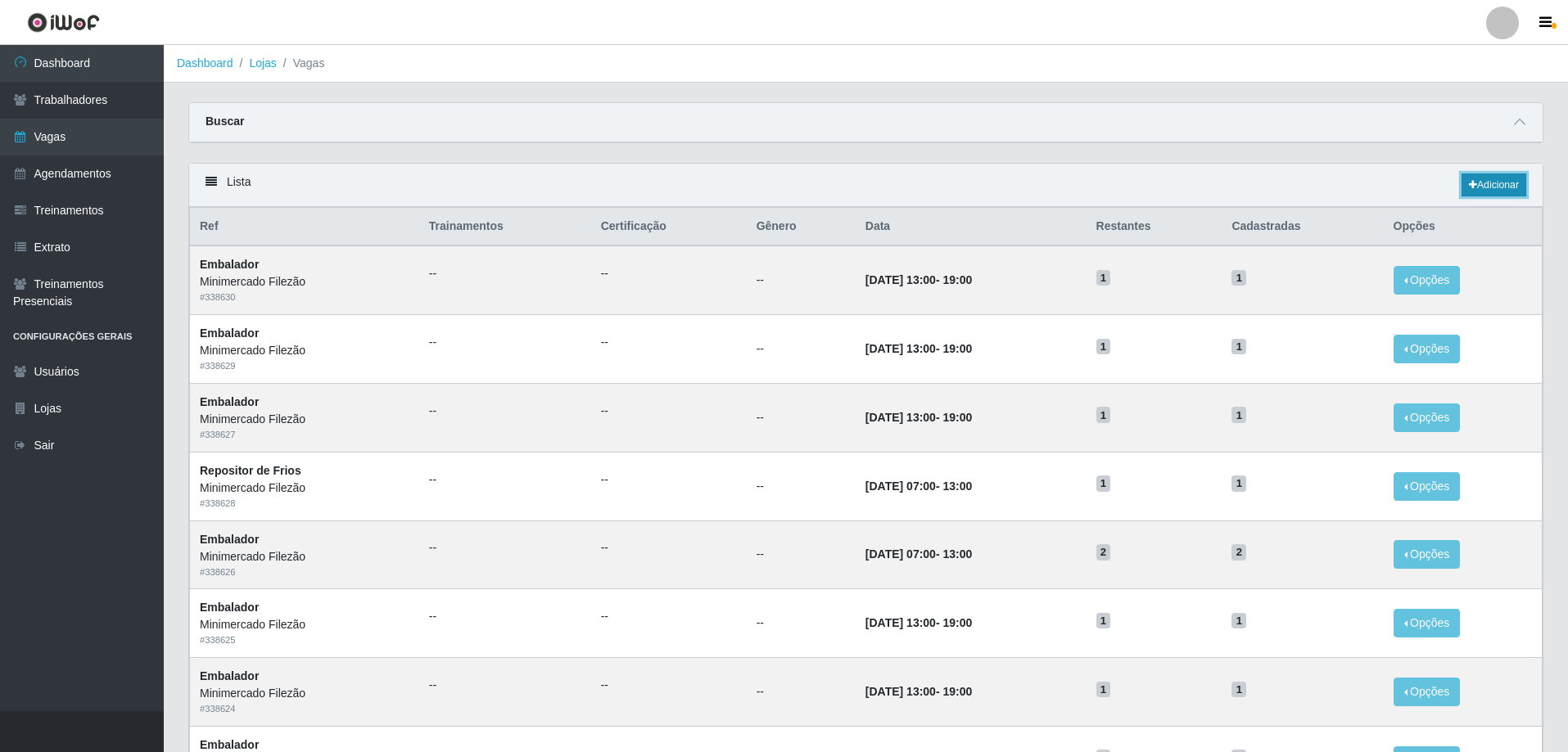
click at [1489, 175] on link "Adicionar" at bounding box center [1493, 185] width 64 height 23
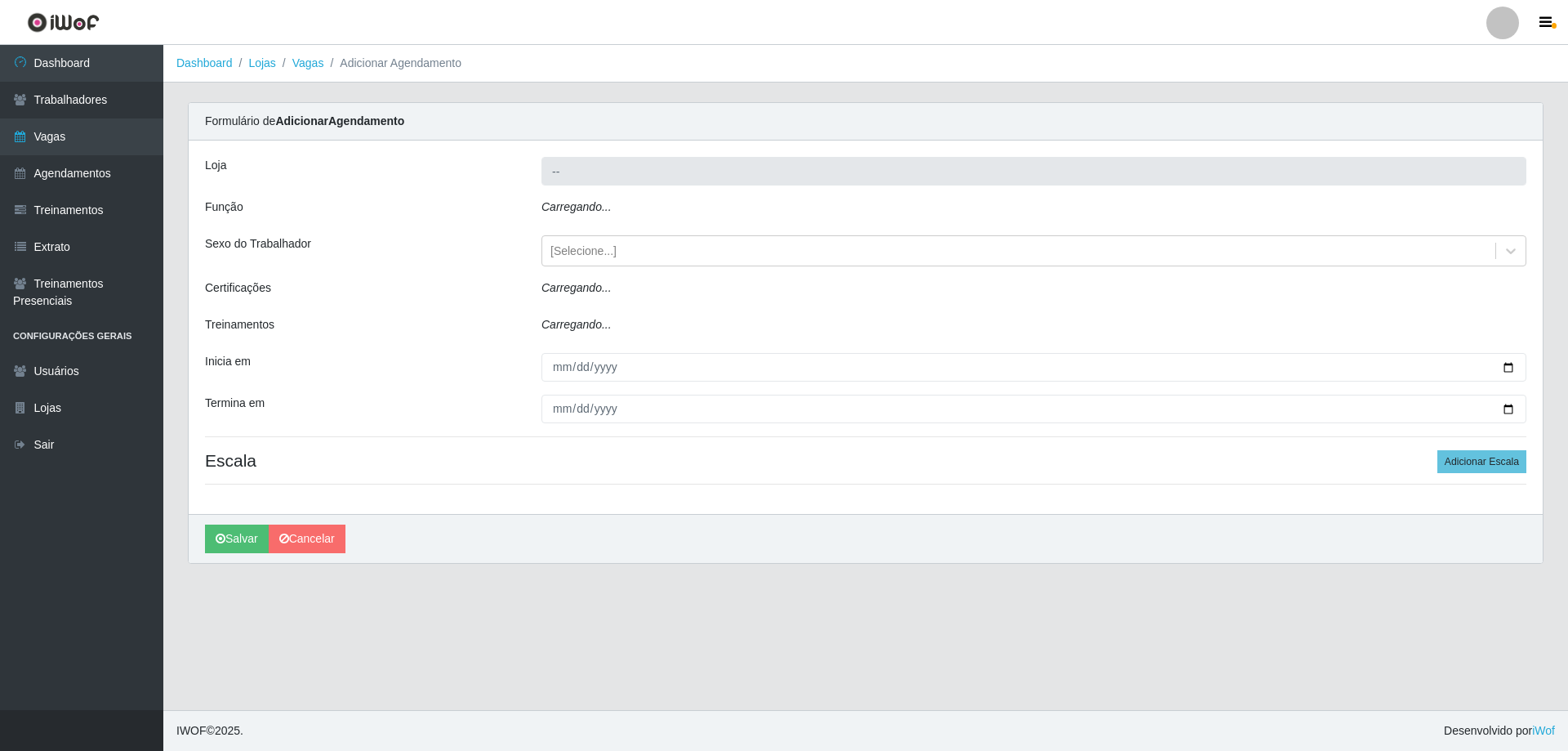
type input "Minimercado Filezão"
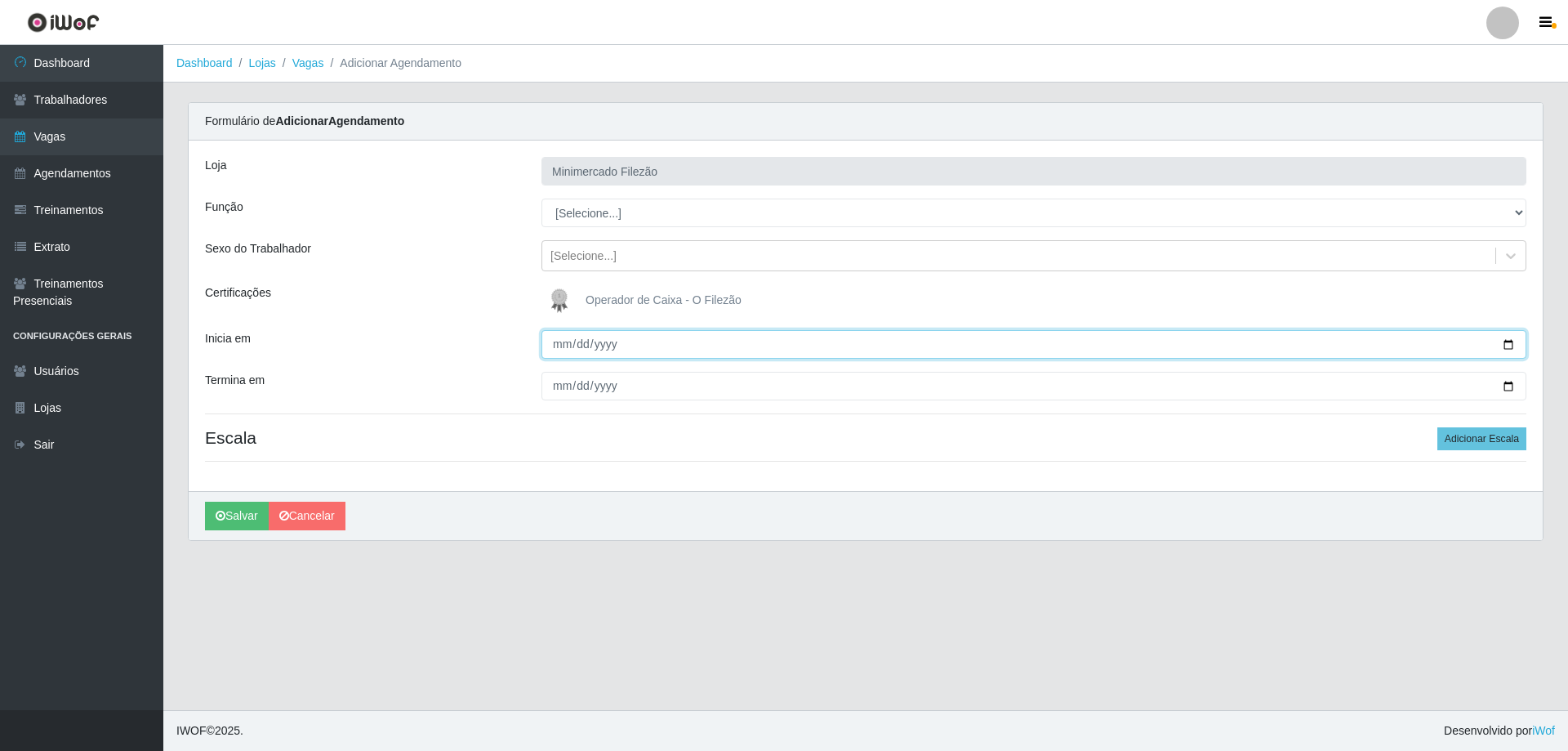
click at [1510, 353] on input "Inicia em" at bounding box center [1034, 345] width 985 height 28
click at [1509, 346] on input "Inicia em" at bounding box center [1034, 345] width 985 height 28
type input "[DATE]"
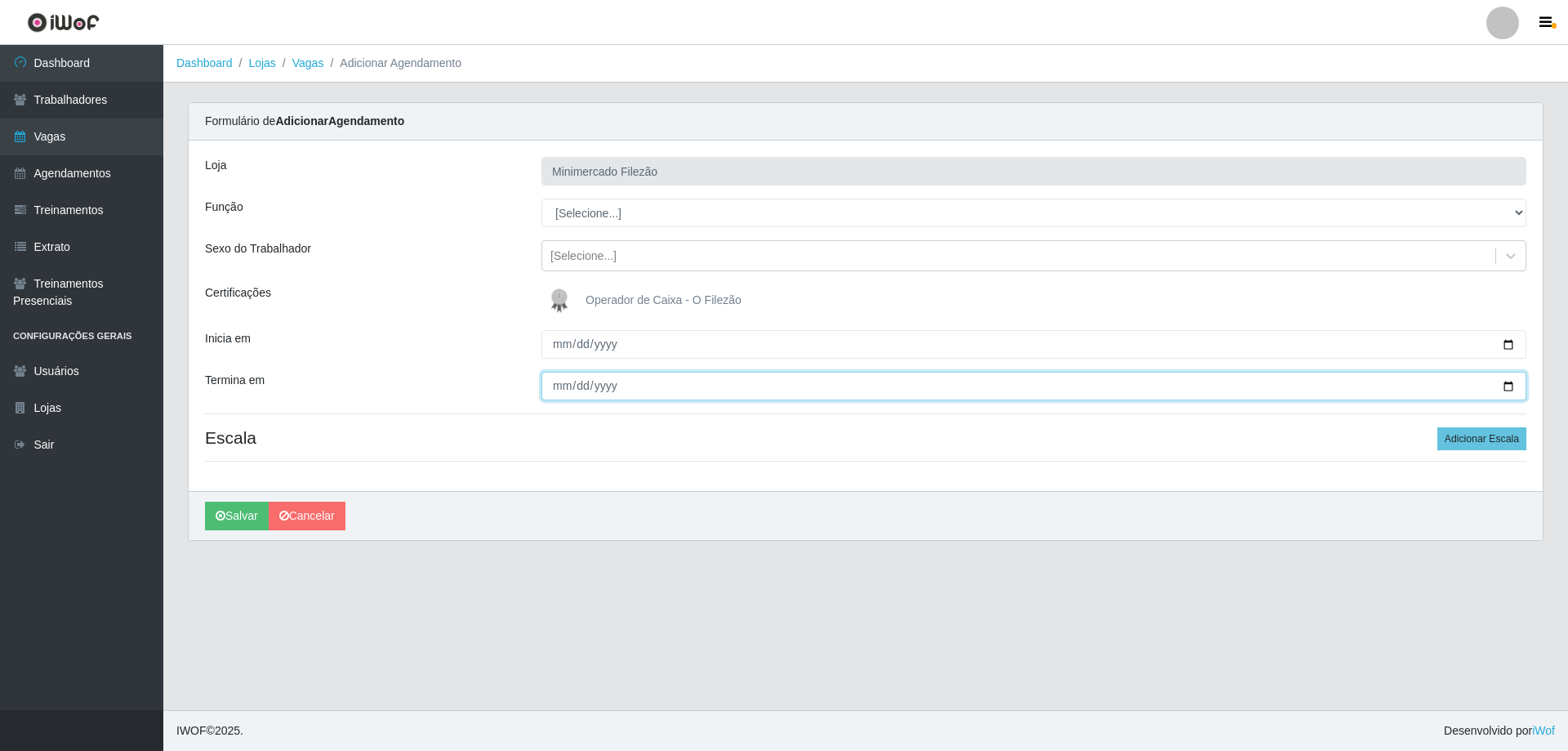
click at [1508, 388] on input "Termina em" at bounding box center [1034, 386] width 985 height 28
type input "[DATE]"
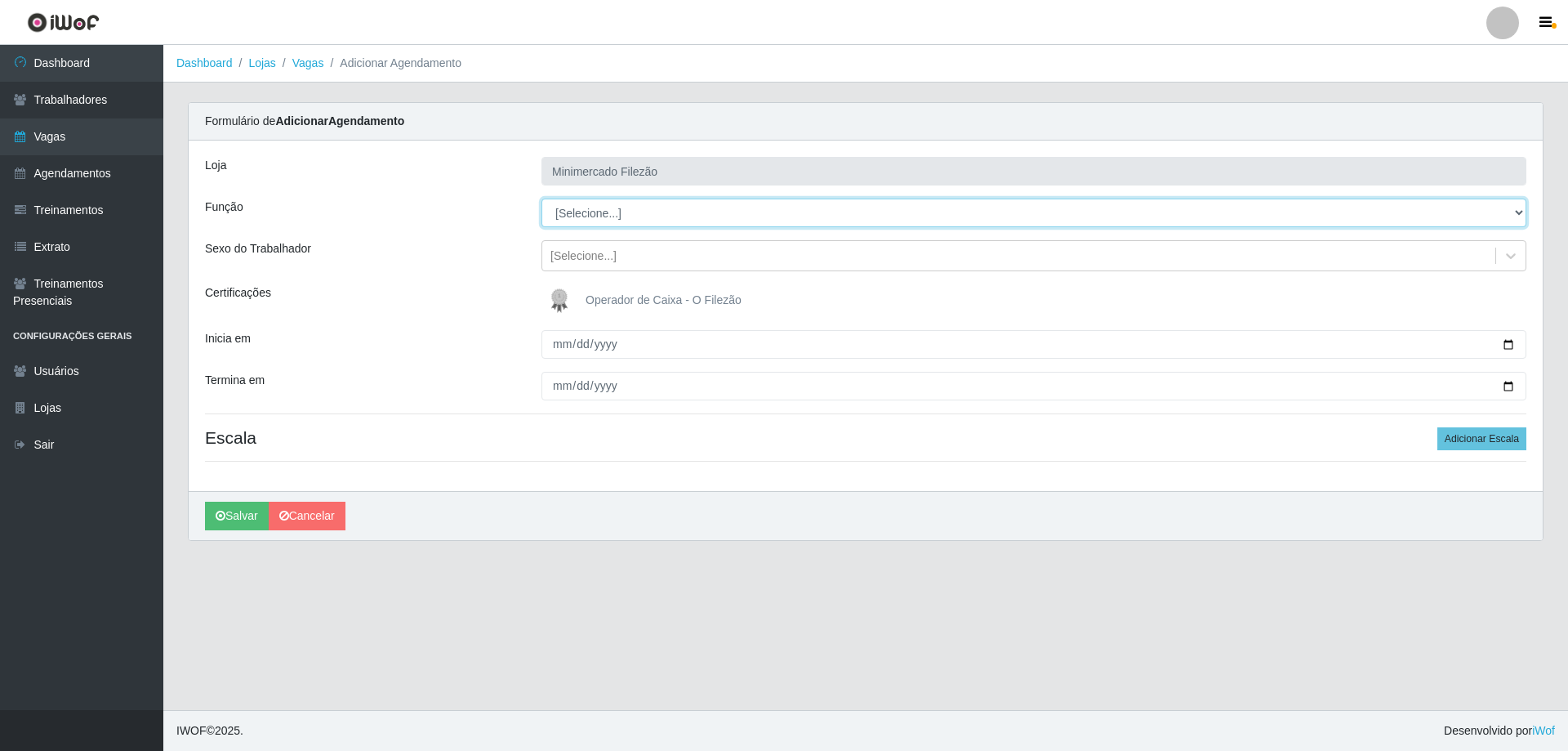
click at [644, 219] on select "[Selecione...] ASG ASG + ASG ++ Auxiliar de Estacionamento Auxiliar de Estacion…" at bounding box center [1034, 212] width 985 height 28
select select "1"
click at [542, 198] on select "[Selecione...] ASG ASG + ASG ++ Auxiliar de Estacionamento Auxiliar de Estacion…" at bounding box center [1034, 212] width 985 height 28
click at [1500, 435] on button "Adicionar Escala" at bounding box center [1482, 439] width 89 height 23
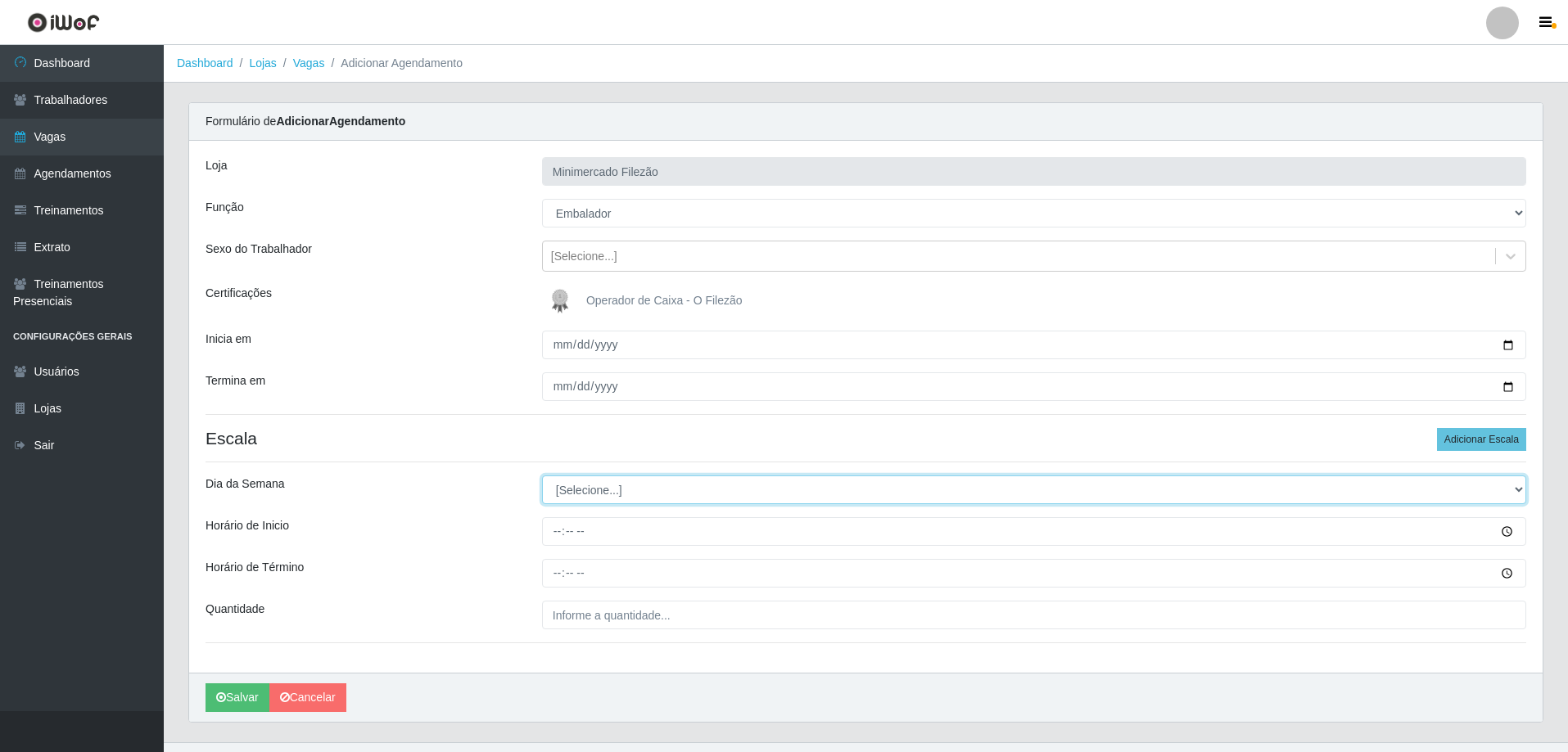
click at [603, 494] on select "[Selecione...] Segunda Terça Quarta Quinta Sexta Sábado Domingo" at bounding box center [1034, 490] width 984 height 28
select select "5"
click at [542, 476] on select "[Selecione...] Segunda Terça Quarta Quinta Sexta Sábado Domingo" at bounding box center [1034, 490] width 984 height 28
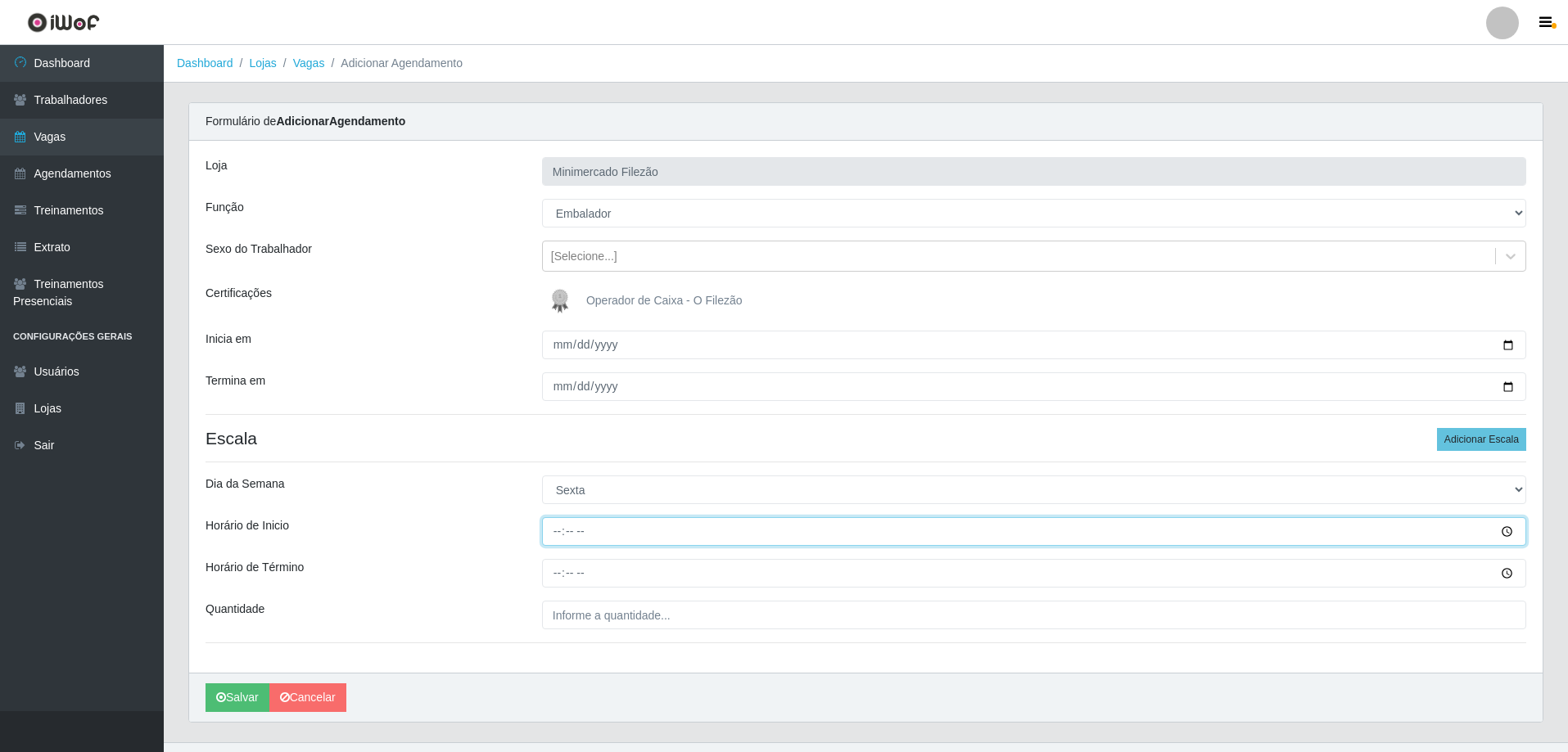
click at [618, 538] on input "Horário de Inicio" at bounding box center [1034, 531] width 984 height 28
type input "13:00"
type input "19:00"
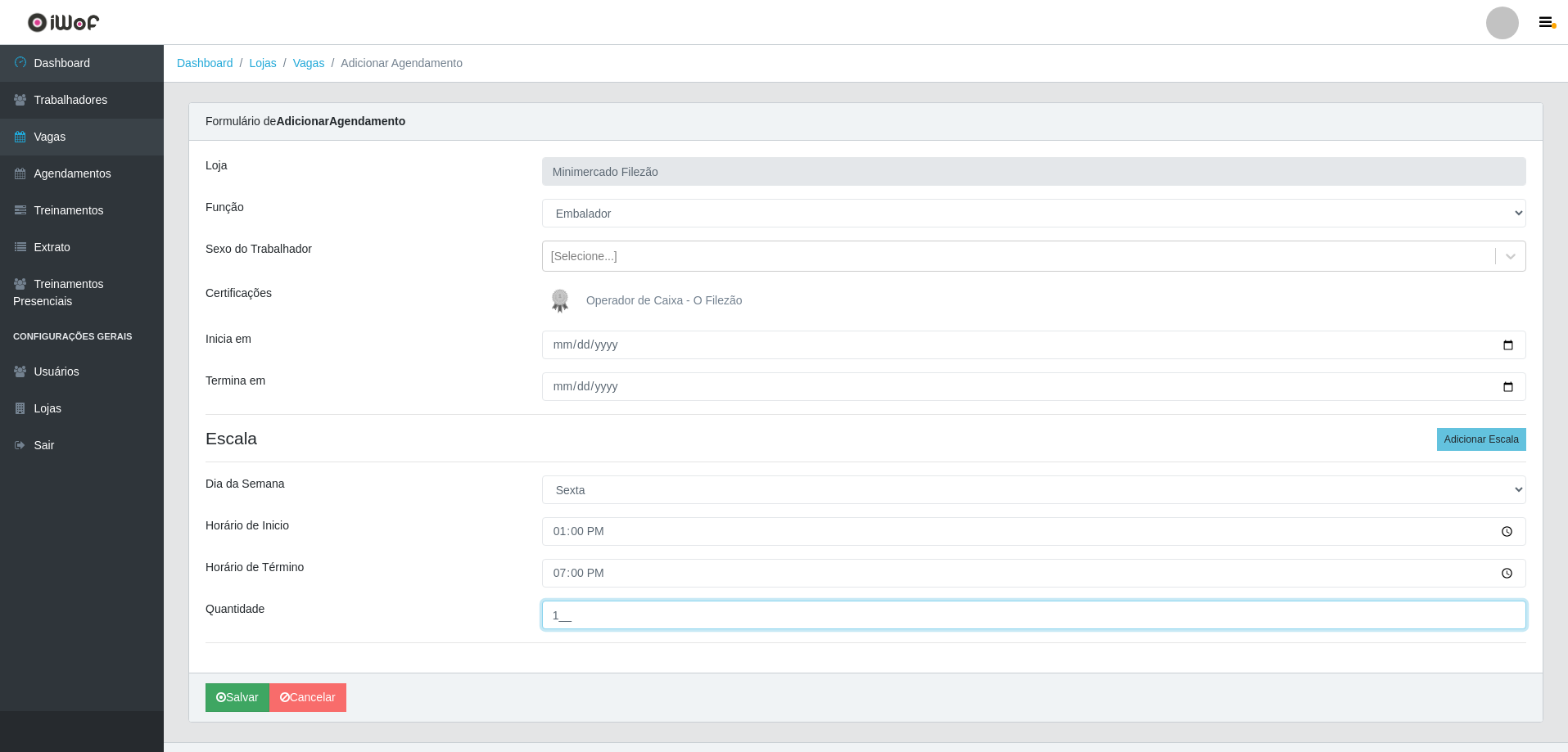
type input "1__"
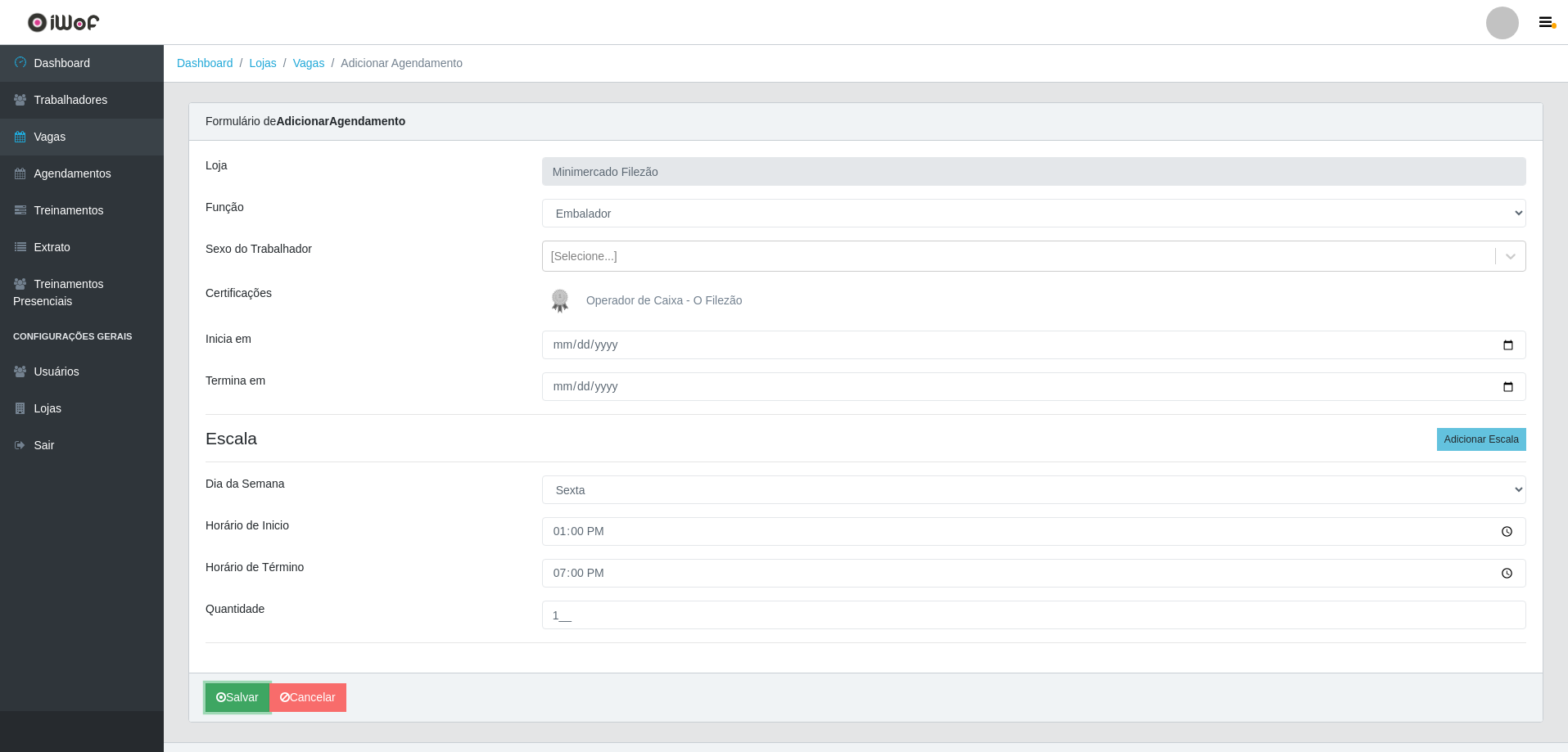
click at [219, 696] on icon "submit" at bounding box center [221, 697] width 10 height 11
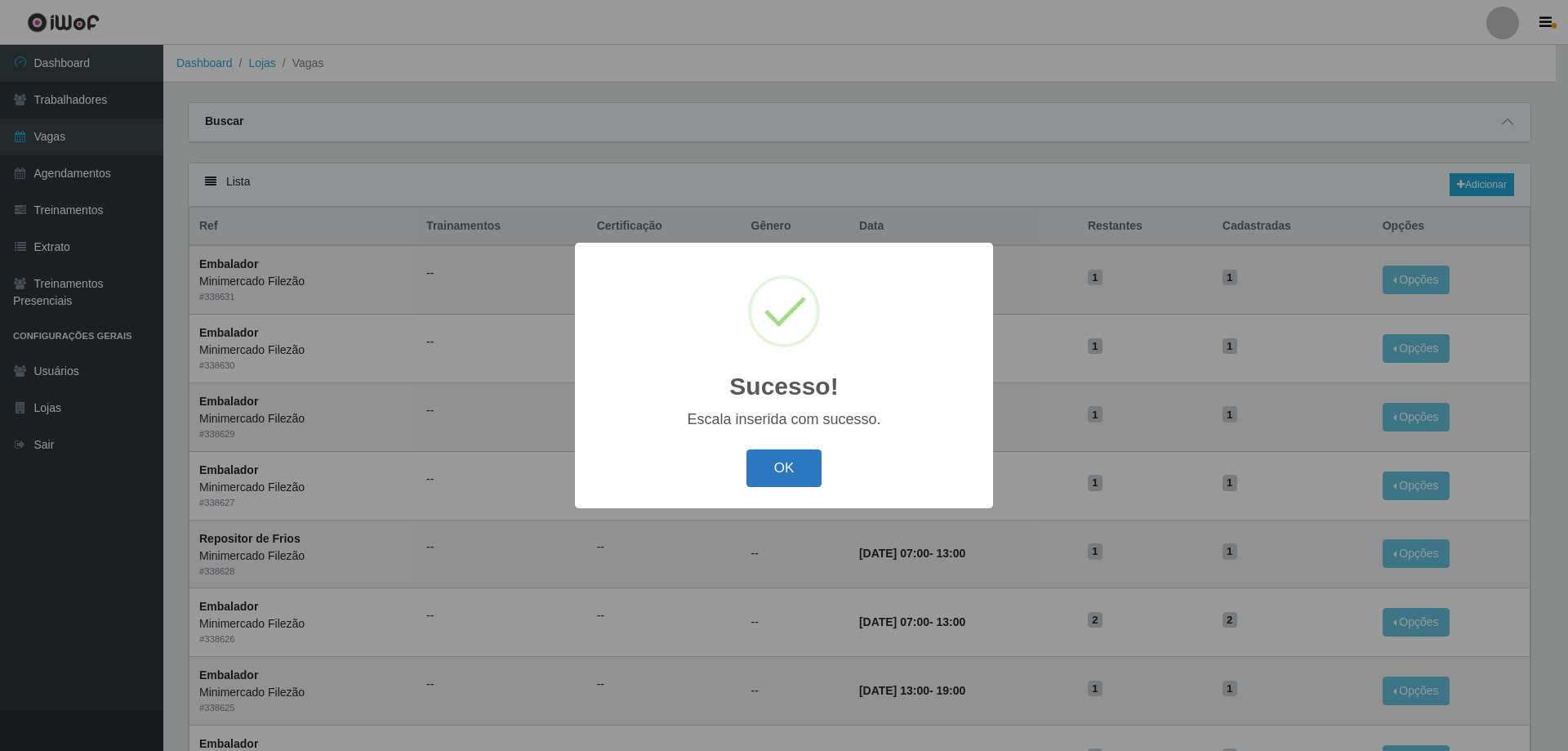
drag, startPoint x: 762, startPoint y: 454, endPoint x: 769, endPoint y: 438, distance: 17.5
click at [762, 455] on button "OK" at bounding box center [784, 469] width 76 height 39
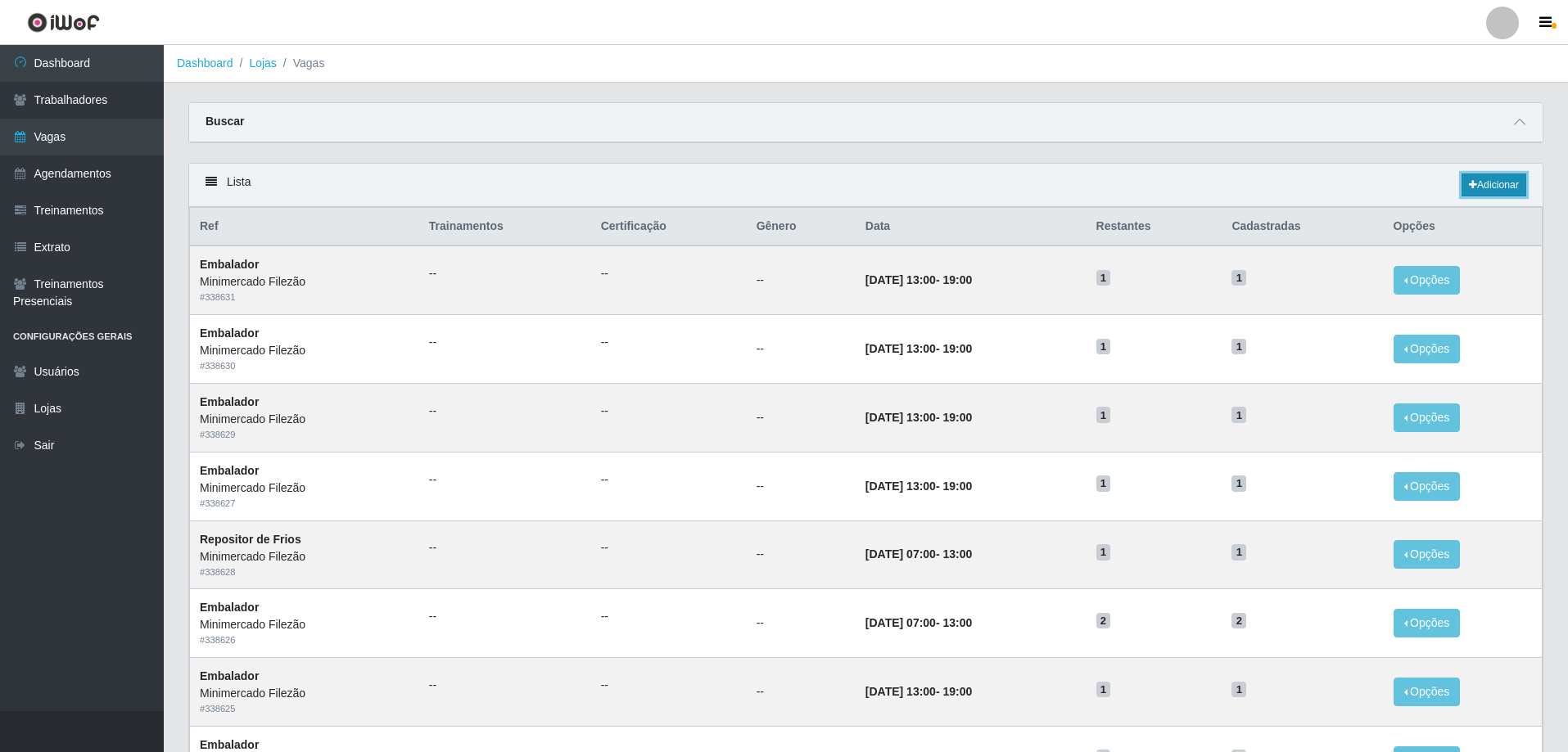
click at [1504, 176] on link "Adicionar" at bounding box center [1493, 185] width 64 height 23
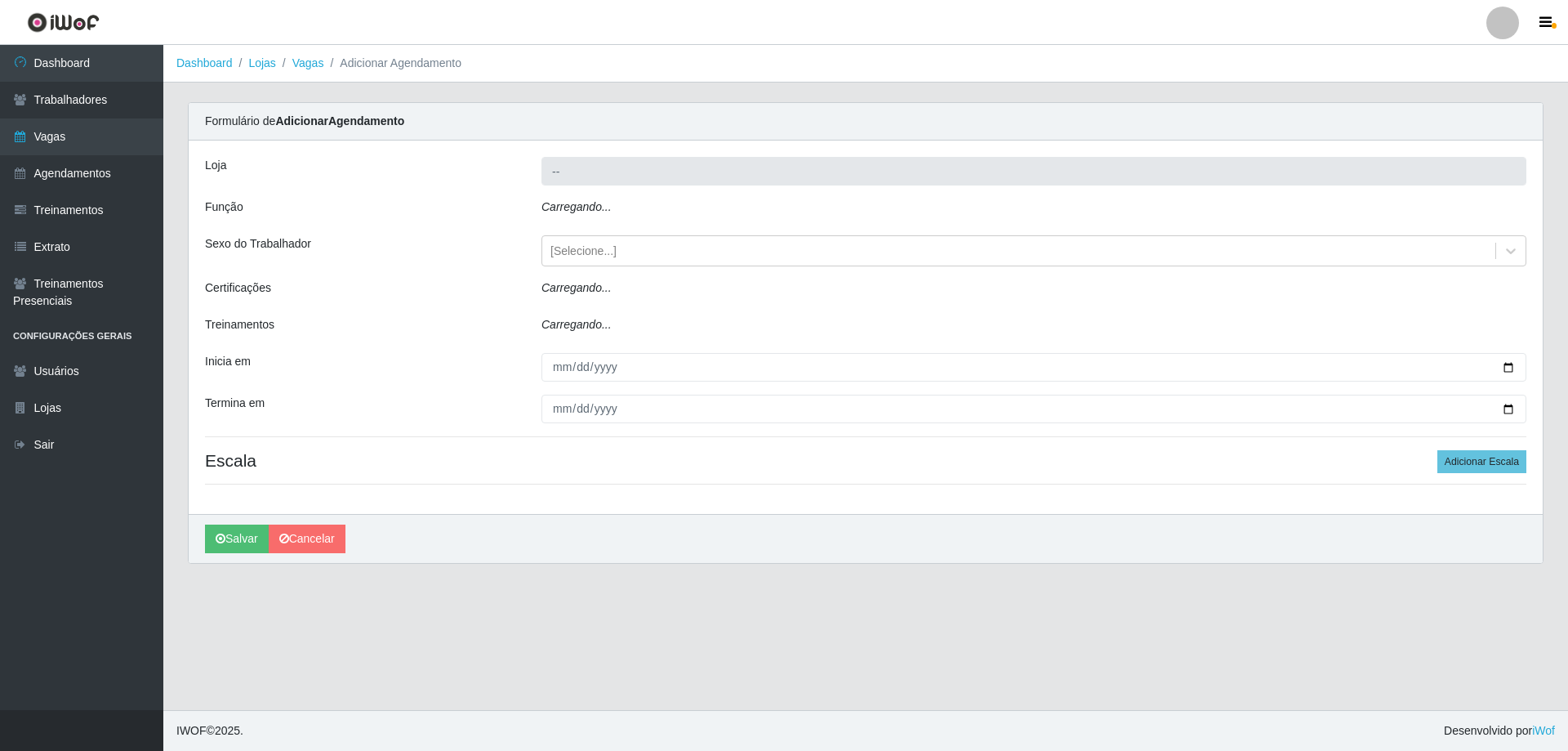
type input "Minimercado Filezão"
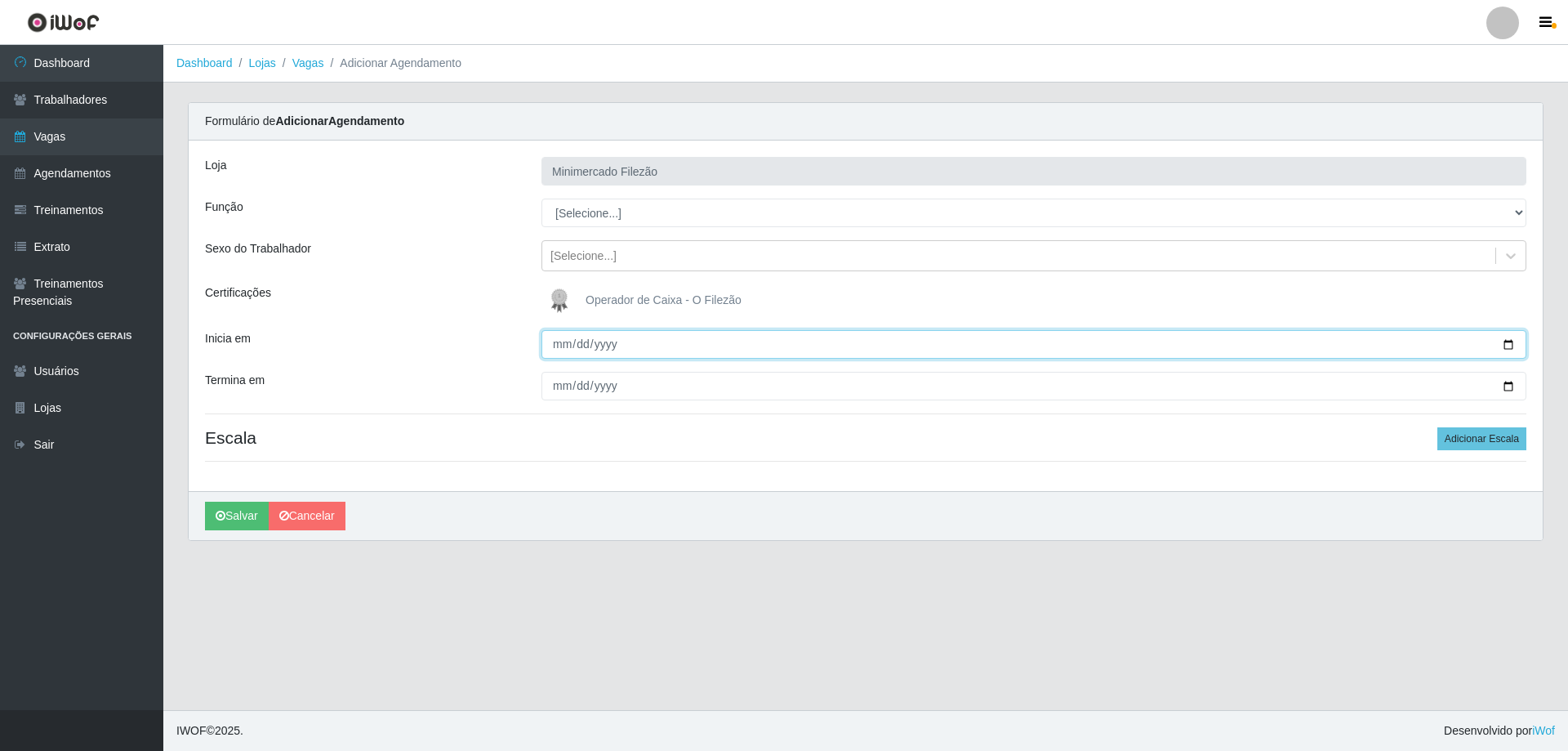
click at [1509, 346] on input "Inicia em" at bounding box center [1034, 345] width 985 height 28
type input "[DATE]"
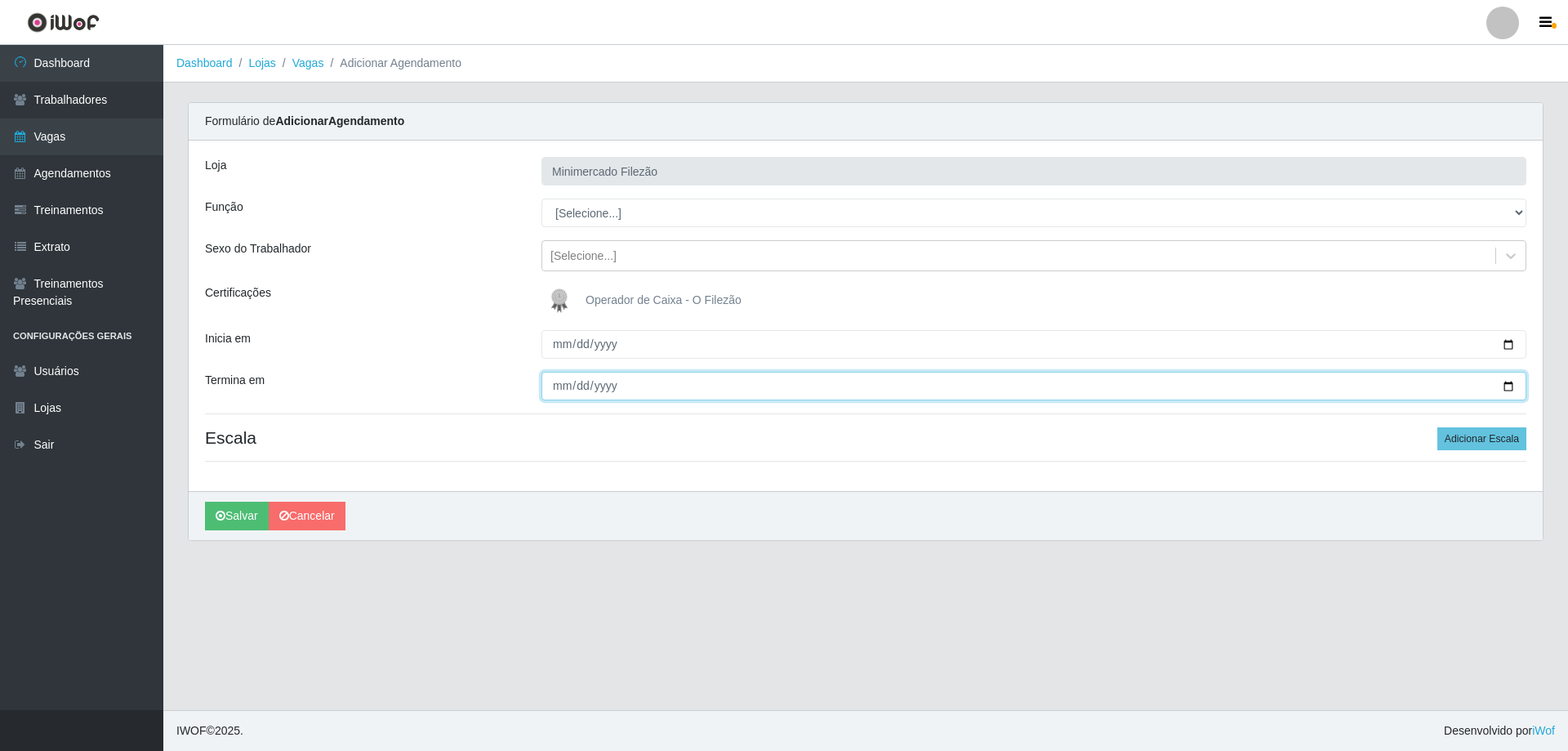
click at [1513, 388] on input "Termina em" at bounding box center [1034, 386] width 985 height 28
click at [1513, 388] on input "Termina em" at bounding box center [1034, 386] width 985 height 28
type input "[DATE]"
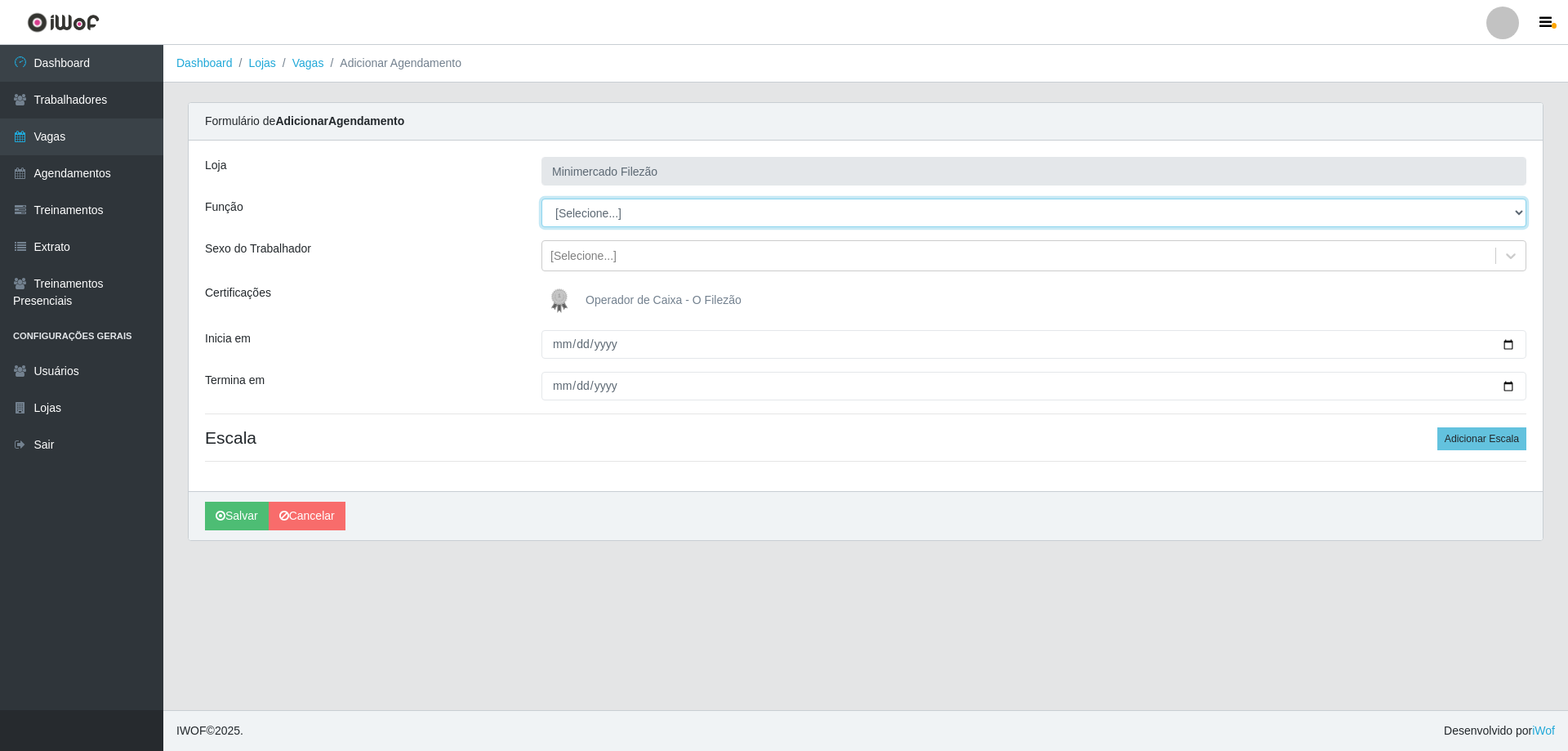
click at [663, 217] on select "[Selecione...] ASG ASG + ASG ++ Auxiliar de Estacionamento Auxiliar de Estacion…" at bounding box center [1034, 212] width 985 height 28
select select "1"
click at [542, 198] on select "[Selecione...] ASG ASG + ASG ++ Auxiliar de Estacionamento Auxiliar de Estacion…" at bounding box center [1034, 212] width 985 height 28
click at [1490, 442] on button "Adicionar Escala" at bounding box center [1482, 439] width 89 height 23
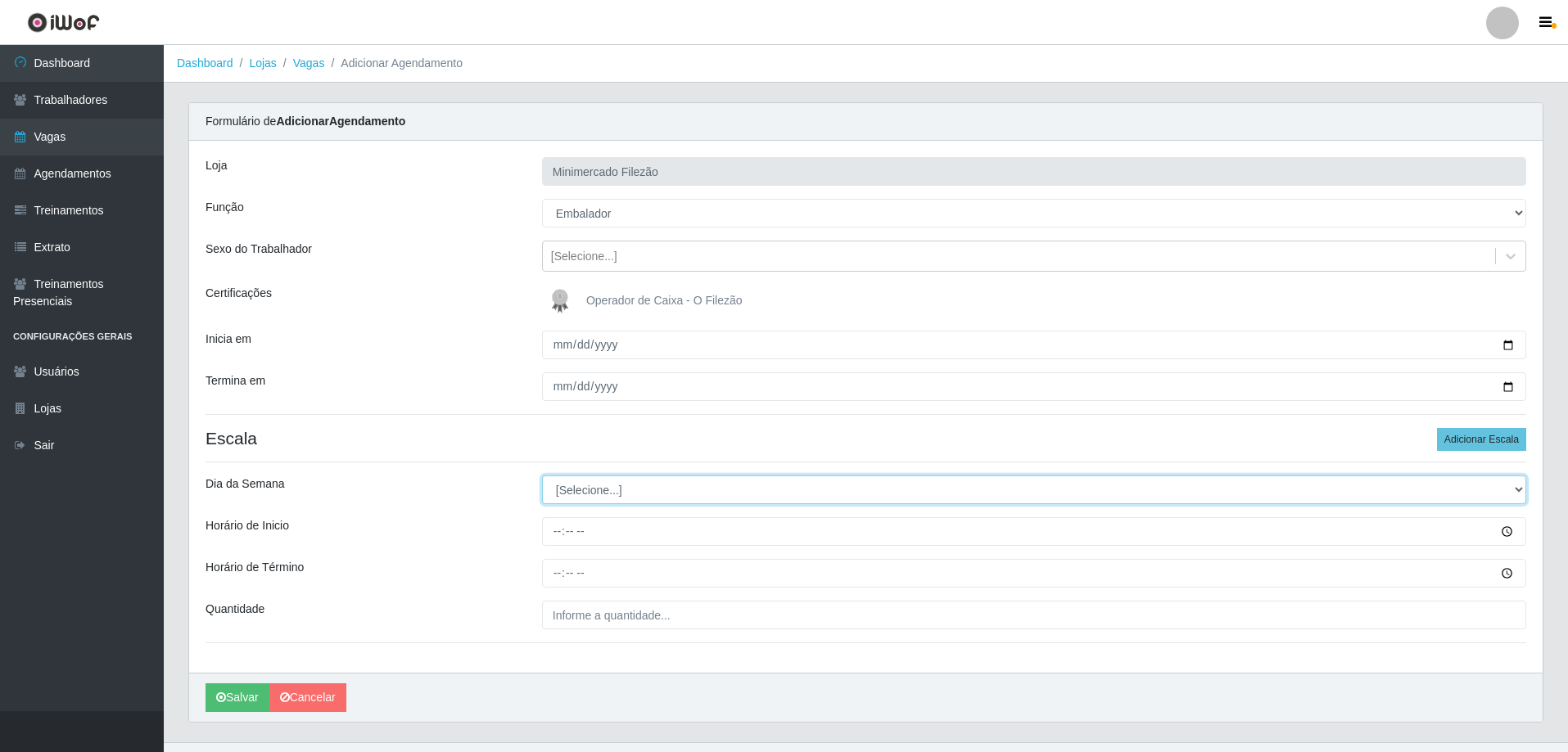
drag, startPoint x: 569, startPoint y: 489, endPoint x: 571, endPoint y: 500, distance: 11.2
click at [569, 488] on select "[Selecione...] Segunda Terça Quarta Quinta Sexta Sábado Domingo" at bounding box center [1034, 490] width 984 height 28
select select "6"
click at [542, 476] on select "[Selecione...] Segunda Terça Quarta Quinta Sexta Sábado Domingo" at bounding box center [1034, 490] width 984 height 28
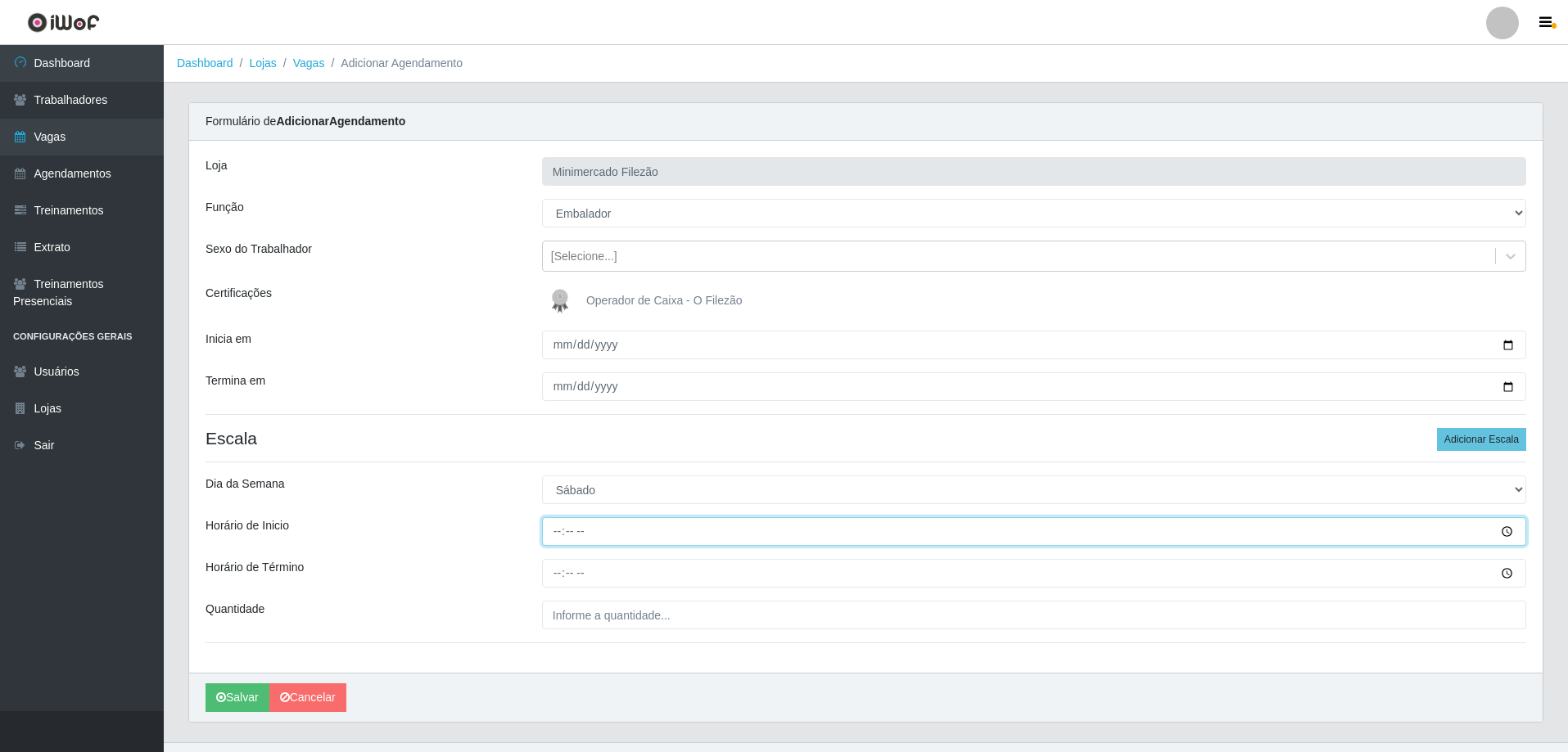
click at [622, 533] on input "Horário de Inicio" at bounding box center [1034, 531] width 984 height 28
type input "13:00"
type input "19:00"
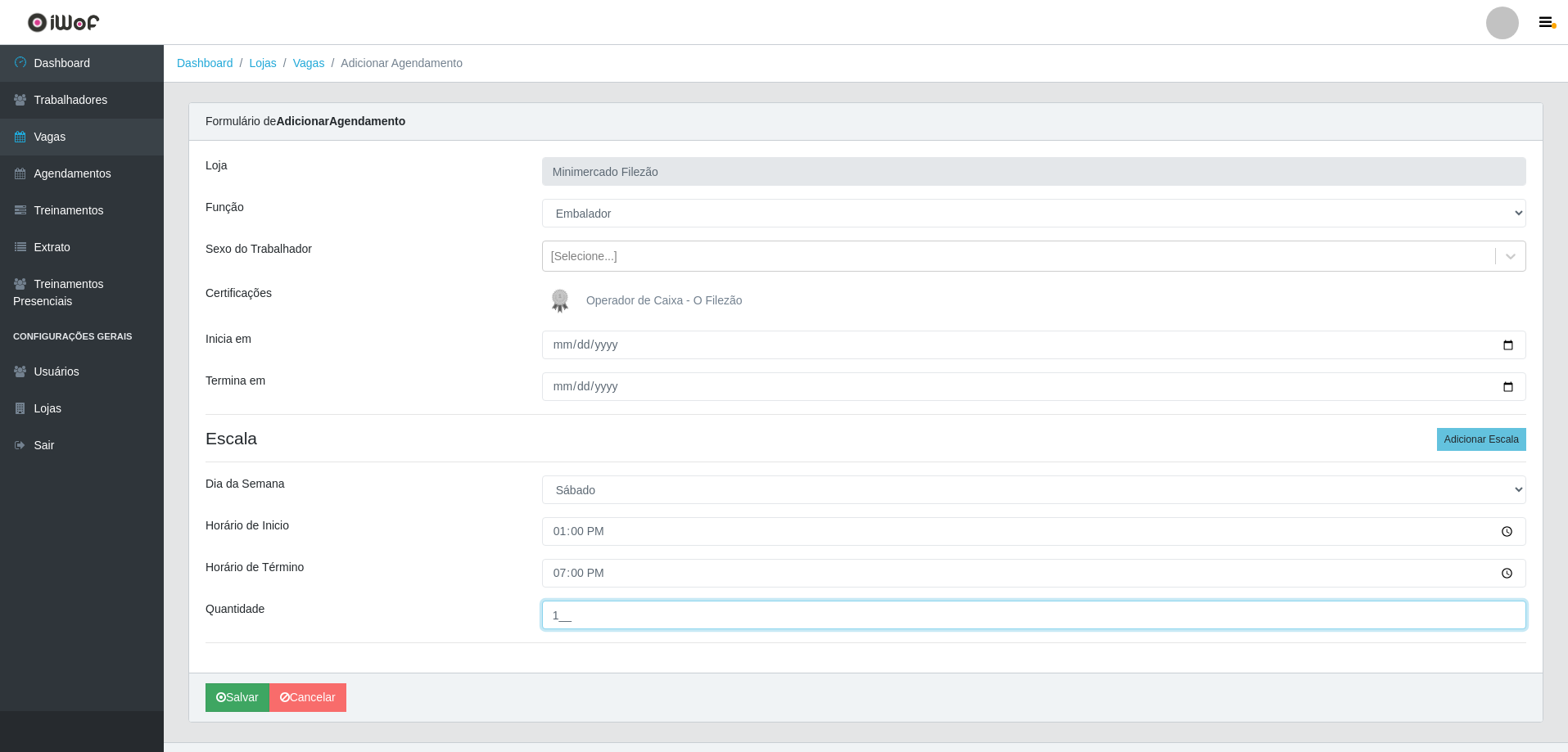
type input "1__"
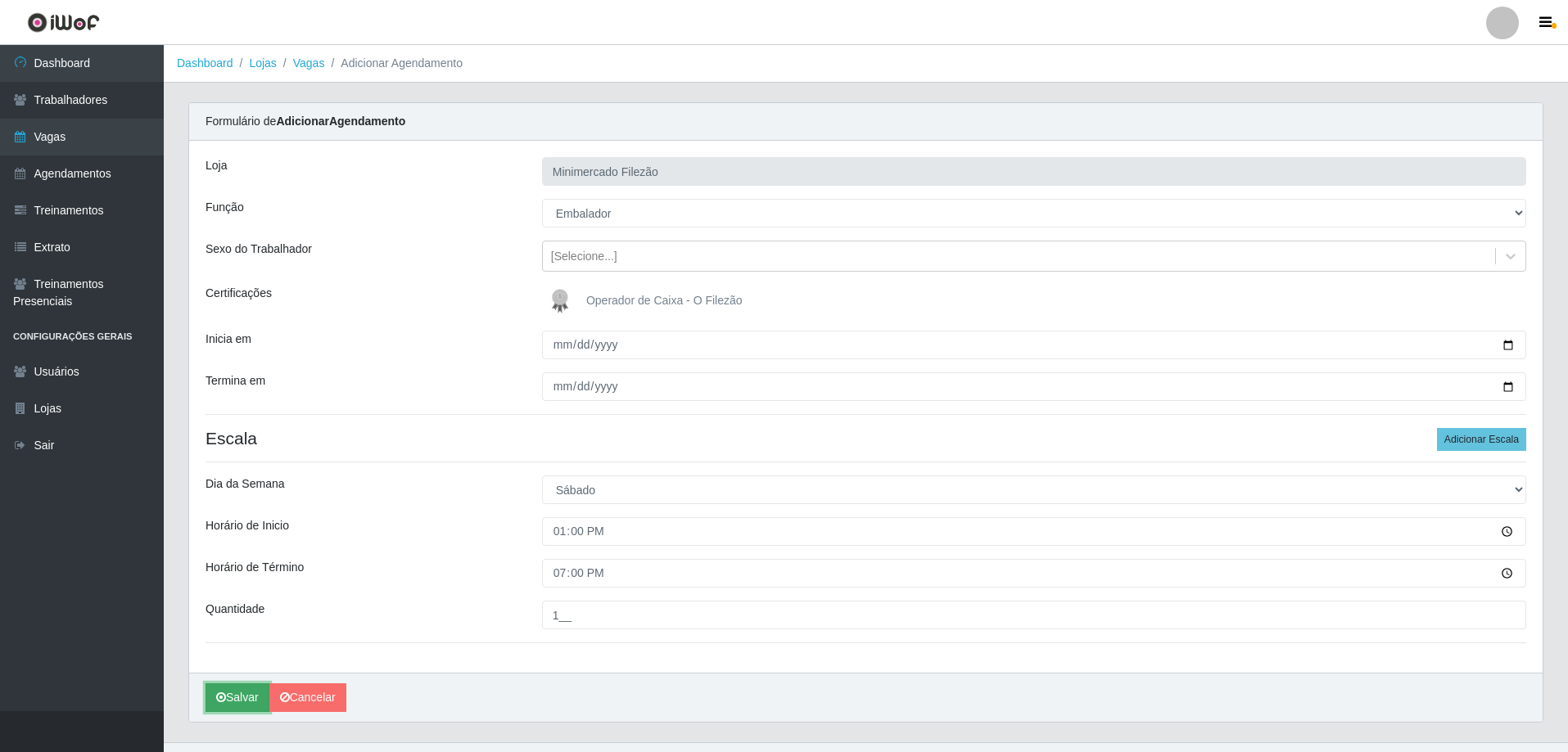
click at [221, 710] on button "Salvar" at bounding box center [237, 697] width 64 height 28
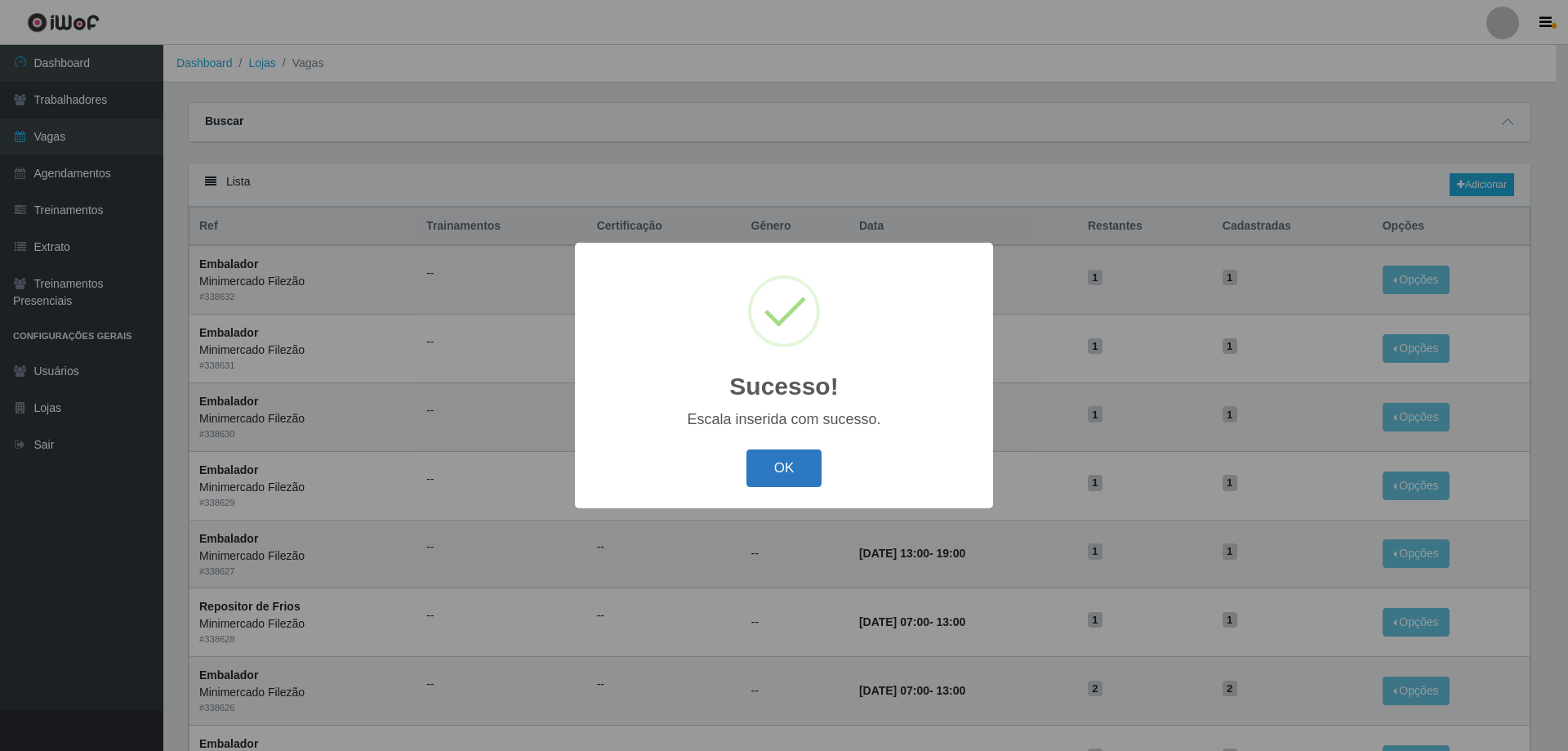
click at [765, 461] on button "OK" at bounding box center [784, 469] width 76 height 39
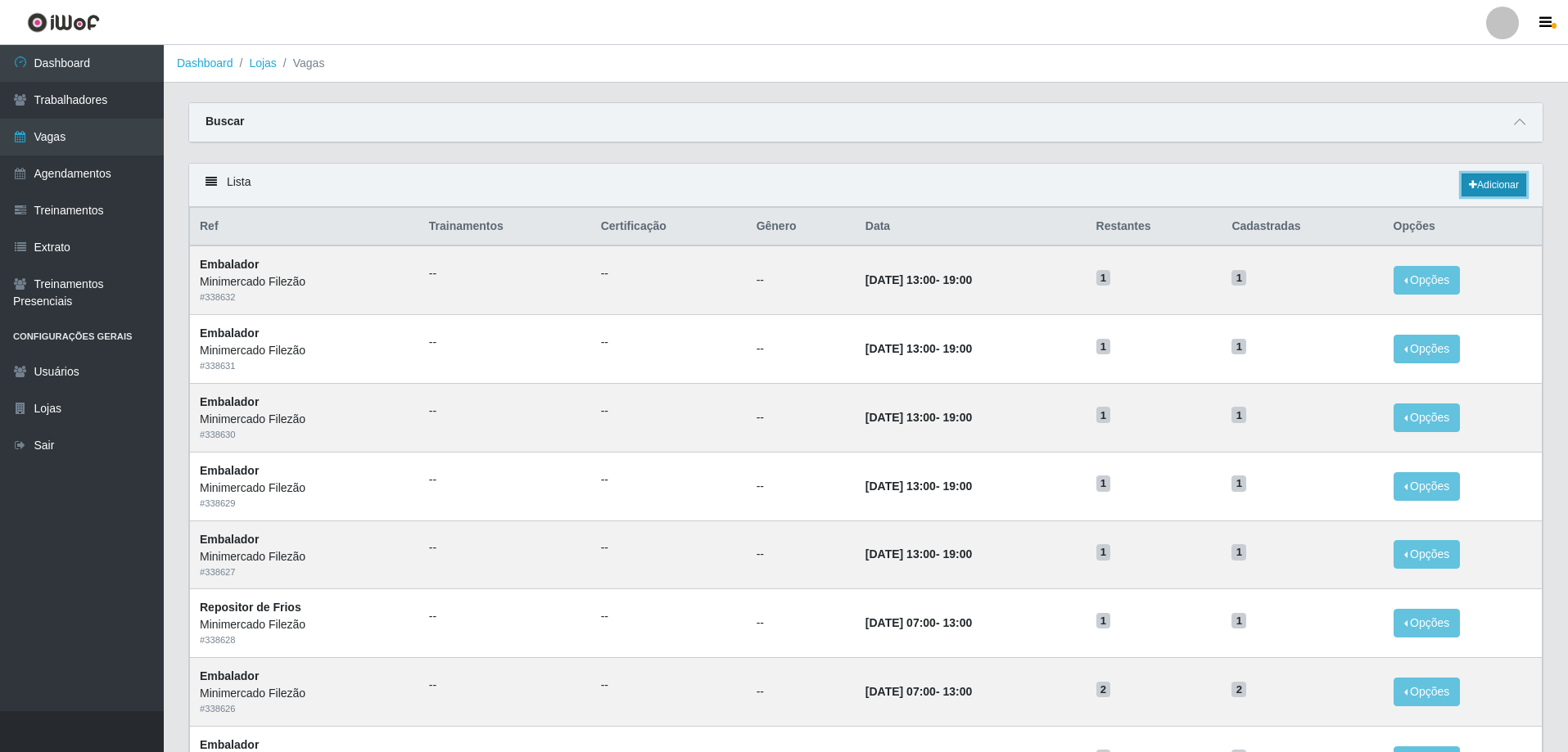
click at [1483, 188] on link "Adicionar" at bounding box center [1493, 185] width 64 height 23
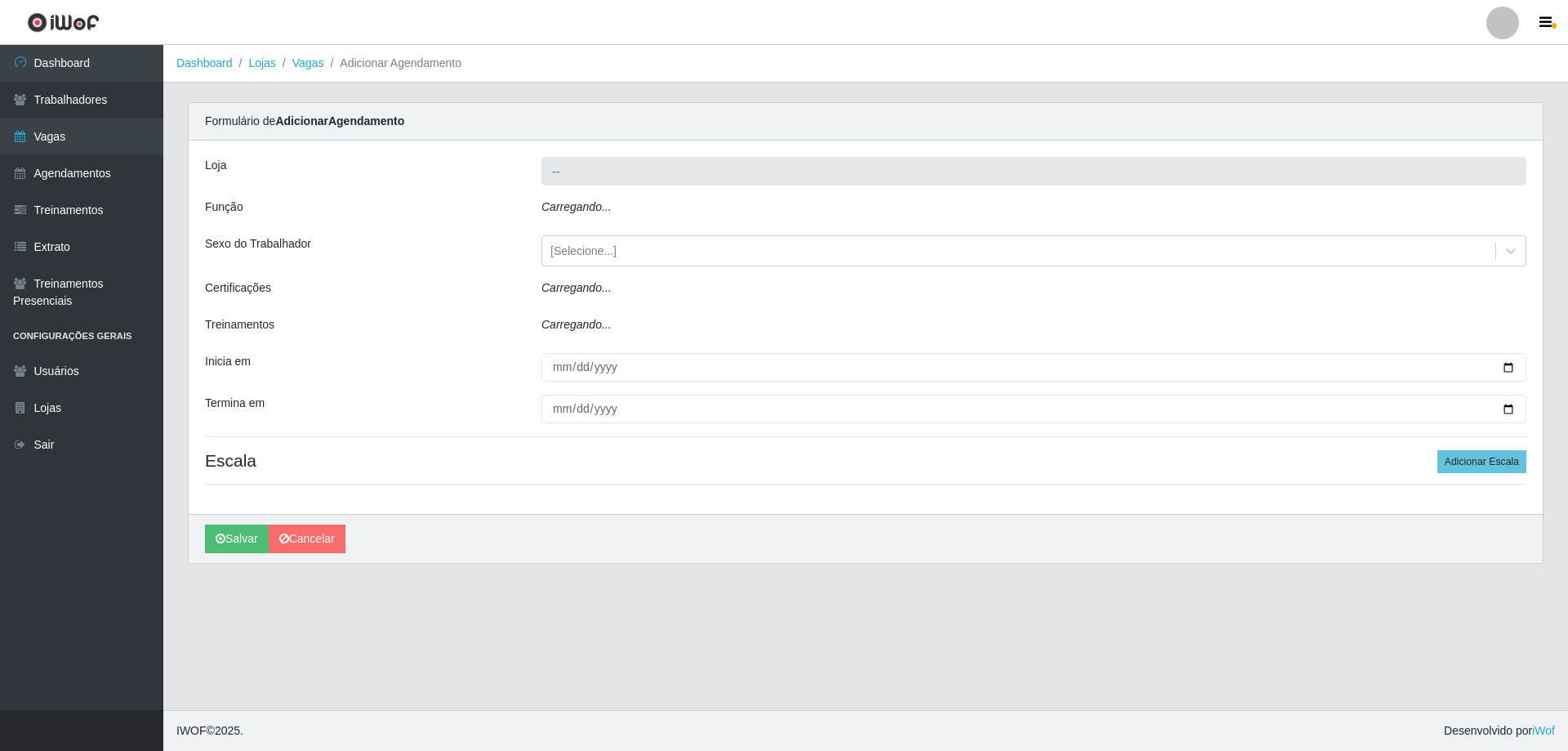
type input "Minimercado Filezão"
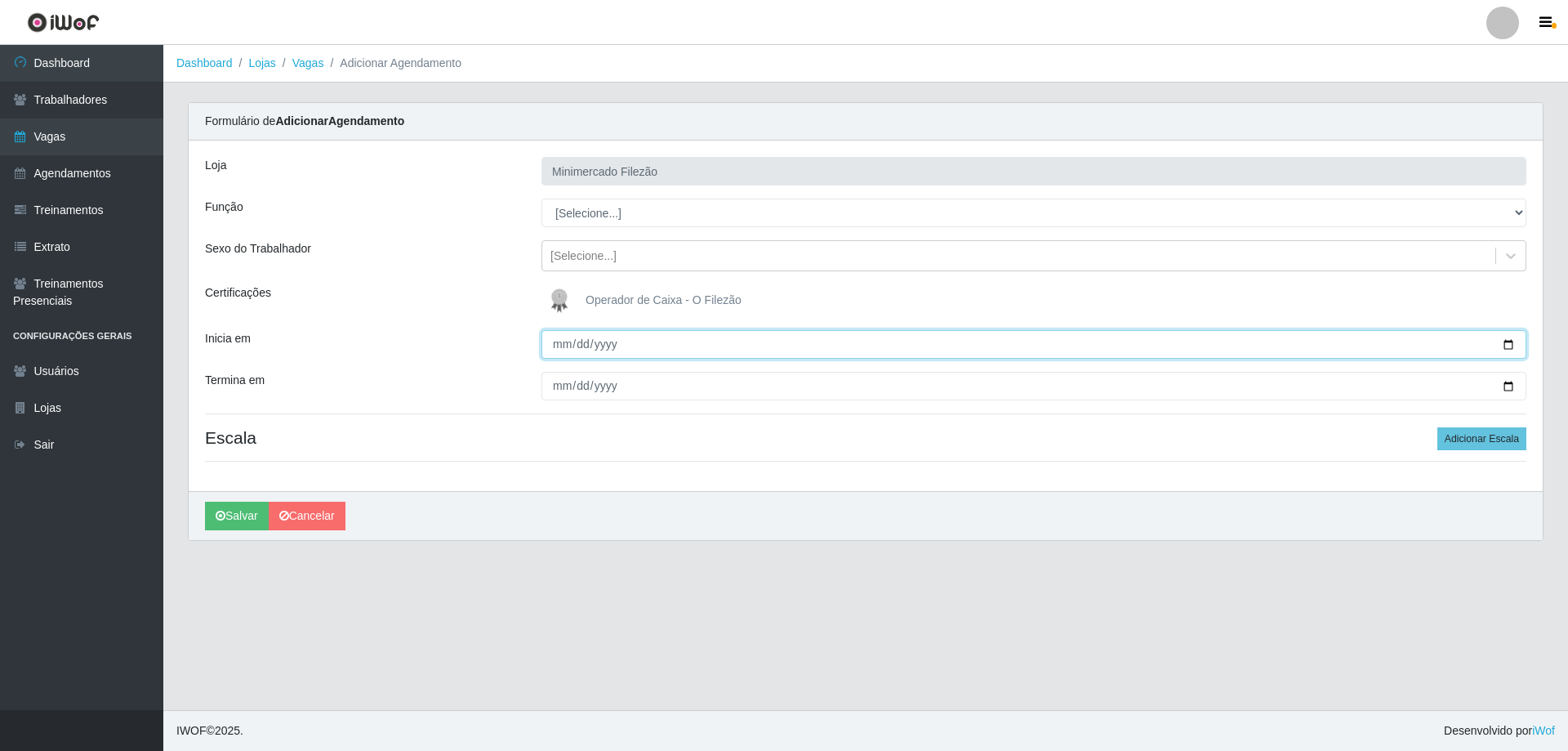
click at [1512, 342] on input "Inicia em" at bounding box center [1034, 345] width 985 height 28
type input "[DATE]"
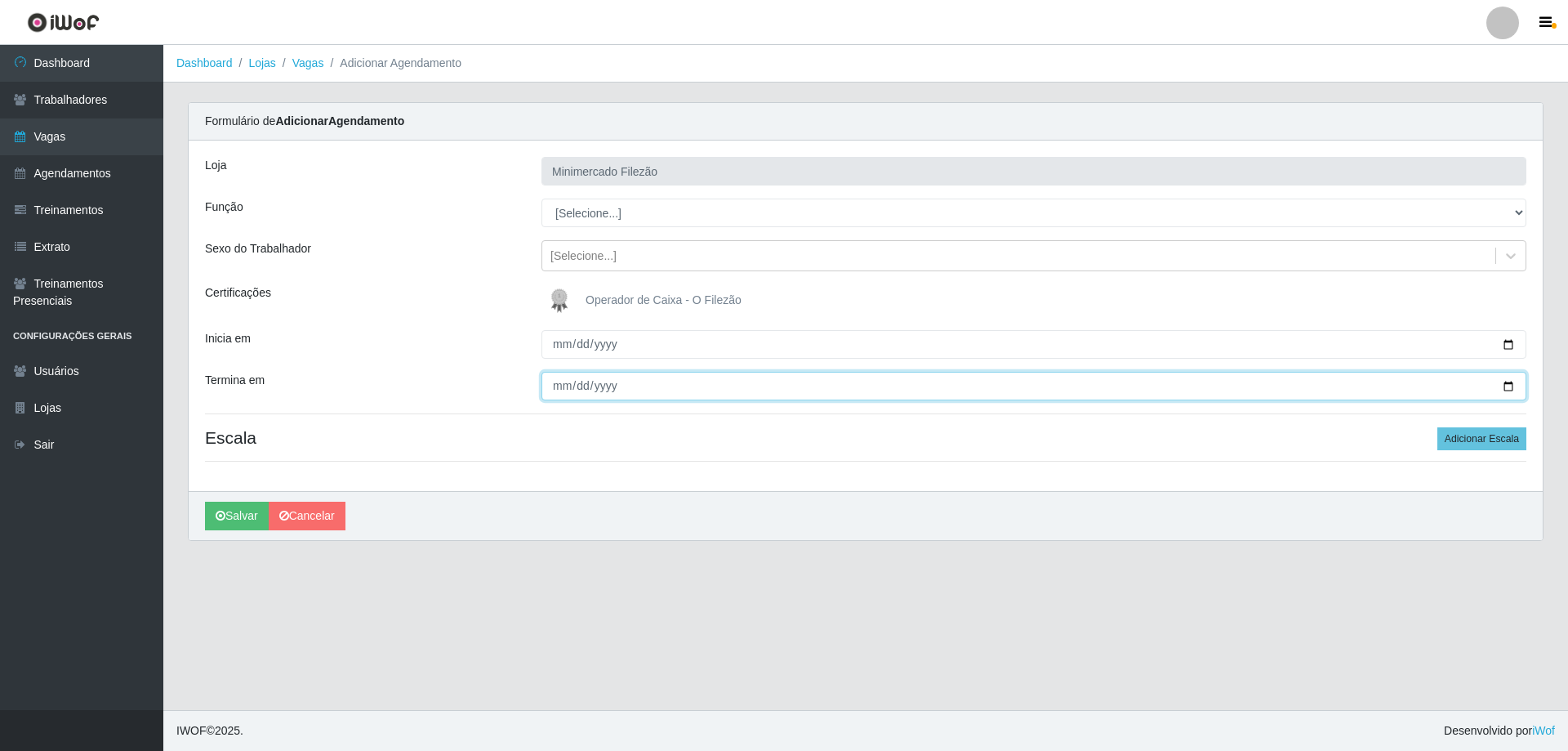
drag, startPoint x: 1514, startPoint y: 388, endPoint x: 1438, endPoint y: 395, distance: 76.3
click at [1510, 387] on input "Termina em" at bounding box center [1034, 386] width 985 height 28
type input "[DATE]"
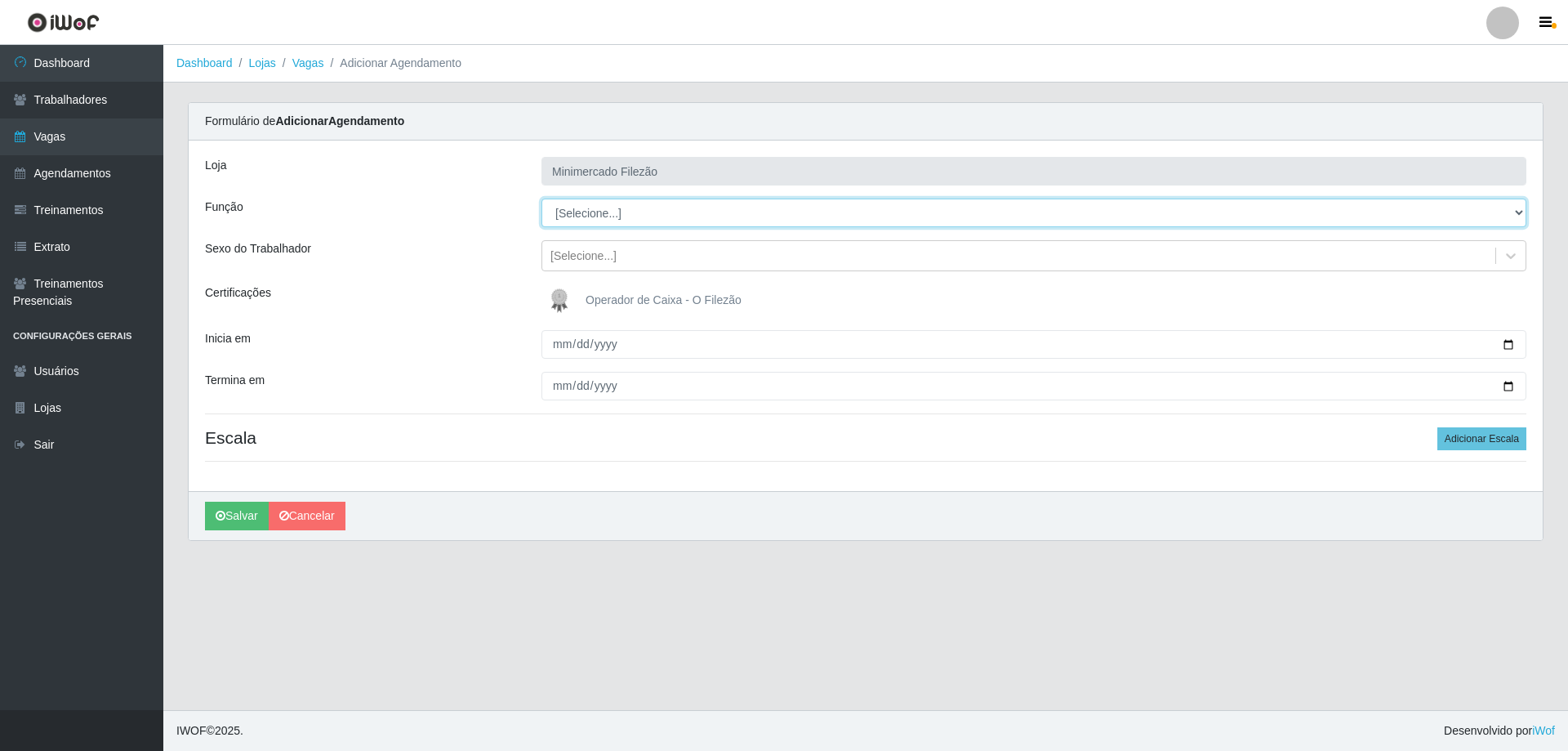
drag, startPoint x: 883, startPoint y: 213, endPoint x: 842, endPoint y: 227, distance: 43.3
click at [876, 213] on select "[Selecione...] ASG ASG + ASG ++ Auxiliar de Estacionamento Auxiliar de Estacion…" at bounding box center [1034, 212] width 985 height 28
select select "1"
click at [542, 198] on select "[Selecione...] ASG ASG + ASG ++ Auxiliar de Estacionamento Auxiliar de Estacion…" at bounding box center [1034, 212] width 985 height 28
click at [1494, 438] on button "Adicionar Escala" at bounding box center [1482, 439] width 89 height 23
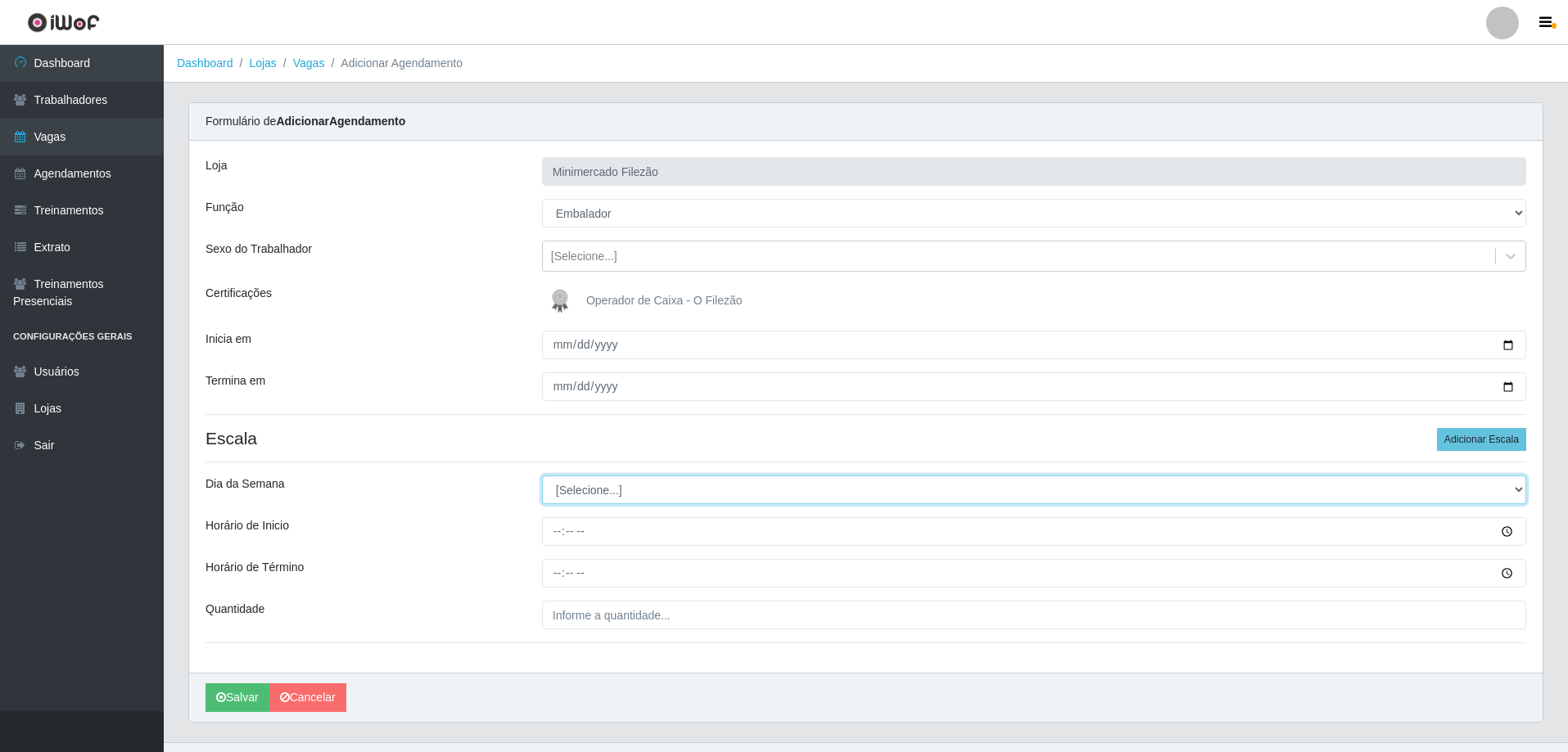
click at [683, 493] on select "[Selecione...] Segunda Terça Quarta Quinta Sexta Sábado Domingo" at bounding box center [1034, 490] width 984 height 28
select select "0"
click at [542, 476] on select "[Selecione...] Segunda Terça Quarta Quinta Sexta Sábado Domingo" at bounding box center [1034, 490] width 984 height 28
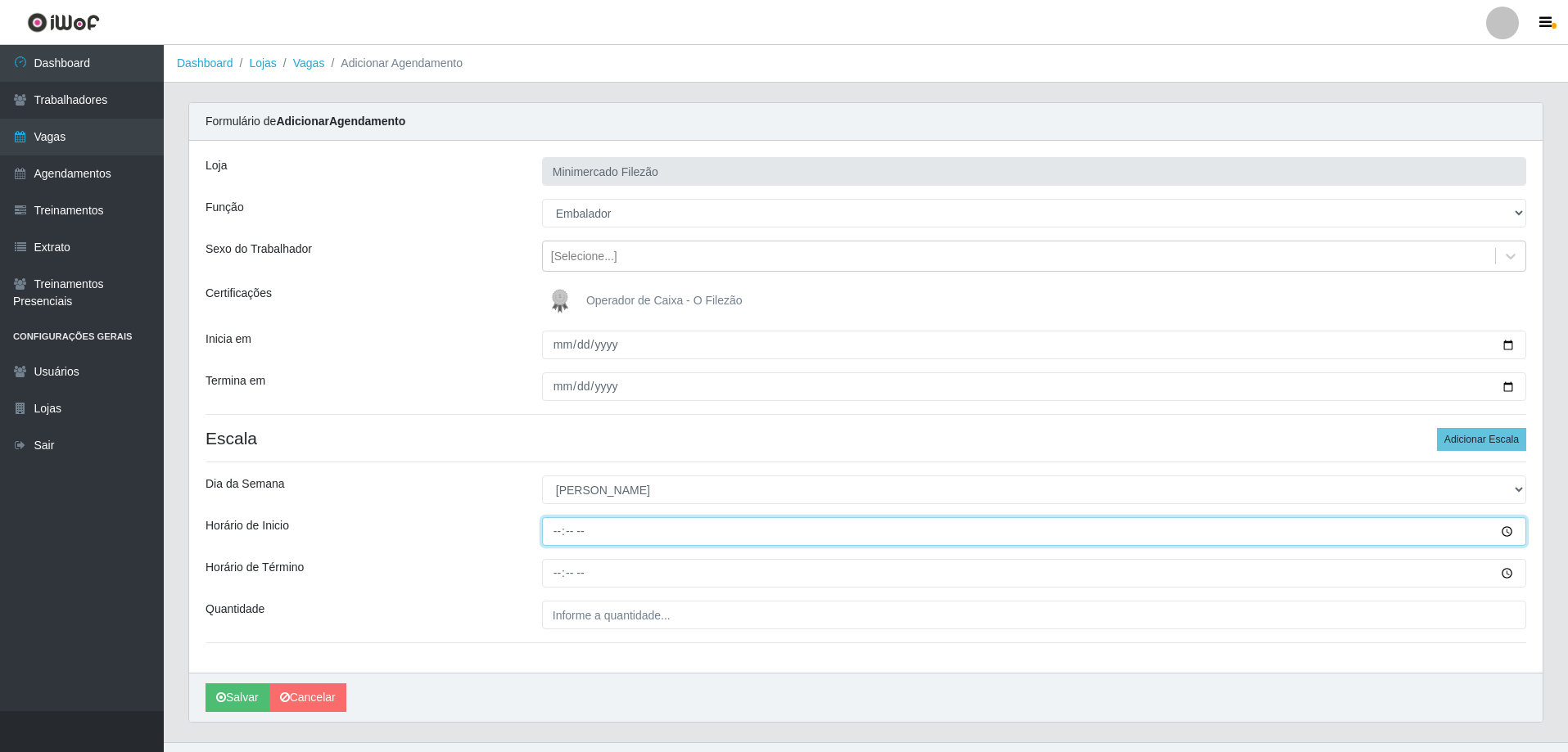
click at [584, 538] on input "Horário de Inicio" at bounding box center [1034, 531] width 984 height 28
type input "07:00"
type input "13:00"
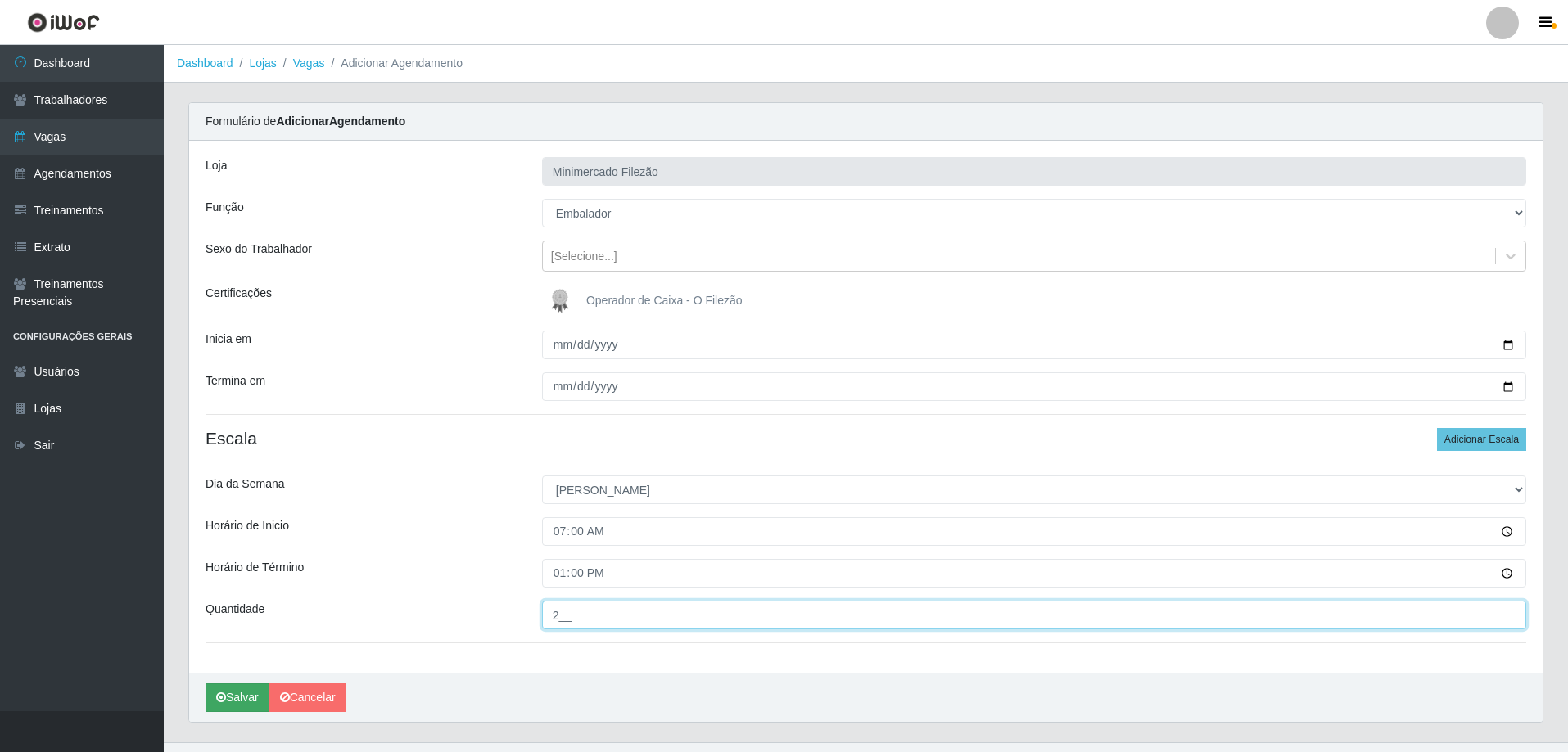
type input "2__"
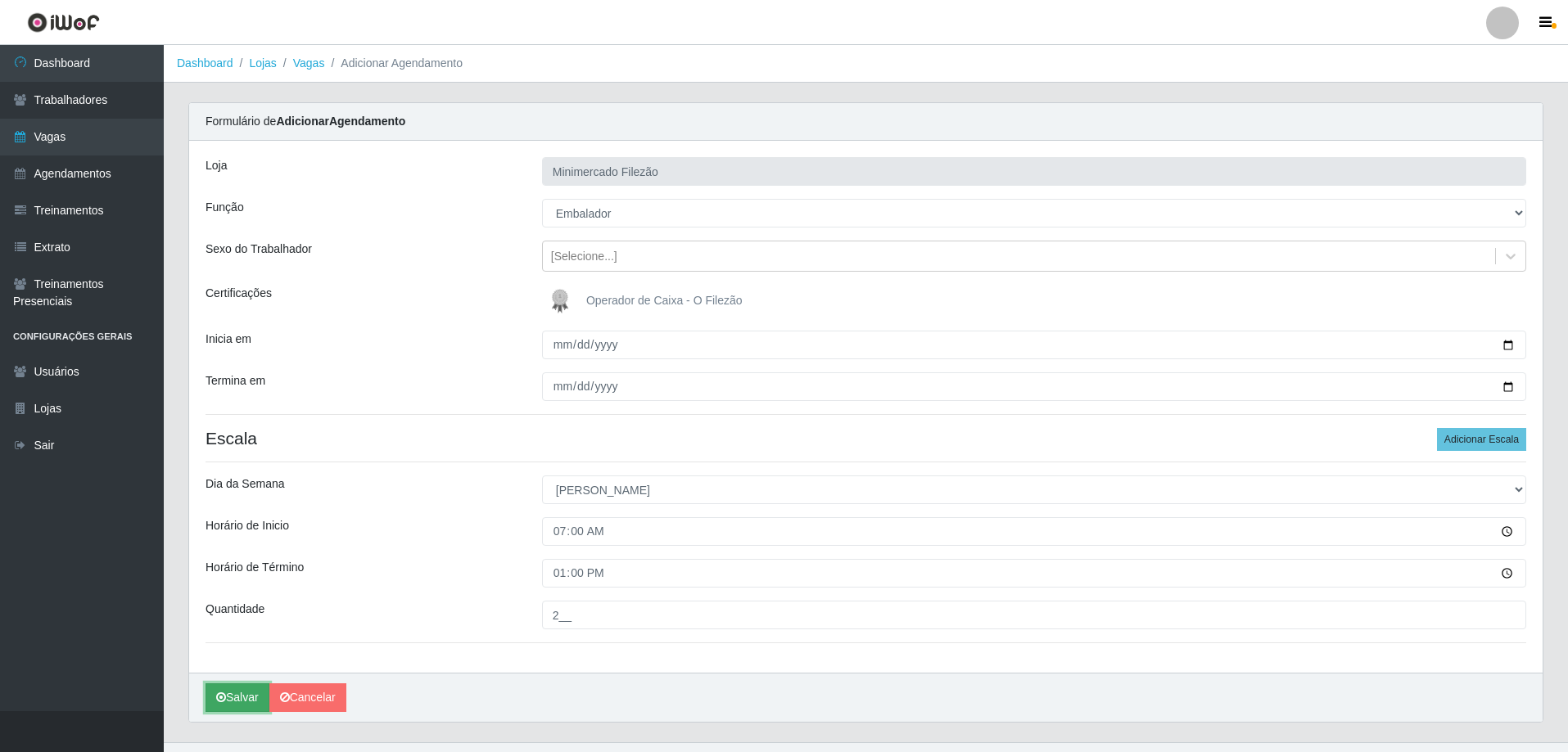
click at [236, 696] on button "Salvar" at bounding box center [237, 697] width 64 height 28
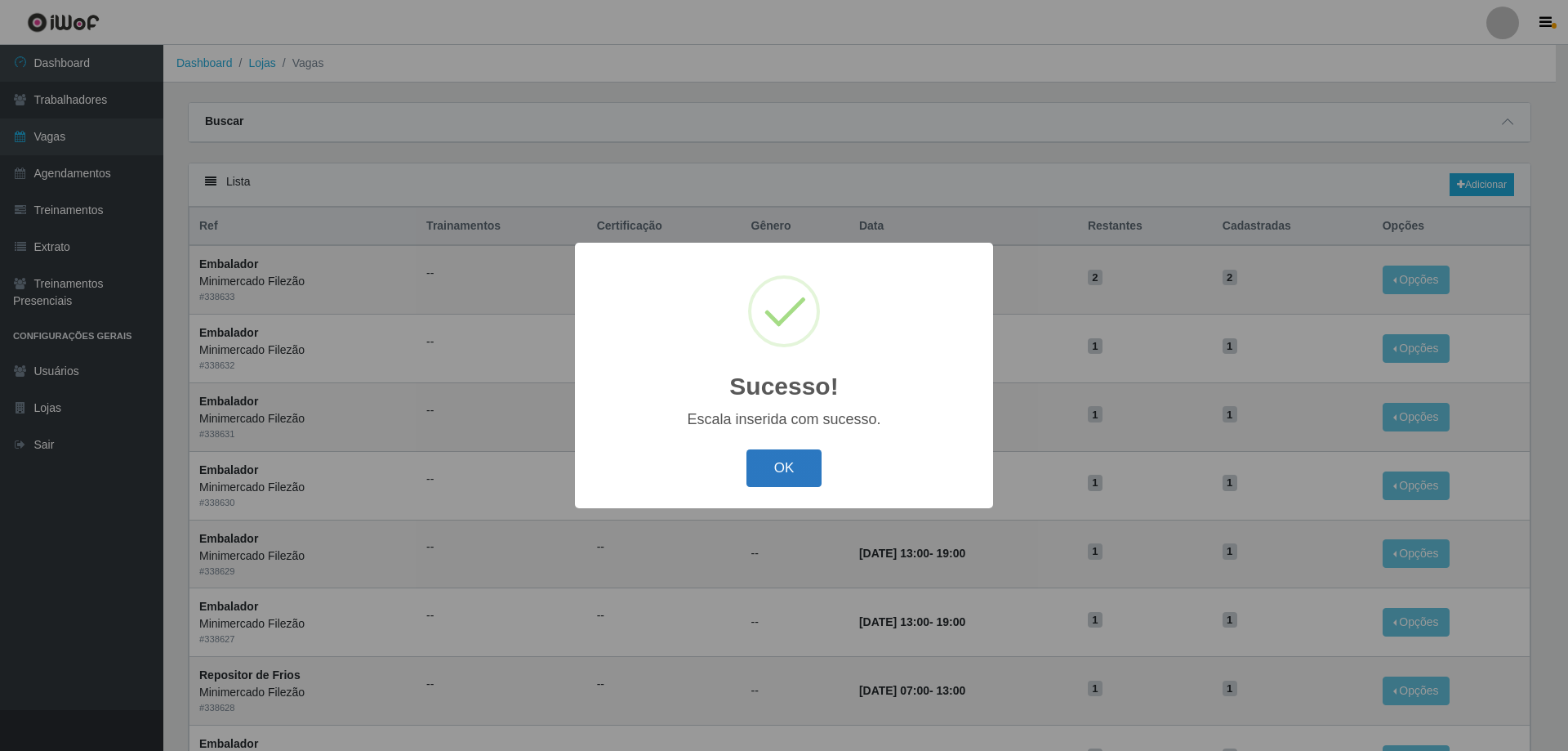
click at [769, 471] on button "OK" at bounding box center [784, 469] width 76 height 39
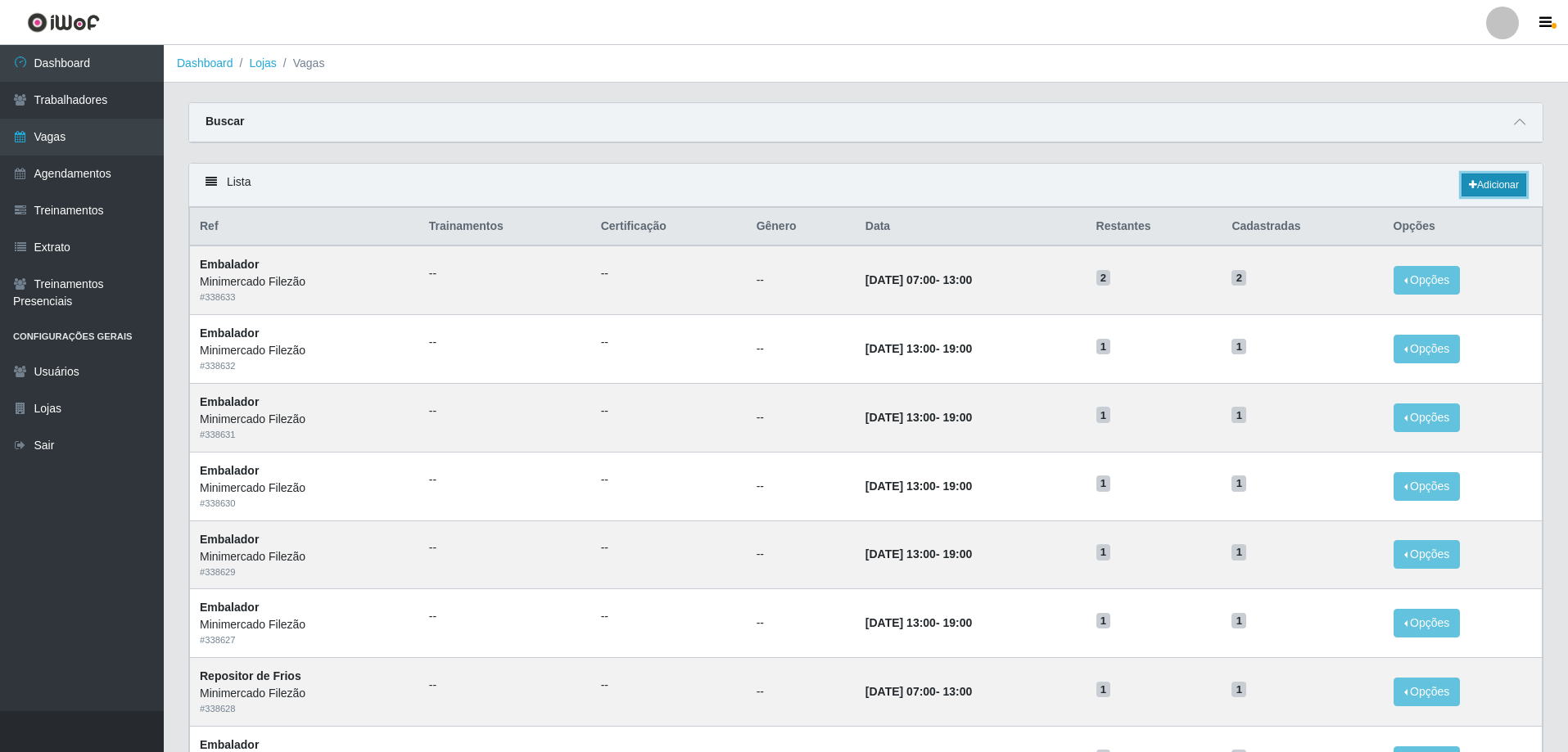
click at [1496, 177] on link "Adicionar" at bounding box center [1493, 185] width 64 height 23
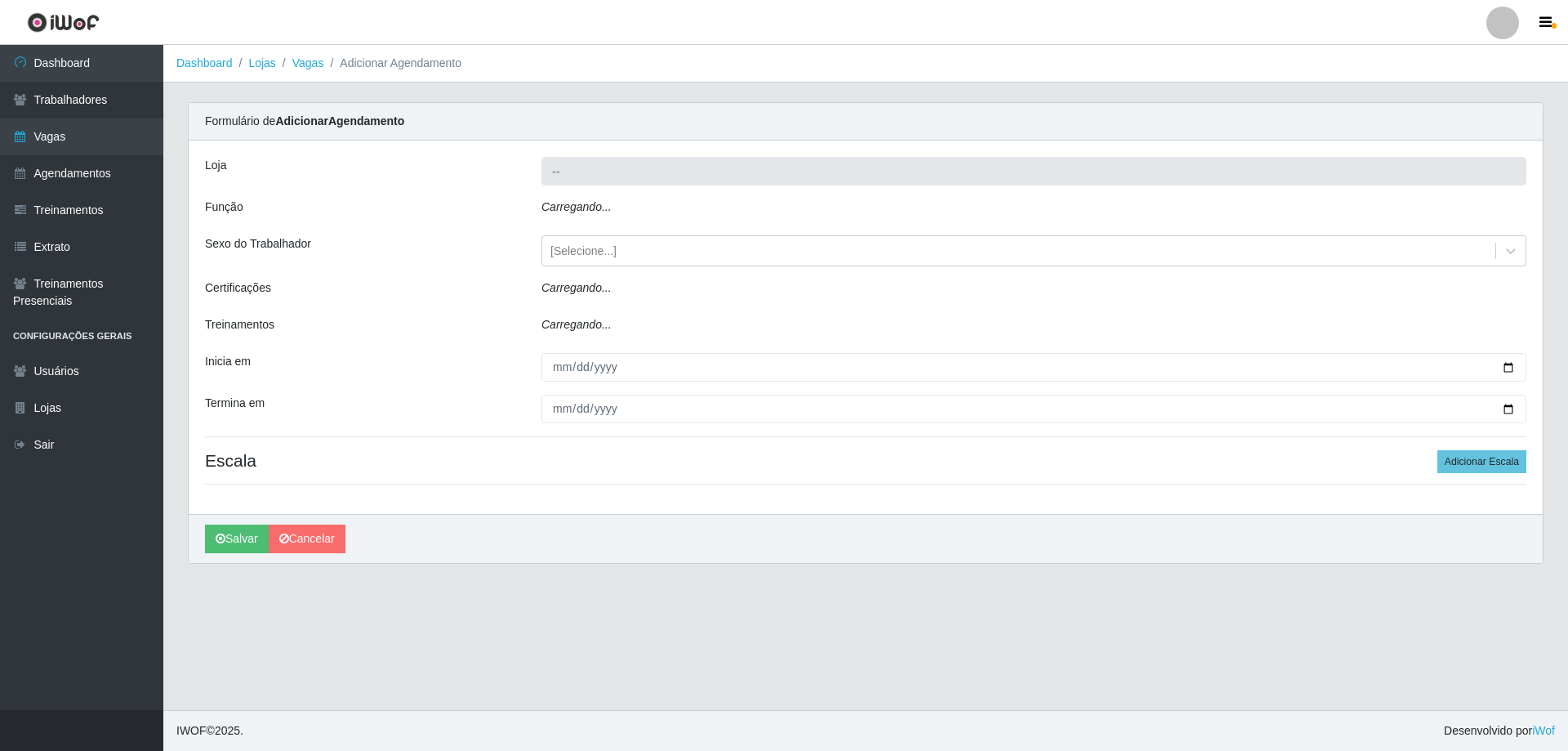
type input "Minimercado Filezão"
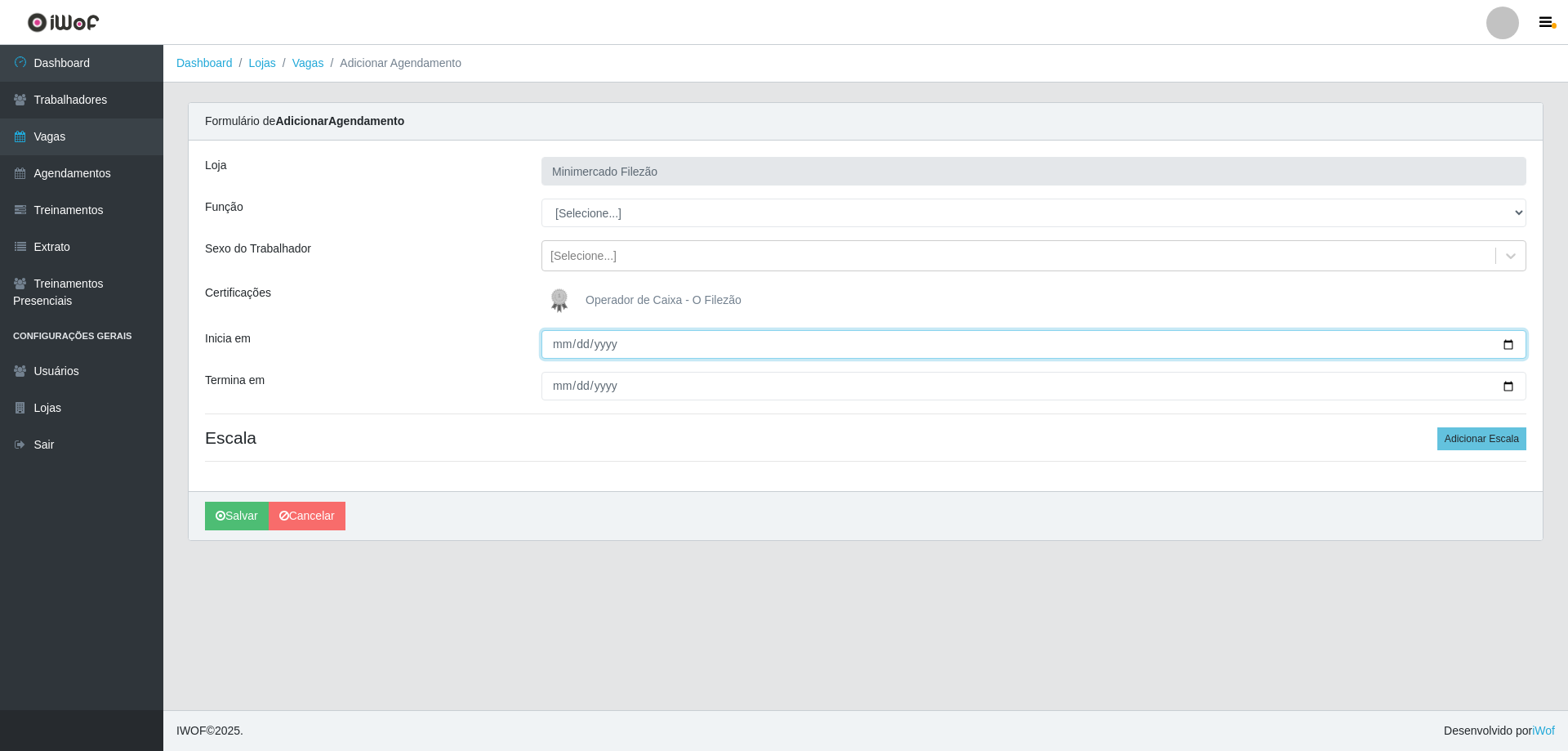
click at [1513, 348] on input "Inicia em" at bounding box center [1034, 345] width 985 height 28
type input "[DATE]"
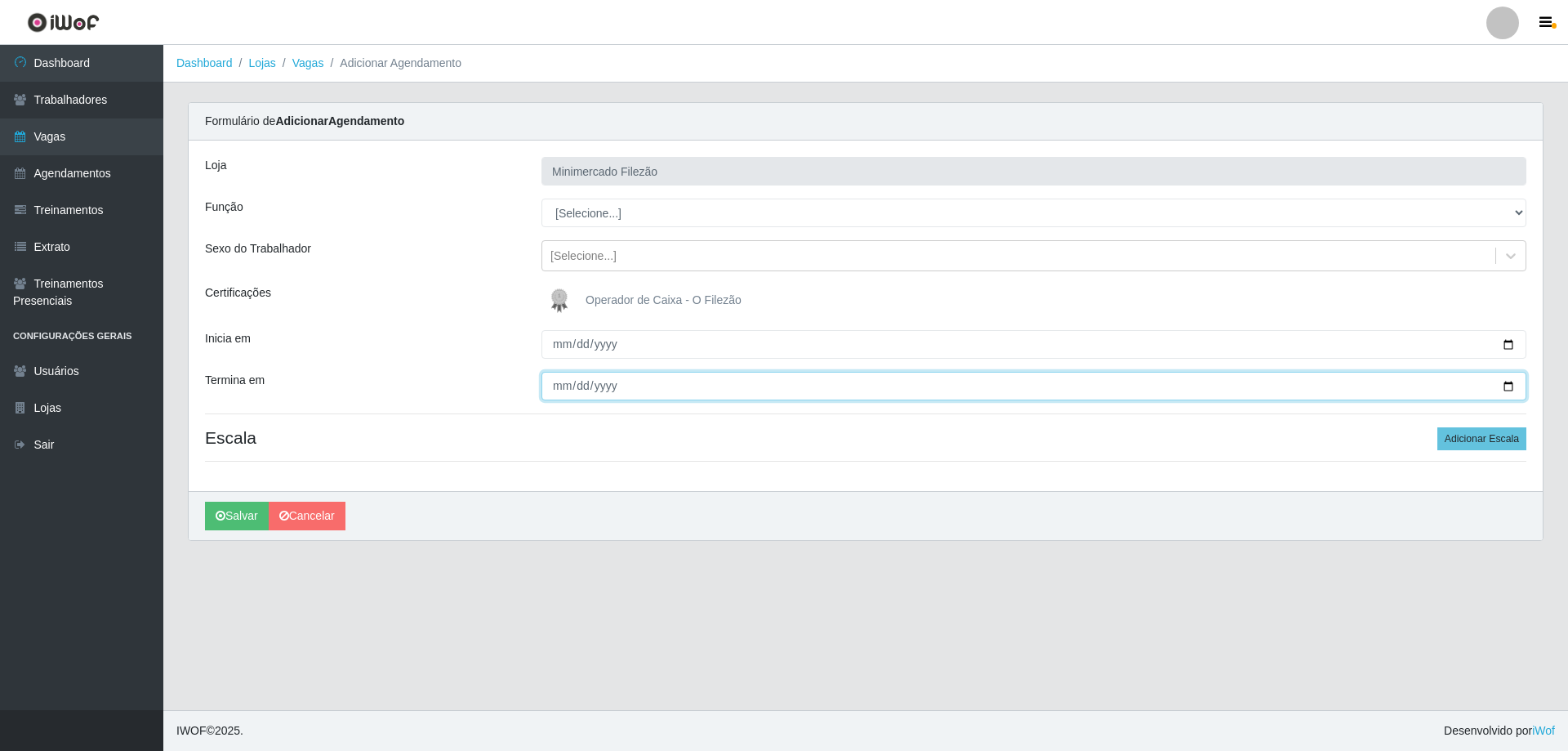
click at [1512, 383] on input "Termina em" at bounding box center [1034, 386] width 985 height 28
type input "[DATE]"
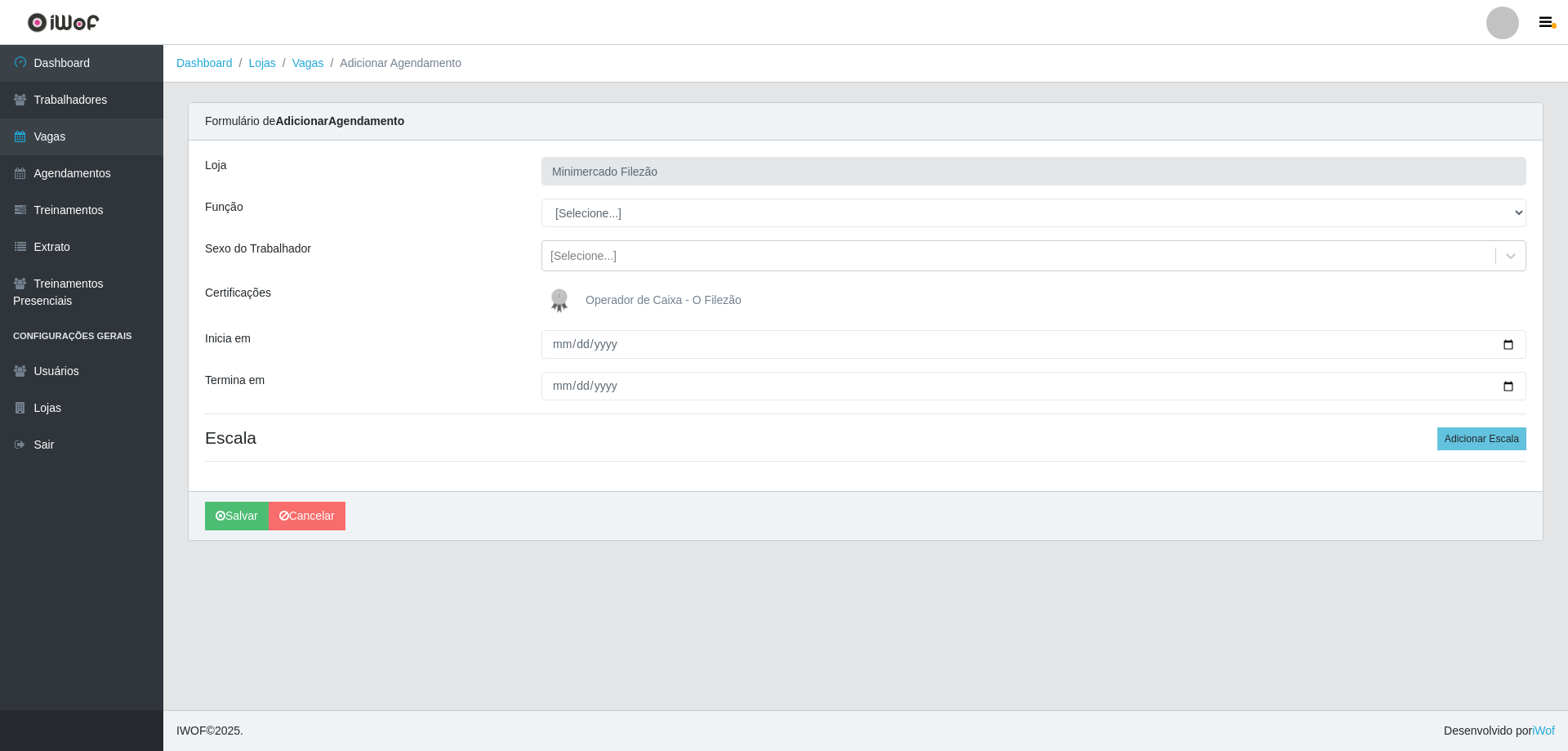
click at [906, 452] on div "Loja Minimercado Filezão Função [Selecione...] ASG ASG + ASG ++ Auxiliar de Est…" at bounding box center [865, 316] width 1354 height 351
drag, startPoint x: 713, startPoint y: 216, endPoint x: 699, endPoint y: 222, distance: 15.2
click at [713, 216] on select "[Selecione...] ASG ASG + ASG ++ Auxiliar de Estacionamento Auxiliar de Estacion…" at bounding box center [1034, 212] width 985 height 28
select select "112"
click at [542, 198] on select "[Selecione...] ASG ASG + ASG ++ Auxiliar de Estacionamento Auxiliar de Estacion…" at bounding box center [1034, 212] width 985 height 28
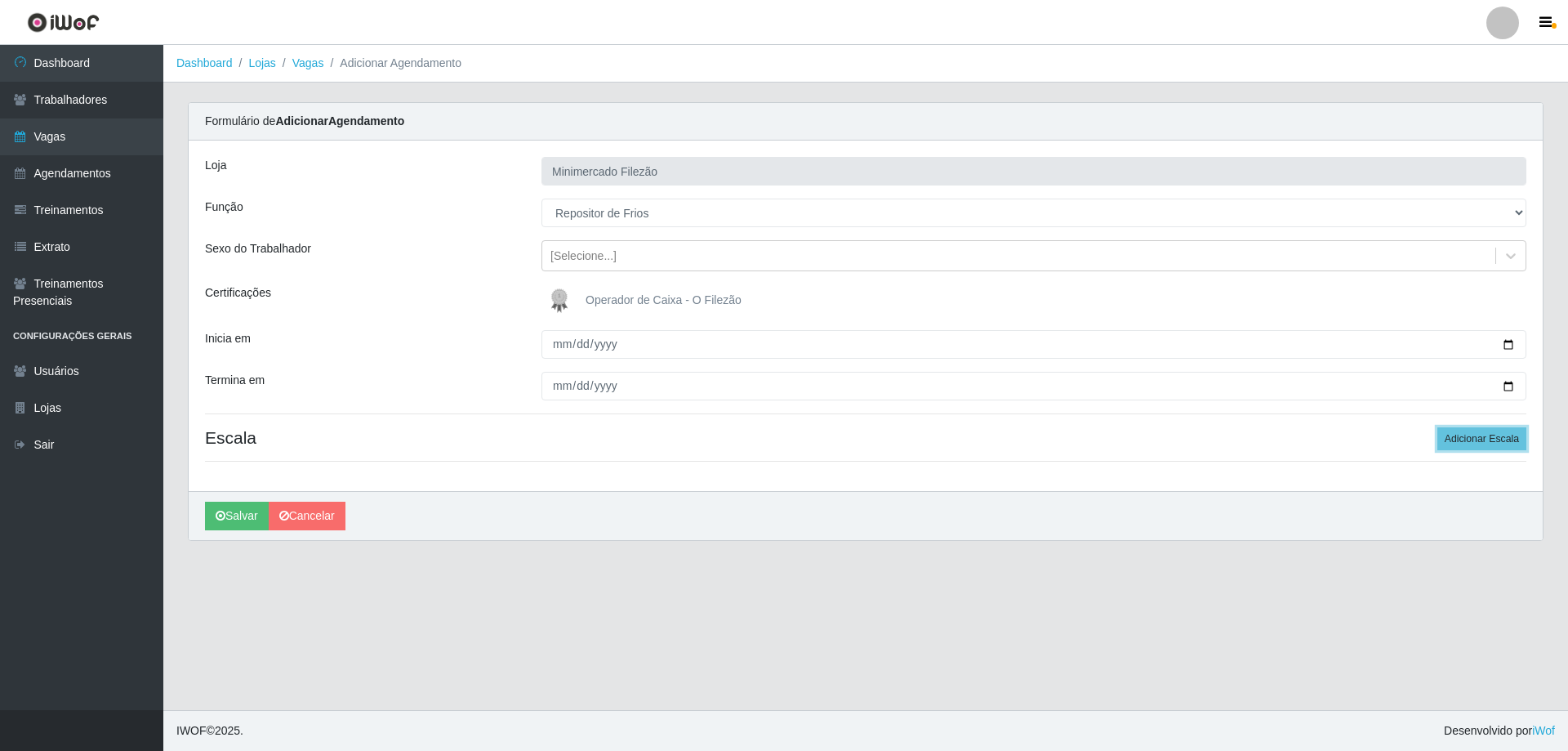
drag, startPoint x: 1476, startPoint y: 433, endPoint x: 1252, endPoint y: 451, distance: 224.7
click at [1476, 435] on button "Adicionar Escala" at bounding box center [1482, 439] width 89 height 23
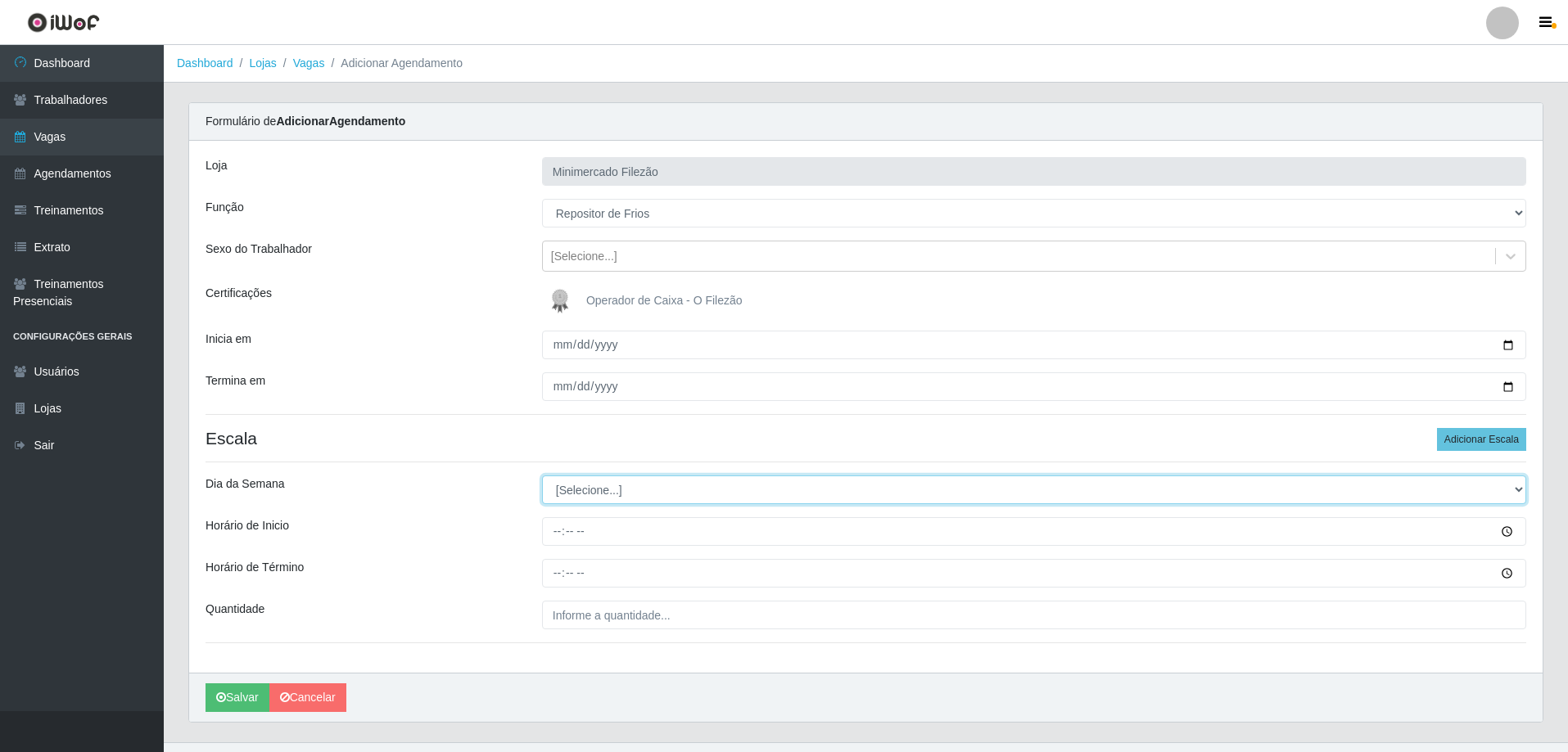
click at [675, 494] on select "[Selecione...] Segunda Terça Quarta Quinta Sexta Sábado Domingo" at bounding box center [1034, 490] width 984 height 28
select select "1"
click at [542, 476] on select "[Selecione...] Segunda Terça Quarta Quinta Sexta Sábado Domingo" at bounding box center [1034, 490] width 984 height 28
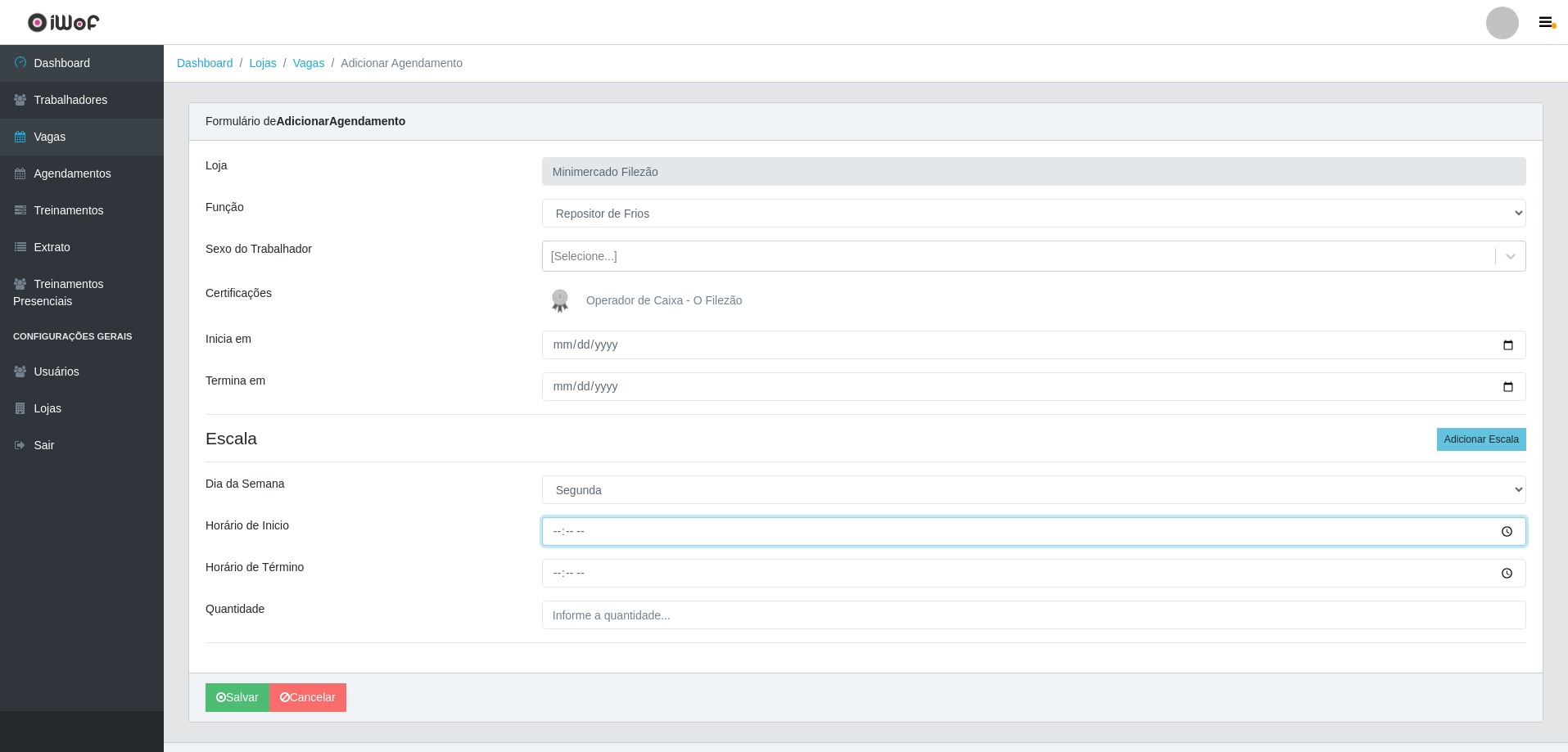
click at [620, 538] on input "Horário de Inicio" at bounding box center [1034, 531] width 984 height 28
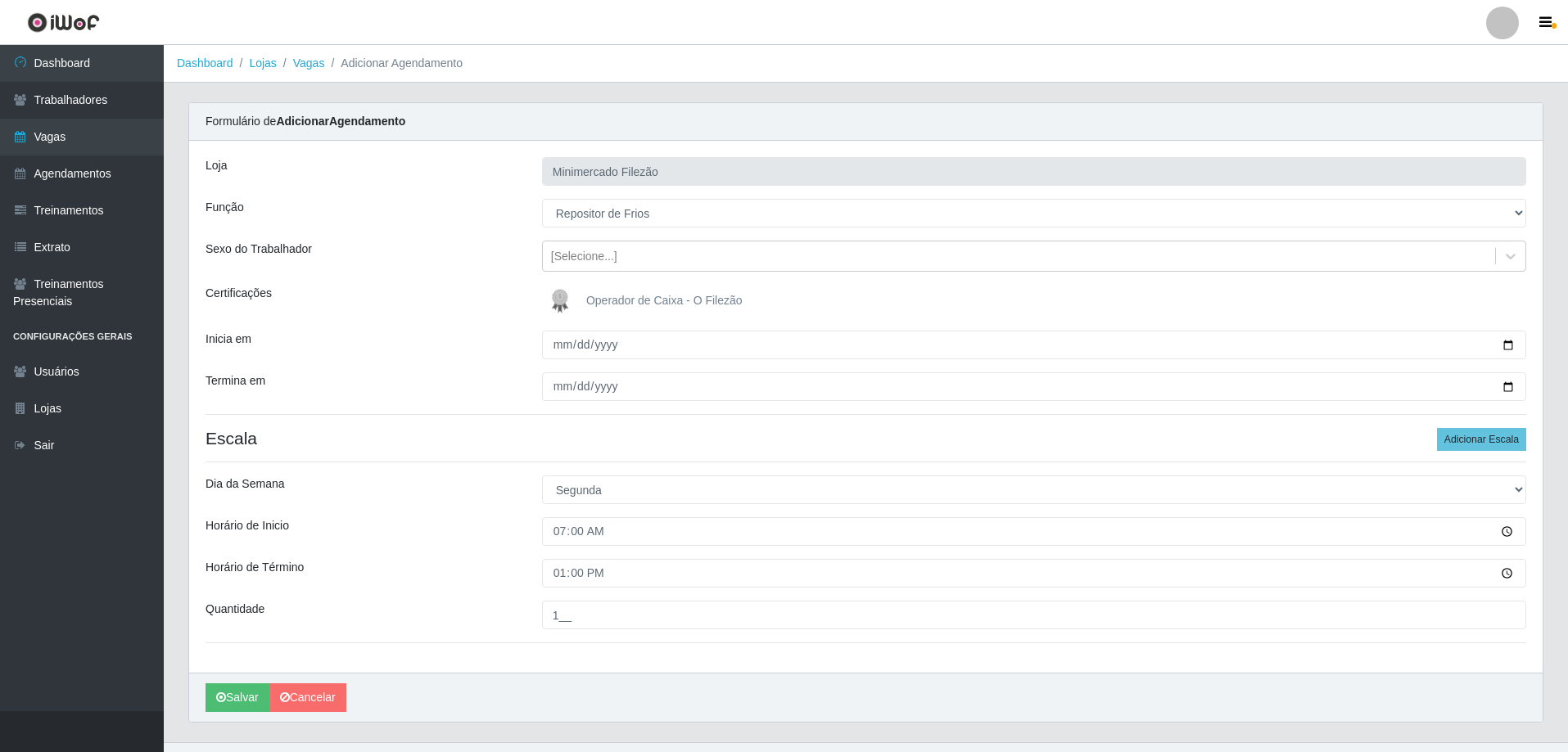
click at [491, 673] on div "Loja Minimercado Filezão Função [Selecione...] ASG ASG + ASG ++ Auxiliar de Est…" at bounding box center [865, 431] width 1353 height 581
click at [214, 693] on button "Salvar" at bounding box center [237, 697] width 64 height 28
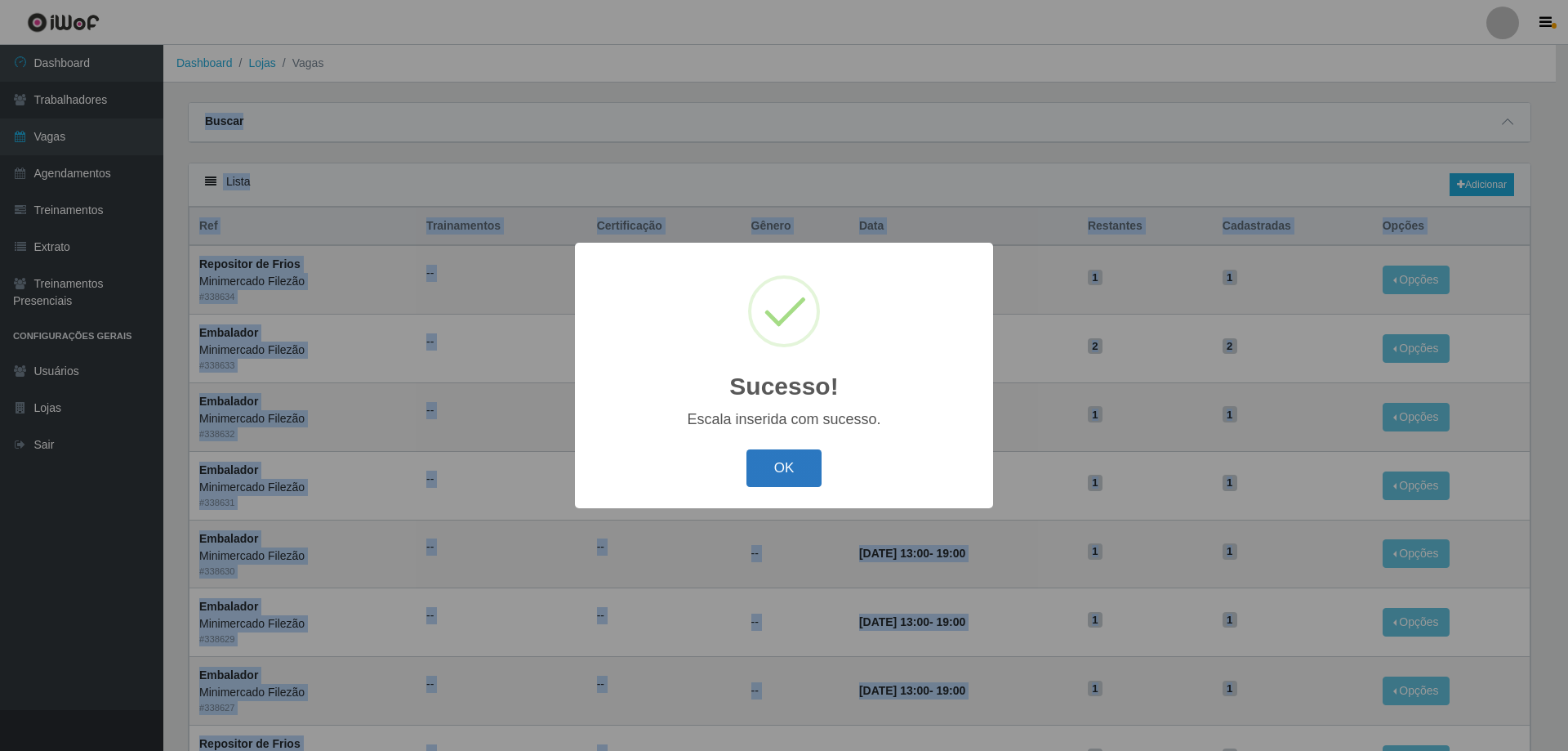
click at [802, 463] on button "OK" at bounding box center [784, 469] width 76 height 39
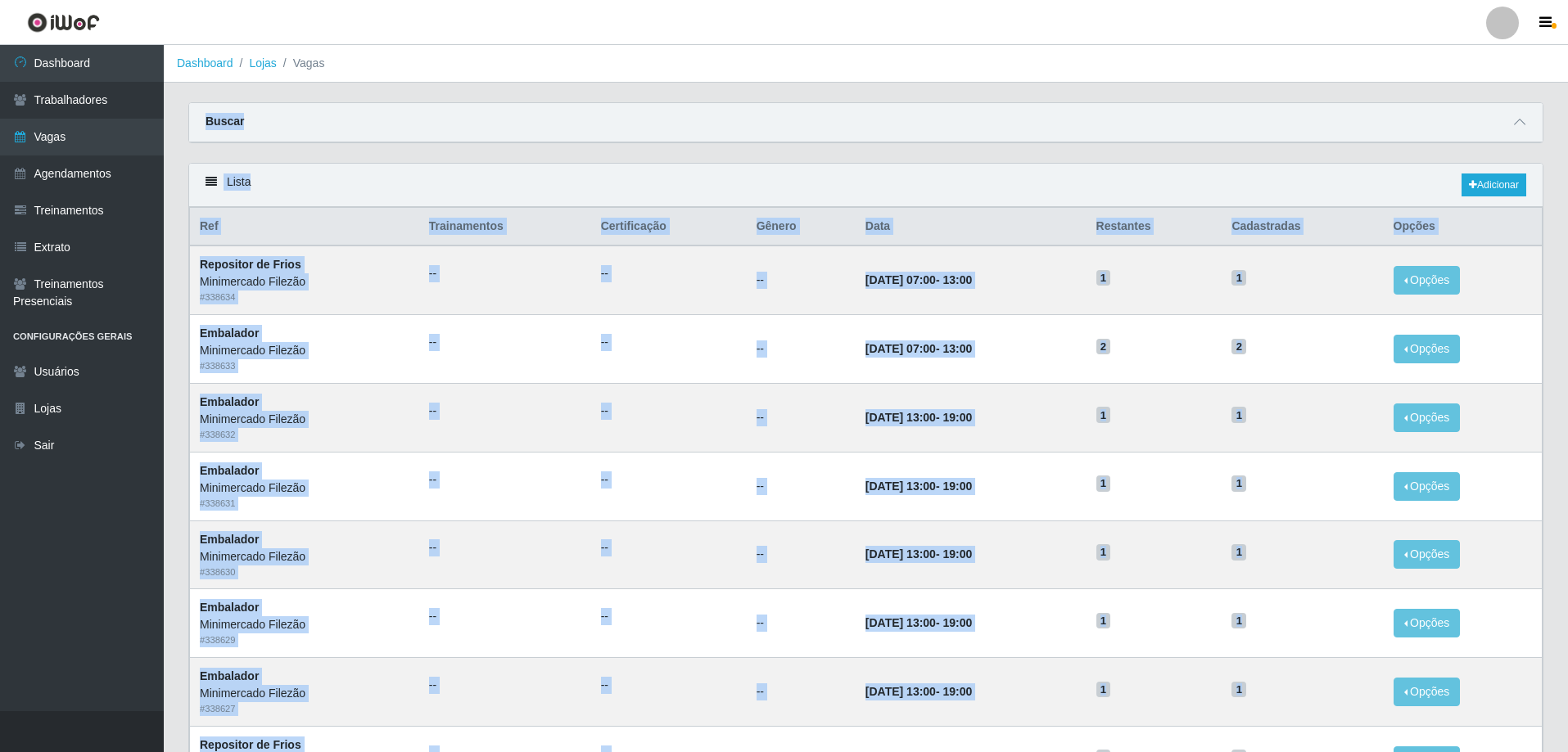
click at [914, 158] on div "Carregando... Buscar Início em Término em Função [Selecione...] ASG ASG + ASG +…" at bounding box center [865, 132] width 1379 height 61
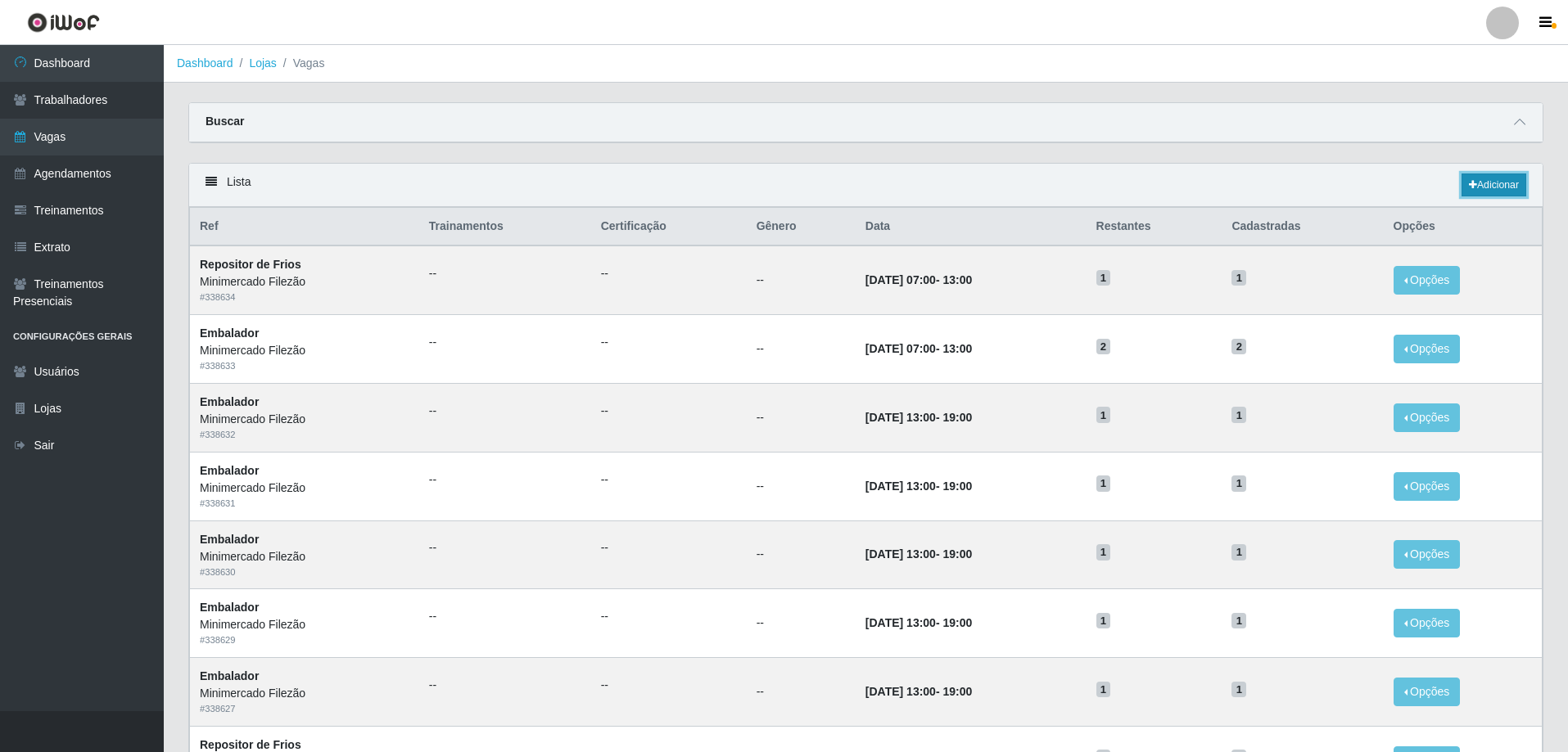
click at [1469, 187] on icon at bounding box center [1472, 184] width 8 height 10
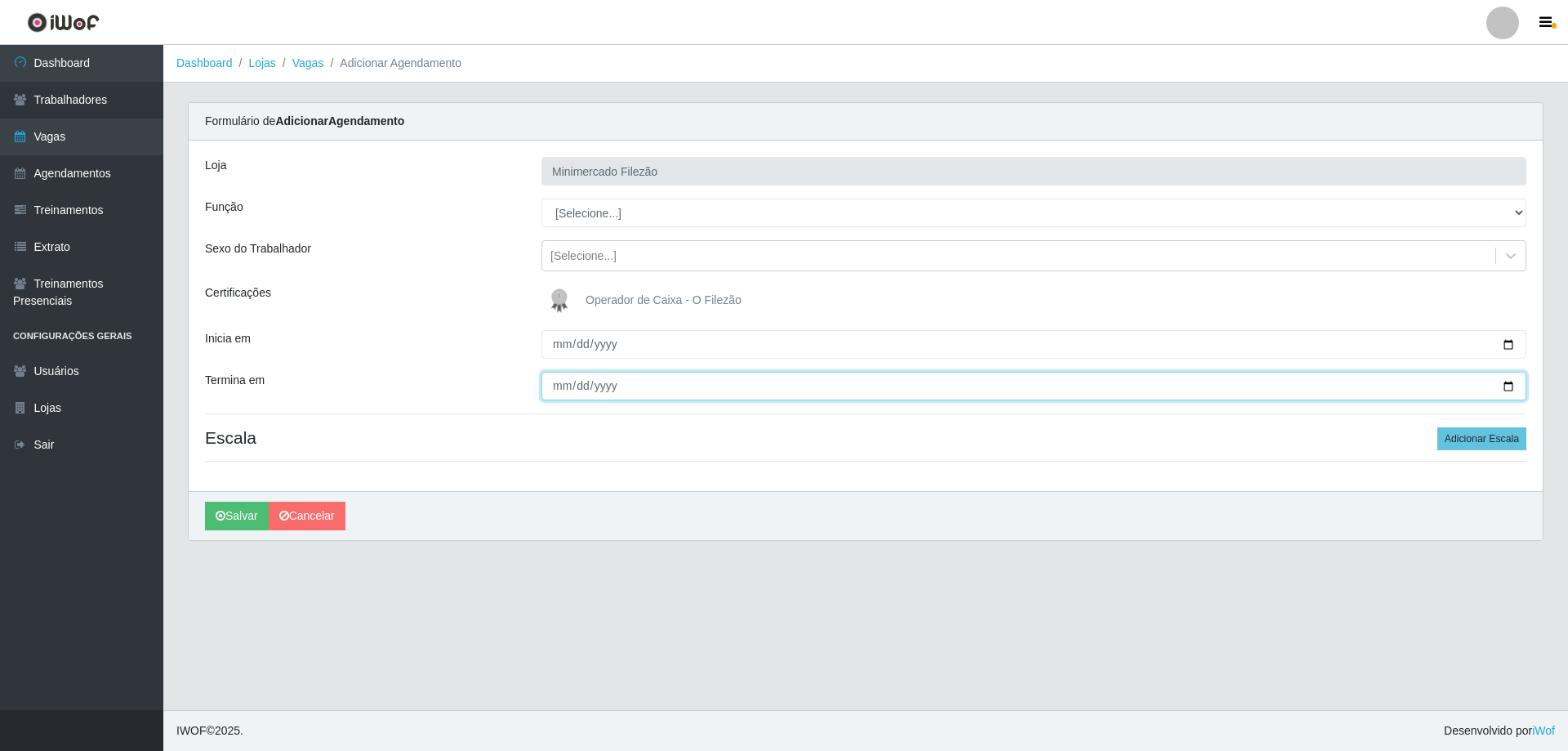
click at [1507, 383] on input "Termina em" at bounding box center [1034, 386] width 985 height 28
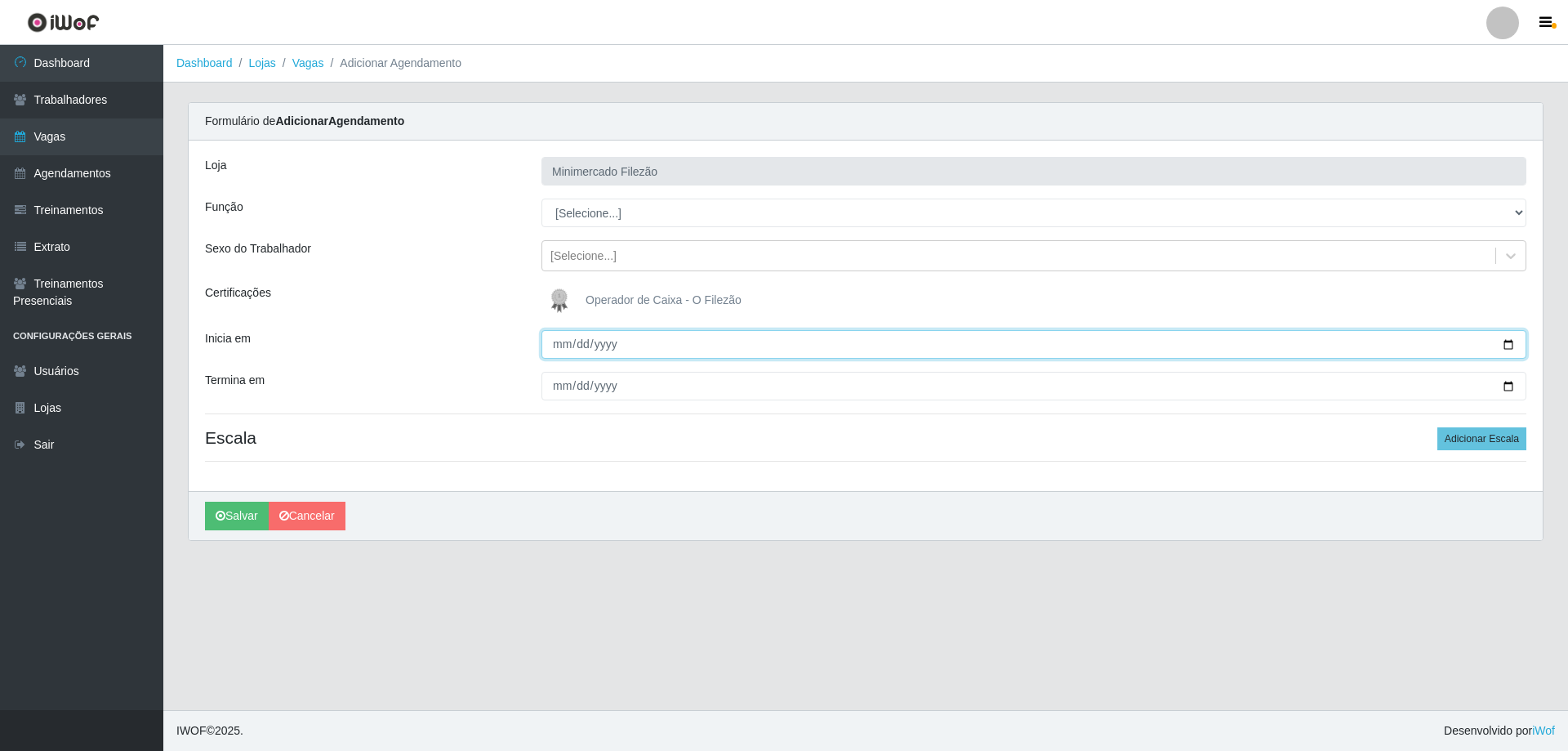
drag, startPoint x: 1510, startPoint y: 344, endPoint x: 1260, endPoint y: 393, distance: 254.8
click at [1508, 346] on input "Inicia em" at bounding box center [1034, 345] width 985 height 28
click at [618, 208] on select "[Selecione...] ASG ASG + ASG ++ Auxiliar de Estacionamento Auxiliar de Estacion…" at bounding box center [1034, 212] width 985 height 28
click at [542, 198] on select "[Selecione...] ASG ASG + ASG ++ Auxiliar de Estacionamento Auxiliar de Estacion…" at bounding box center [1034, 212] width 985 height 28
drag, startPoint x: 1508, startPoint y: 435, endPoint x: 1229, endPoint y: 437, distance: 279.0
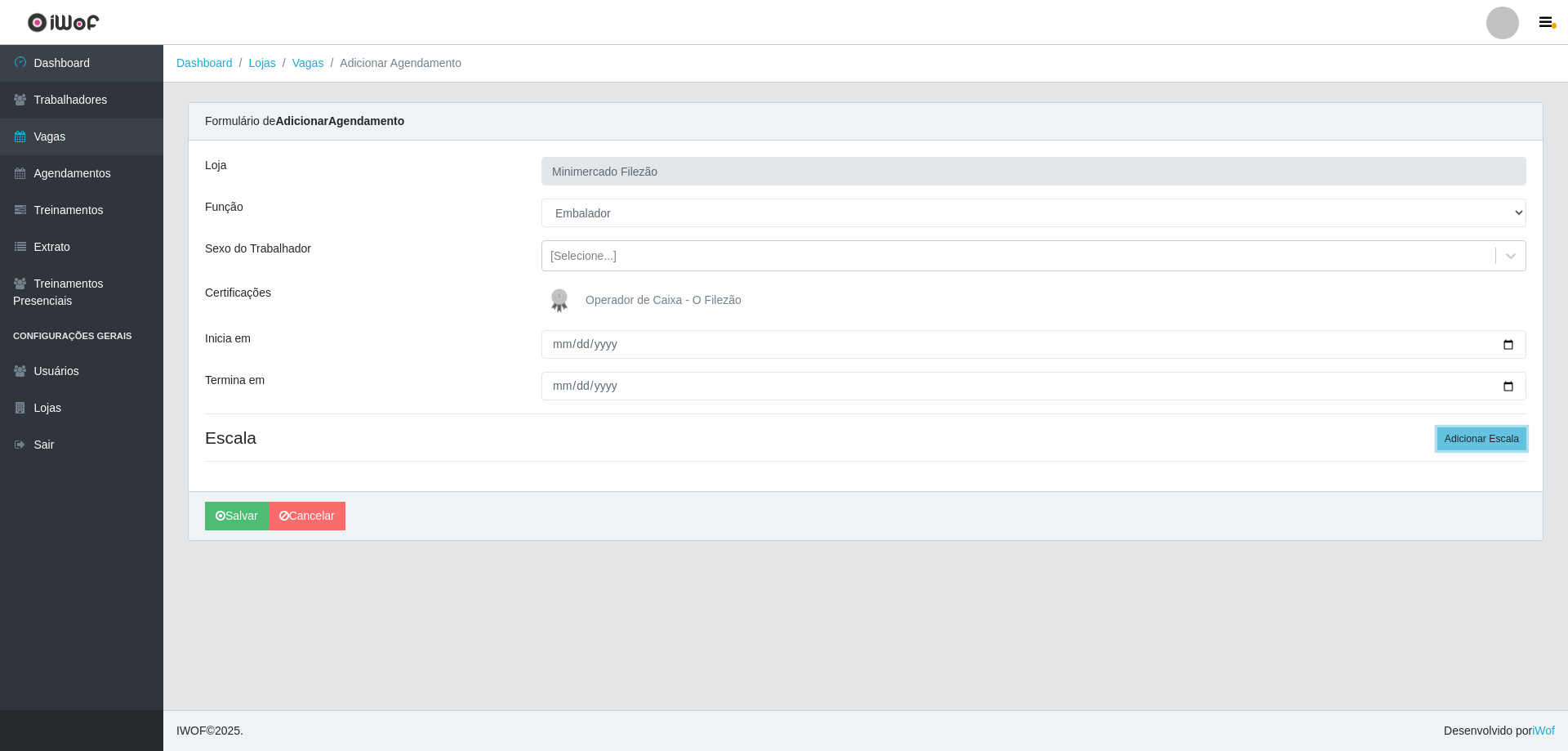
click at [1502, 435] on button "Adicionar Escala" at bounding box center [1482, 439] width 89 height 23
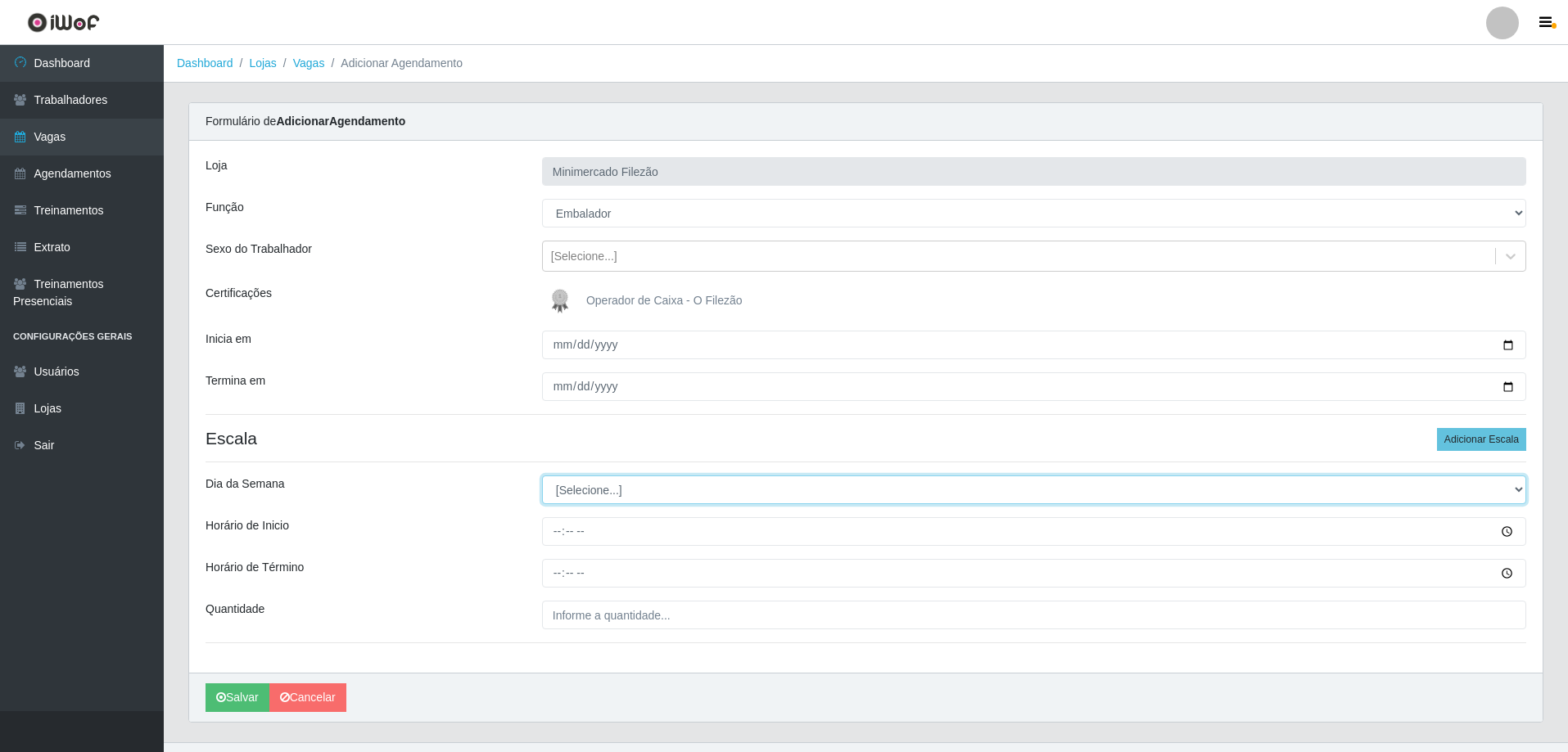
drag, startPoint x: 705, startPoint y: 492, endPoint x: 645, endPoint y: 499, distance: 60.4
click at [675, 492] on select "[Selecione...] Segunda Terça Quarta Quinta Sexta Sábado Domingo" at bounding box center [1034, 490] width 984 height 28
click at [542, 476] on select "[Selecione...] Segunda Terça Quarta Quinta Sexta Sábado Domingo" at bounding box center [1034, 490] width 984 height 28
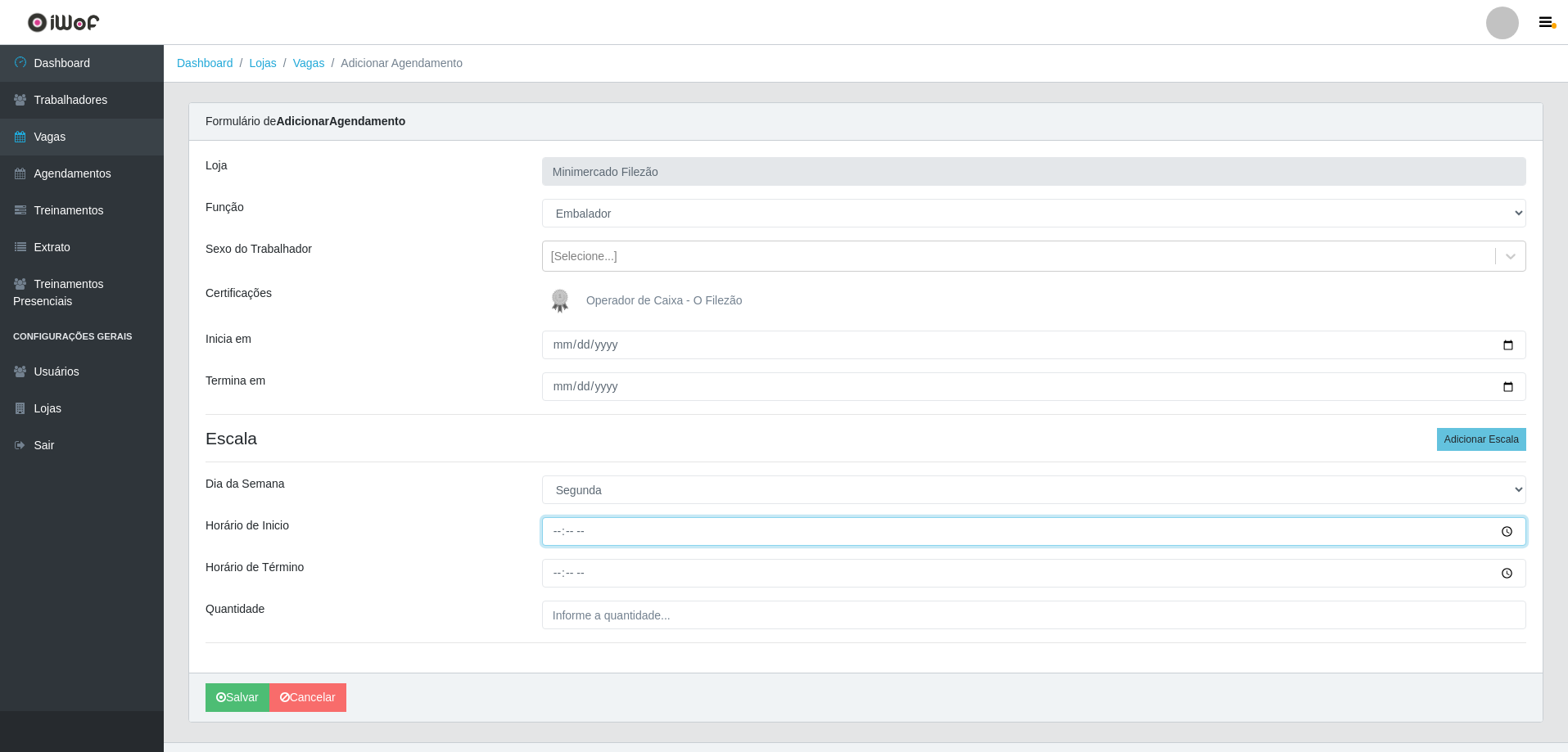
click at [617, 534] on input "Horário de Inicio" at bounding box center [1034, 531] width 984 height 28
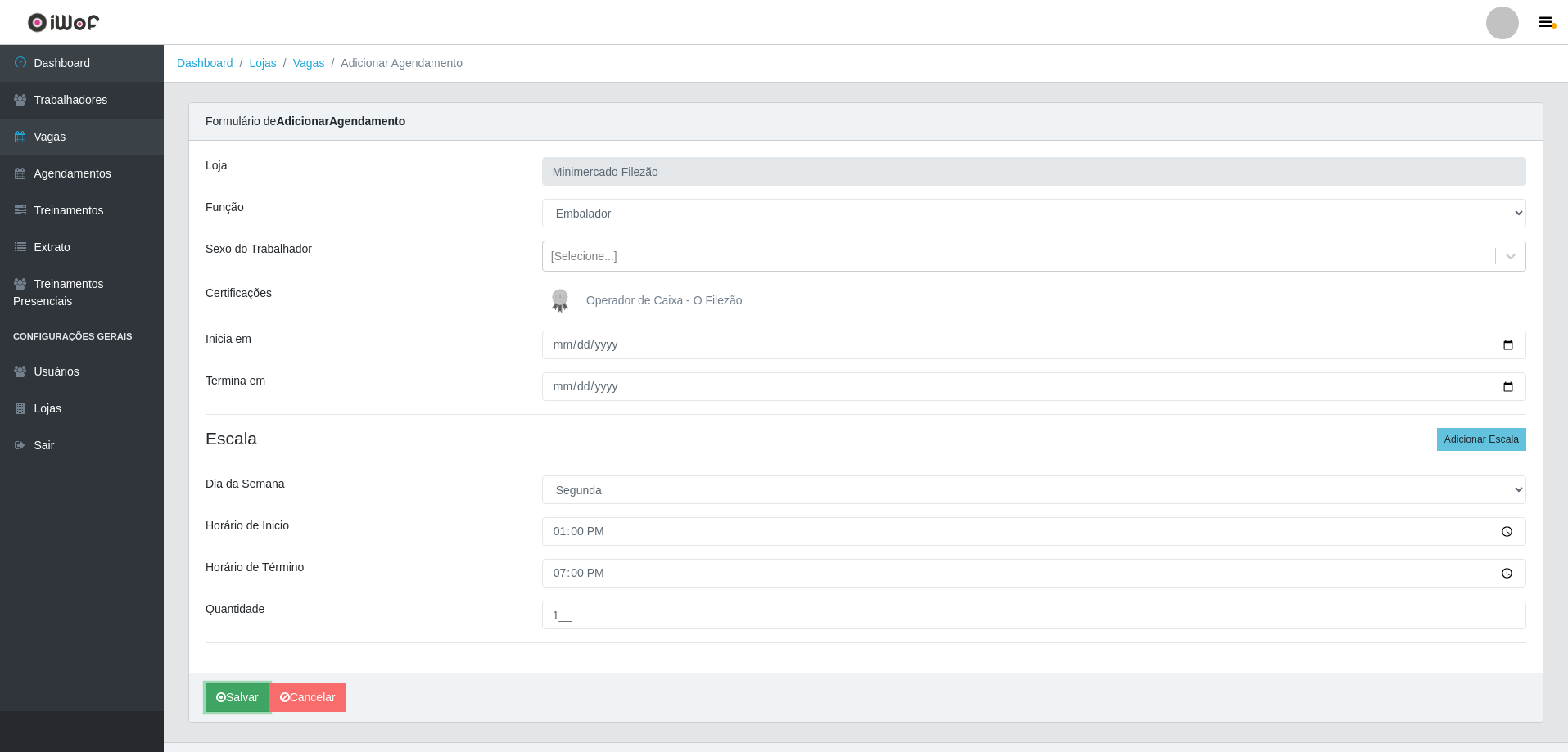
click at [215, 703] on button "Salvar" at bounding box center [237, 697] width 64 height 28
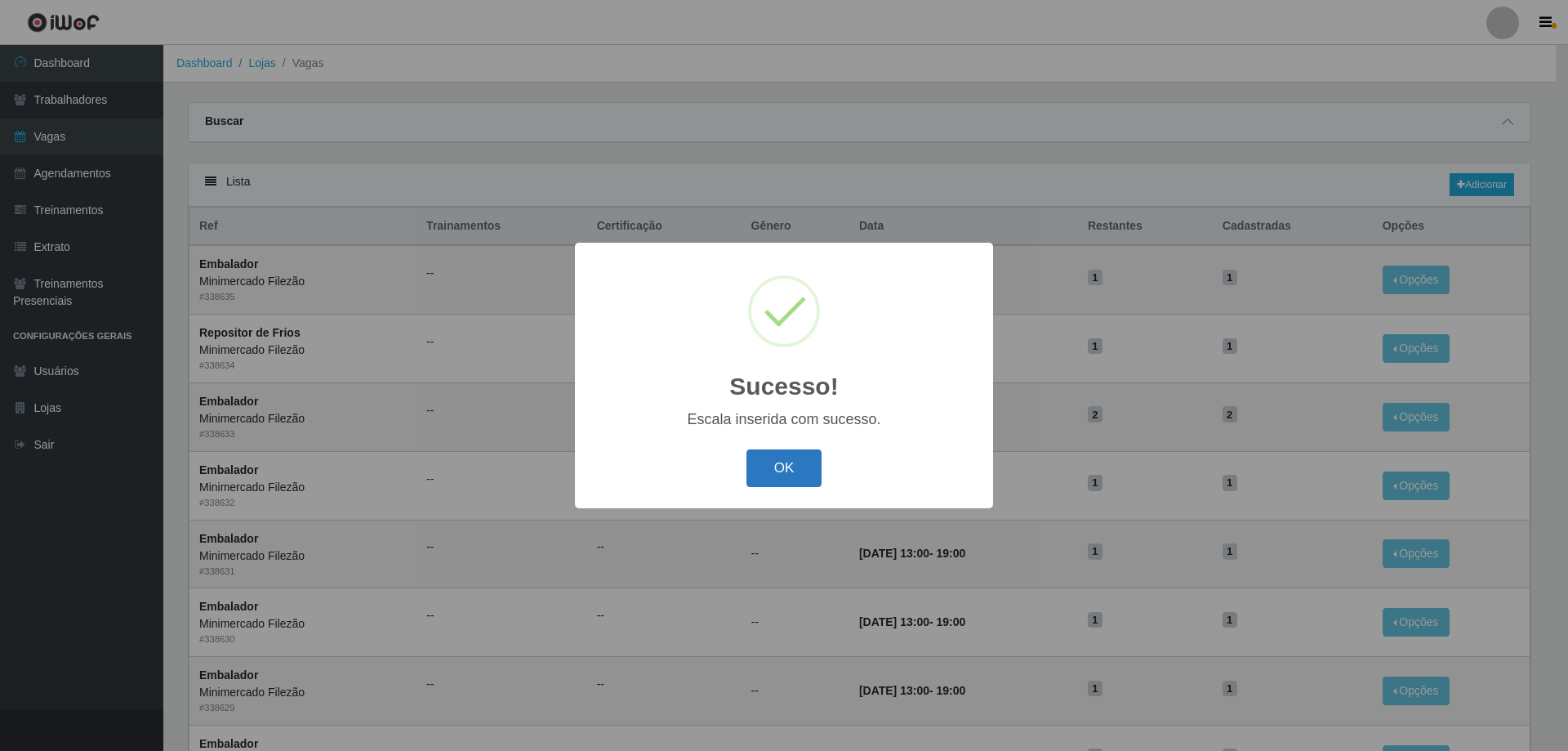
click at [776, 466] on button "OK" at bounding box center [784, 469] width 76 height 39
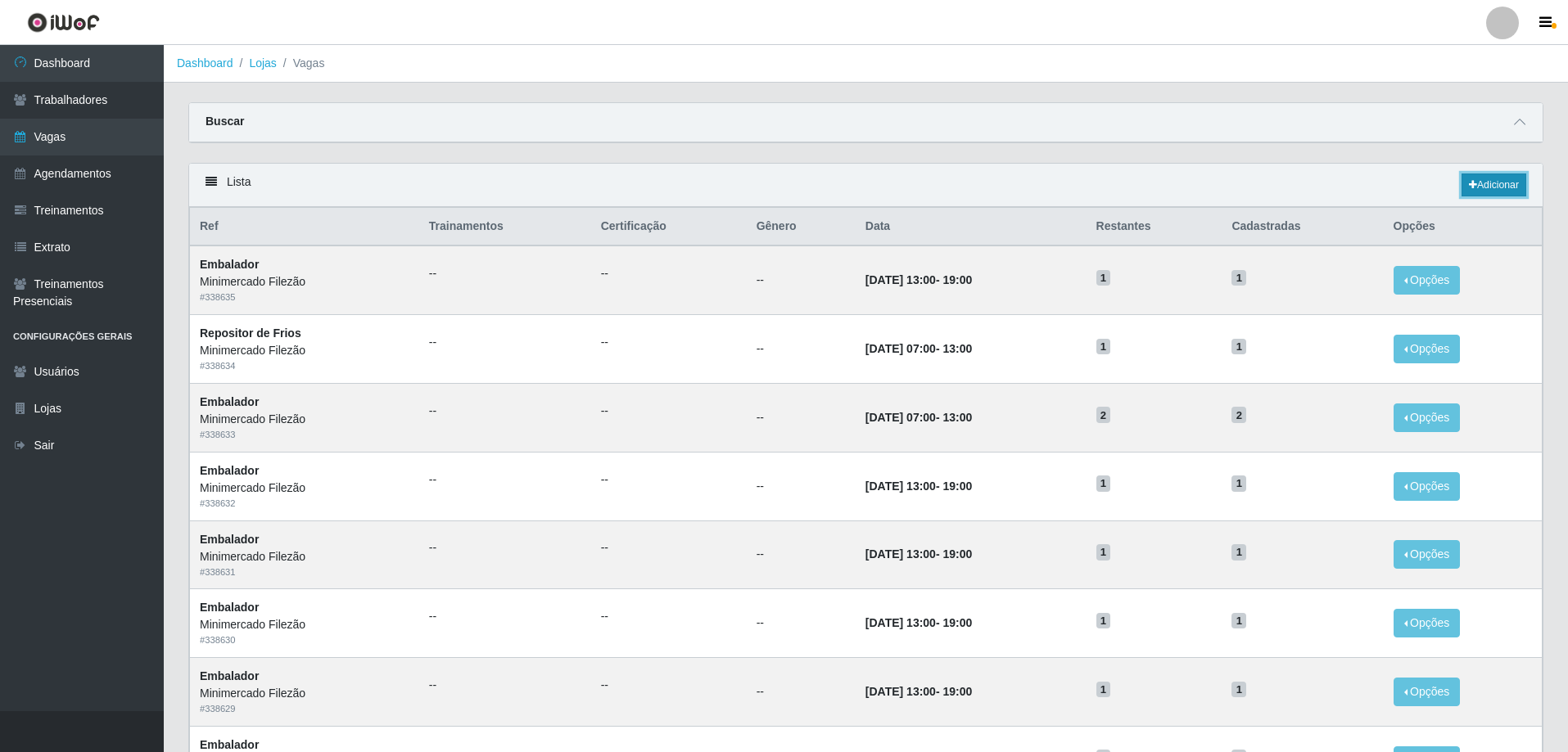
click at [1468, 185] on icon at bounding box center [1472, 184] width 8 height 10
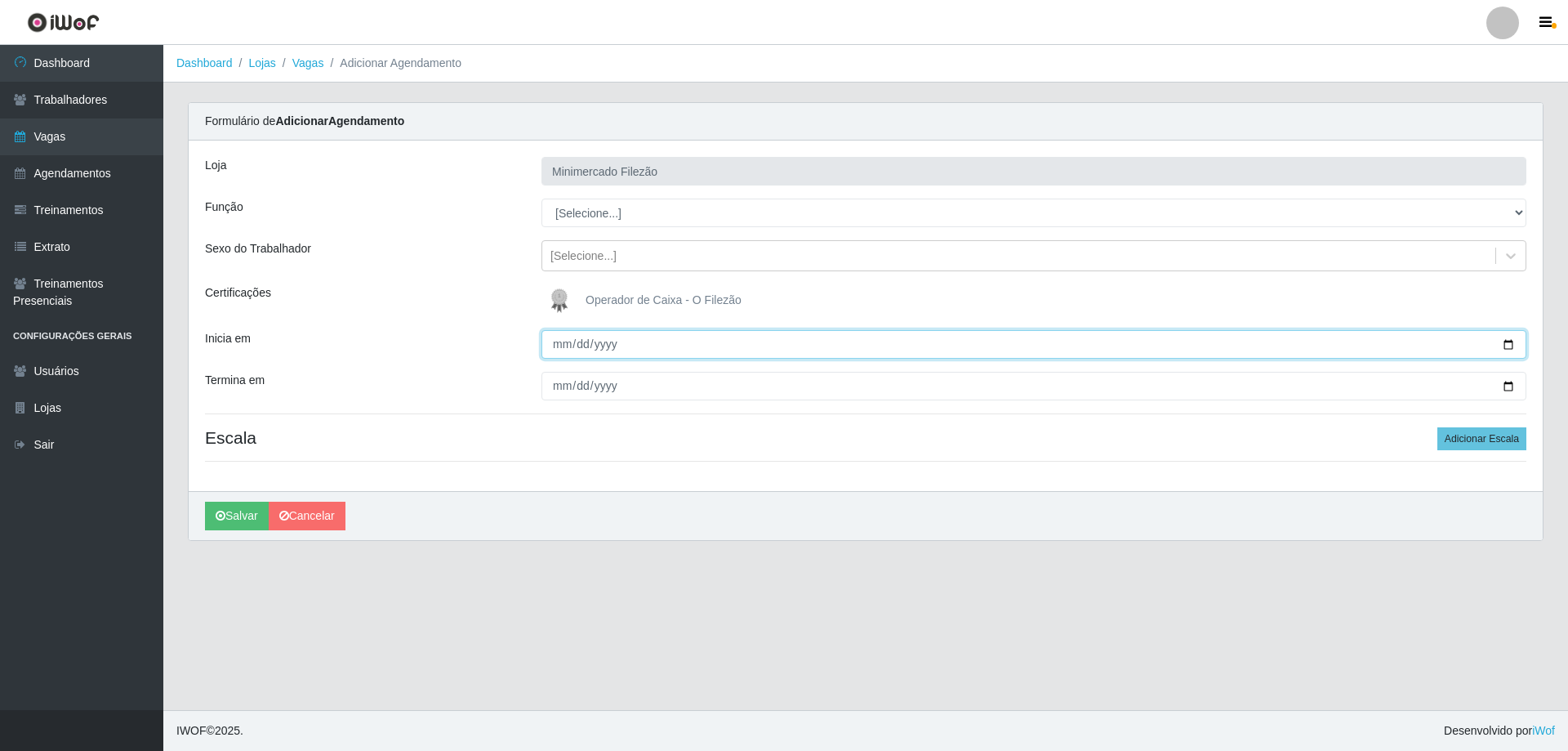
click at [1499, 343] on input "Inicia em" at bounding box center [1034, 345] width 985 height 28
click at [1509, 346] on input "Inicia em" at bounding box center [1034, 345] width 985 height 28
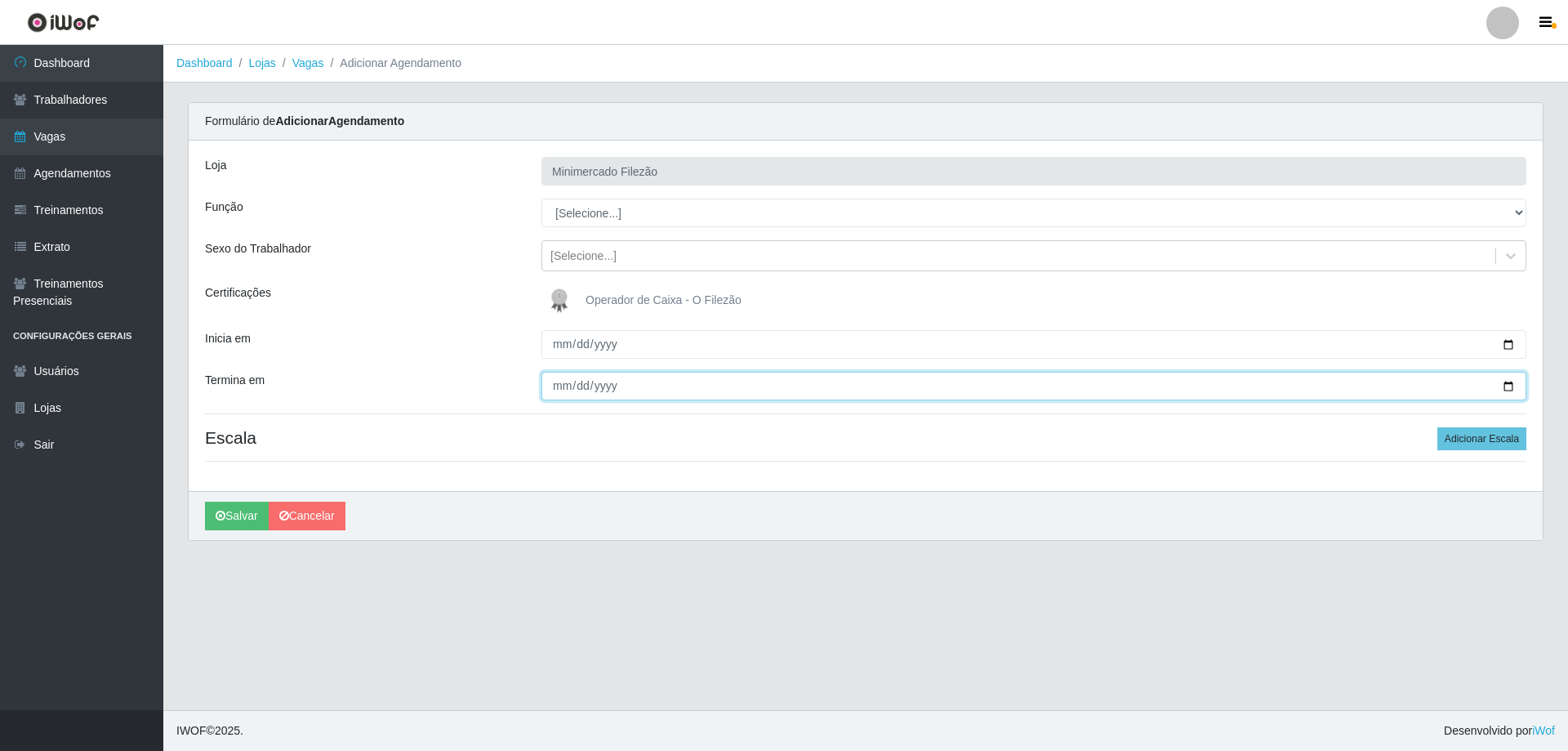
click at [1507, 388] on input "Termina em" at bounding box center [1034, 386] width 985 height 28
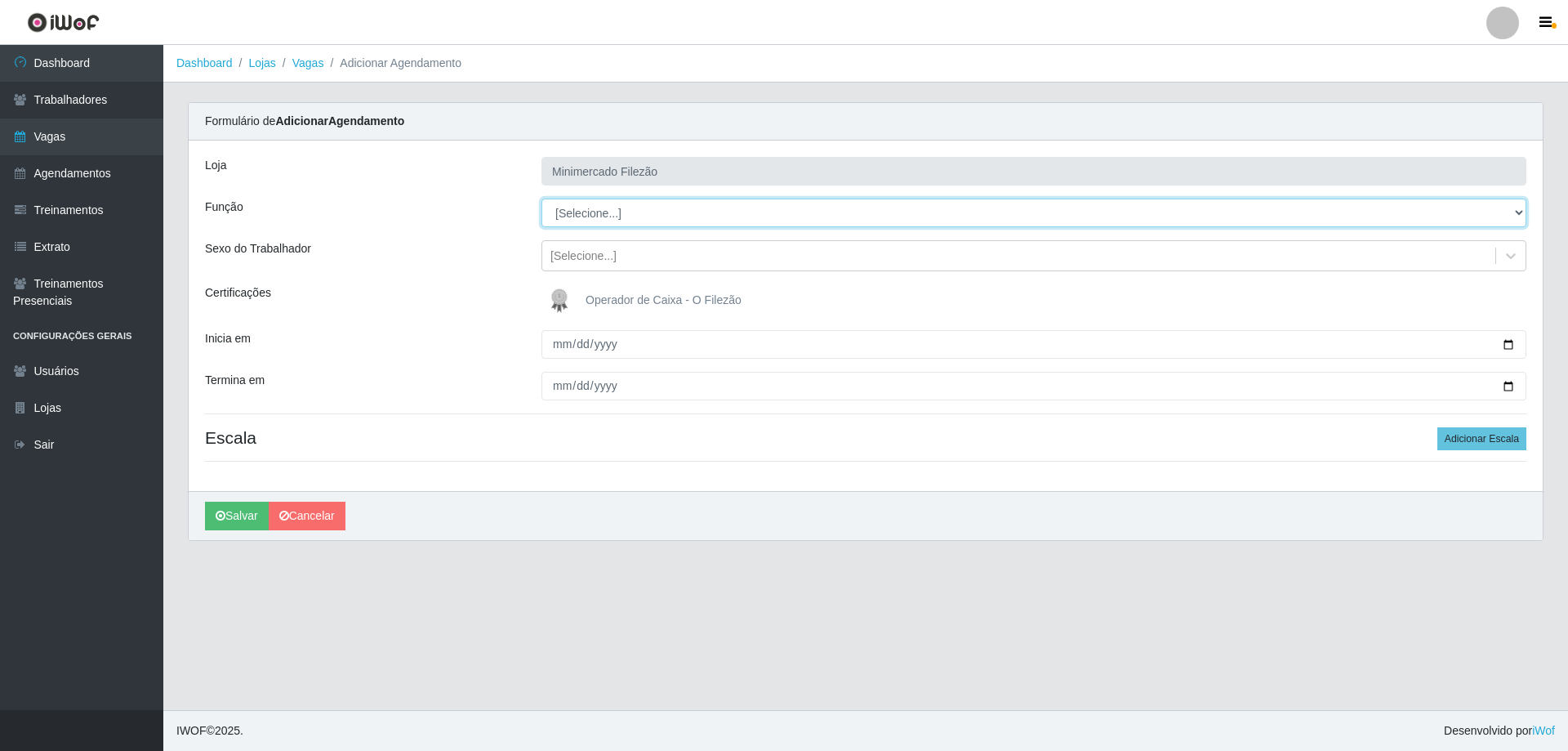
click at [661, 217] on select "[Selecione...] ASG ASG + ASG ++ Auxiliar de Estacionamento Auxiliar de Estacion…" at bounding box center [1034, 212] width 985 height 28
click at [542, 198] on select "[Selecione...] ASG ASG + ASG ++ Auxiliar de Estacionamento Auxiliar de Estacion…" at bounding box center [1034, 212] width 985 height 28
click at [1521, 439] on button "Adicionar Escala" at bounding box center [1482, 439] width 89 height 23
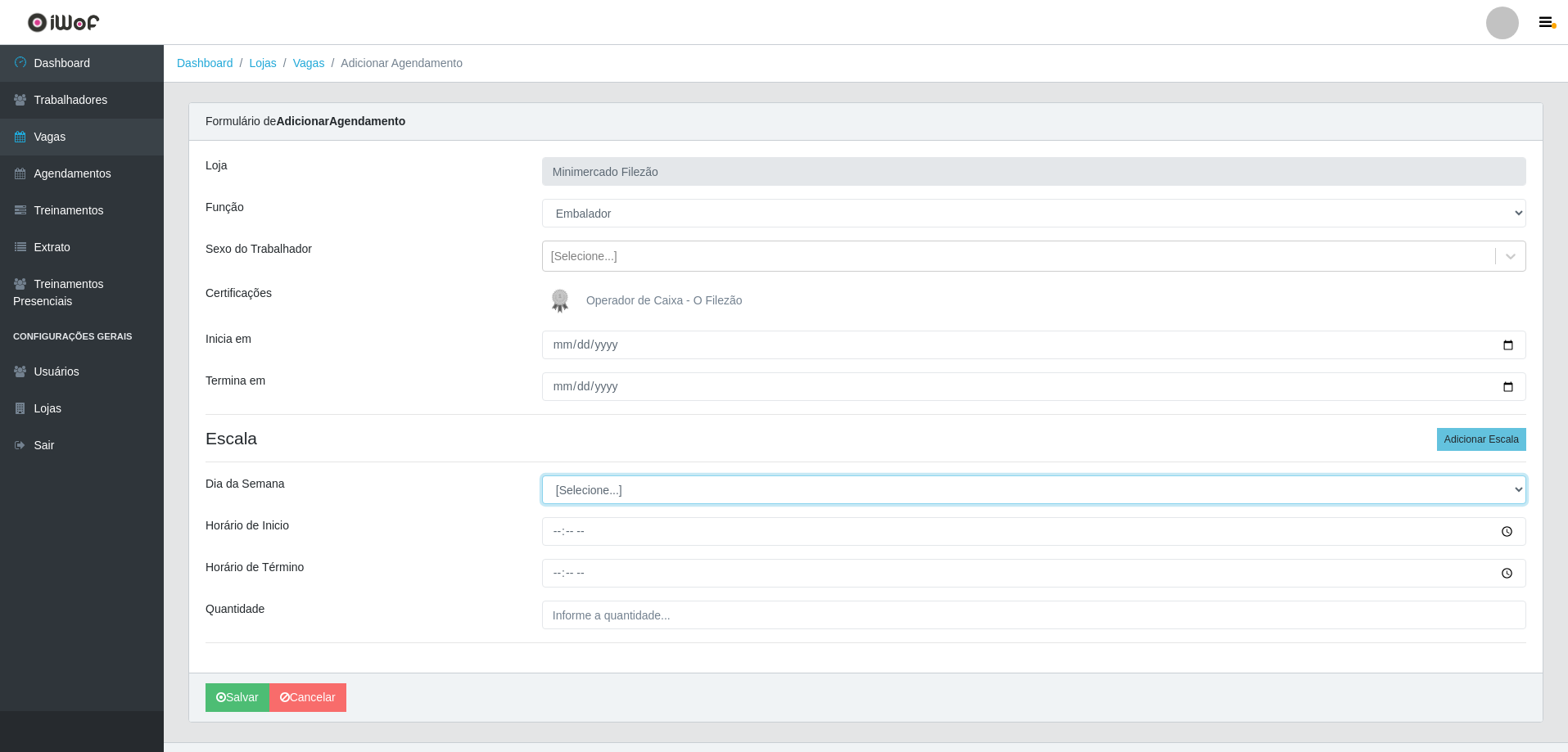
click at [665, 494] on select "[Selecione...] Segunda Terça Quarta Quinta Sexta Sábado Domingo" at bounding box center [1034, 490] width 984 height 28
click at [542, 476] on select "[Selecione...] Segunda Terça Quarta Quinta Sexta Sábado Domingo" at bounding box center [1034, 490] width 984 height 28
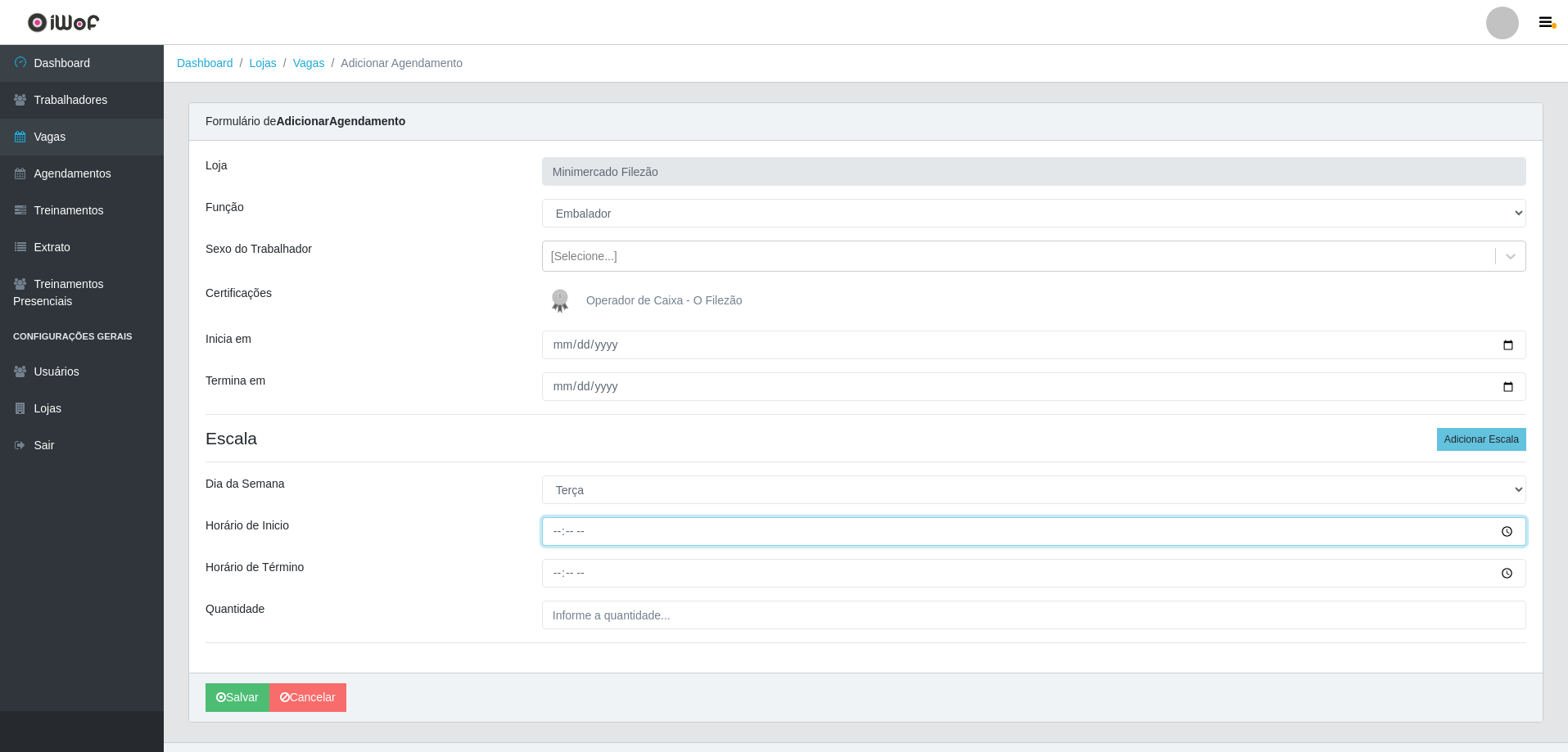
click at [619, 519] on input "Horário de Inicio" at bounding box center [1034, 531] width 984 height 28
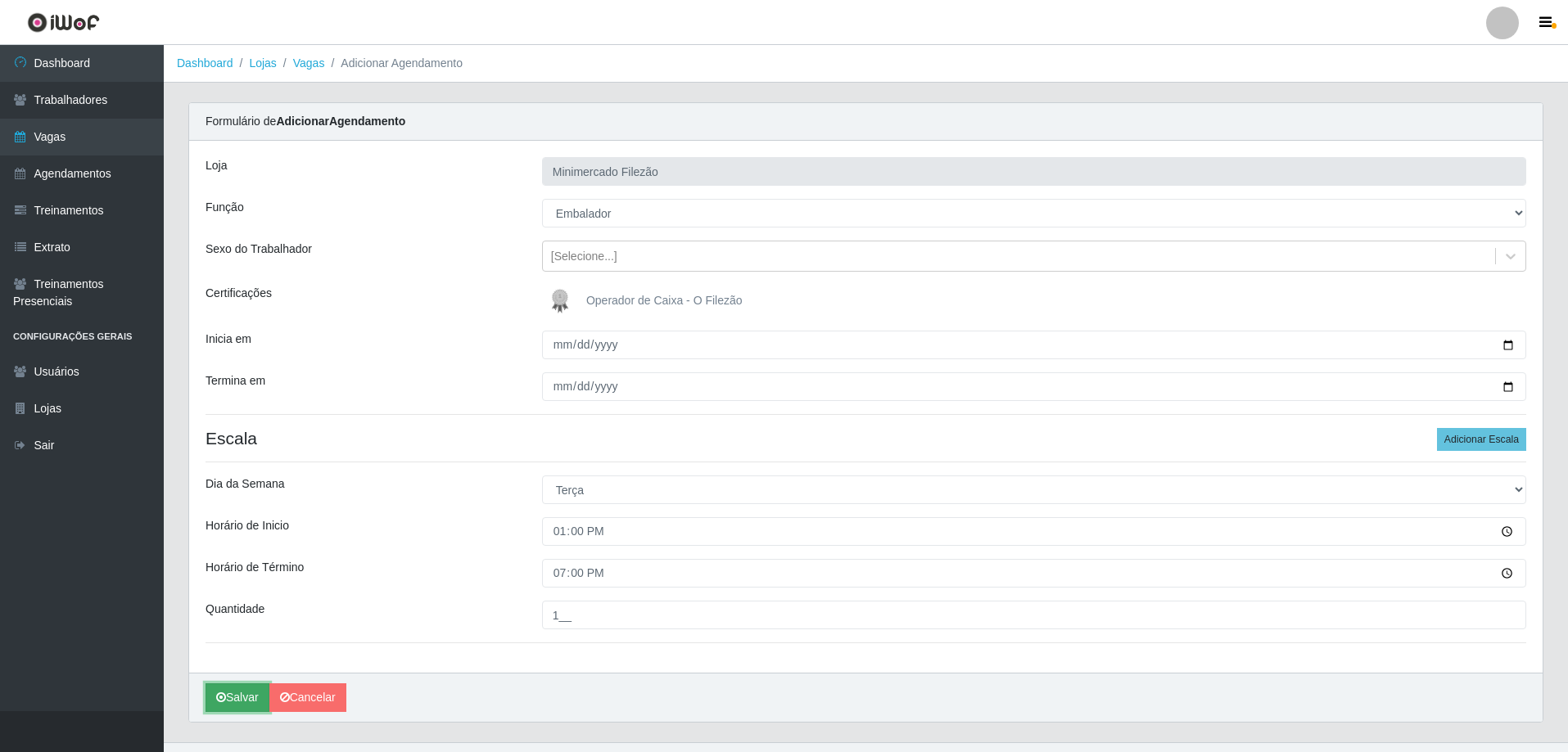
click at [239, 698] on button "Salvar" at bounding box center [237, 697] width 64 height 28
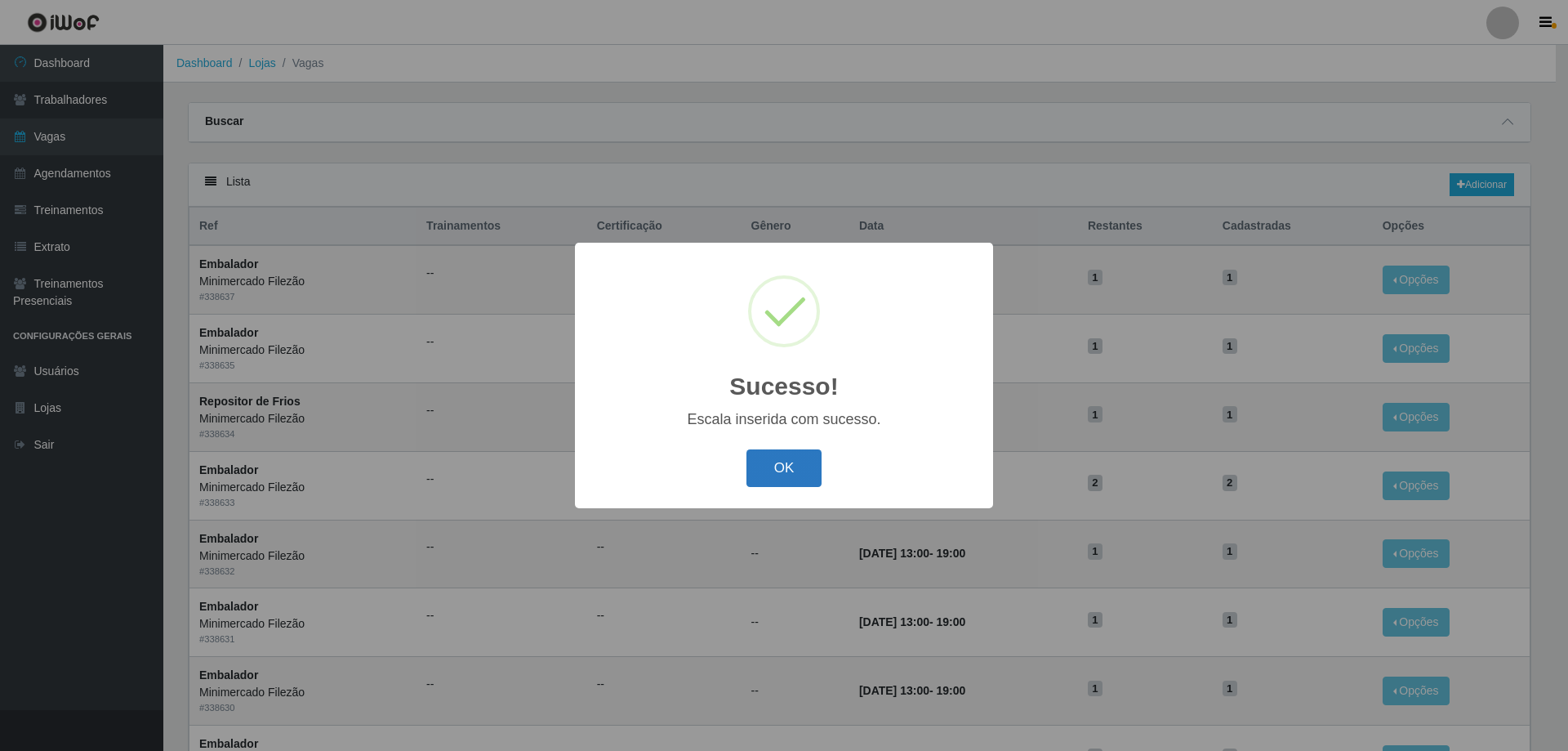
click at [758, 476] on button "OK" at bounding box center [784, 469] width 76 height 39
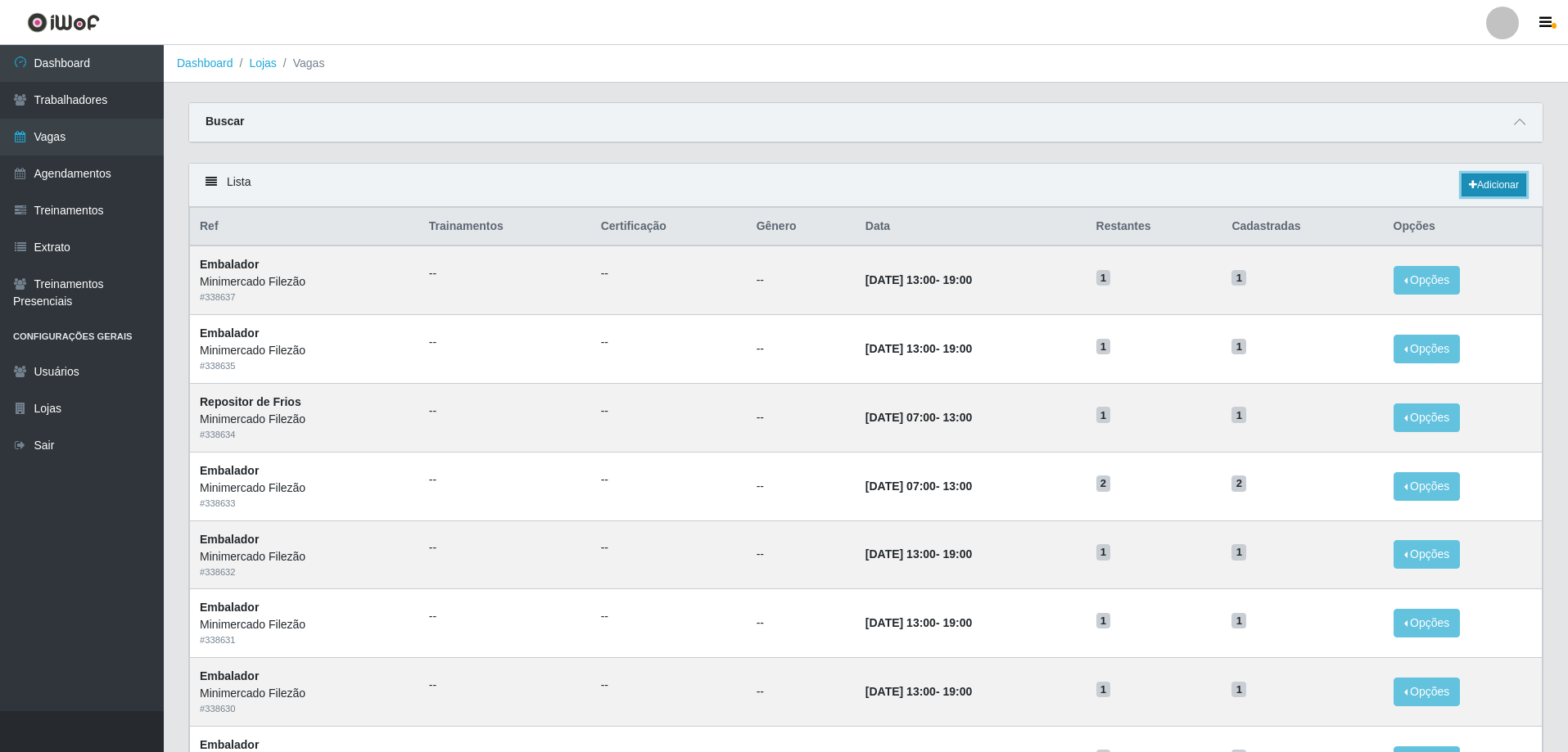
click at [1461, 184] on link "Adicionar" at bounding box center [1493, 185] width 64 height 23
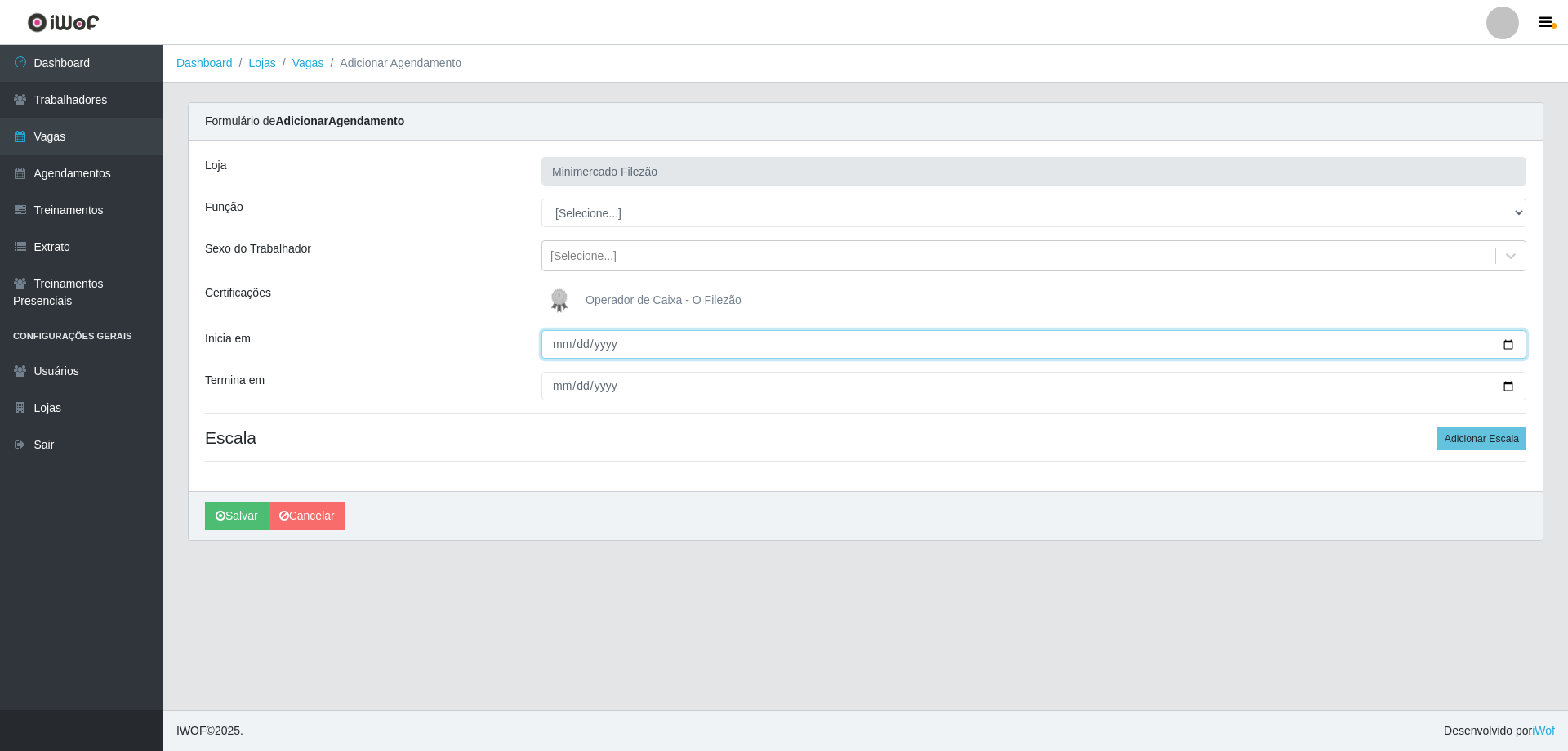
drag, startPoint x: 1509, startPoint y: 344, endPoint x: 1485, endPoint y: 347, distance: 24.2
click at [1508, 343] on input "Inicia em" at bounding box center [1034, 345] width 985 height 28
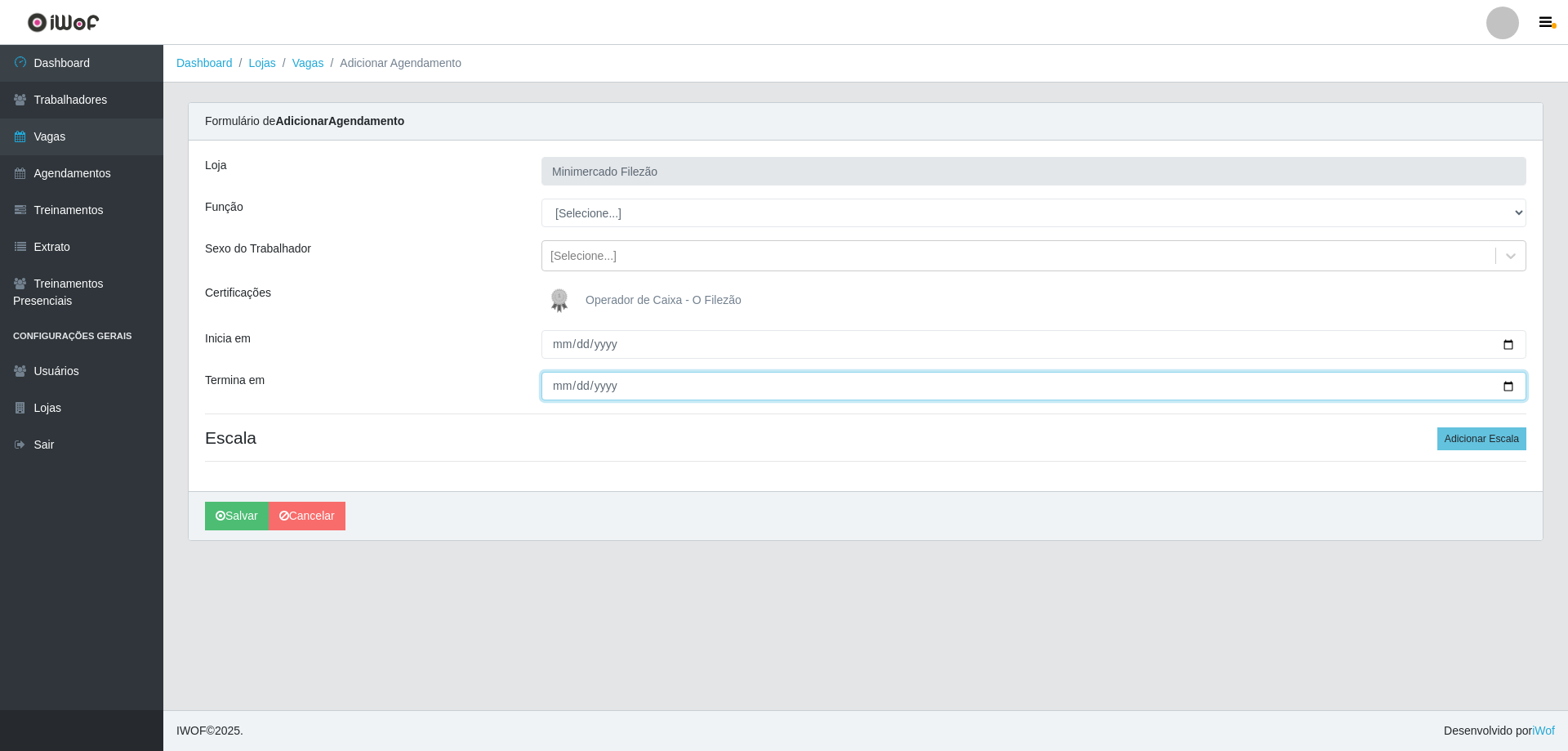
click at [1510, 385] on input "Termina em" at bounding box center [1034, 386] width 985 height 28
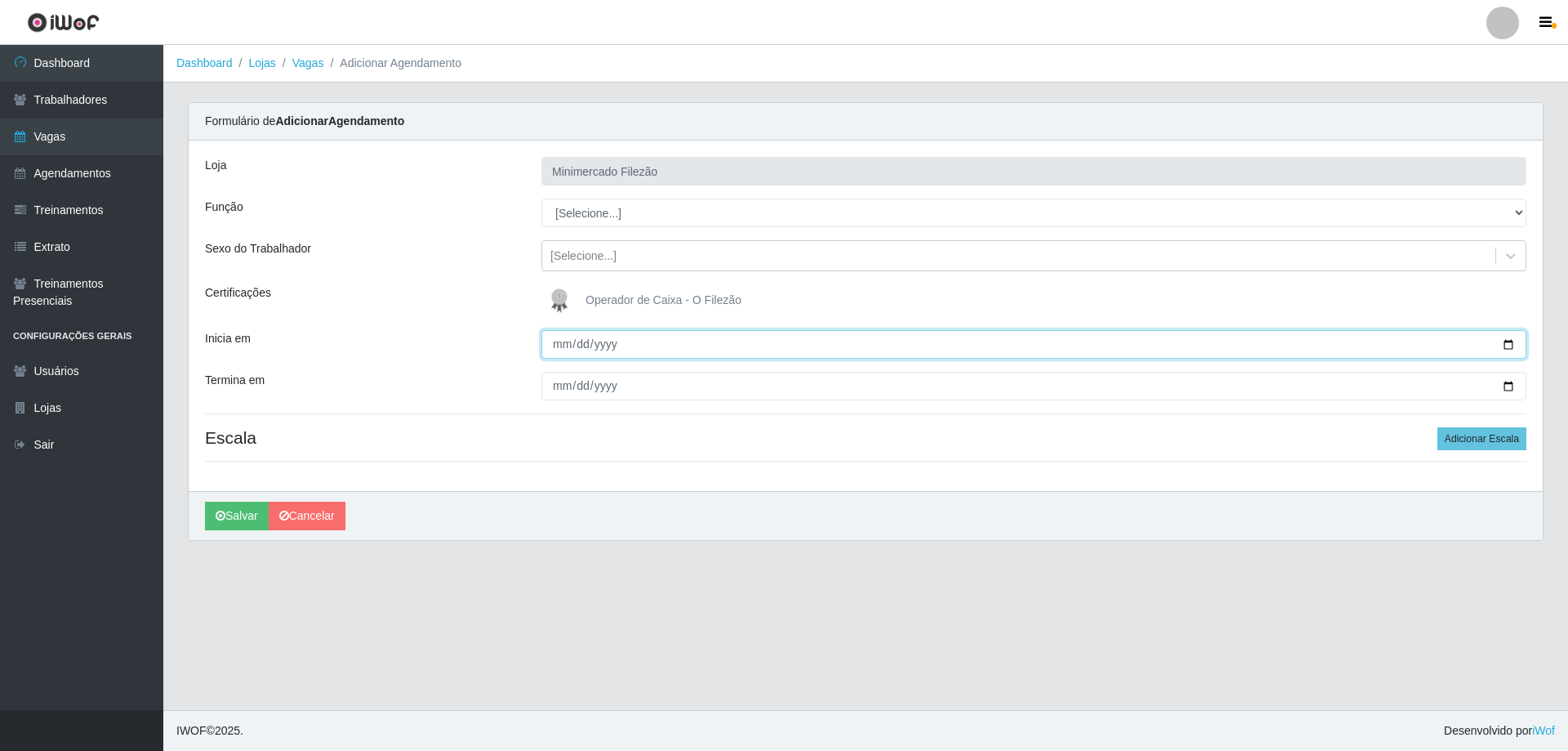
click at [1510, 346] on input "[DATE]" at bounding box center [1034, 345] width 985 height 28
click at [898, 523] on div "[PERSON_NAME]" at bounding box center [865, 516] width 1354 height 49
click at [1510, 343] on input "[DATE]" at bounding box center [1034, 345] width 985 height 28
click at [836, 447] on h4 "Escala Adicionar Escala" at bounding box center [866, 437] width 1321 height 20
click at [1507, 349] on input "[DATE]" at bounding box center [1034, 345] width 985 height 28
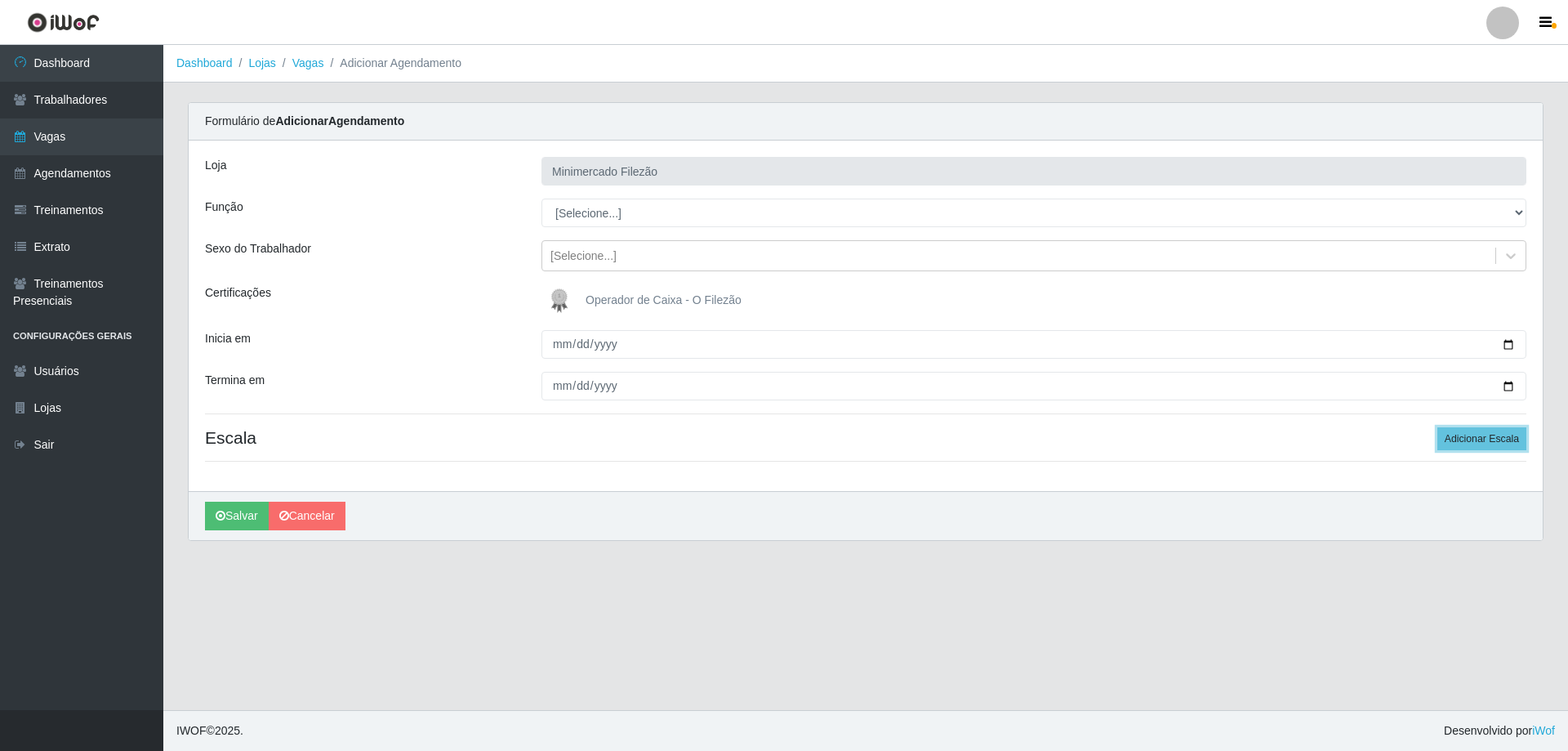
click at [1524, 429] on button "Adicionar Escala" at bounding box center [1482, 439] width 89 height 23
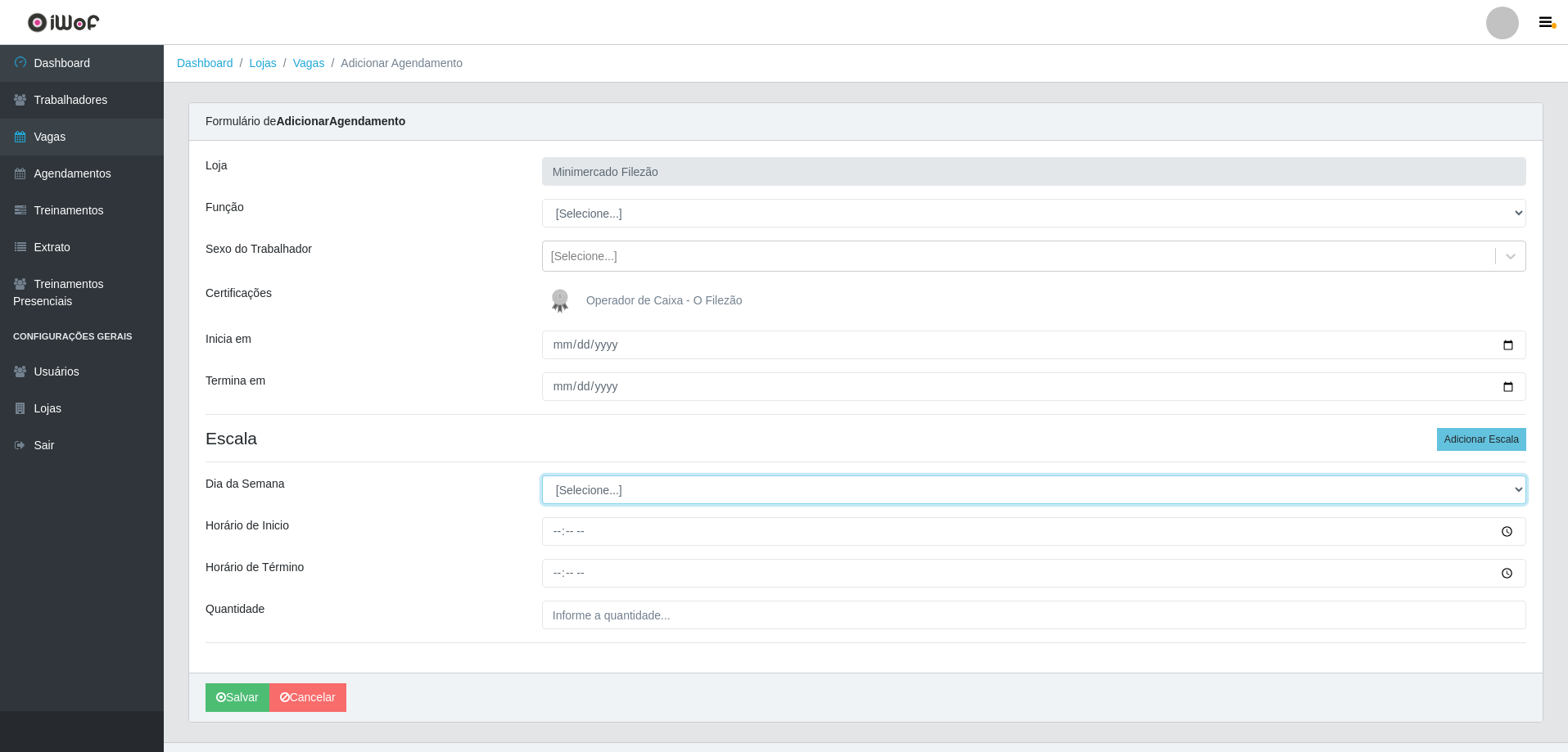
click at [691, 495] on select "[Selecione...] Segunda Terça Quarta Quinta Sexta Sábado Domingo" at bounding box center [1034, 490] width 984 height 28
click at [542, 476] on select "[Selecione...] Segunda Terça Quarta Quinta Sexta Sábado Domingo" at bounding box center [1034, 490] width 984 height 28
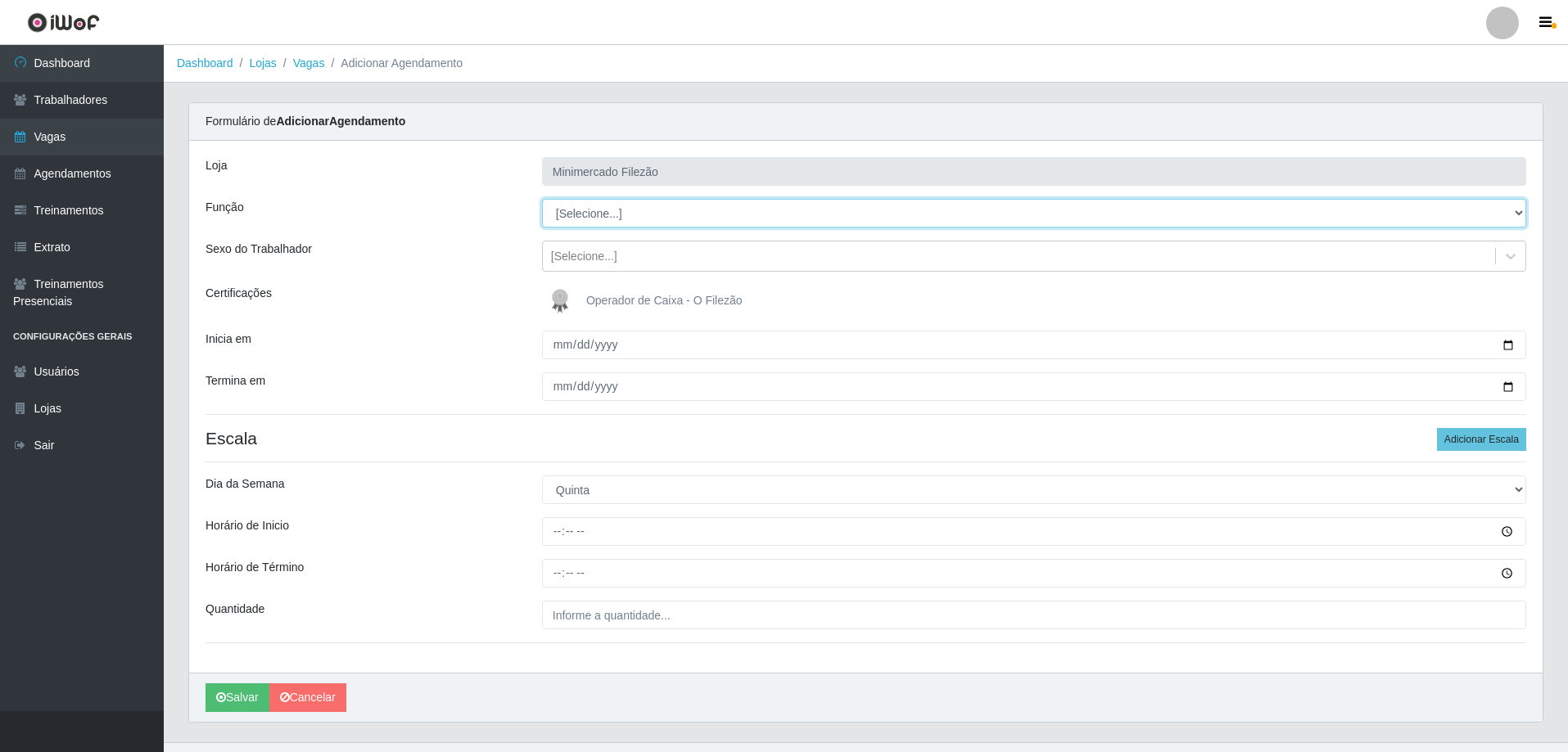
click at [621, 207] on select "[Selecione...] ASG ASG + ASG ++ Auxiliar de Estacionamento Auxiliar de Estacion…" at bounding box center [1034, 213] width 984 height 28
click at [542, 199] on select "[Selecione...] ASG ASG + ASG ++ Auxiliar de Estacionamento Auxiliar de Estacion…" at bounding box center [1034, 213] width 984 height 28
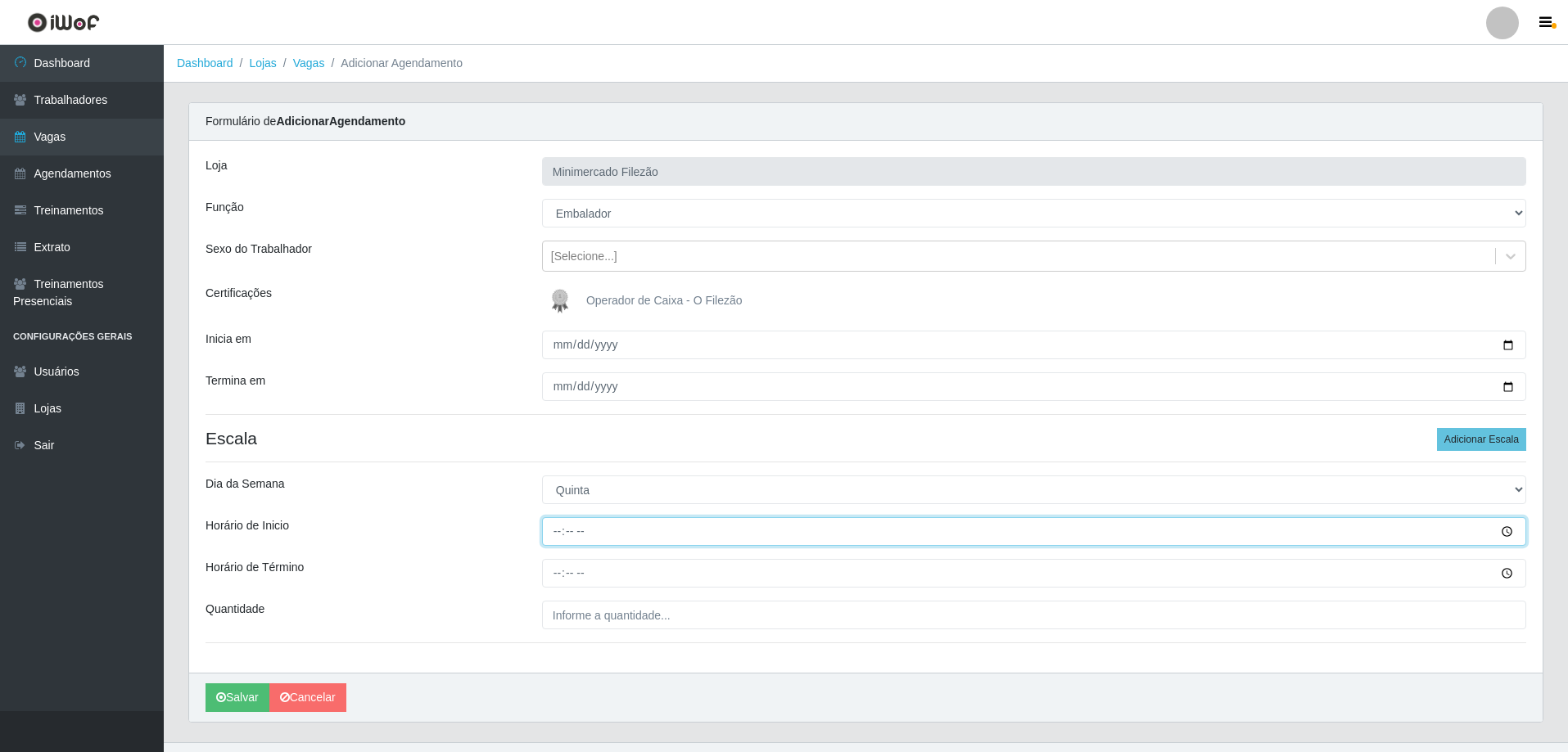
click at [653, 535] on input "Horário de Inicio" at bounding box center [1034, 531] width 984 height 28
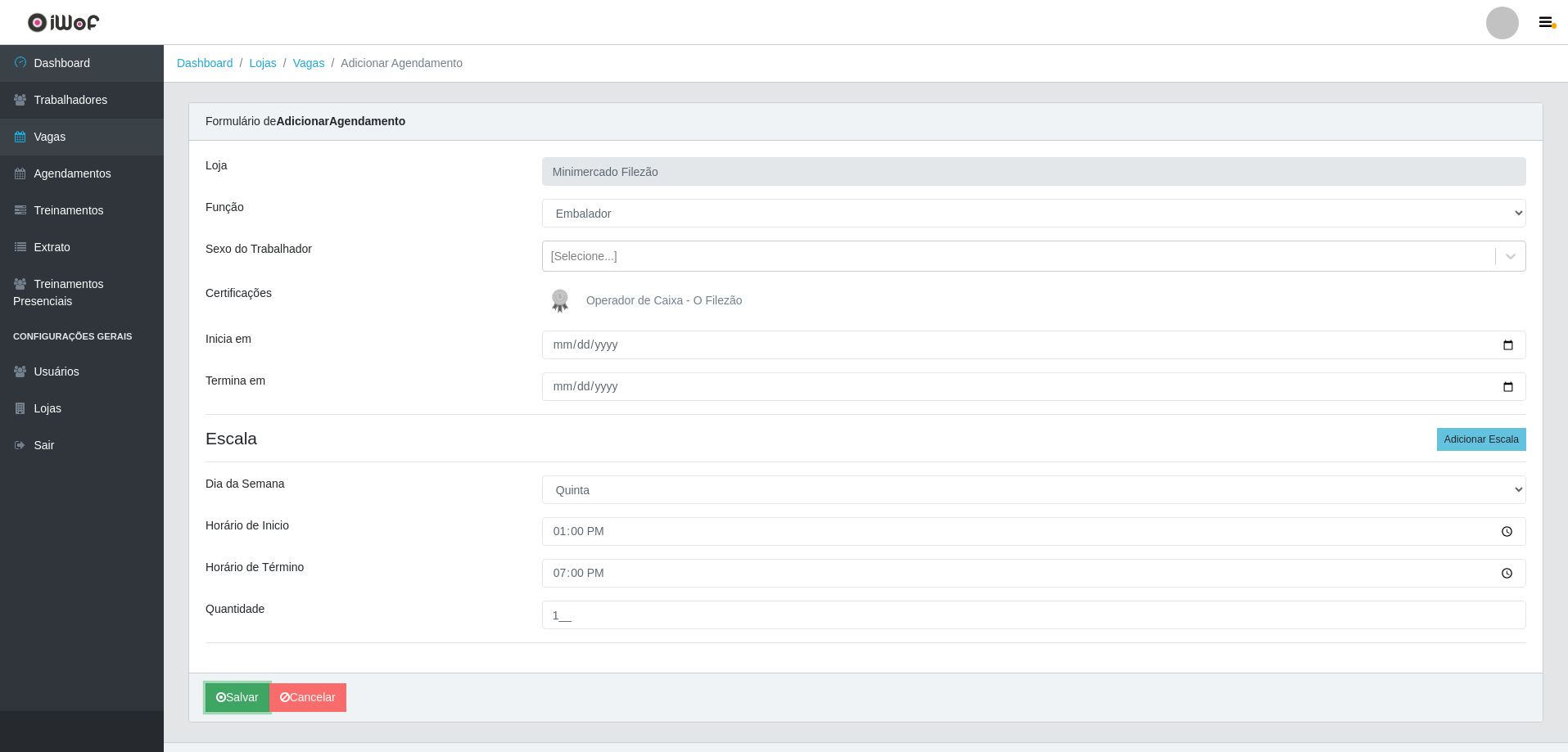
click at [243, 696] on button "Salvar" at bounding box center [237, 697] width 64 height 28
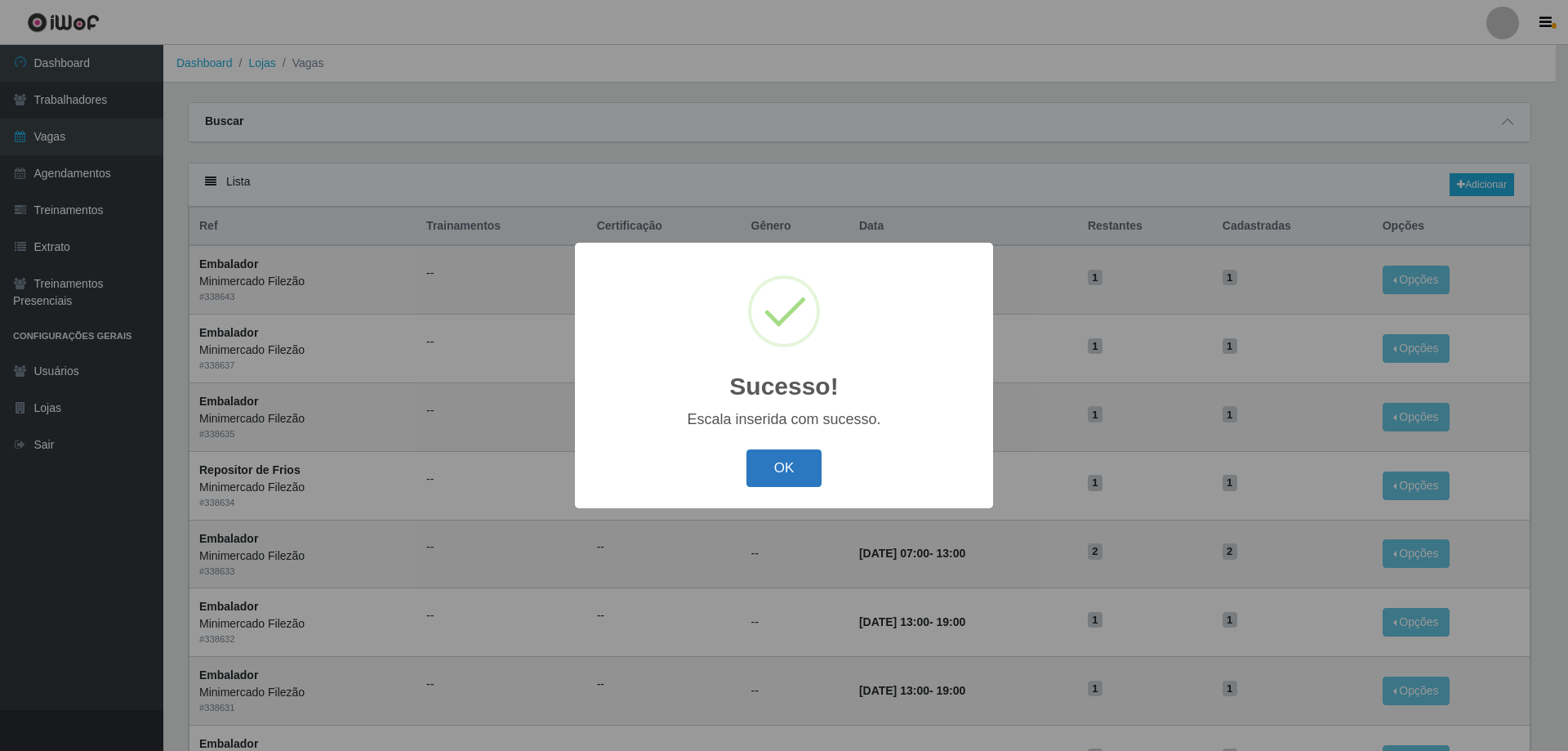
click at [773, 466] on button "OK" at bounding box center [784, 469] width 76 height 39
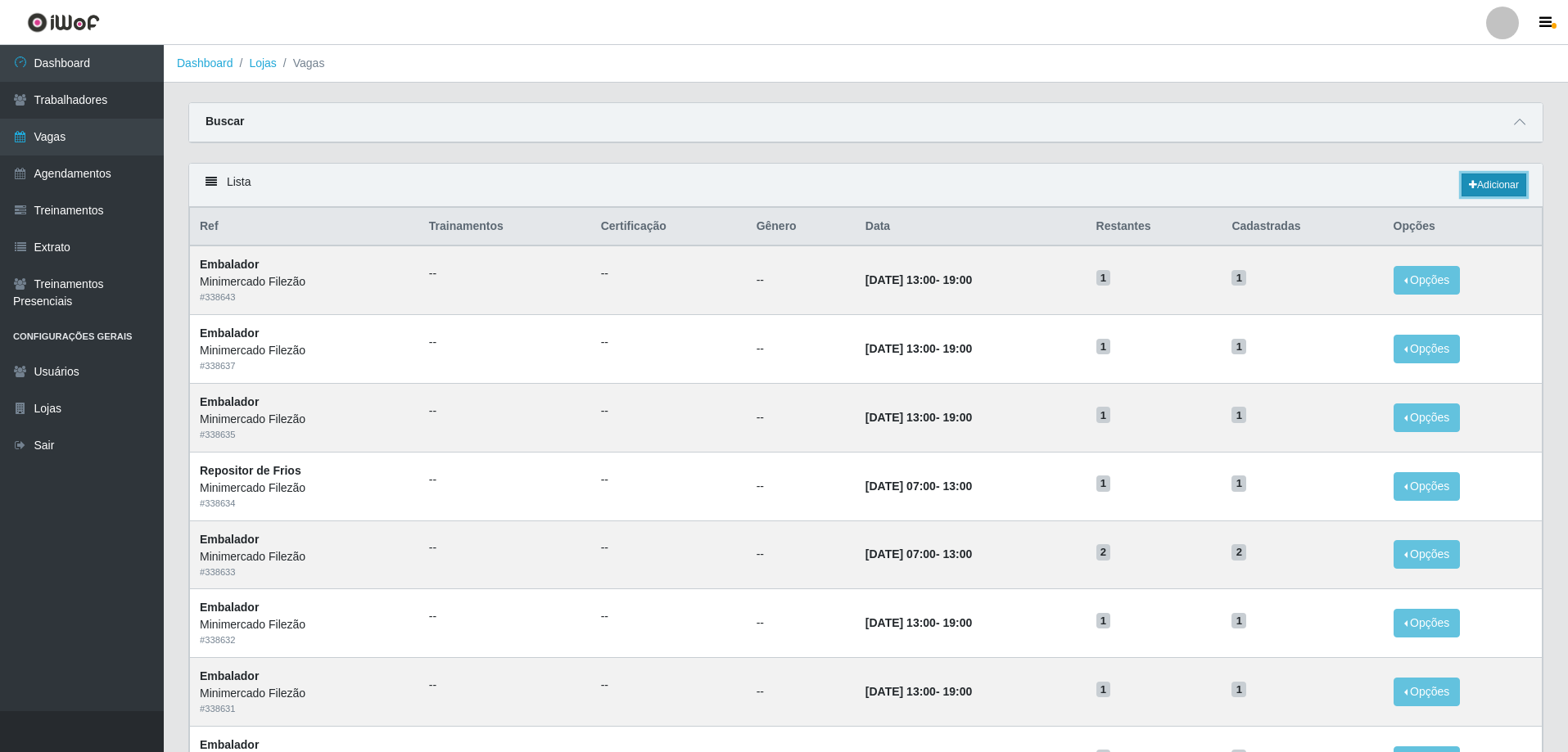
click at [1486, 185] on link "Adicionar" at bounding box center [1493, 185] width 64 height 23
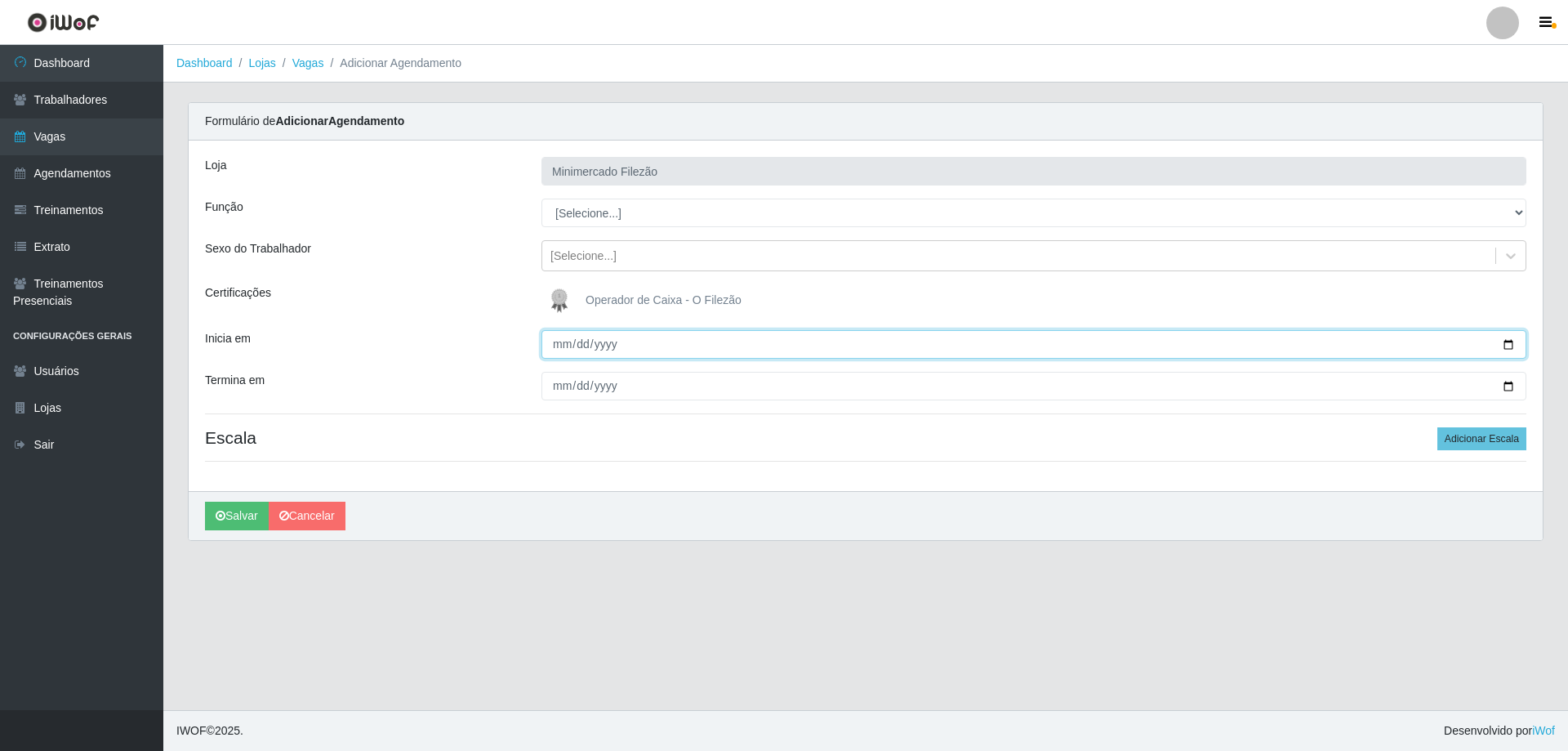
click at [1510, 343] on input "Inicia em" at bounding box center [1034, 345] width 985 height 28
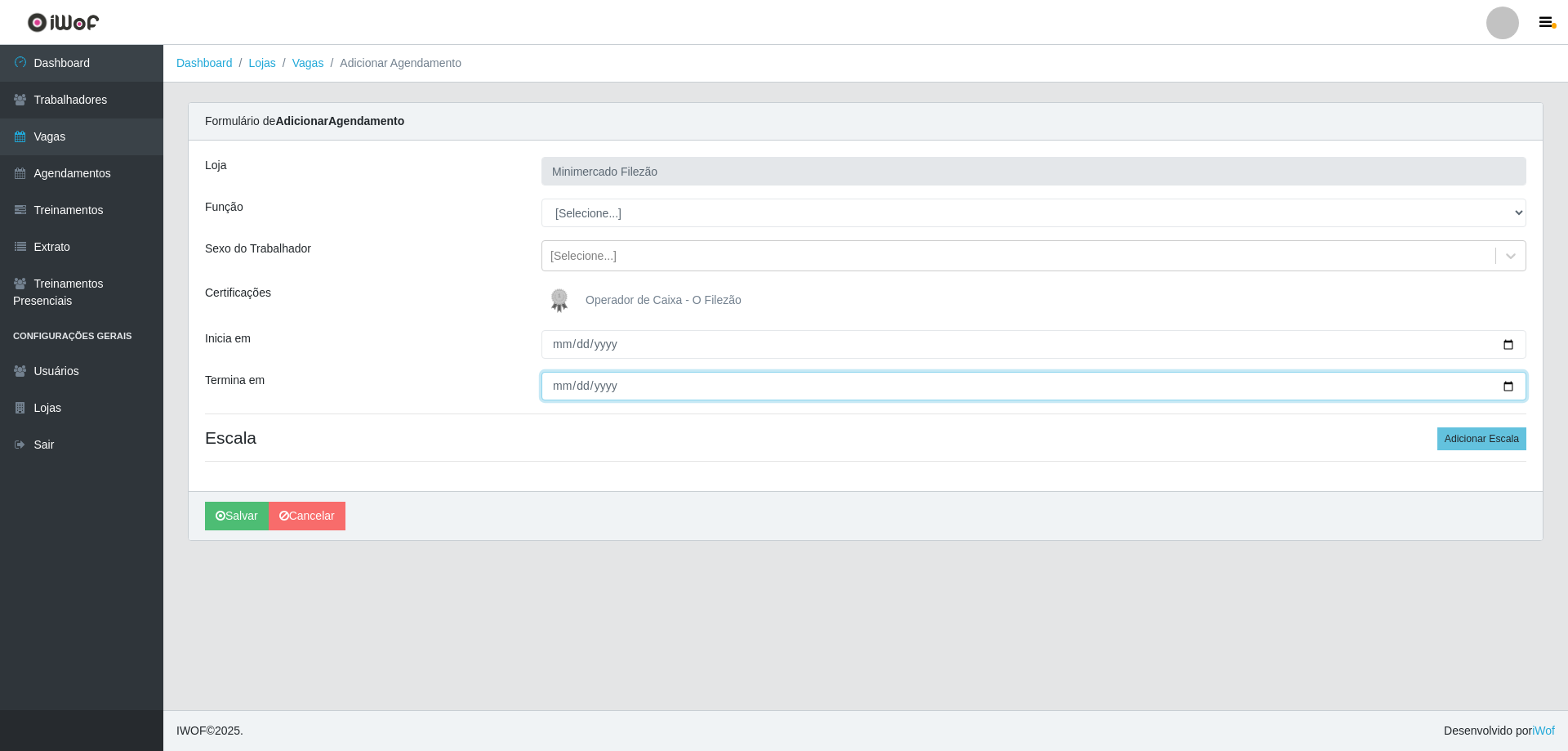
click at [1503, 390] on input "Termina em" at bounding box center [1034, 386] width 985 height 28
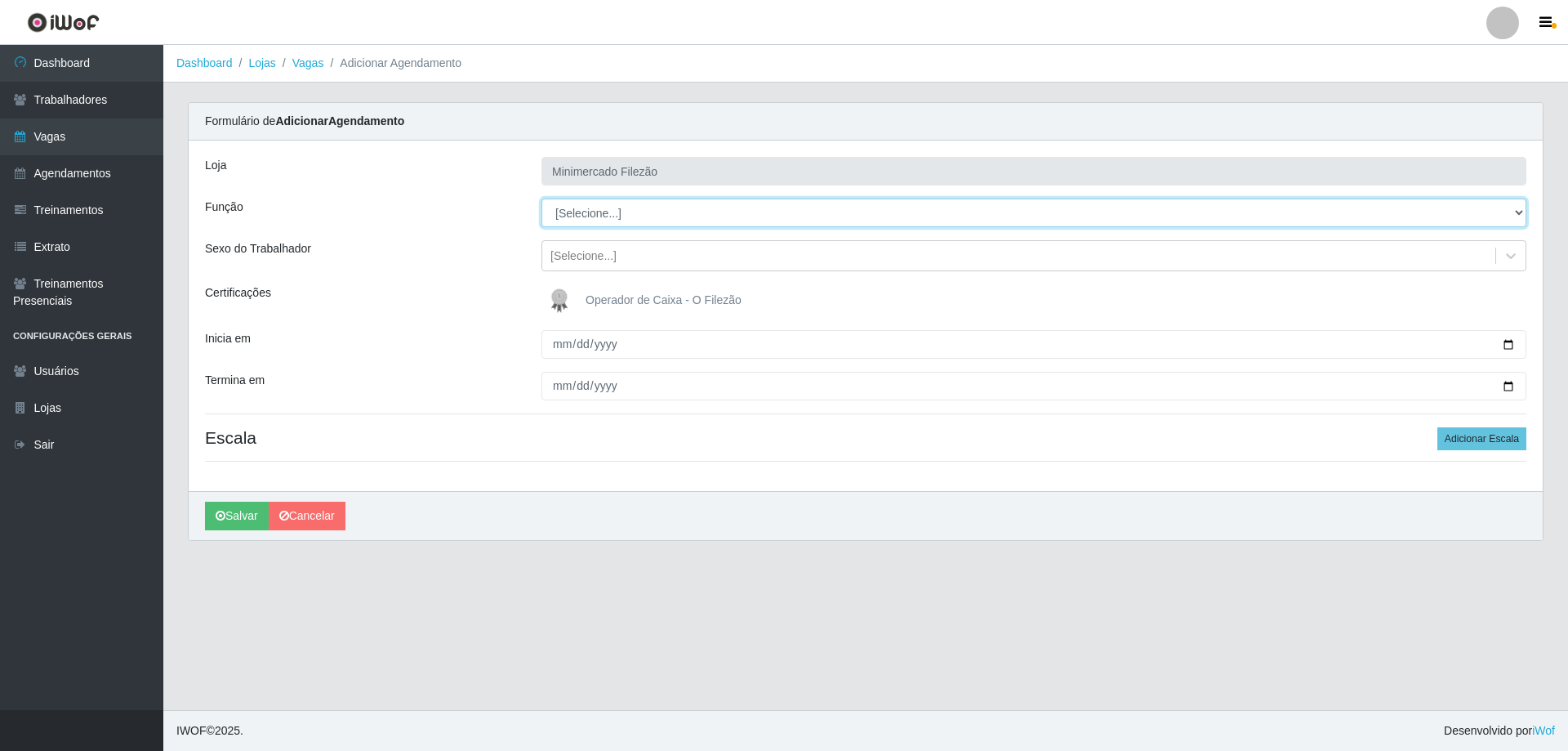
click at [682, 211] on select "[Selecione...] ASG ASG + ASG ++ Auxiliar de Estacionamento Auxiliar de Estacion…" at bounding box center [1034, 212] width 985 height 28
click at [542, 198] on select "[Selecione...] ASG ASG + ASG ++ Auxiliar de Estacionamento Auxiliar de Estacion…" at bounding box center [1034, 212] width 985 height 28
click at [1447, 437] on button "Adicionar Escala" at bounding box center [1482, 439] width 89 height 23
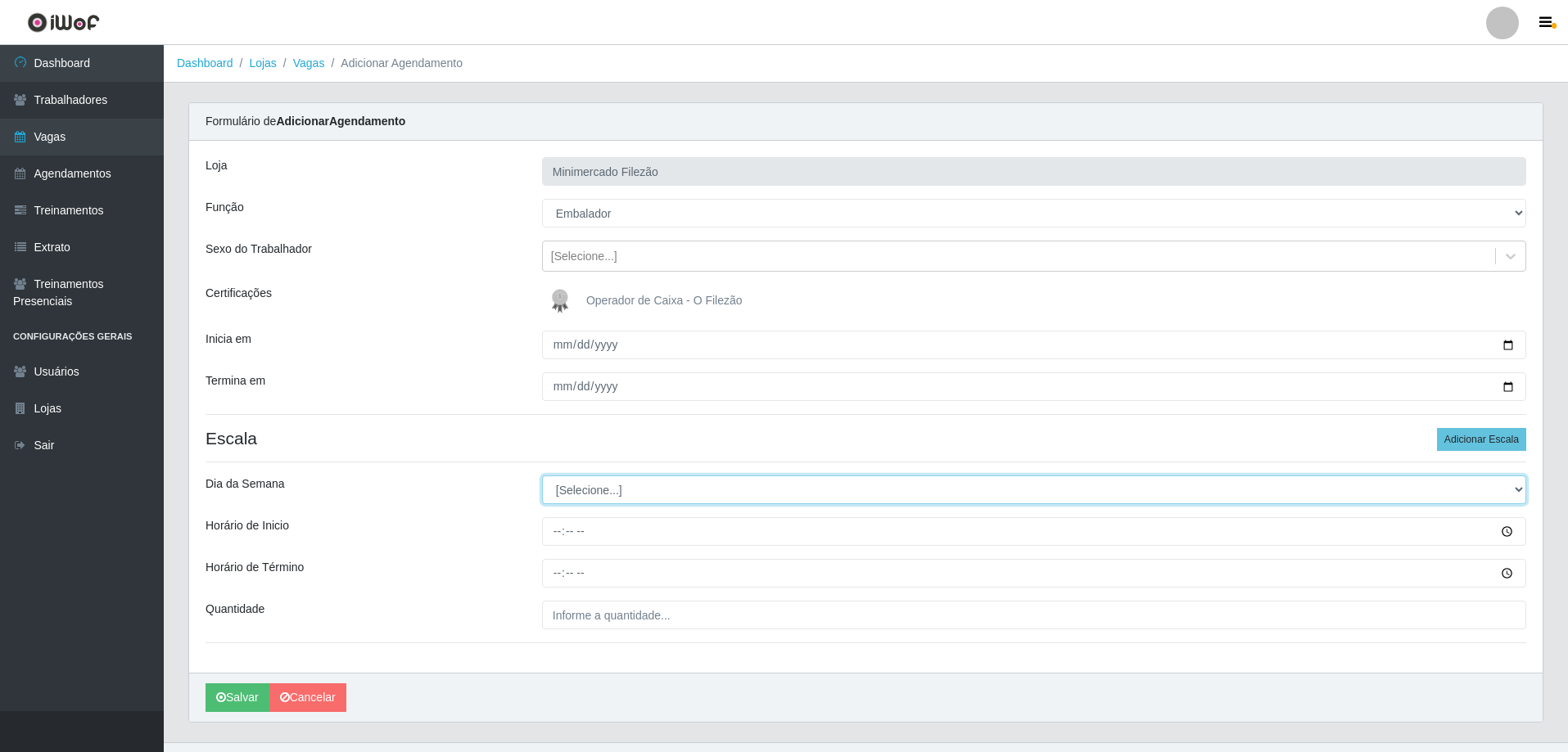
click at [701, 496] on select "[Selecione...] Segunda Terça Quarta Quinta Sexta Sábado Domingo" at bounding box center [1034, 490] width 984 height 28
click at [542, 476] on select "[Selecione...] Segunda Terça Quarta Quinta Sexta Sábado Domingo" at bounding box center [1034, 490] width 984 height 28
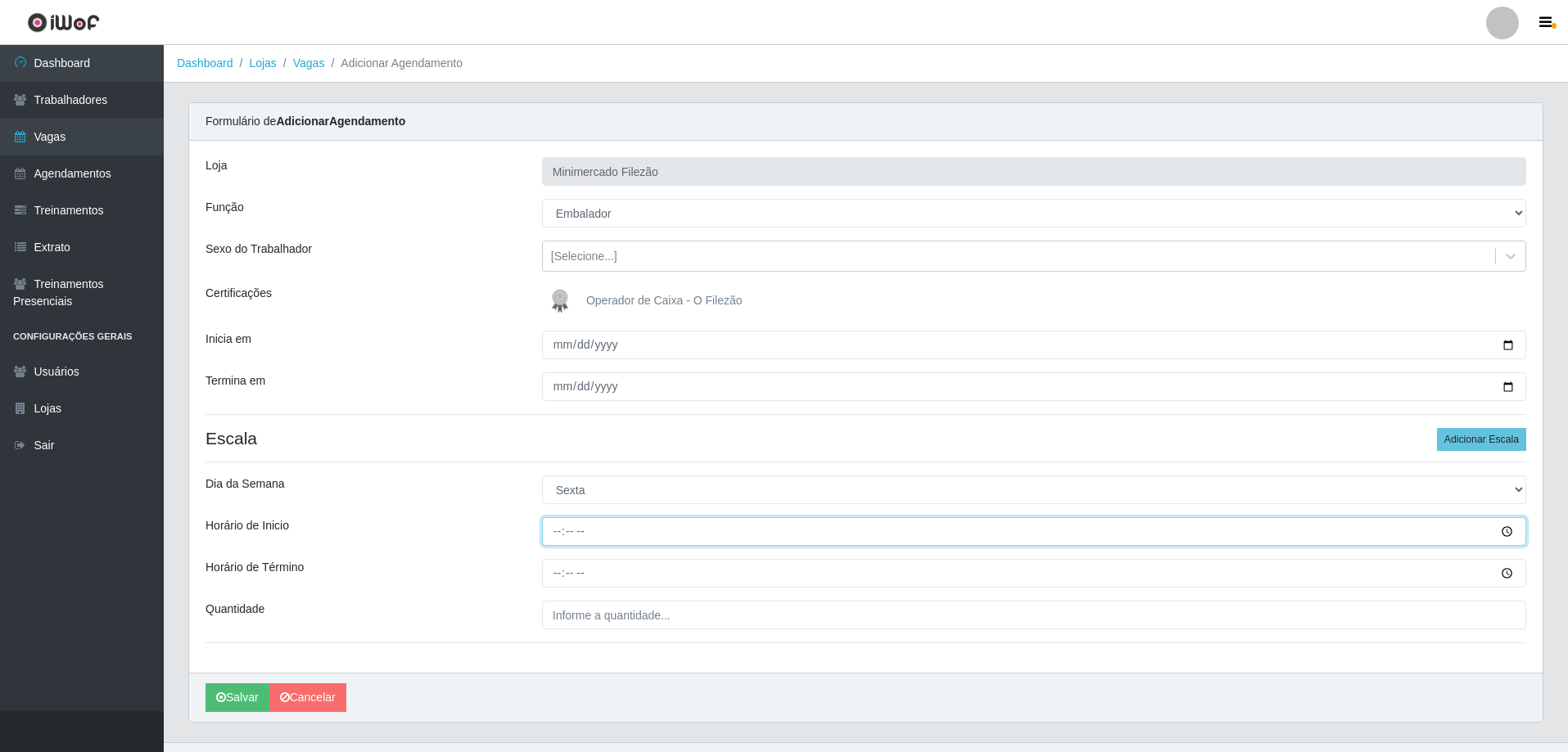
click at [608, 534] on input "Horário de Inicio" at bounding box center [1034, 531] width 984 height 28
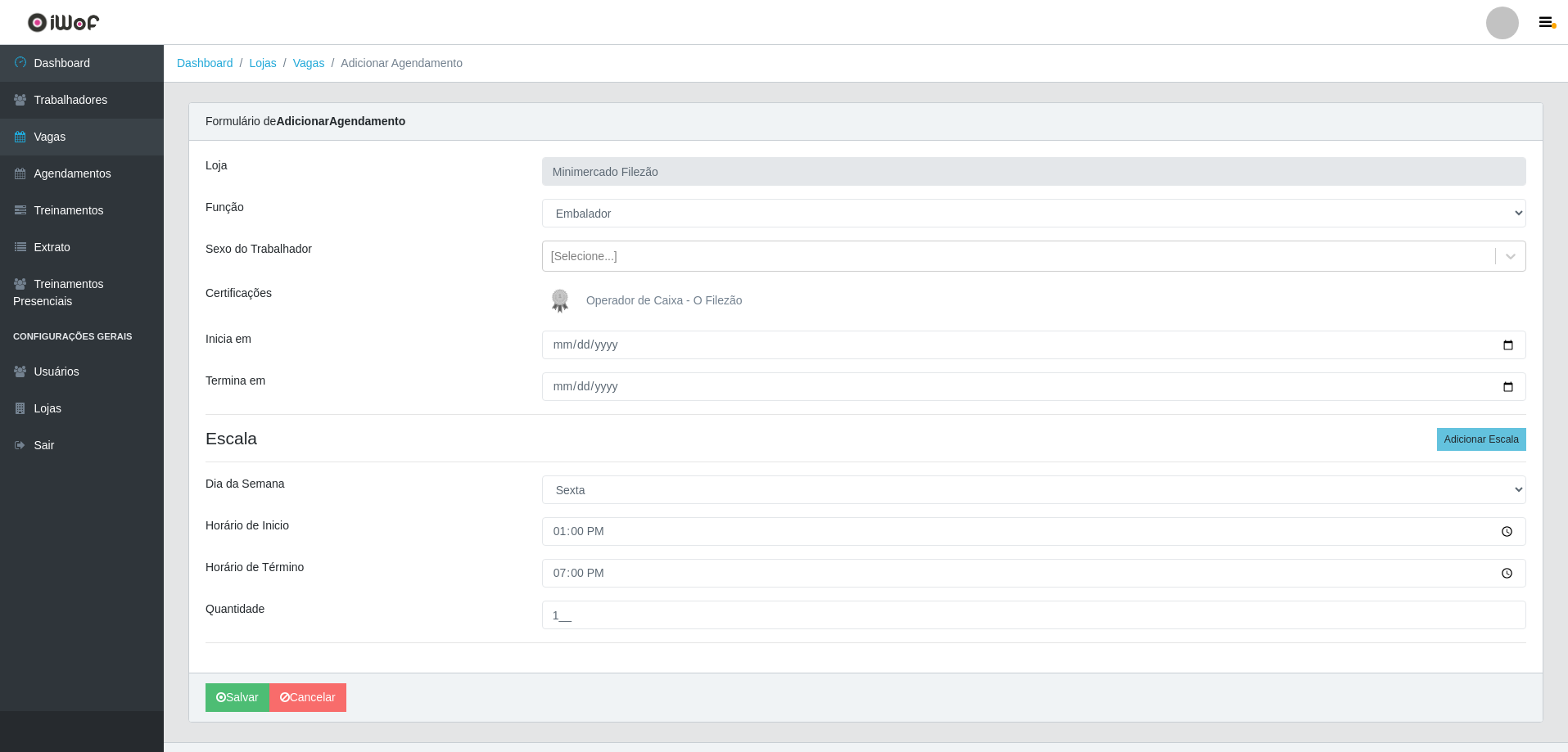
drag, startPoint x: 570, startPoint y: 680, endPoint x: 561, endPoint y: 673, distance: 11.4
click at [569, 681] on div "[PERSON_NAME]" at bounding box center [865, 697] width 1353 height 49
click at [230, 696] on button "Salvar" at bounding box center [237, 697] width 64 height 28
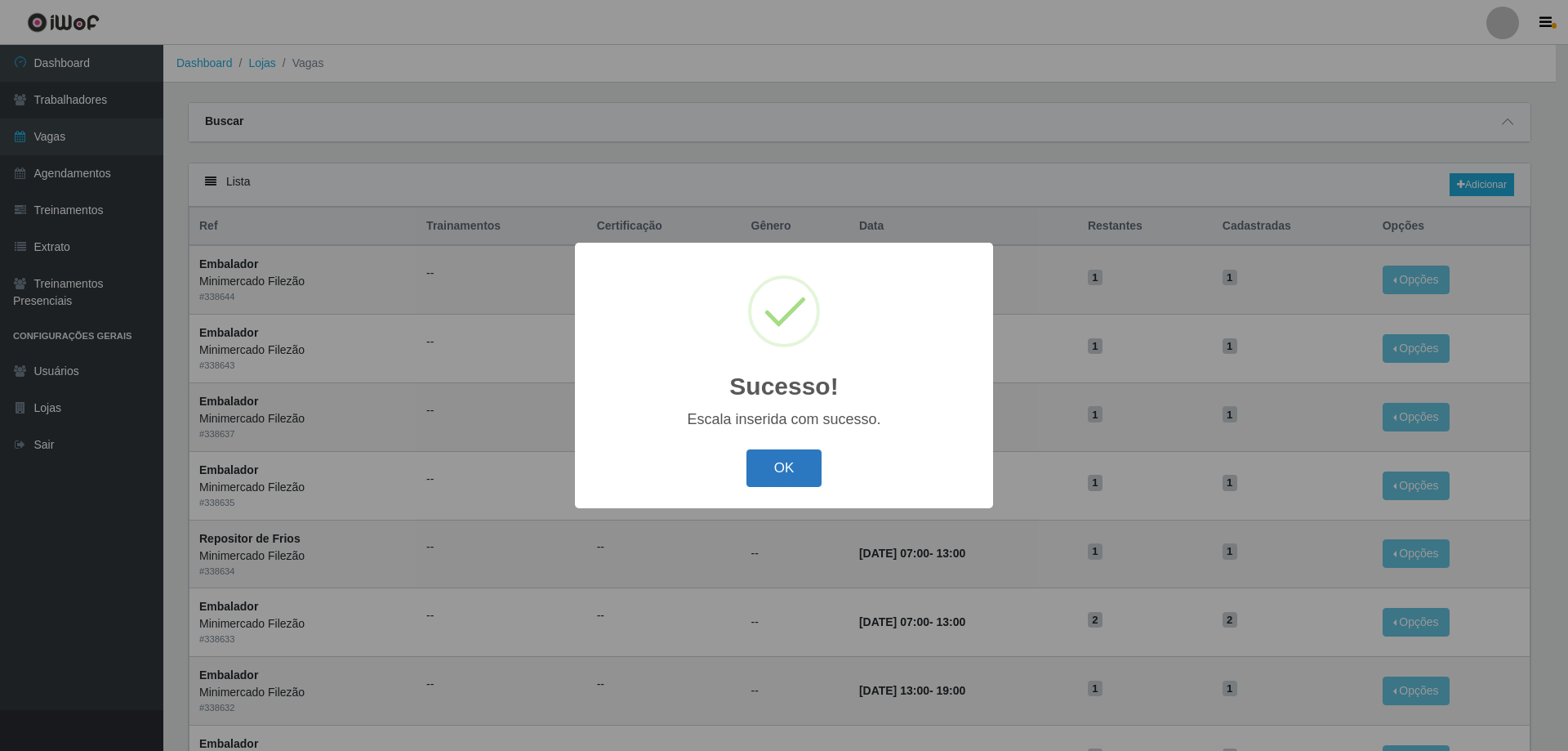
click at [794, 457] on button "OK" at bounding box center [784, 469] width 76 height 39
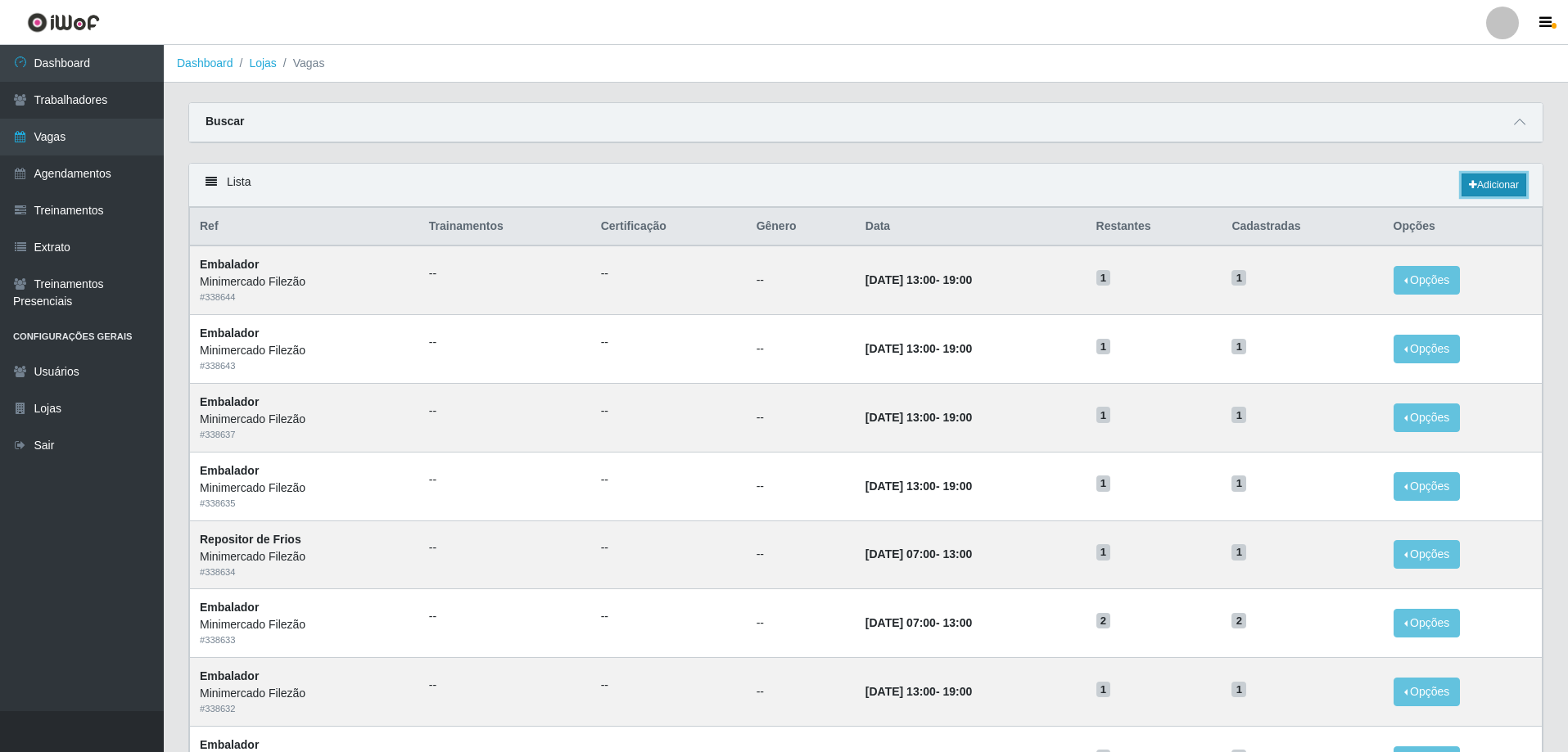
click at [1465, 194] on link "Adicionar" at bounding box center [1493, 185] width 64 height 23
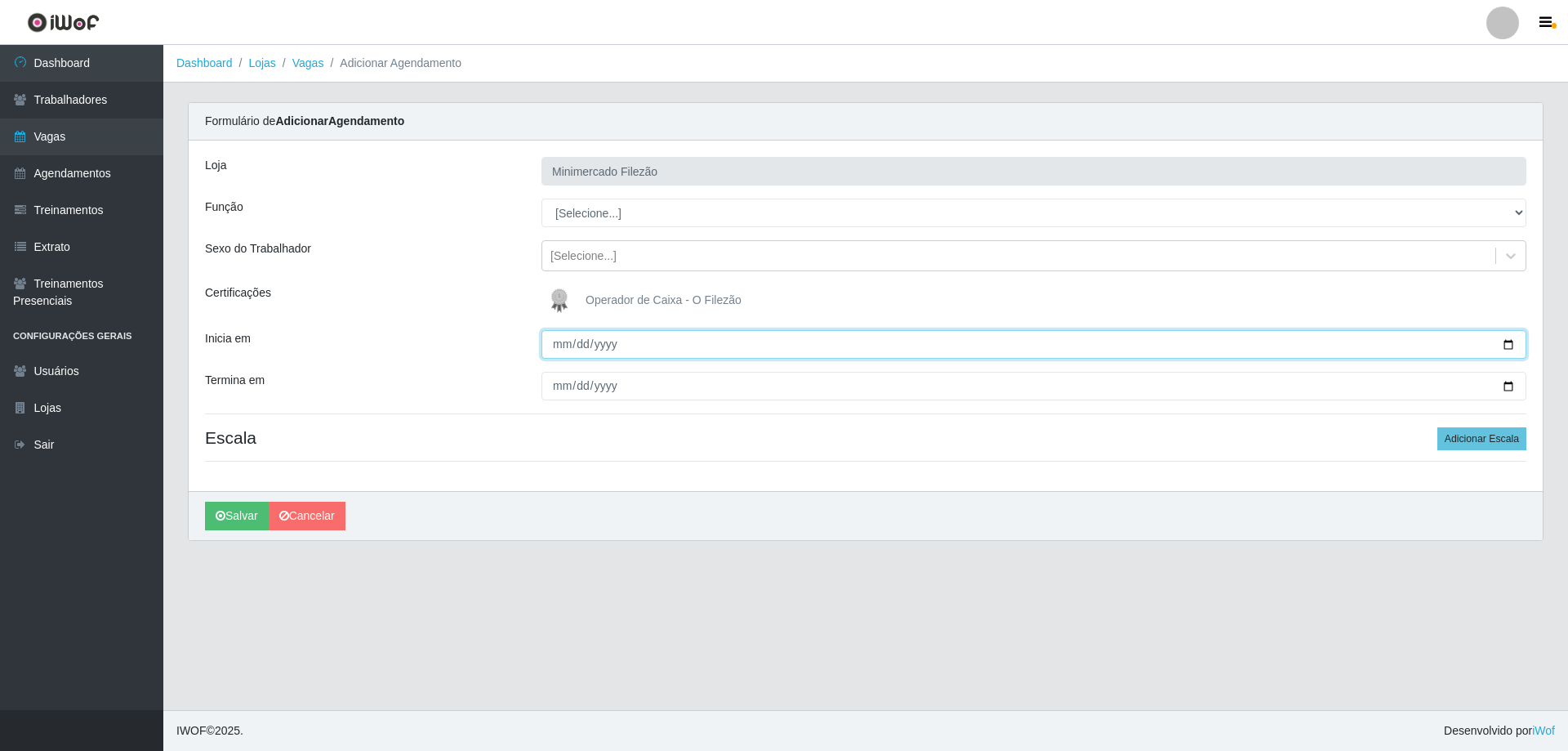
click at [1511, 346] on input "Inicia em" at bounding box center [1034, 345] width 985 height 28
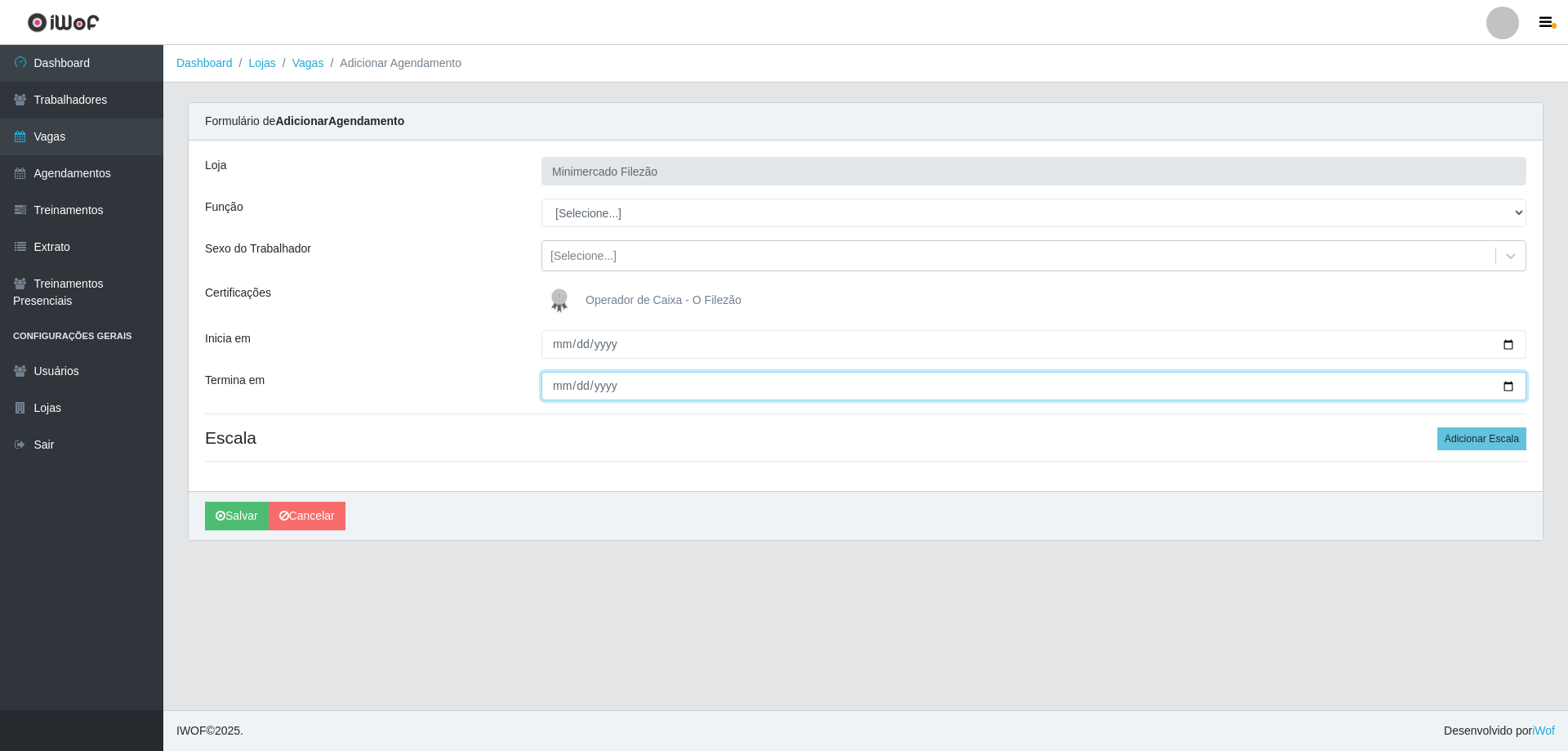
click at [1507, 386] on input "Termina em" at bounding box center [1034, 386] width 985 height 28
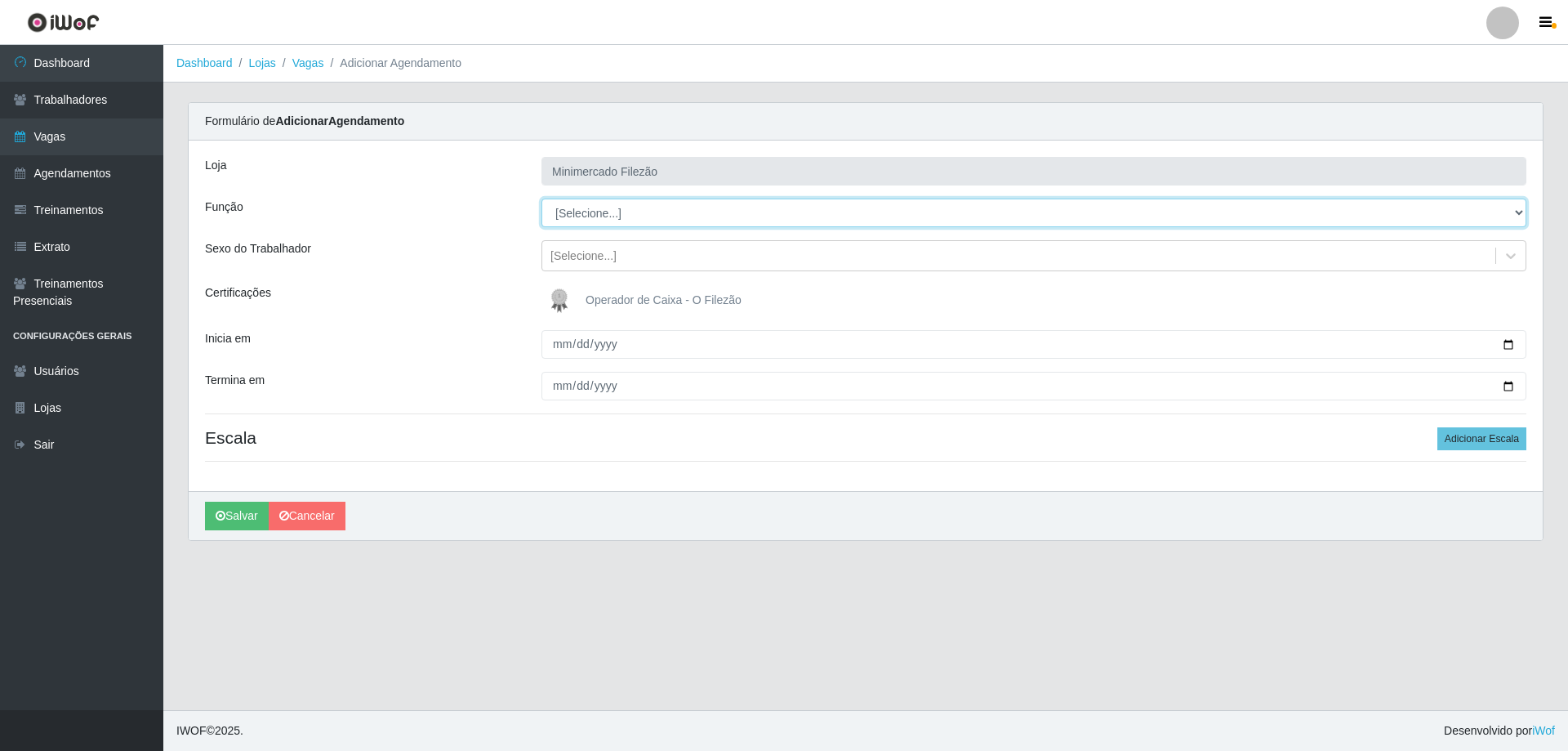
click at [646, 217] on select "[Selecione...] ASG ASG + ASG ++ Auxiliar de Estacionamento Auxiliar de Estacion…" at bounding box center [1034, 212] width 985 height 28
click at [542, 198] on select "[Selecione...] ASG ASG + ASG ++ Auxiliar de Estacionamento Auxiliar de Estacion…" at bounding box center [1034, 212] width 985 height 28
click at [1492, 441] on button "Adicionar Escala" at bounding box center [1482, 439] width 89 height 23
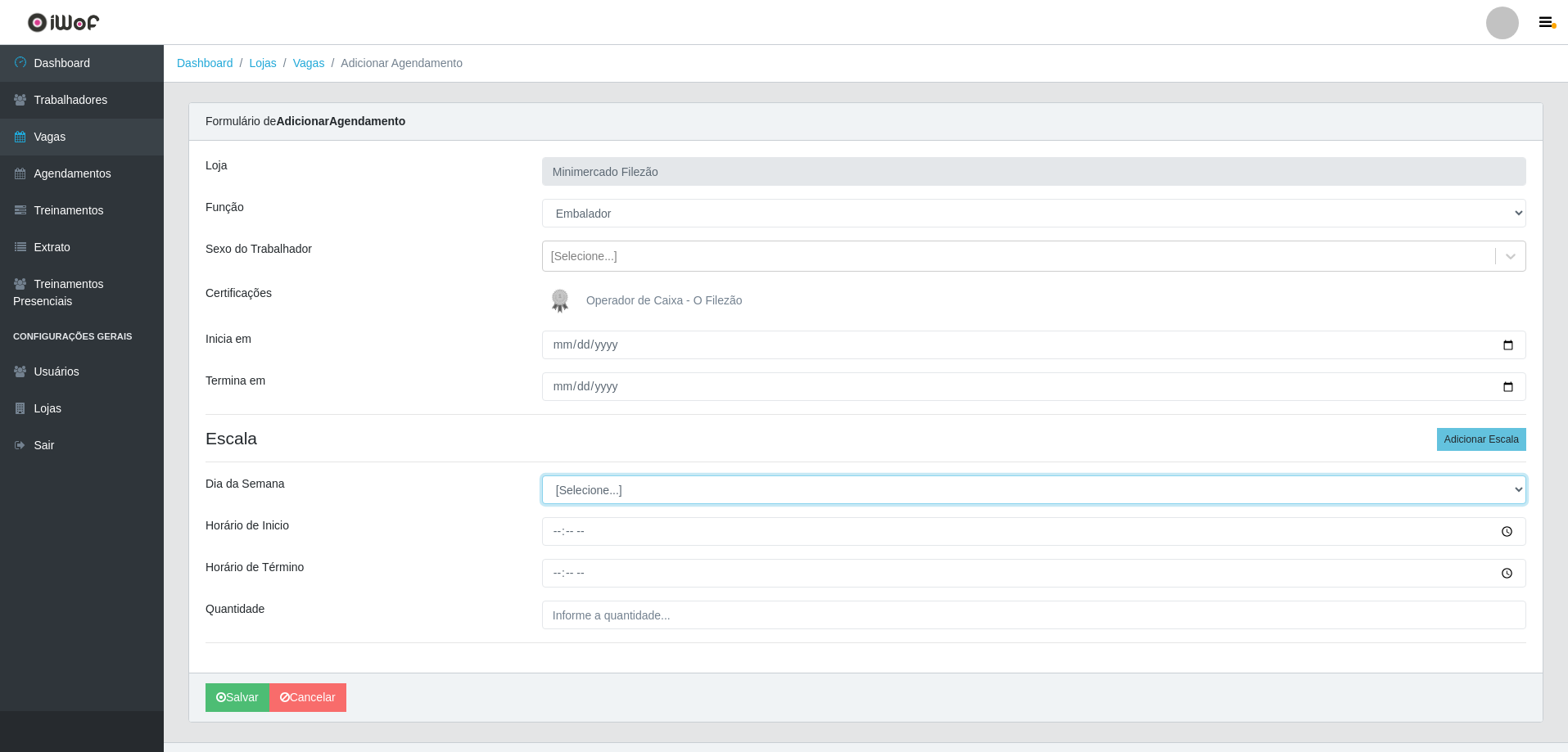
click at [602, 483] on select "[Selecione...] Segunda Terça Quarta Quinta Sexta Sábado Domingo" at bounding box center [1034, 490] width 984 height 28
click at [542, 476] on select "[Selecione...] Segunda Terça Quarta Quinta Sexta Sábado Domingo" at bounding box center [1034, 490] width 984 height 28
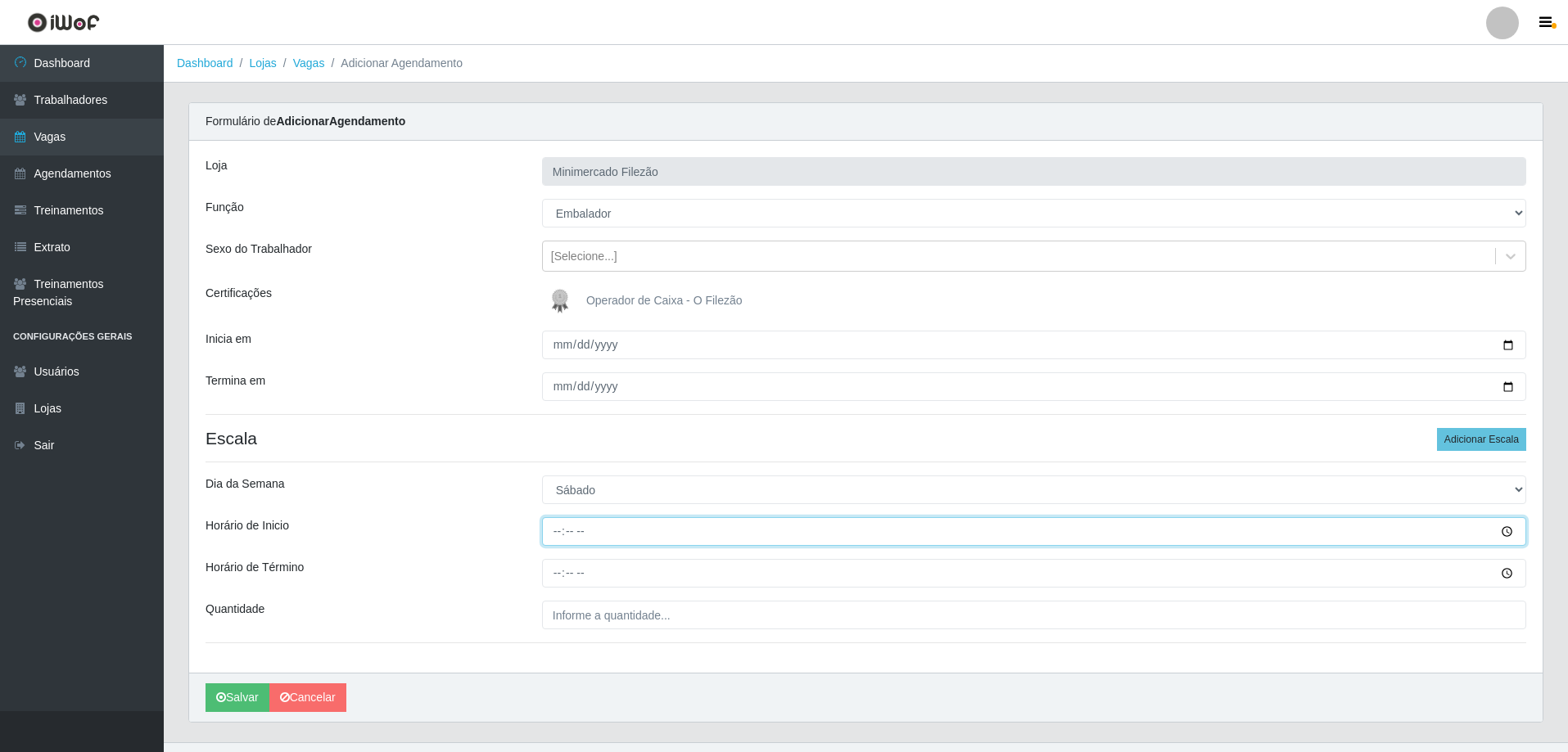
click at [625, 538] on input "Horário de Inicio" at bounding box center [1034, 531] width 984 height 28
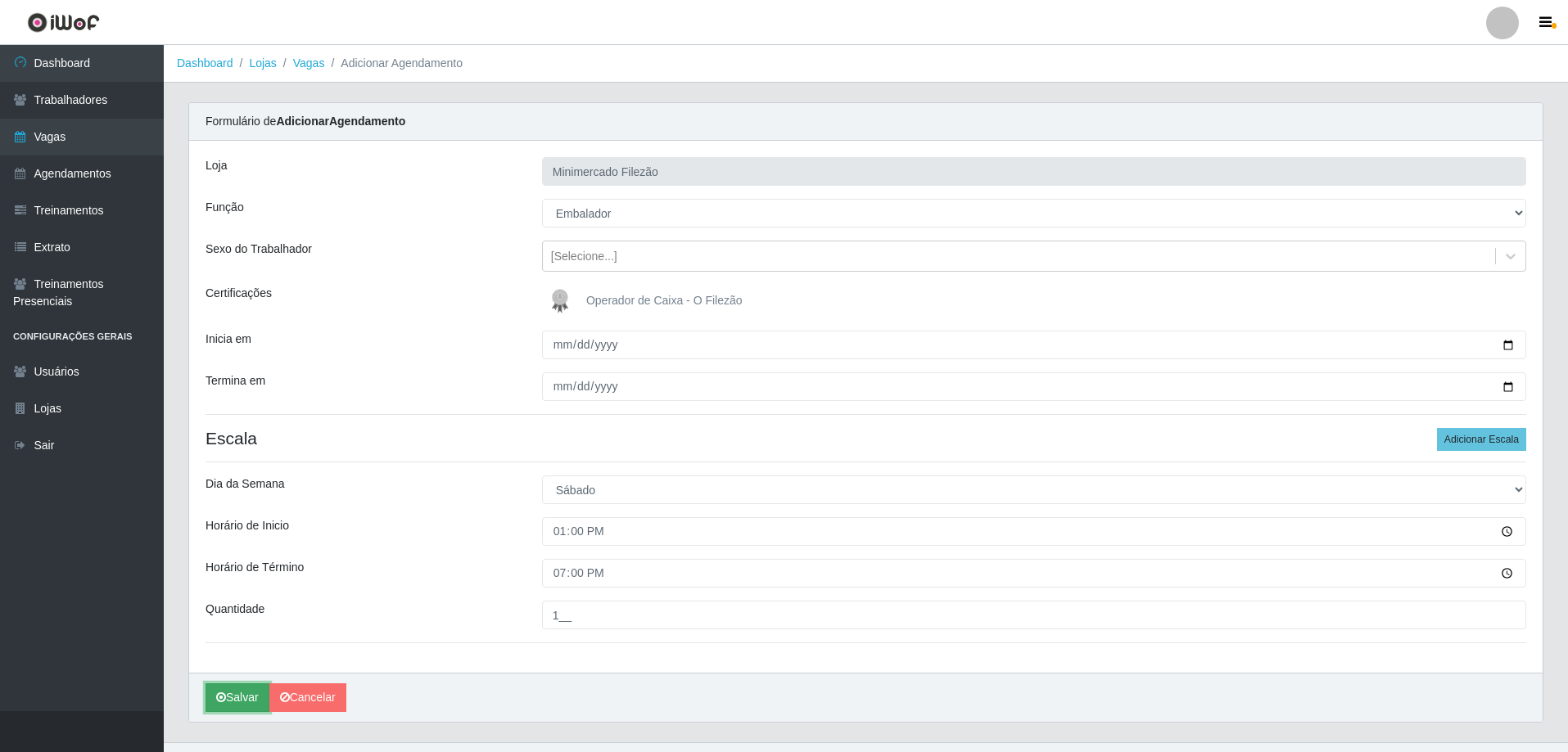
click at [208, 703] on button "Salvar" at bounding box center [237, 697] width 64 height 28
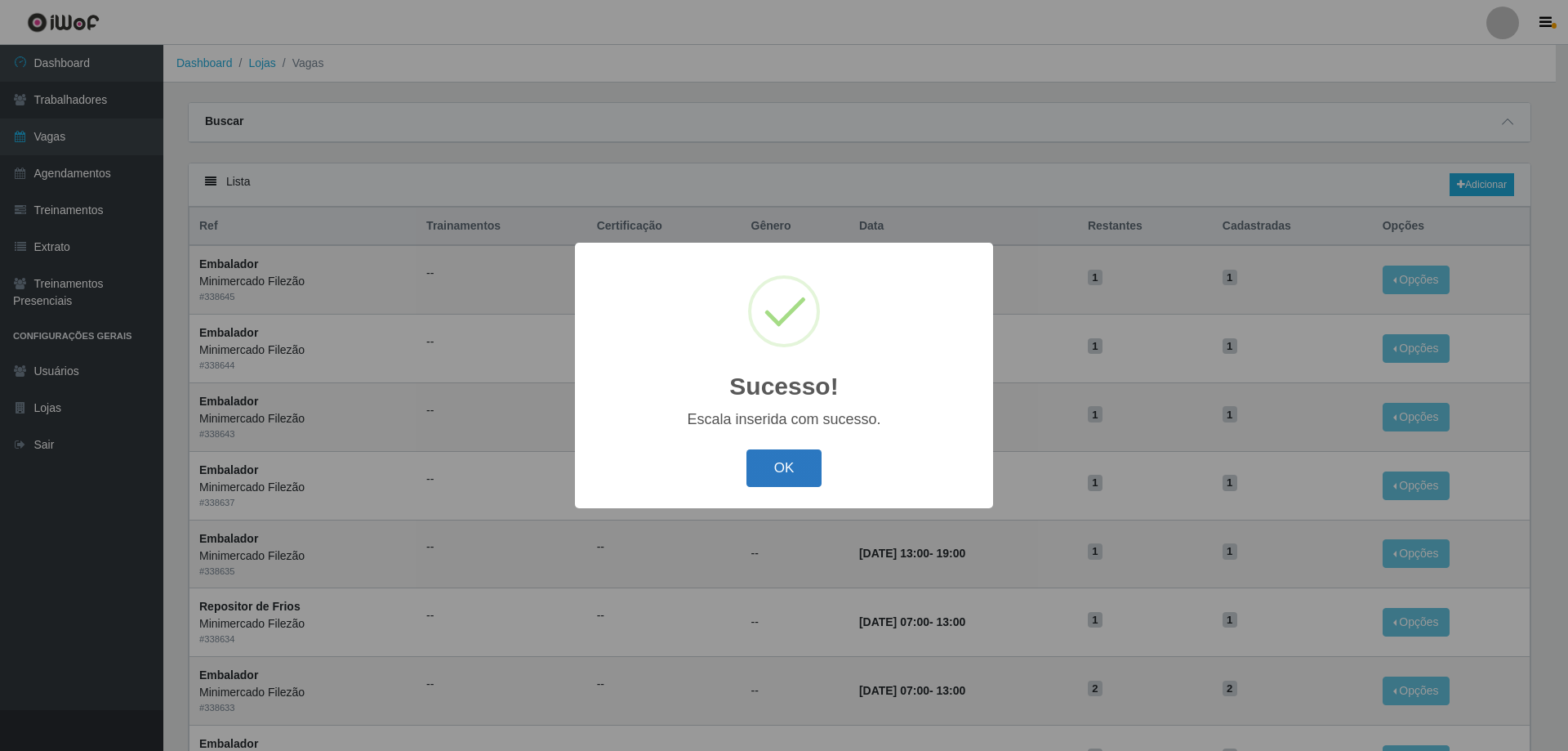
click at [758, 469] on button "OK" at bounding box center [784, 469] width 76 height 39
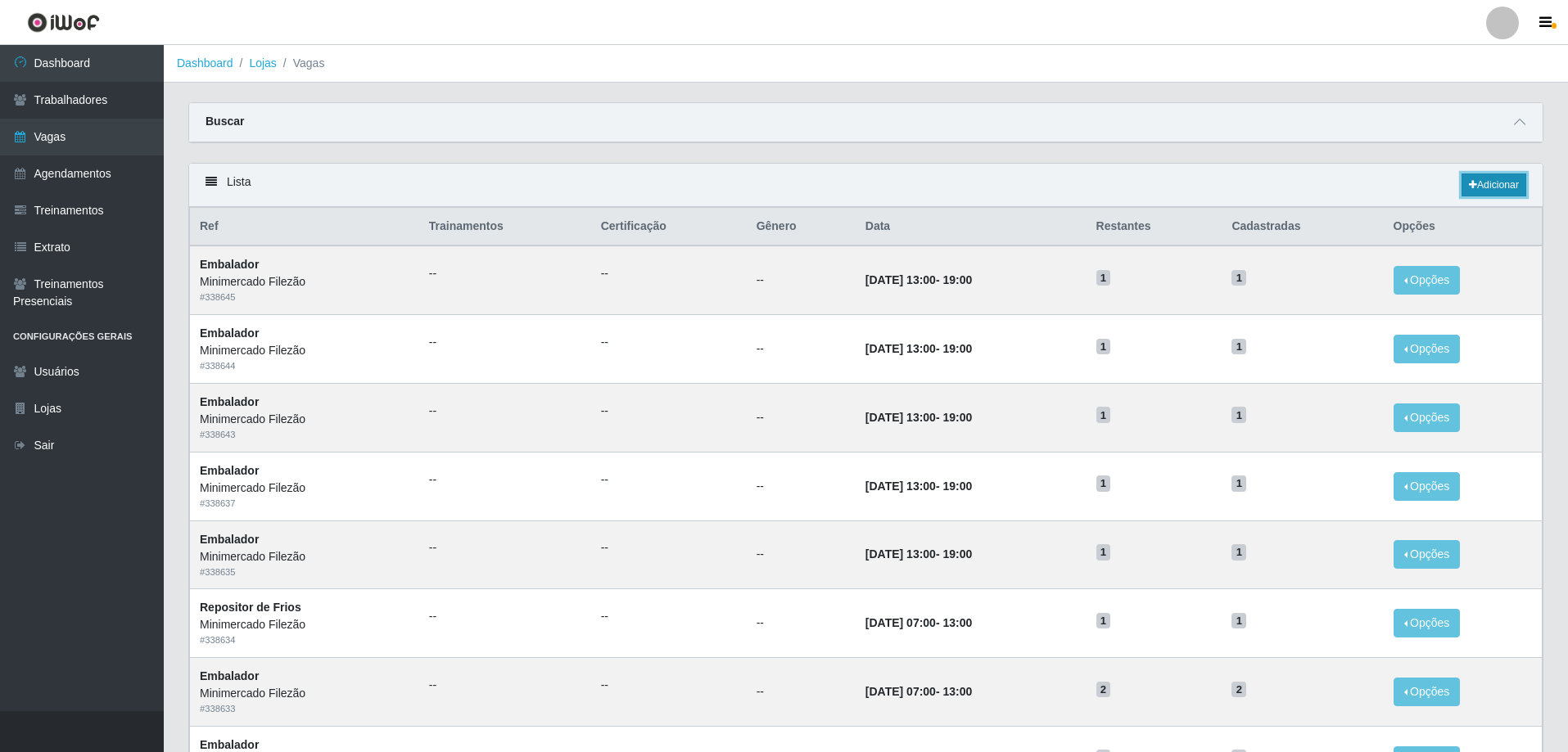
click at [1496, 181] on link "Adicionar" at bounding box center [1493, 185] width 64 height 23
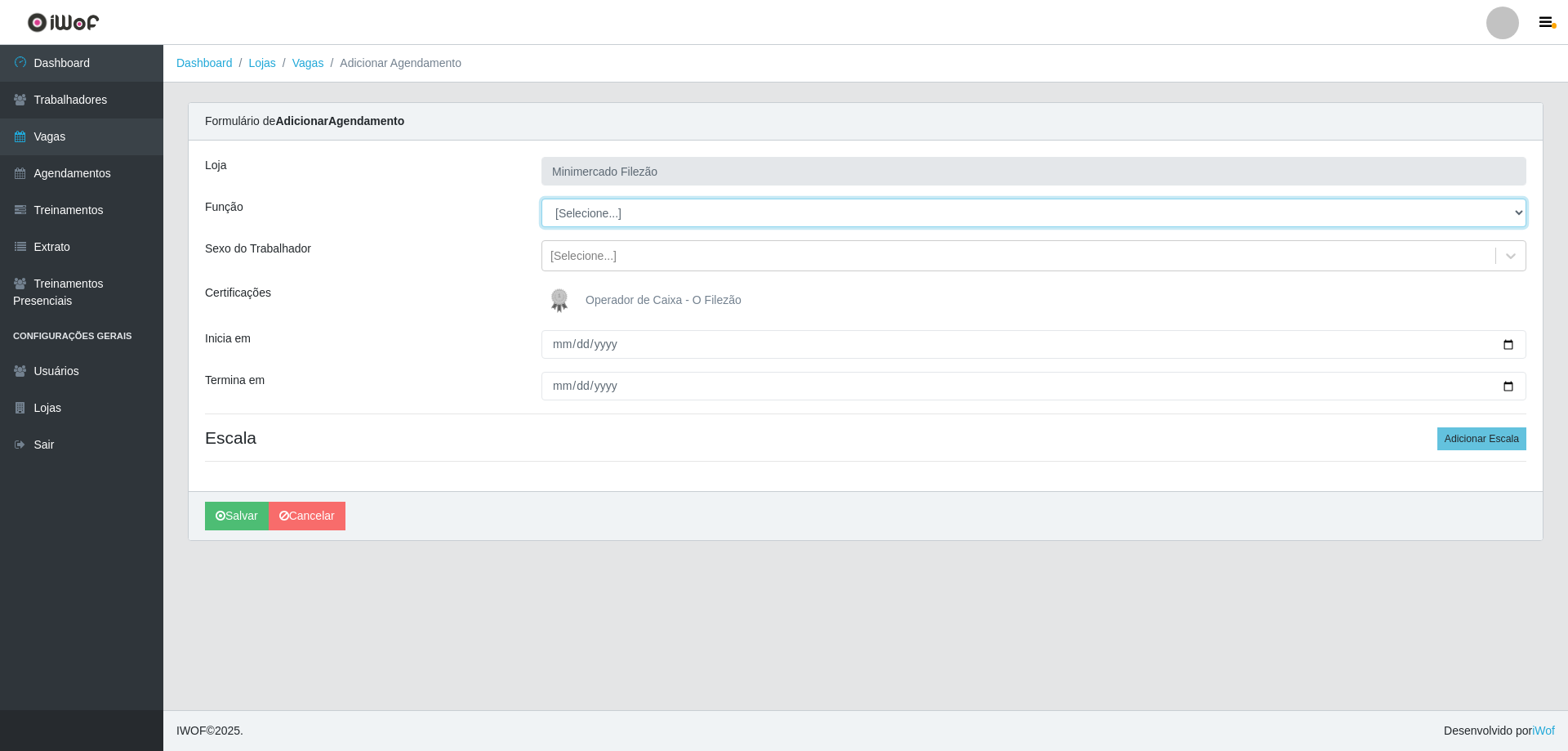
click at [639, 218] on select "[Selecione...] ASG ASG + ASG ++ Auxiliar de Estacionamento Auxiliar de Estacion…" at bounding box center [1034, 212] width 985 height 28
click at [542, 198] on select "[Selecione...] ASG ASG + ASG ++ Auxiliar de Estacionamento Auxiliar de Estacion…" at bounding box center [1034, 212] width 985 height 28
click at [1508, 353] on input "Inicia em" at bounding box center [1034, 345] width 985 height 28
click at [1506, 344] on input "Inicia em" at bounding box center [1034, 345] width 985 height 28
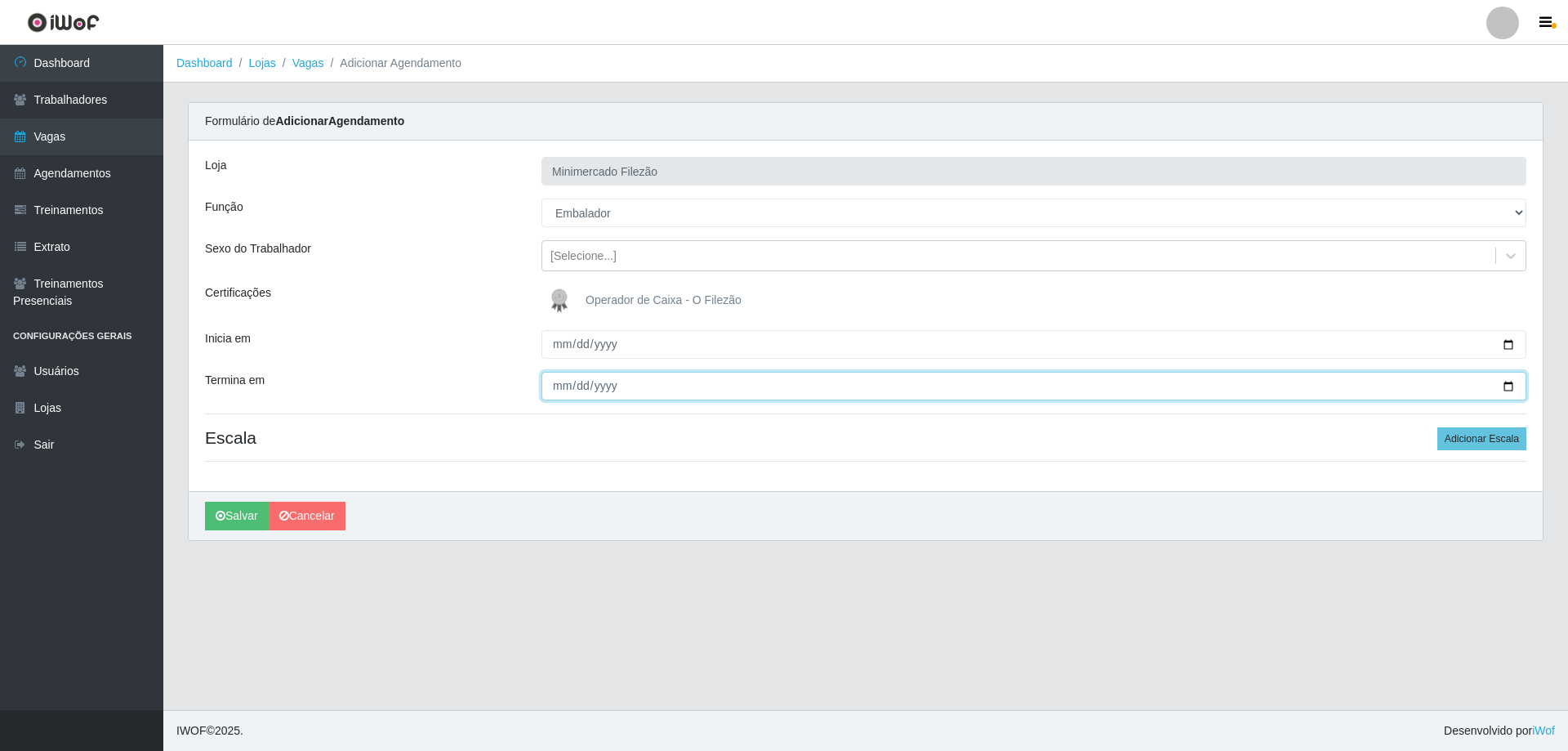
click at [1513, 383] on input "Termina em" at bounding box center [1034, 386] width 985 height 28
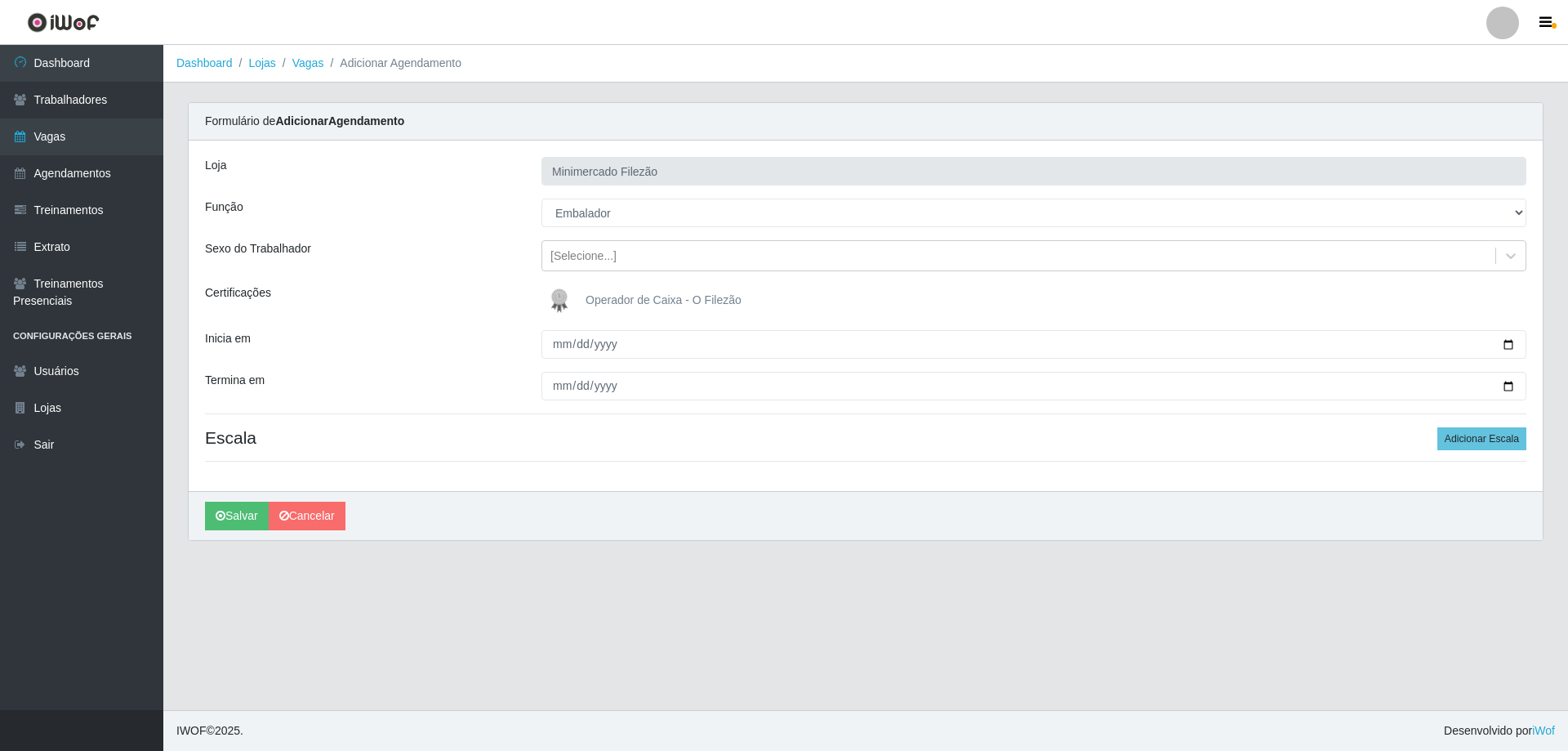
click at [1488, 424] on div "Loja Minimercado Filezão Função [Selecione...] ASG ASG + ASG ++ Auxiliar de Est…" at bounding box center [865, 316] width 1354 height 351
click at [1491, 437] on button "Adicionar Escala" at bounding box center [1482, 439] width 89 height 23
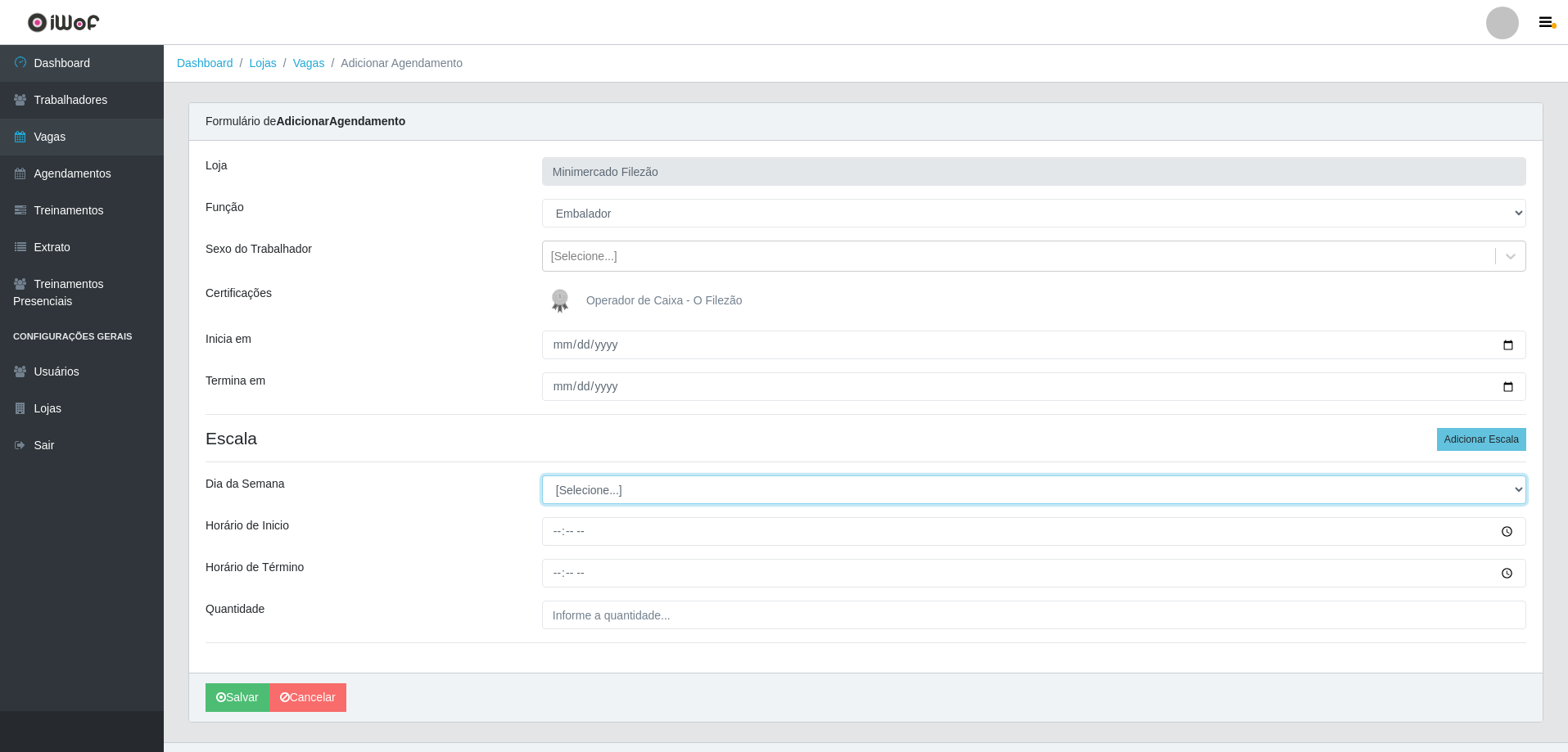
drag, startPoint x: 611, startPoint y: 489, endPoint x: 602, endPoint y: 497, distance: 12.0
click at [611, 489] on select "[Selecione...] Segunda Terça Quarta Quinta Sexta Sábado Domingo" at bounding box center [1034, 490] width 984 height 28
click at [542, 476] on select "[Selecione...] Segunda Terça Quarta Quinta Sexta Sábado Domingo" at bounding box center [1034, 490] width 984 height 28
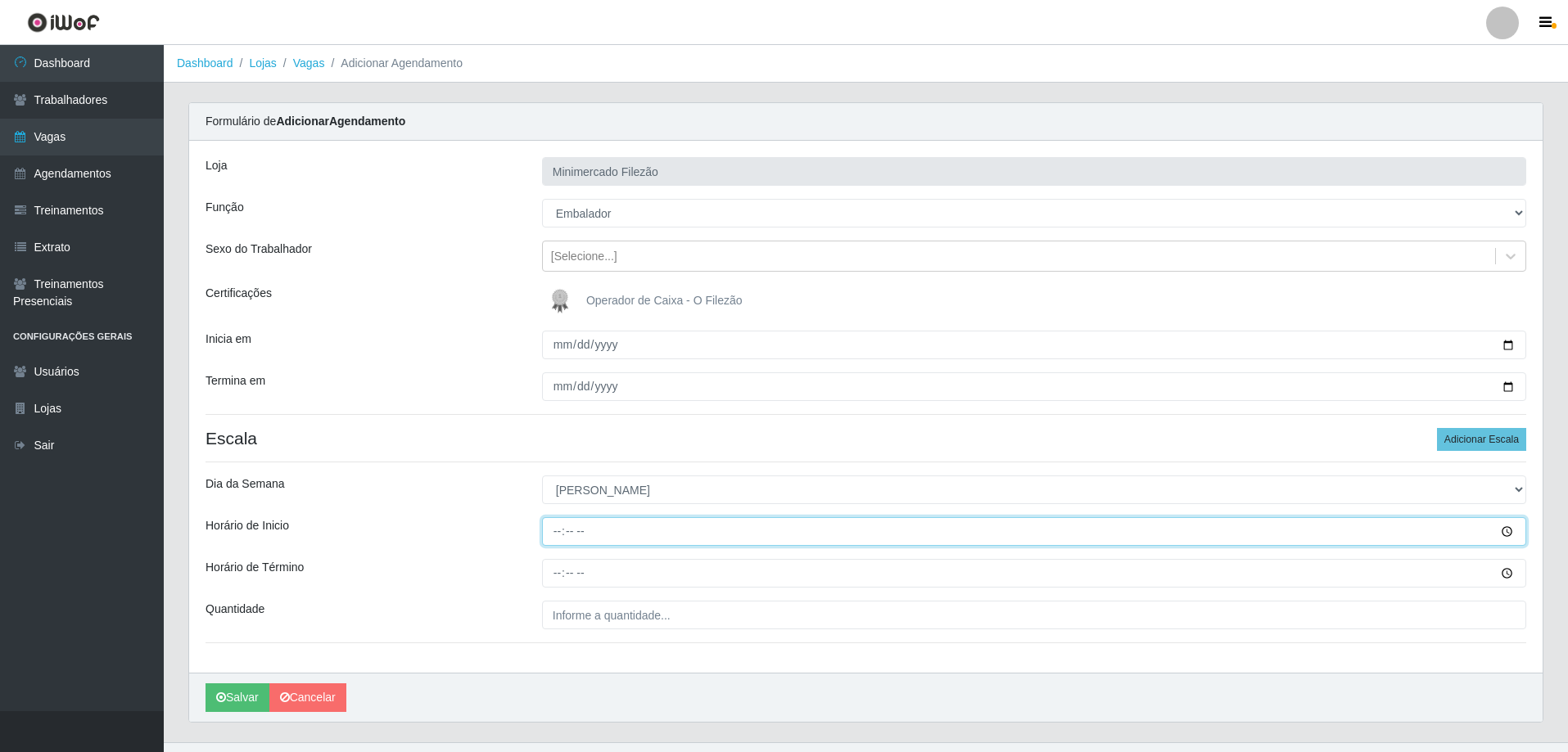
click at [607, 540] on input "Horário de Inicio" at bounding box center [1034, 531] width 984 height 28
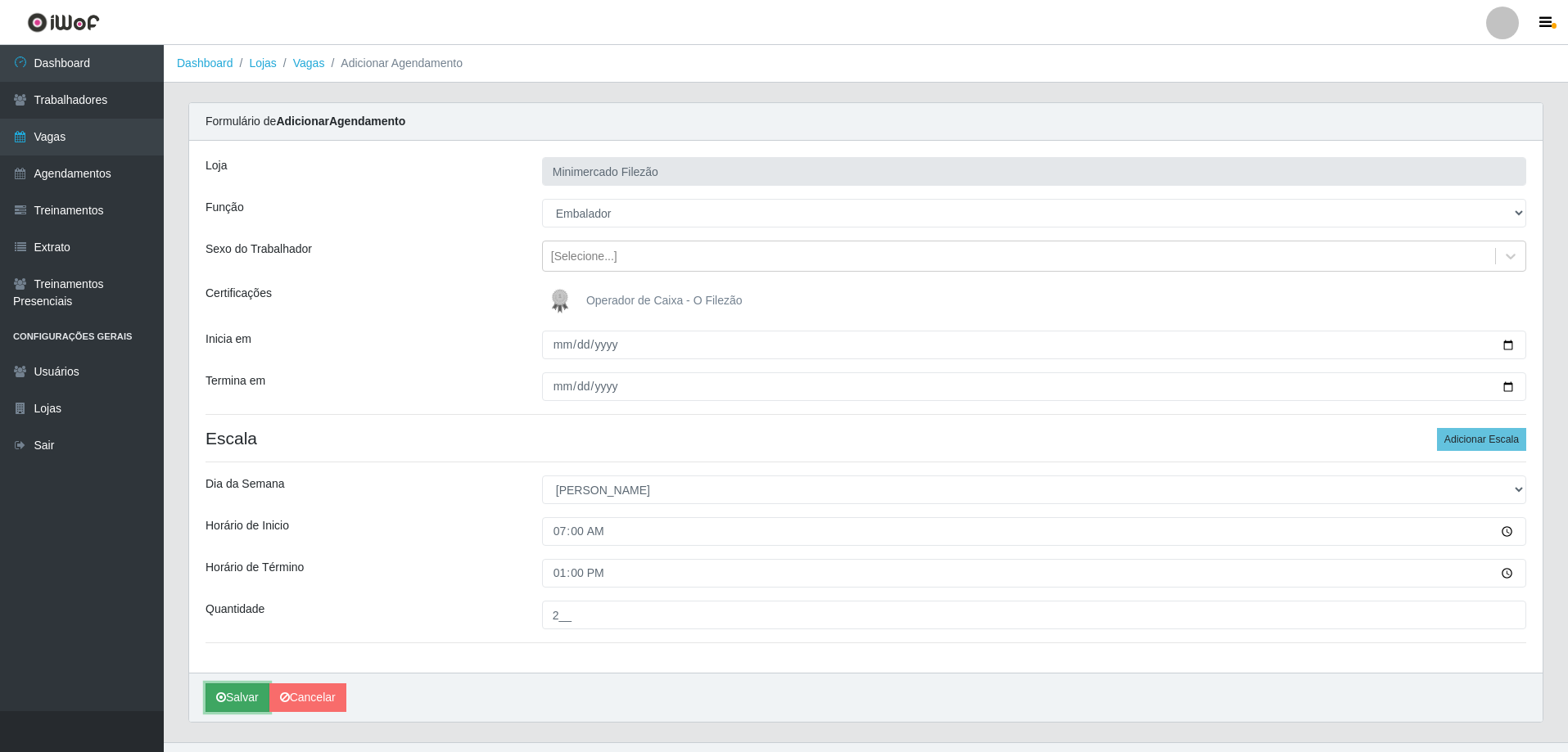
click at [249, 703] on button "Salvar" at bounding box center [237, 697] width 64 height 28
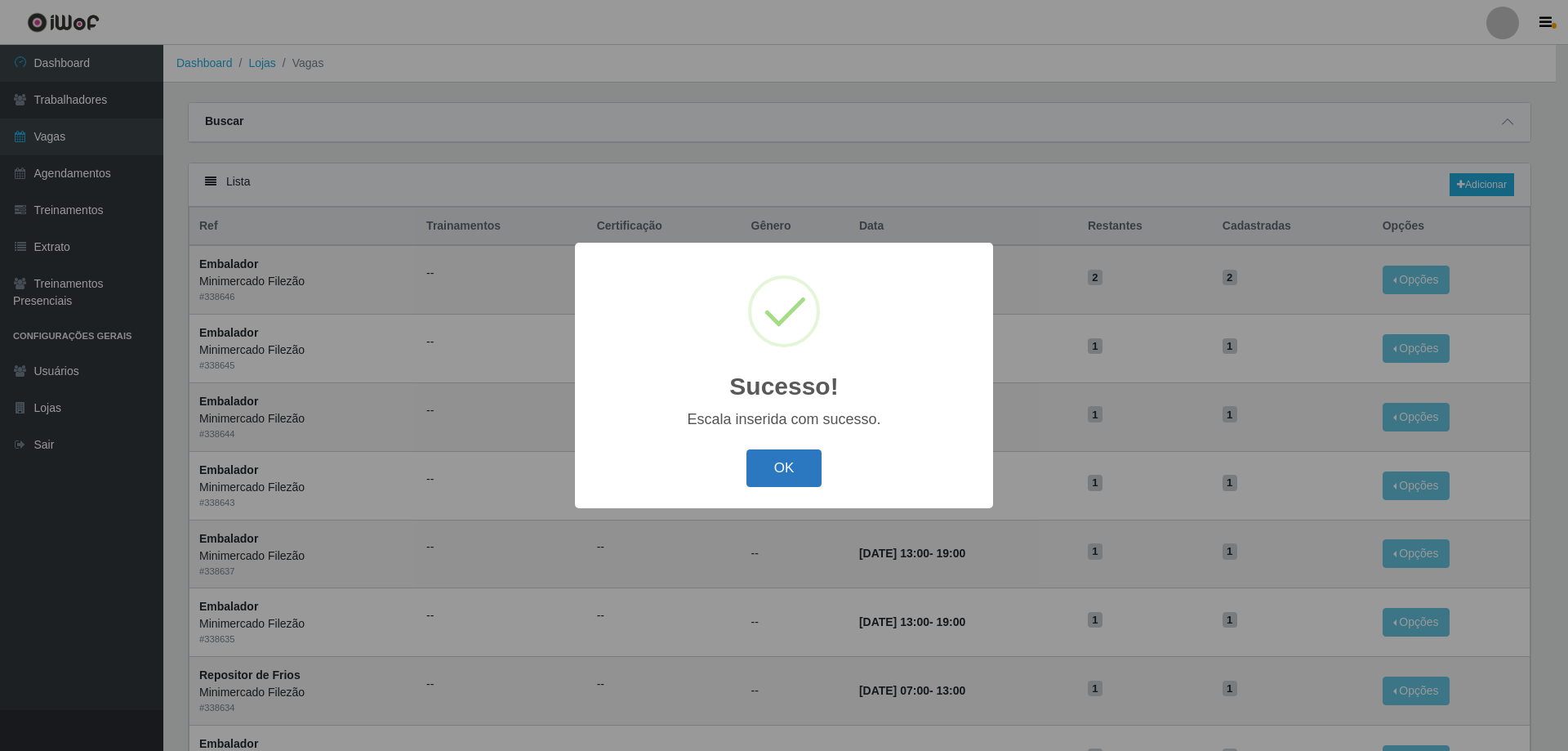
click at [811, 463] on button "OK" at bounding box center [784, 469] width 76 height 39
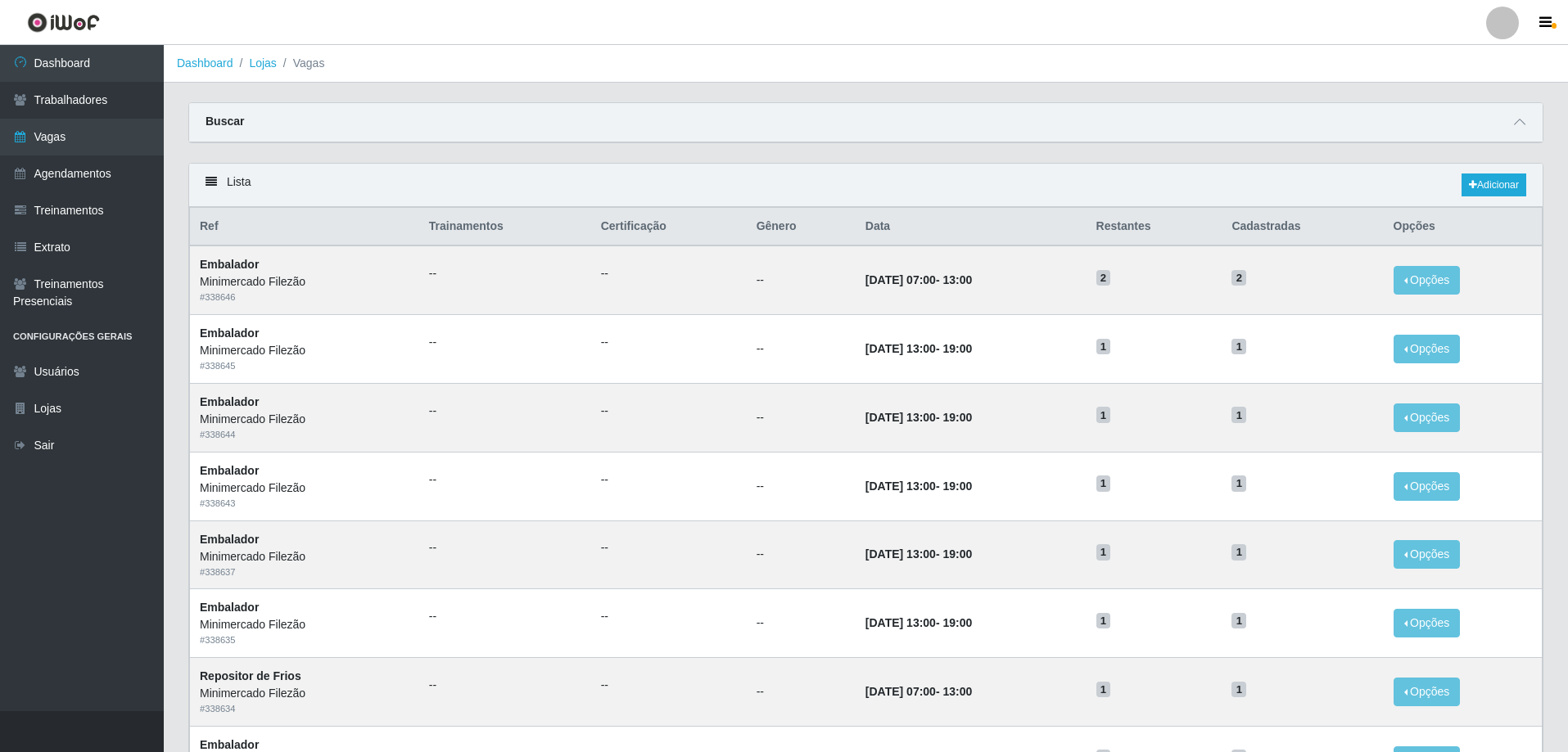
click at [633, 95] on main "Dashboard Lojas Vagas Carregando... Buscar Início em Término em Função [Selecio…" at bounding box center [865, 695] width 1404 height 1300
